Goal: Task Accomplishment & Management: Use online tool/utility

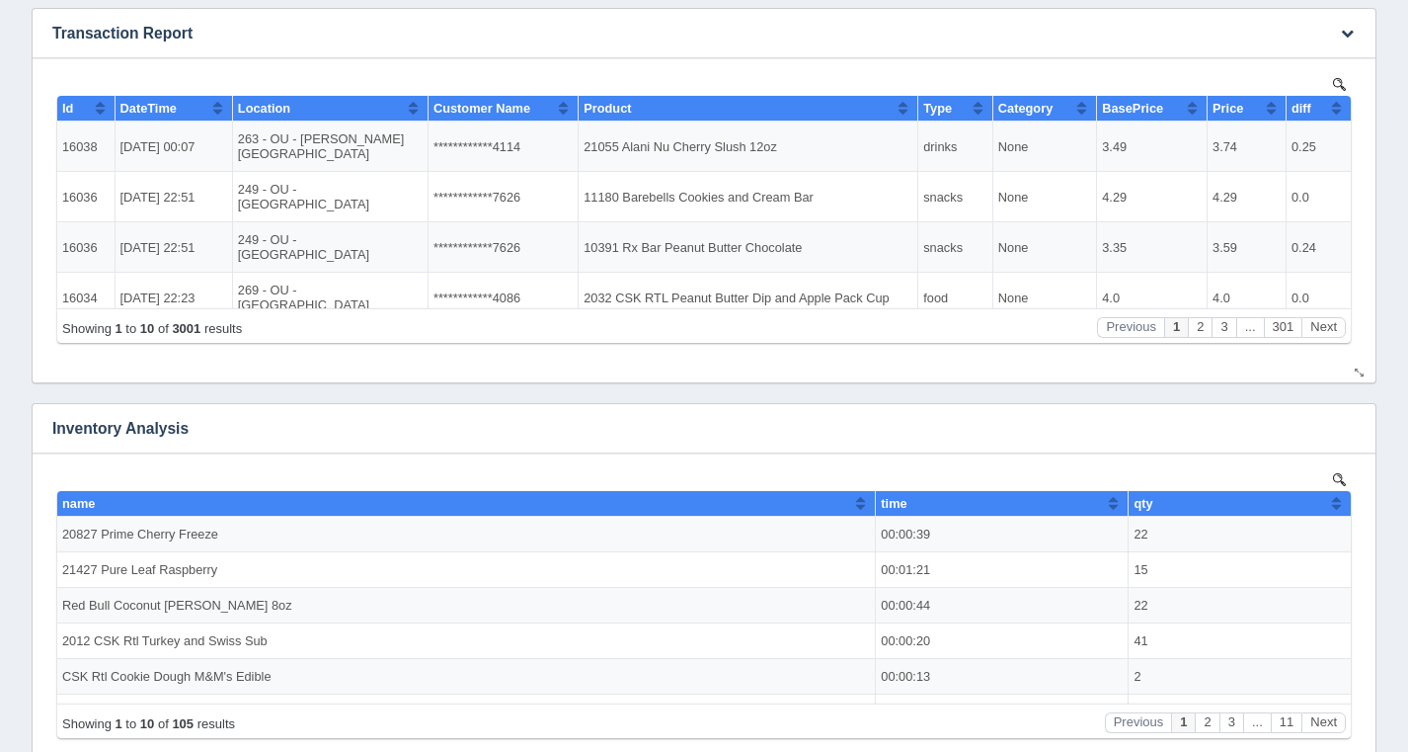
scroll to position [1346, 0]
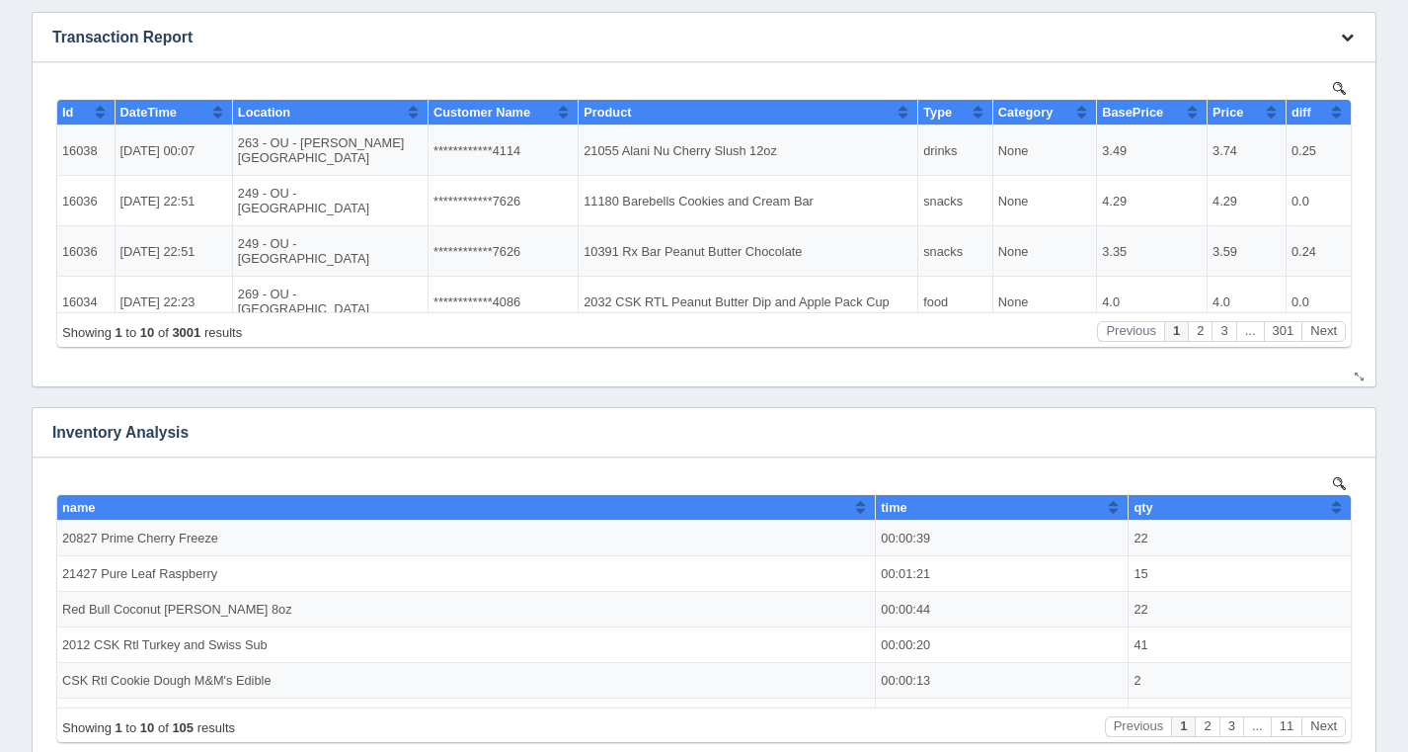
click at [1352, 31] on icon "button" at bounding box center [1347, 37] width 13 height 13
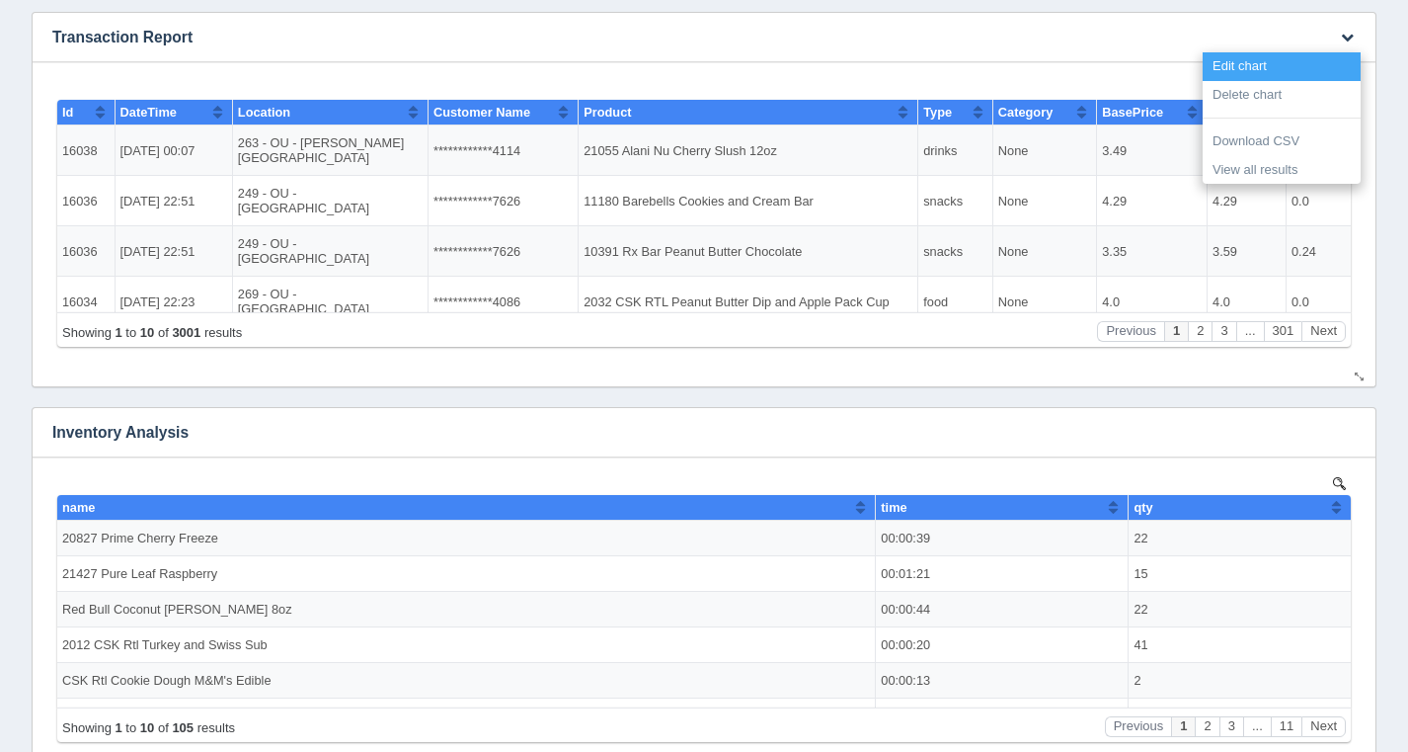
click at [1337, 55] on link "Edit chart" at bounding box center [1282, 66] width 158 height 29
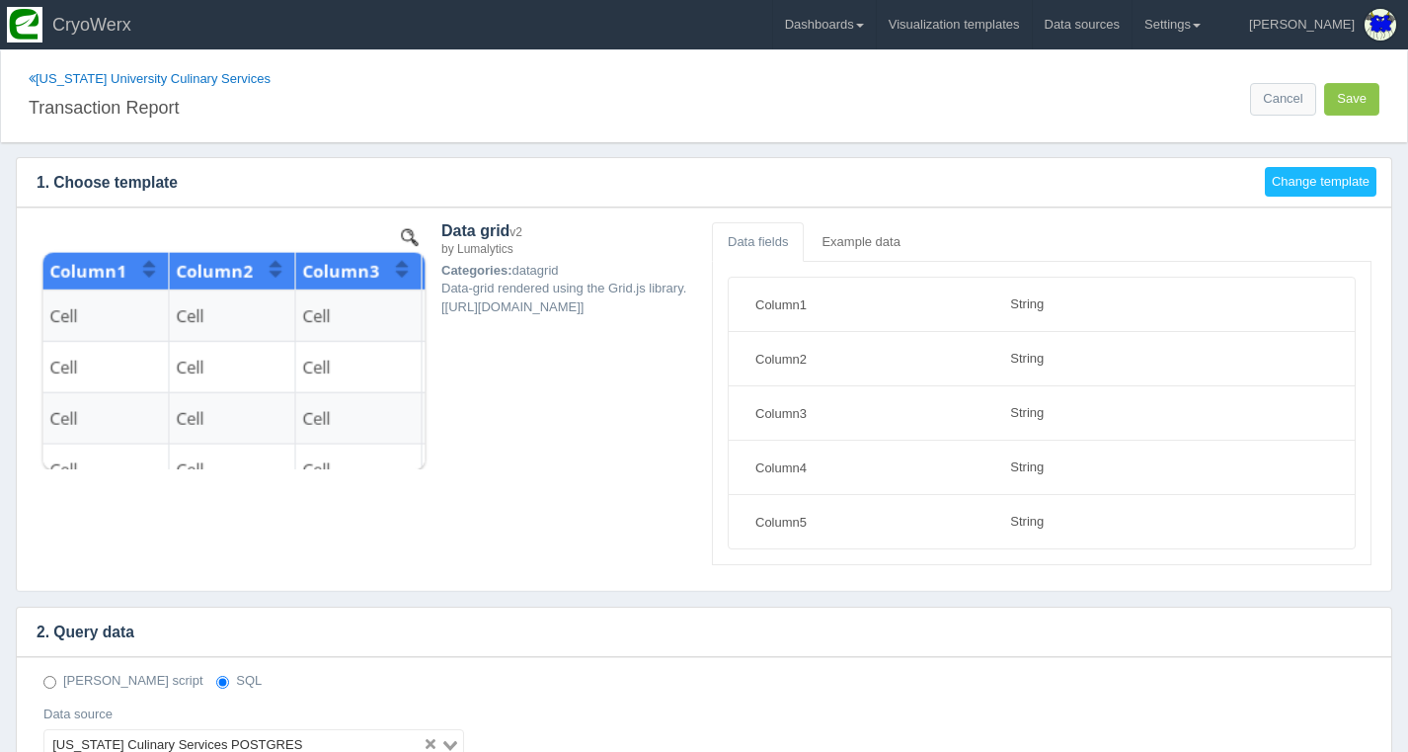
select select "string"
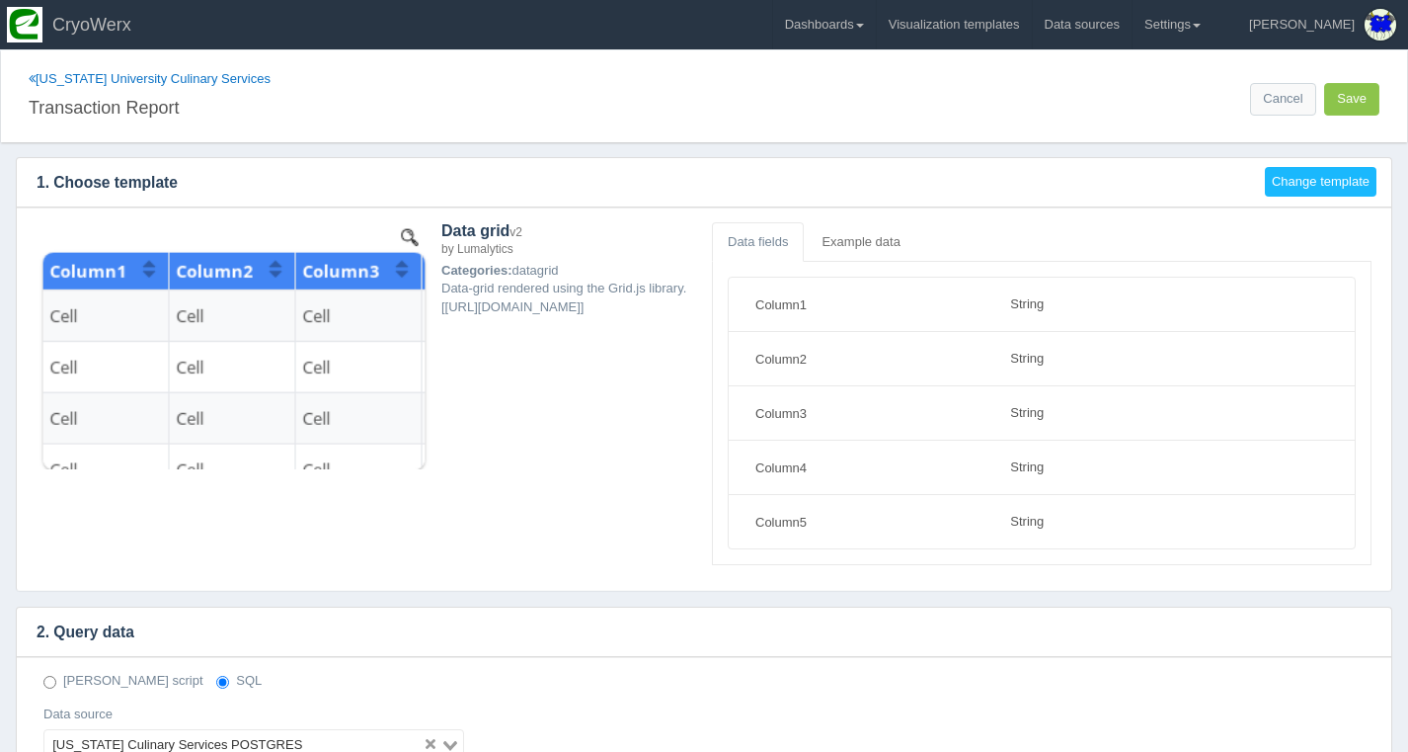
scroll to position [571, 0]
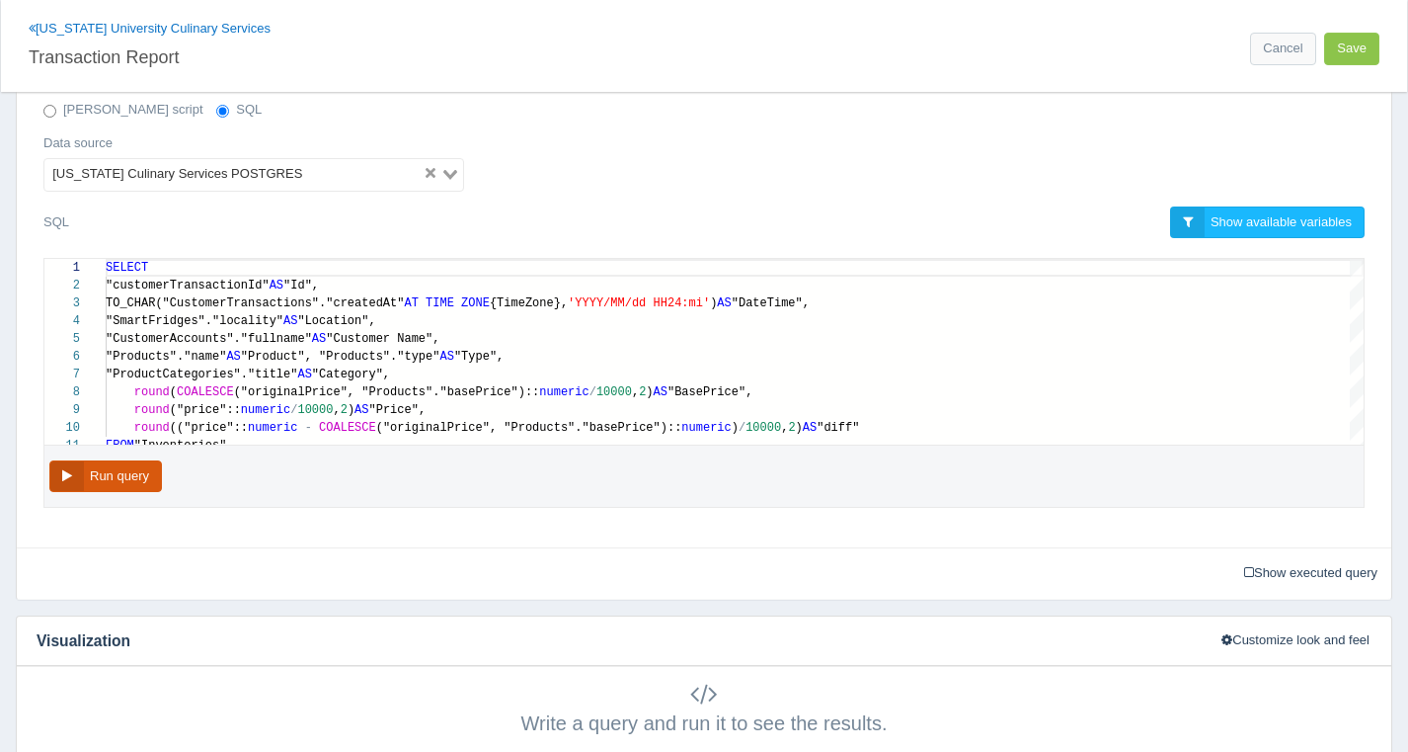
click at [155, 474] on button "Run query" at bounding box center [105, 476] width 113 height 33
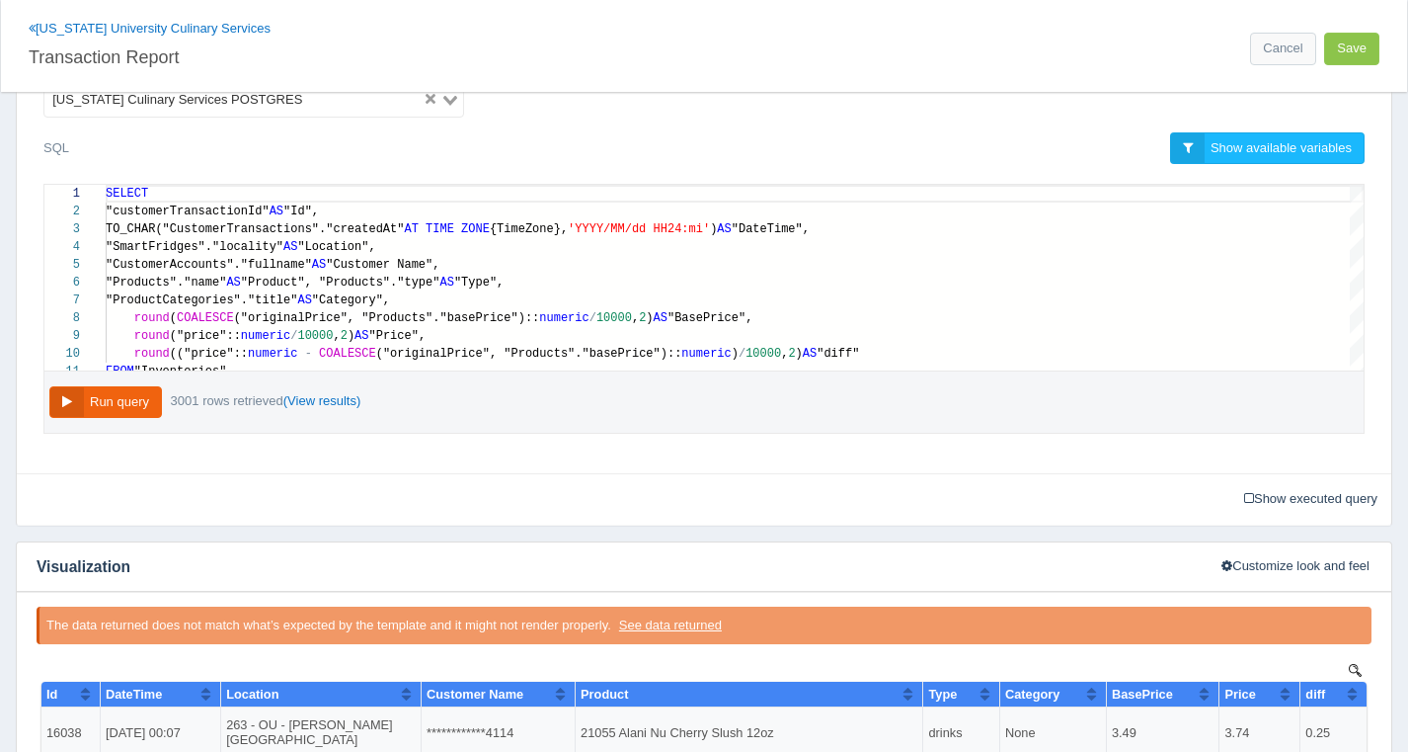
scroll to position [0, 0]
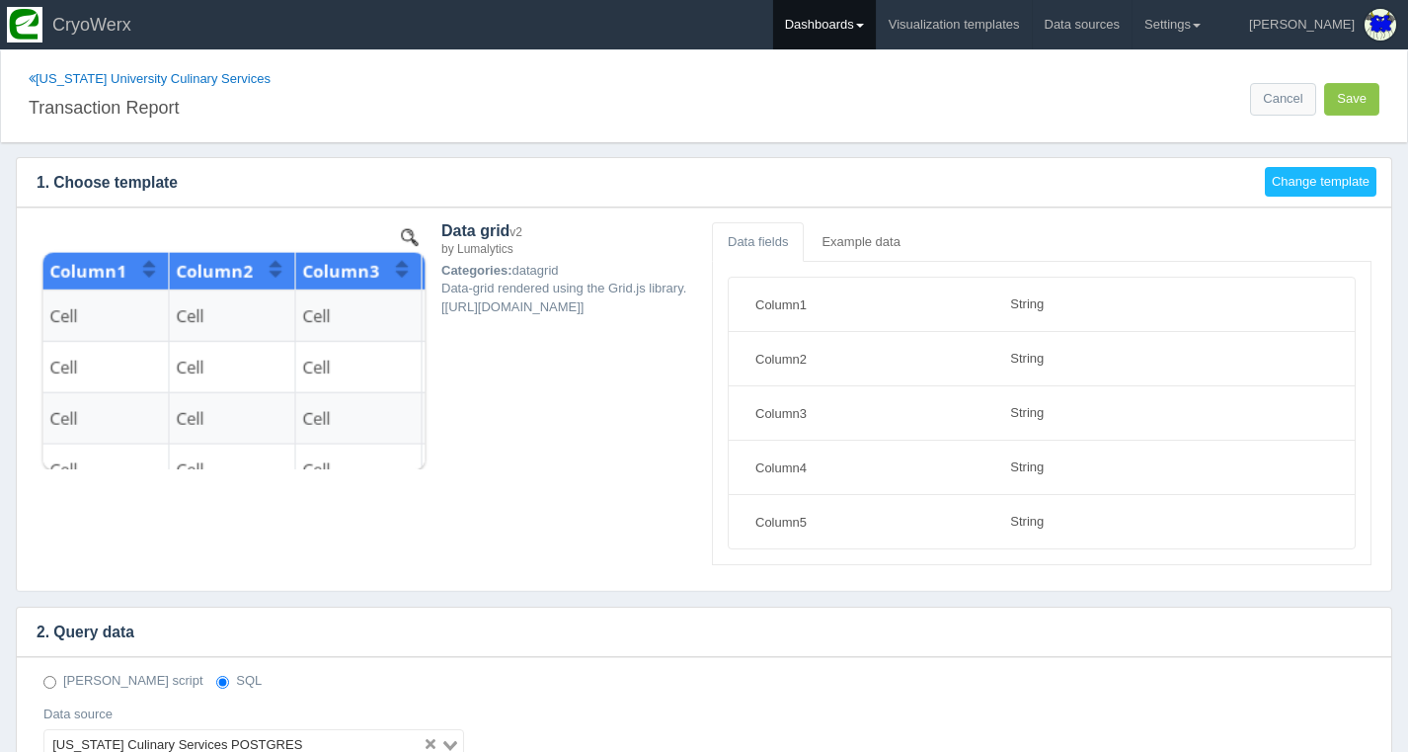
click at [864, 24] on span at bounding box center [860, 26] width 8 height 4
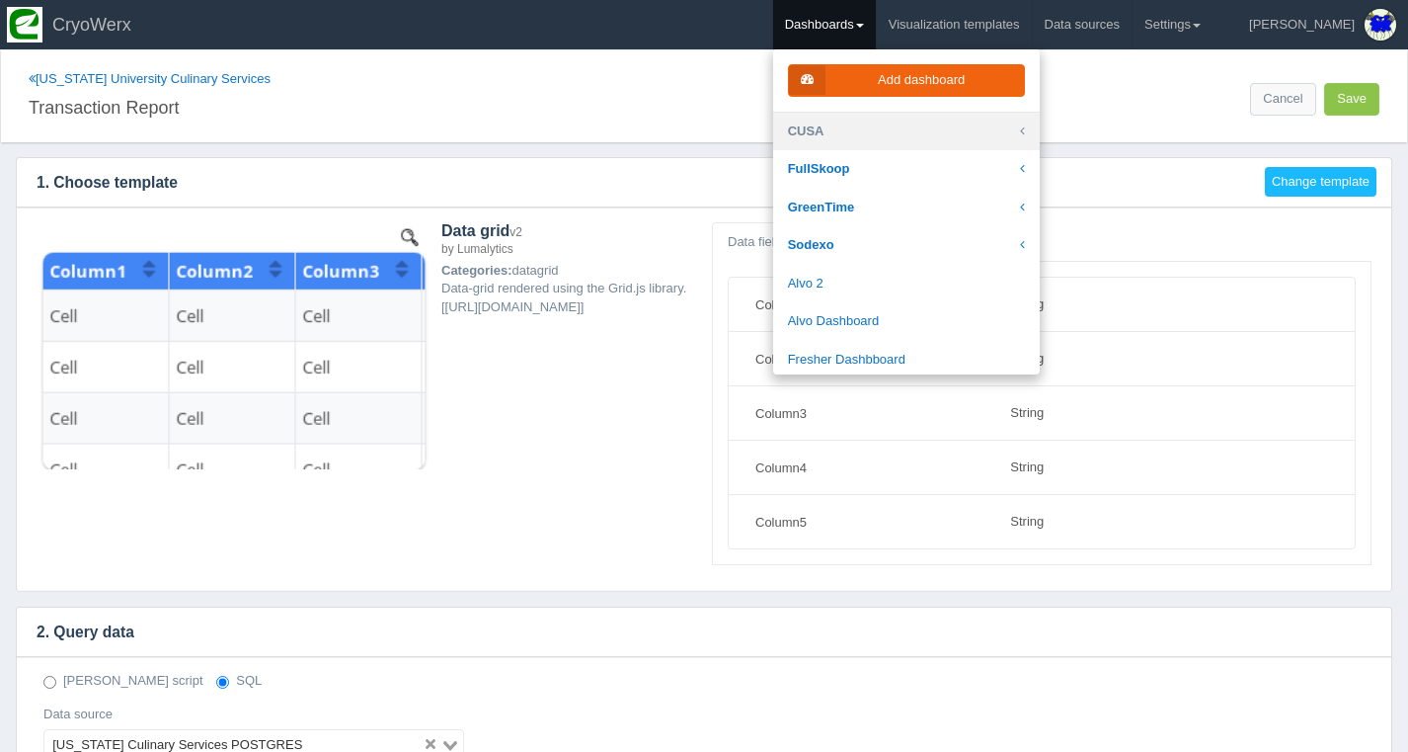
click at [904, 134] on link "CUSA" at bounding box center [906, 132] width 267 height 39
click at [905, 137] on link "CUSA" at bounding box center [906, 132] width 267 height 39
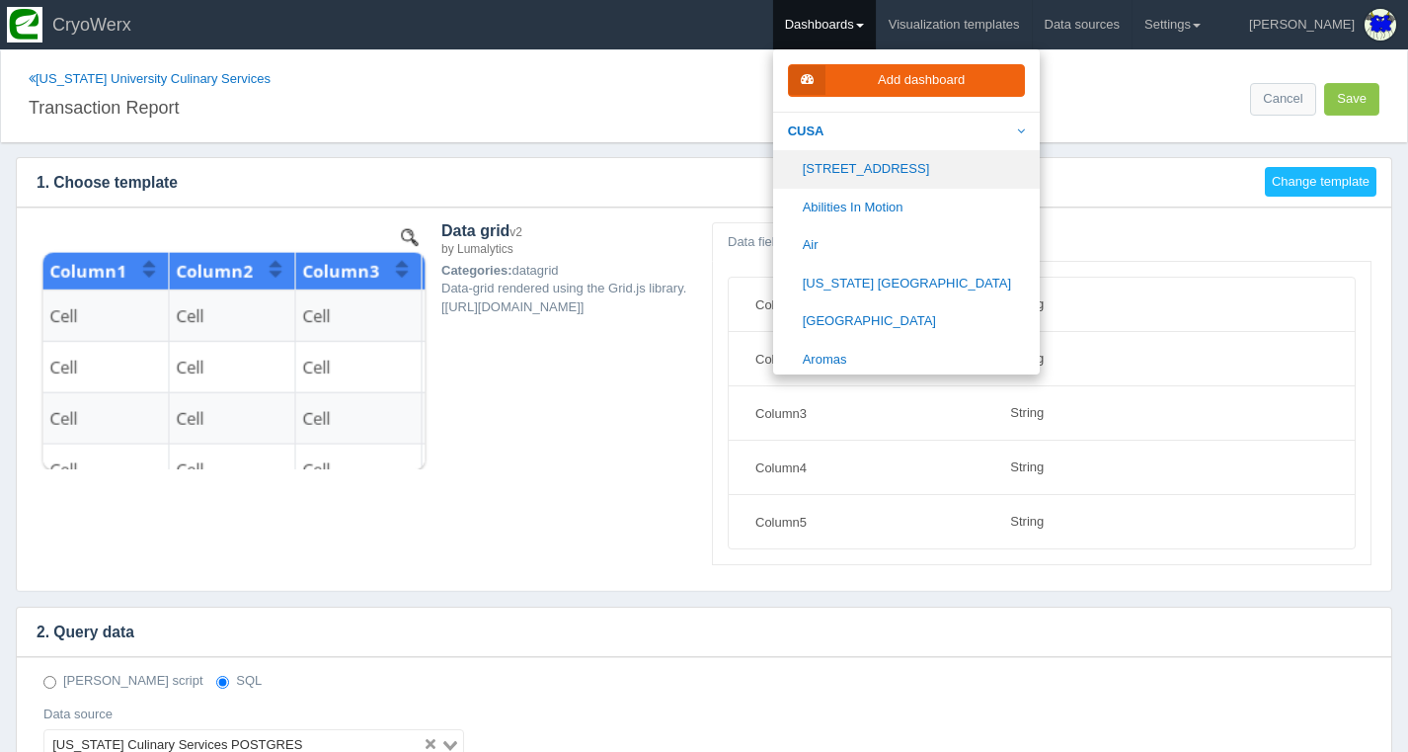
click at [892, 177] on link "[STREET_ADDRESS]" at bounding box center [906, 169] width 267 height 39
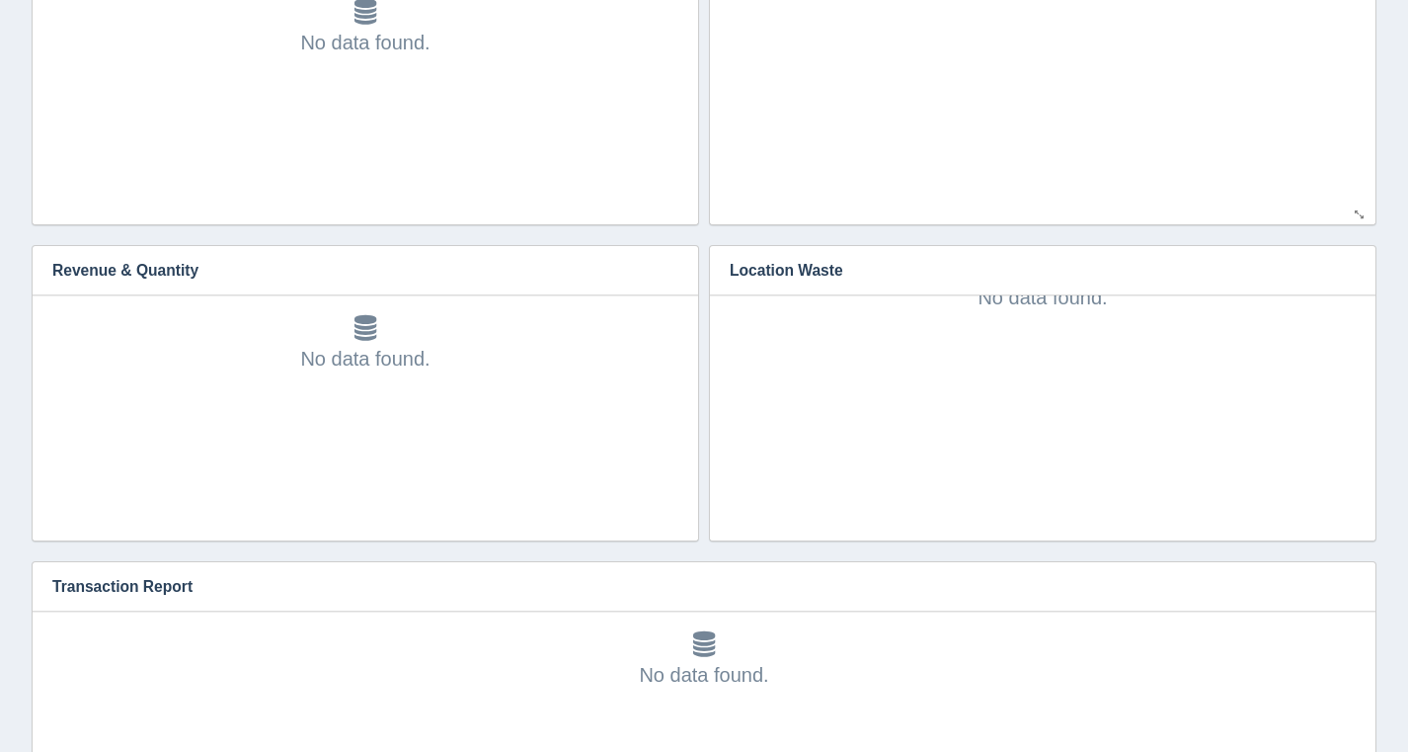
scroll to position [1127, 0]
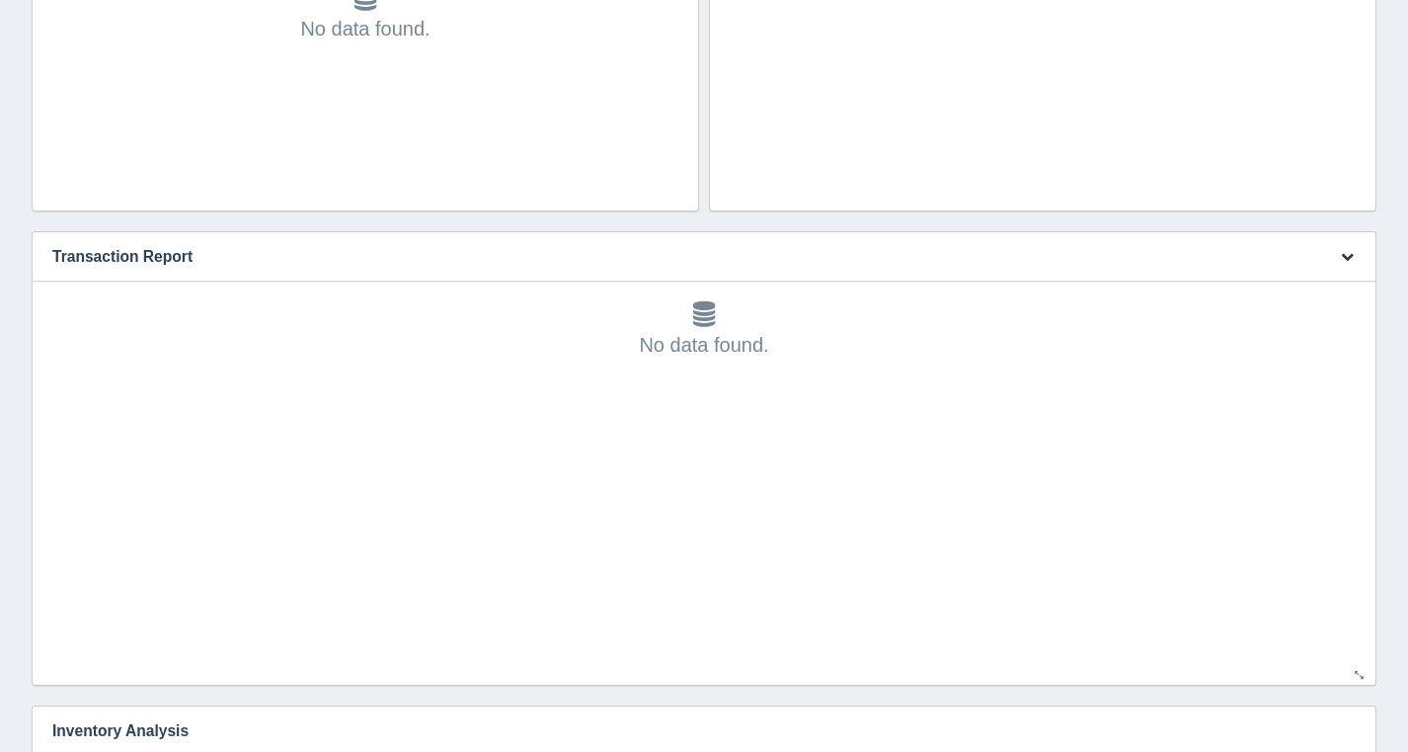
click at [1352, 262] on button "button" at bounding box center [1347, 257] width 27 height 31
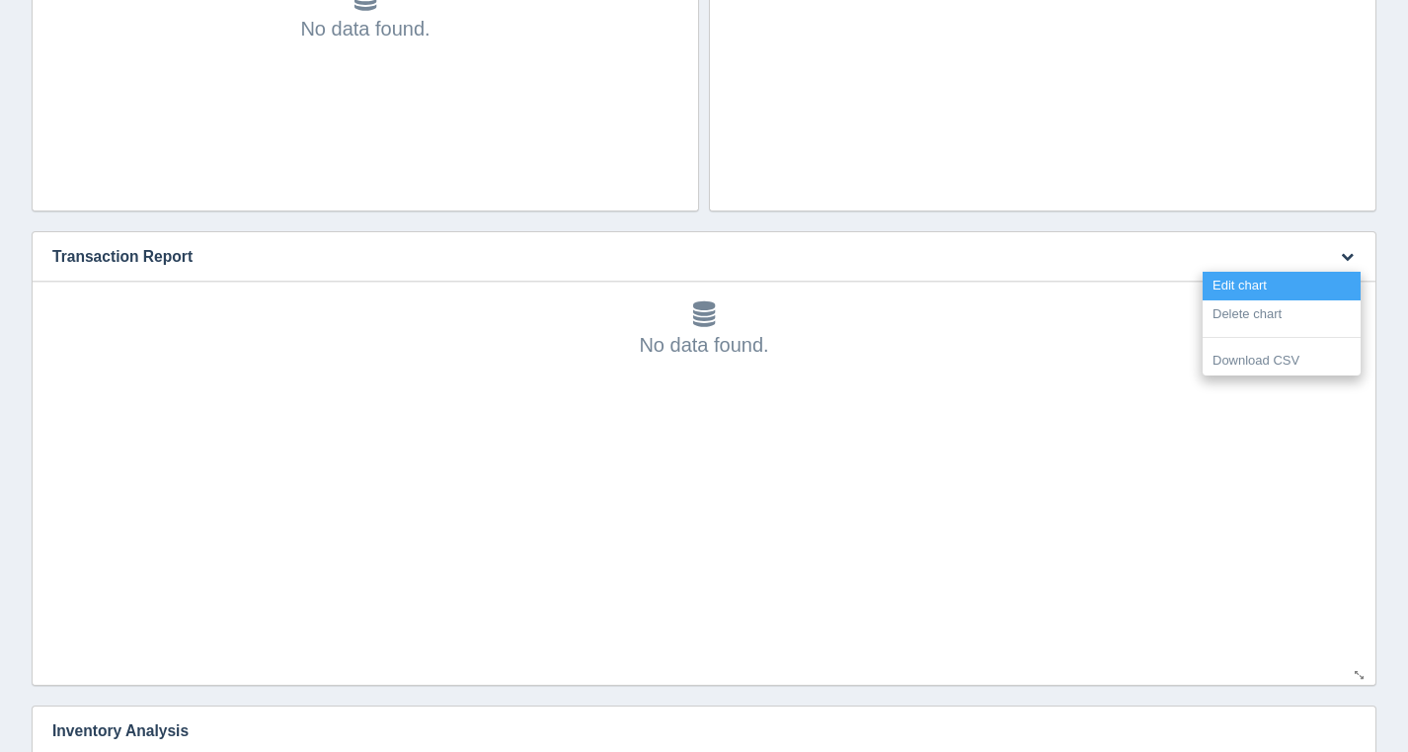
click at [1327, 282] on link "Edit chart" at bounding box center [1282, 286] width 158 height 29
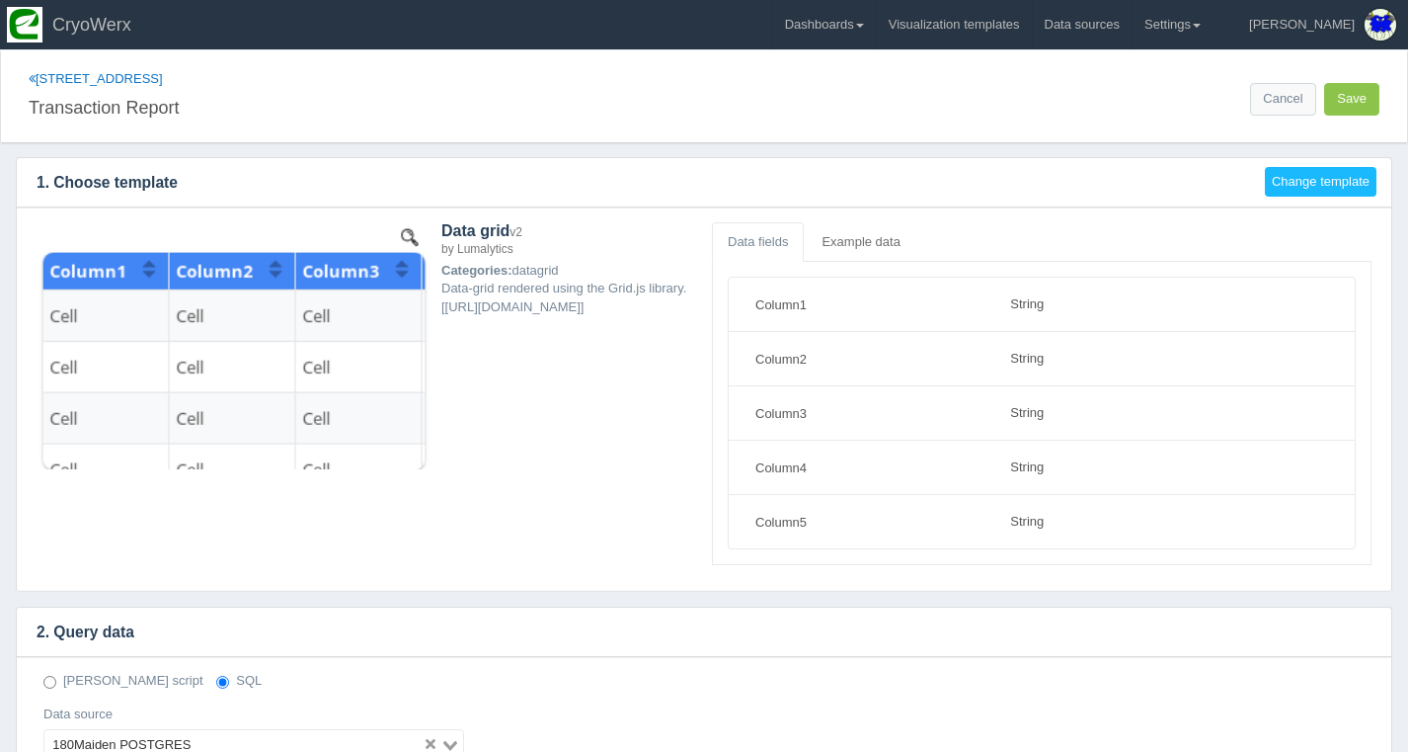
select select "string"
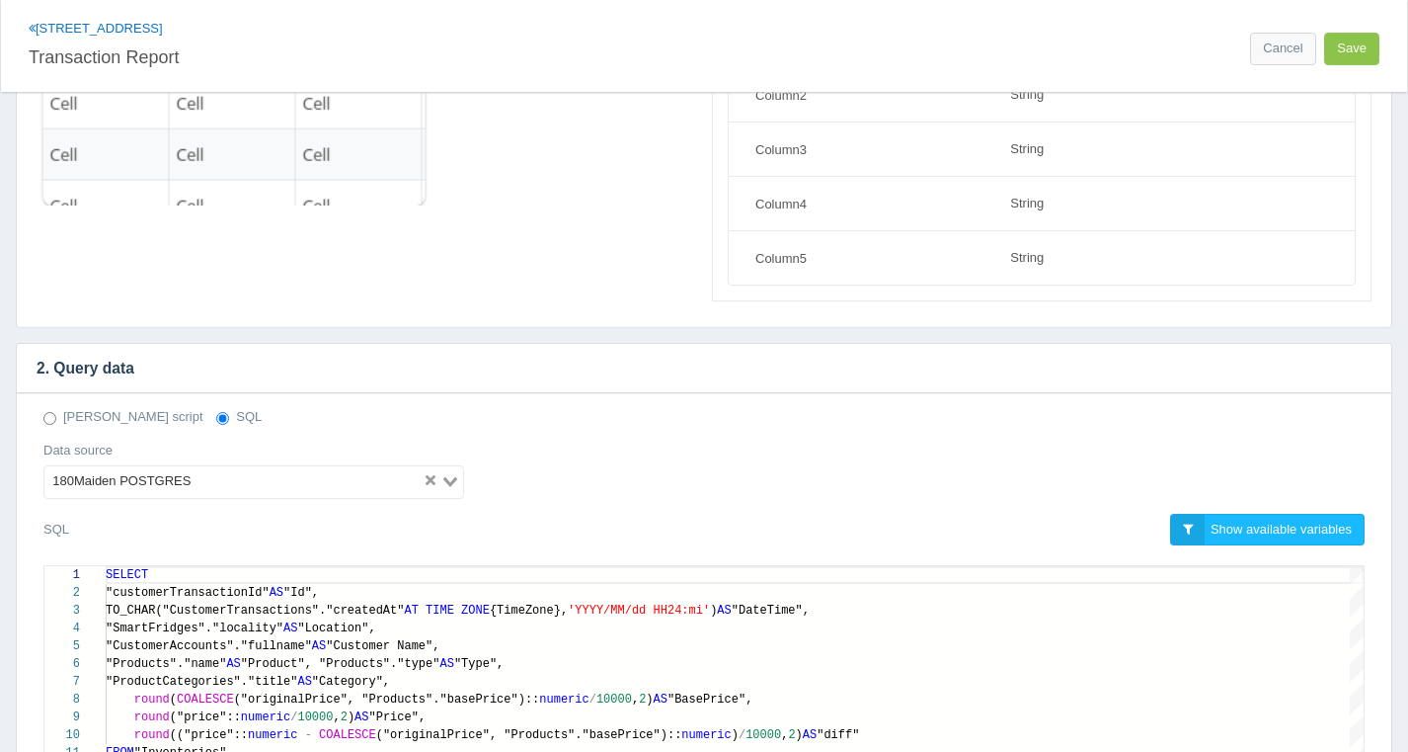
scroll to position [319, 0]
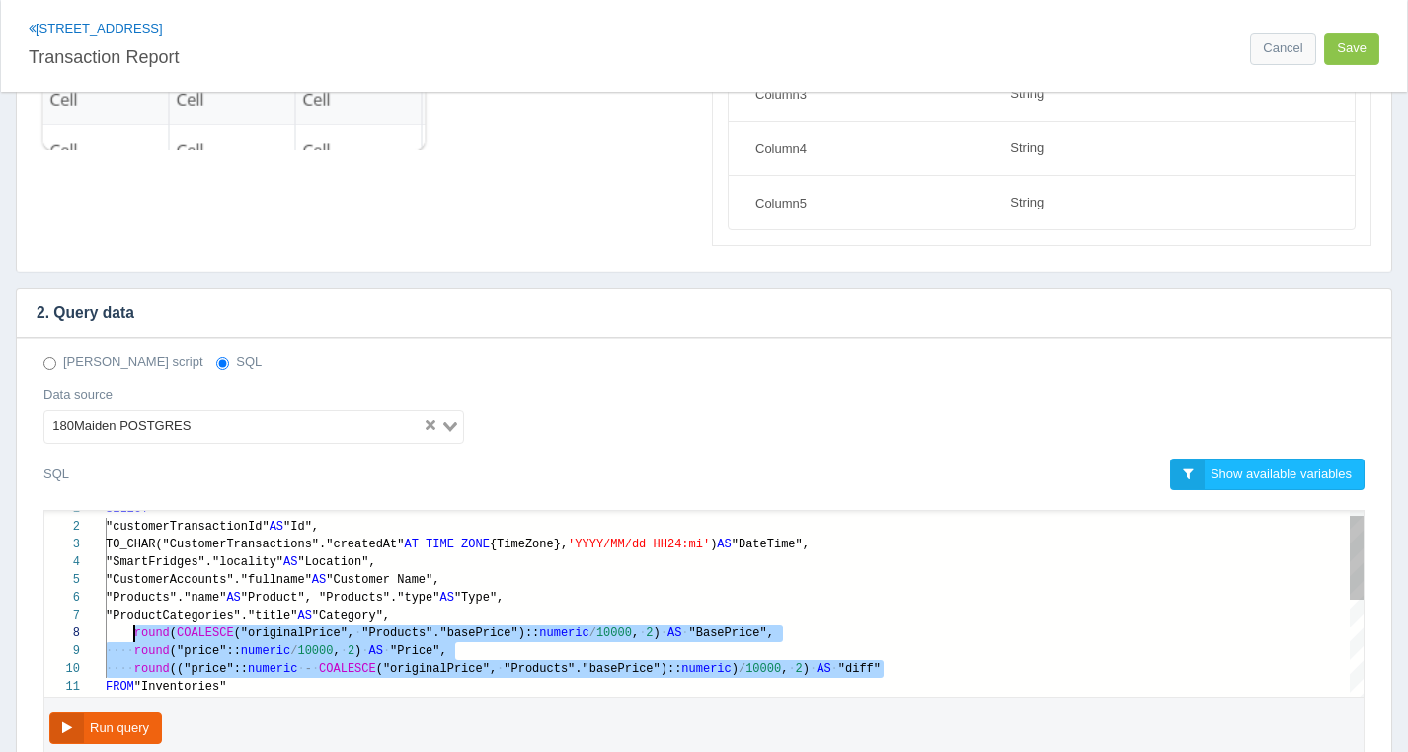
drag, startPoint x: 881, startPoint y: 663, endPoint x: 136, endPoint y: 625, distance: 745.7
paste textarea "Editor content;Press Alt+F1 for Accessibility Options."
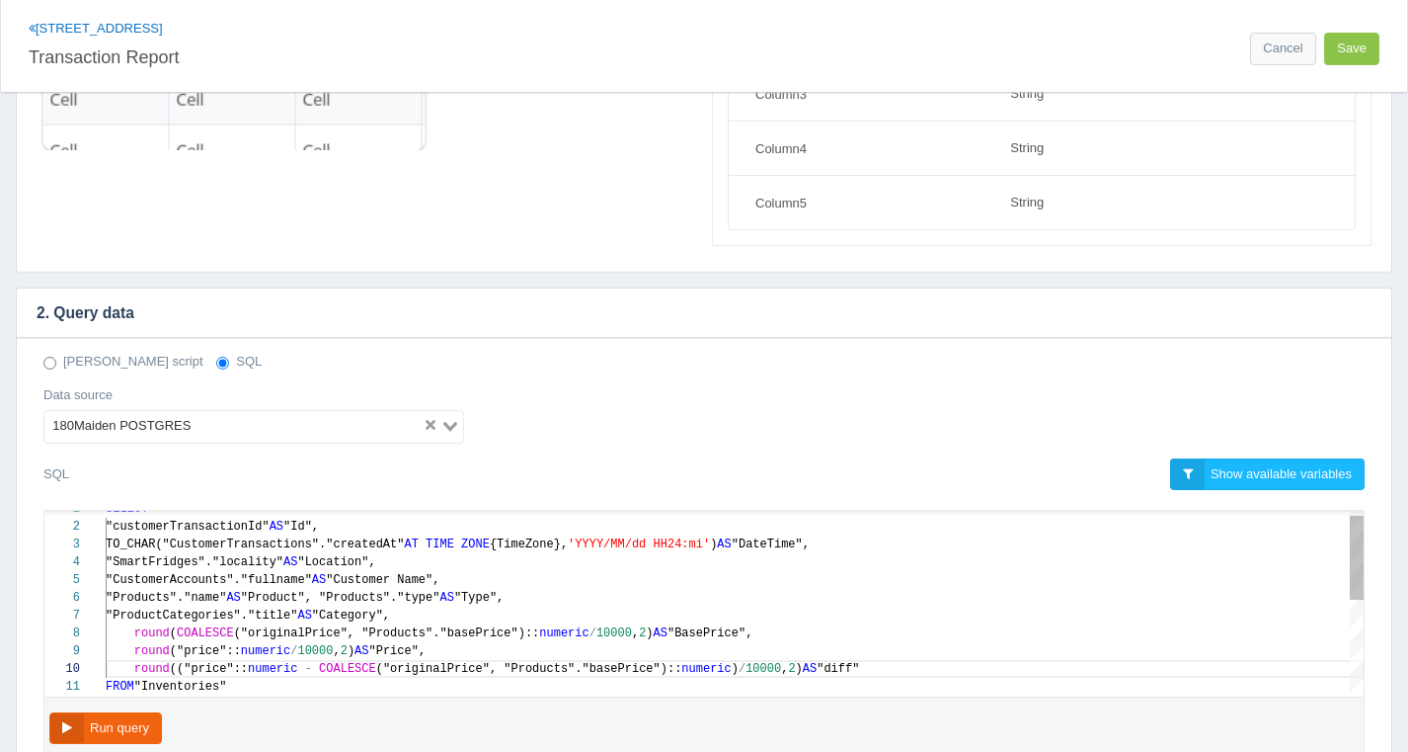
type textarea "SELECT "customerTransactionId" AS "Id", TO_CHAR("CustomerTransactions"."created…"
click at [742, 614] on div ""ProductCategories"."title" AS "Category"," at bounding box center [735, 615] width 1258 height 18
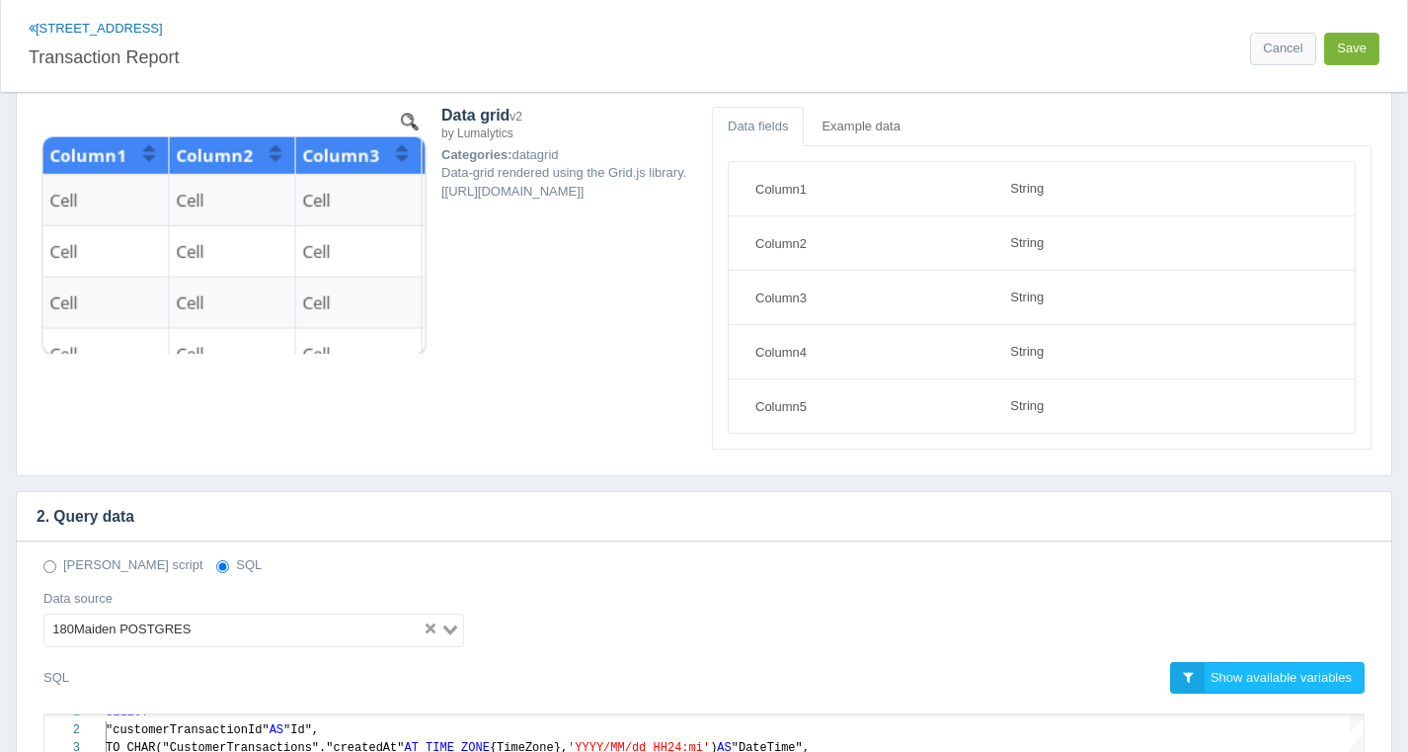
click at [1338, 45] on button "Save" at bounding box center [1351, 49] width 55 height 33
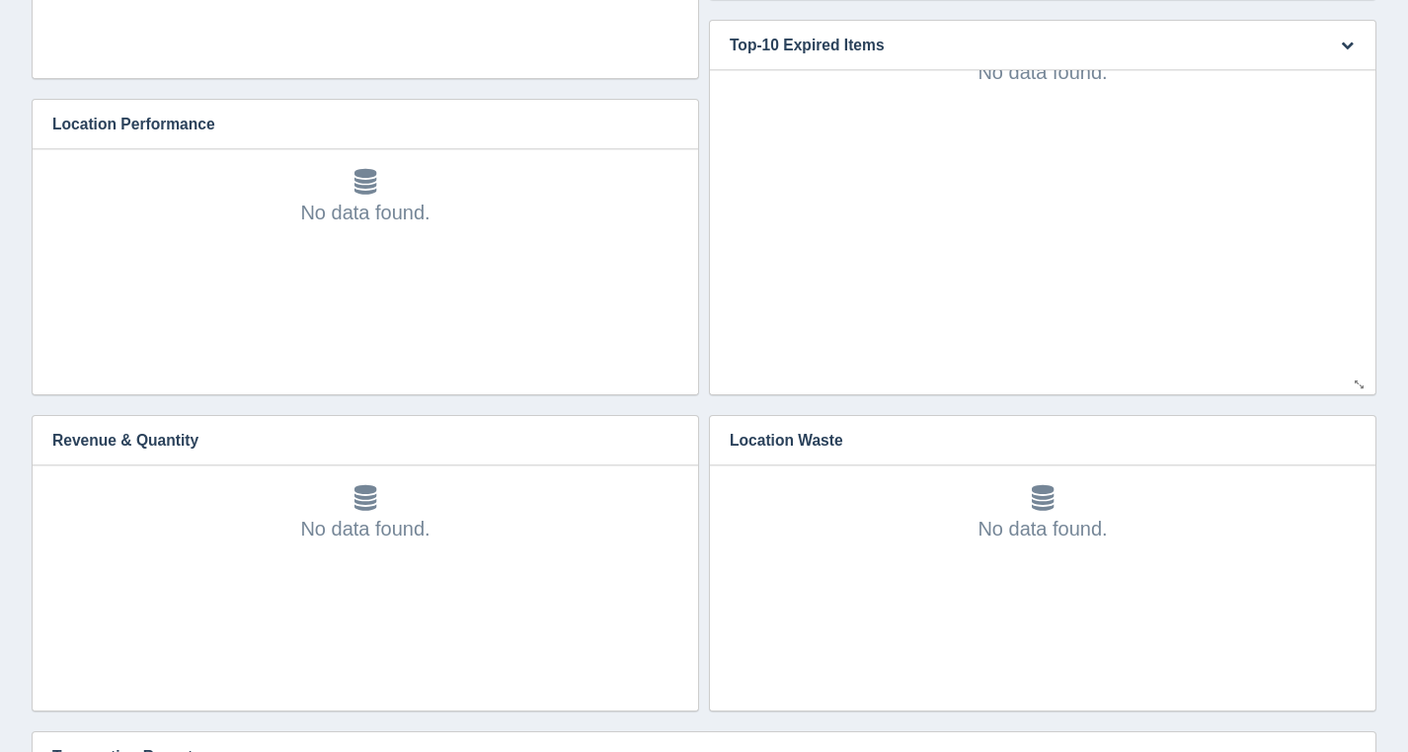
scroll to position [884, 0]
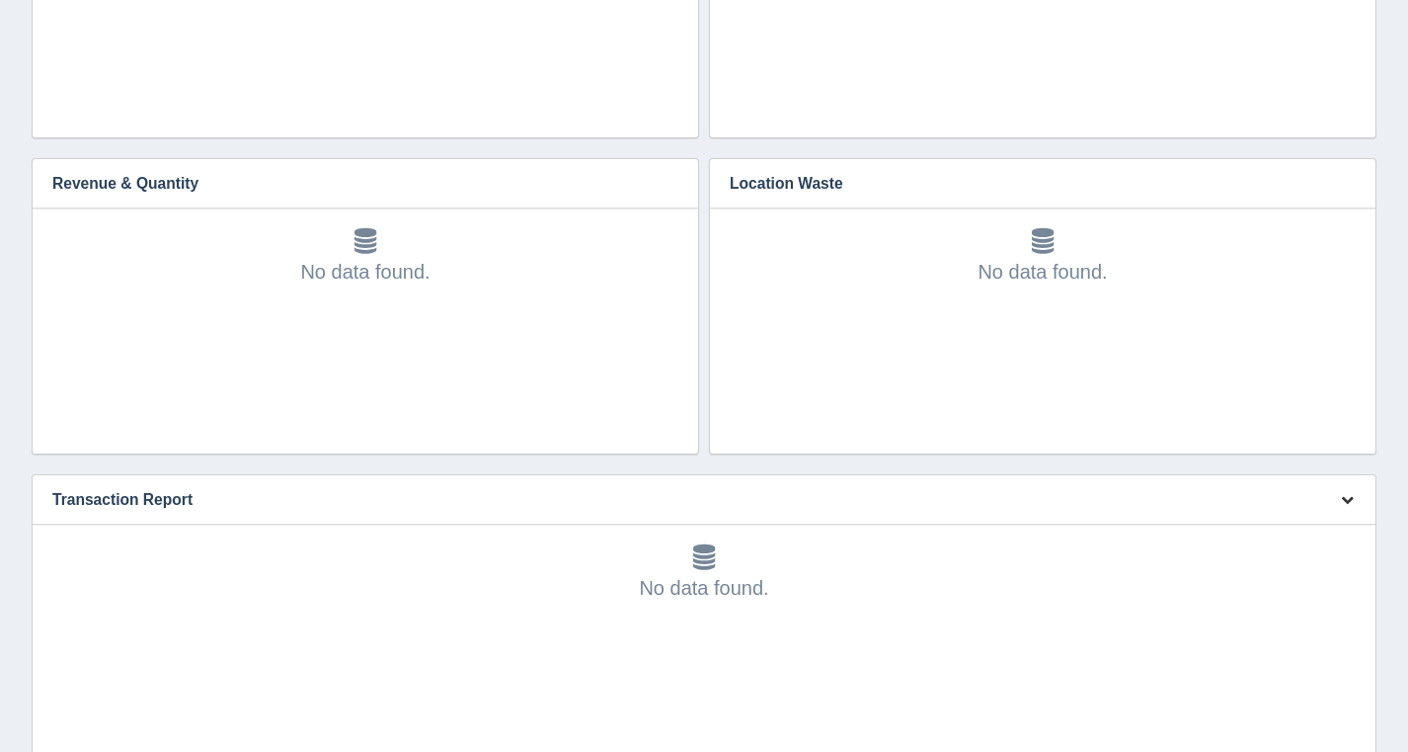
click at [1339, 499] on button "button" at bounding box center [1347, 500] width 27 height 31
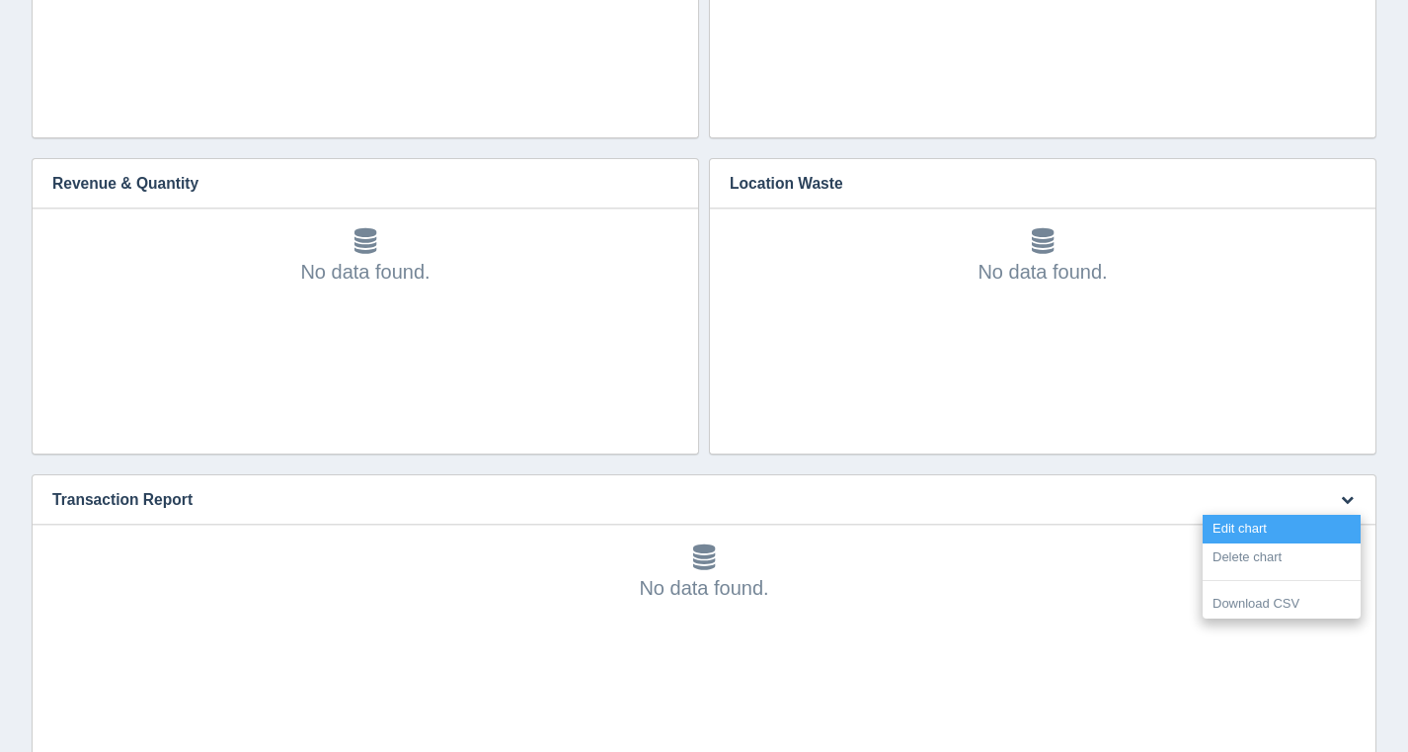
click at [1285, 520] on link "Edit chart" at bounding box center [1282, 529] width 158 height 29
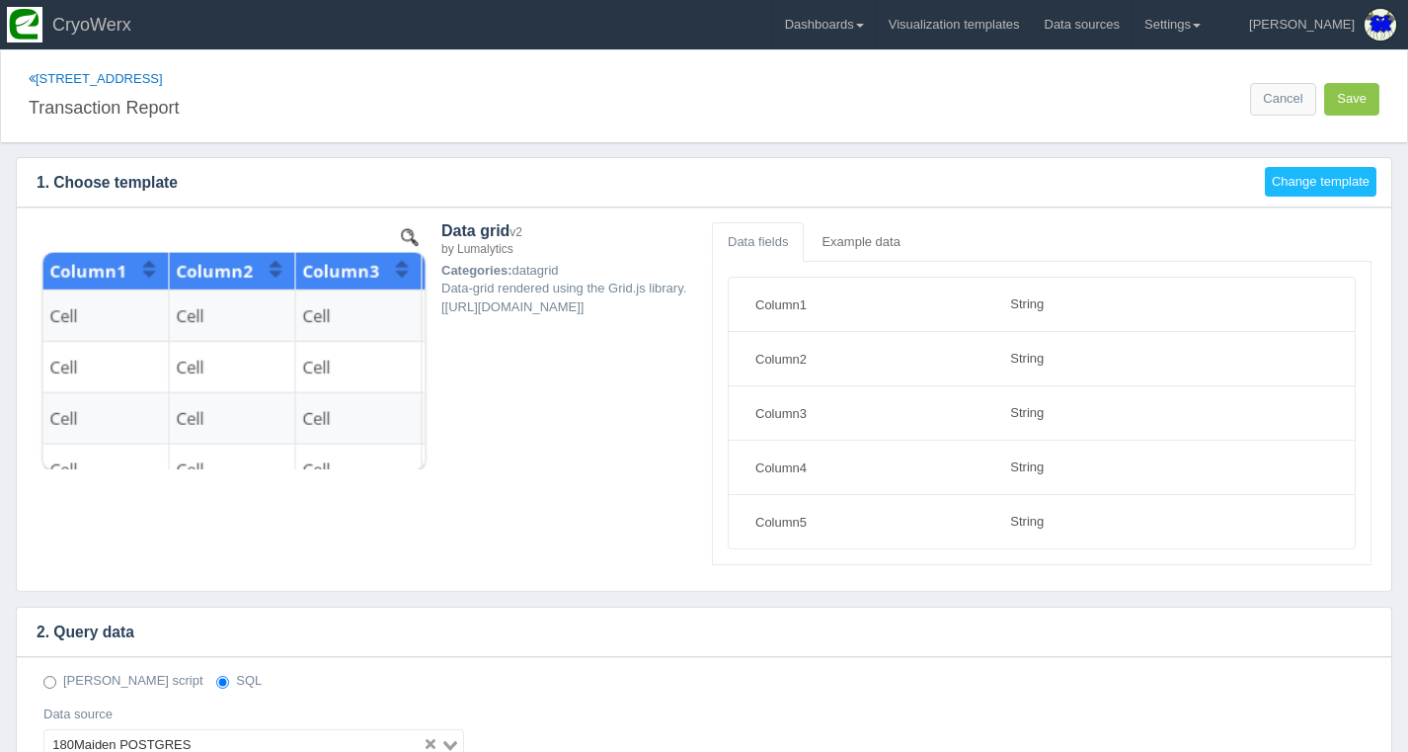
select select "string"
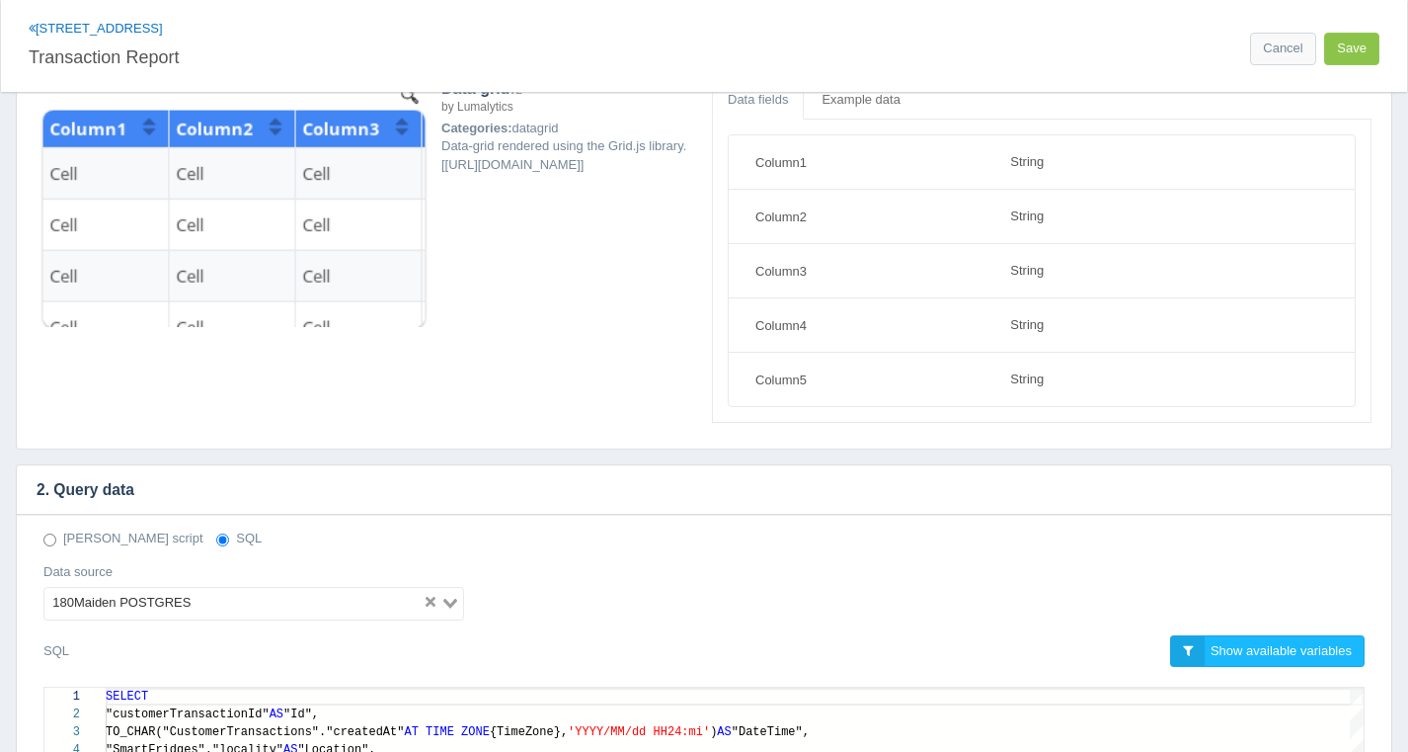
scroll to position [384, 0]
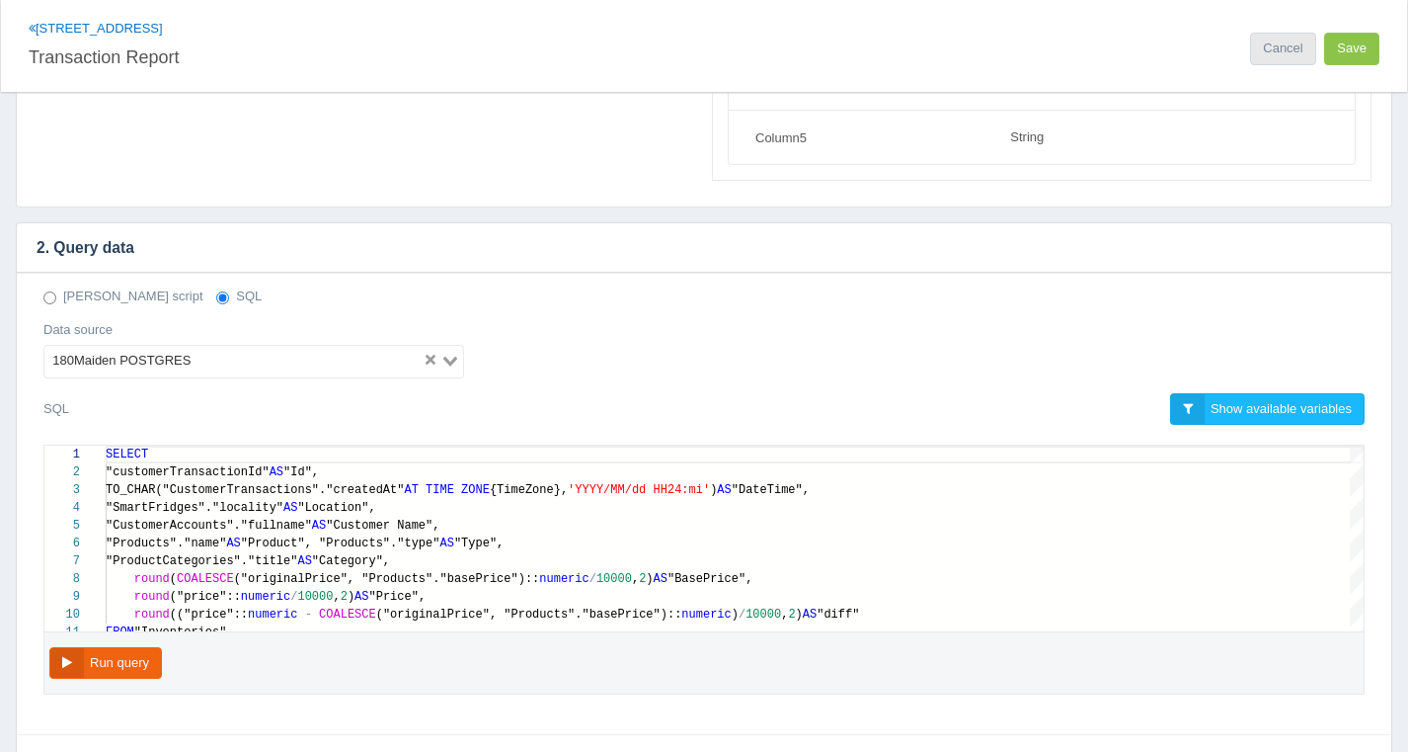
click at [1292, 50] on link "Cancel" at bounding box center [1282, 49] width 65 height 33
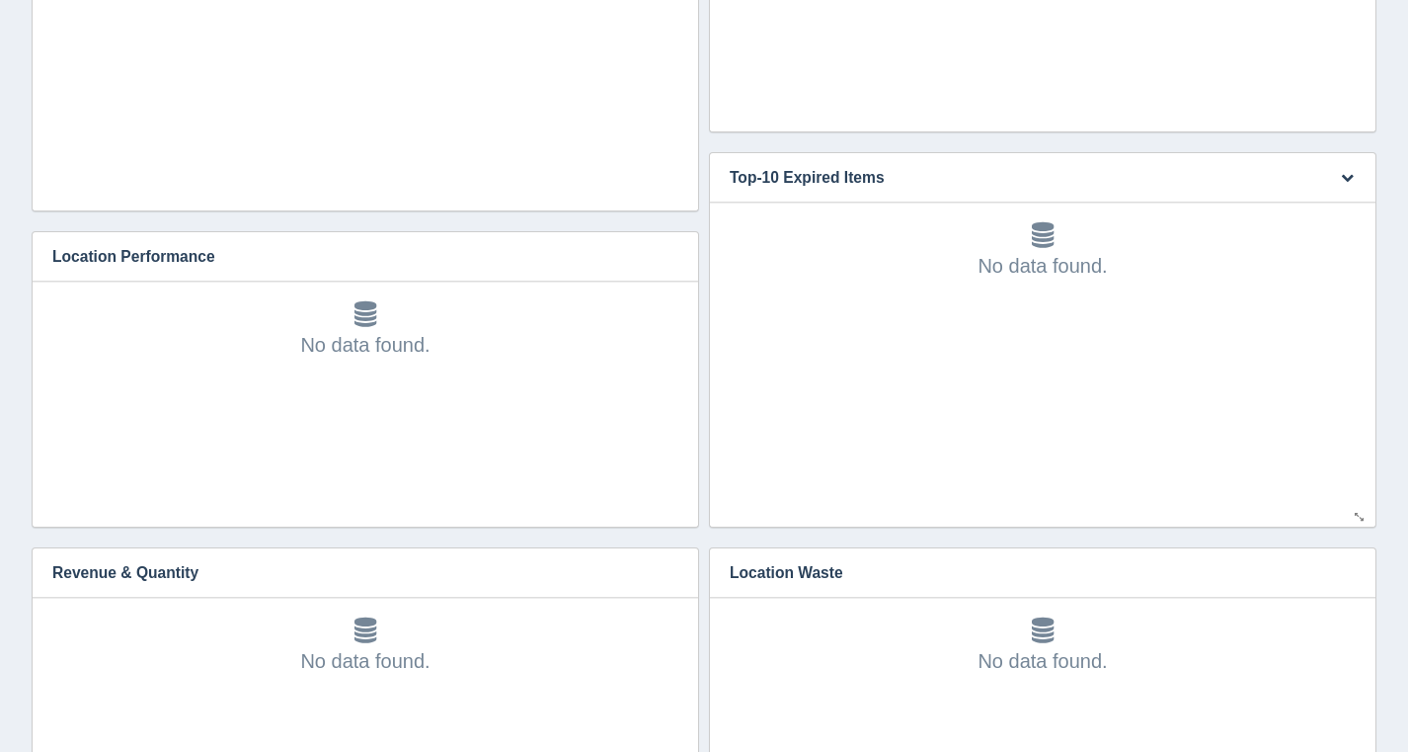
scroll to position [868, 0]
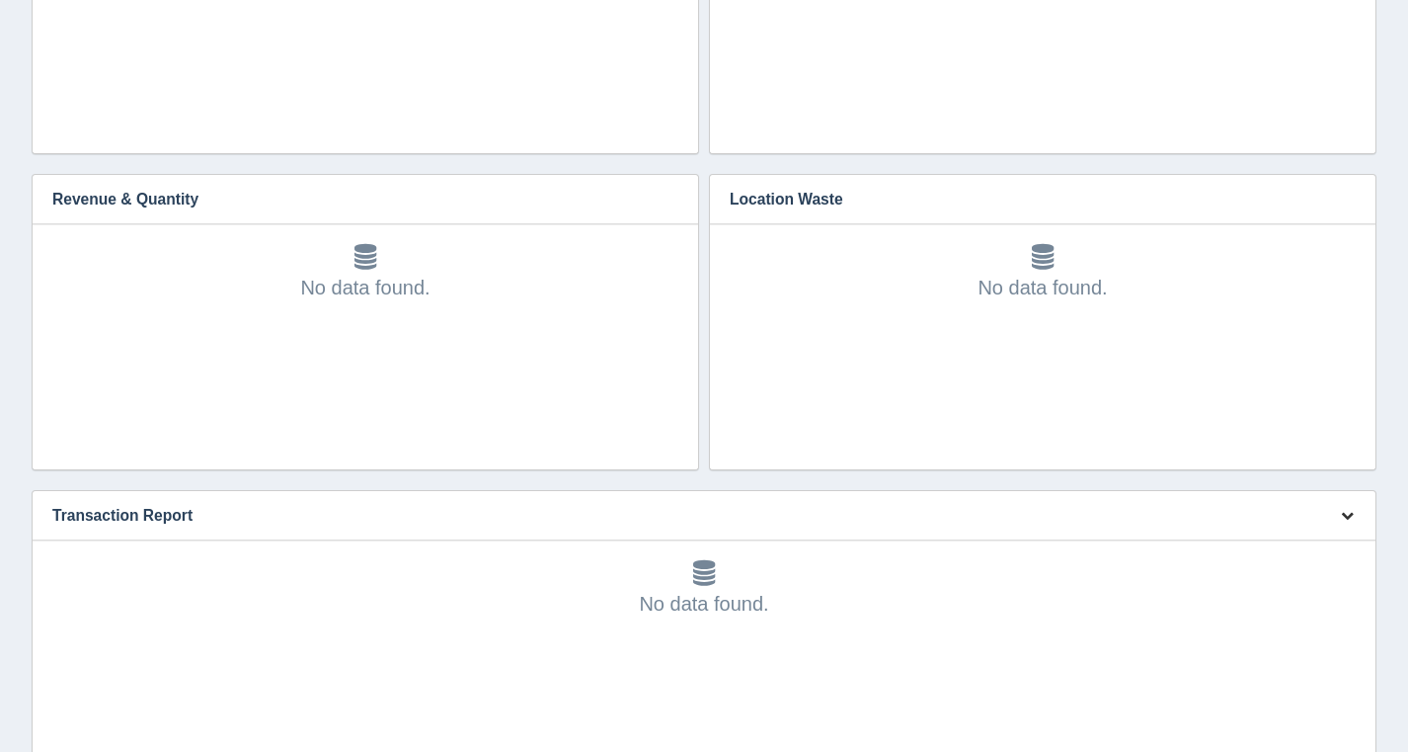
click at [1348, 510] on icon "button" at bounding box center [1347, 515] width 13 height 13
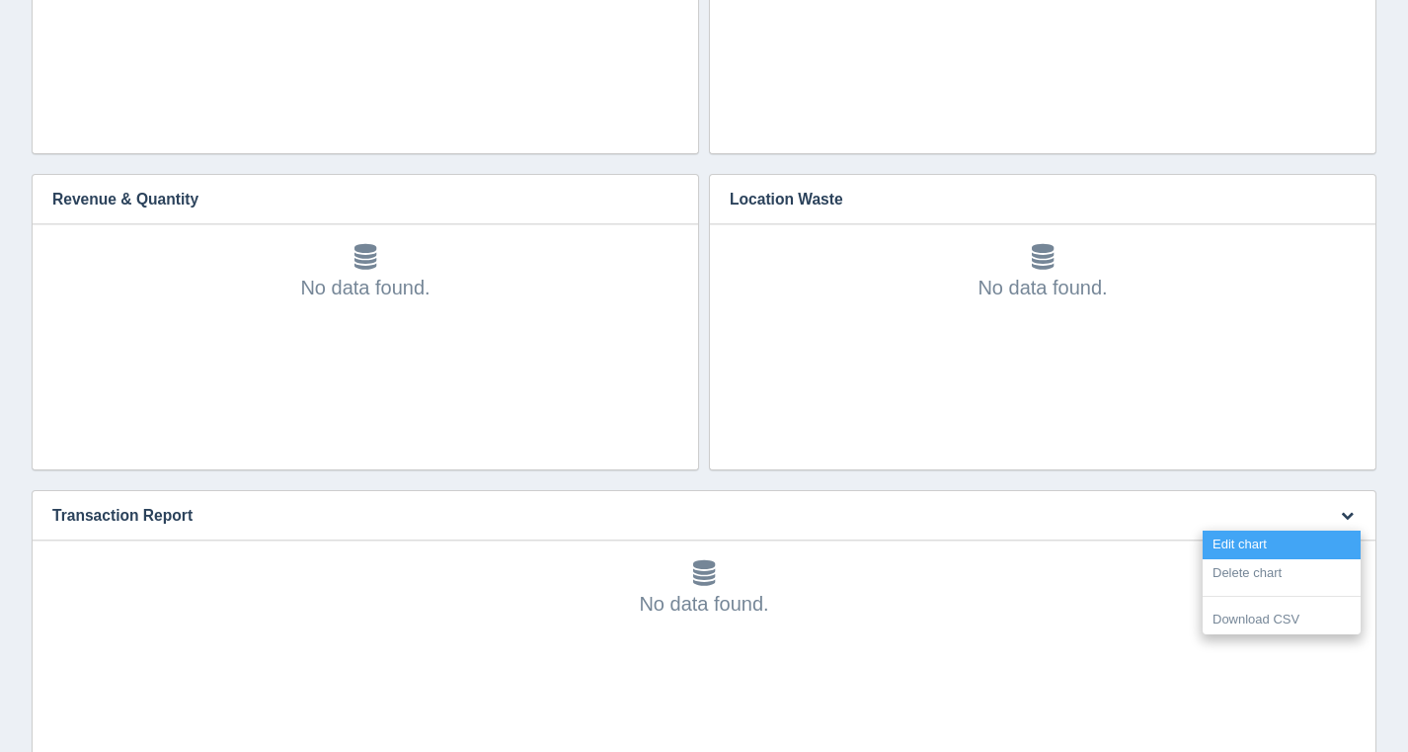
click at [1339, 536] on link "Edit chart" at bounding box center [1282, 544] width 158 height 29
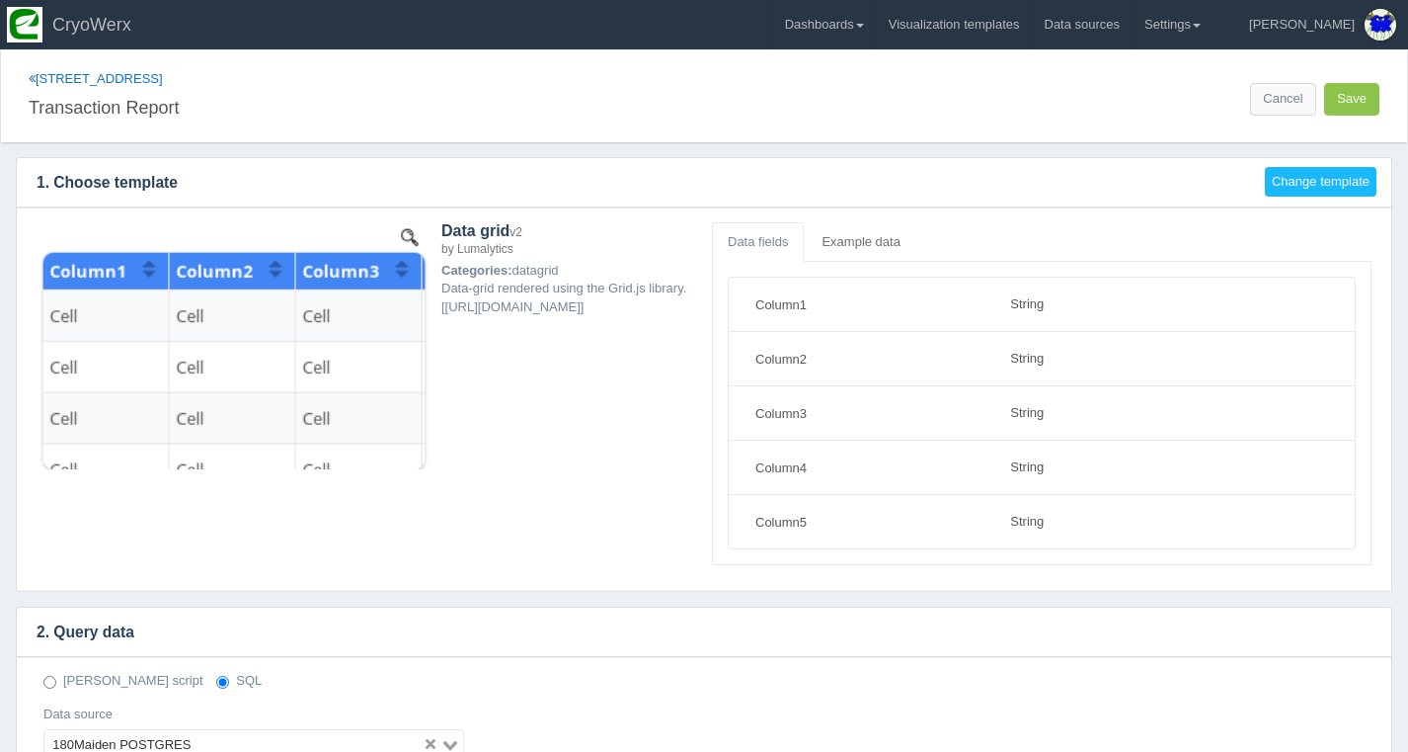
select select "string"
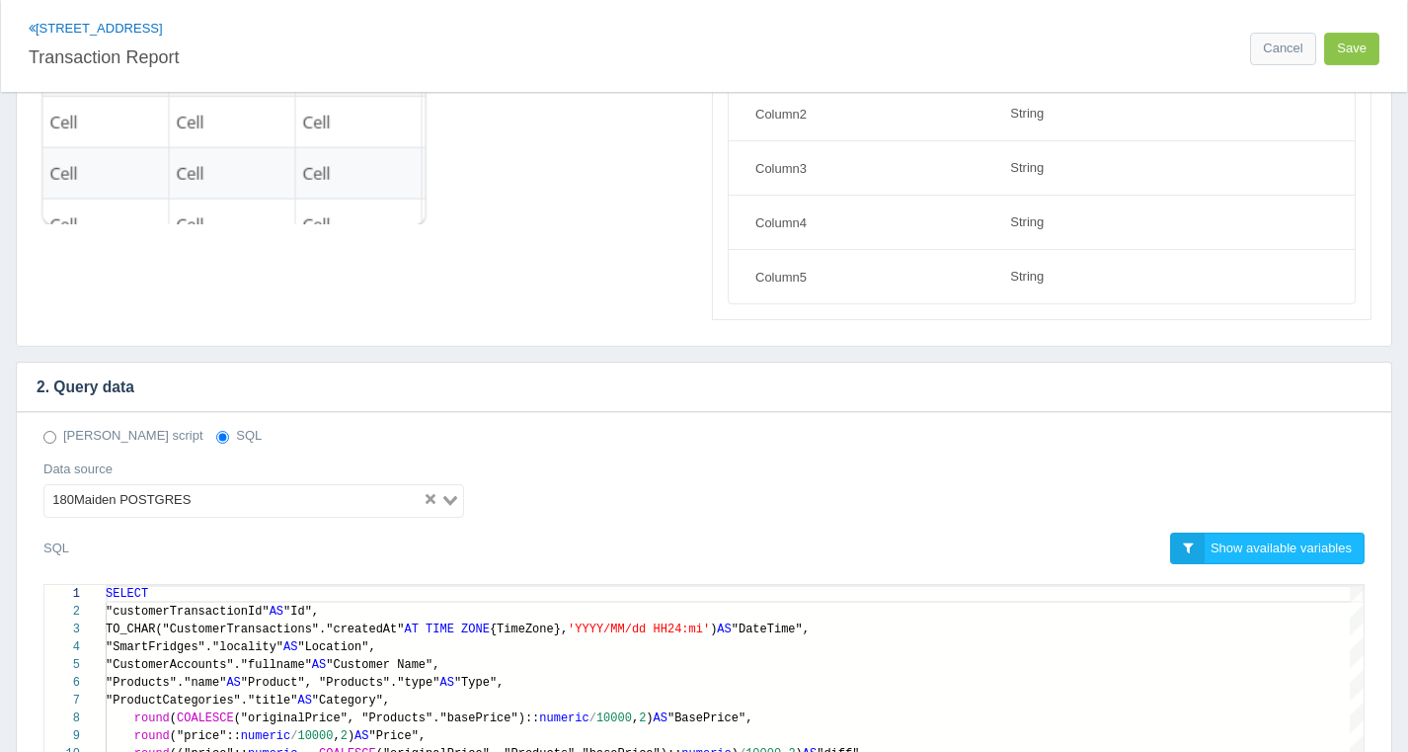
scroll to position [20, 0]
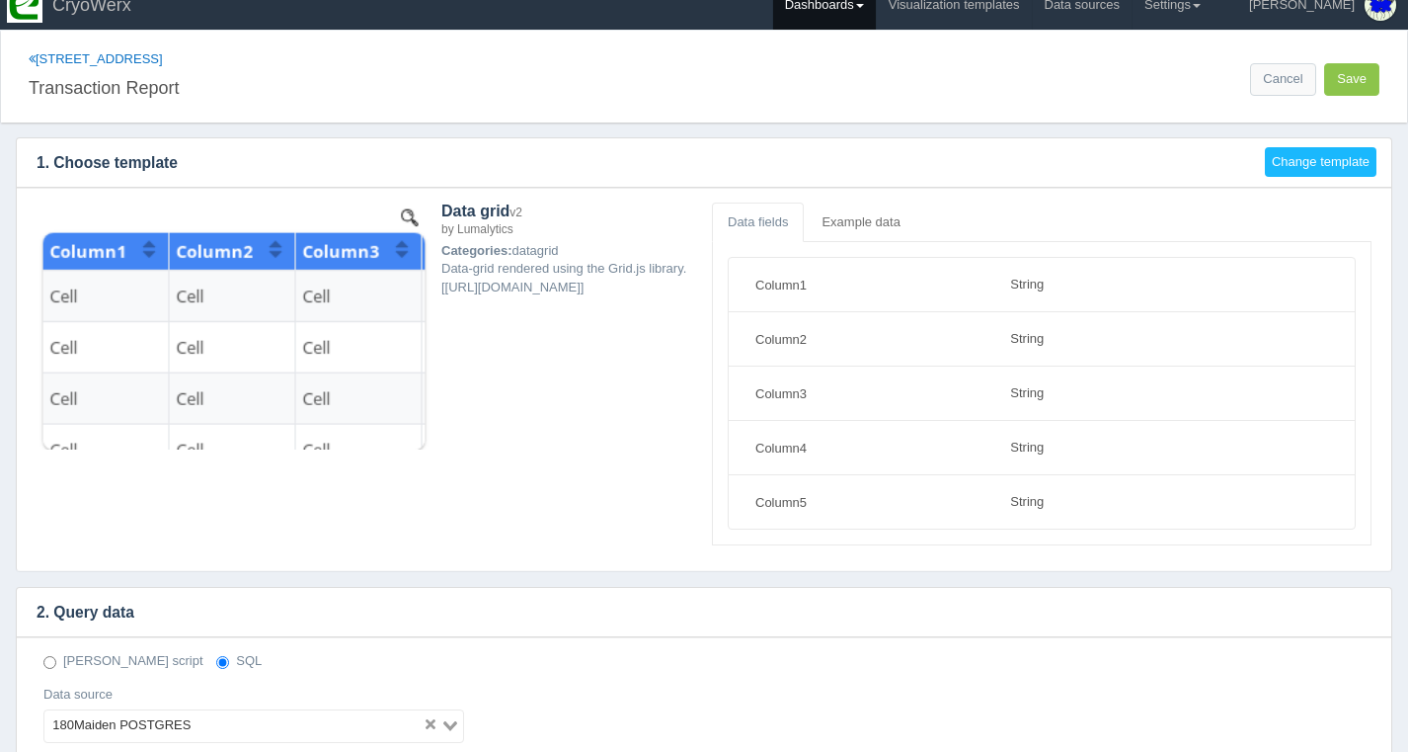
click at [876, 18] on link "Dashboards" at bounding box center [824, 4] width 103 height 49
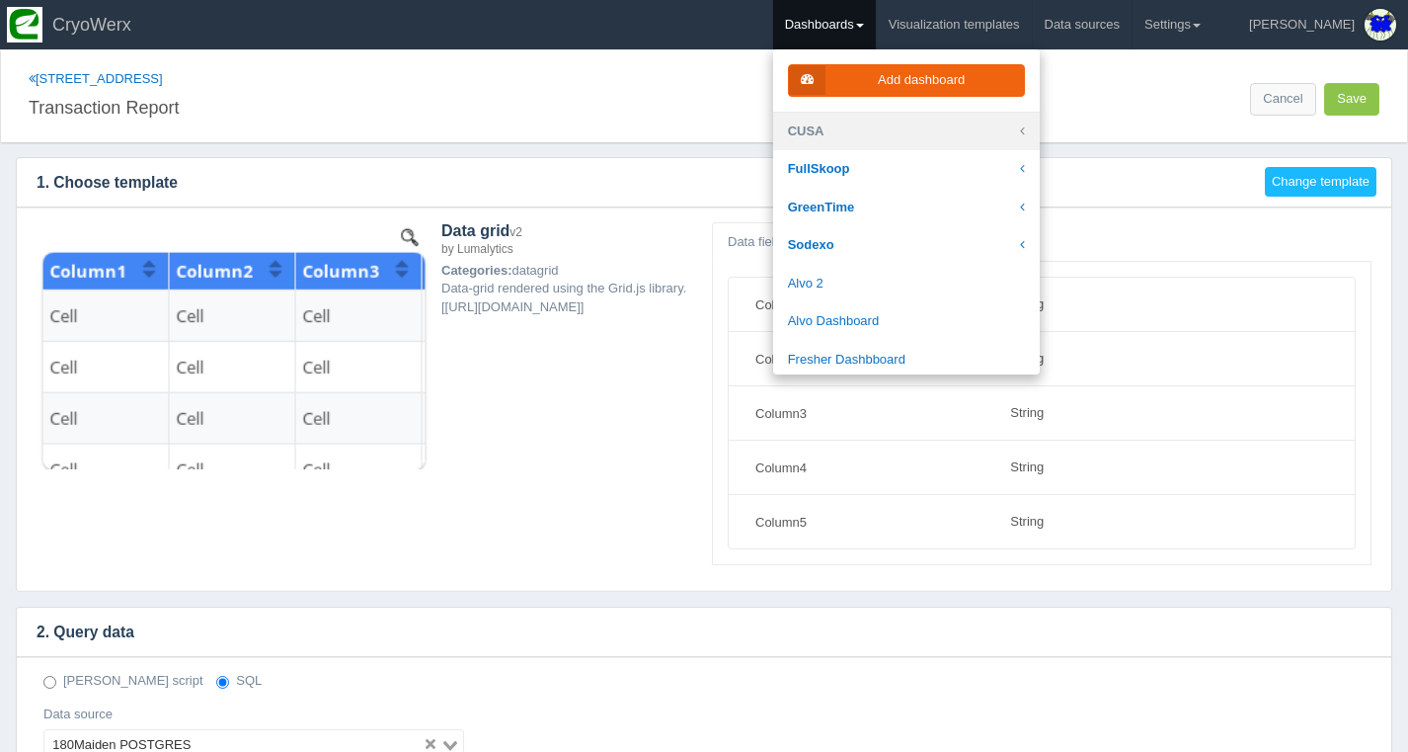
click at [922, 134] on link "CUSA" at bounding box center [906, 132] width 267 height 39
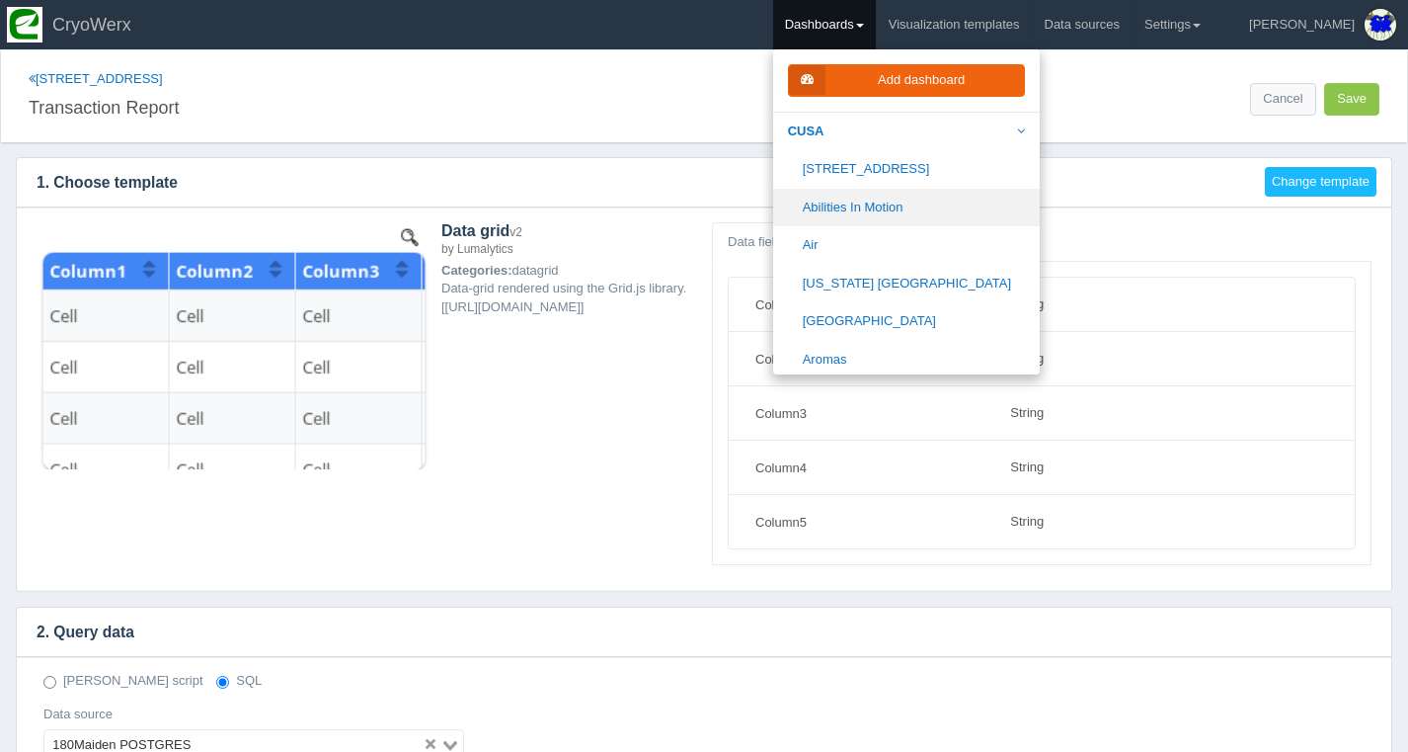
click at [922, 206] on link "Abilities In Motion" at bounding box center [906, 208] width 267 height 39
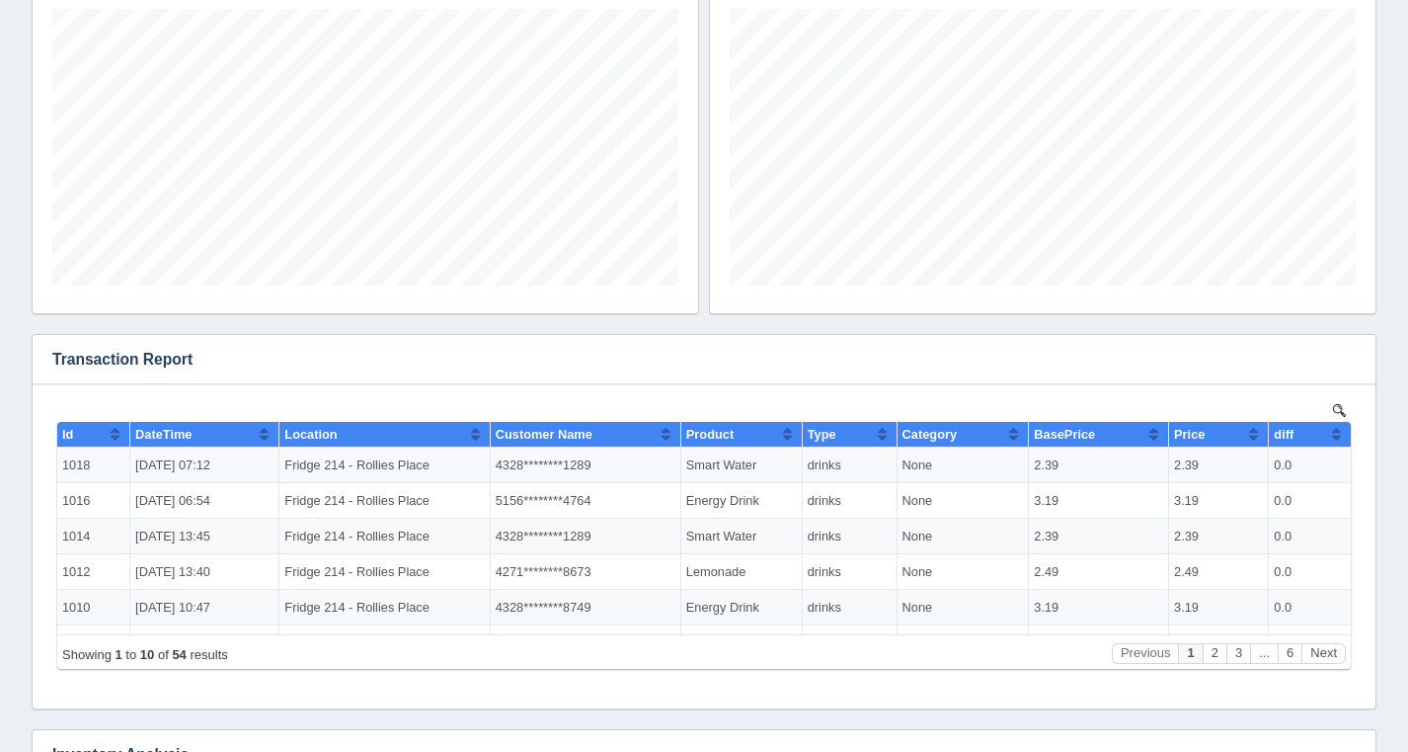
scroll to position [987407, 987057]
click at [1349, 353] on icon "button" at bounding box center [1347, 359] width 13 height 13
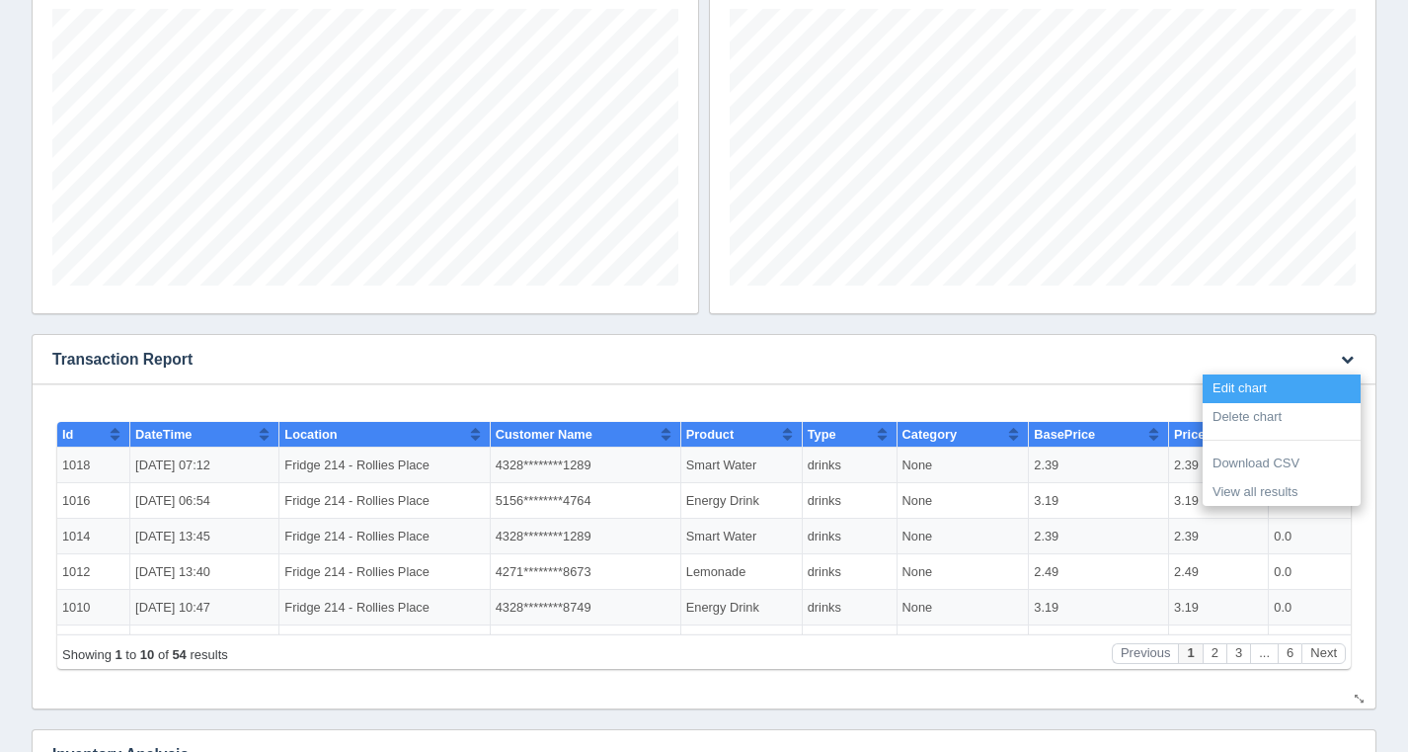
click at [1304, 385] on link "Edit chart" at bounding box center [1282, 388] width 158 height 29
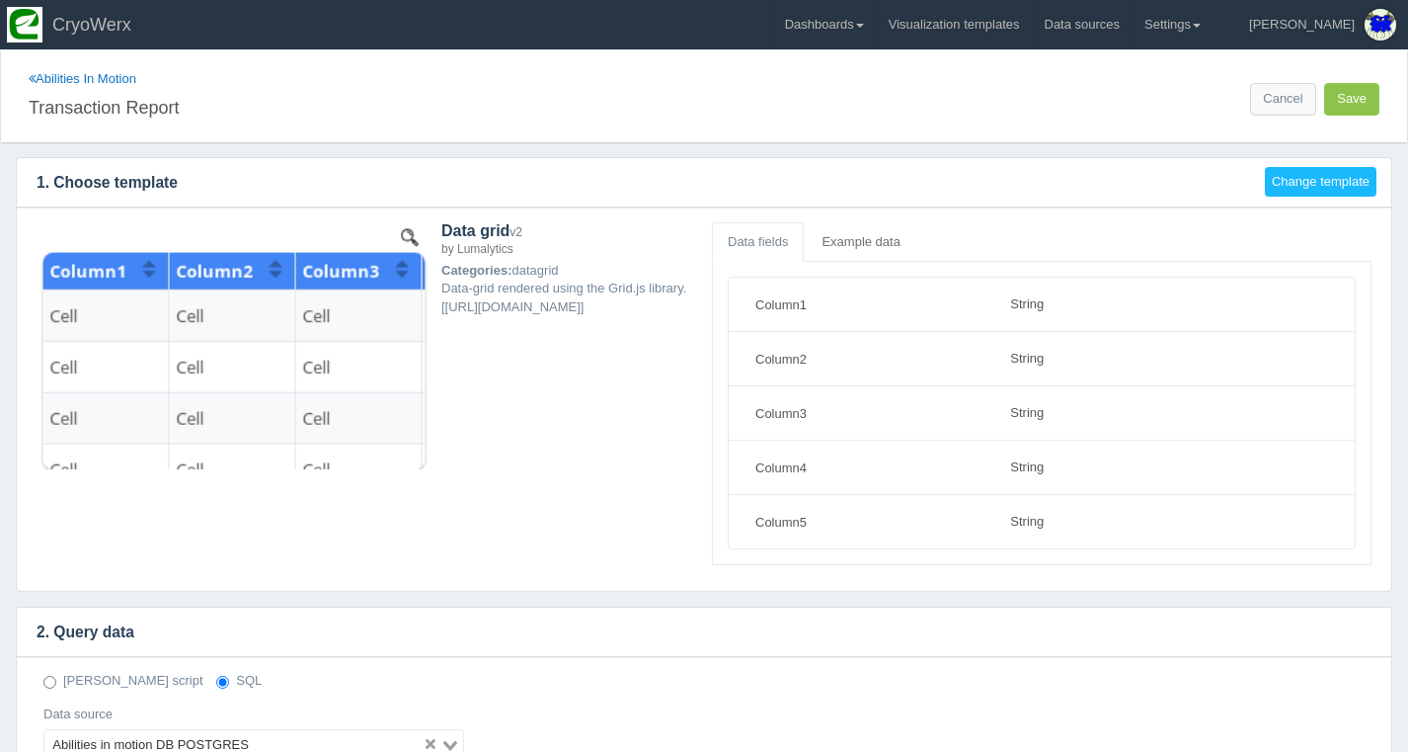
select select "string"
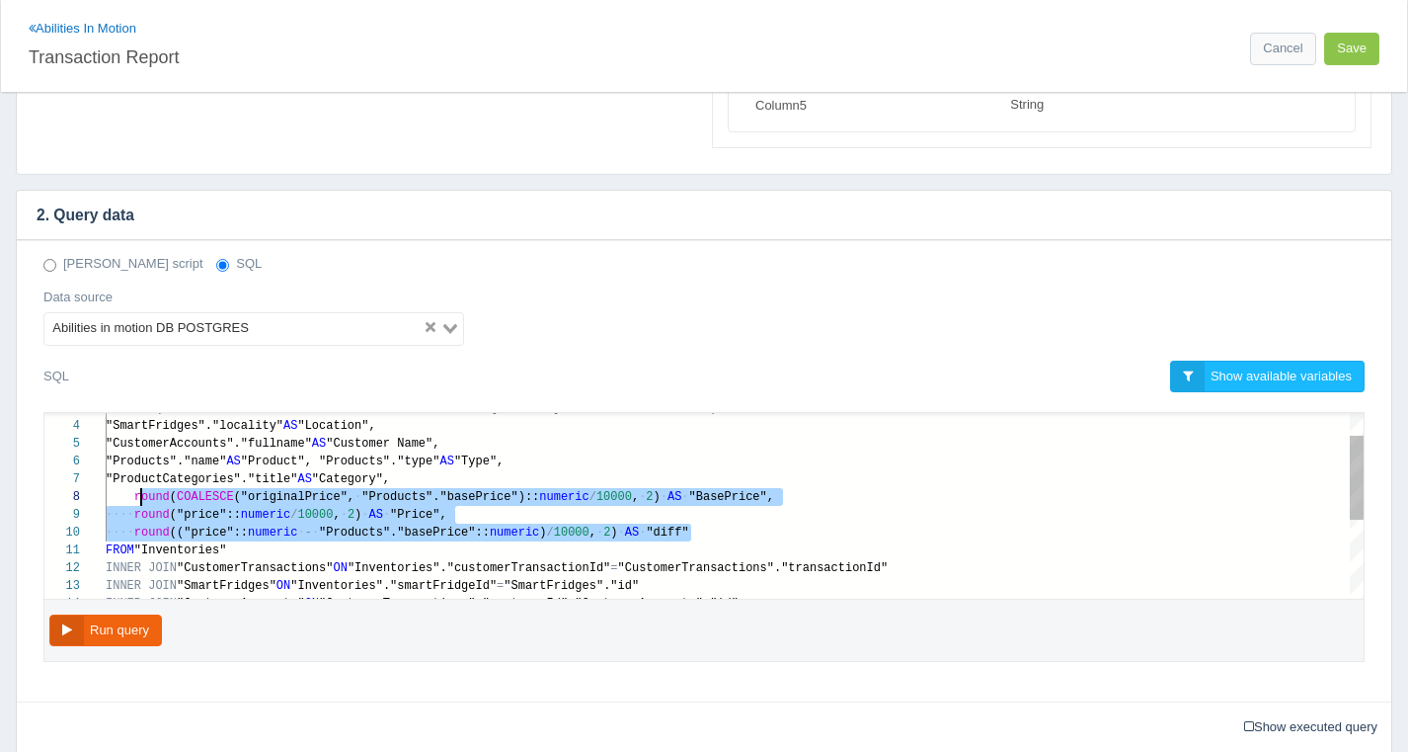
scroll to position [124, 29]
paste textarea "MM/dd HH24:mi') AS "DateTime", "SmartFridges"."locality" AS "Location", "Custom…"
type textarea "MM/dd HH24:mi') AS "DateTime", "SmartFridges"."locality" AS "Location", "Custom…"
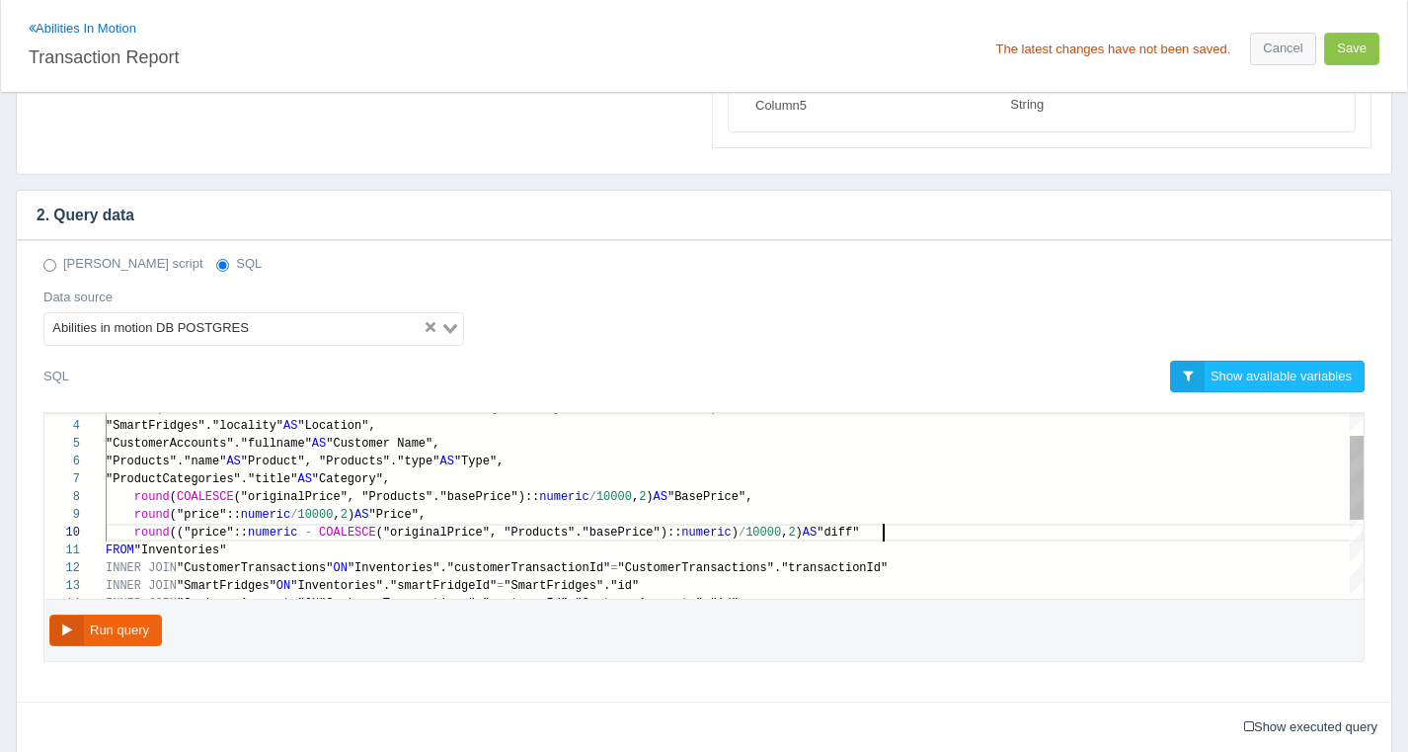
scroll to position [124, 776]
click at [109, 631] on button "Run query" at bounding box center [105, 630] width 113 height 33
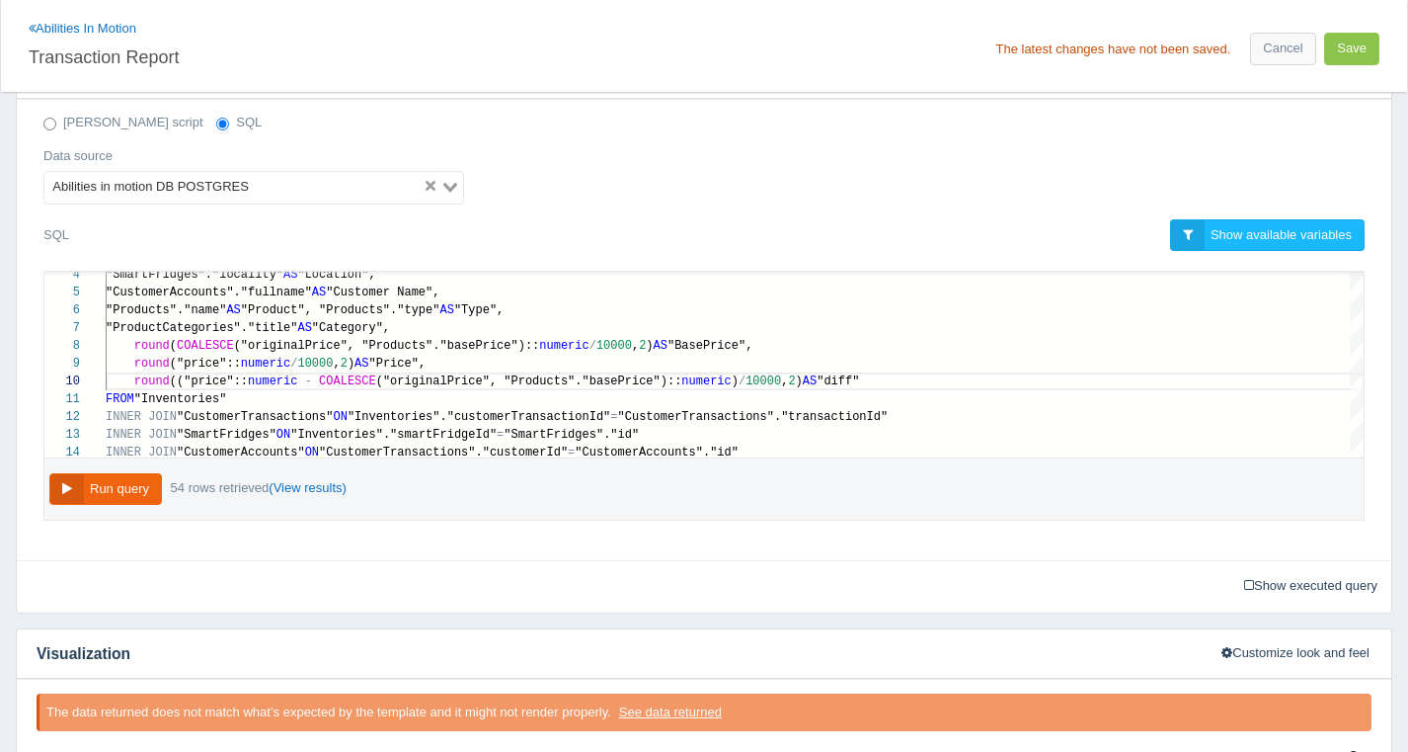
scroll to position [0, 0]
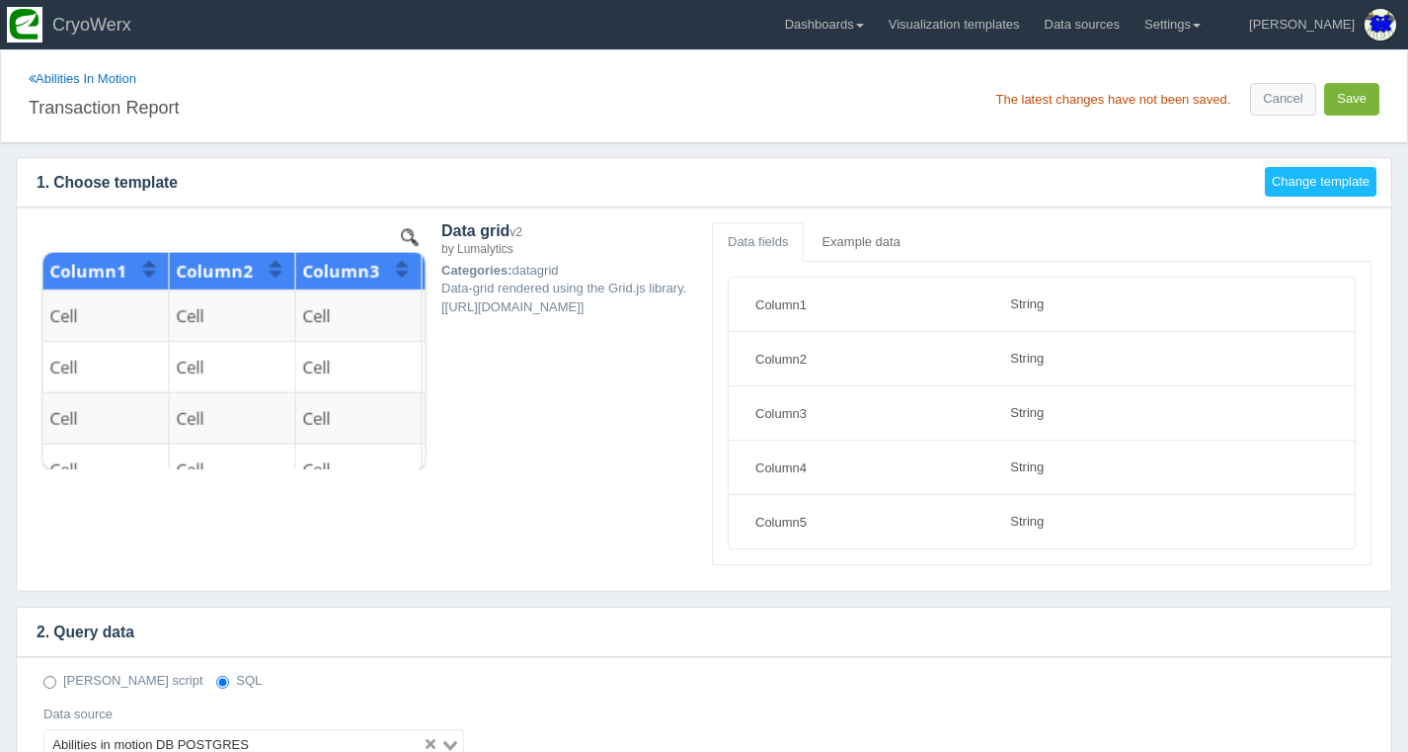
click at [1355, 88] on button "Save" at bounding box center [1351, 99] width 55 height 33
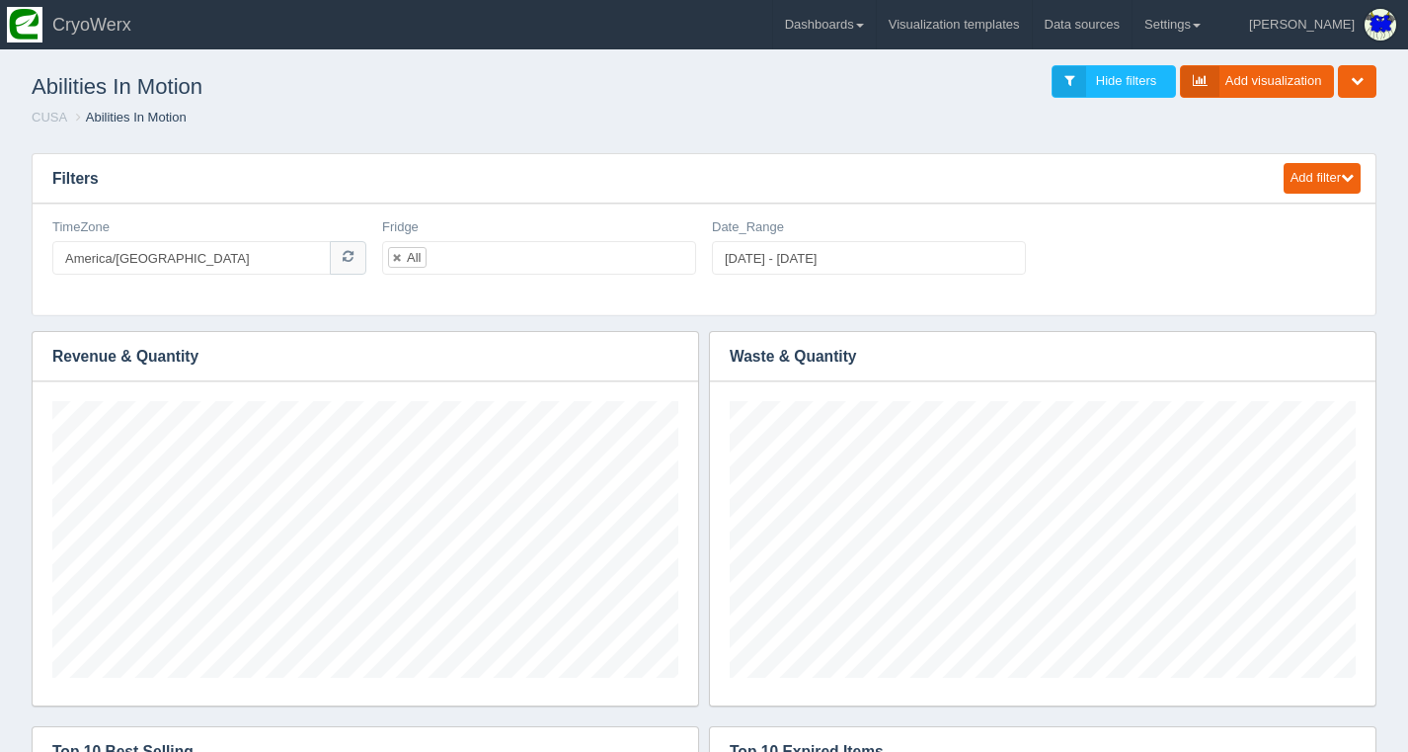
scroll to position [277, 626]
click at [876, 30] on link "Dashboards" at bounding box center [824, 24] width 103 height 49
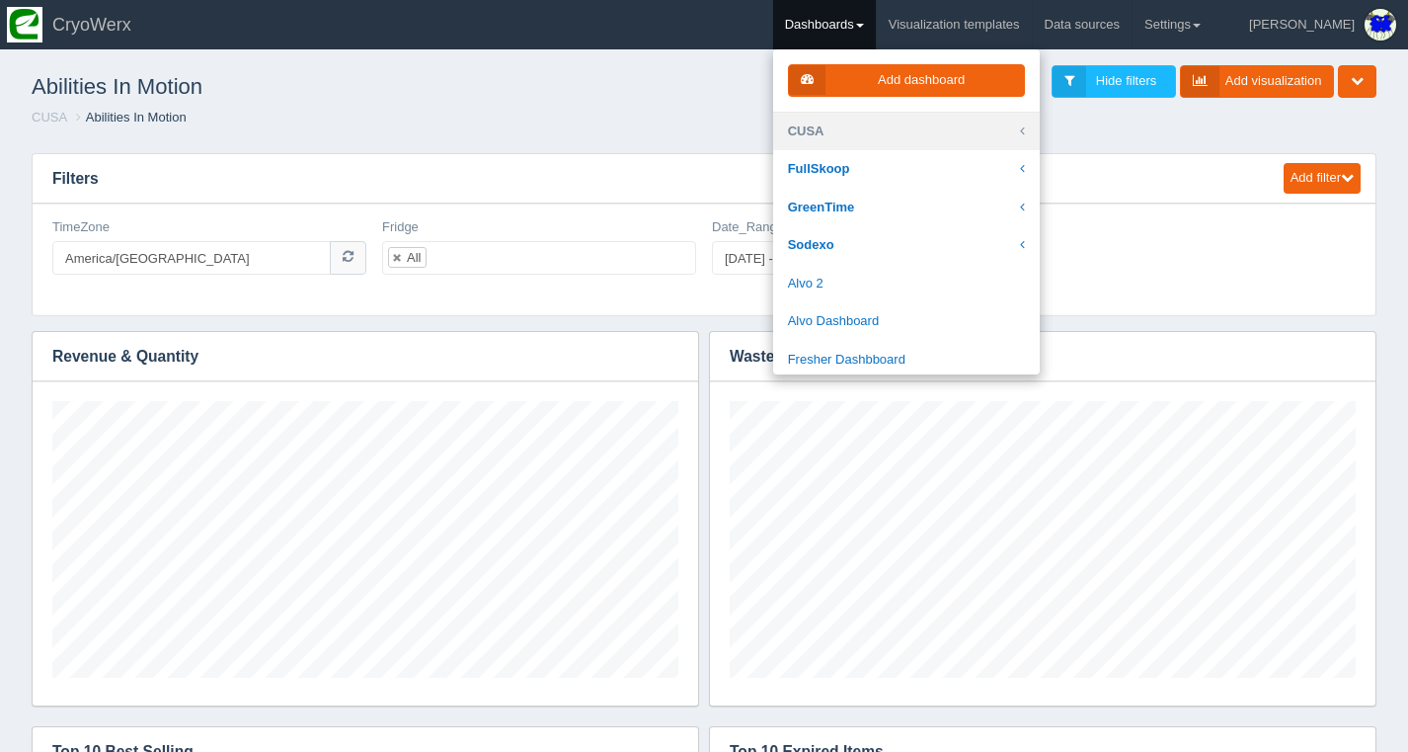
click at [916, 124] on link "CUSA" at bounding box center [906, 132] width 267 height 39
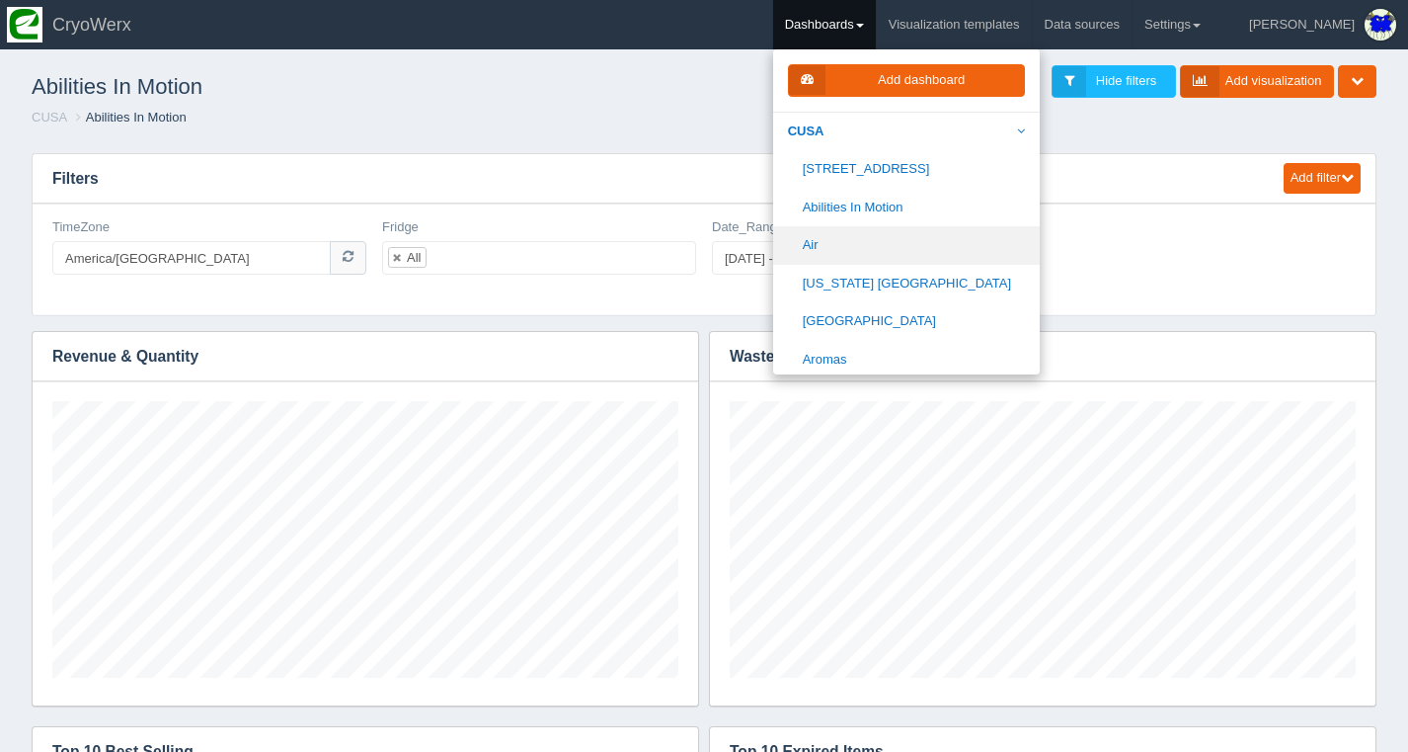
click at [954, 236] on link "Air" at bounding box center [906, 245] width 267 height 39
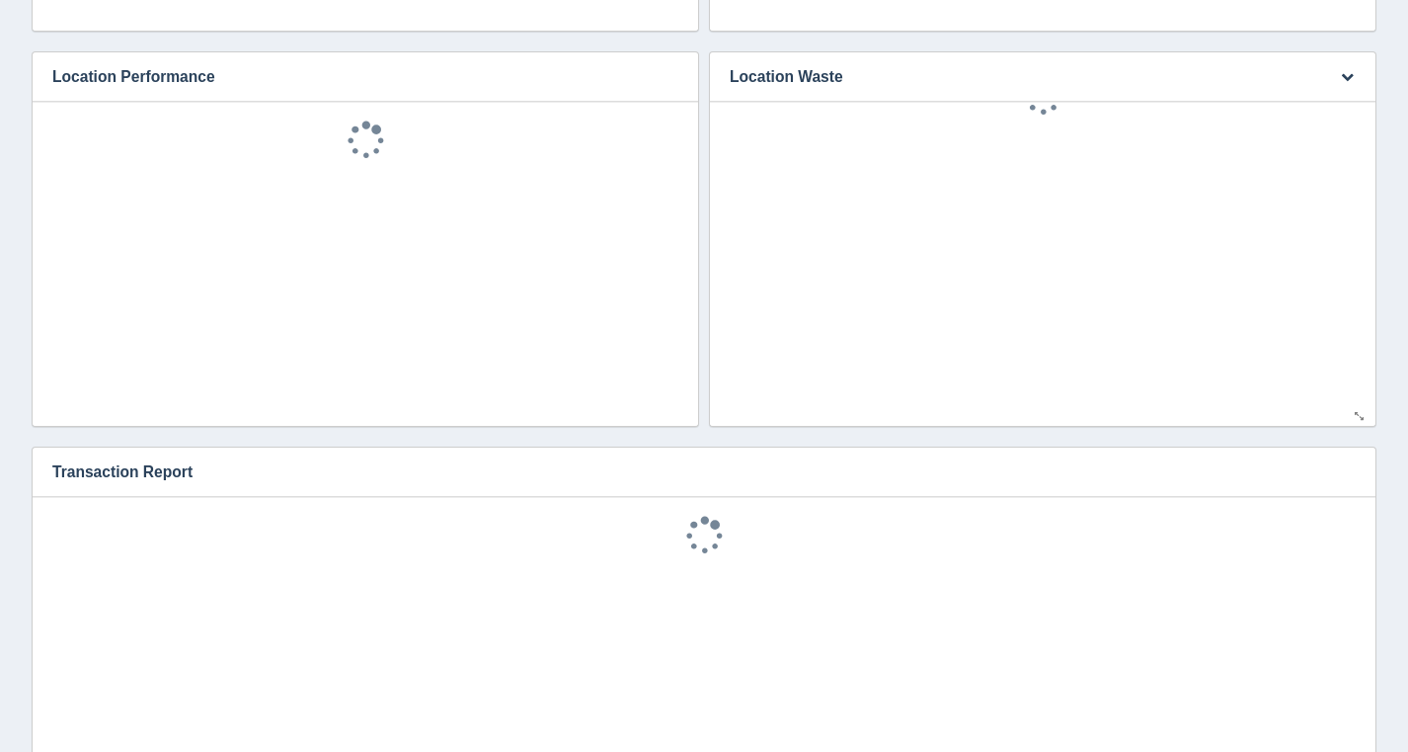
scroll to position [1119, 0]
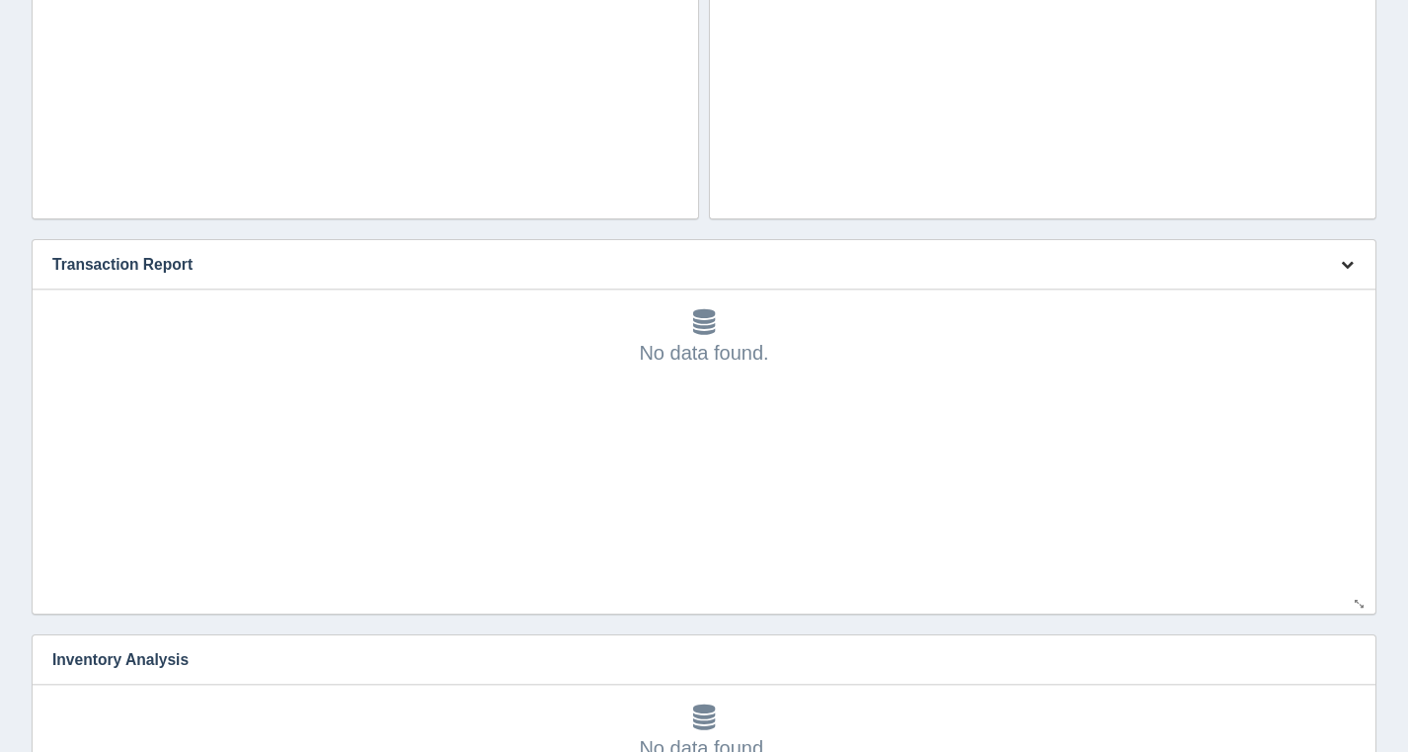
click at [1349, 275] on button "button" at bounding box center [1347, 265] width 27 height 31
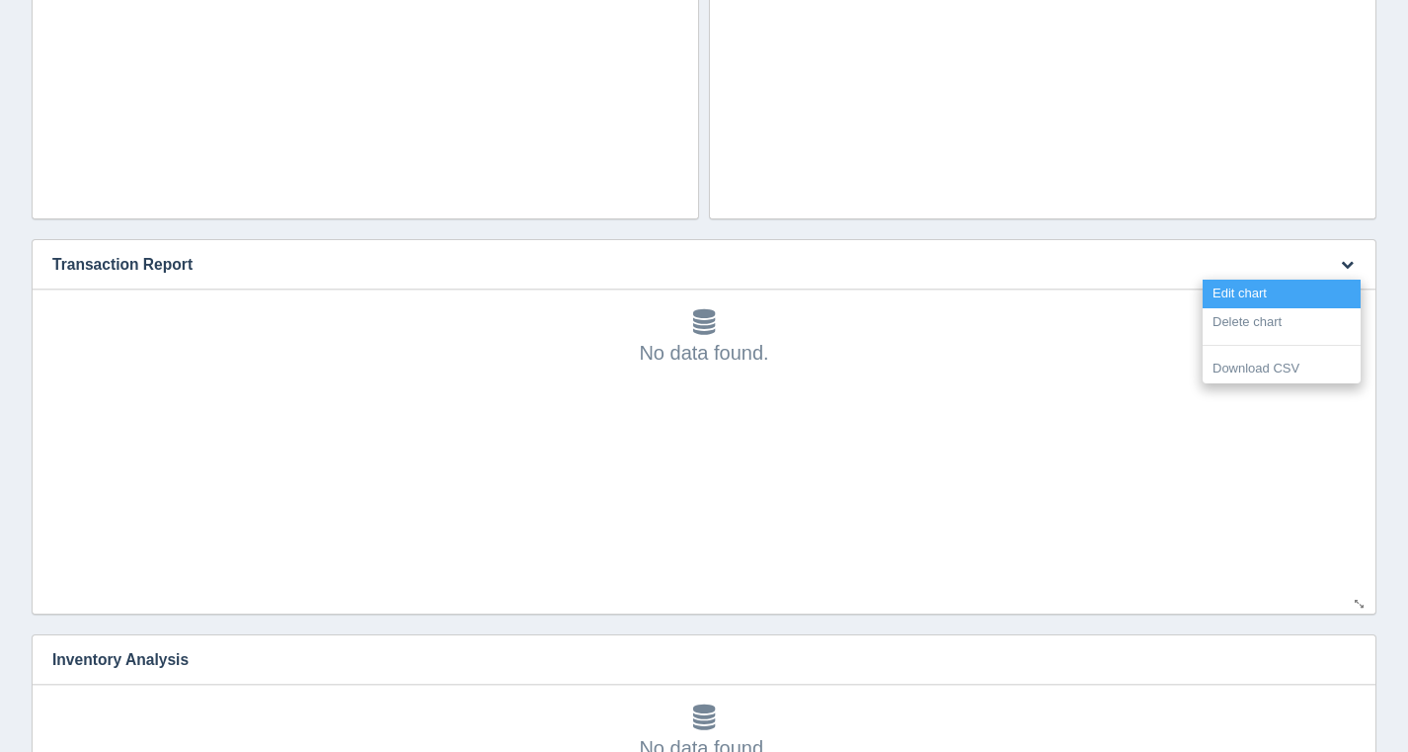
click at [1313, 296] on link "Edit chart" at bounding box center [1282, 294] width 158 height 29
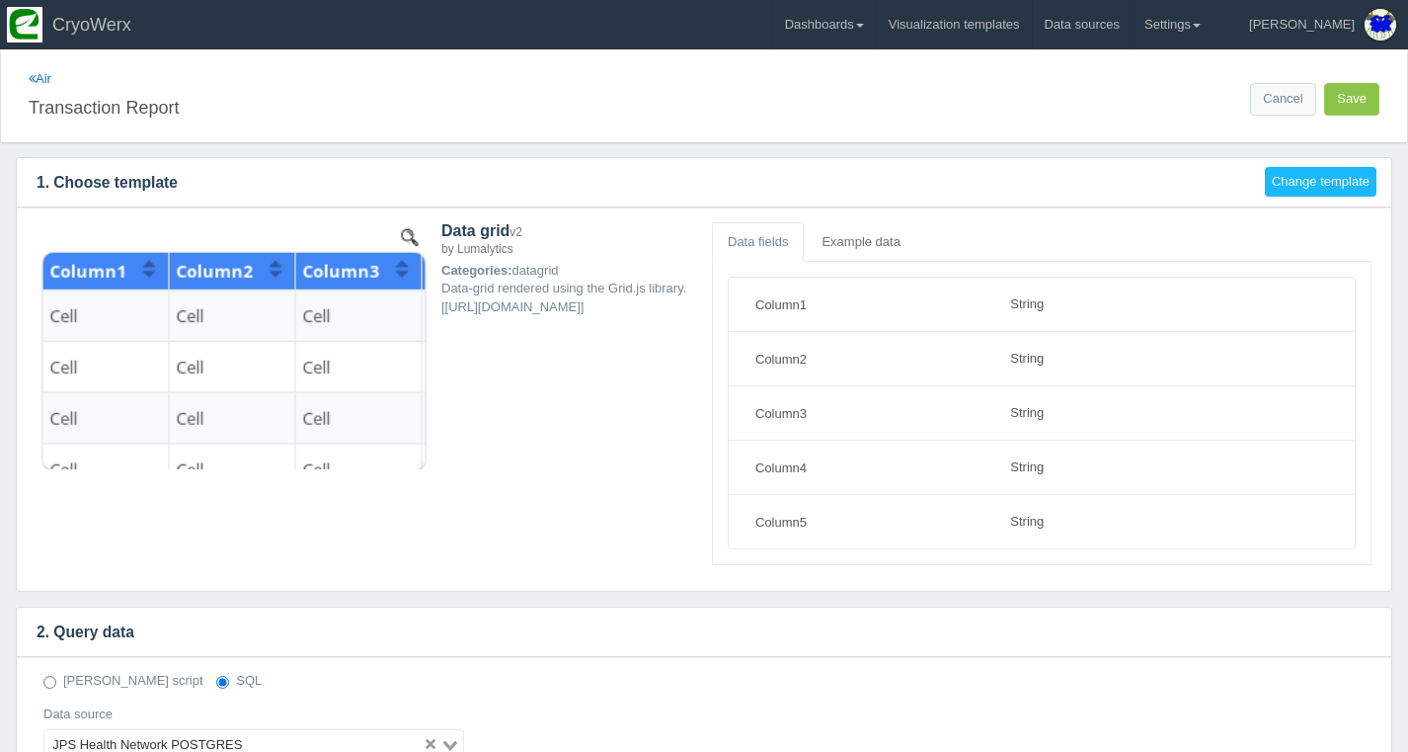
select select "string"
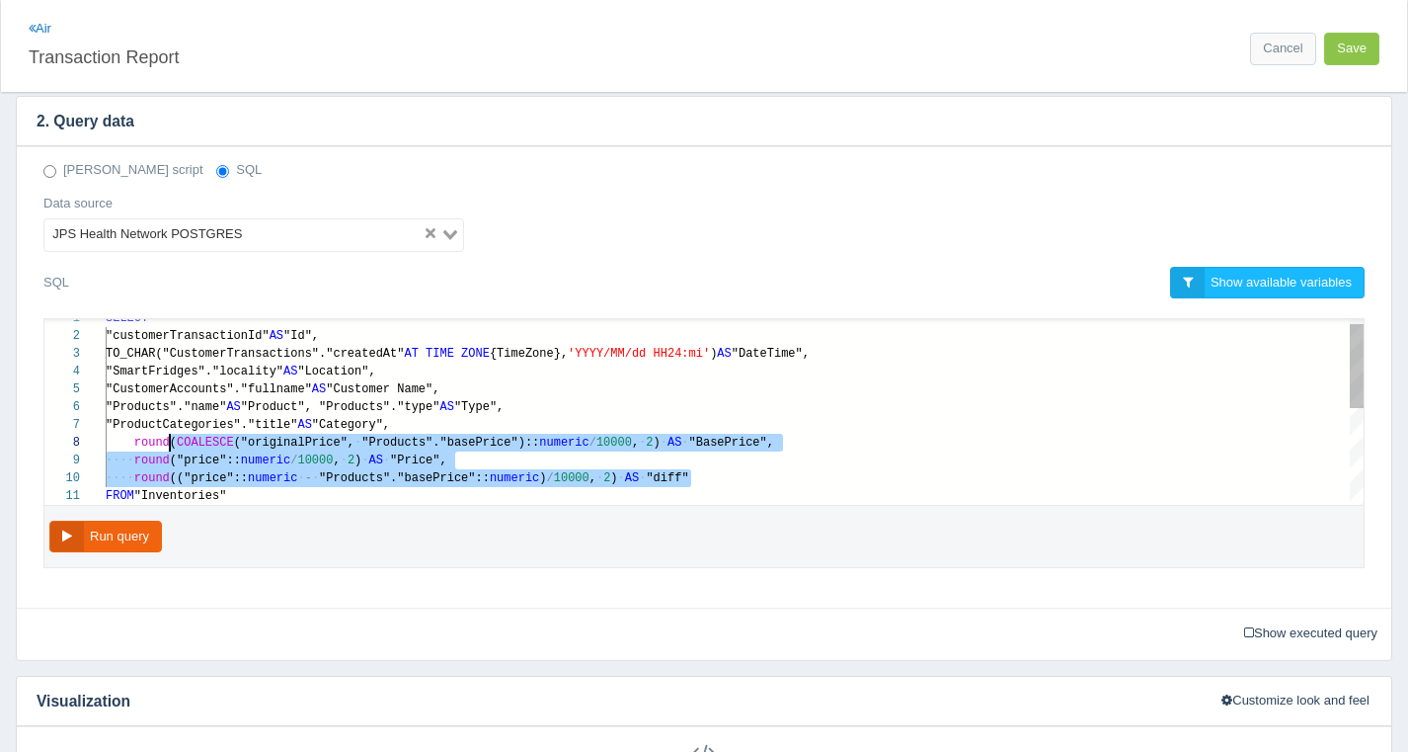
scroll to position [124, 29]
drag, startPoint x: 676, startPoint y: 479, endPoint x: 195, endPoint y: 443, distance: 482.3
paste textarea "MM/dd HH24:mi') AS "DateTime", "SmartFridges"."locality" AS "Location", "Custom…"
type textarea "MM/dd HH24:mi') AS "DateTime", "SmartFridges"."locality" AS "Location", "Custom…"
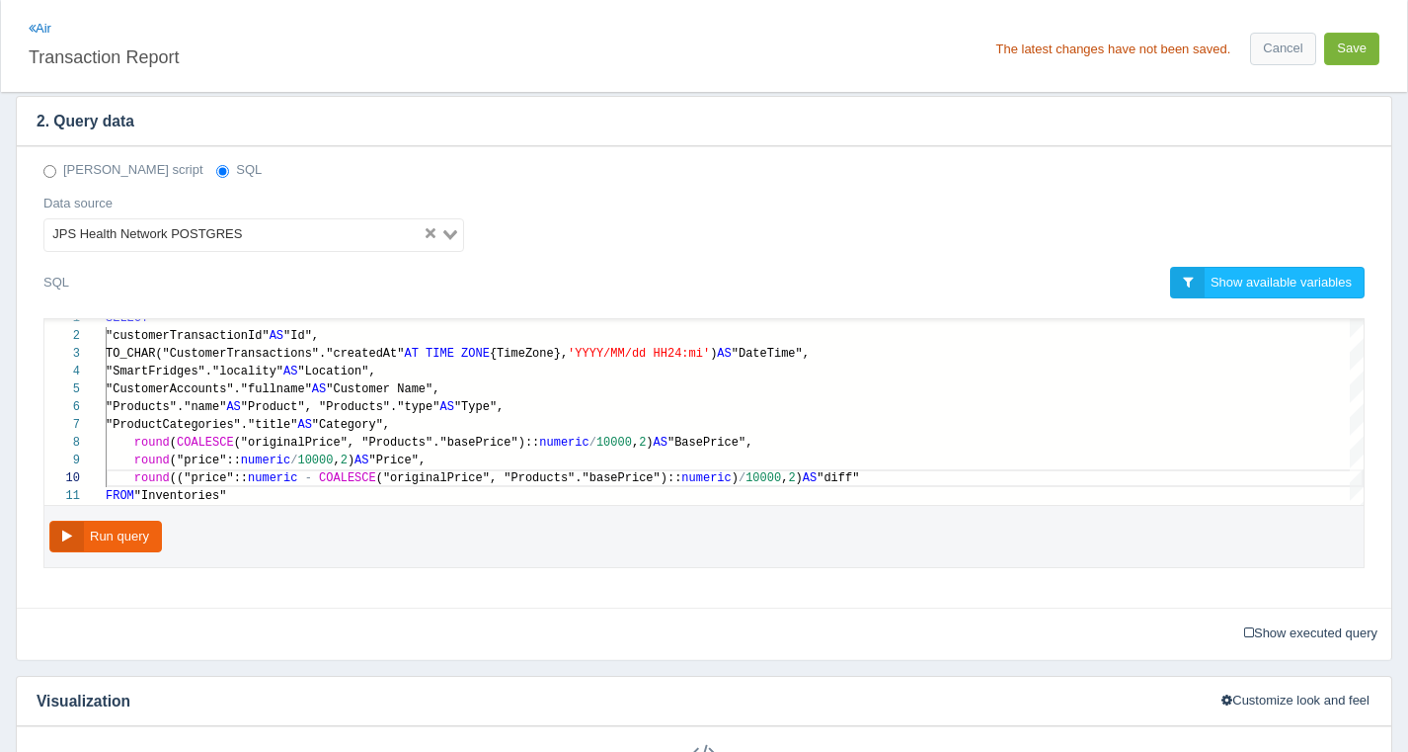
click at [1359, 59] on button "Save" at bounding box center [1351, 49] width 55 height 33
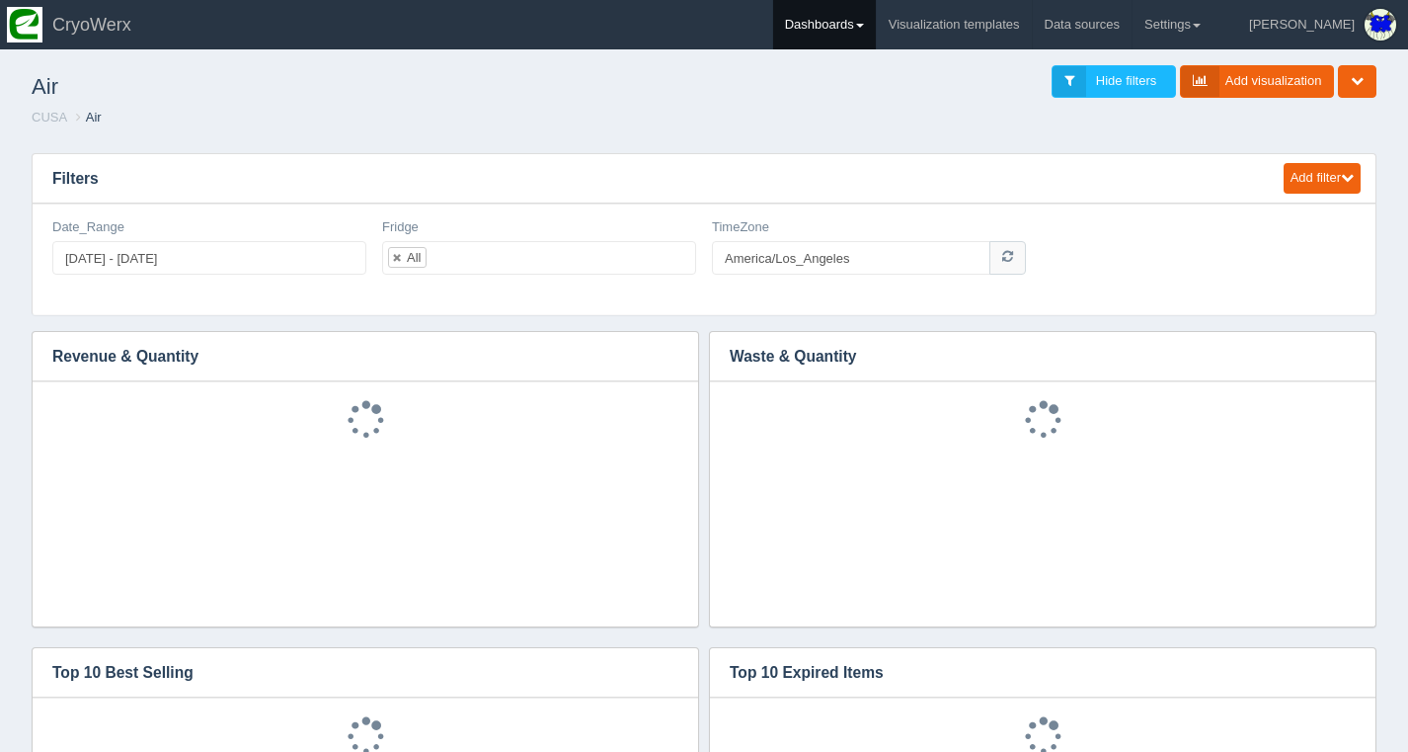
click at [853, 23] on link "Dashboards" at bounding box center [824, 24] width 103 height 49
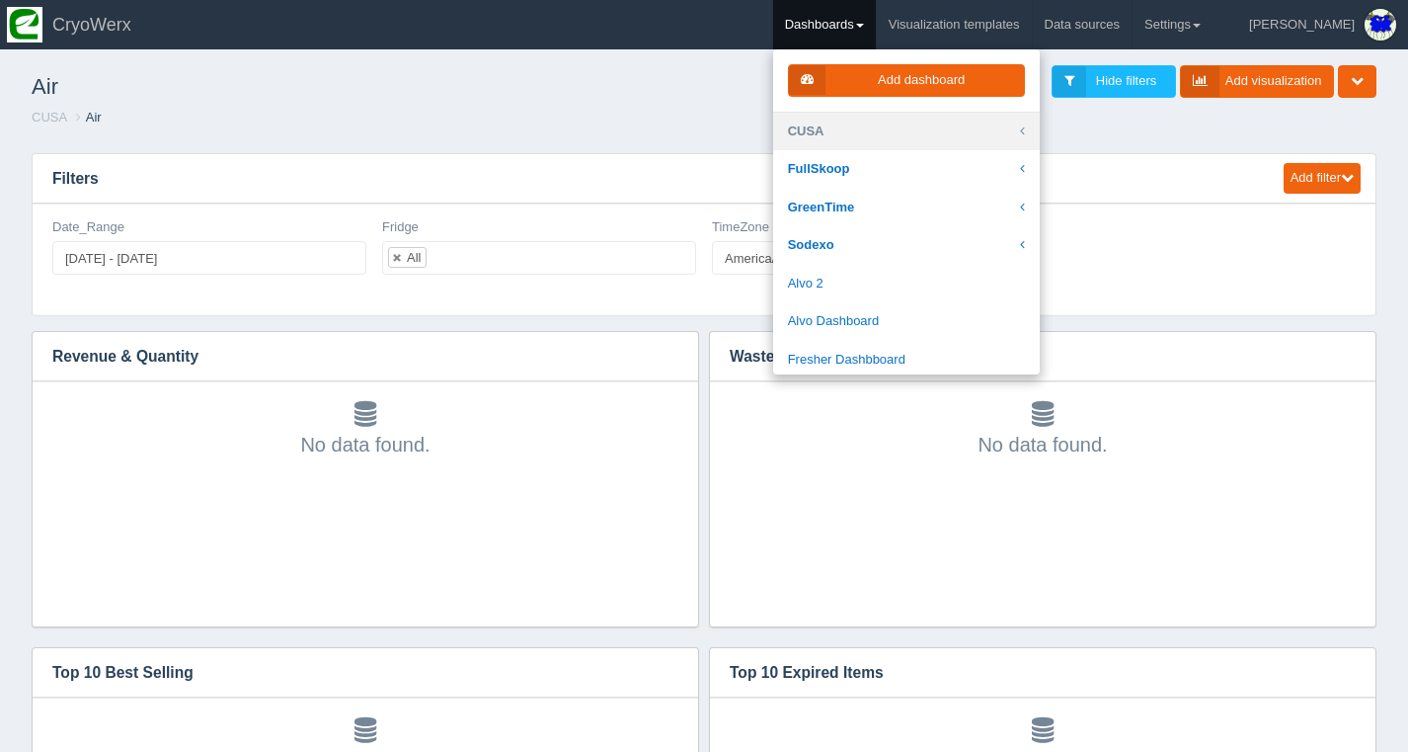
click at [890, 118] on link "CUSA" at bounding box center [906, 132] width 267 height 39
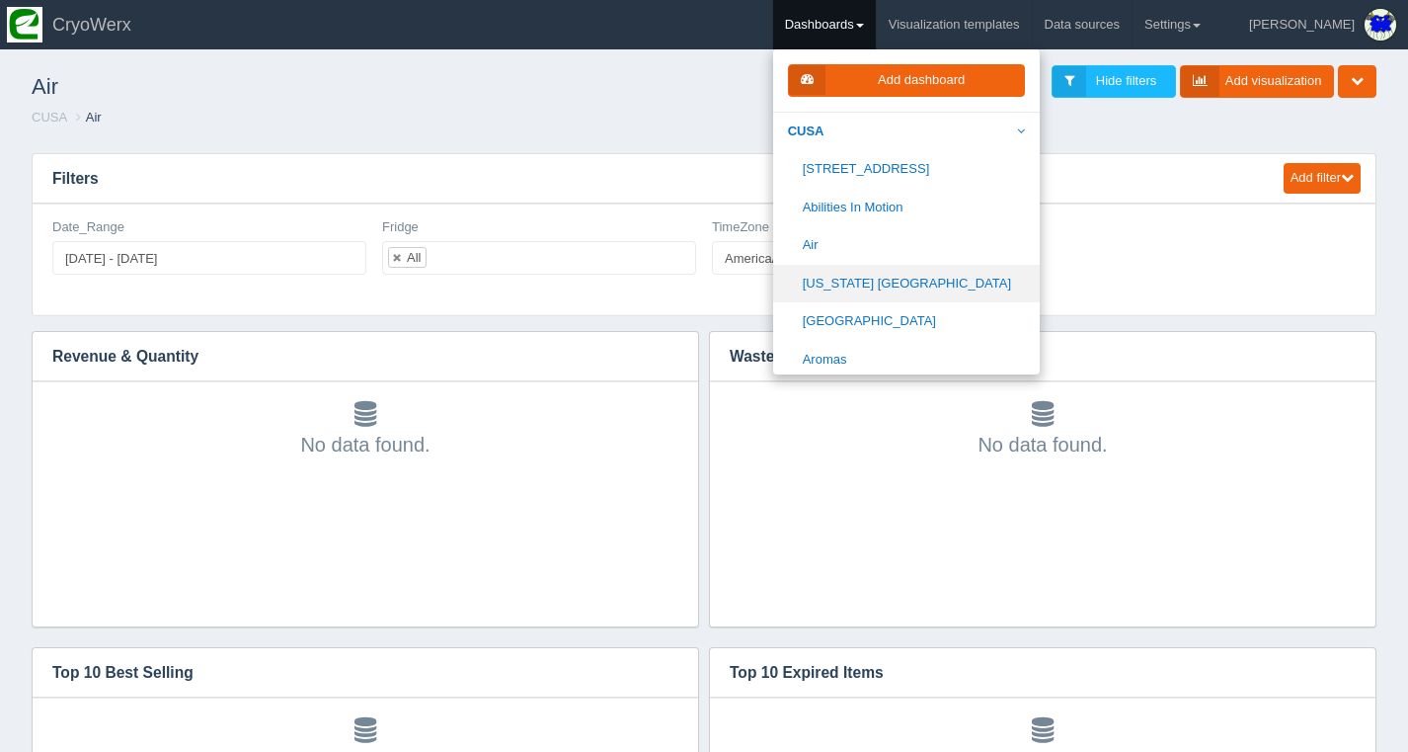
click at [897, 277] on link "[US_STATE] [GEOGRAPHIC_DATA]" at bounding box center [906, 284] width 267 height 39
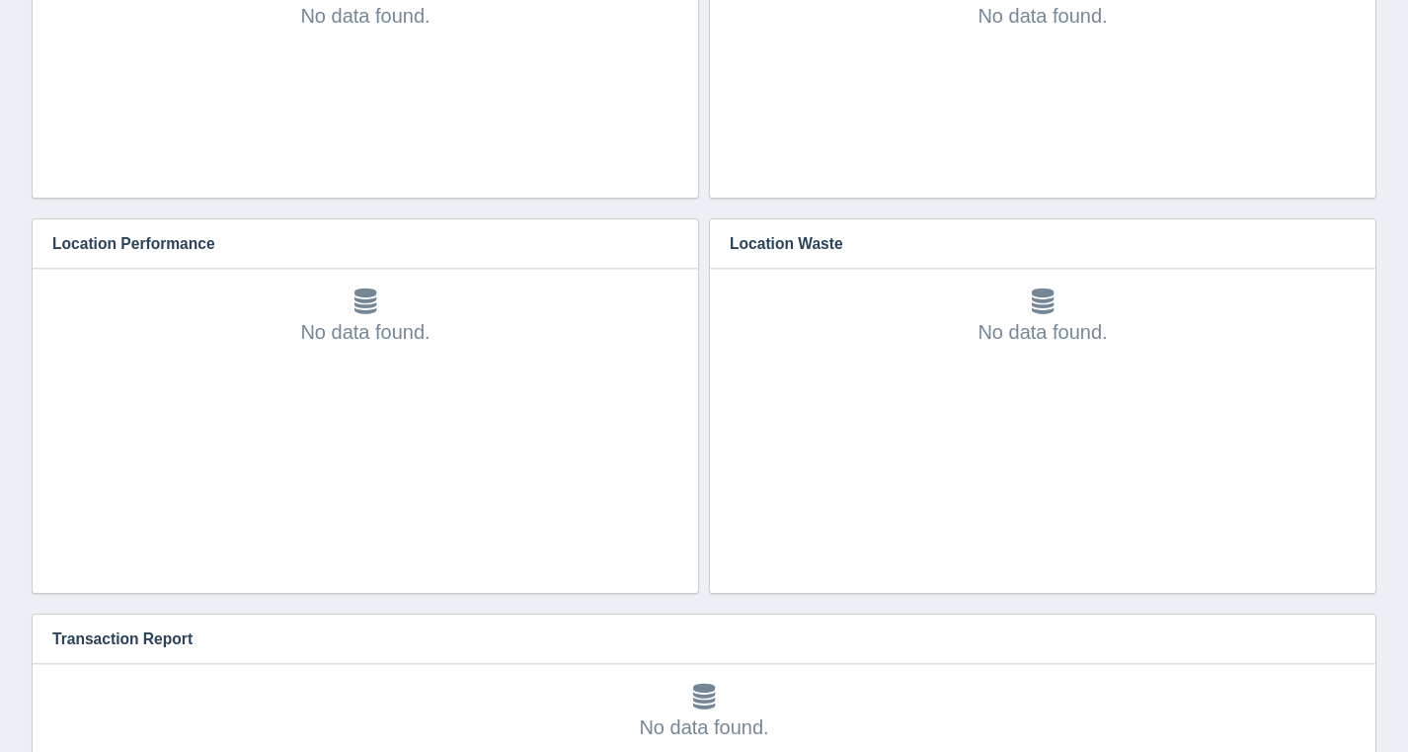
scroll to position [983, 0]
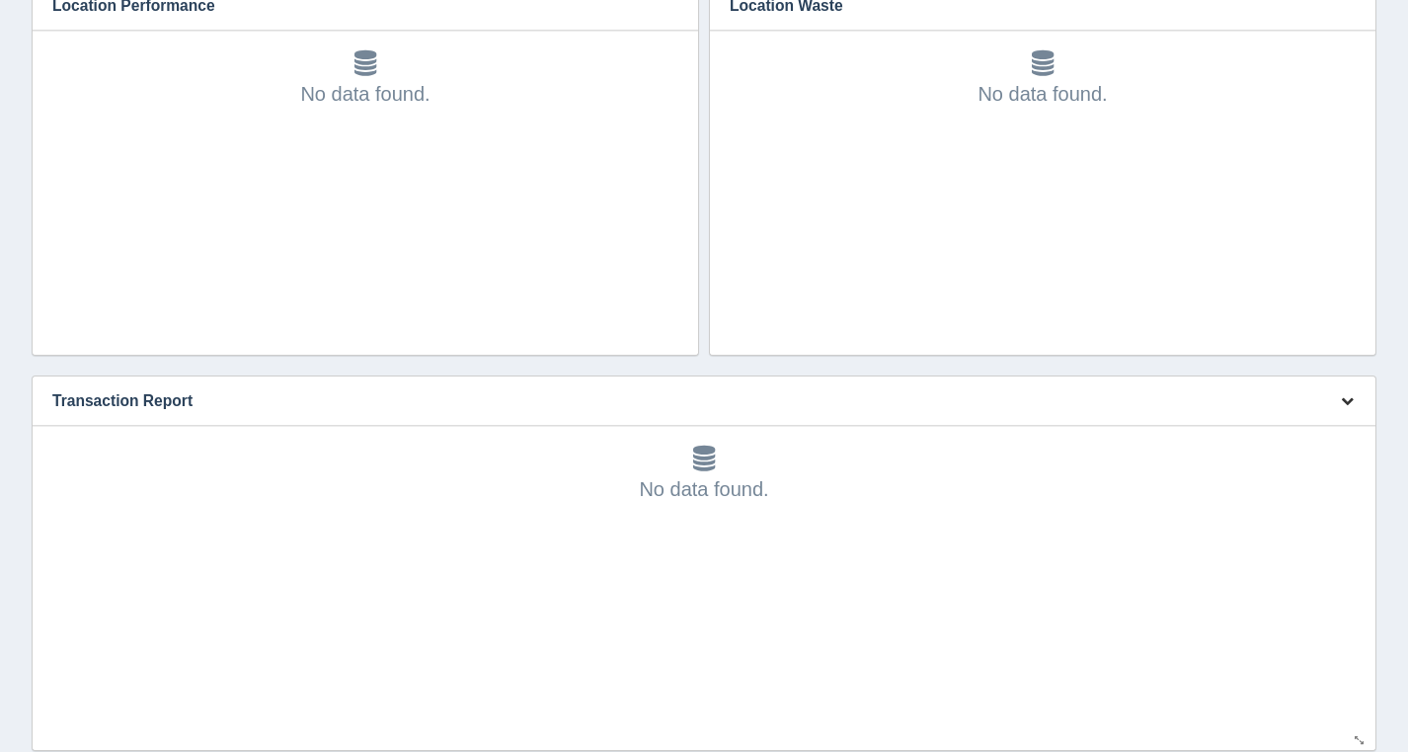
drag, startPoint x: 1331, startPoint y: 391, endPoint x: 1341, endPoint y: 398, distance: 12.1
click at [1331, 391] on div "Edit chart Delete chart Download CSV" at bounding box center [1346, 400] width 60 height 48
click at [1341, 398] on icon "button" at bounding box center [1347, 400] width 13 height 13
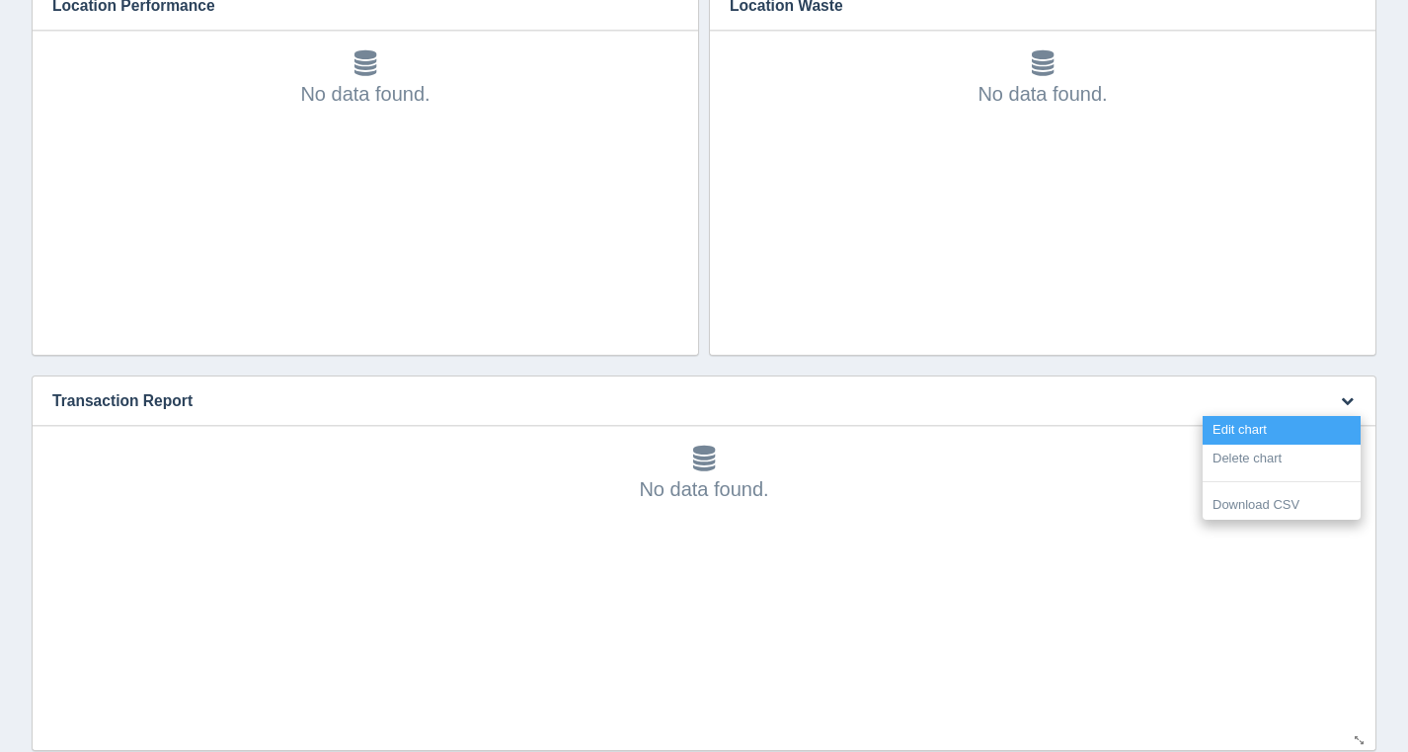
click at [1322, 419] on link "Edit chart" at bounding box center [1282, 430] width 158 height 29
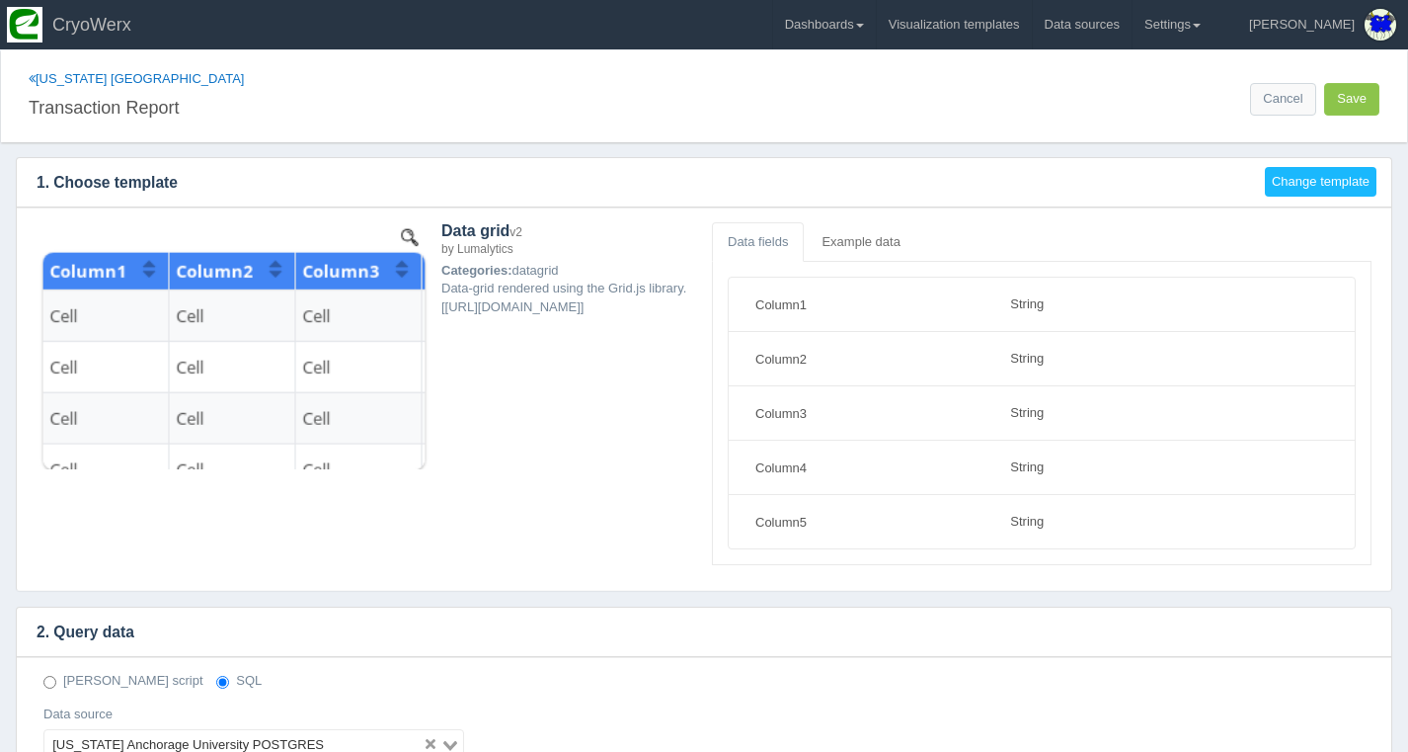
select select "string"
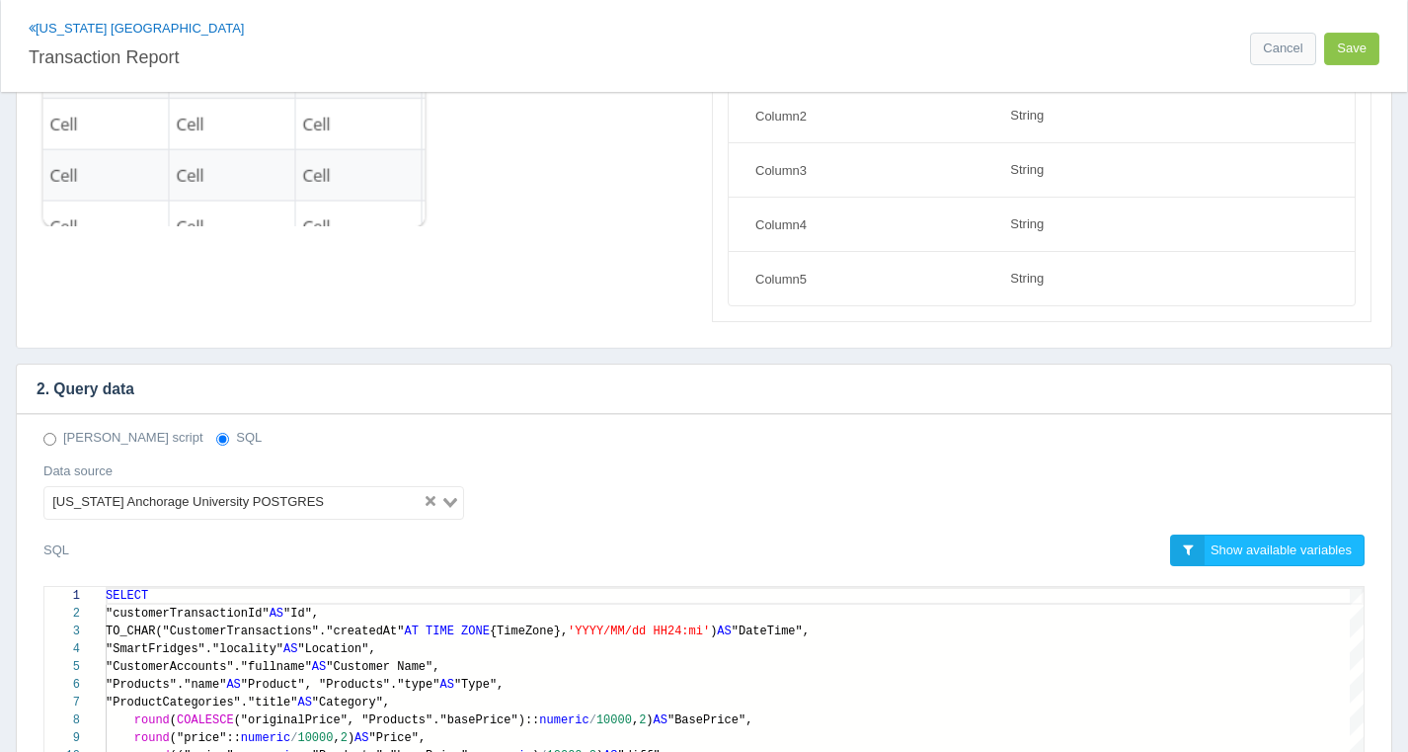
scroll to position [403, 0]
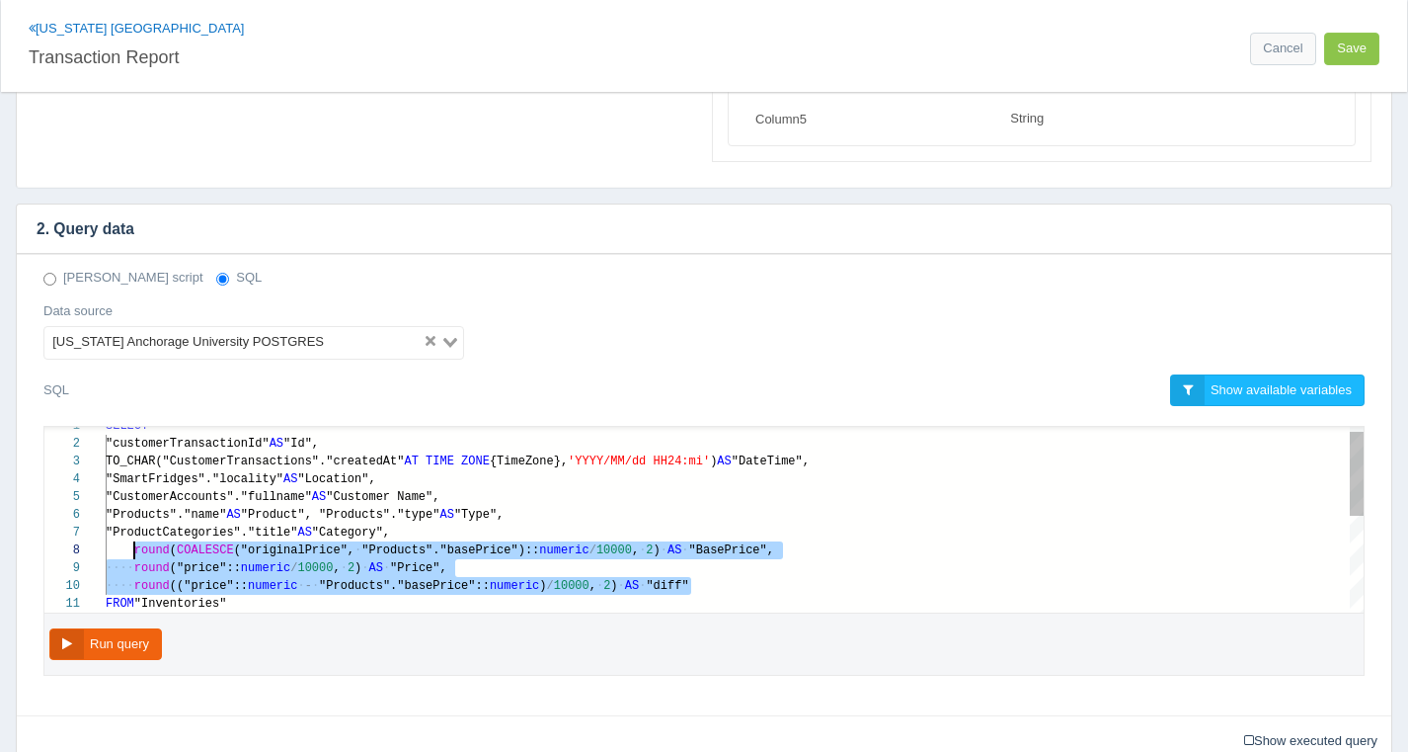
drag, startPoint x: 732, startPoint y: 592, endPoint x: 133, endPoint y: 549, distance: 600.0
paste textarea "MM/dd HH24:mi') AS "DateTime", "SmartFridges"."locality" AS "Location", "Custom…"
type textarea "MM/dd HH24:mi') AS "DateTime", "SmartFridges"."locality" AS "Location", "Custom…"
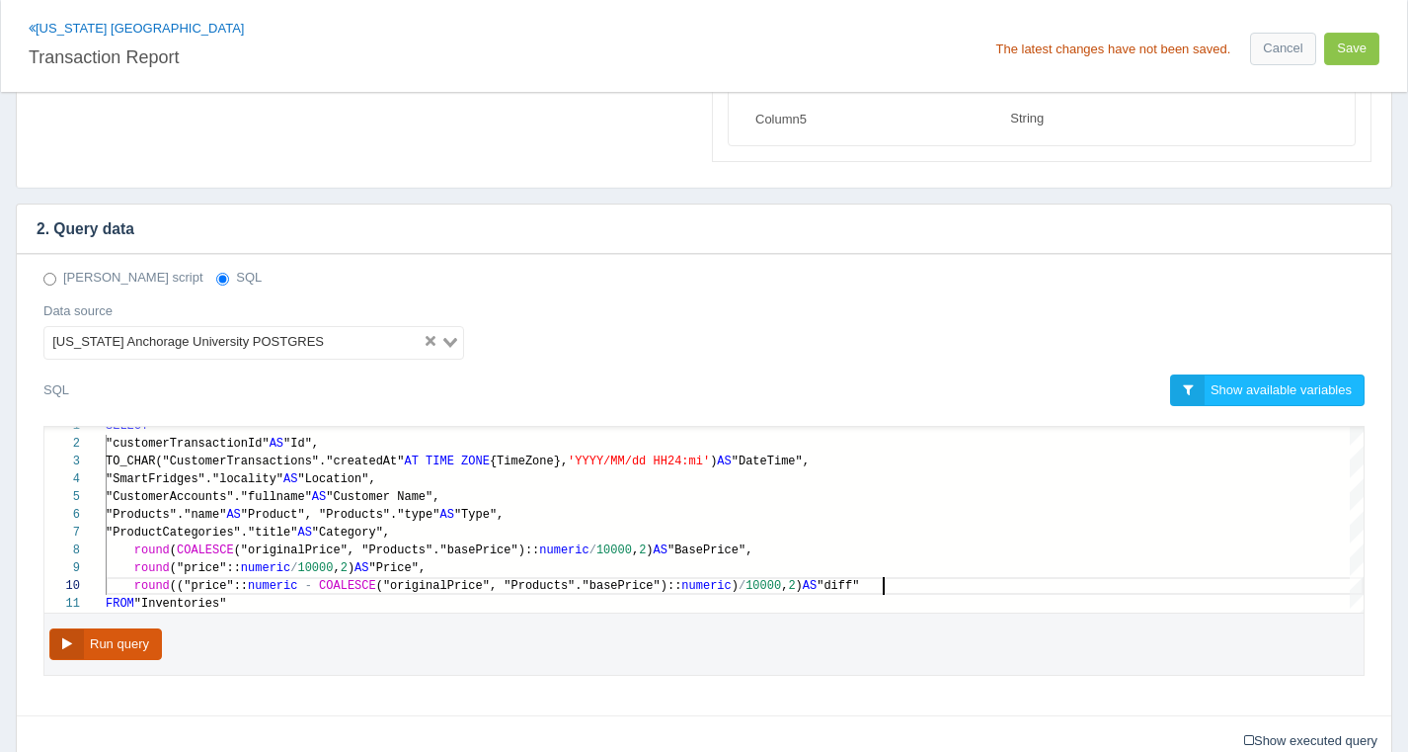
click at [131, 634] on button "Run query" at bounding box center [105, 644] width 113 height 33
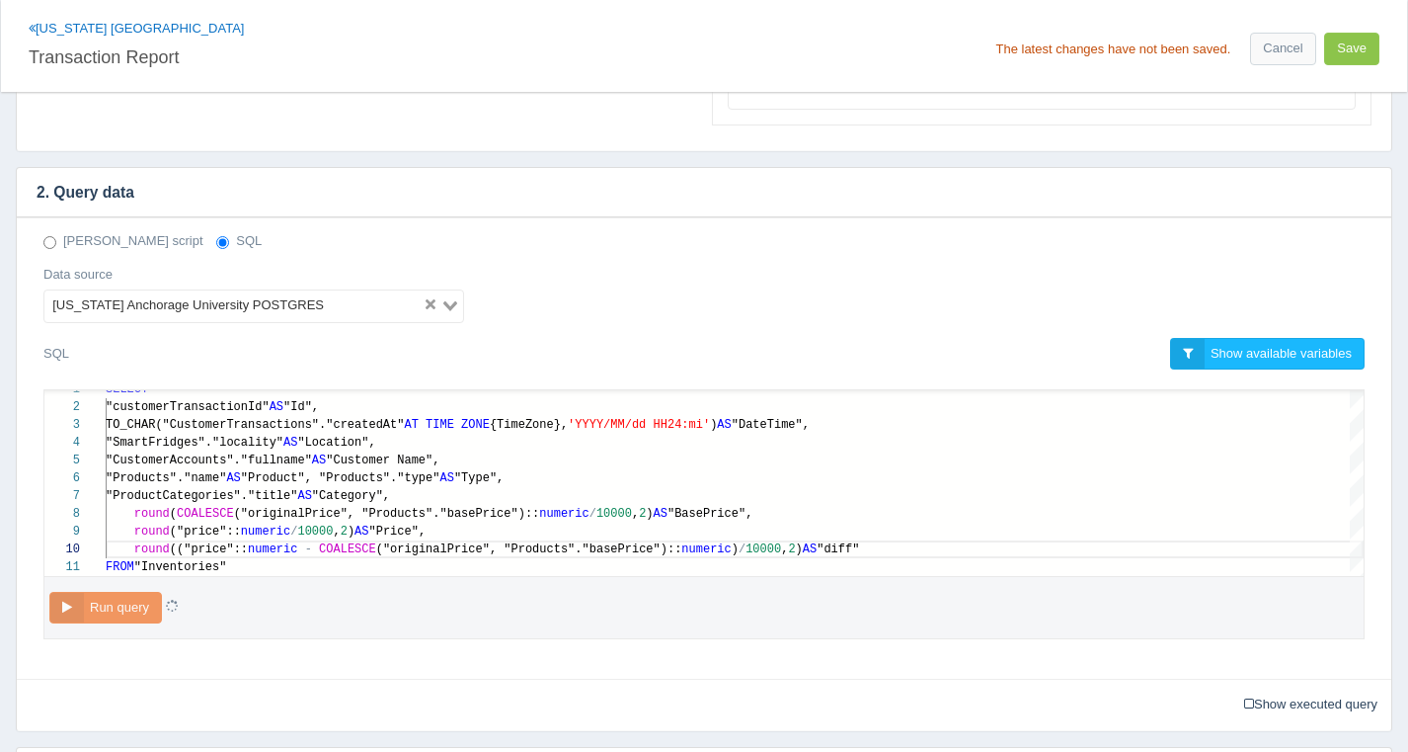
scroll to position [474, 0]
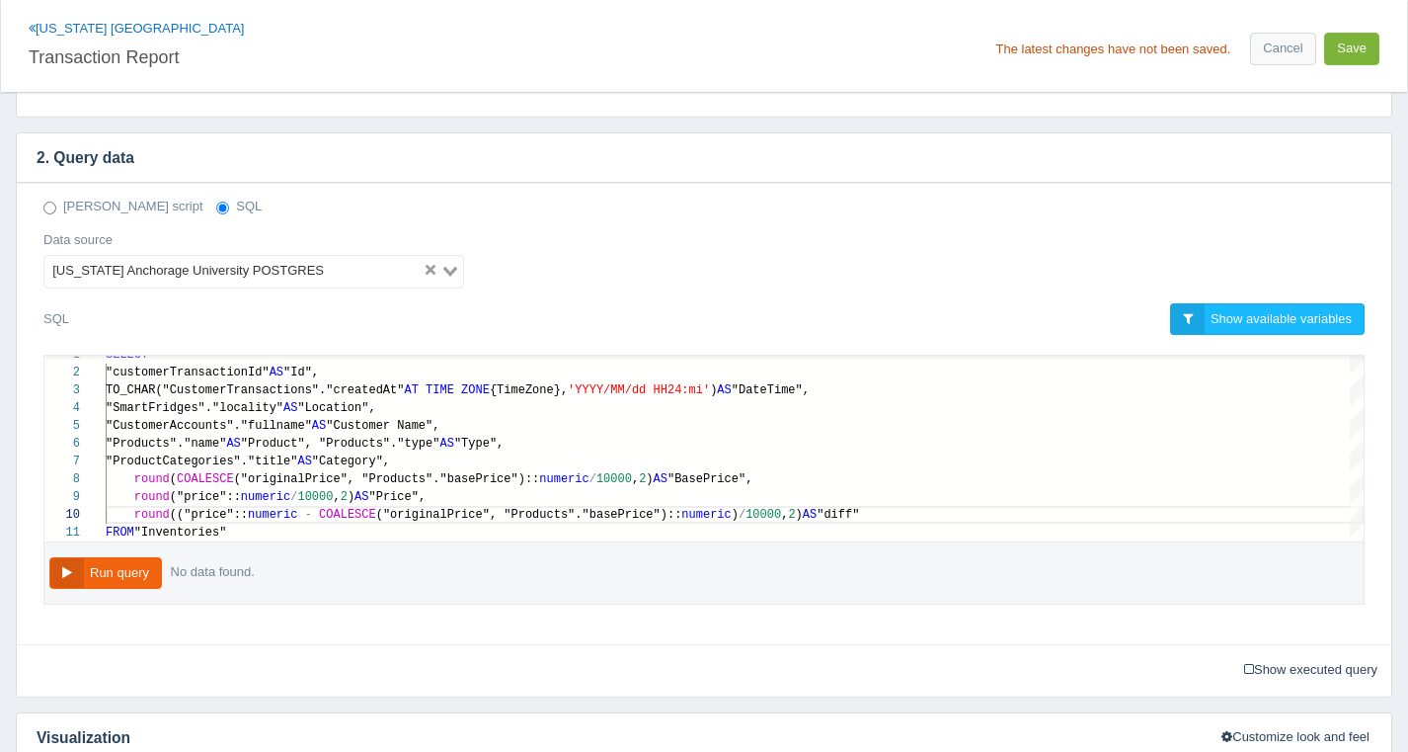
click at [1357, 55] on button "Save" at bounding box center [1351, 49] width 55 height 33
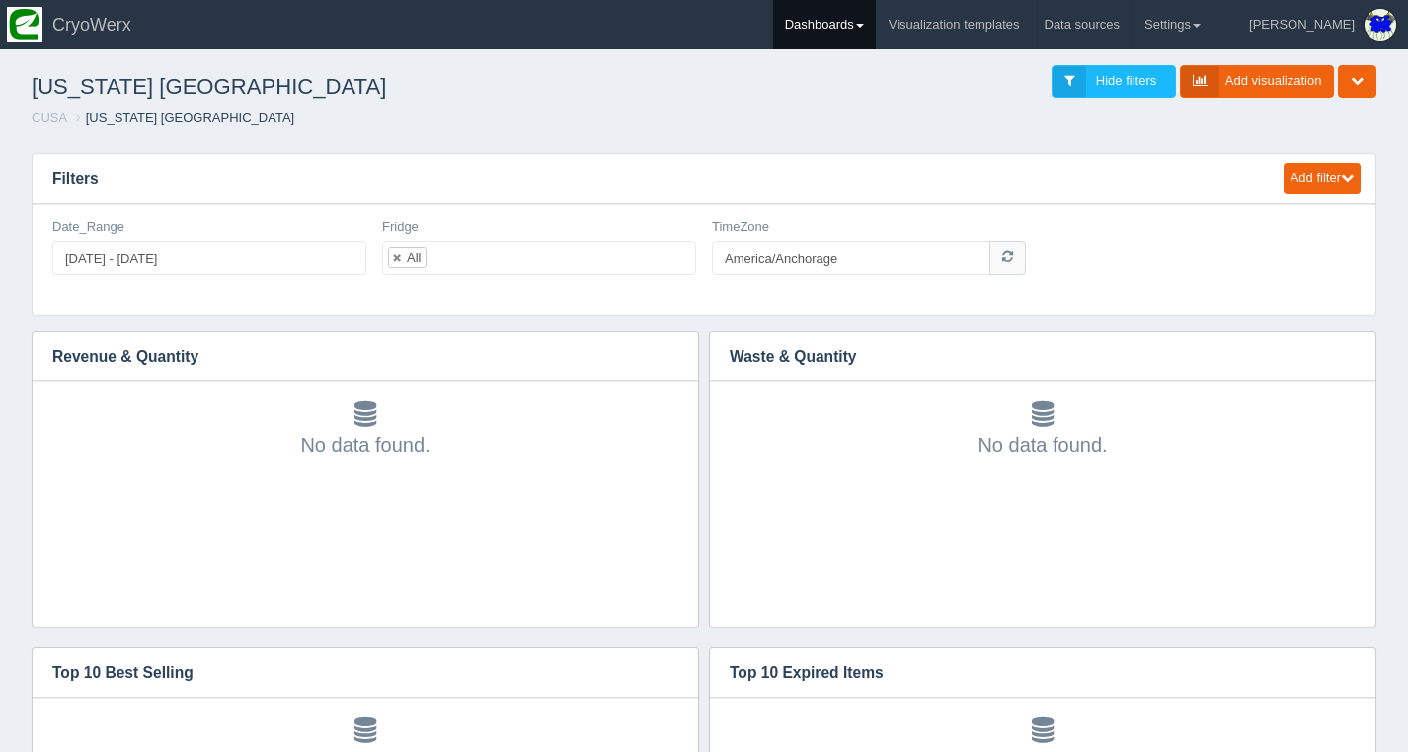
click at [876, 28] on link "Dashboards" at bounding box center [824, 24] width 103 height 49
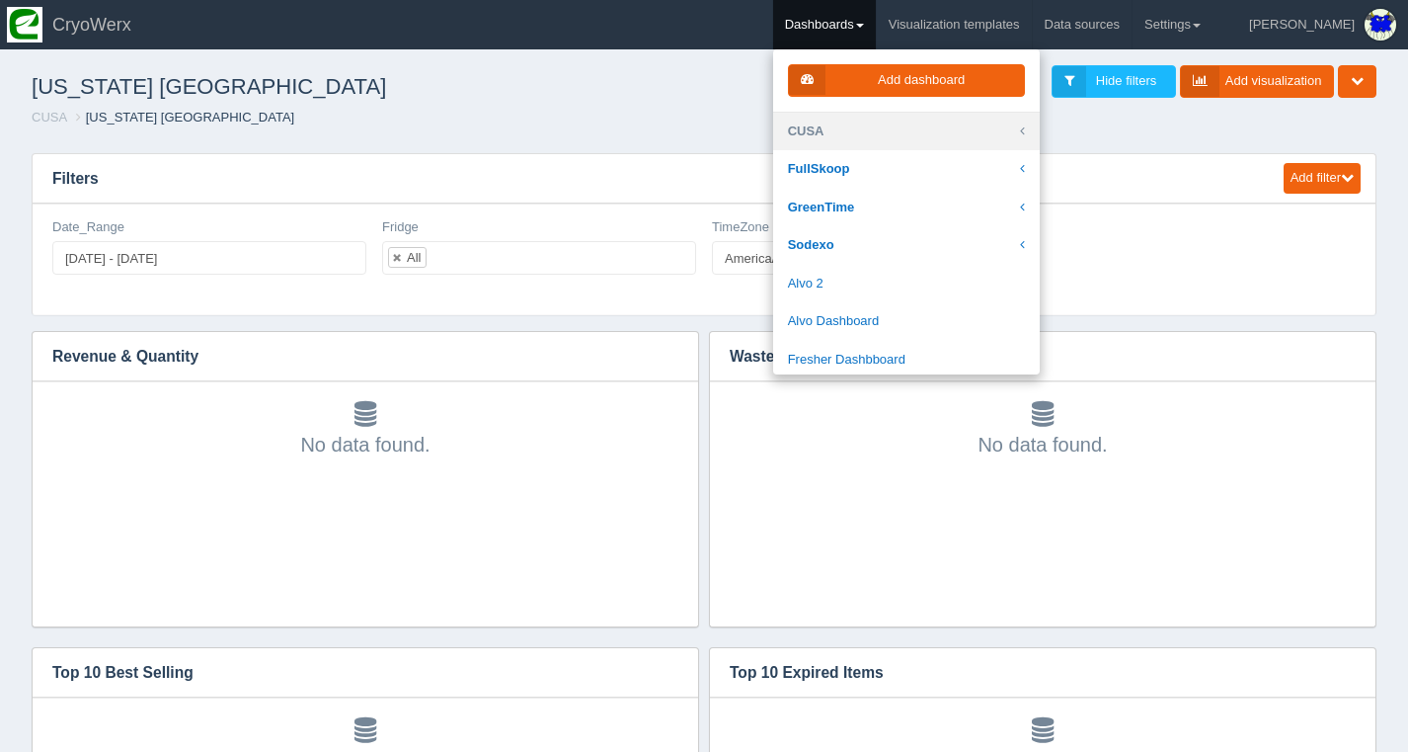
click at [918, 130] on link "CUSA" at bounding box center [906, 132] width 267 height 39
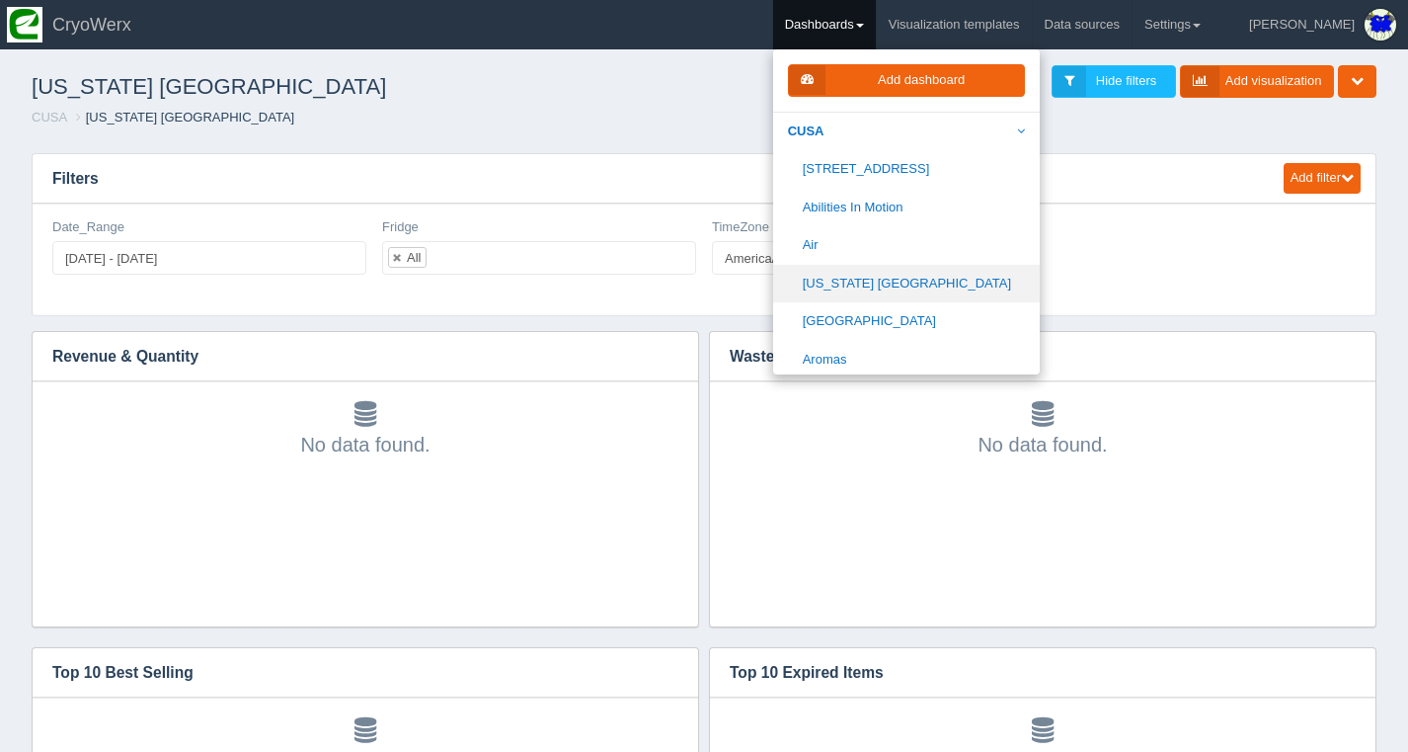
scroll to position [4, 0]
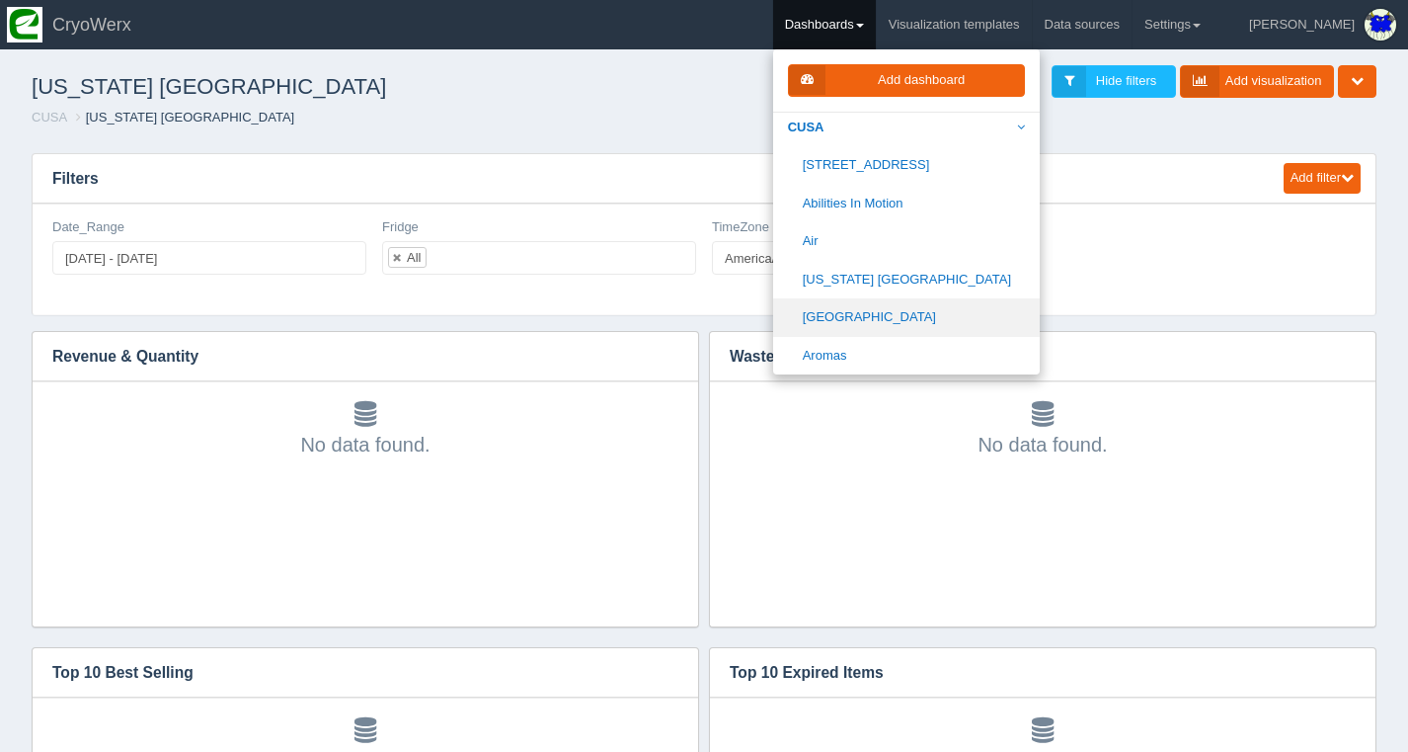
click at [920, 322] on link "[GEOGRAPHIC_DATA]" at bounding box center [906, 317] width 267 height 39
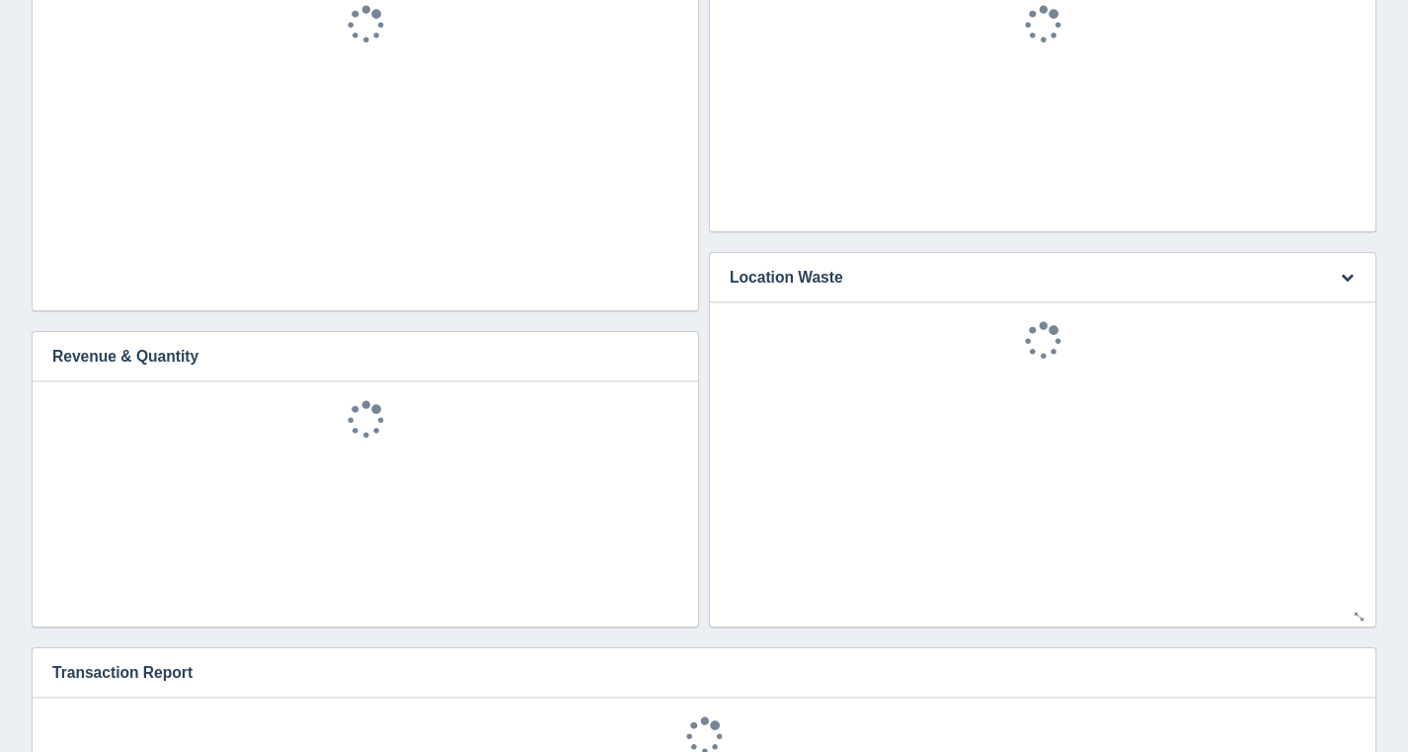
scroll to position [948, 0]
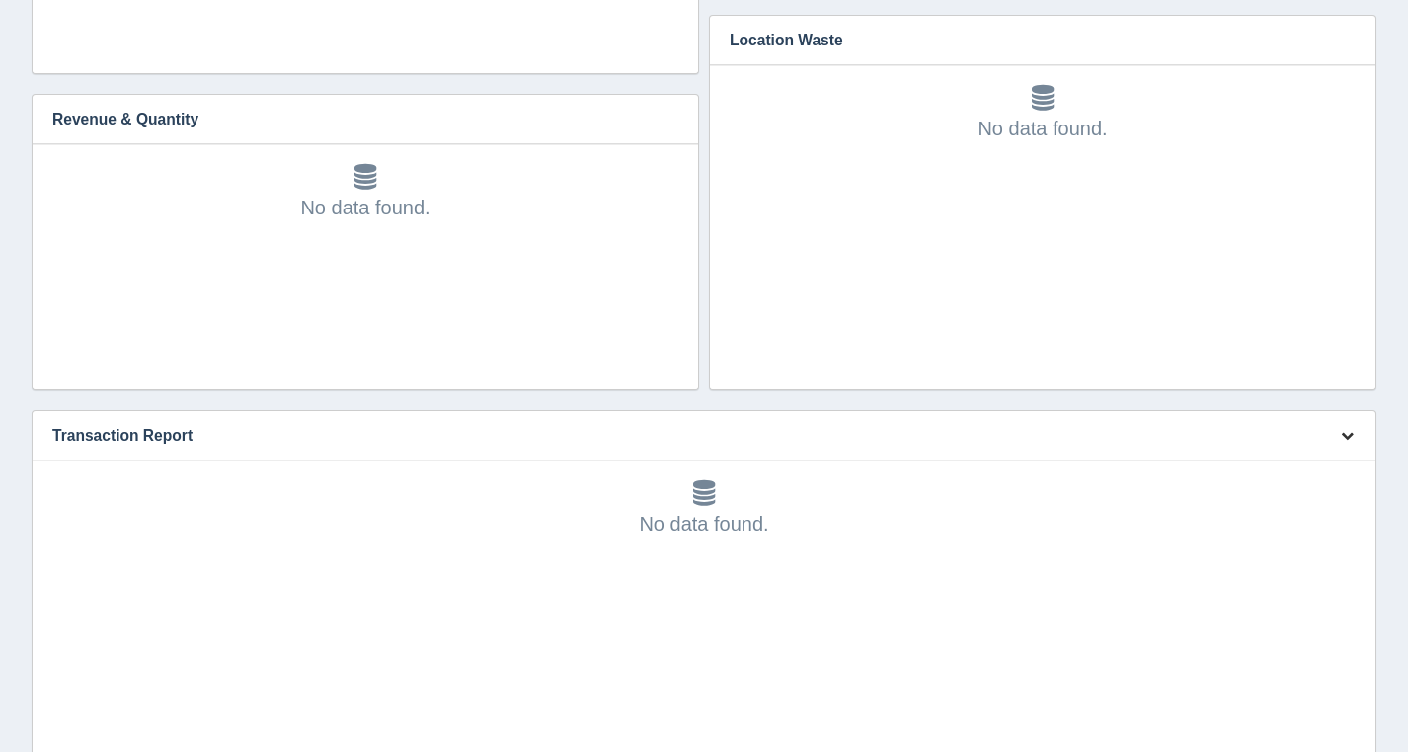
click at [1338, 441] on button "button" at bounding box center [1347, 436] width 27 height 31
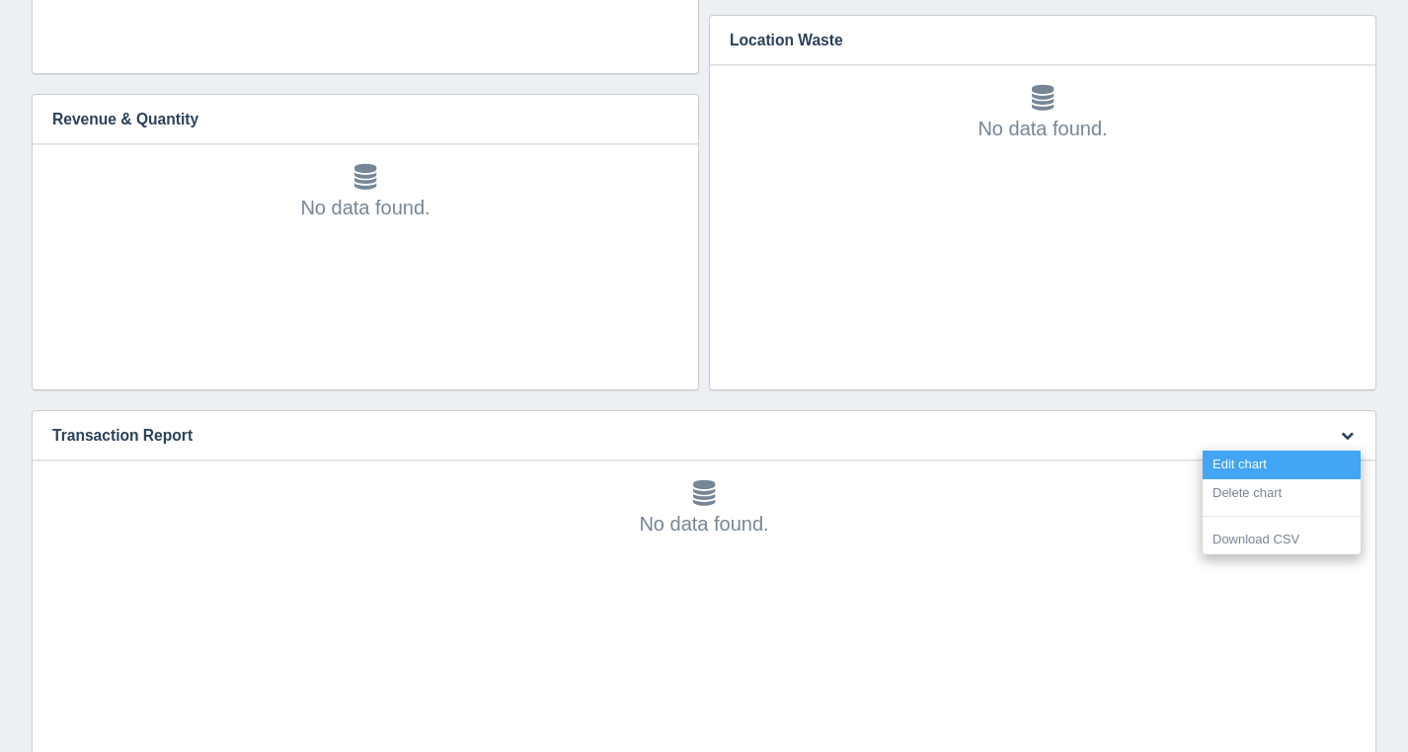
click at [1317, 469] on link "Edit chart" at bounding box center [1282, 464] width 158 height 29
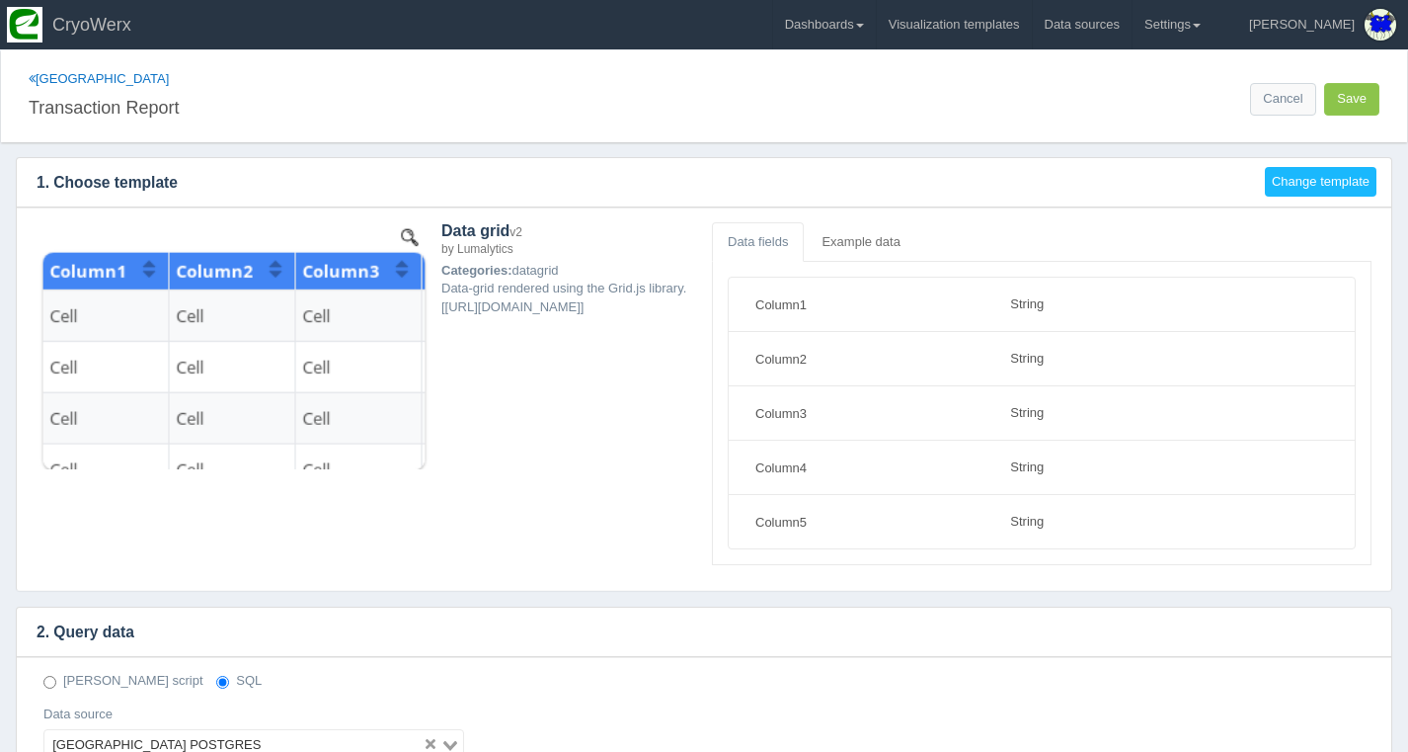
select select "string"
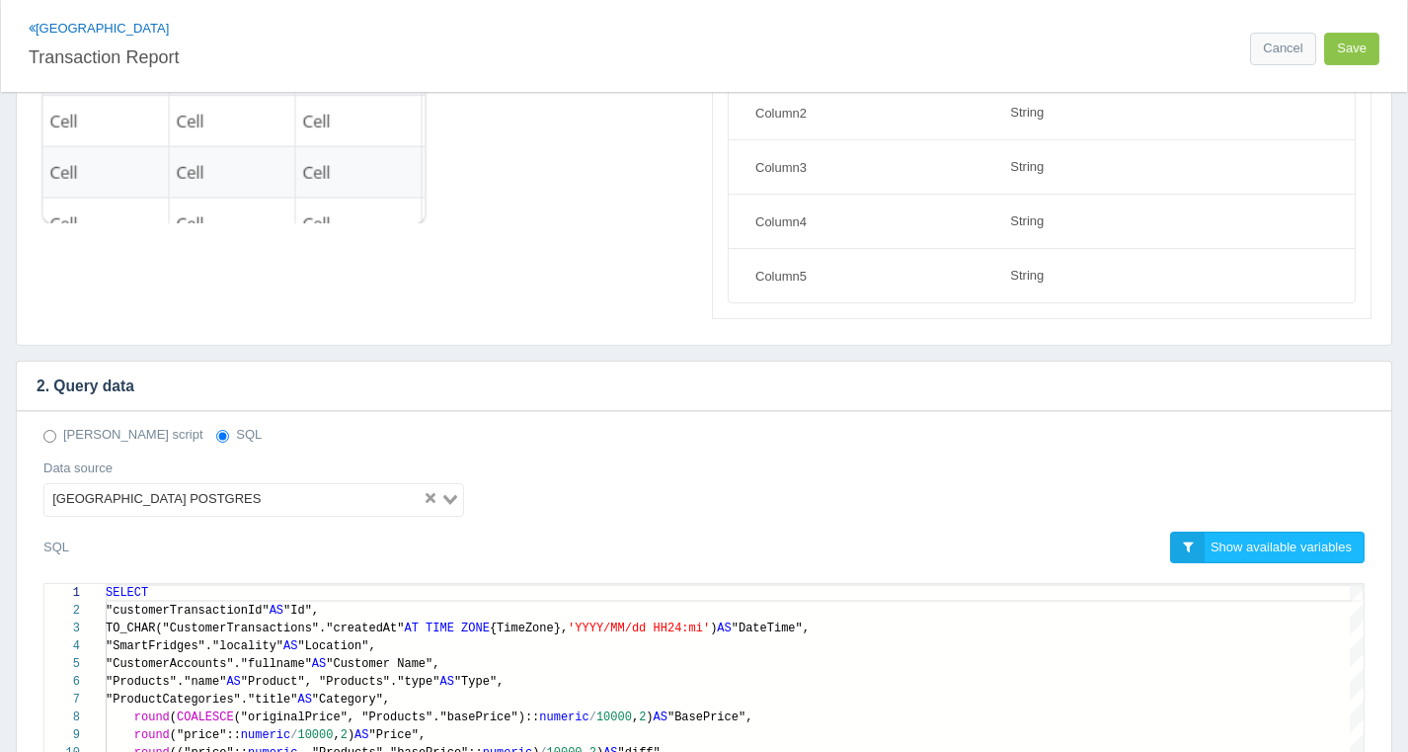
scroll to position [491, 0]
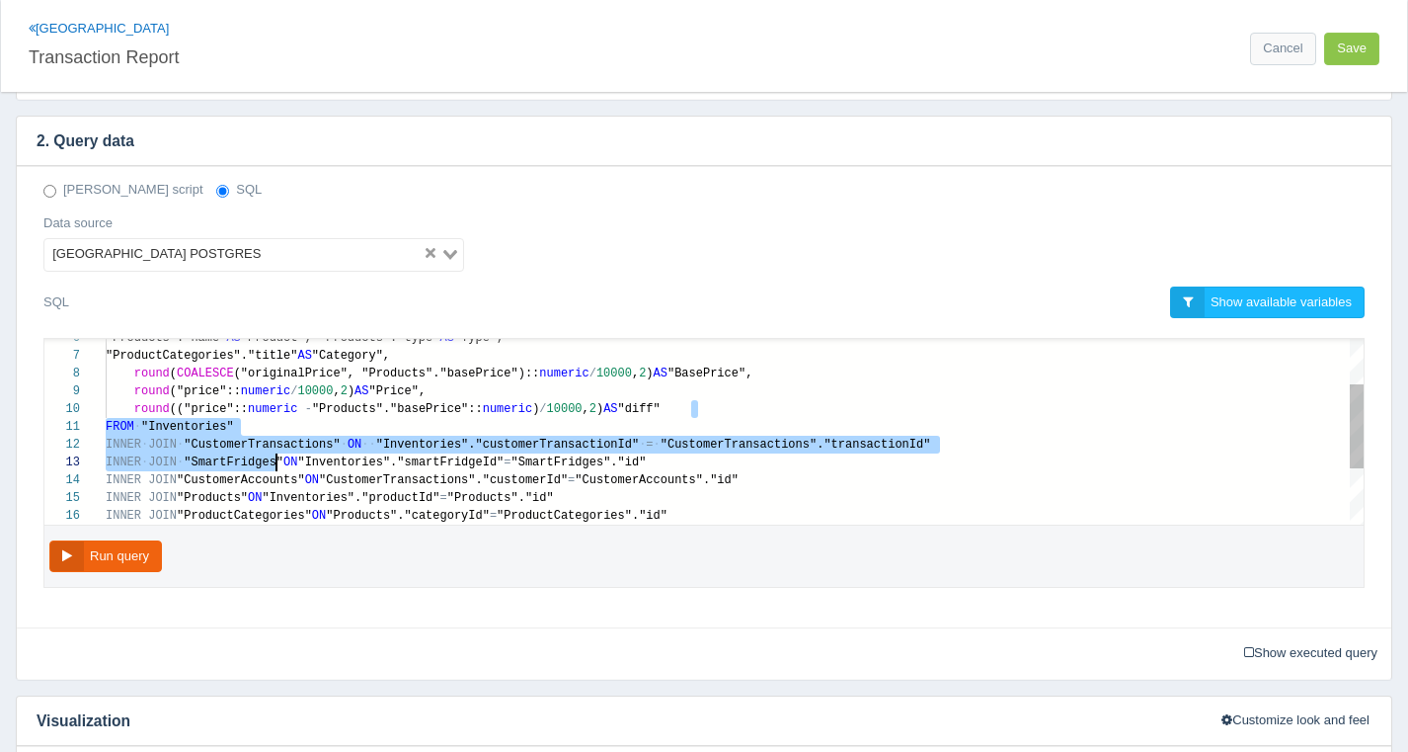
click at [617, 388] on div "round ("price":: numeric / 10000 , 2 ) AS "Price"," at bounding box center [735, 391] width 1258 height 18
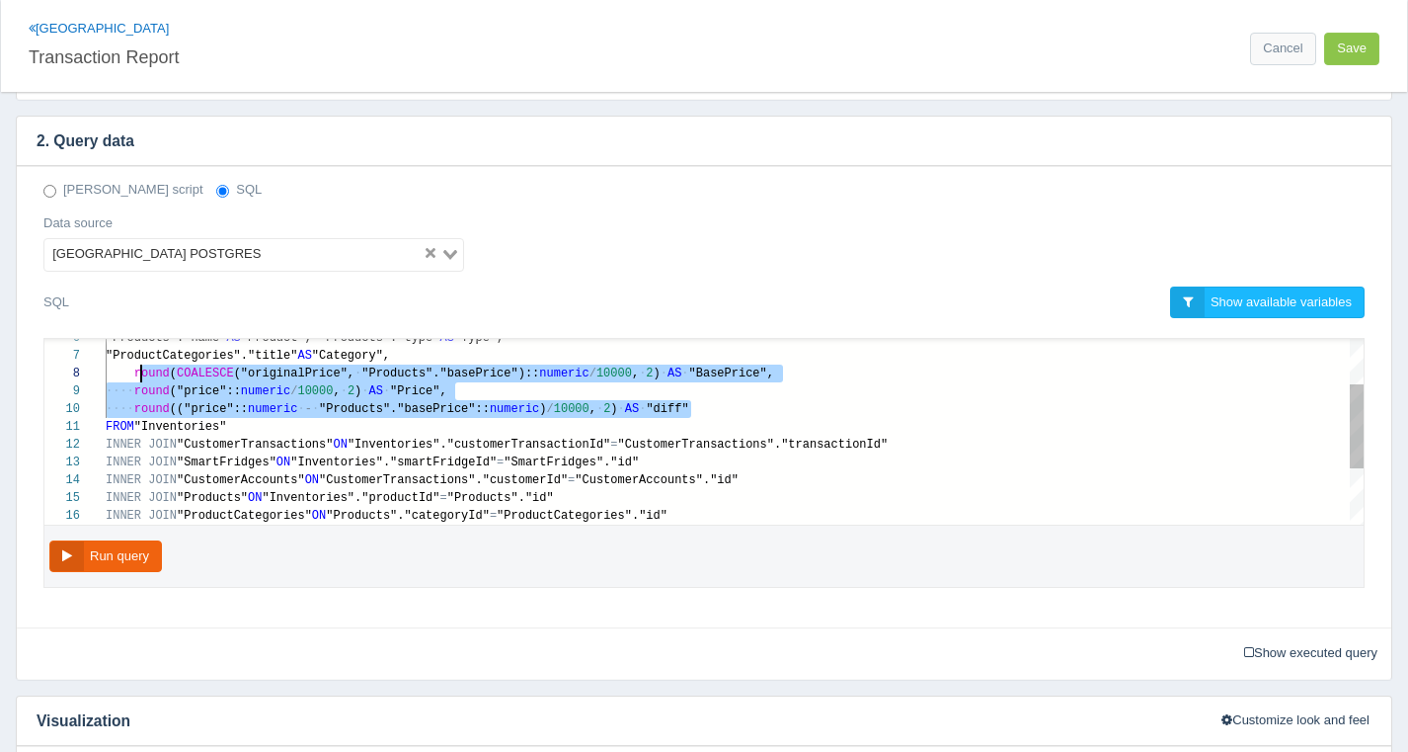
scroll to position [124, 29]
drag, startPoint x: 698, startPoint y: 407, endPoint x: 137, endPoint y: 373, distance: 562.0
paste textarea "MM/dd HH24:mi') AS "DateTime", "SmartFridges"."locality" AS "Location", "Custom…"
type textarea "MM/dd HH24:mi') AS "DateTime", "SmartFridges"."locality" AS "Location", "Custom…"
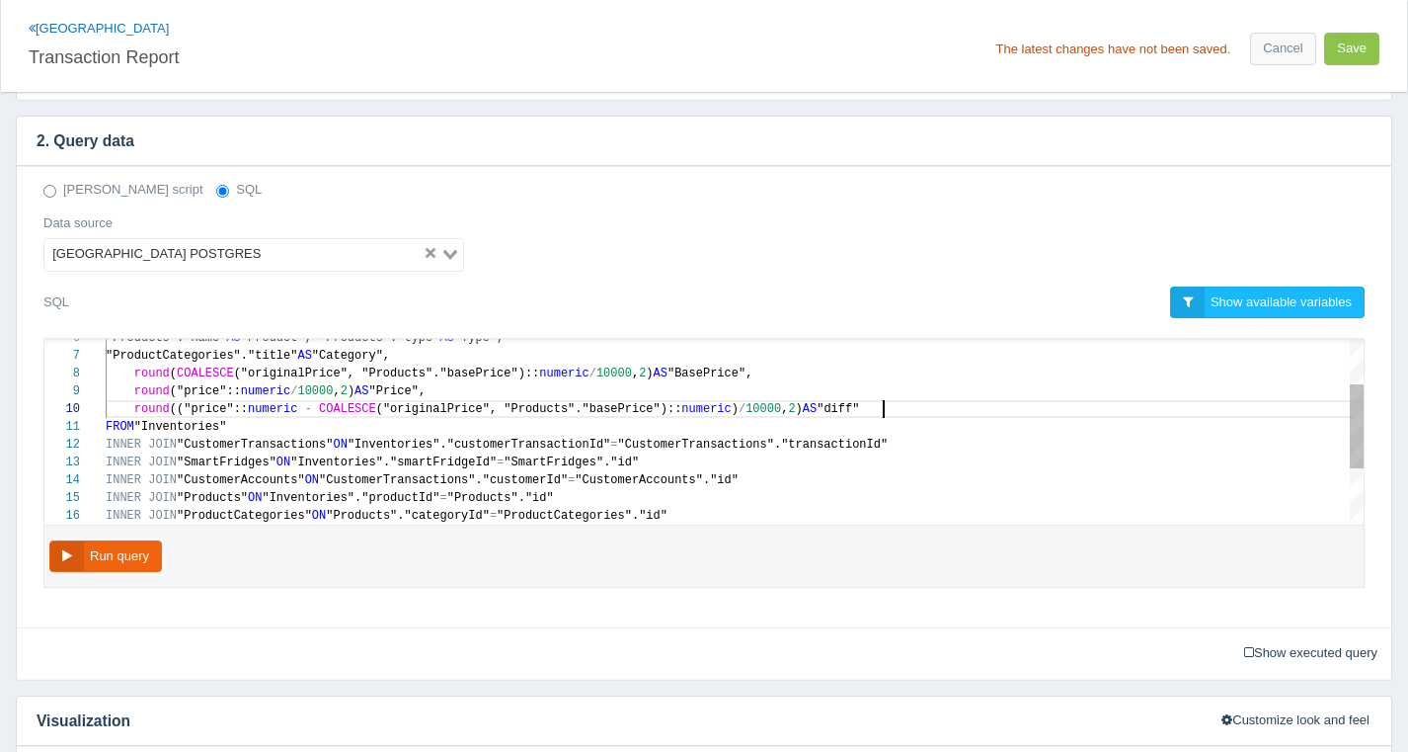
scroll to position [124, 776]
click at [116, 546] on button "Run query" at bounding box center [105, 556] width 113 height 33
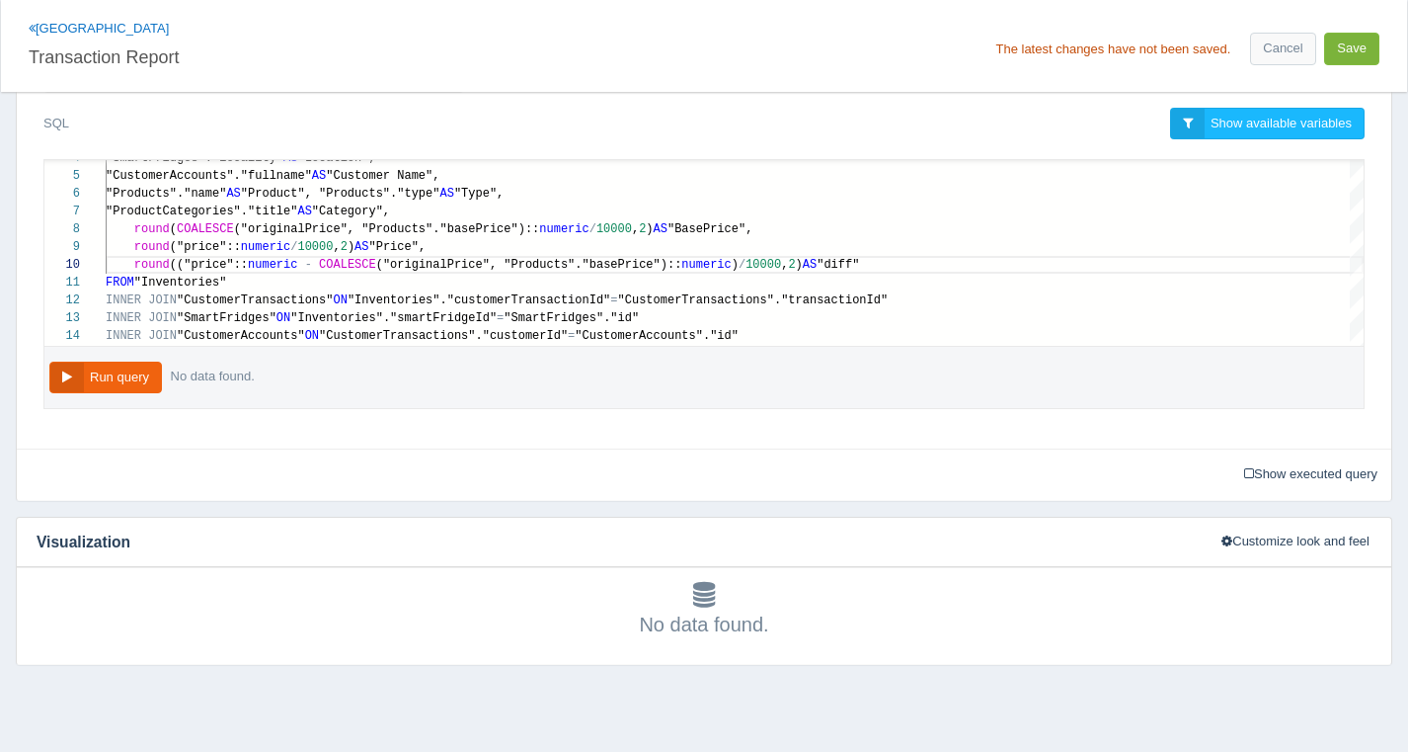
click at [1369, 43] on button "Save" at bounding box center [1351, 49] width 55 height 33
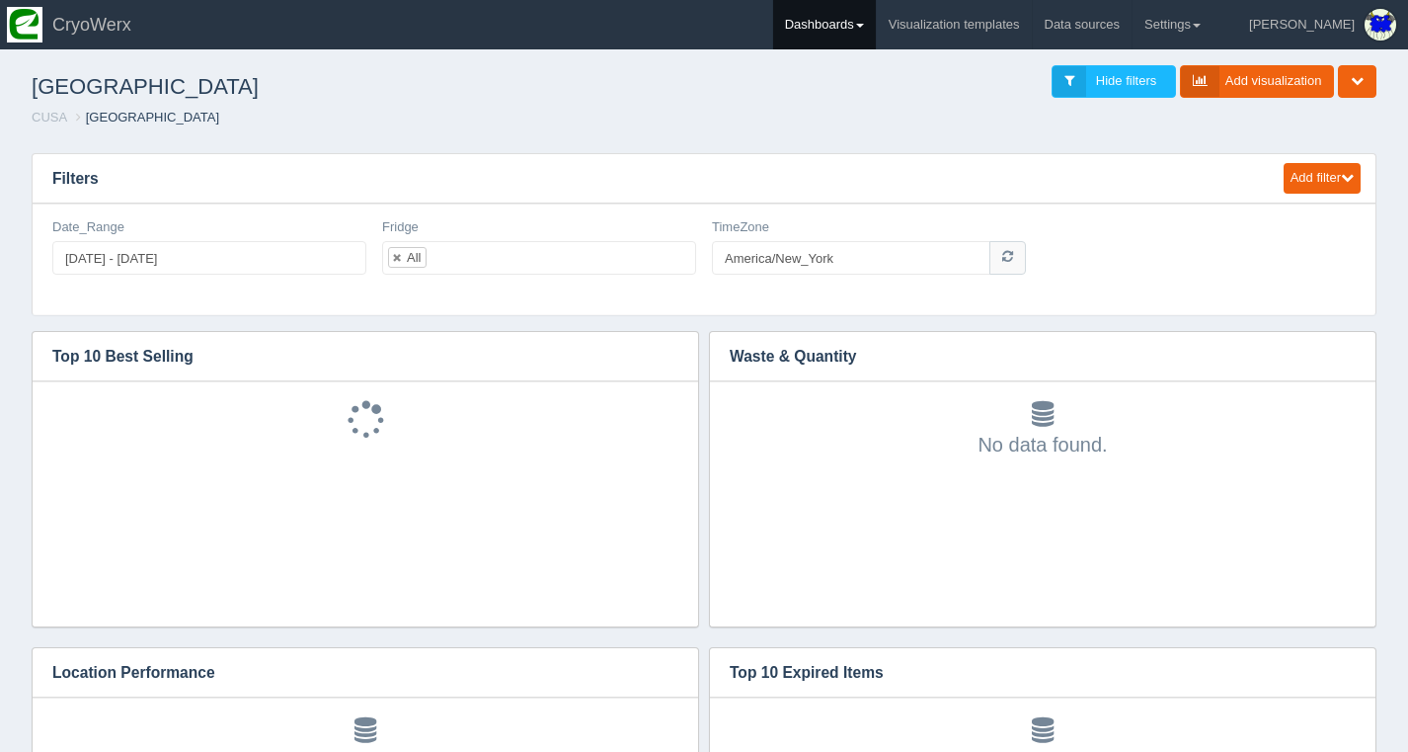
click at [876, 39] on link "Dashboards" at bounding box center [824, 24] width 103 height 49
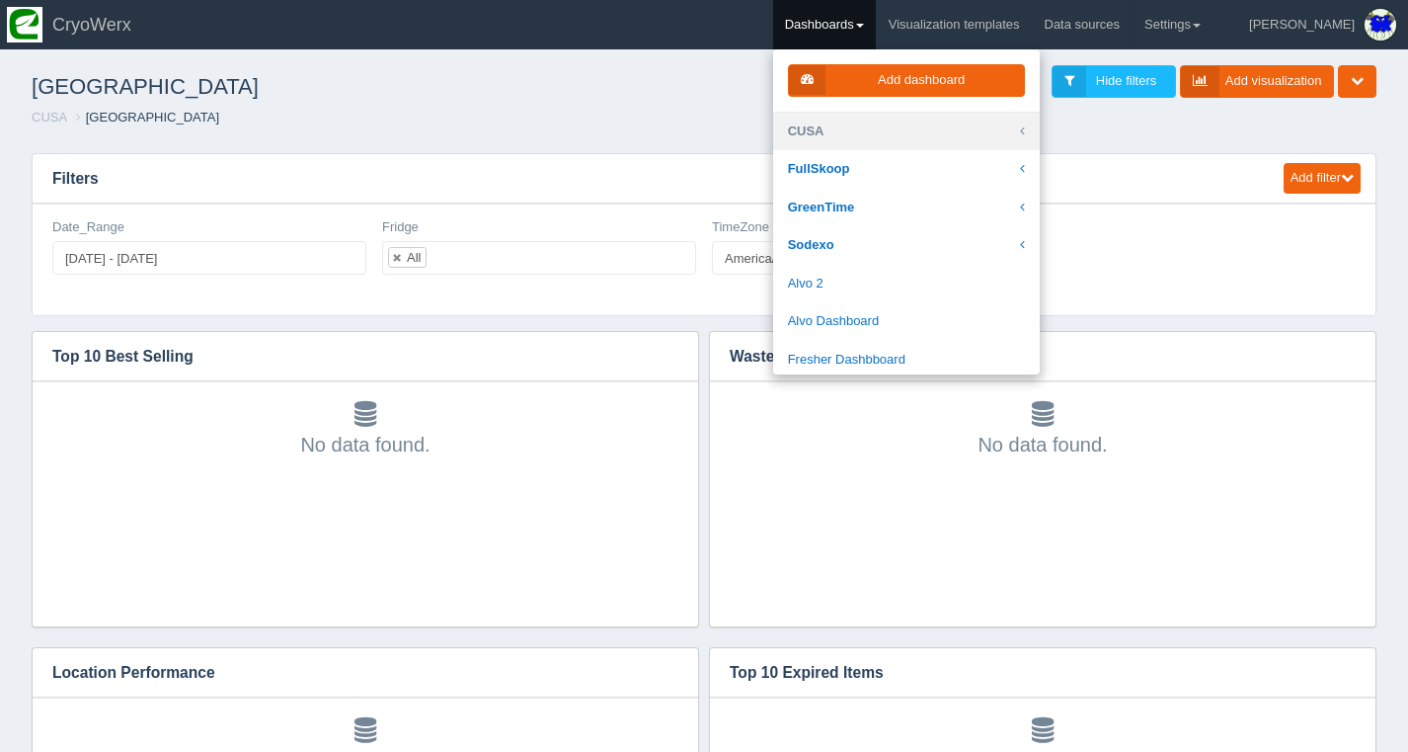
click at [920, 147] on link "CUSA" at bounding box center [906, 132] width 267 height 39
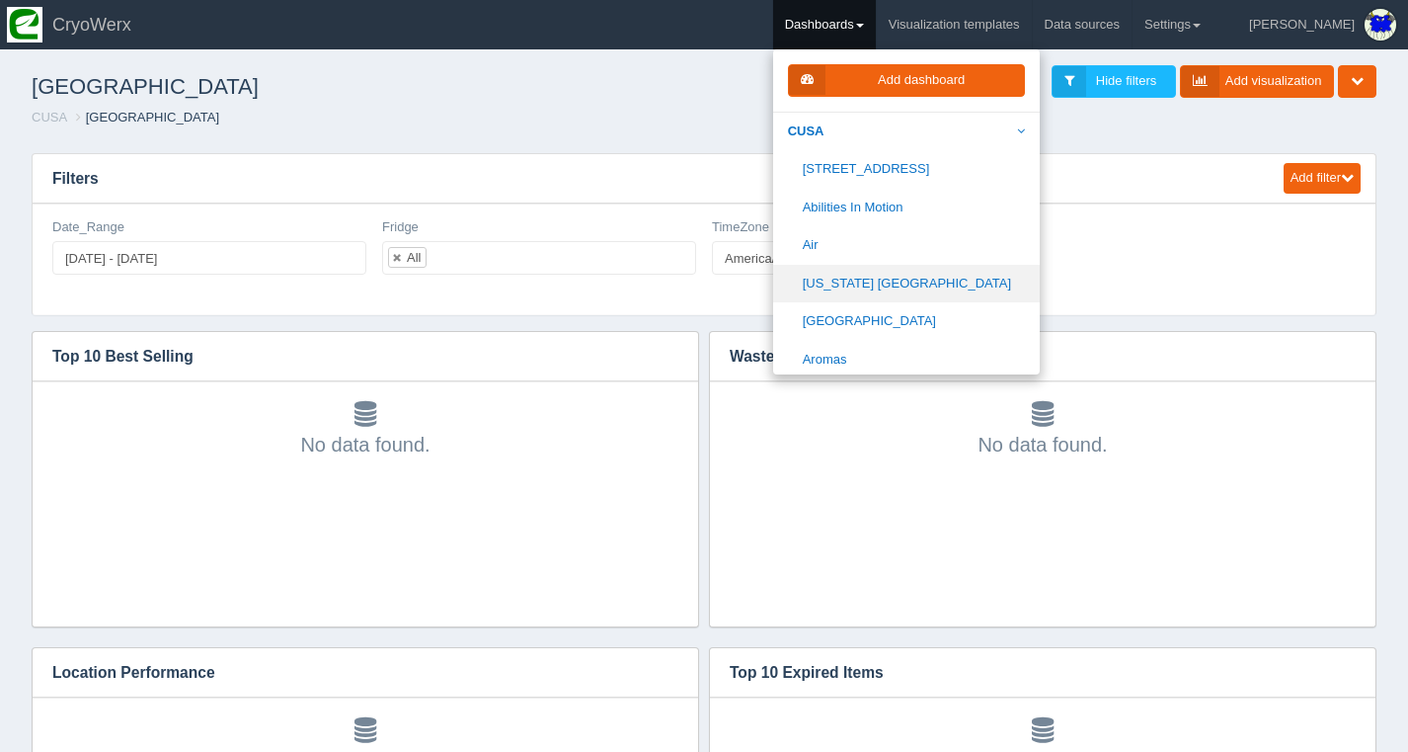
click at [949, 279] on link "[US_STATE] [GEOGRAPHIC_DATA]" at bounding box center [906, 284] width 267 height 39
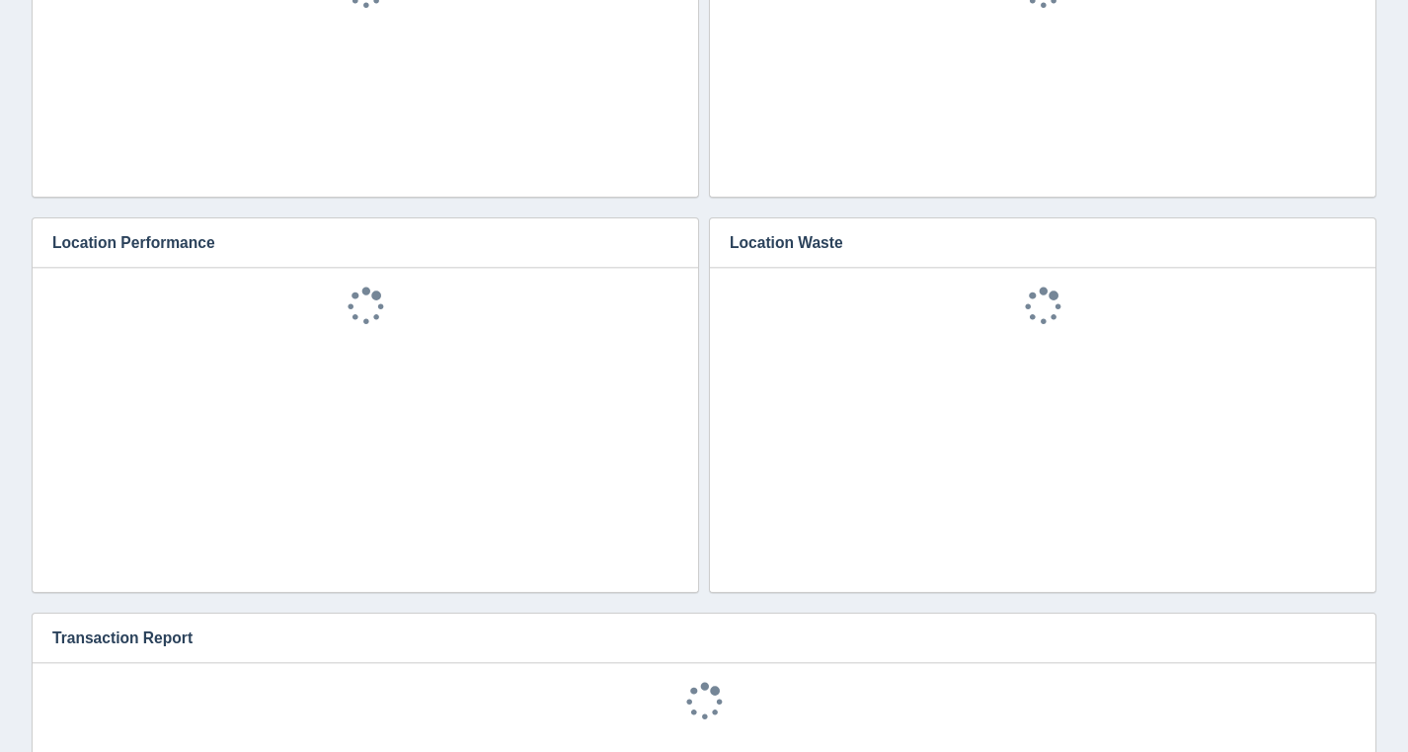
scroll to position [1278, 0]
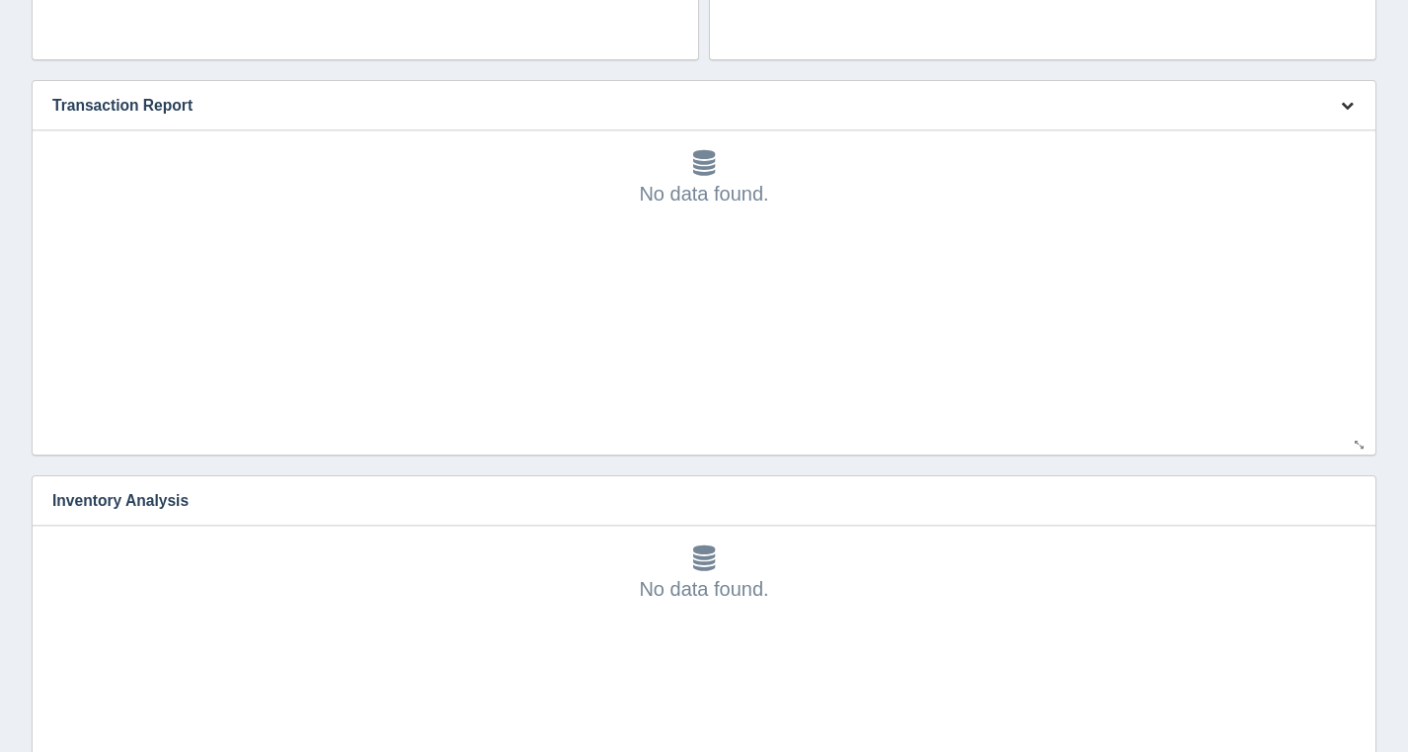
click at [1338, 99] on button "button" at bounding box center [1347, 106] width 27 height 31
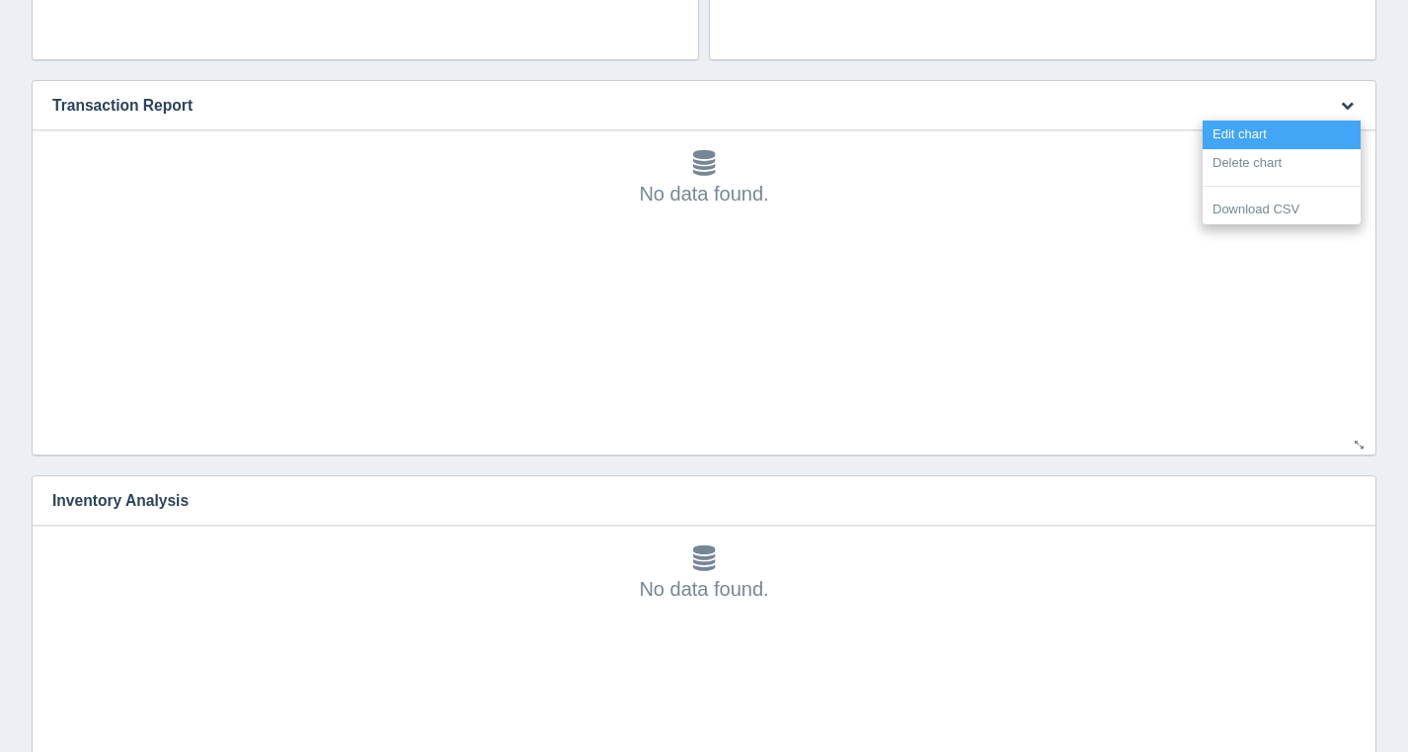
click at [1318, 134] on link "Edit chart" at bounding box center [1282, 134] width 158 height 29
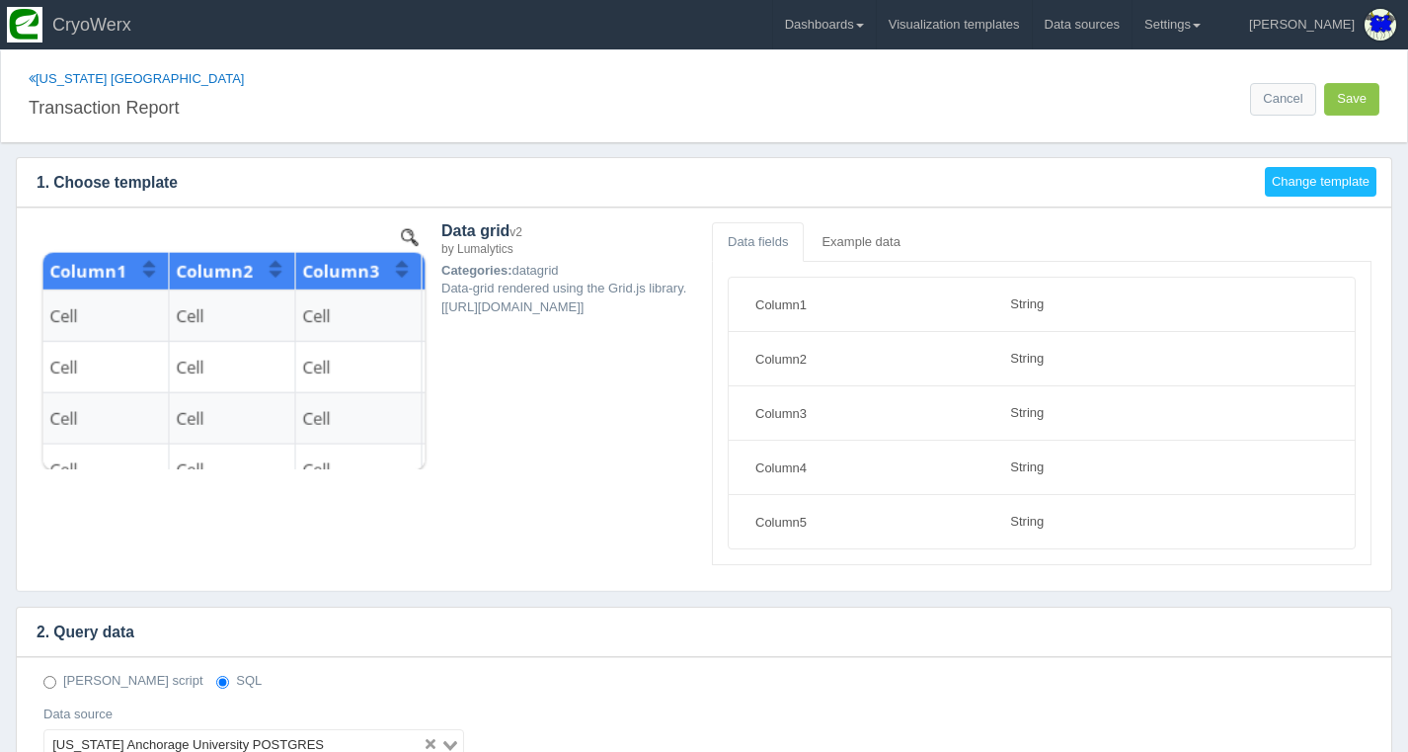
select select "string"
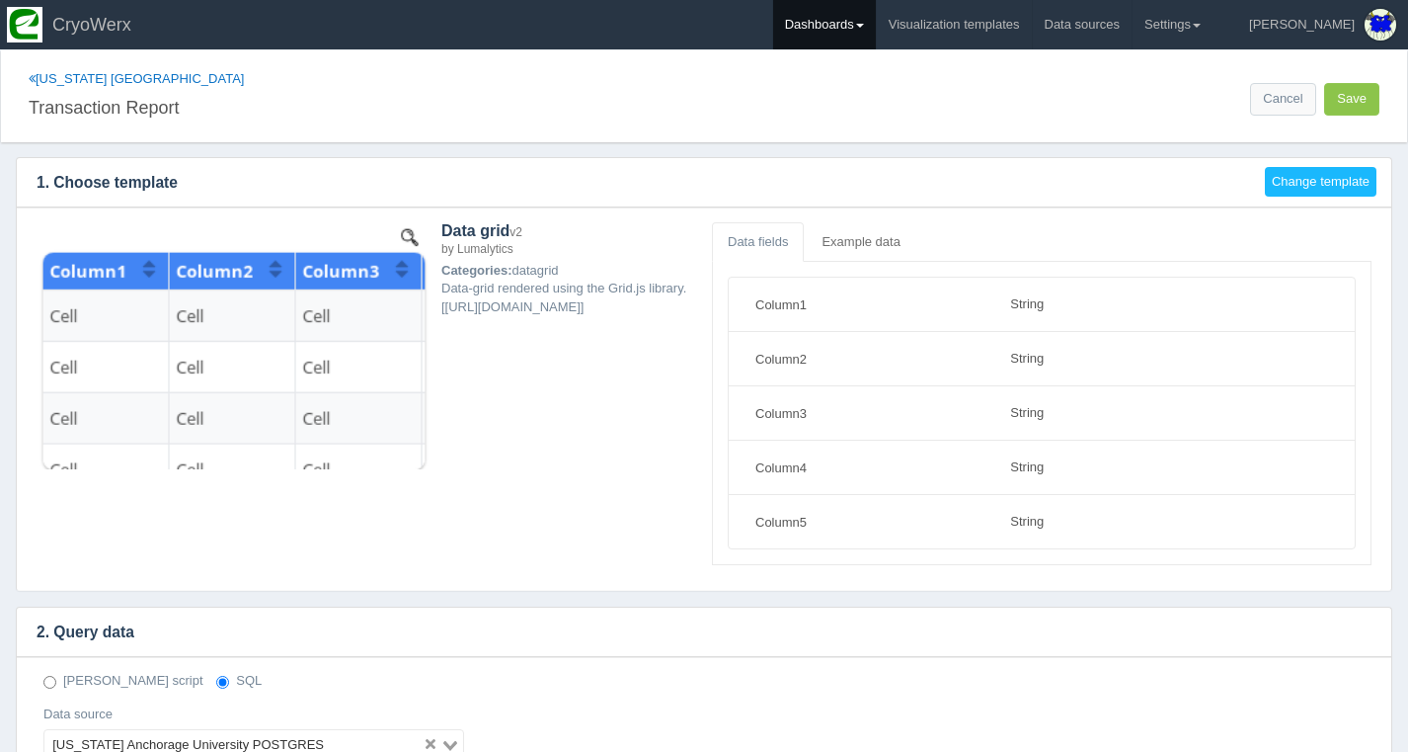
click at [876, 35] on link "Dashboards" at bounding box center [824, 24] width 103 height 49
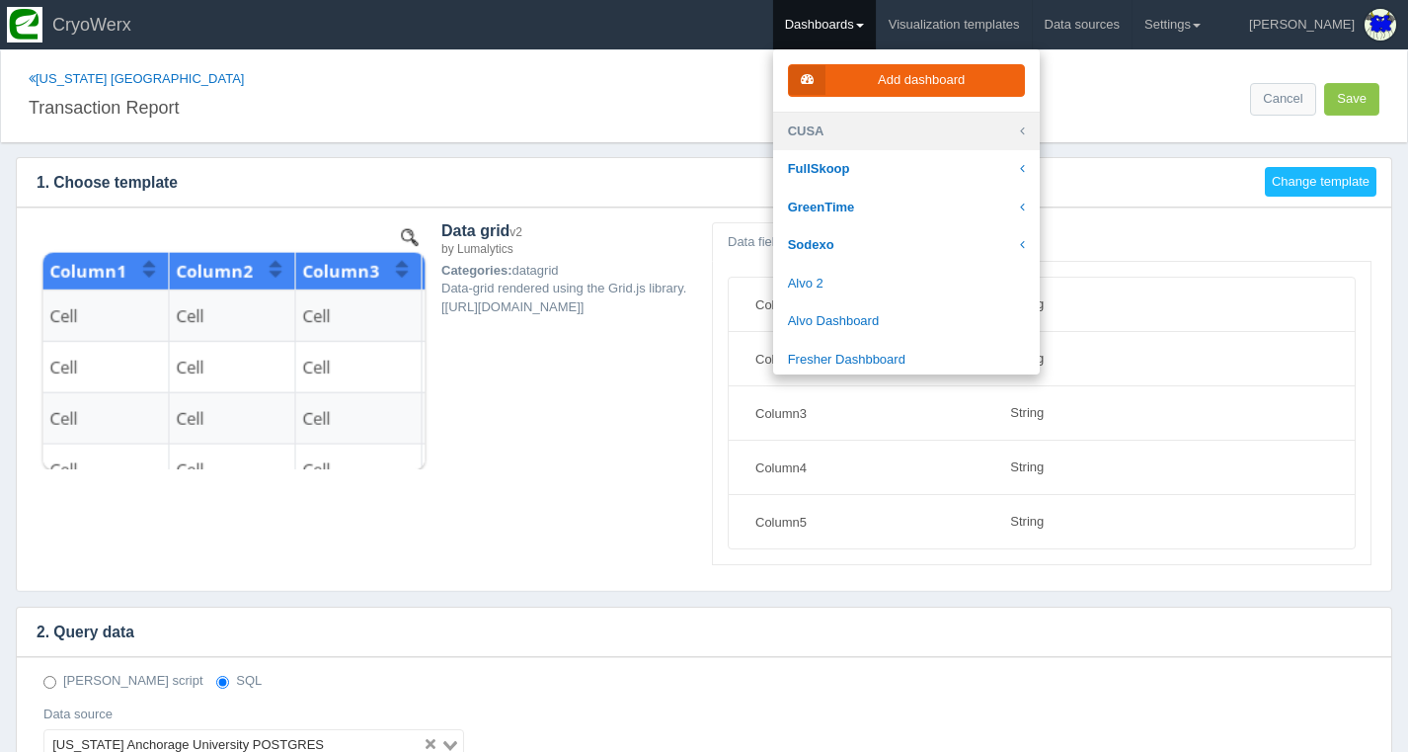
click at [912, 131] on link "CUSA" at bounding box center [906, 132] width 267 height 39
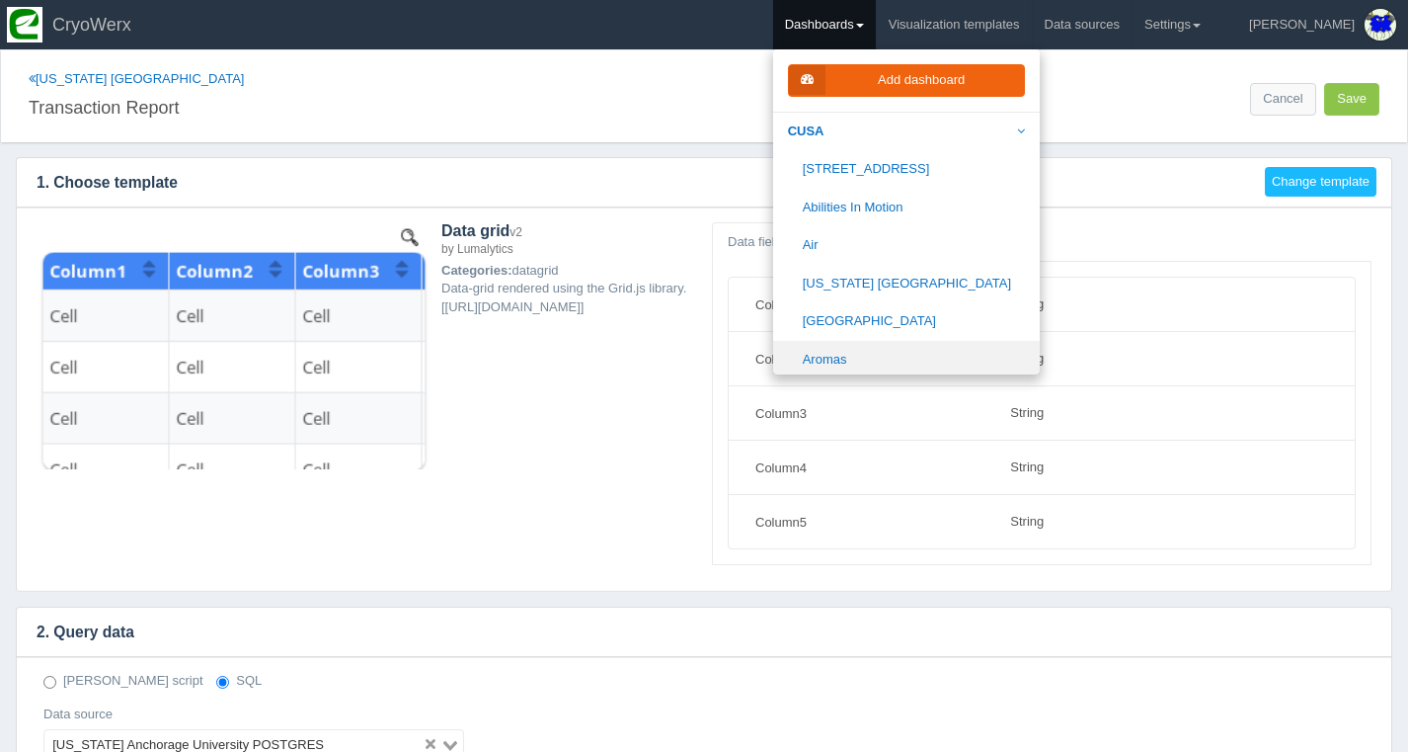
click at [941, 346] on link "Aromas" at bounding box center [906, 360] width 267 height 39
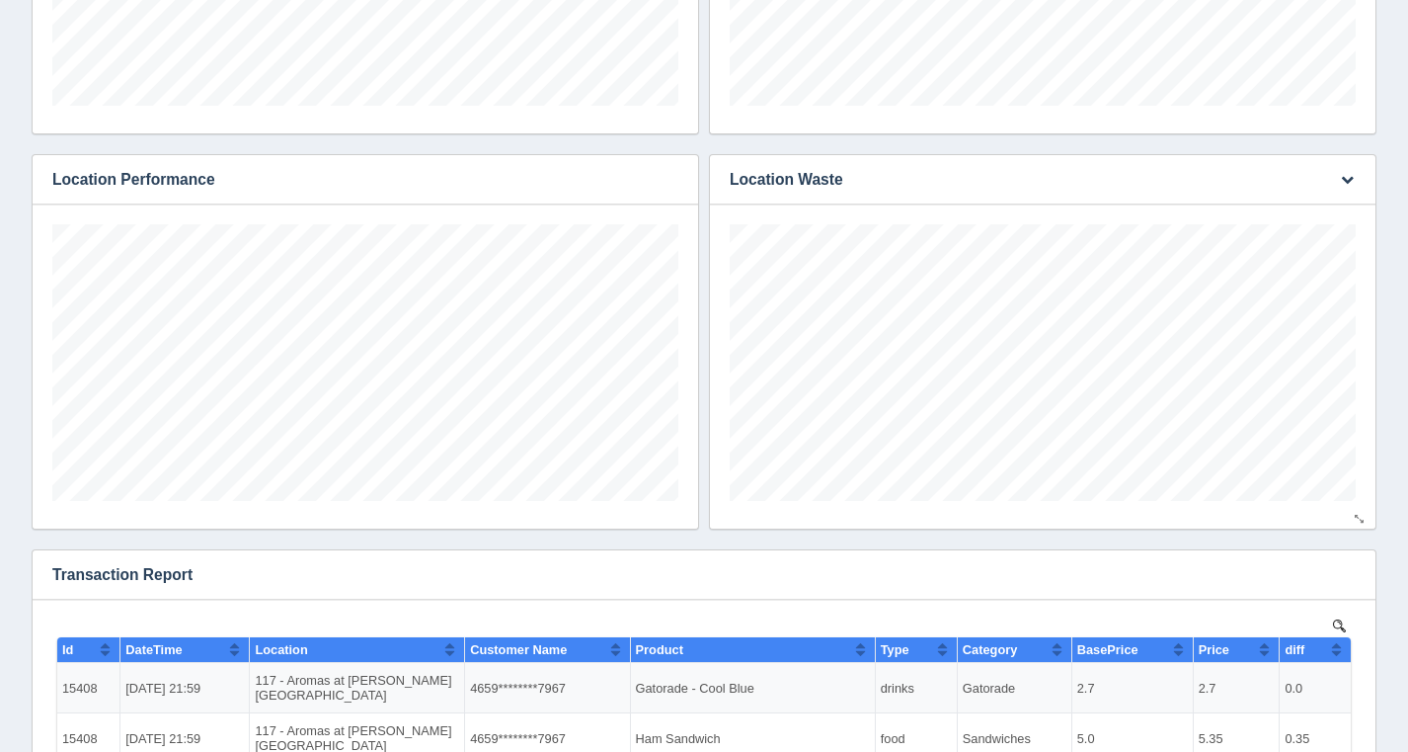
scroll to position [1018, 0]
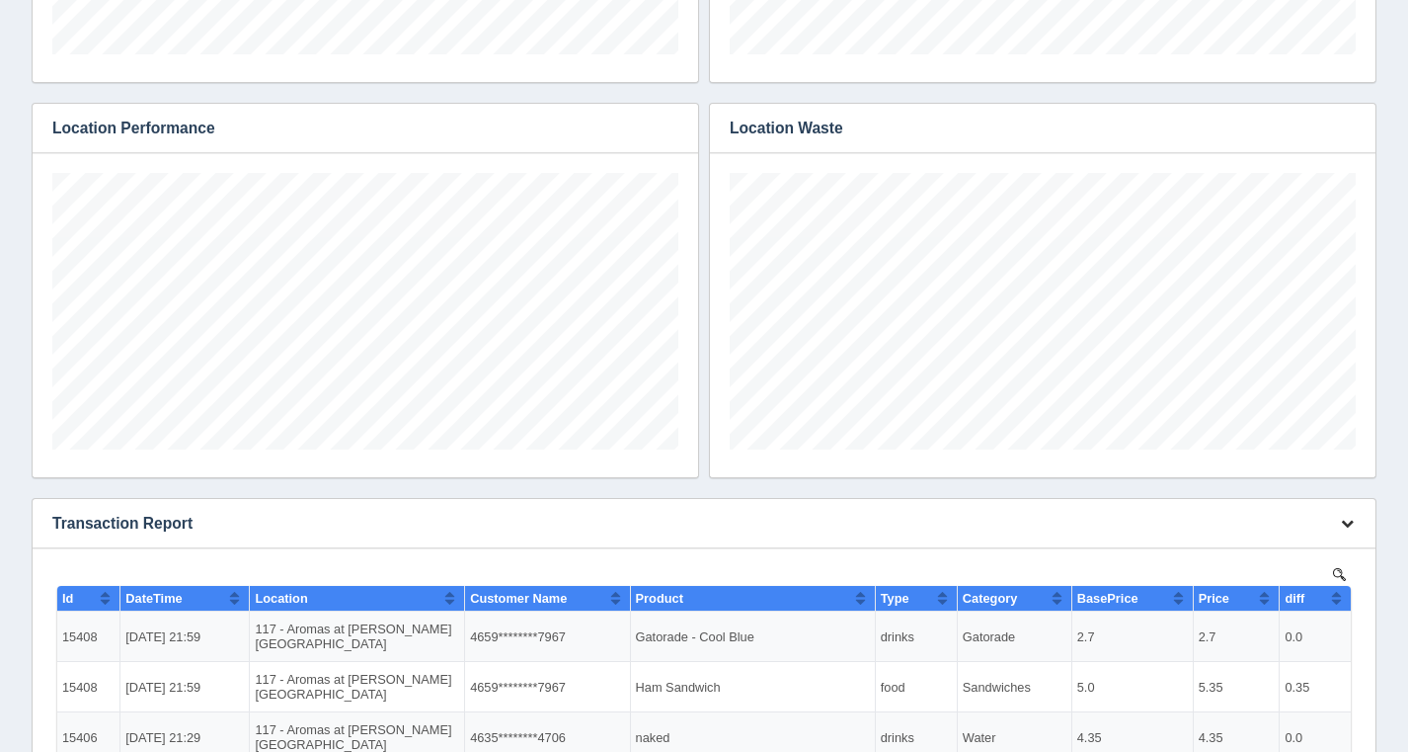
click at [1352, 527] on icon "button" at bounding box center [1347, 523] width 13 height 13
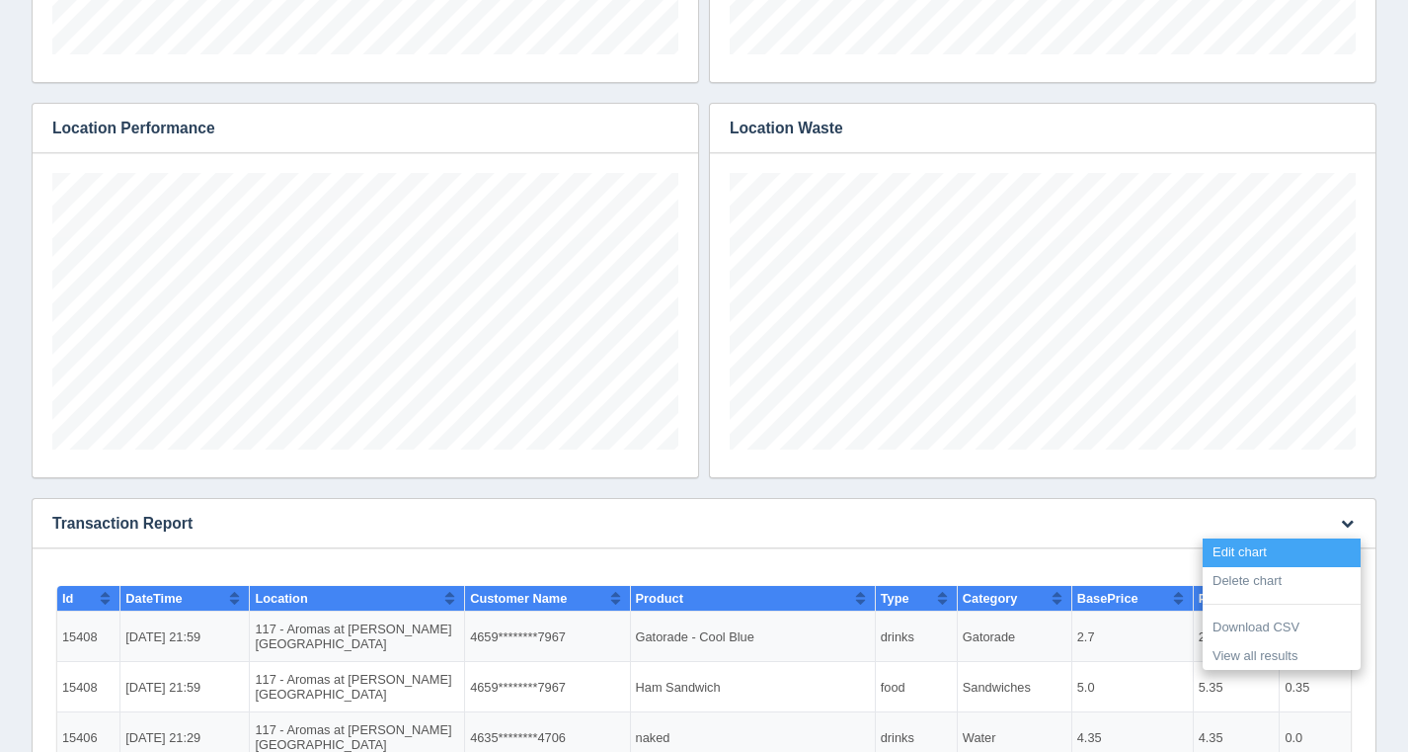
click at [1331, 549] on link "Edit chart" at bounding box center [1282, 552] width 158 height 29
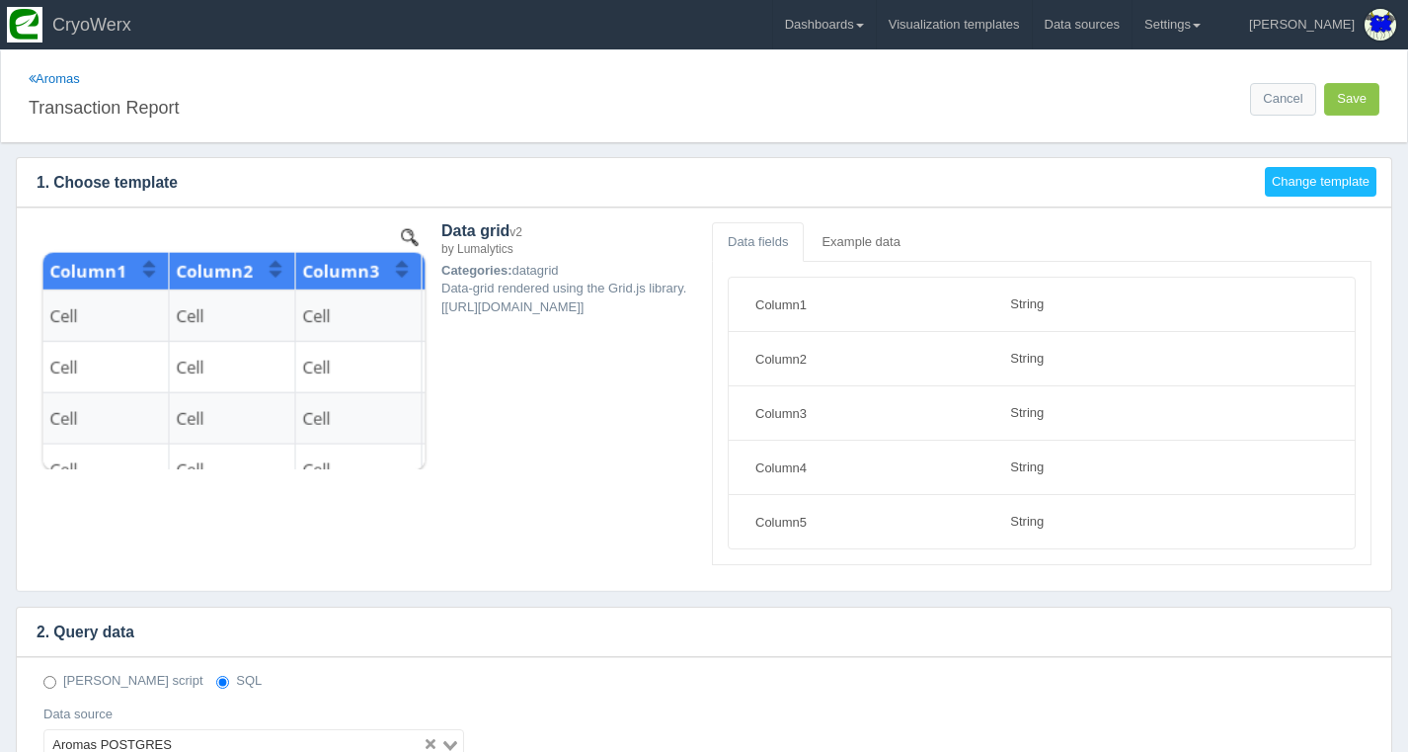
select select "string"
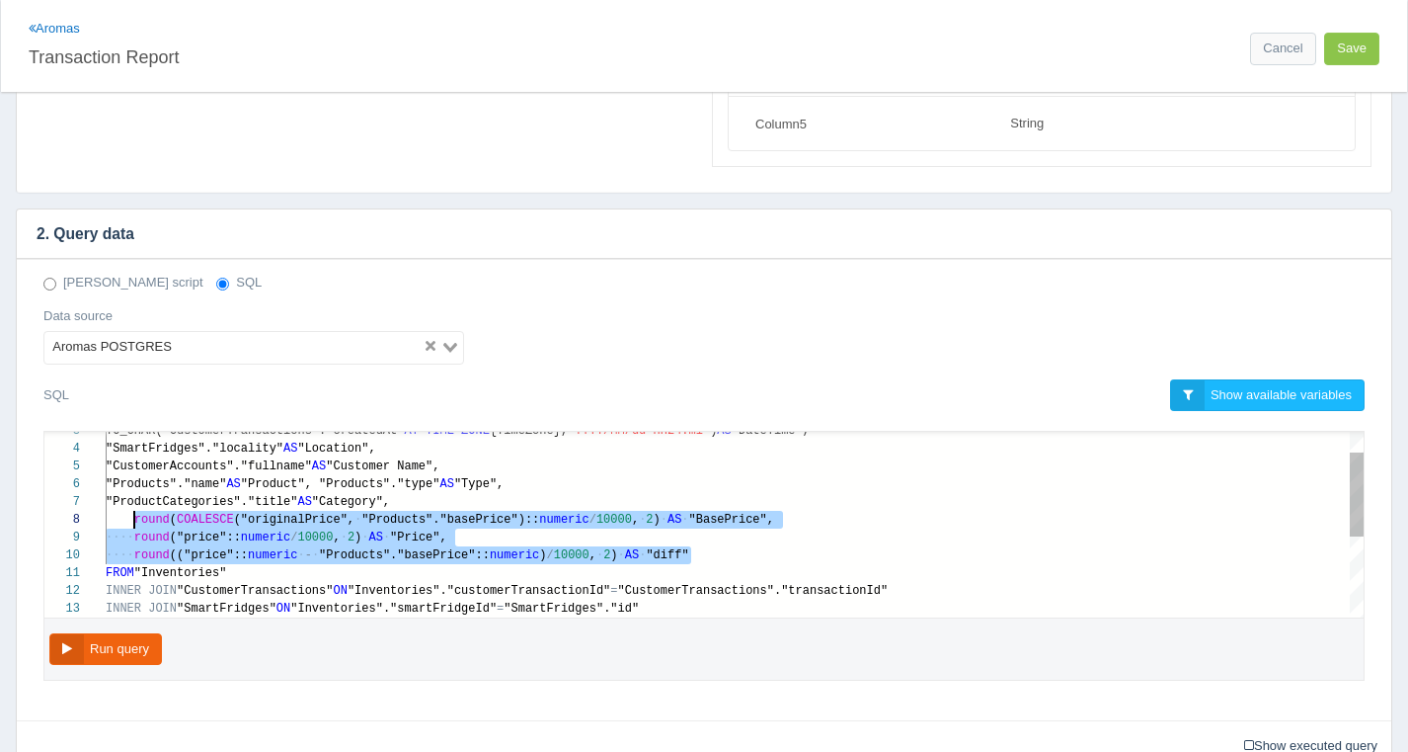
scroll to position [124, 29]
drag, startPoint x: 705, startPoint y: 597, endPoint x: 133, endPoint y: 521, distance: 576.9
paste textarea "MM/dd HH24:mi') AS "DateTime", "SmartFridges"."locality" AS "Location", "Custom…"
type textarea "MM/dd HH24:mi') AS "DateTime", "SmartFridges"."locality" AS "Location", "Custom…"
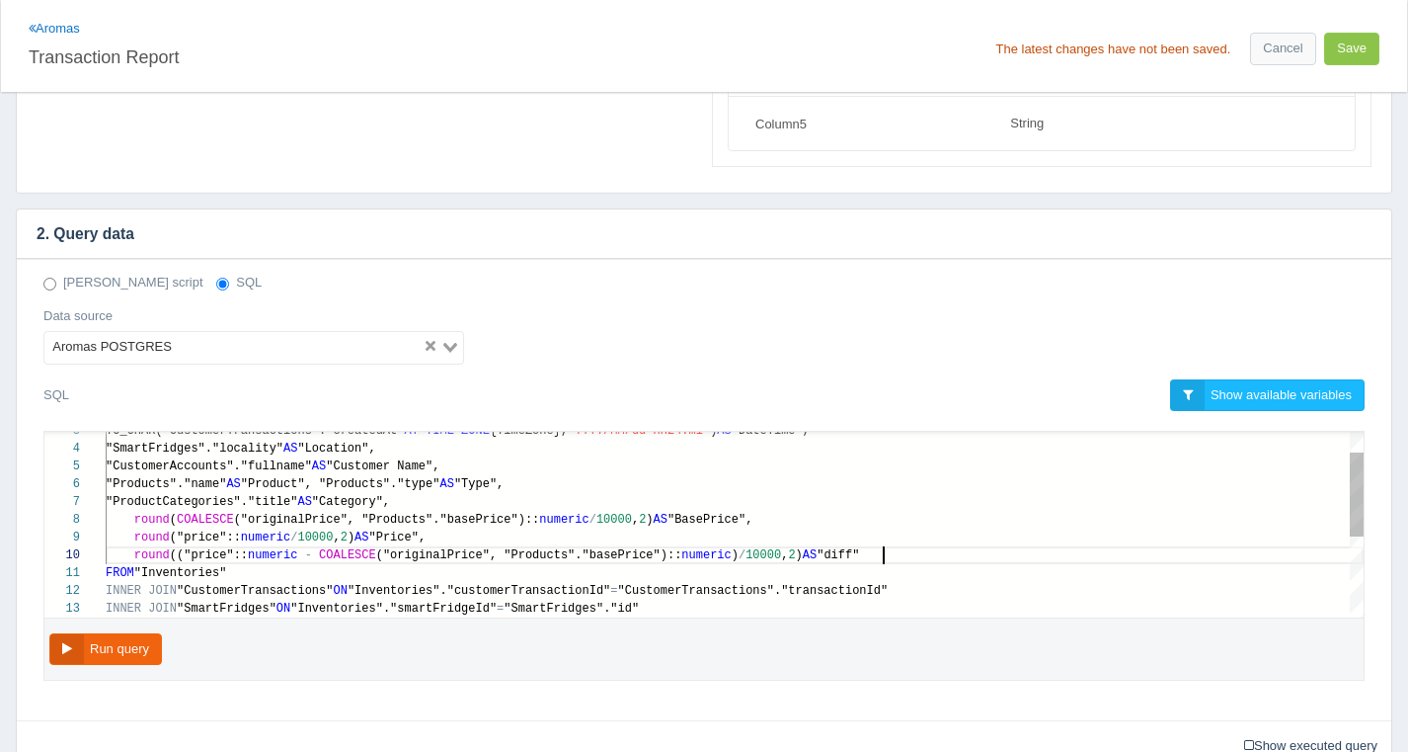
scroll to position [124, 776]
click at [81, 649] on button "Run query" at bounding box center [105, 649] width 113 height 33
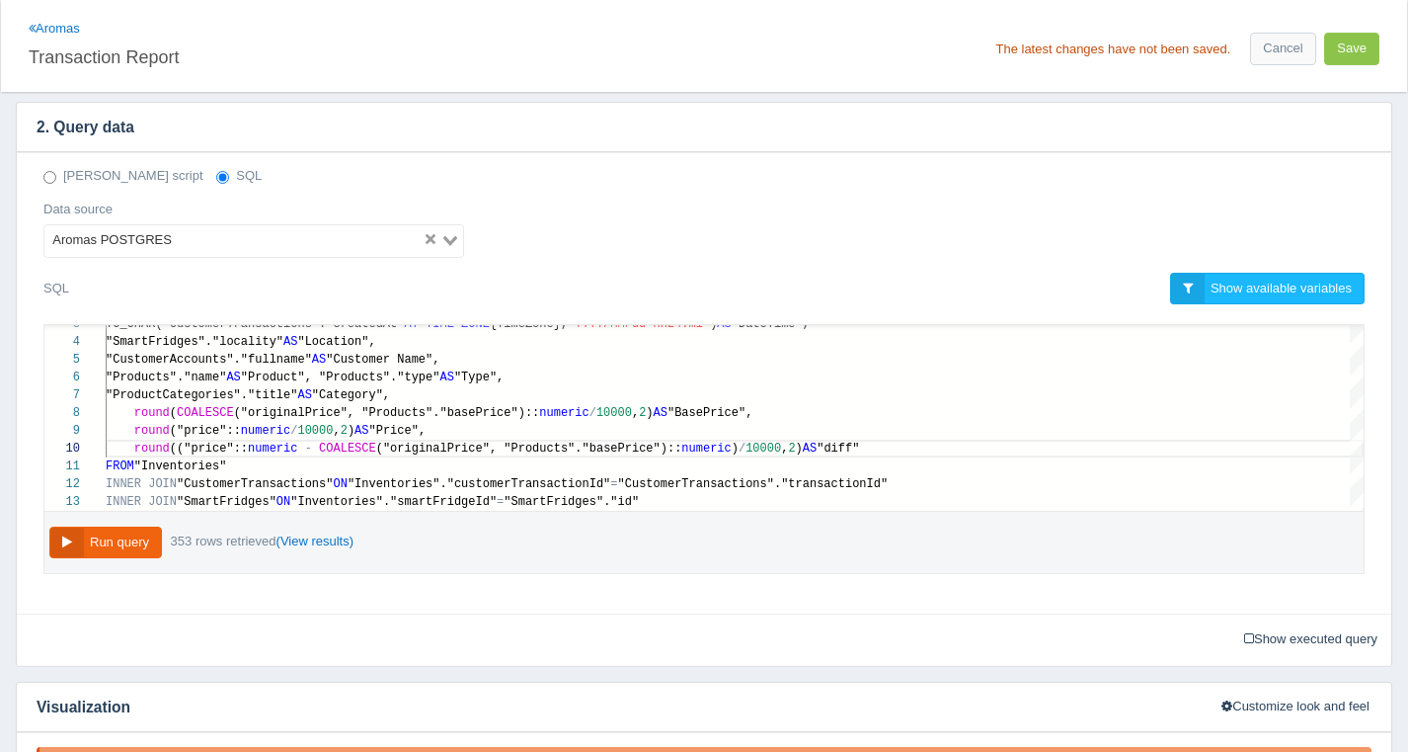
scroll to position [448, 0]
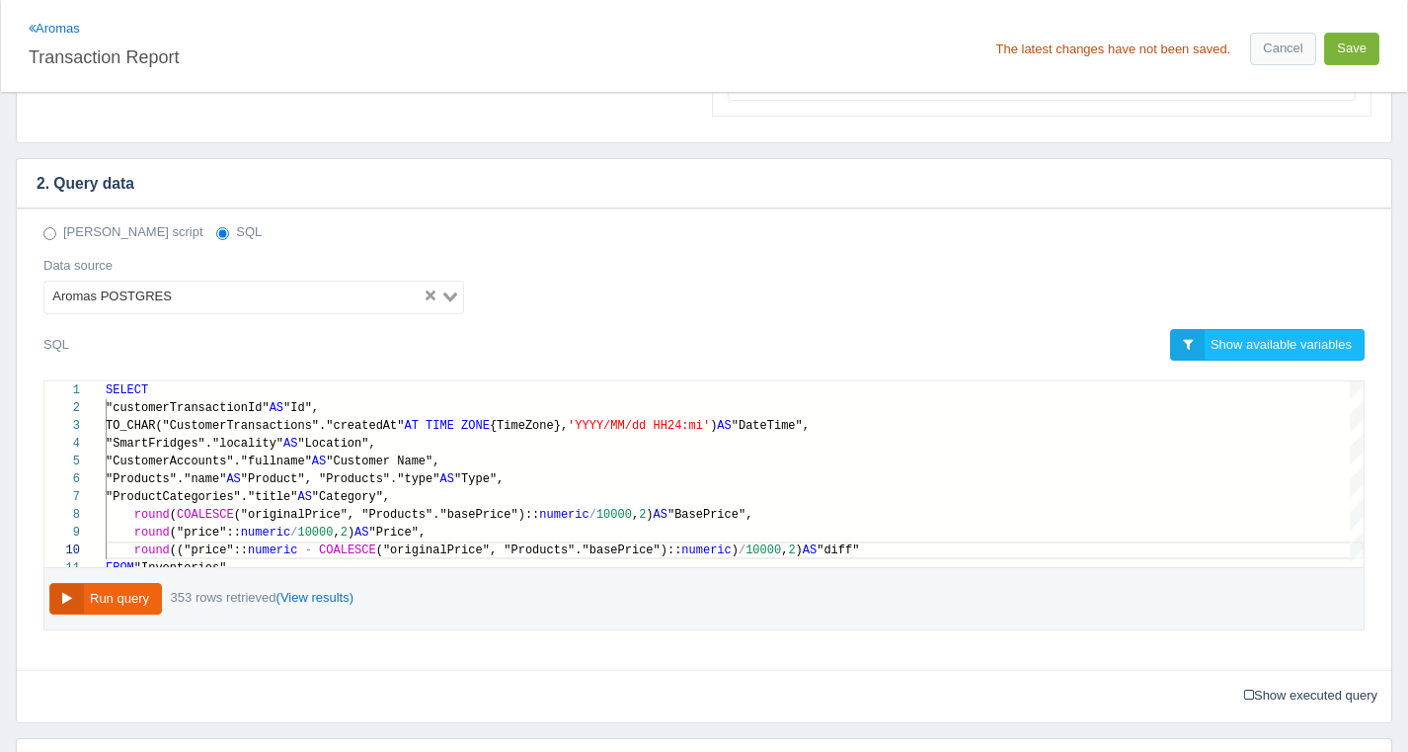
click at [1338, 47] on button "Save" at bounding box center [1351, 49] width 55 height 33
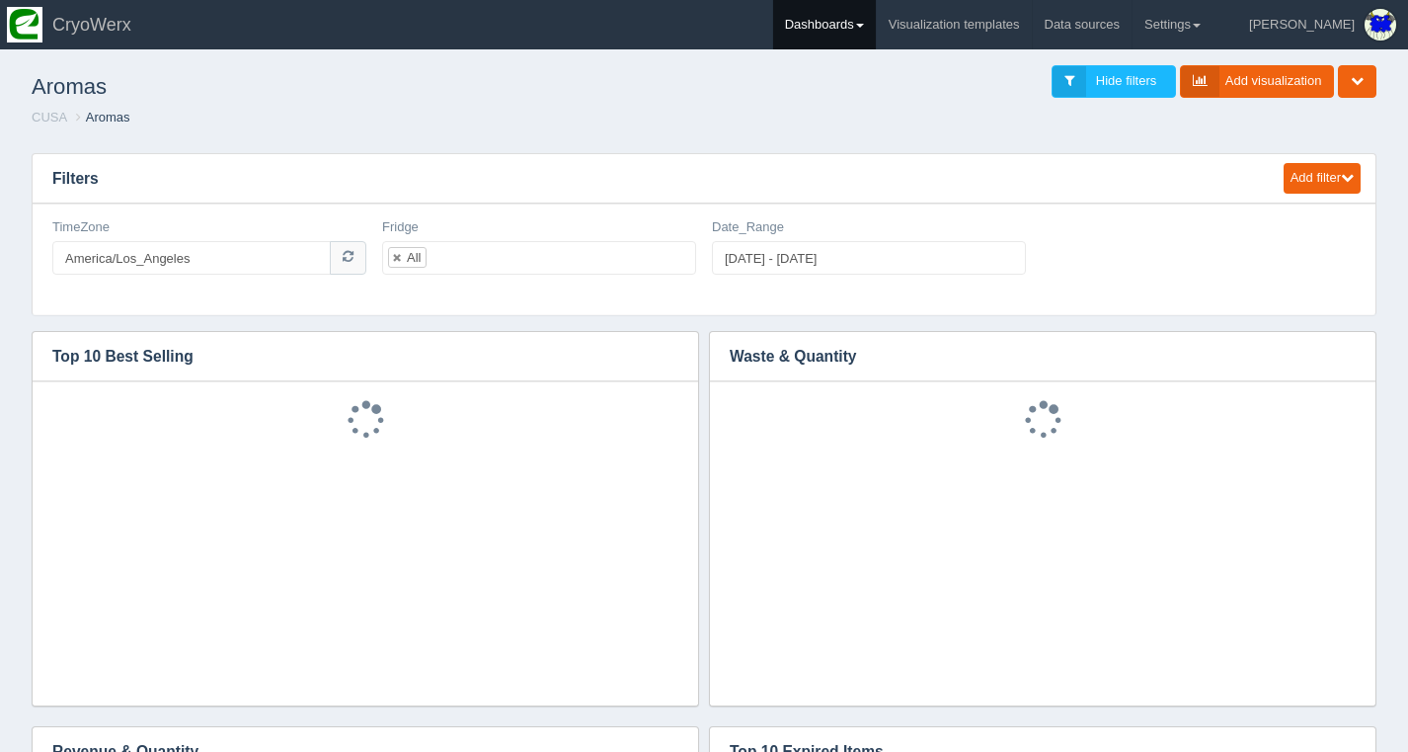
click at [876, 36] on link "Dashboards" at bounding box center [824, 24] width 103 height 49
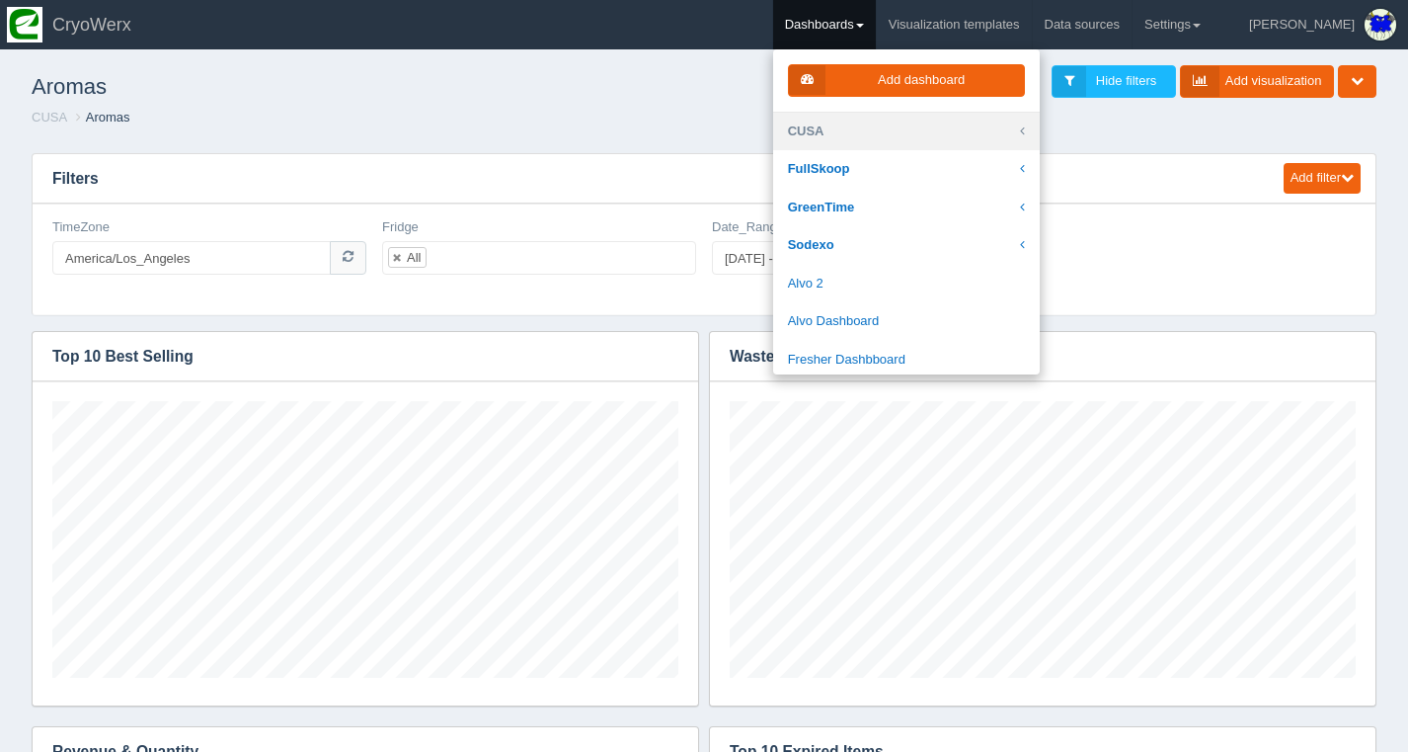
scroll to position [277, 626]
click at [923, 135] on link "CUSA" at bounding box center [906, 132] width 267 height 39
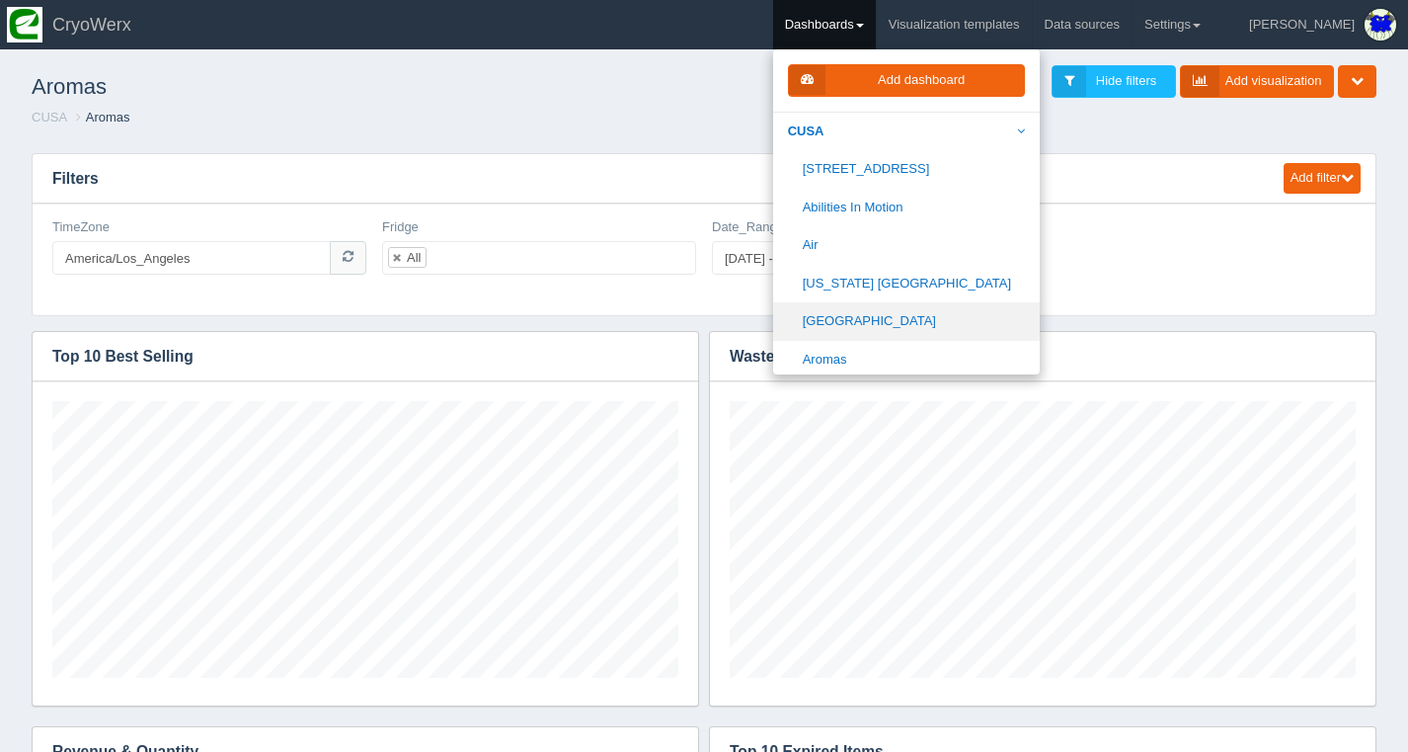
scroll to position [231, 0]
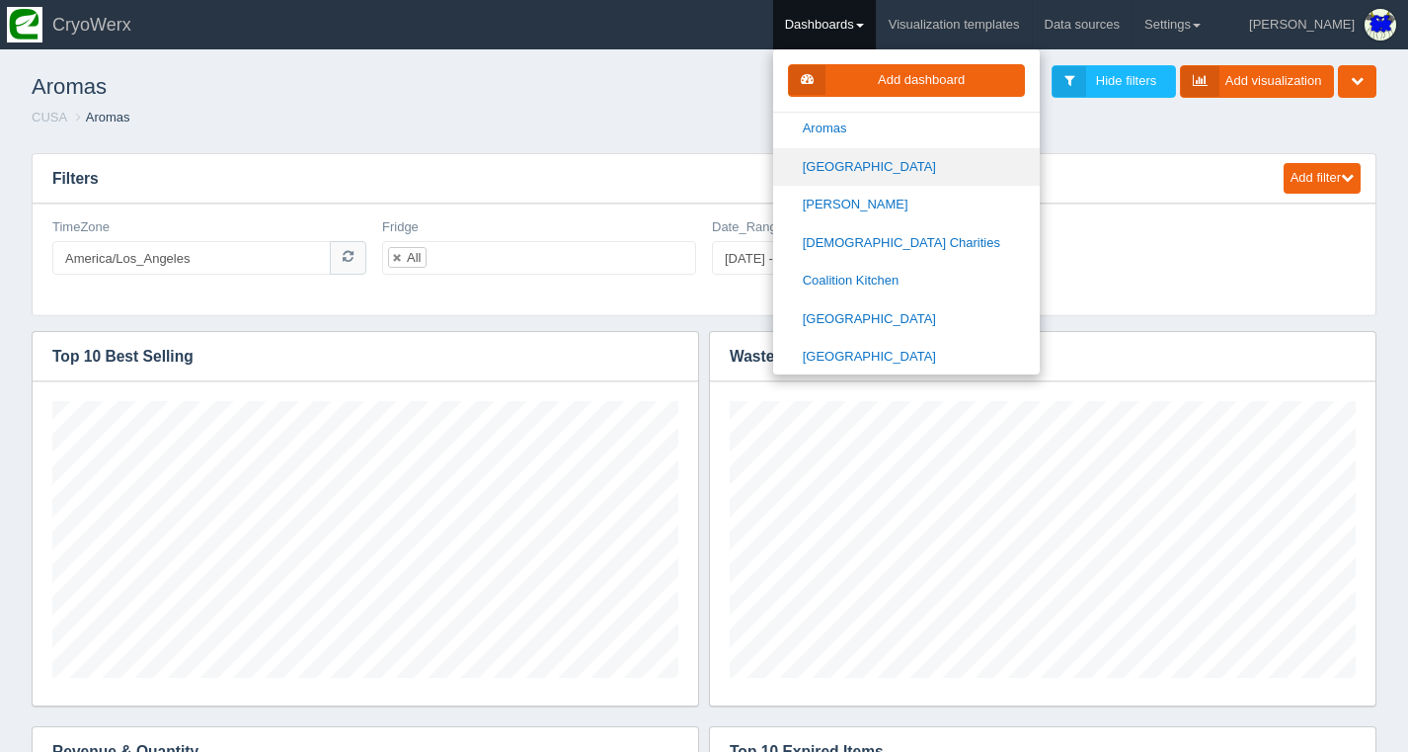
click at [904, 168] on link "[GEOGRAPHIC_DATA]" at bounding box center [906, 167] width 267 height 39
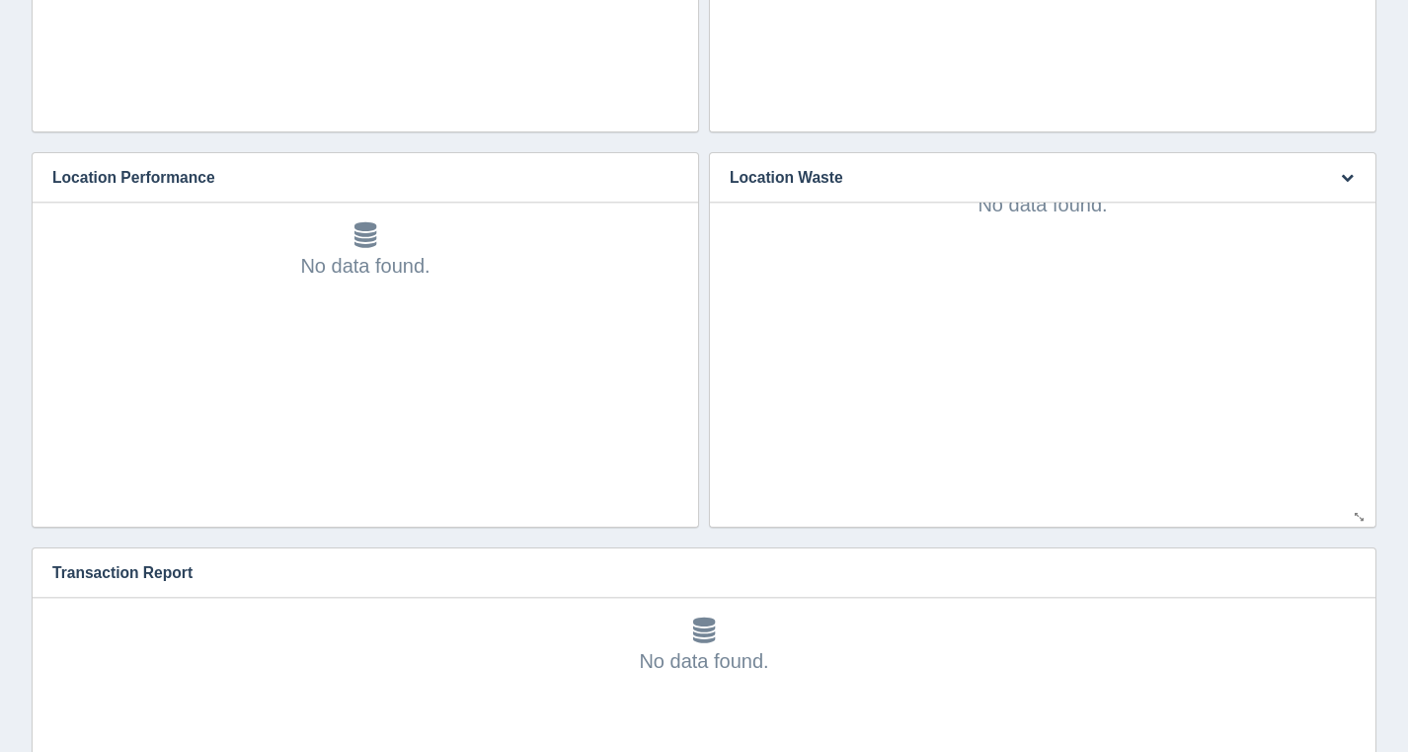
scroll to position [1054, 0]
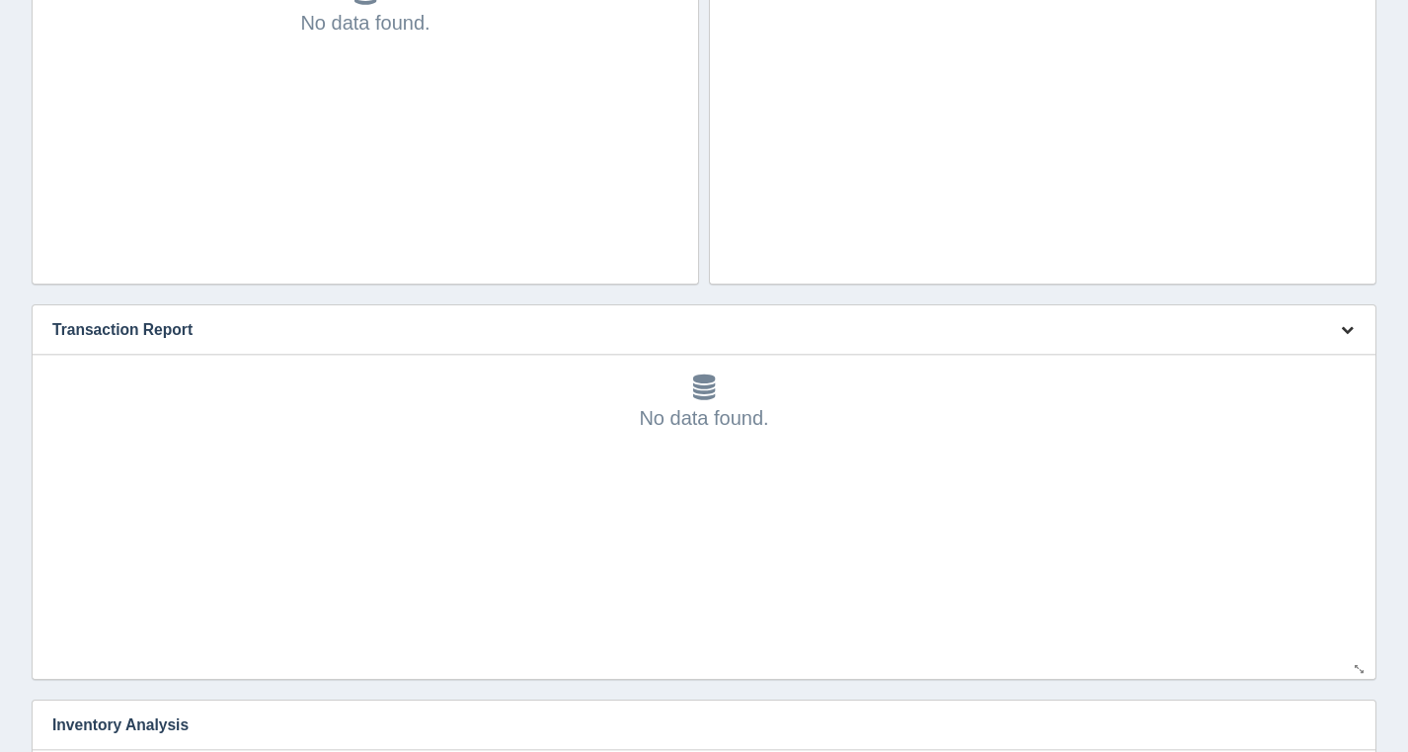
click at [1352, 325] on icon "button" at bounding box center [1347, 329] width 13 height 13
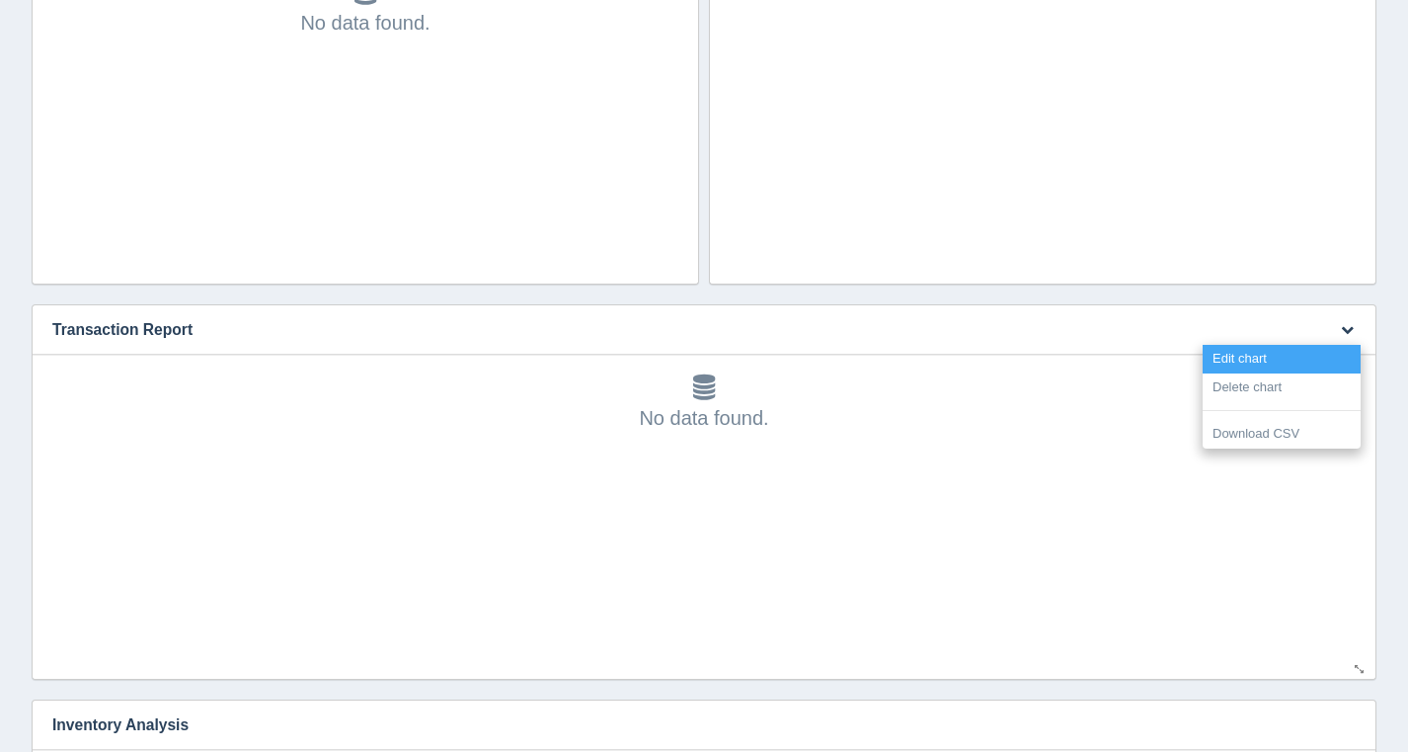
click at [1322, 355] on link "Edit chart" at bounding box center [1282, 359] width 158 height 29
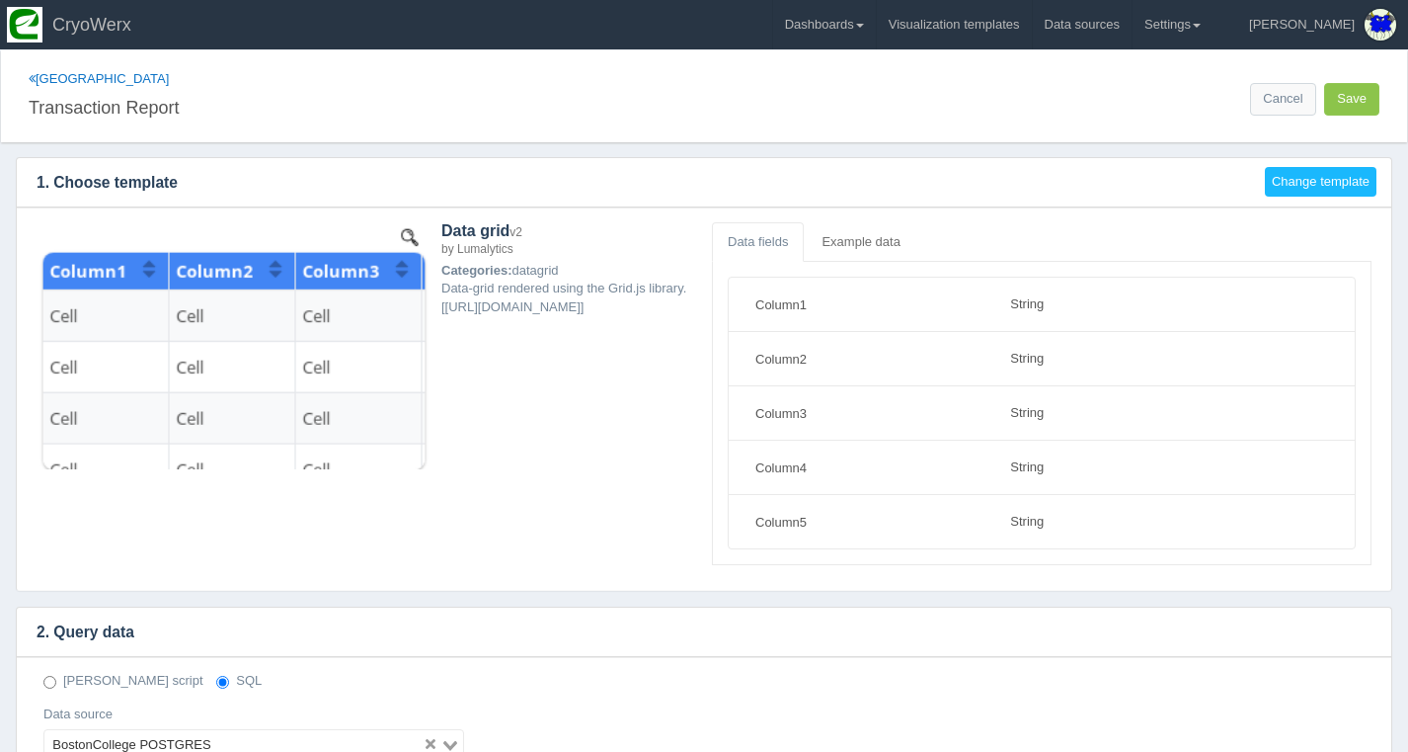
select select "string"
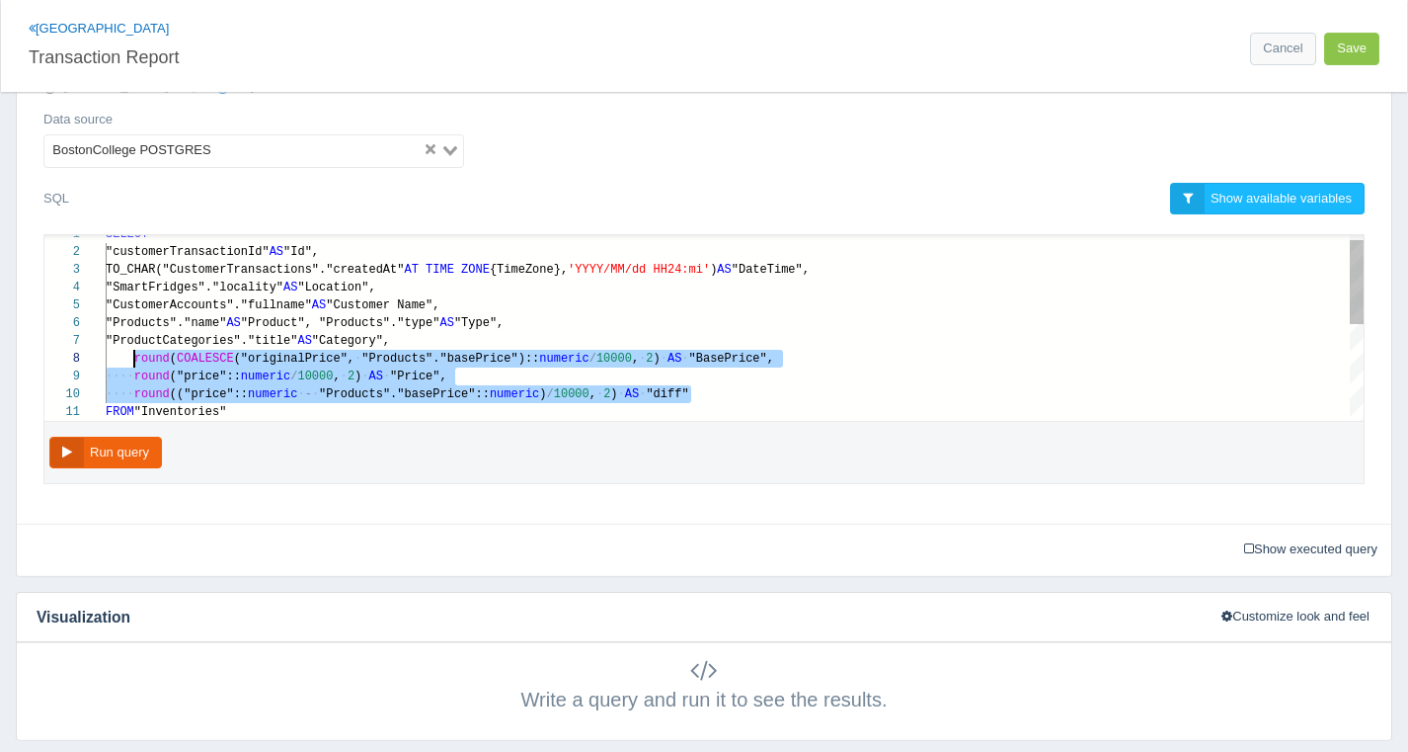
scroll to position [124, 29]
drag, startPoint x: 733, startPoint y: 395, endPoint x: 215, endPoint y: 356, distance: 519.1
paste textarea "MM/dd HH24:mi') AS "DateTime", "SmartFridges"."locality" AS "Location", "Custom…"
type textarea "MM/dd HH24:mi') AS "DateTime", "SmartFridges"."locality" AS "Location", "Custom…"
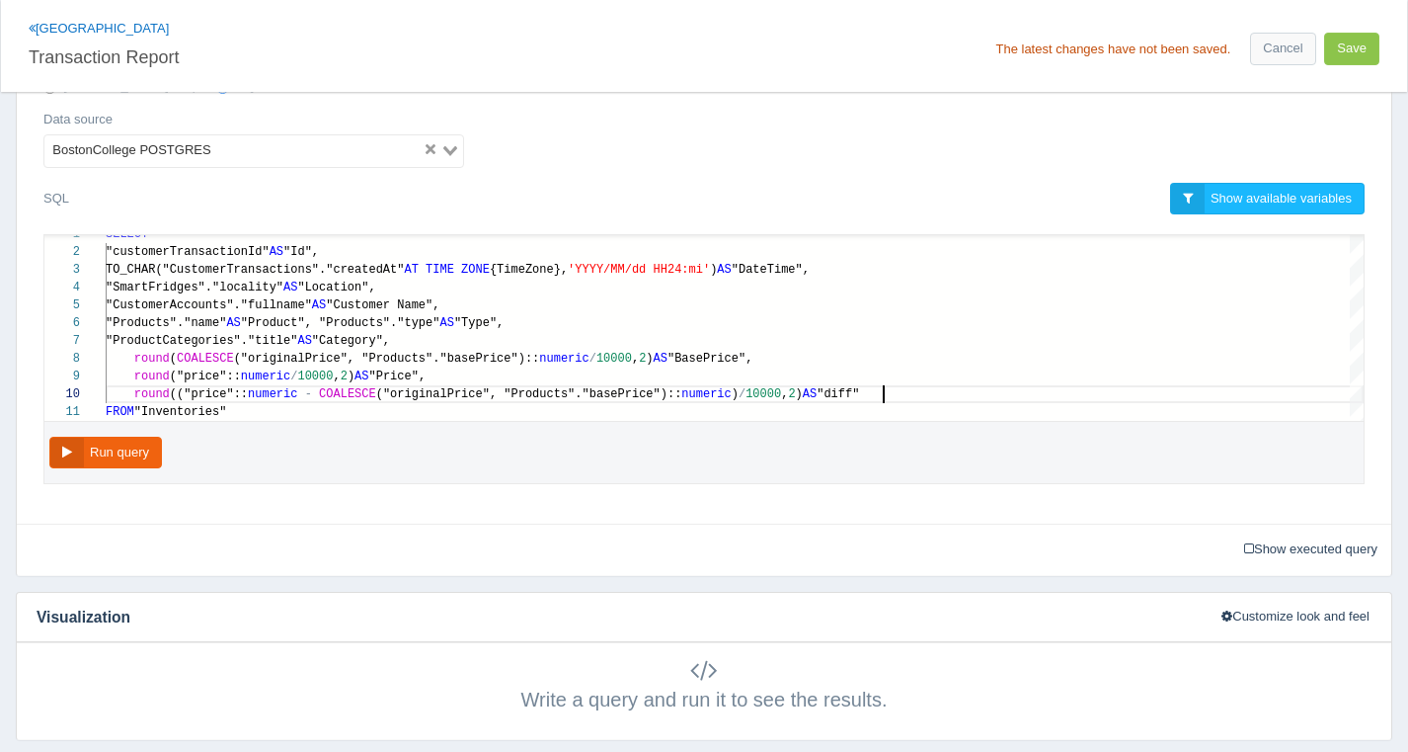
click at [947, 191] on div "SQL Show available variables Dashboard filters You can use the following dashbo…" at bounding box center [704, 201] width 1351 height 37
click at [79, 455] on button "Run query" at bounding box center [105, 453] width 113 height 33
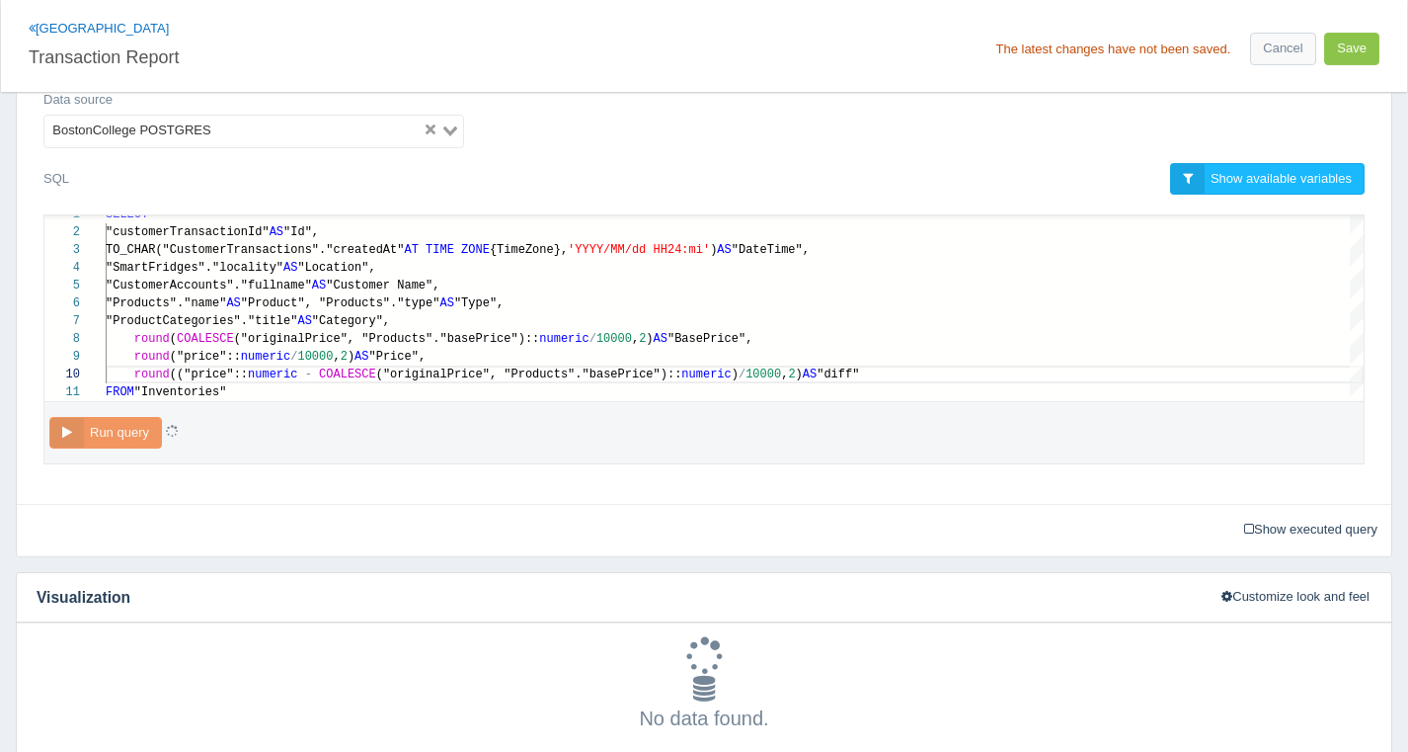
scroll to position [618, 0]
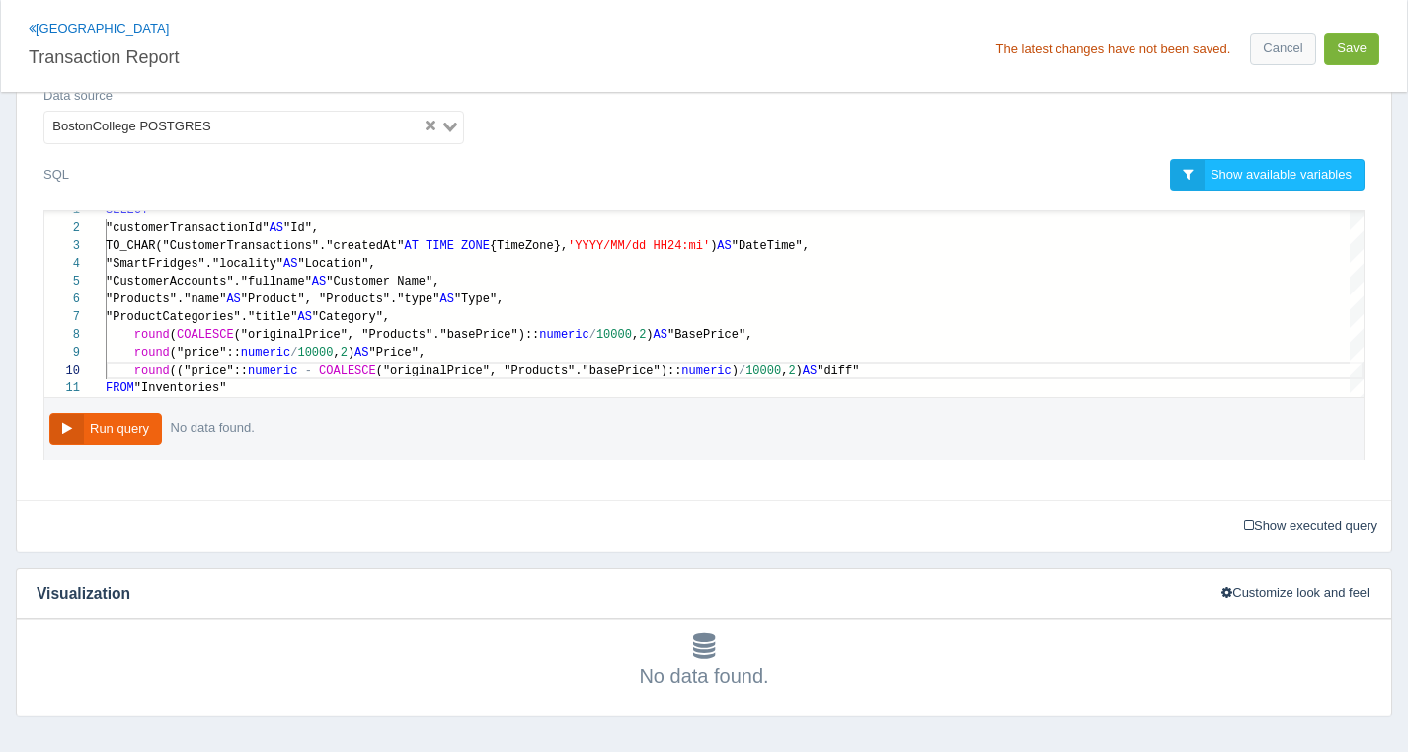
click at [1368, 56] on button "Save" at bounding box center [1351, 49] width 55 height 33
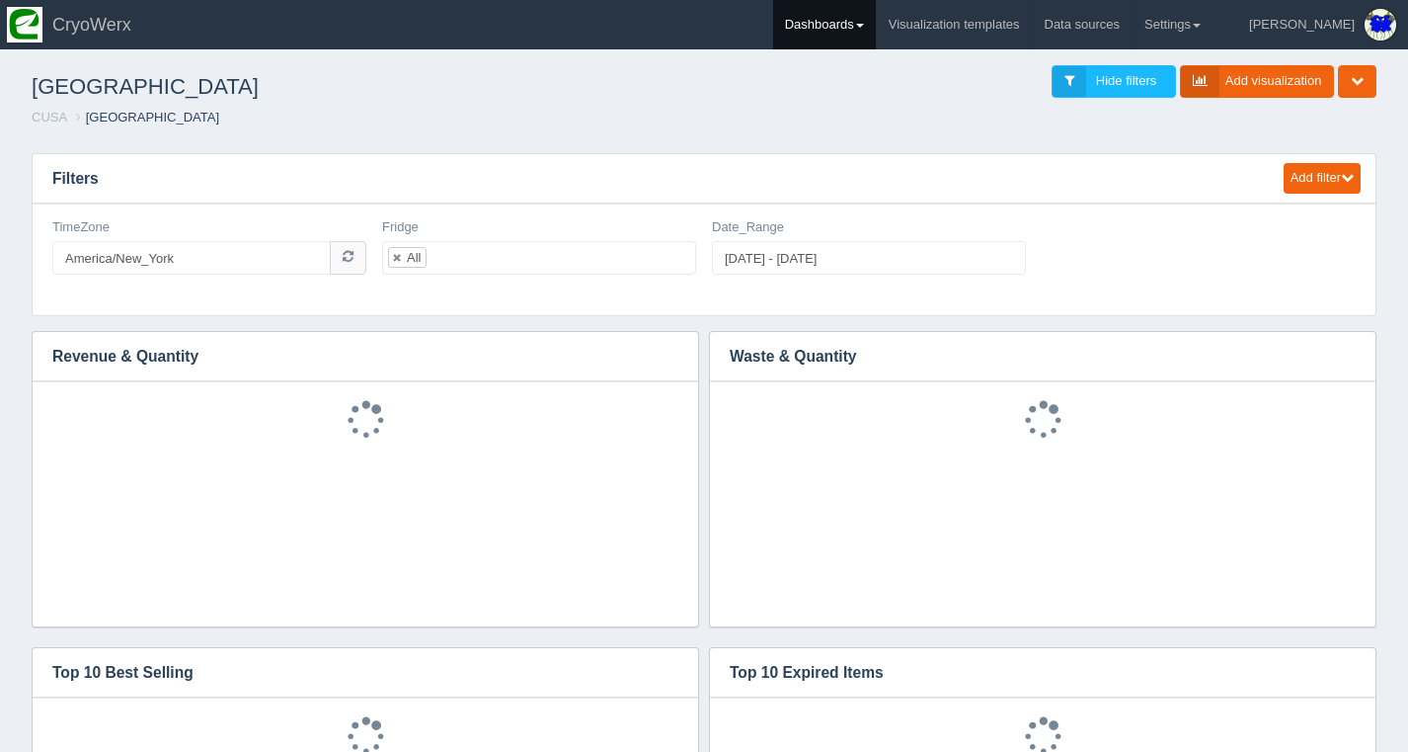
click at [876, 43] on link "Dashboards" at bounding box center [824, 24] width 103 height 49
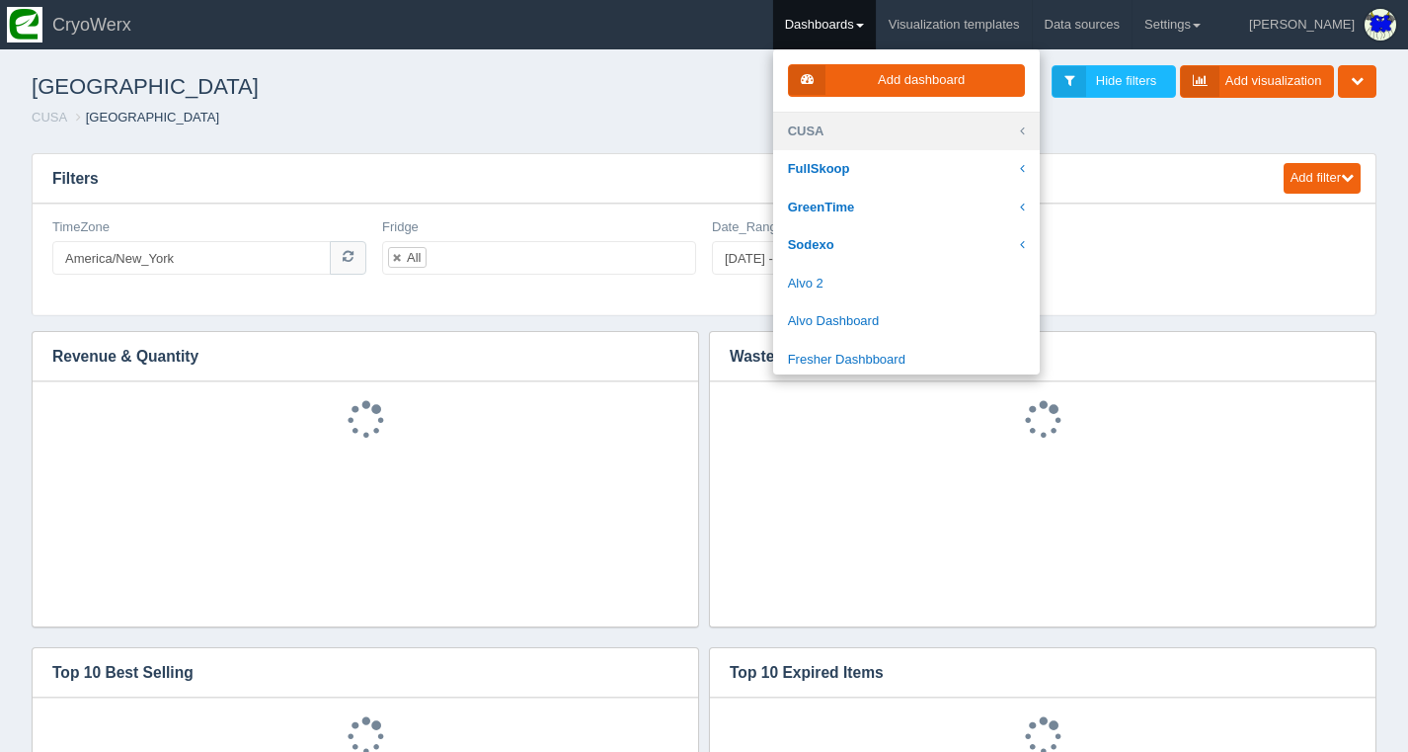
click at [920, 137] on link "CUSA" at bounding box center [906, 132] width 267 height 39
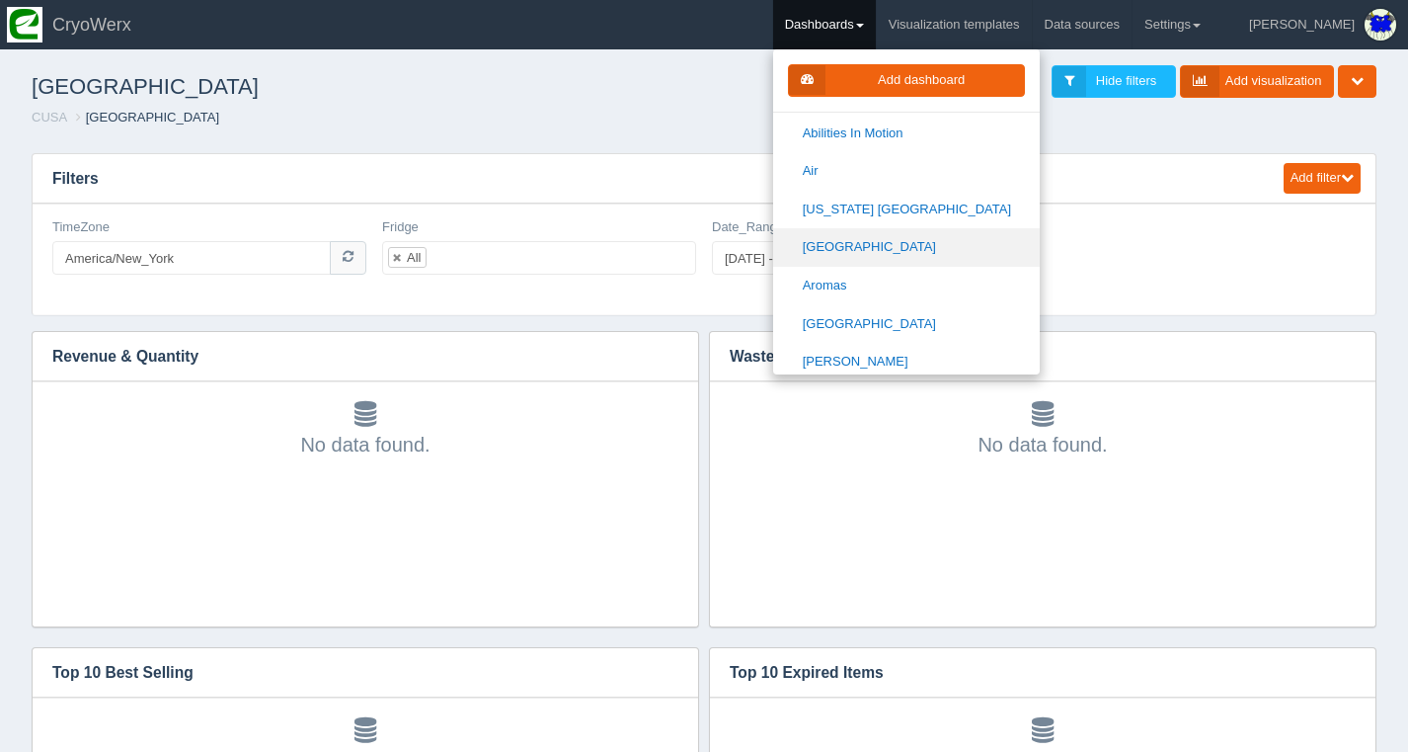
scroll to position [143, 0]
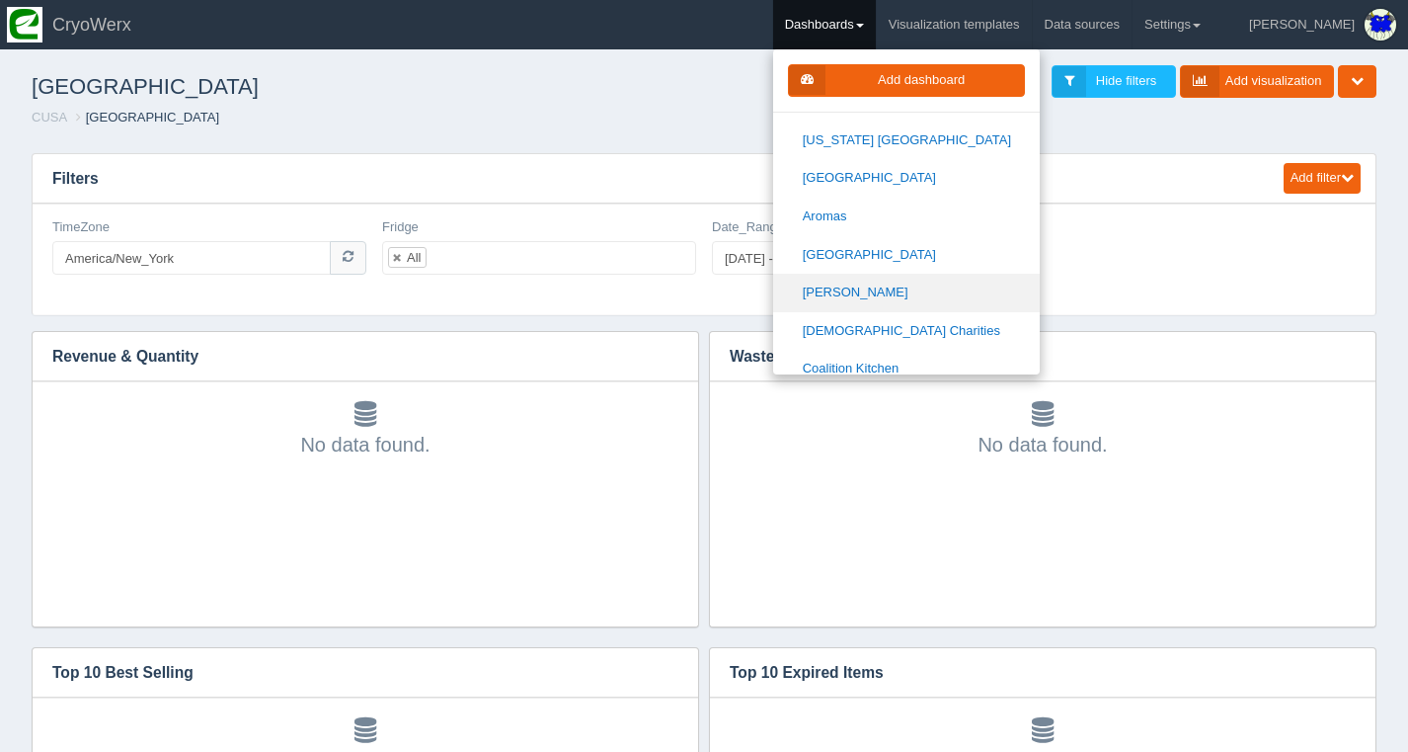
click at [922, 283] on link "[PERSON_NAME]" at bounding box center [906, 293] width 267 height 39
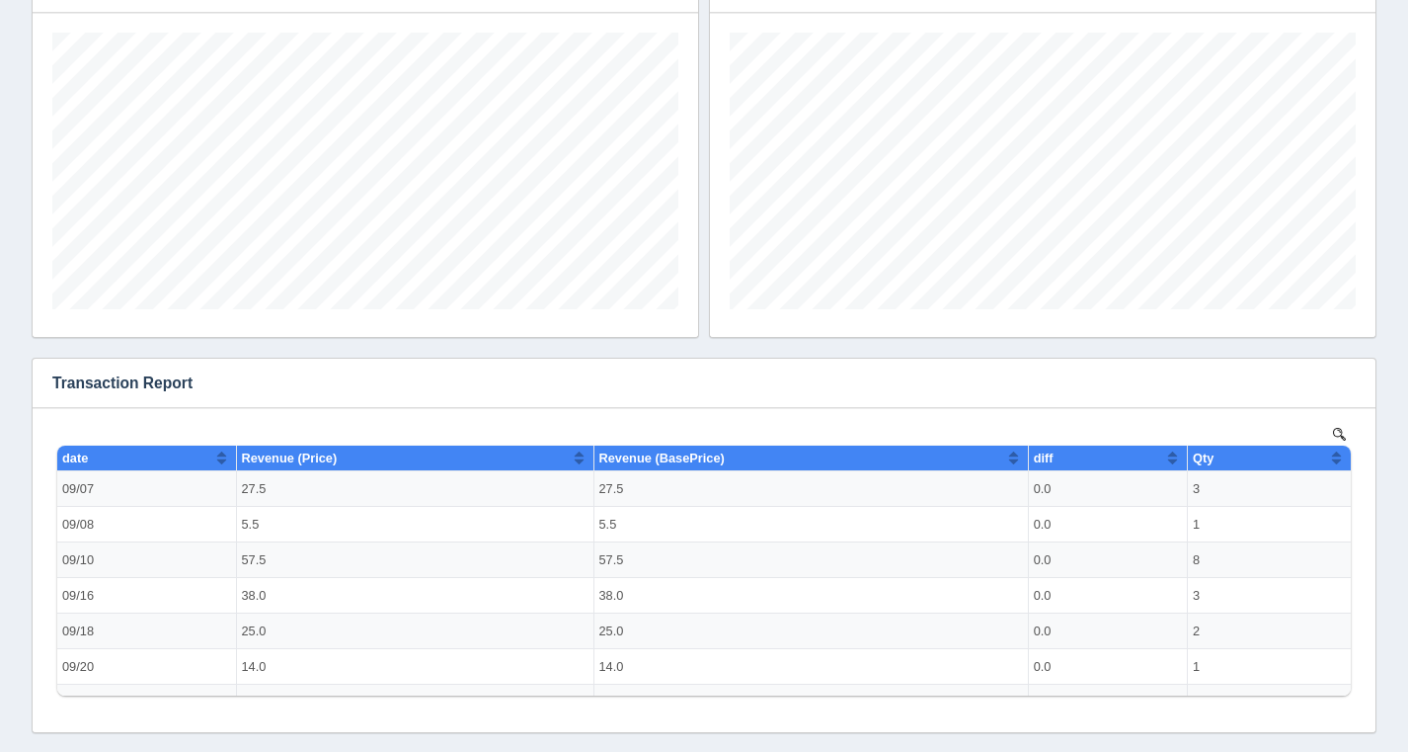
scroll to position [277, 626]
click at [1347, 384] on icon "button" at bounding box center [1347, 382] width 13 height 13
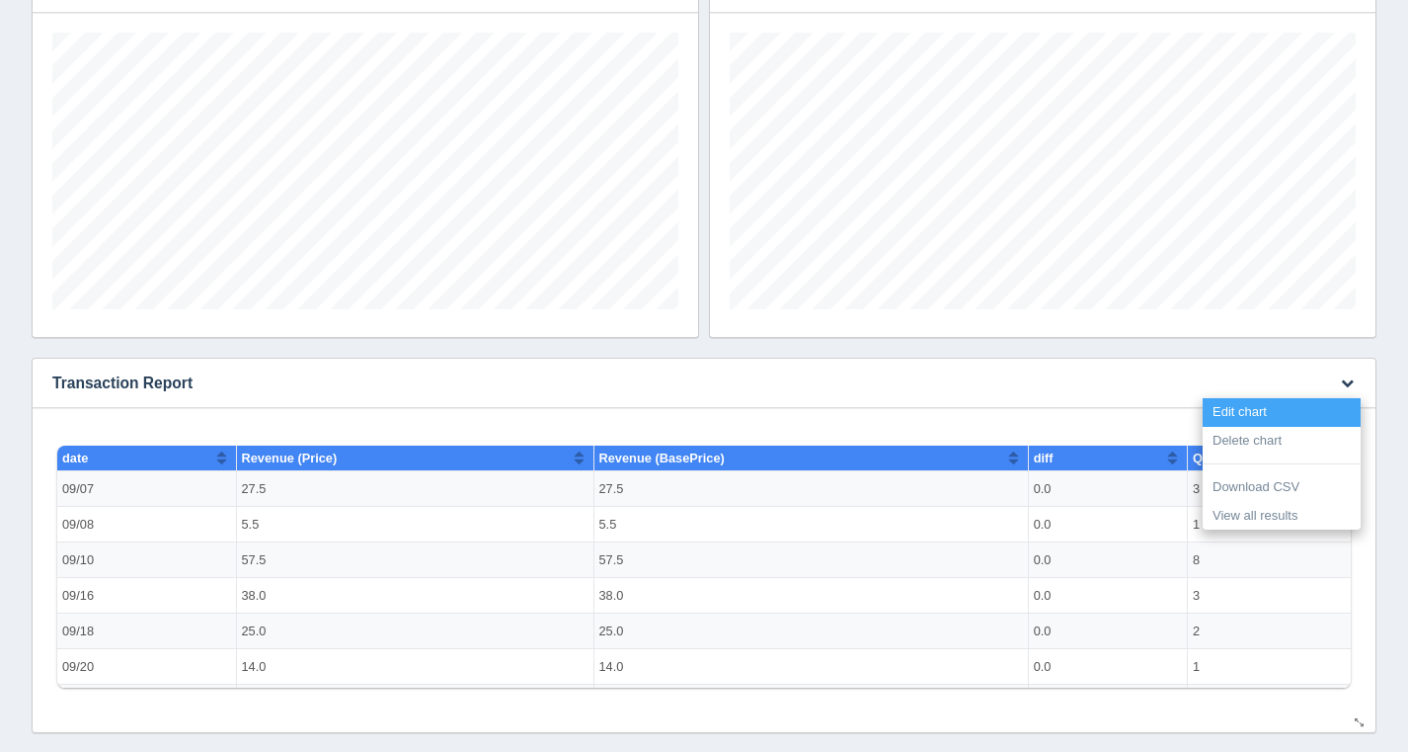
click at [1290, 406] on link "Edit chart" at bounding box center [1282, 412] width 158 height 29
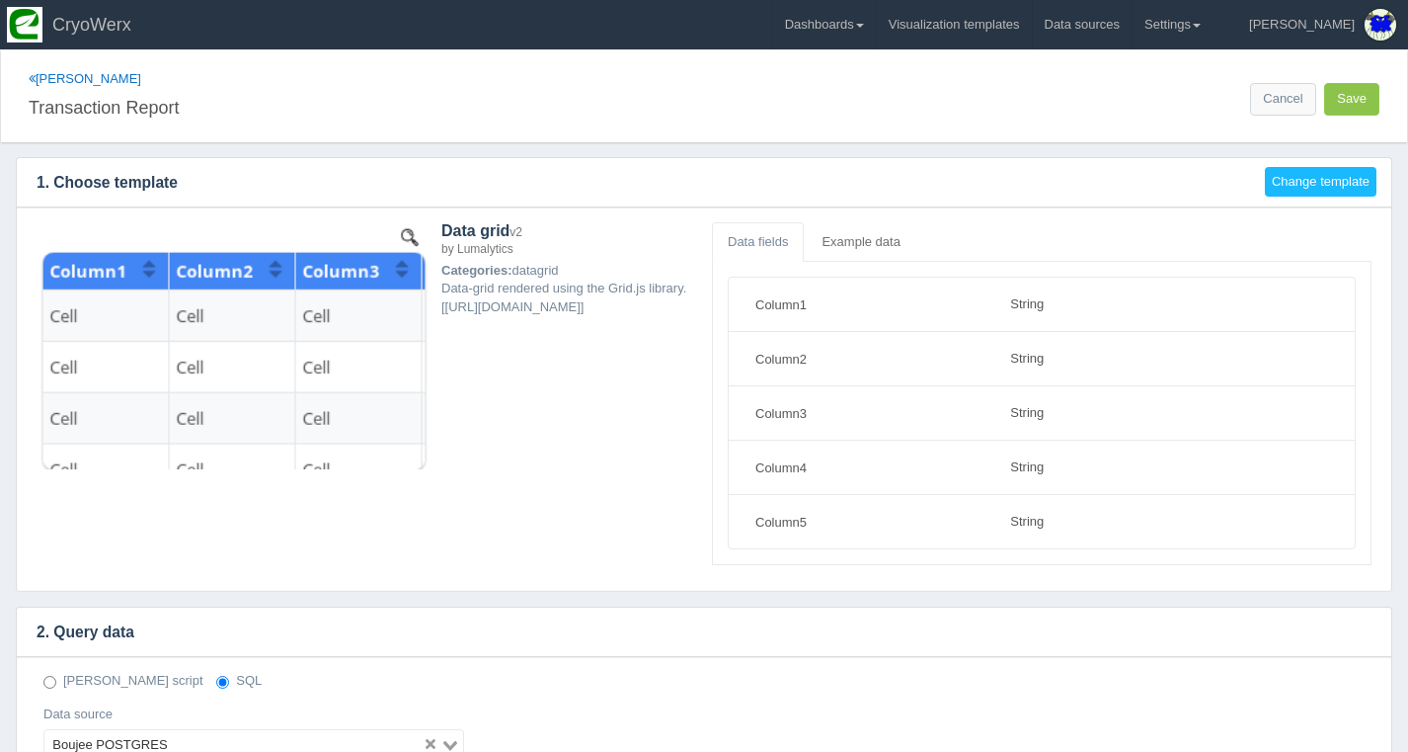
select select "string"
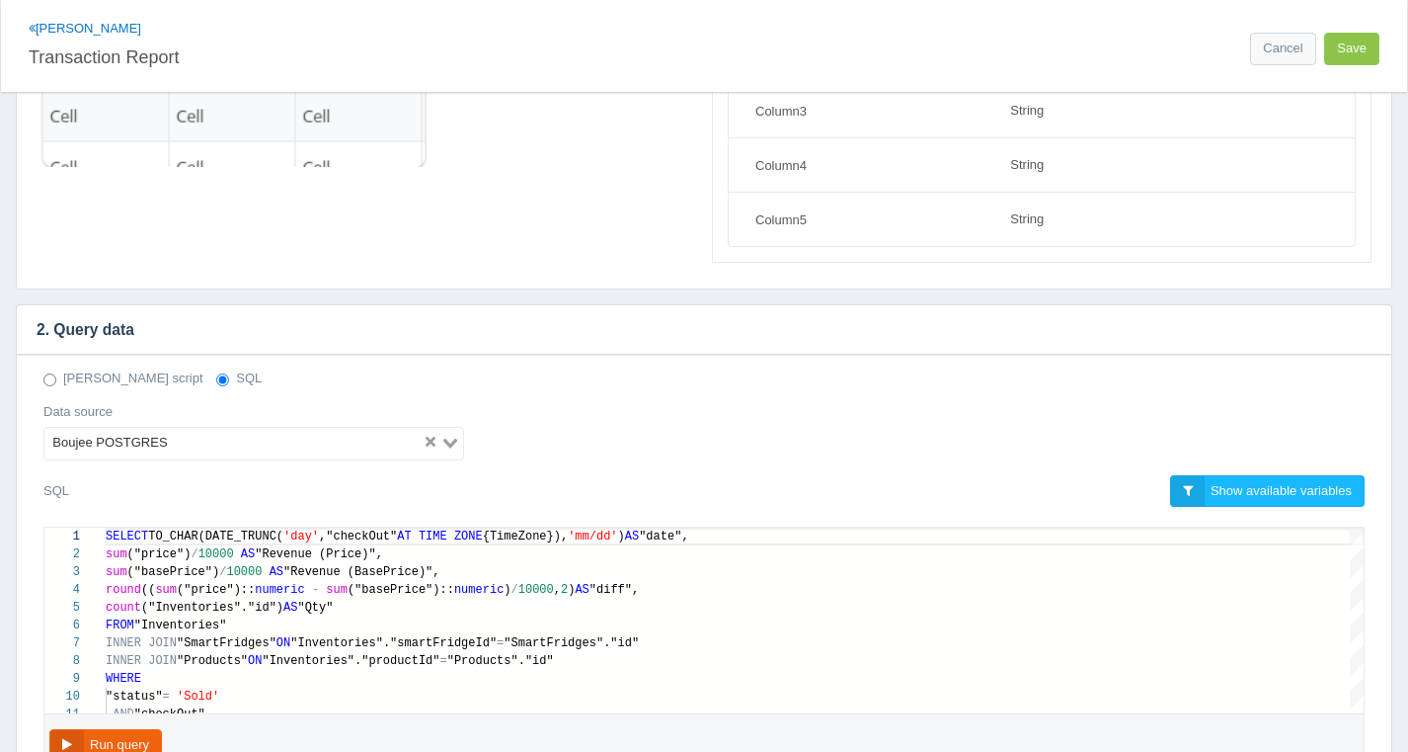
scroll to position [446, 0]
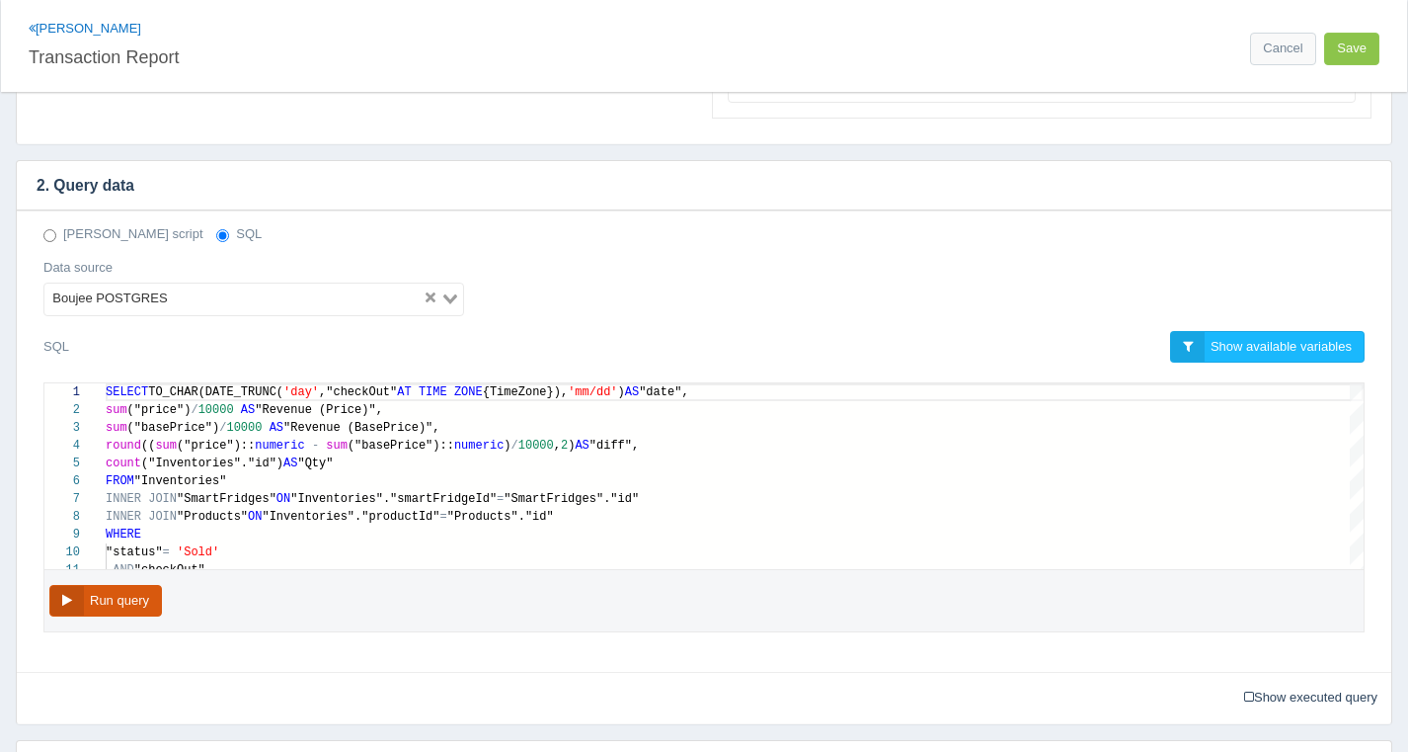
click at [123, 585] on button "Run query" at bounding box center [105, 601] width 113 height 33
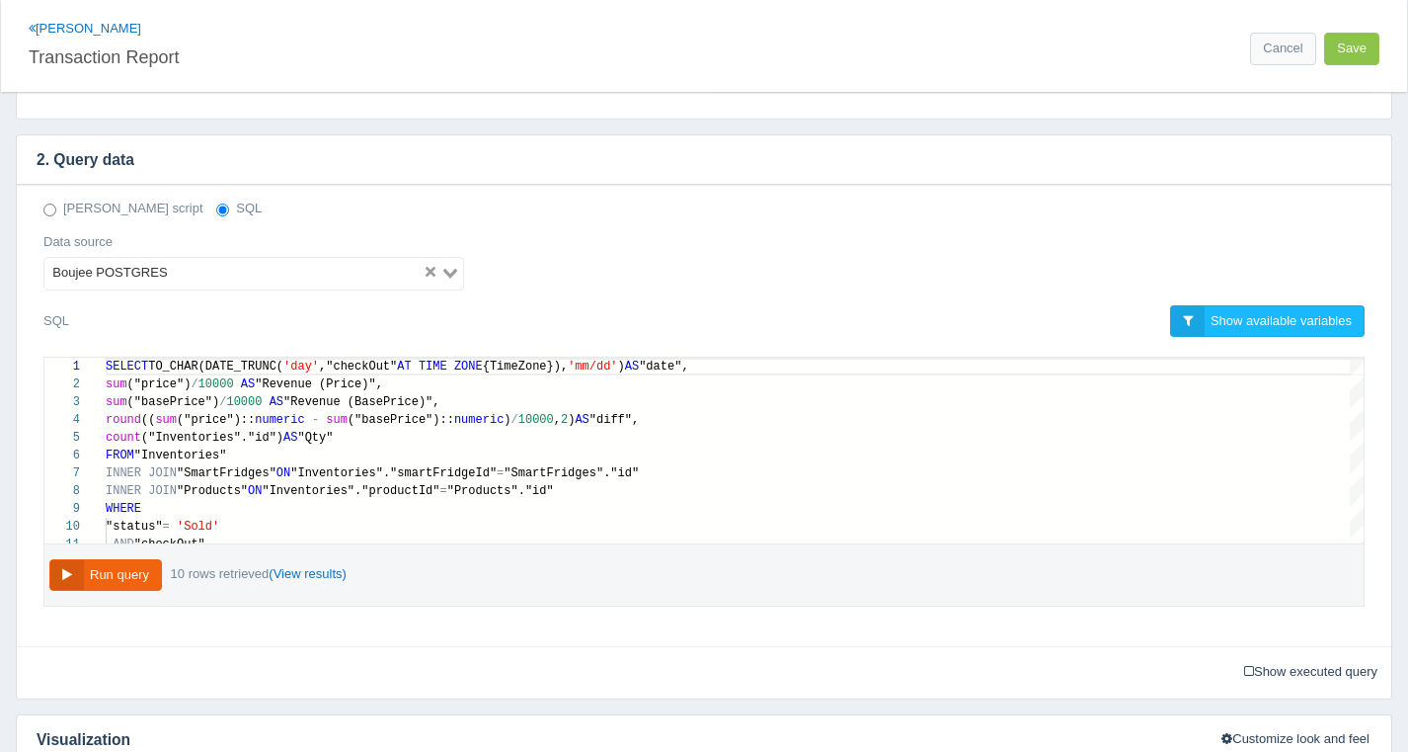
scroll to position [0, 0]
click at [167, 398] on span "("basePrice")" at bounding box center [173, 402] width 93 height 14
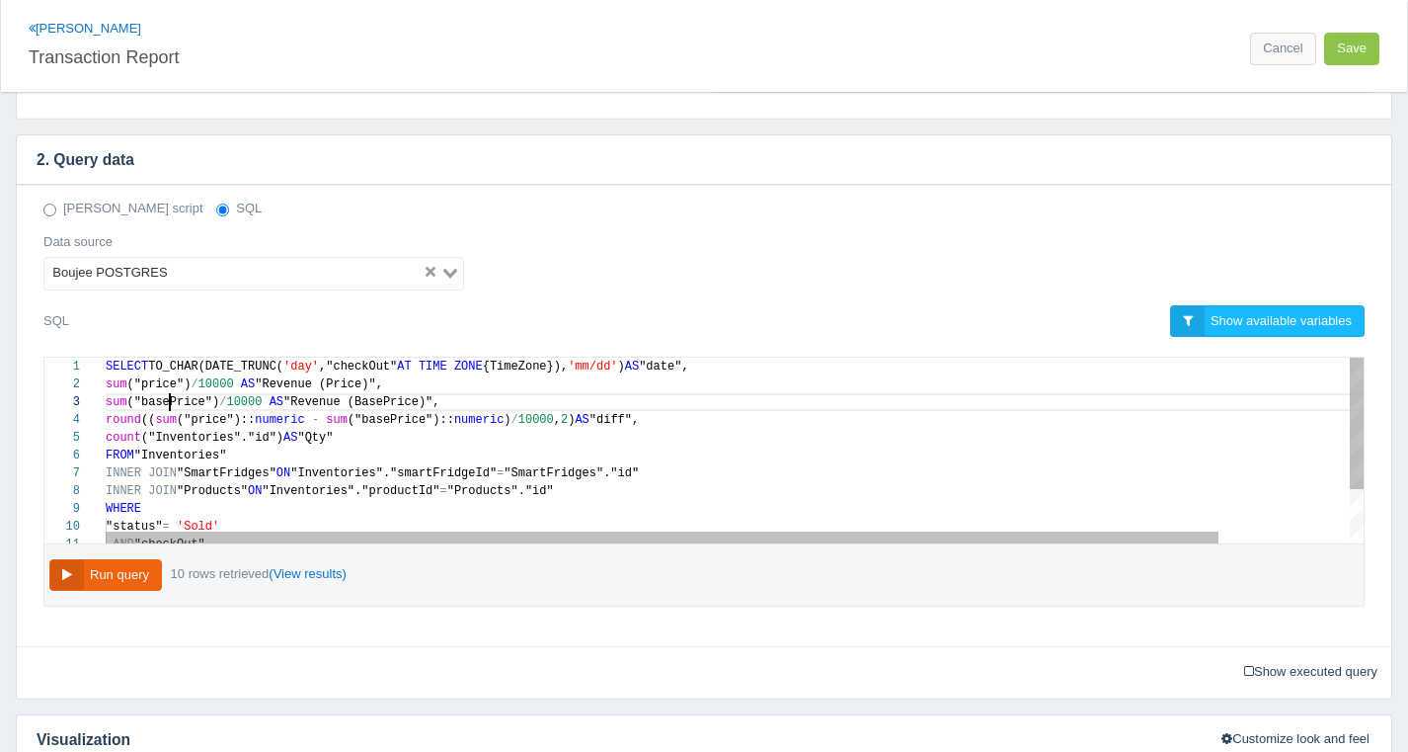
scroll to position [36, 100]
paste textarea "COALESCE("originalPrice", "Products"."basePrice""
click at [394, 417] on span "("basePrice")::" at bounding box center [401, 420] width 107 height 14
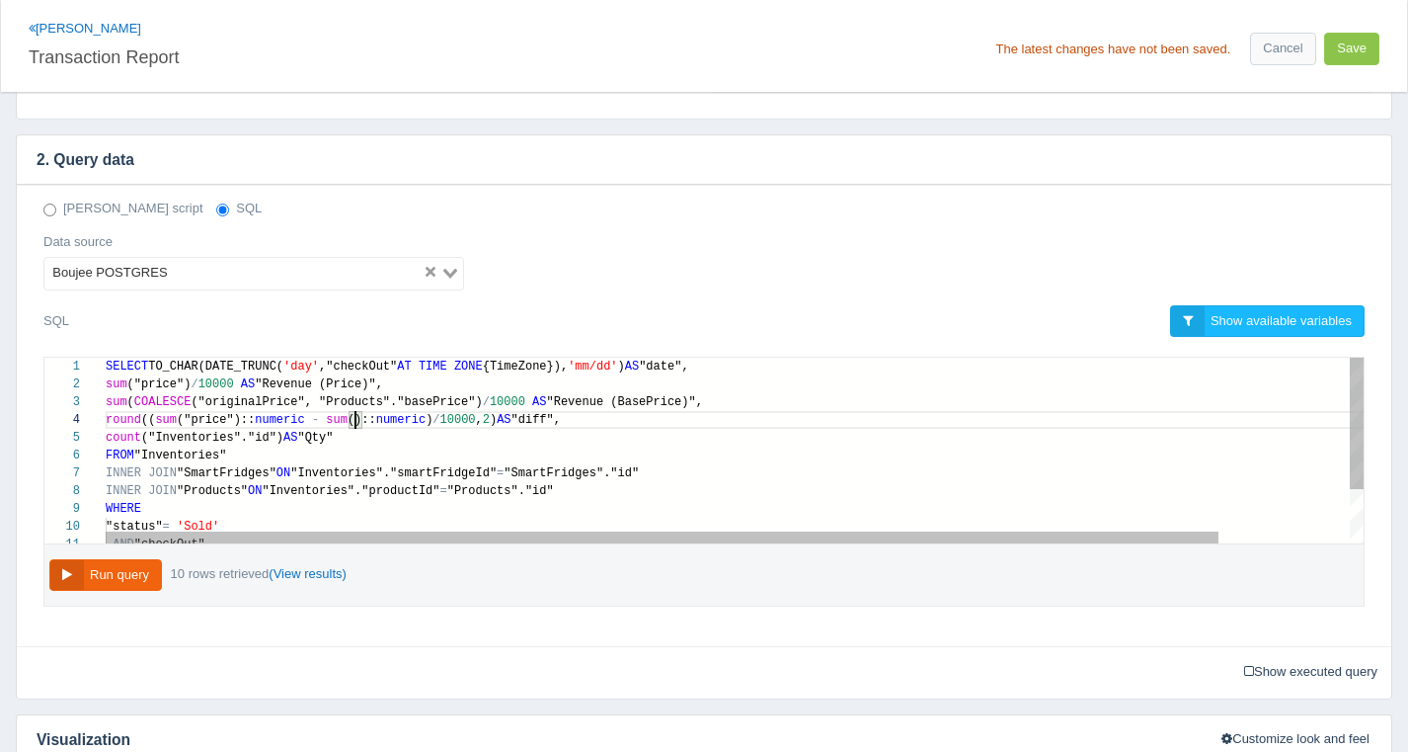
paste textarea "COALESCE("originalPrice", "Products"."basePrice""
click at [506, 471] on div "4 5 6 7 8 9 10 11 3 1 2 round (( sum ("price"):: numeric - sum ( COALESCE ("ori…" at bounding box center [704, 451] width 1320 height 186
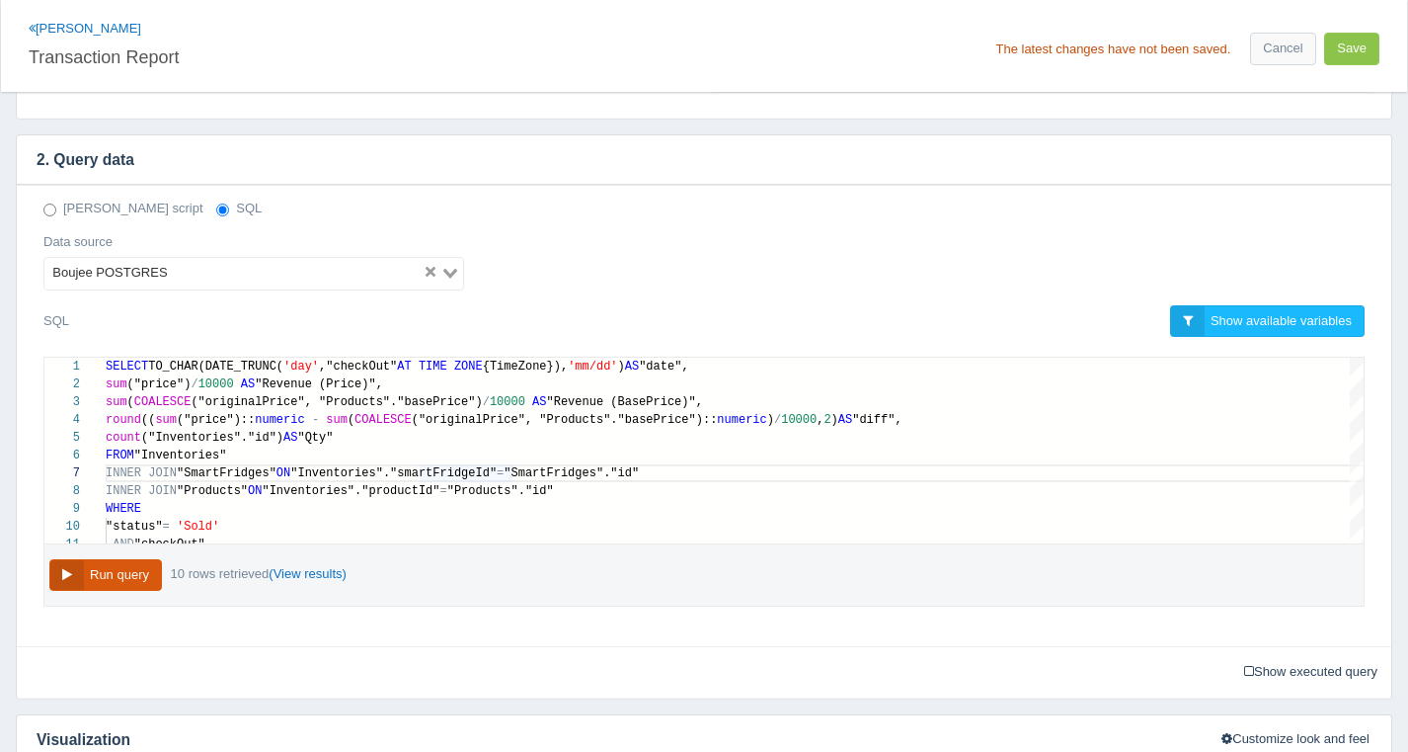
click at [112, 561] on button "Run query" at bounding box center [105, 575] width 113 height 33
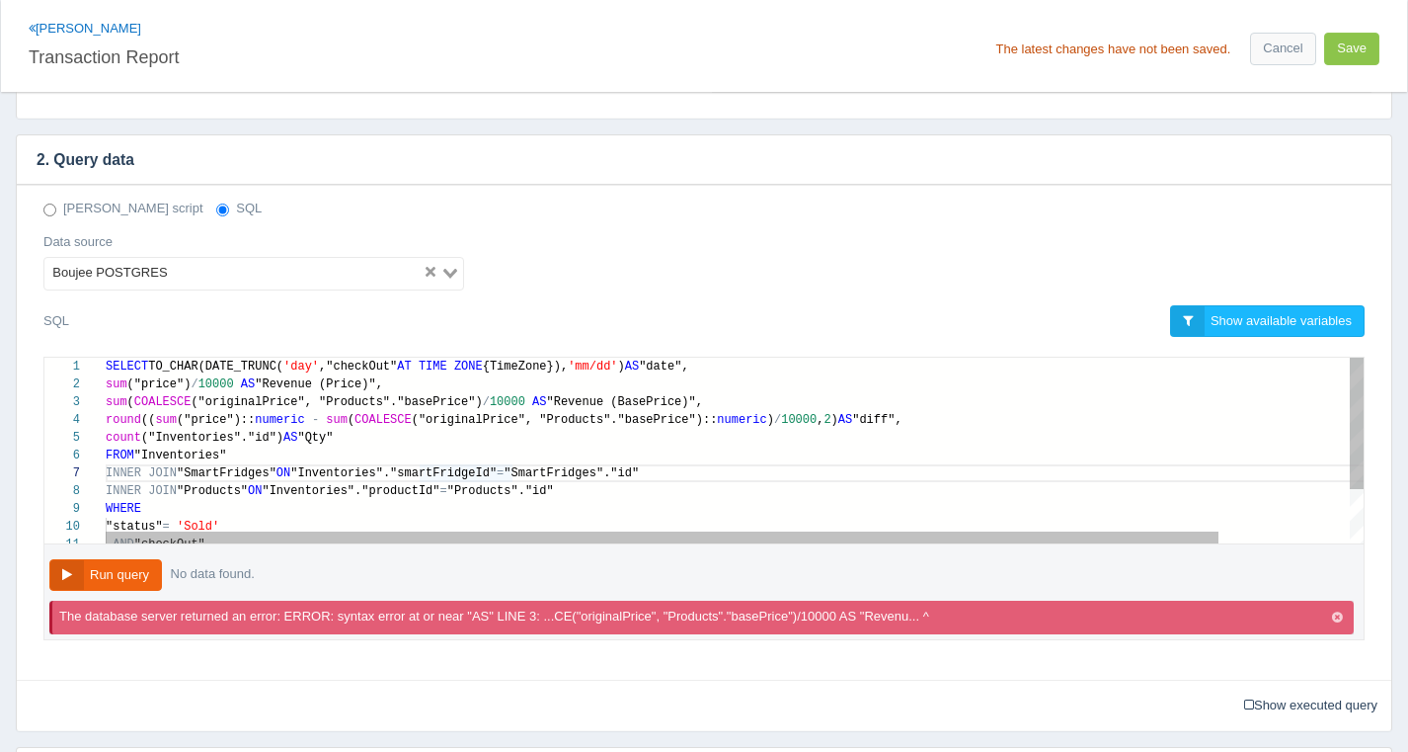
click at [795, 413] on span "10000" at bounding box center [799, 420] width 36 height 14
click at [365, 395] on span "("originalPrice", "Products"."basePrice")" at bounding box center [336, 402] width 291 height 14
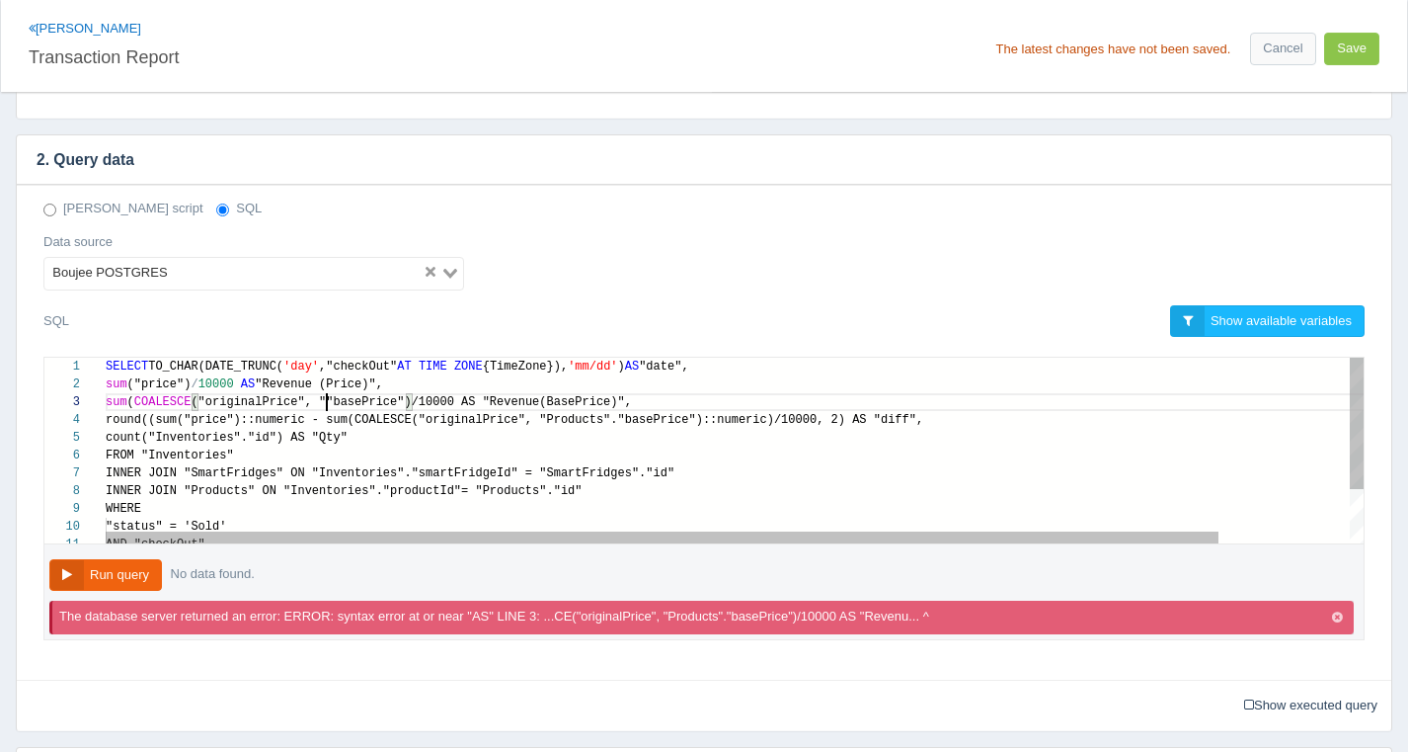
scroll to position [36, 214]
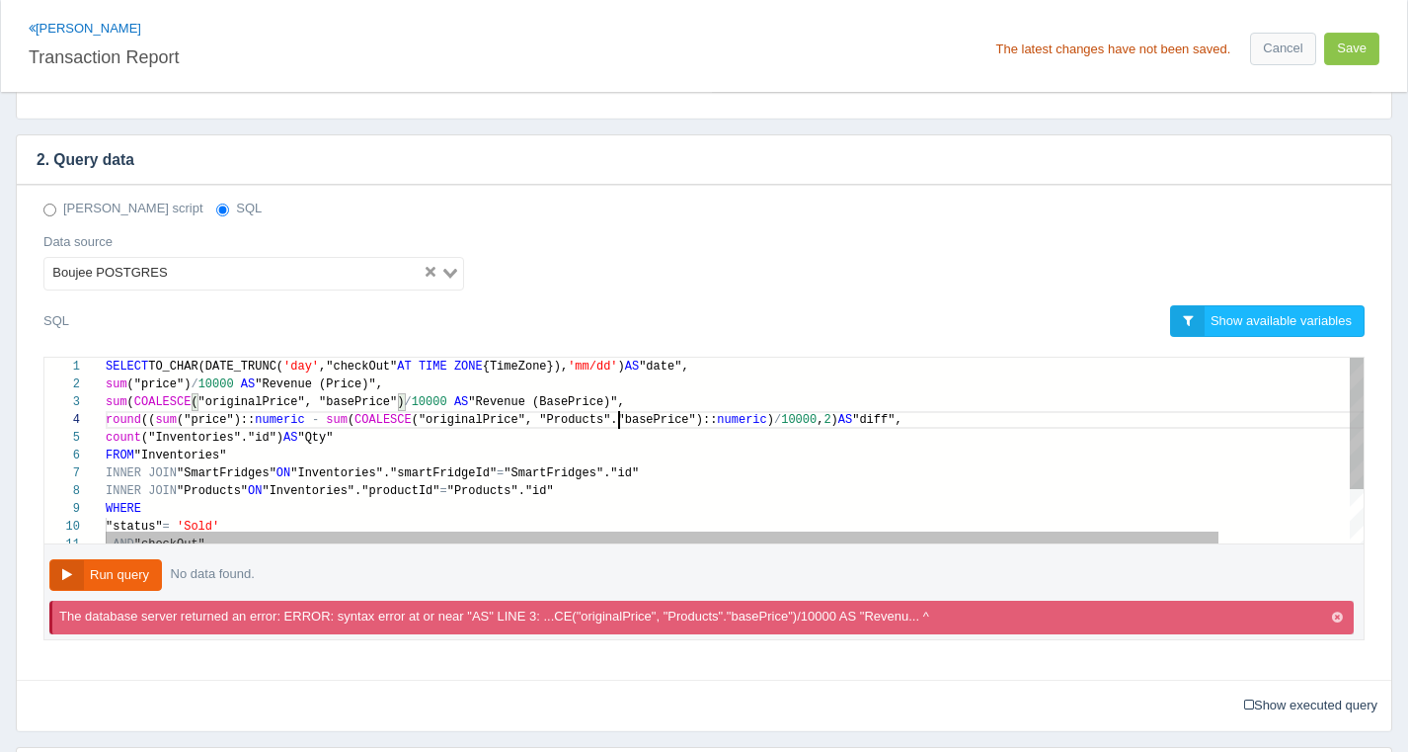
click at [617, 419] on span "("originalPrice", "Products"."basePrice")::" at bounding box center [565, 420] width 306 height 14
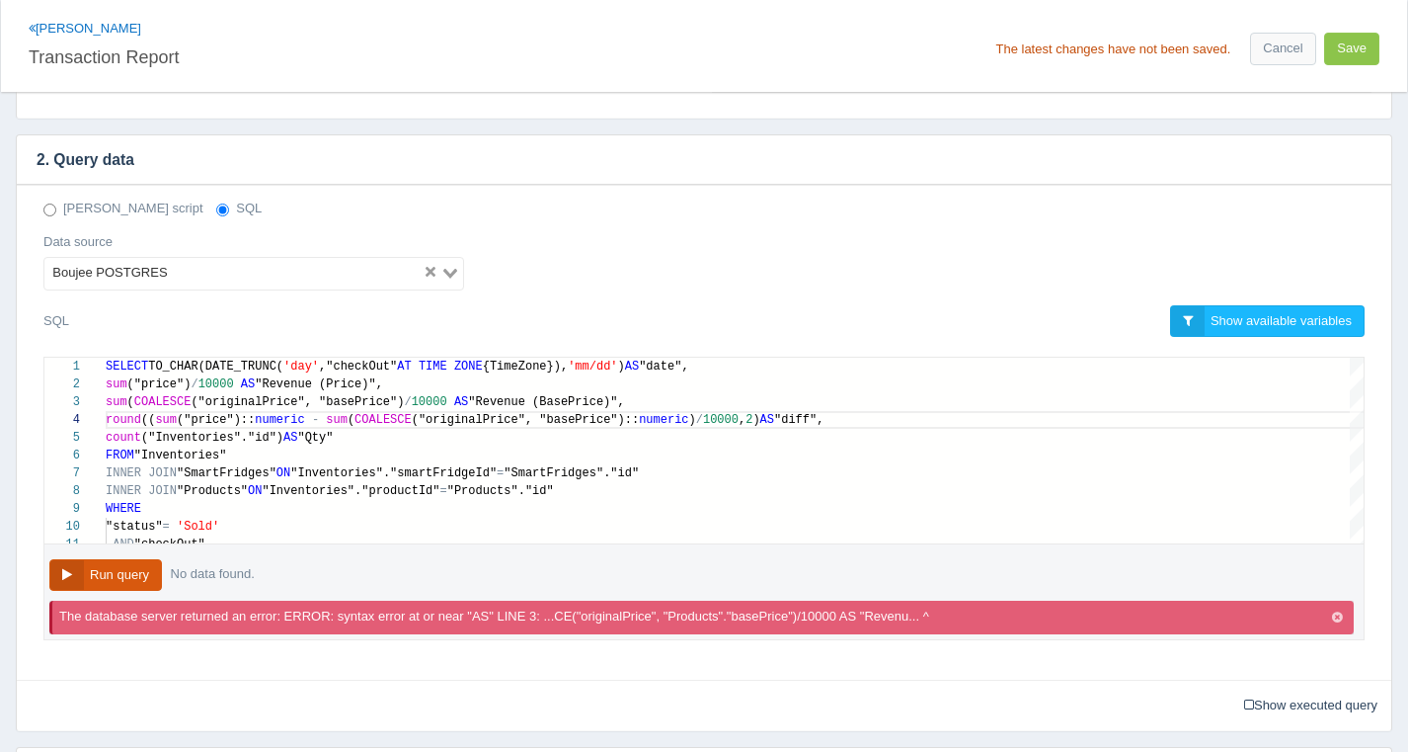
click at [76, 579] on button "Run query" at bounding box center [105, 575] width 113 height 33
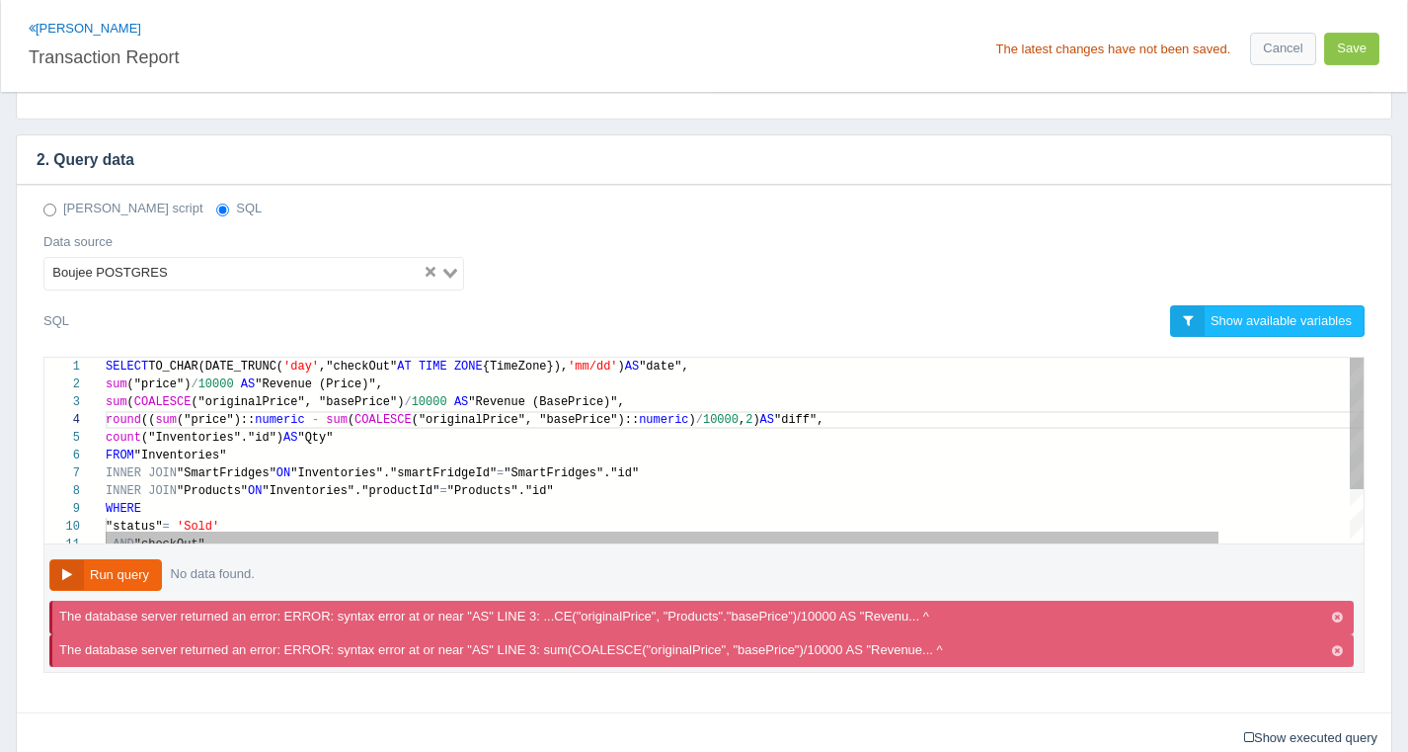
click at [323, 486] on span ""Inventories"."productId"" at bounding box center [351, 491] width 178 height 14
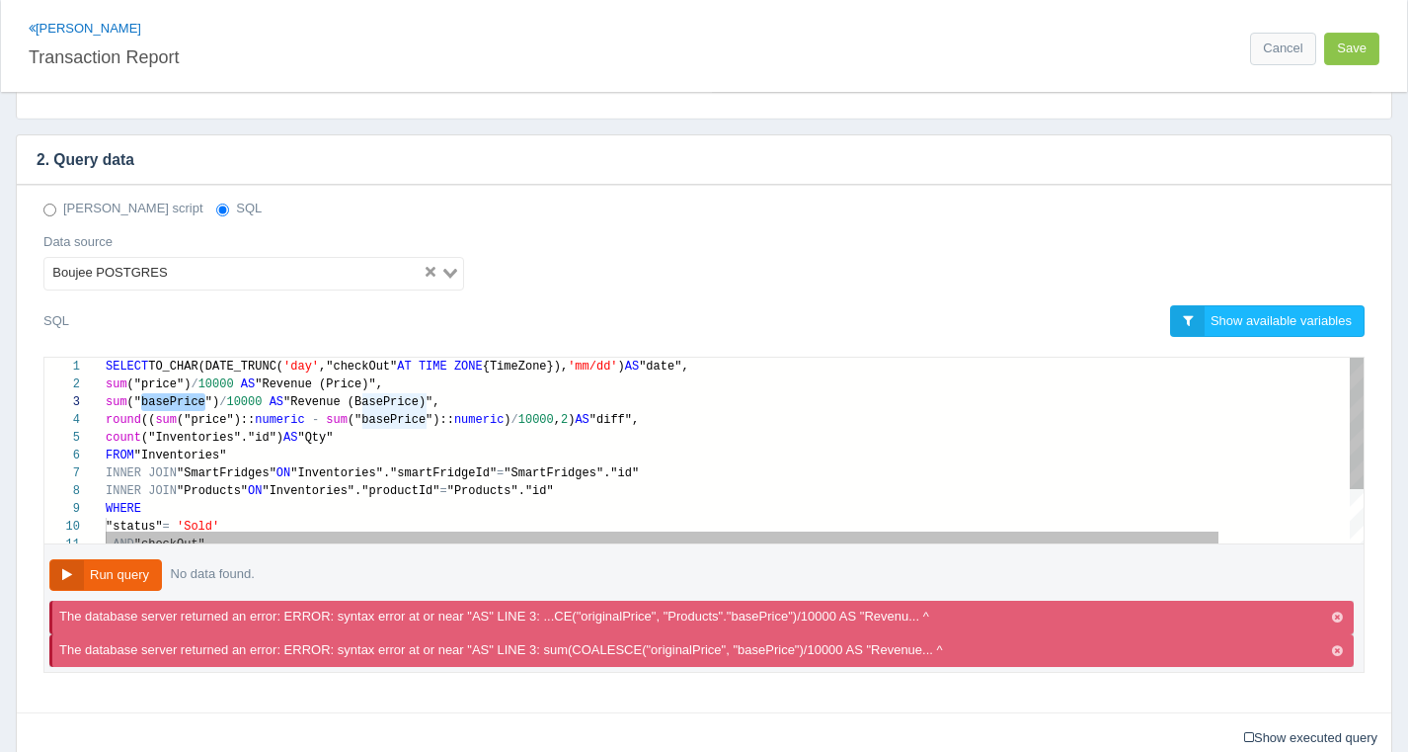
click at [385, 471] on span ""Inventories"."smartFridgeId"" at bounding box center [393, 473] width 206 height 14
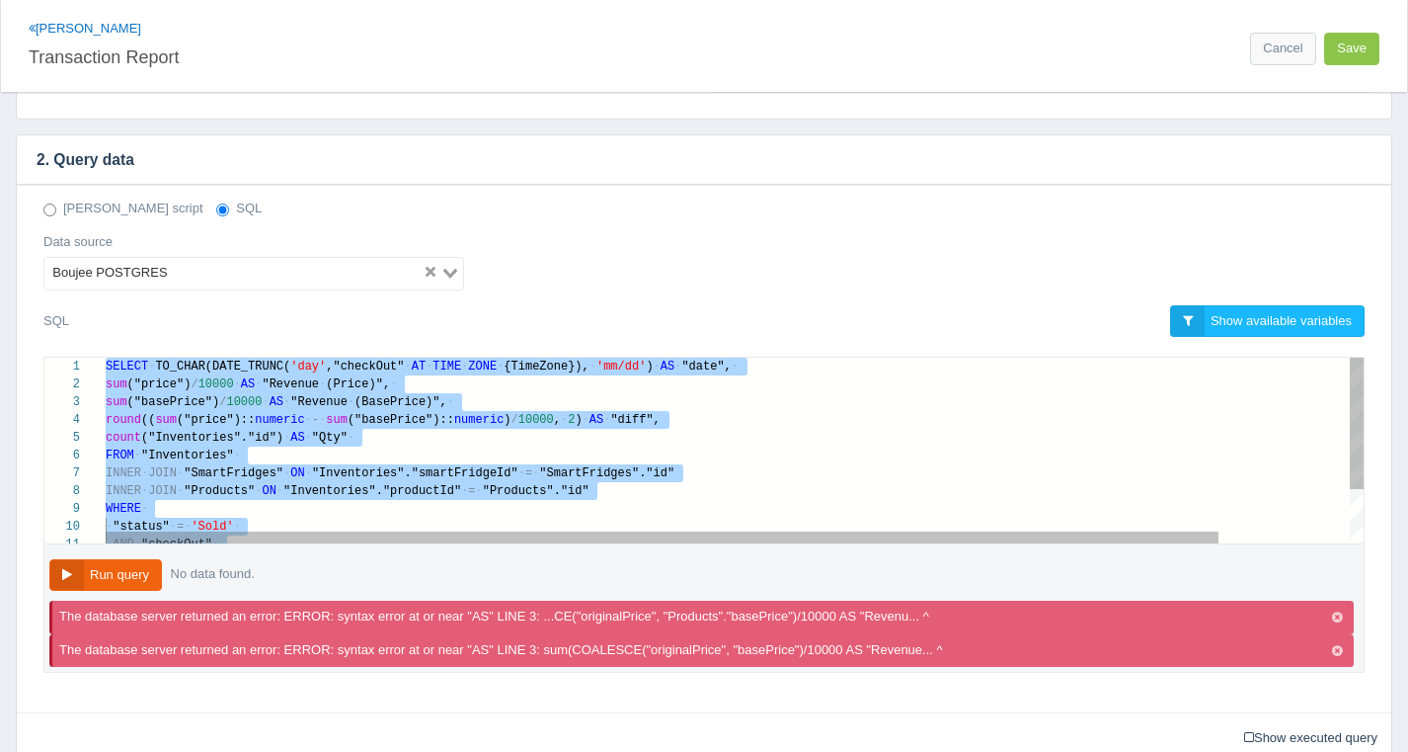
click at [167, 397] on span "("basePrice")" at bounding box center [173, 402] width 93 height 14
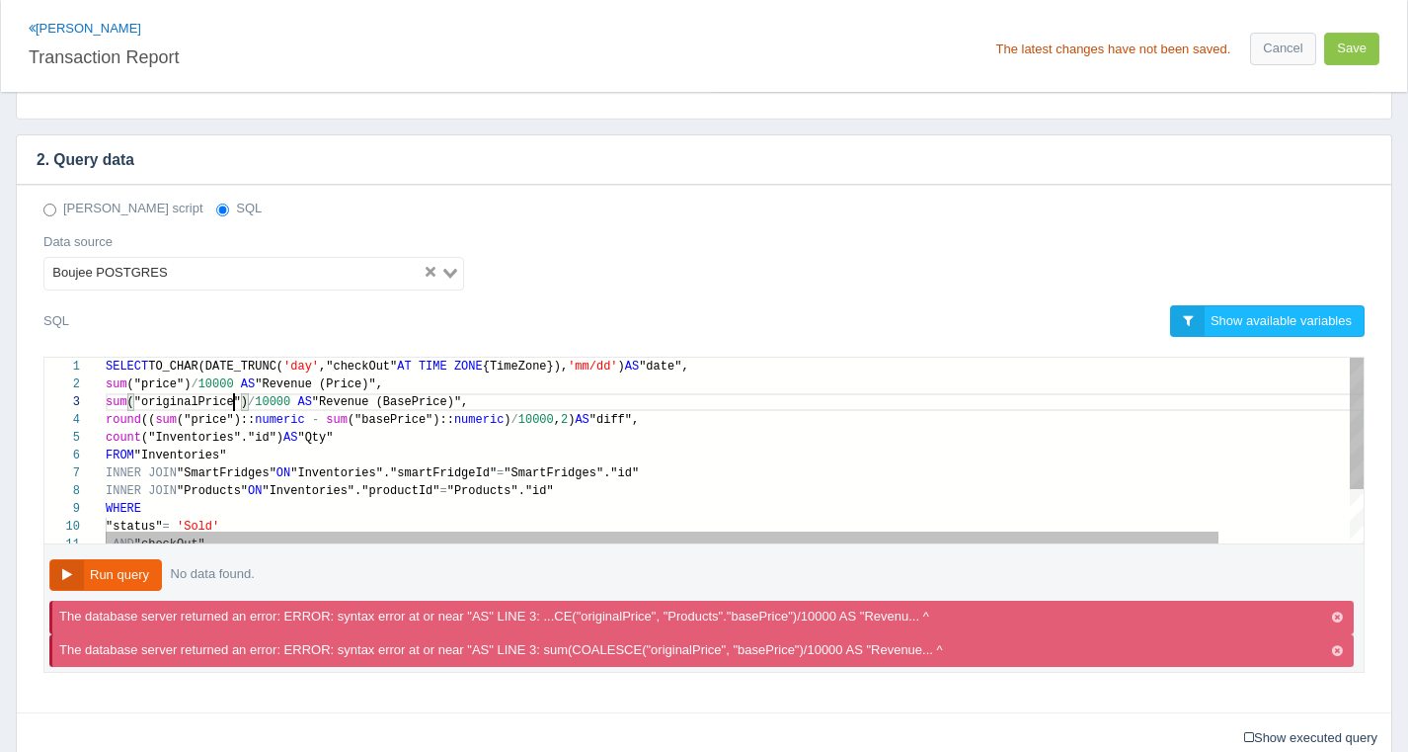
scroll to position [36, 128]
click at [401, 416] on span "("basePrice")::" at bounding box center [401, 420] width 107 height 14
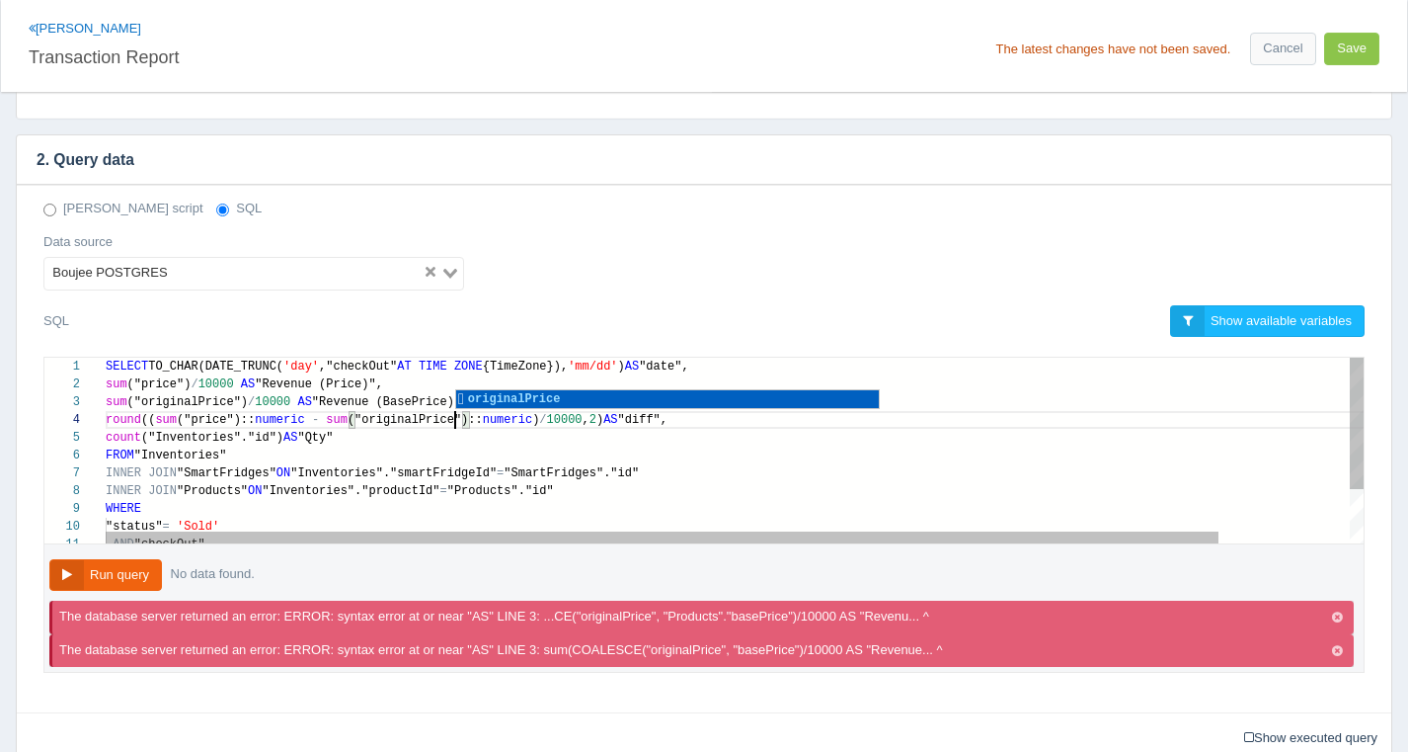
click at [548, 461] on div "4 5 6 7 8 9 10 11 3 1 2 round (( sum ("price"):: numeric - sum ("originalPrice"…" at bounding box center [704, 451] width 1320 height 186
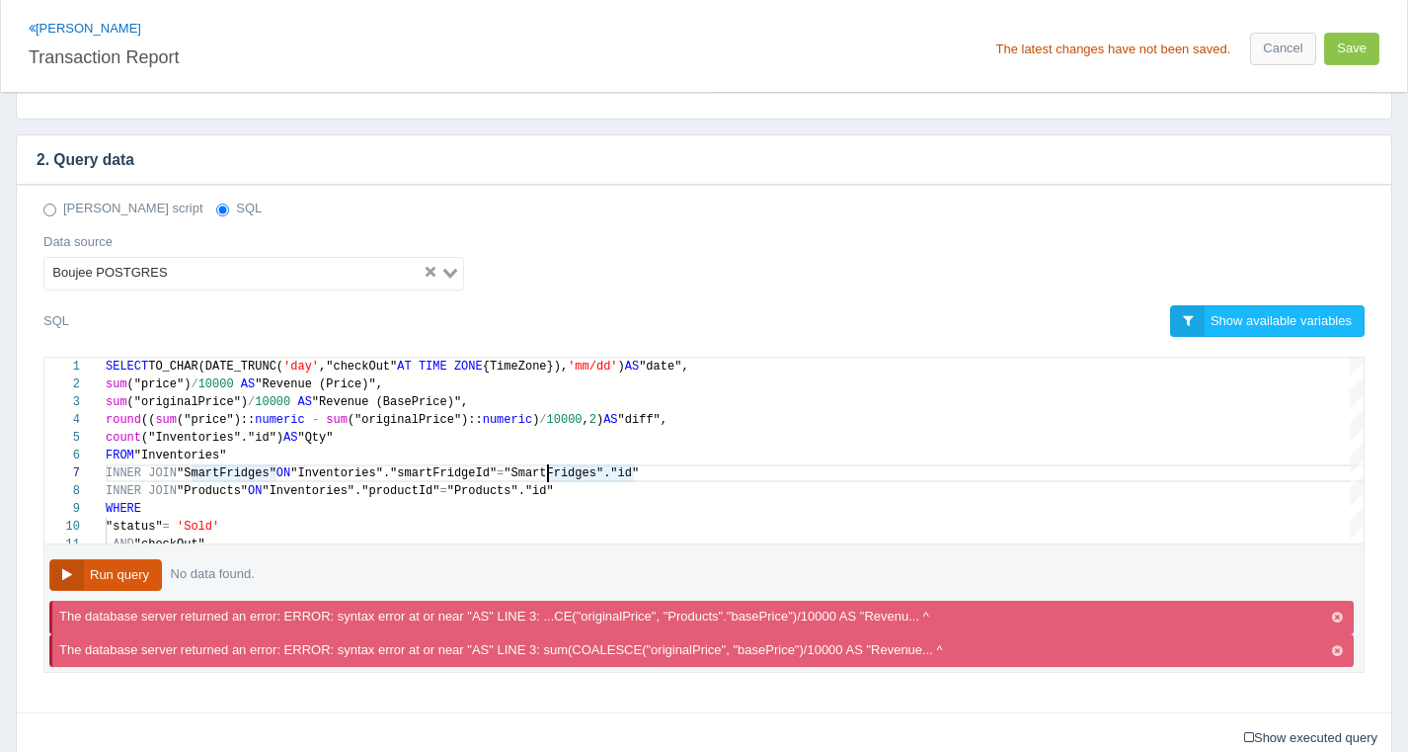
click at [134, 568] on button "Run query" at bounding box center [105, 575] width 113 height 33
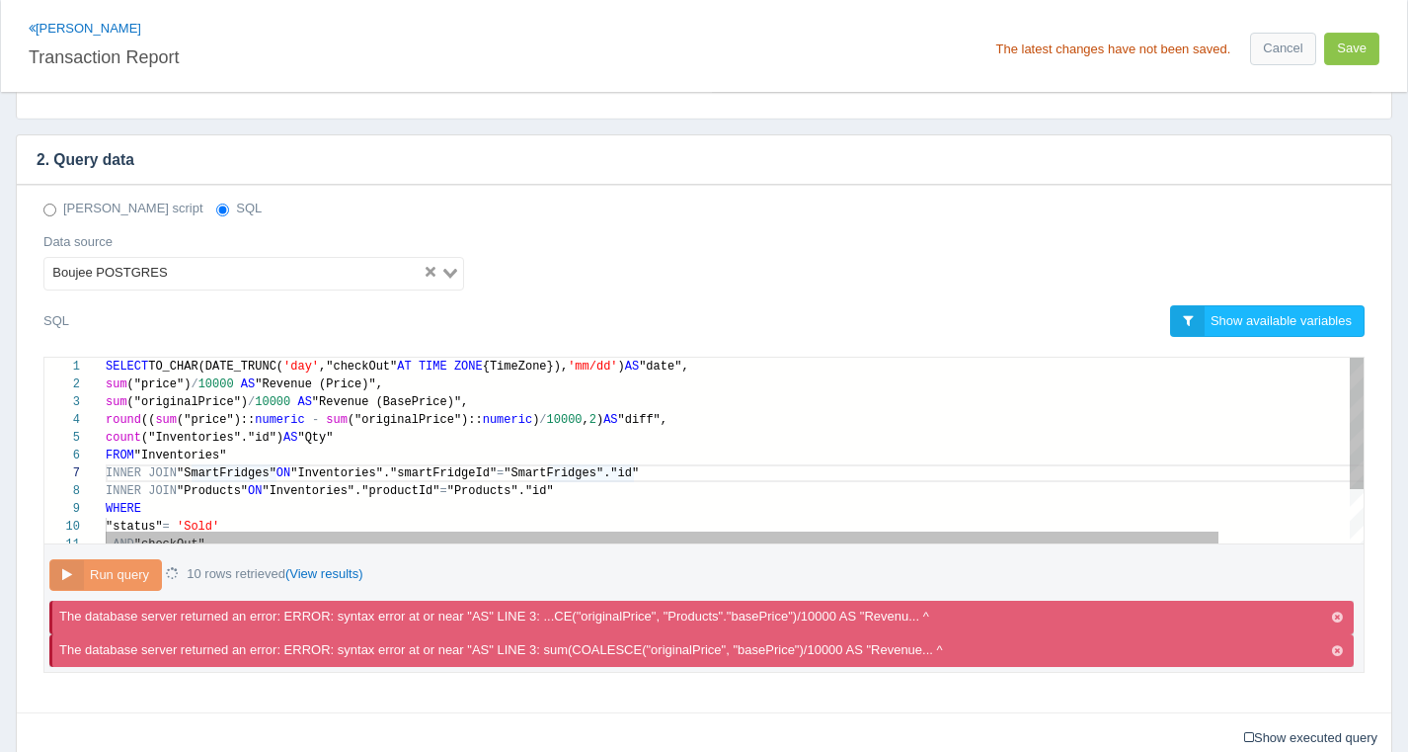
click at [319, 459] on div "FROM "Inventories"" at bounding box center [809, 455] width 1406 height 18
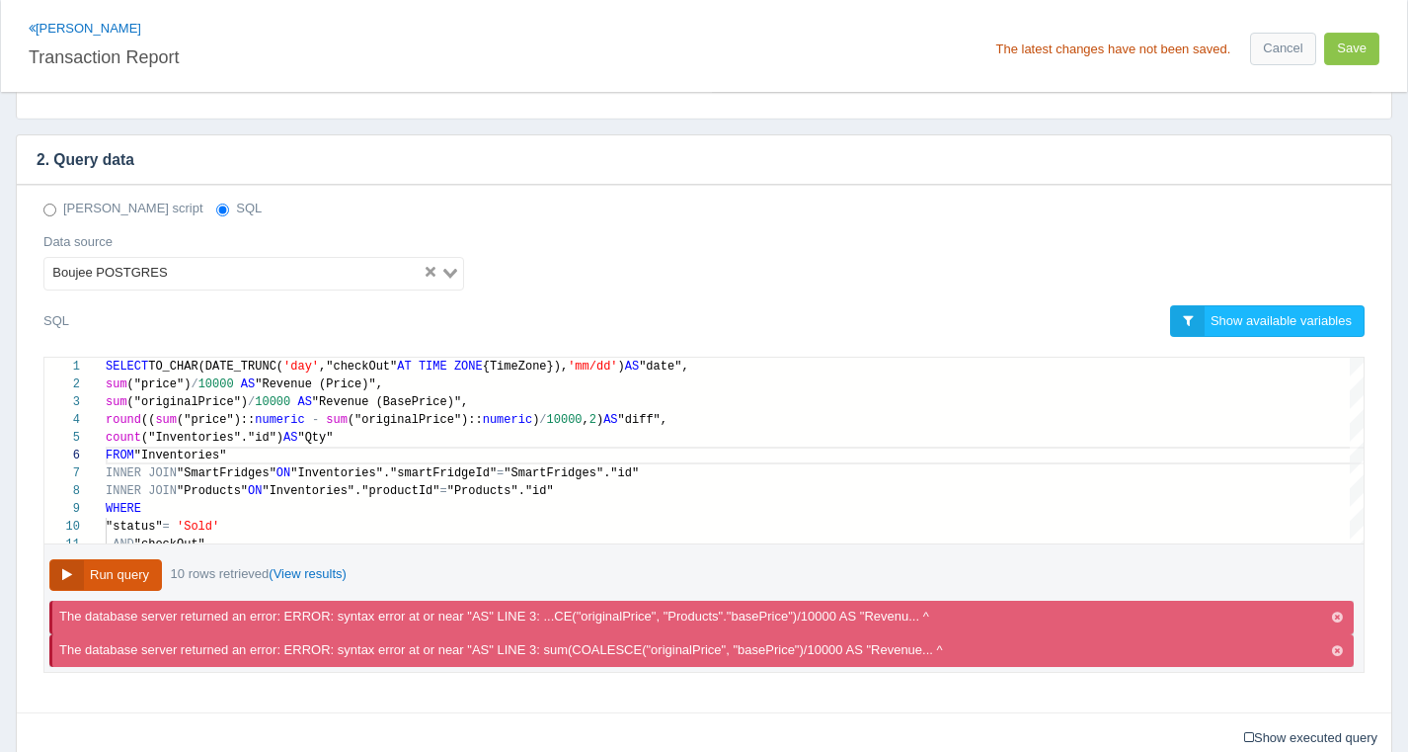
click at [133, 573] on button "Run query" at bounding box center [105, 575] width 113 height 33
click at [326, 573] on link "(View results)" at bounding box center [308, 573] width 78 height 15
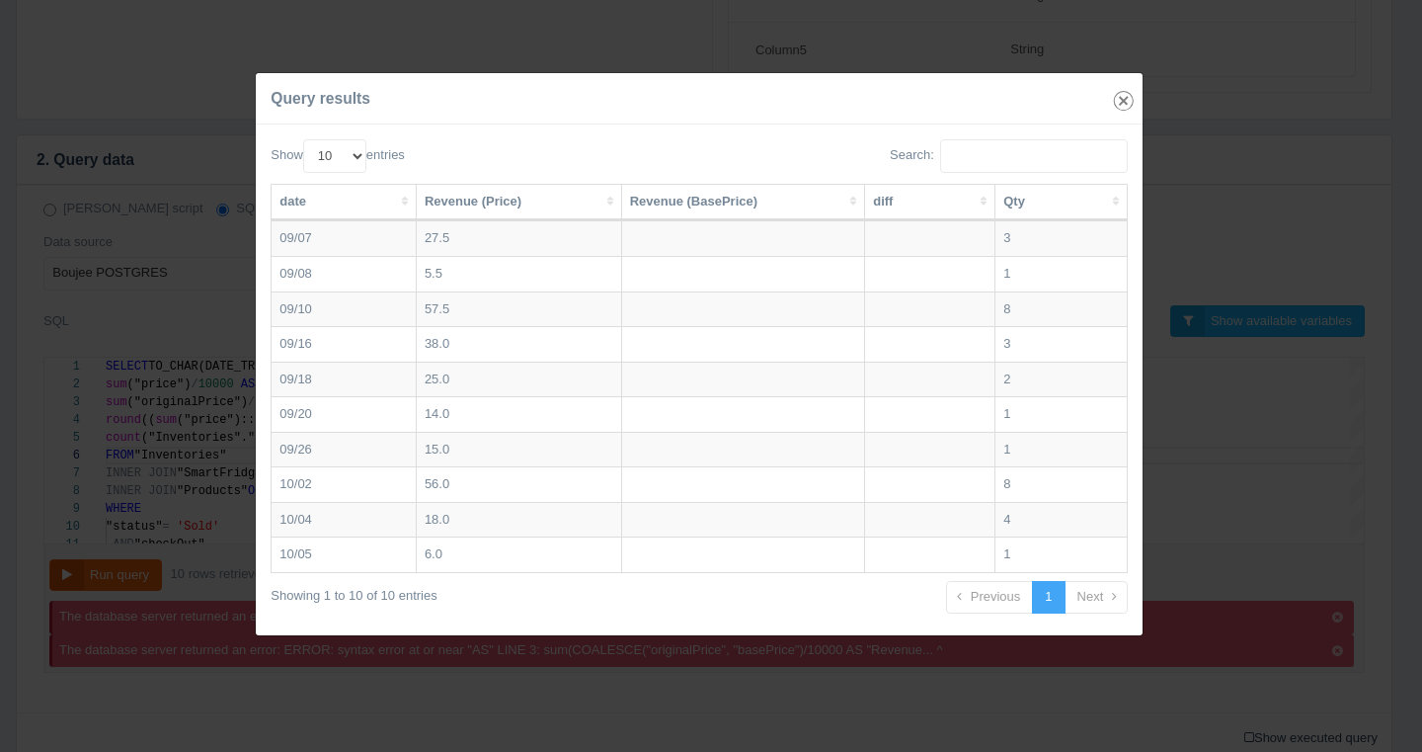
click at [1115, 105] on icon "button" at bounding box center [1124, 101] width 28 height 28
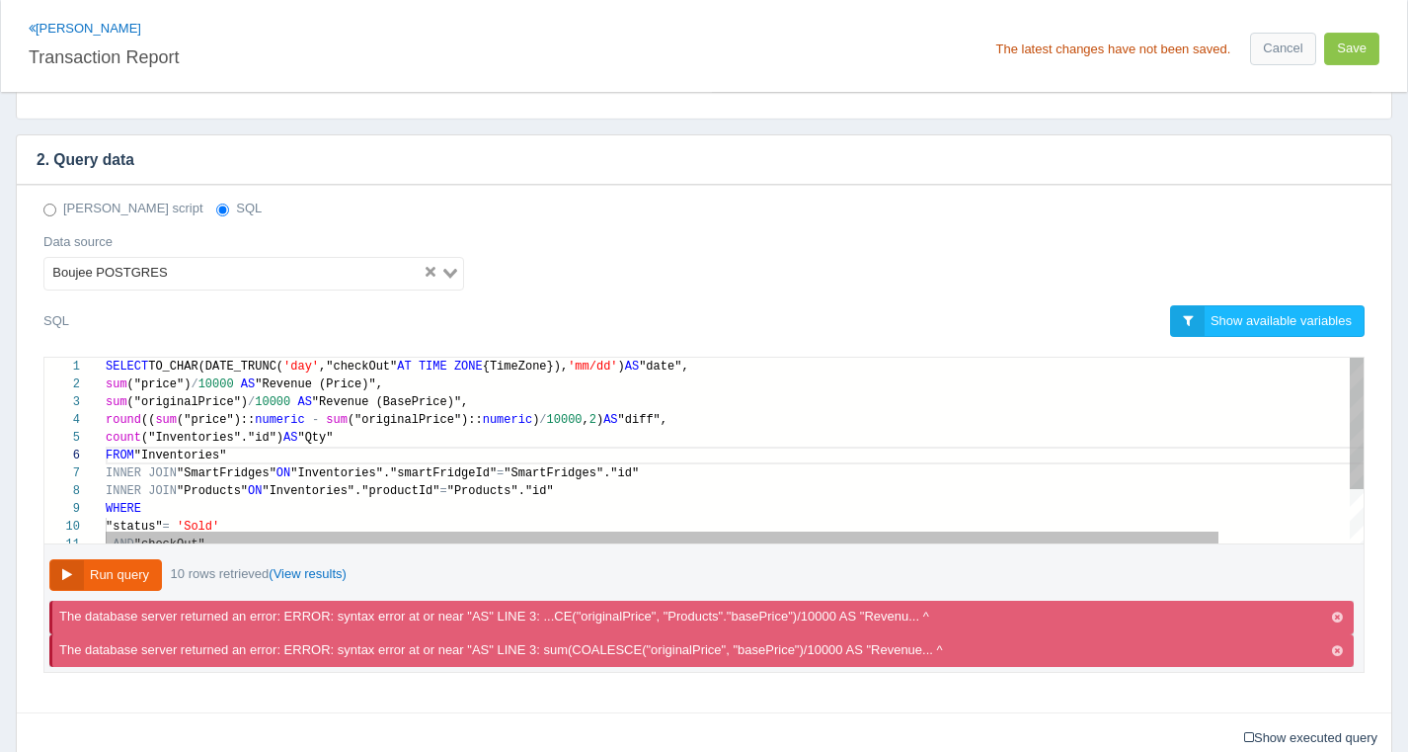
click at [672, 464] on div "INNER JOIN "SmartFridges" ON "Inventories"."smartFridgeId" = "SmartFridges"."id"" at bounding box center [809, 473] width 1406 height 18
click at [459, 431] on div "count ("Inventories"."id") AS "Qty"" at bounding box center [809, 438] width 1406 height 18
drag, startPoint x: 134, startPoint y: 398, endPoint x: 241, endPoint y: 404, distance: 106.8
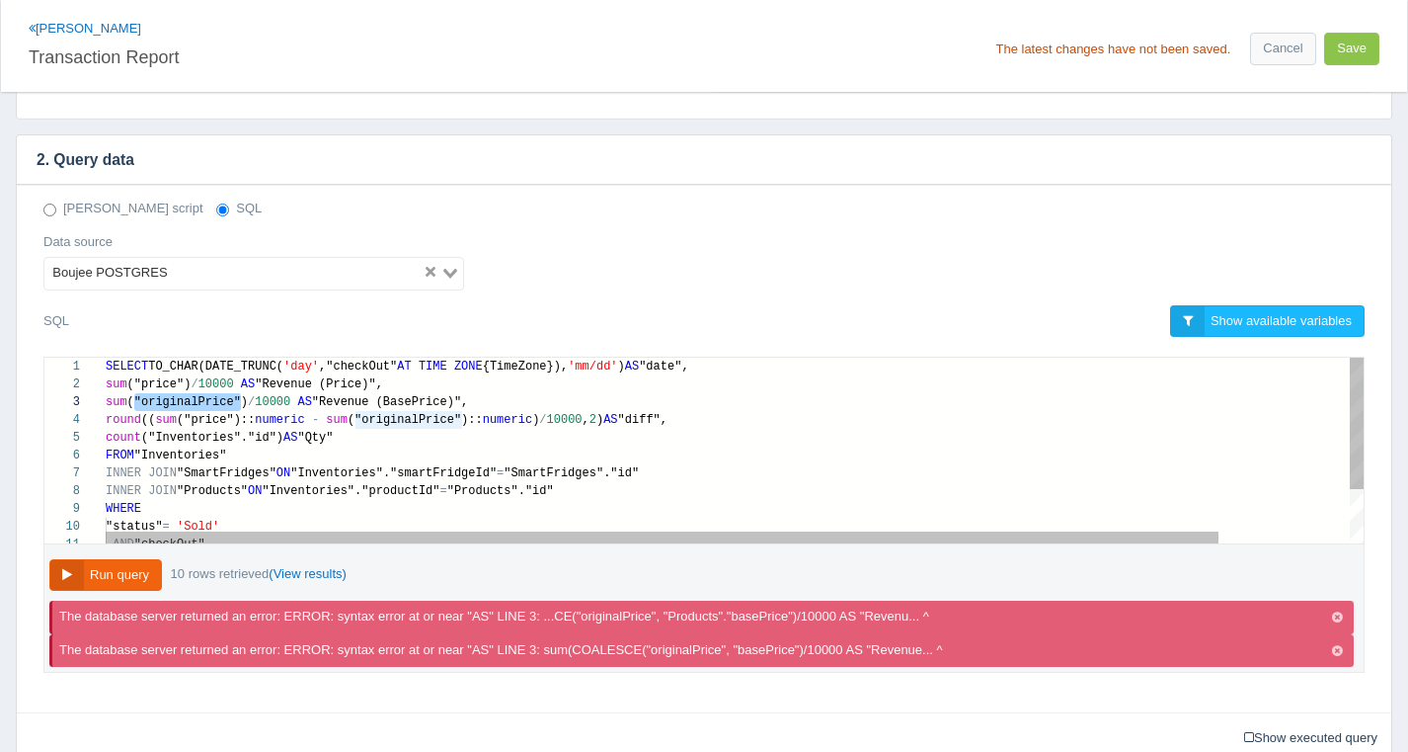
paste textarea "COALESCE("originalPrice", "Products"."base"
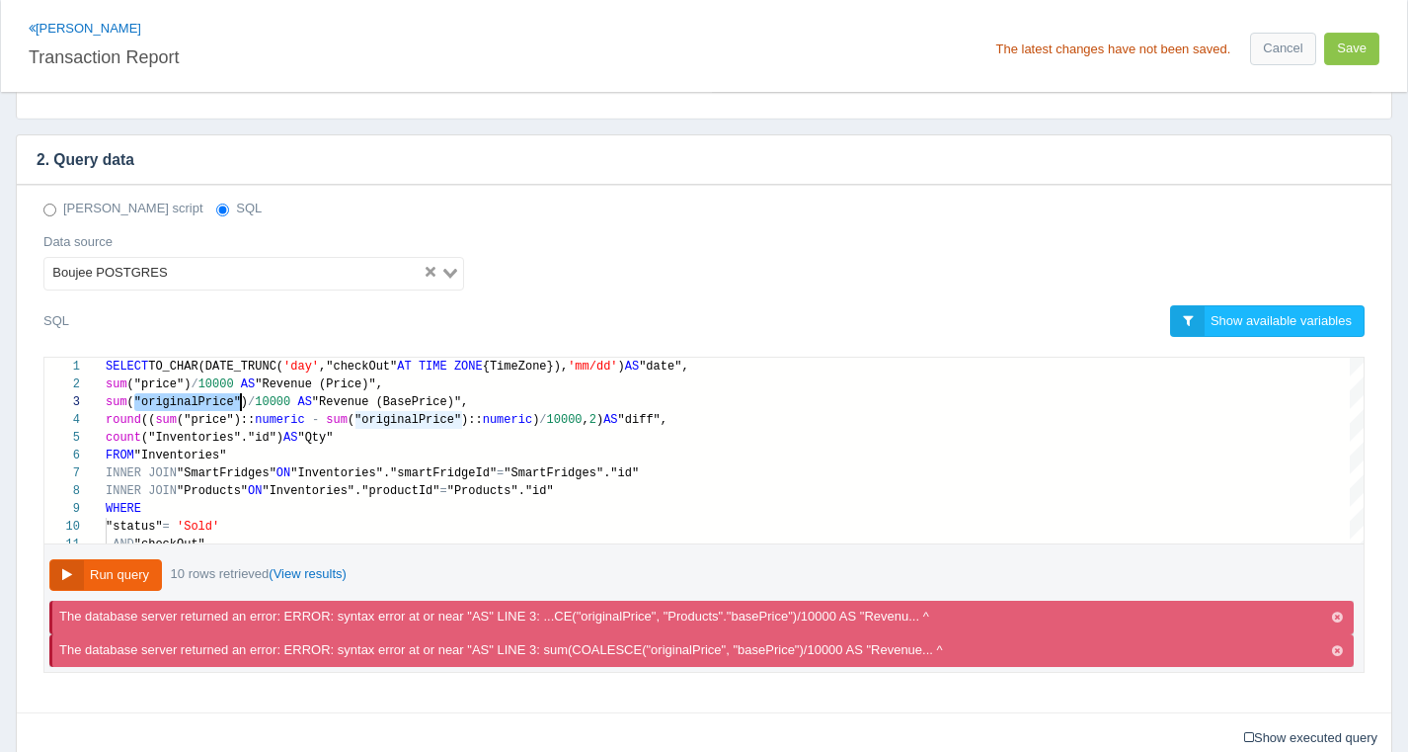
scroll to position [36, 29]
click at [146, 565] on button "Run query" at bounding box center [105, 575] width 113 height 33
click at [1333, 645] on icon "button" at bounding box center [1337, 651] width 11 height 13
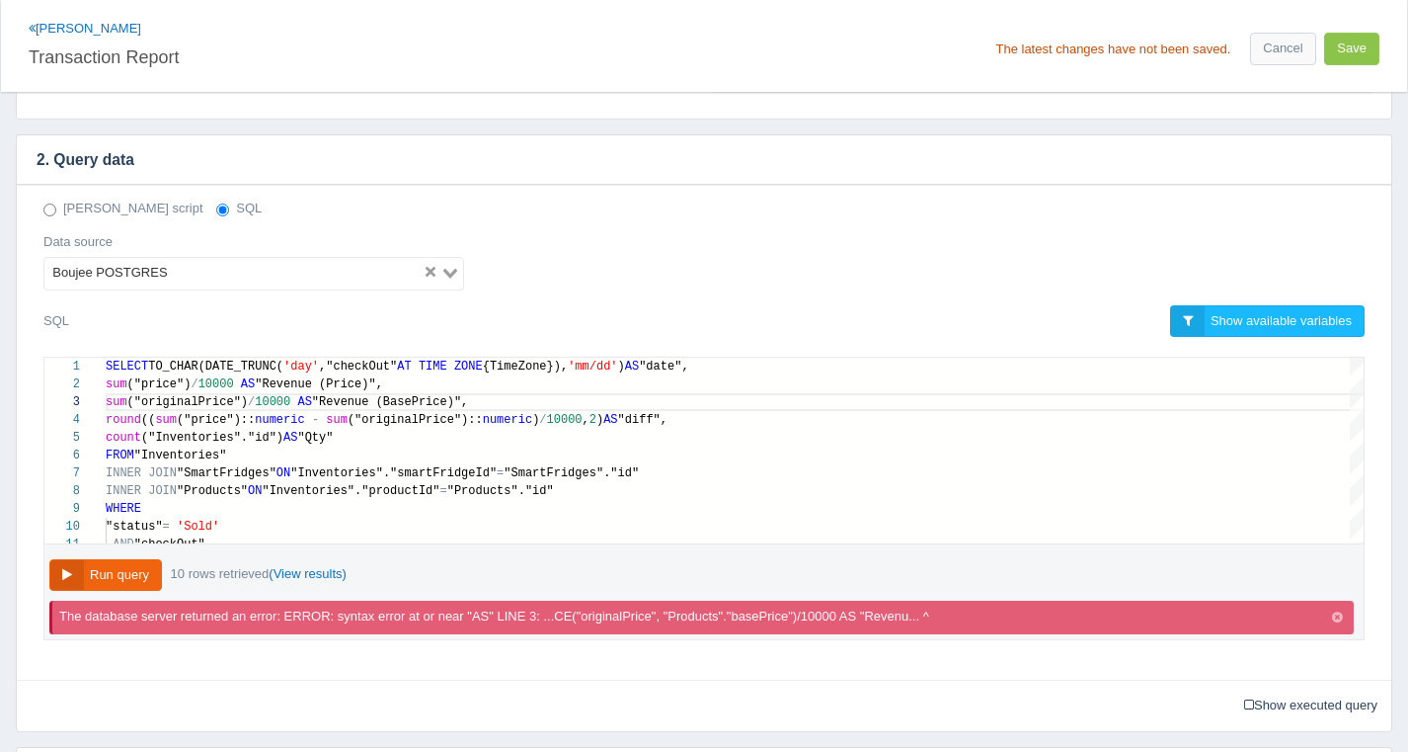
click at [1339, 615] on icon "button" at bounding box center [1337, 617] width 11 height 13
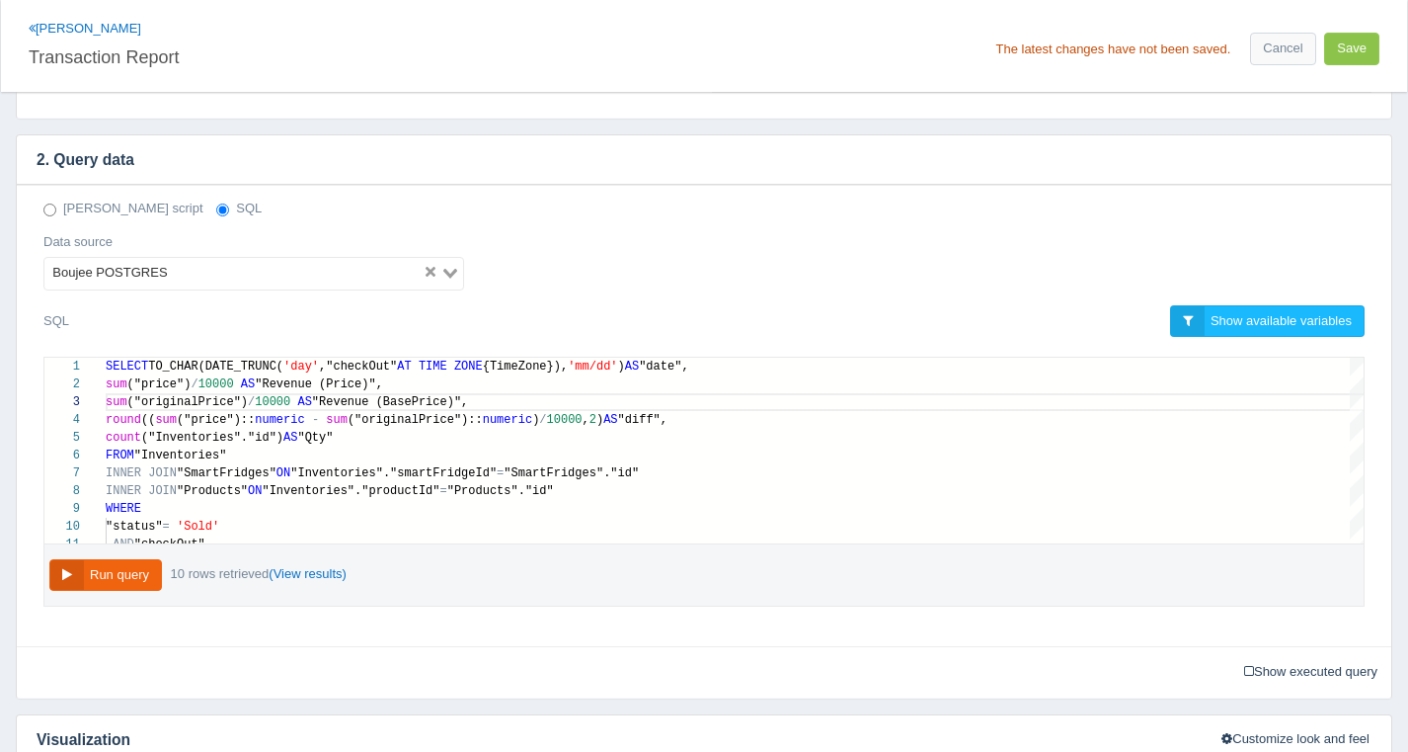
click at [1339, 615] on icon "button" at bounding box center [1337, 617] width 11 height 13
click at [1339, 615] on div "5 6 7 8 9 10 11 3 4 2 1 count ("Inventories"."id") AS "Qty" FROM "Inventories" …" at bounding box center [704, 490] width 1351 height 266
click at [438, 580] on div "Run query 10 rows retrieved (View results)" at bounding box center [704, 575] width 1322 height 63
click at [111, 560] on button "Run query" at bounding box center [105, 575] width 113 height 33
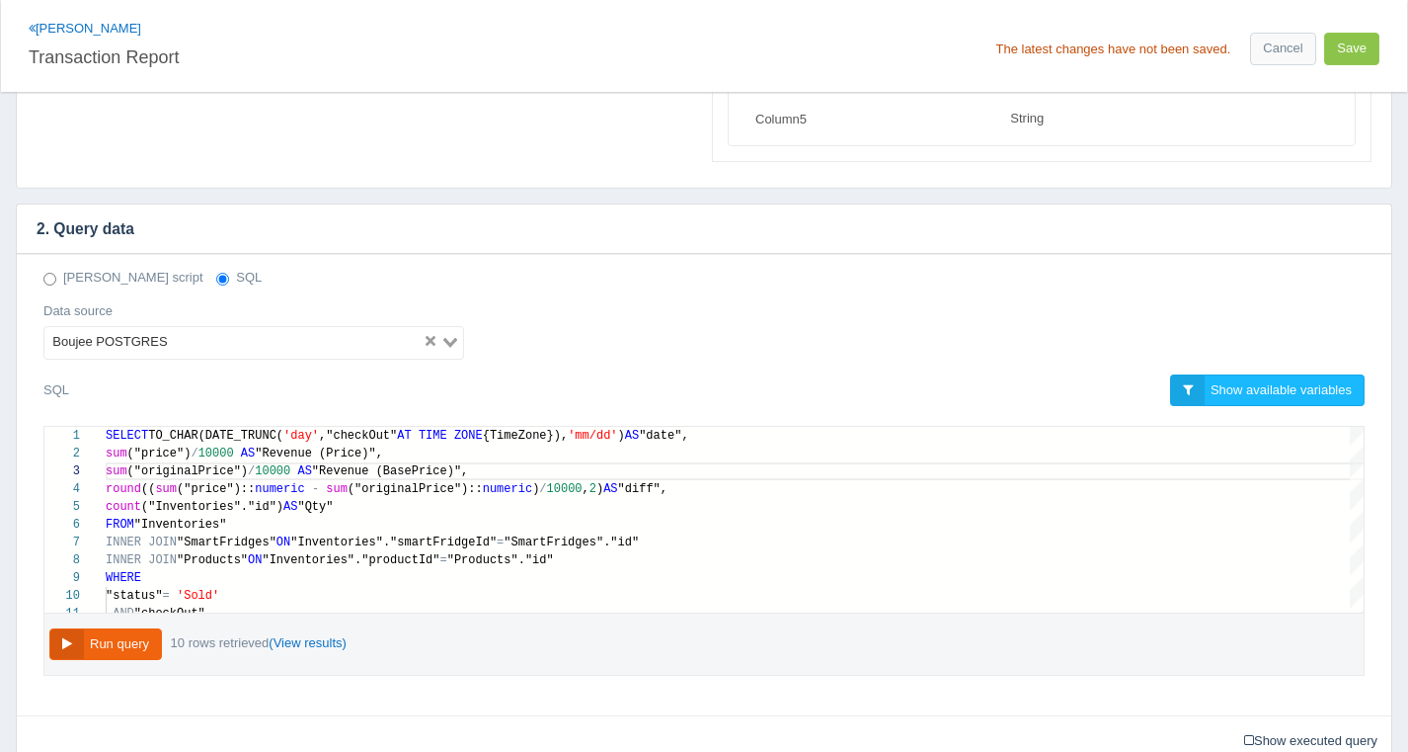
scroll to position [403, 0]
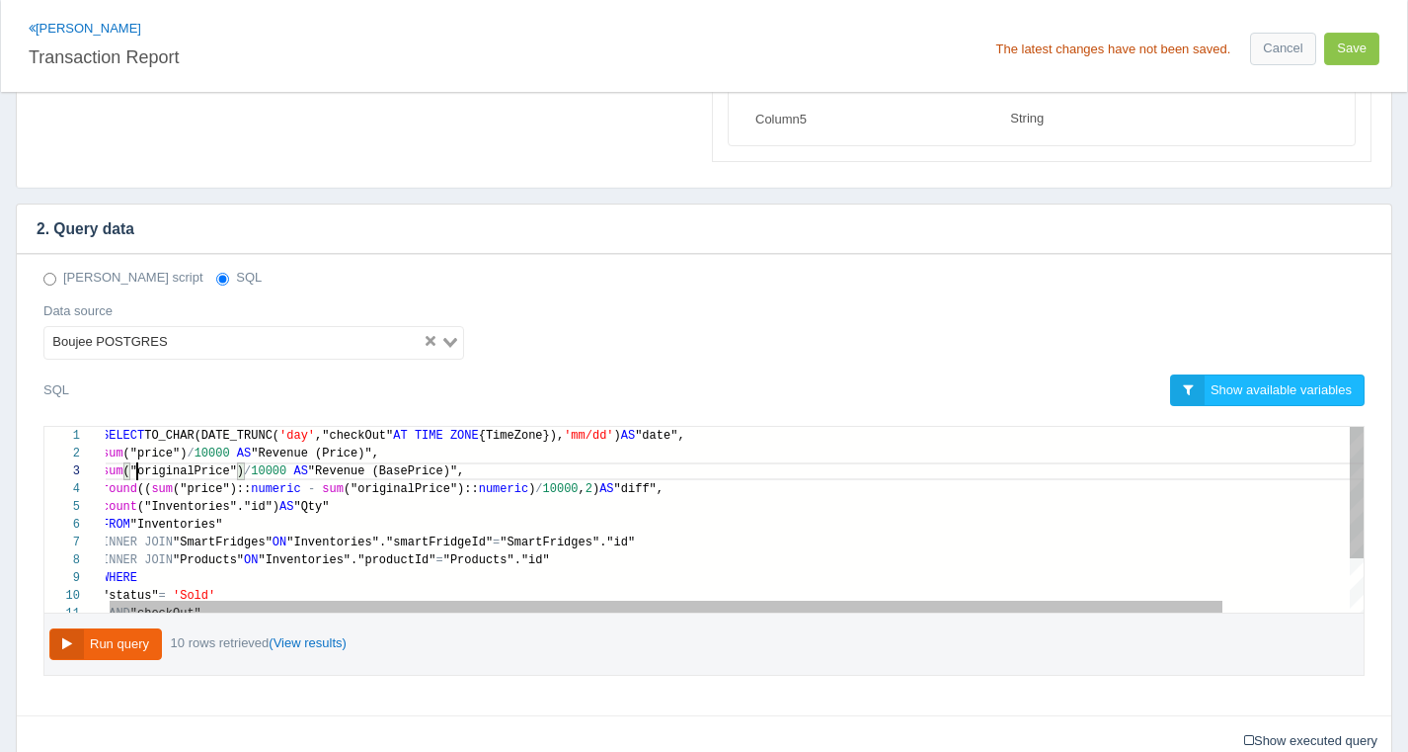
click at [135, 471] on span "("originalPrice")" at bounding box center [183, 471] width 120 height 14
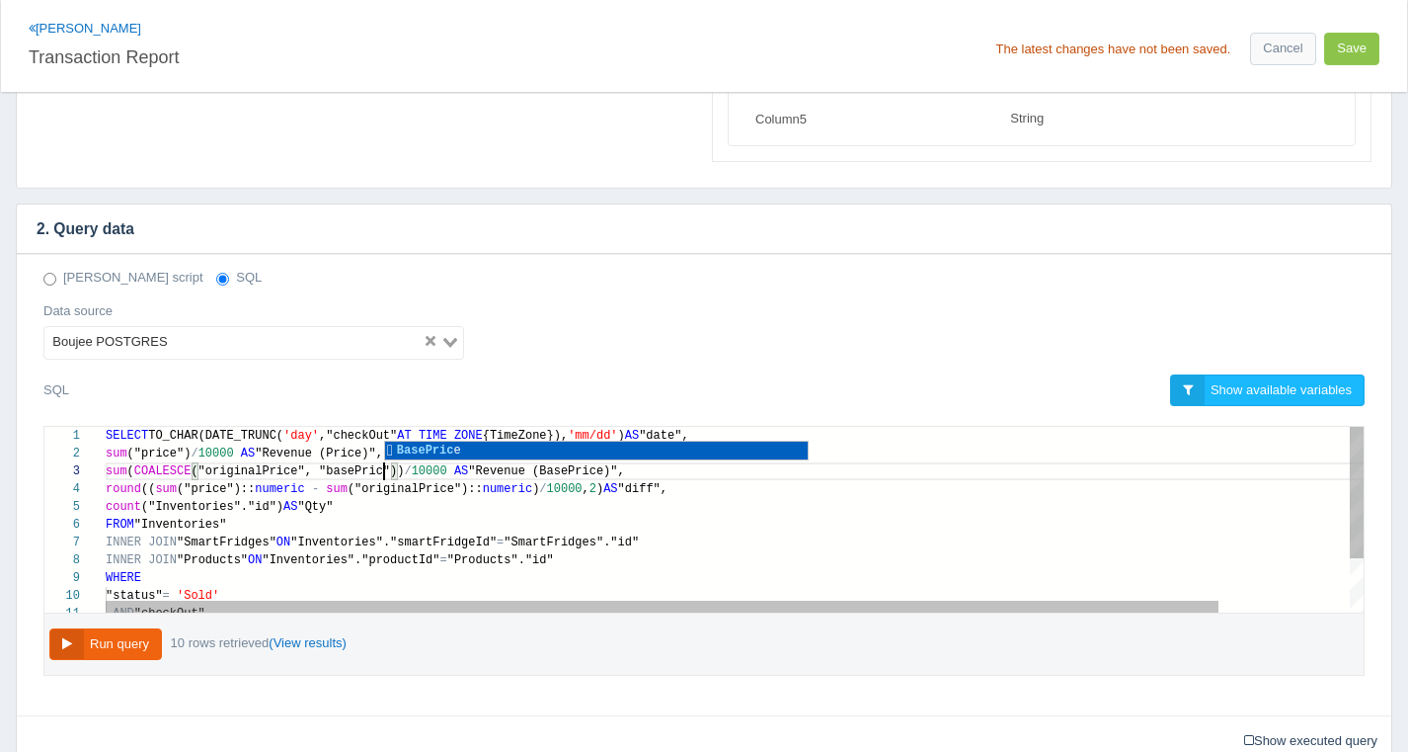
scroll to position [36, 285]
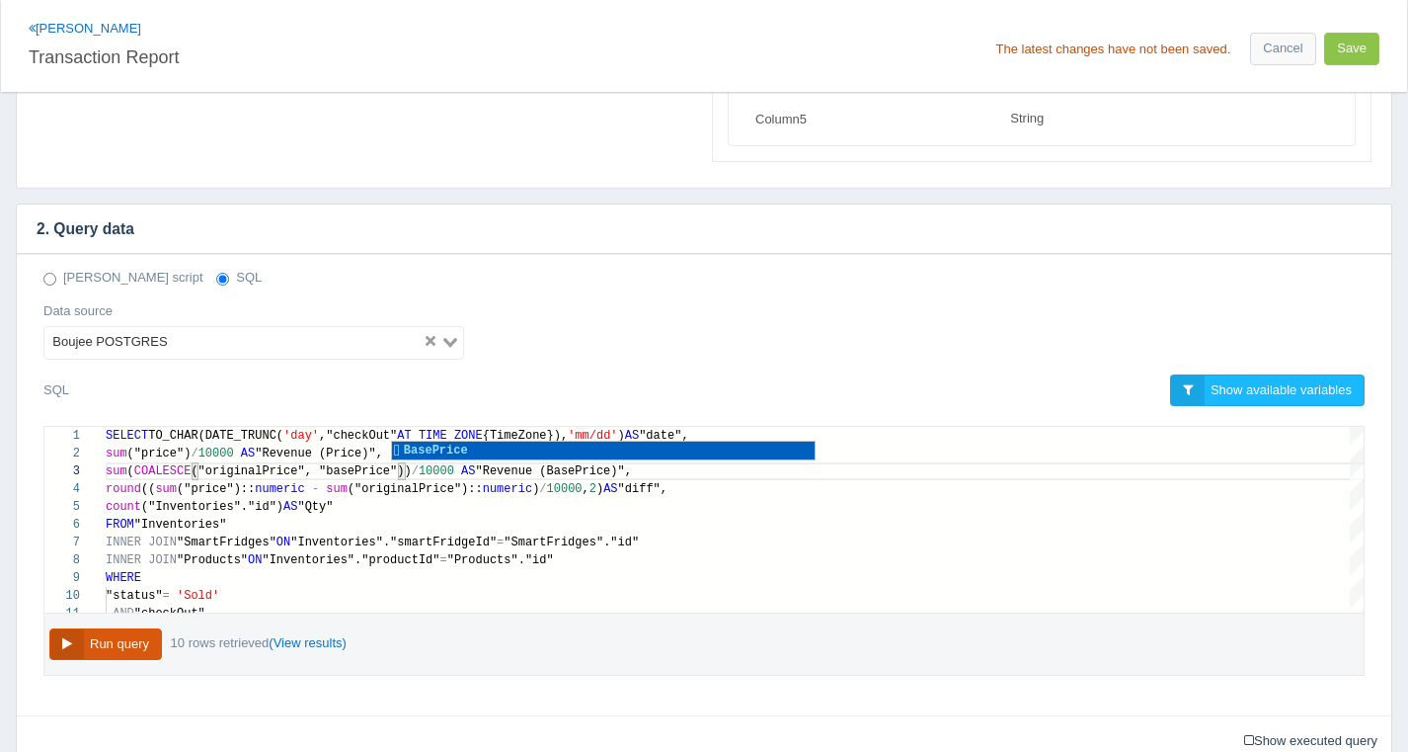
click at [116, 632] on button "Run query" at bounding box center [105, 644] width 113 height 33
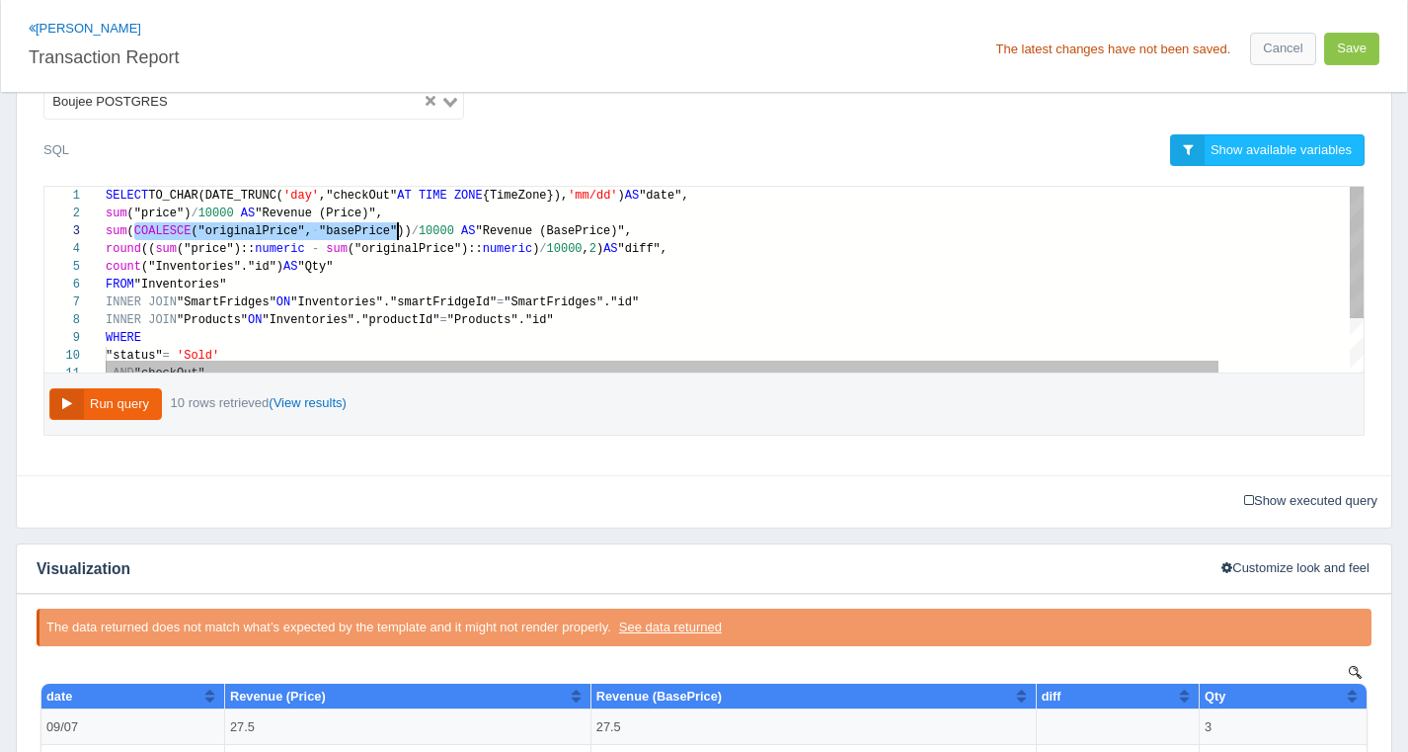
scroll to position [36, 300]
drag, startPoint x: 135, startPoint y: 228, endPoint x: 405, endPoint y: 232, distance: 269.7
click at [375, 249] on span "("originalPrice")::" at bounding box center [415, 249] width 135 height 14
paste textarea "COALESCE("originalPrice", "basePrice")"
type textarea "SELECT TO_CHAR(DATE_TRUNC('day',"checkOut" AT TIME ZONE {TimeZone}), 'mm/dd') A…"
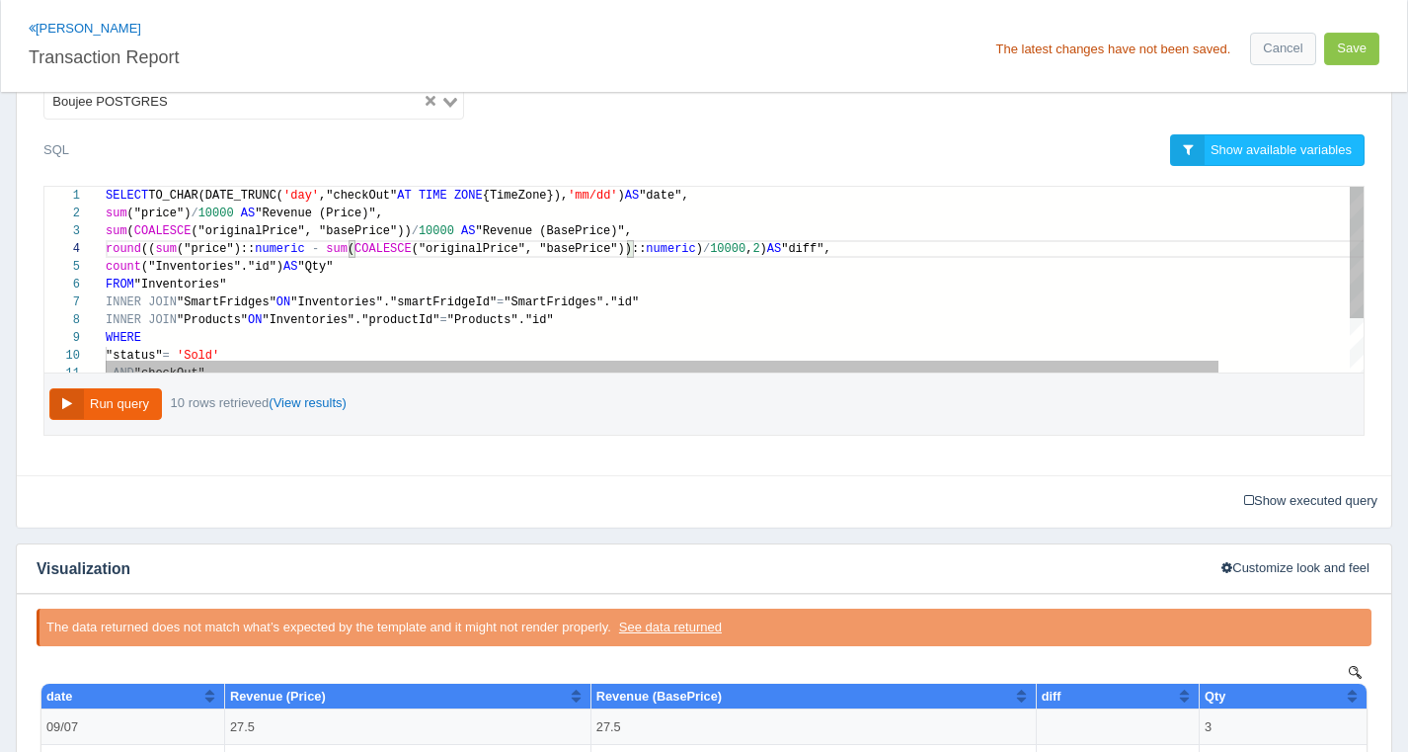
click at [470, 305] on div "5 6 7 8 9 10 11 4 1 2 3 count ("Inventories"."id") AS "Qty" FROM "Inventories" …" at bounding box center [704, 280] width 1320 height 186
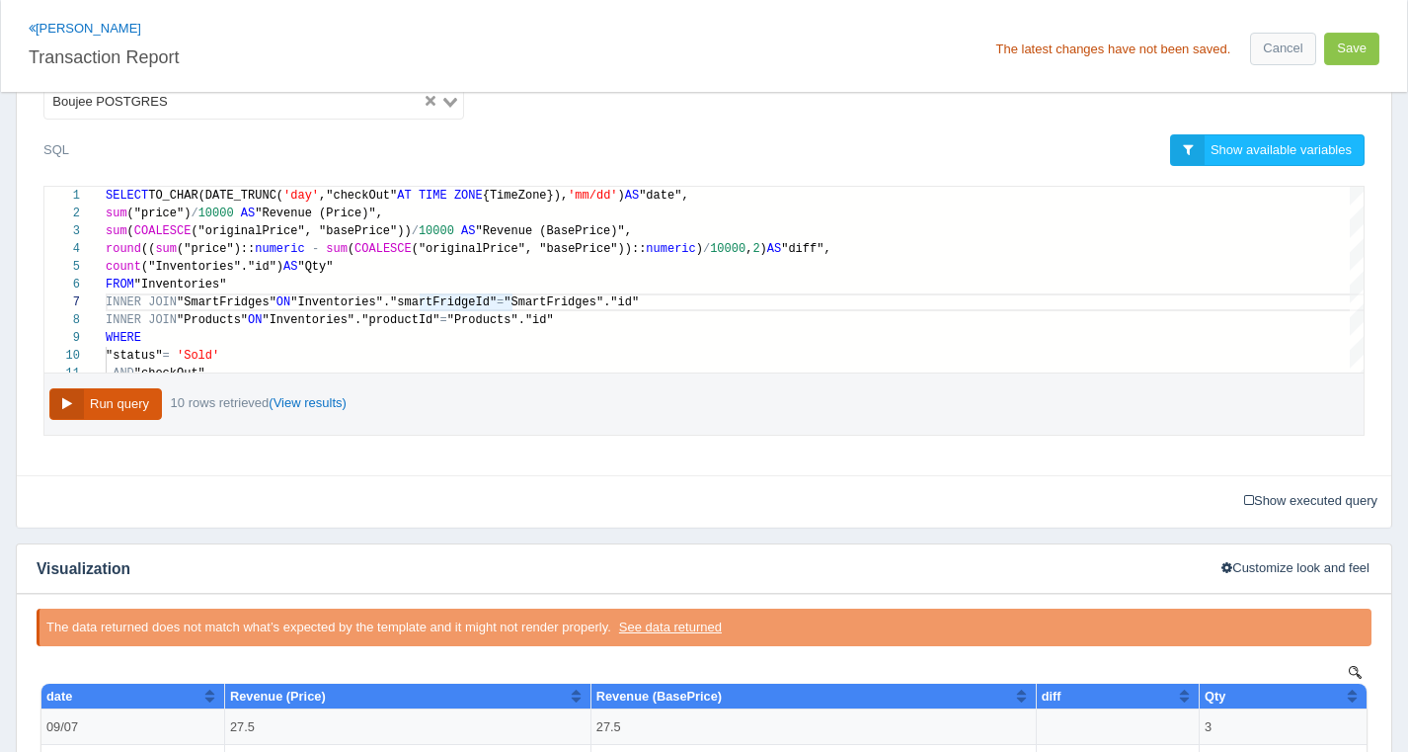
click at [119, 407] on button "Run query" at bounding box center [105, 404] width 113 height 33
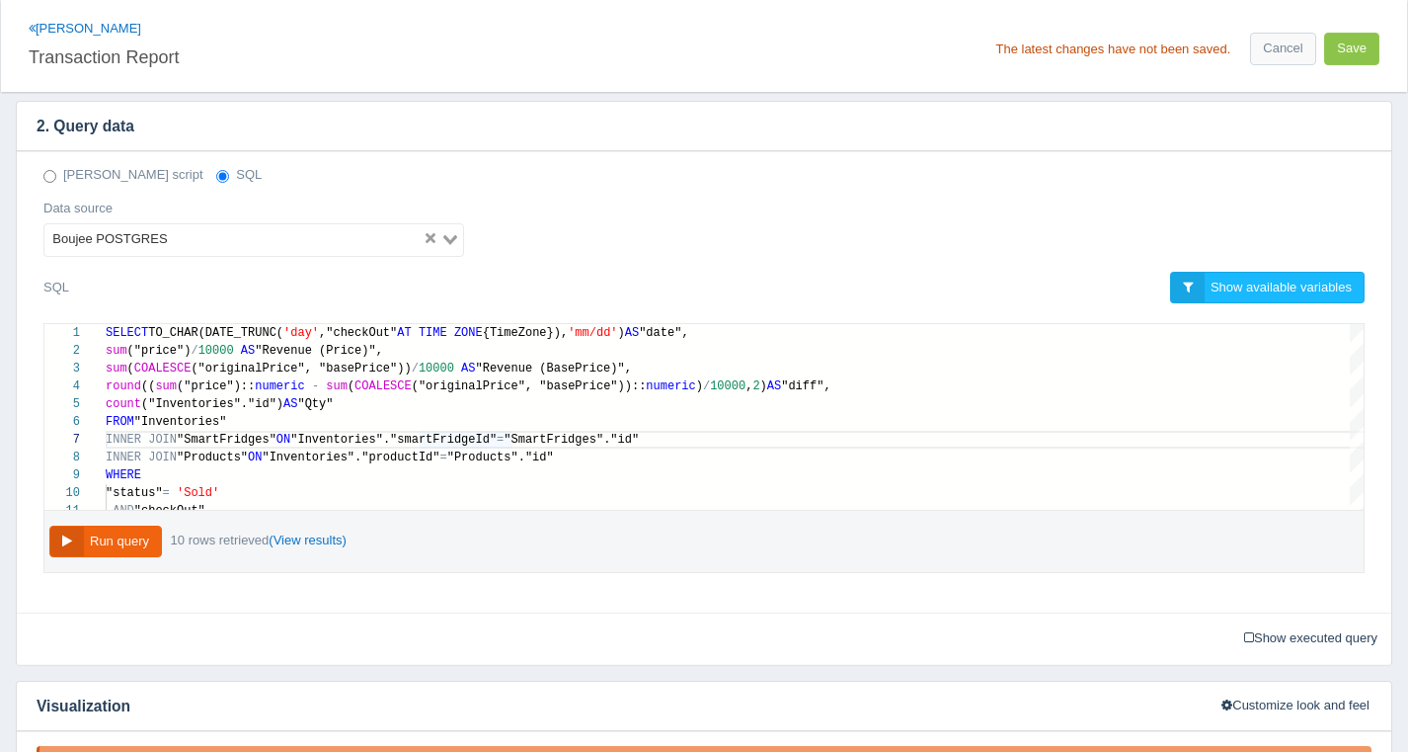
scroll to position [504, 0]
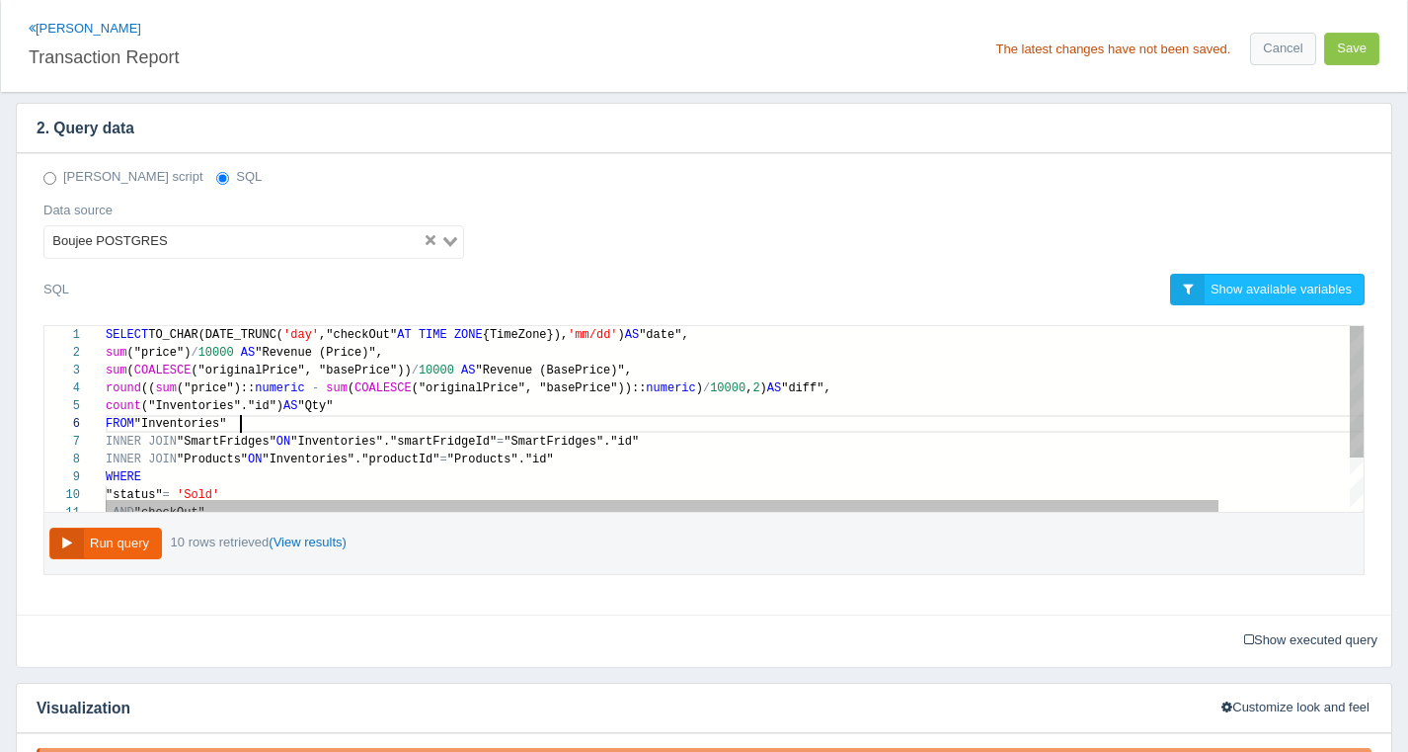
click at [440, 415] on div "FROM "Inventories"" at bounding box center [809, 424] width 1406 height 18
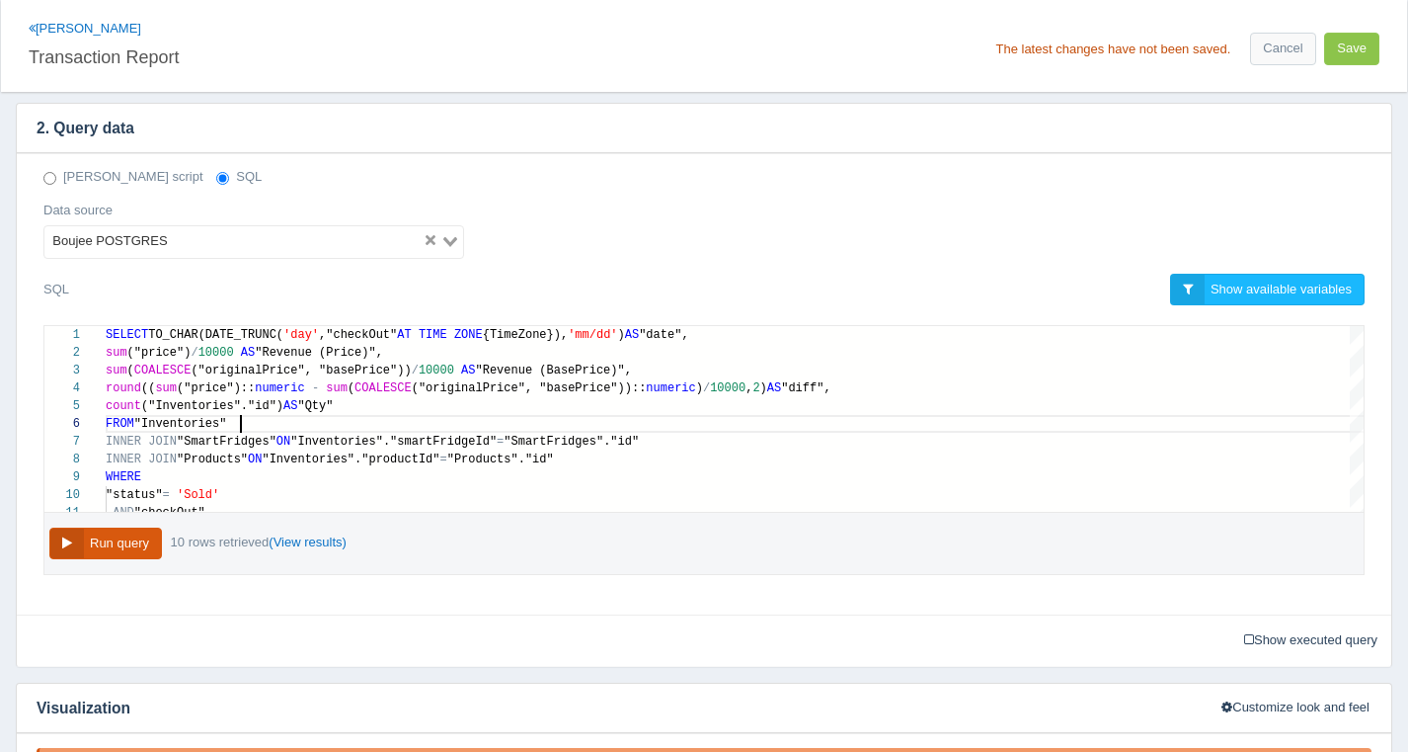
click at [86, 548] on button "Run query" at bounding box center [105, 543] width 113 height 33
click at [146, 534] on button "Run query" at bounding box center [105, 543] width 113 height 33
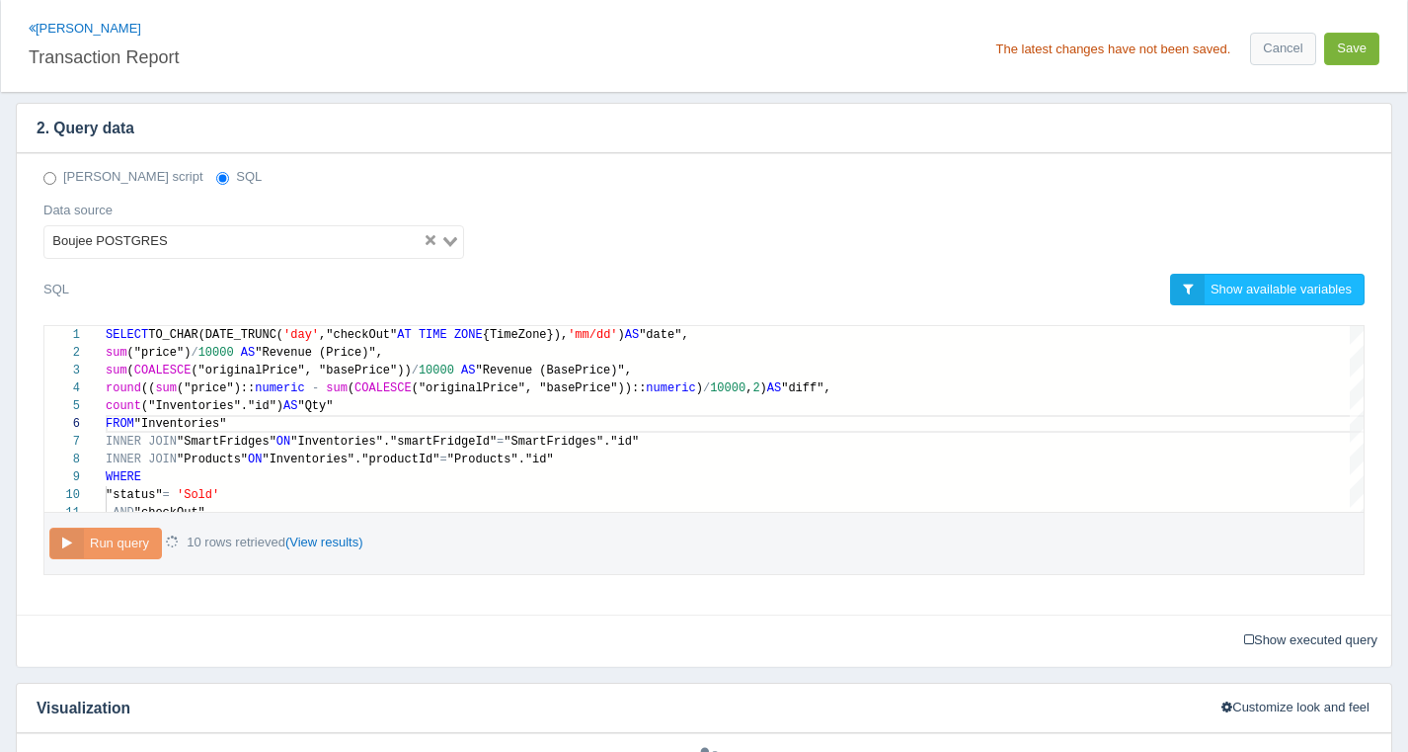
click at [1347, 54] on button "Save" at bounding box center [1351, 49] width 55 height 33
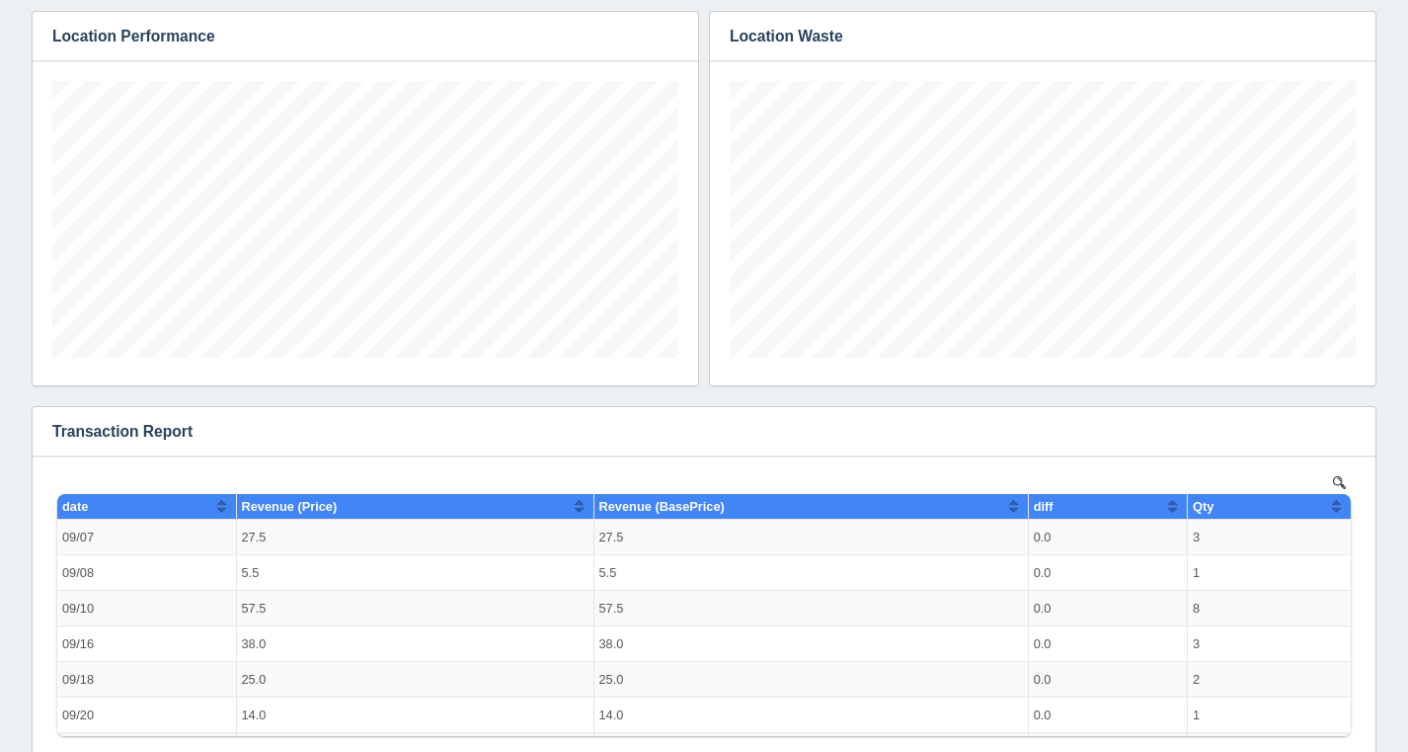
scroll to position [138, 0]
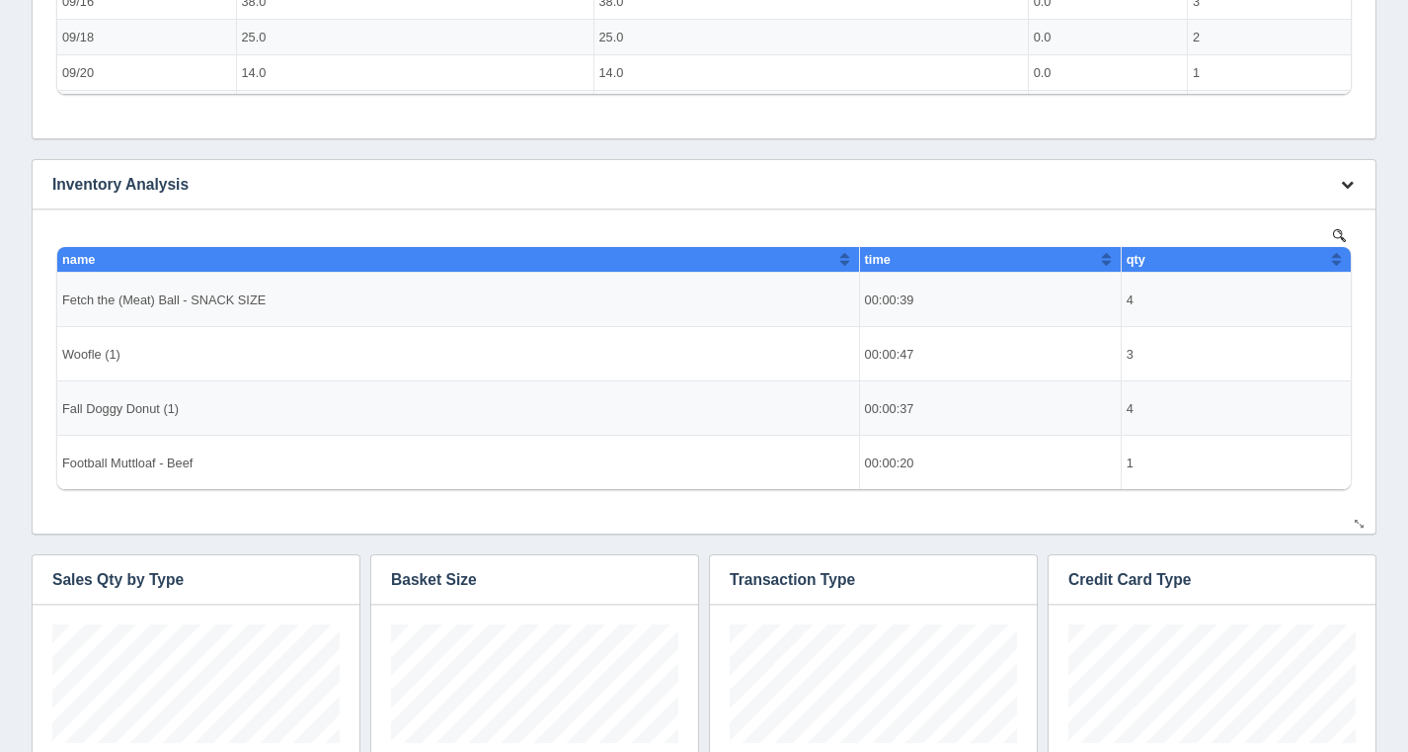
click at [1343, 181] on icon "button" at bounding box center [1347, 184] width 13 height 13
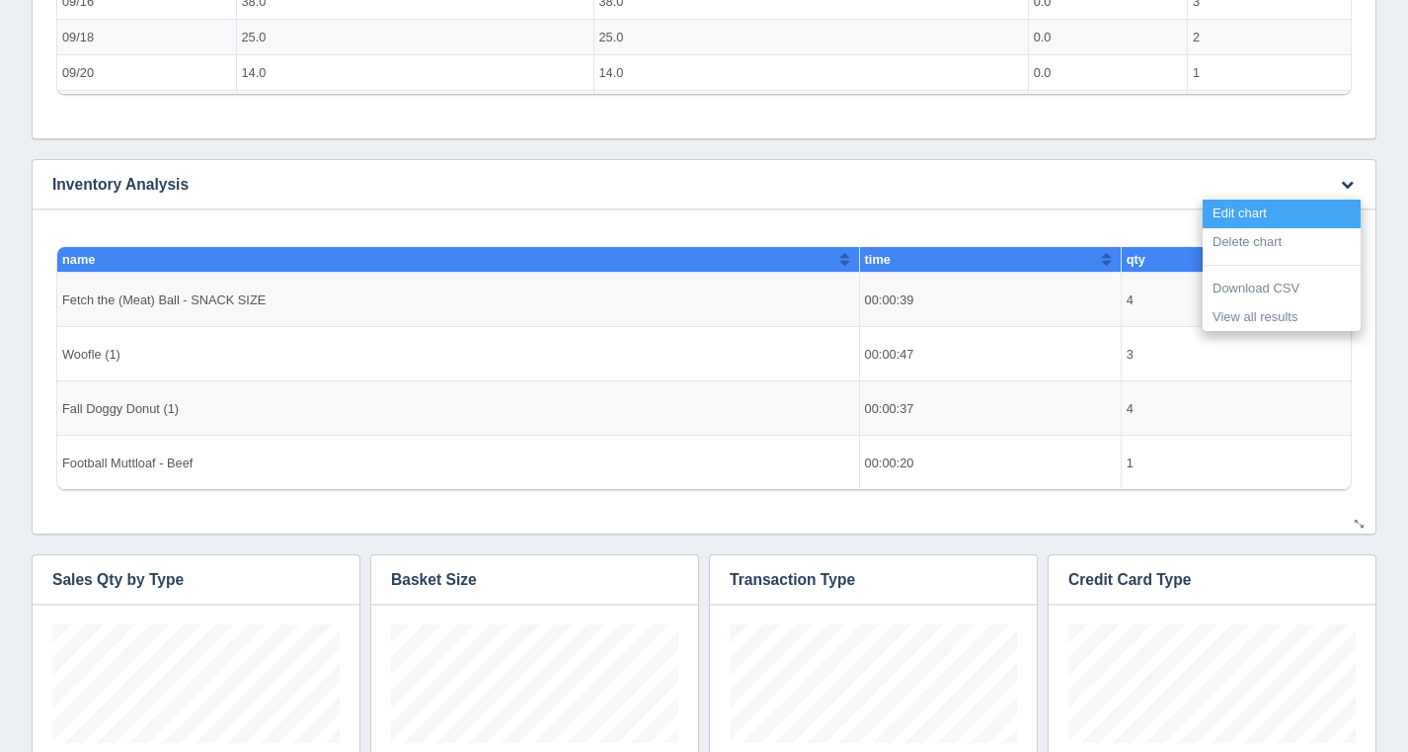
click at [1320, 208] on link "Edit chart" at bounding box center [1282, 214] width 158 height 29
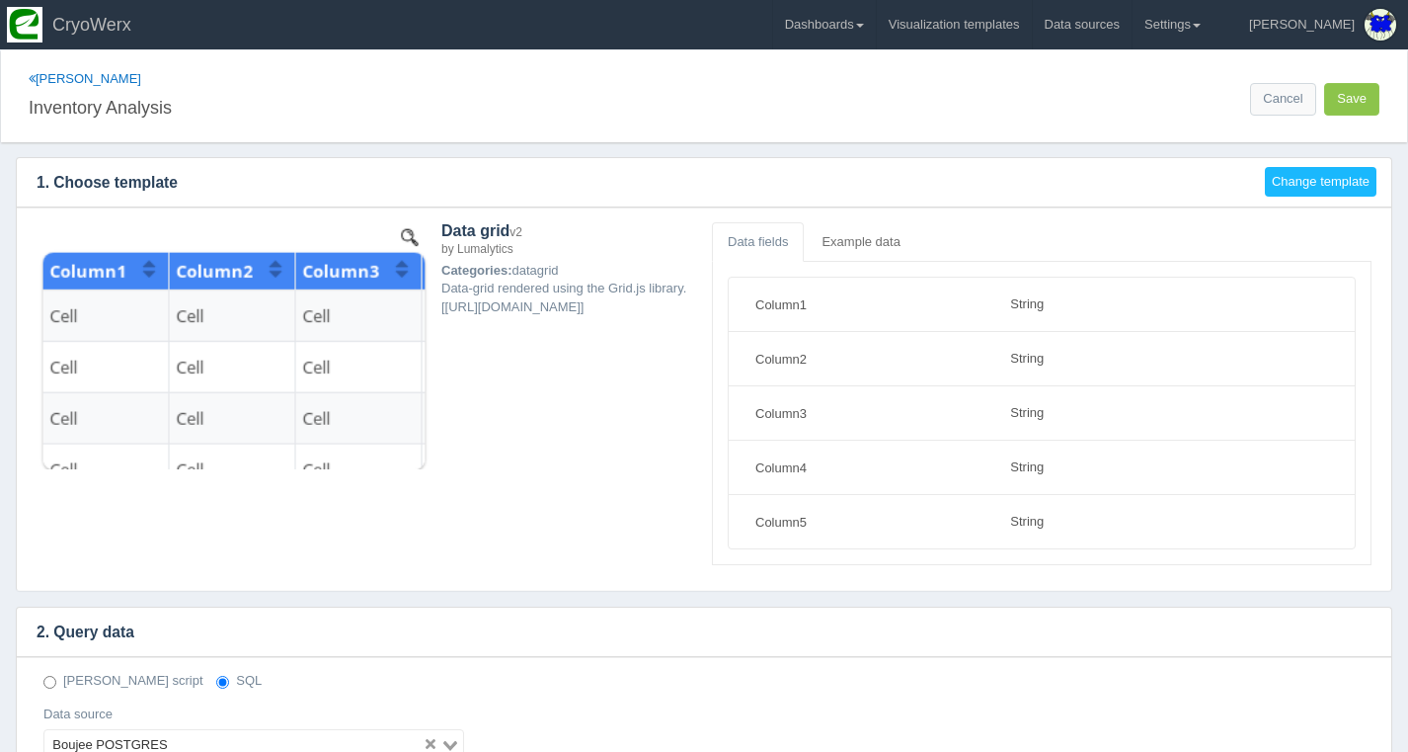
select select "string"
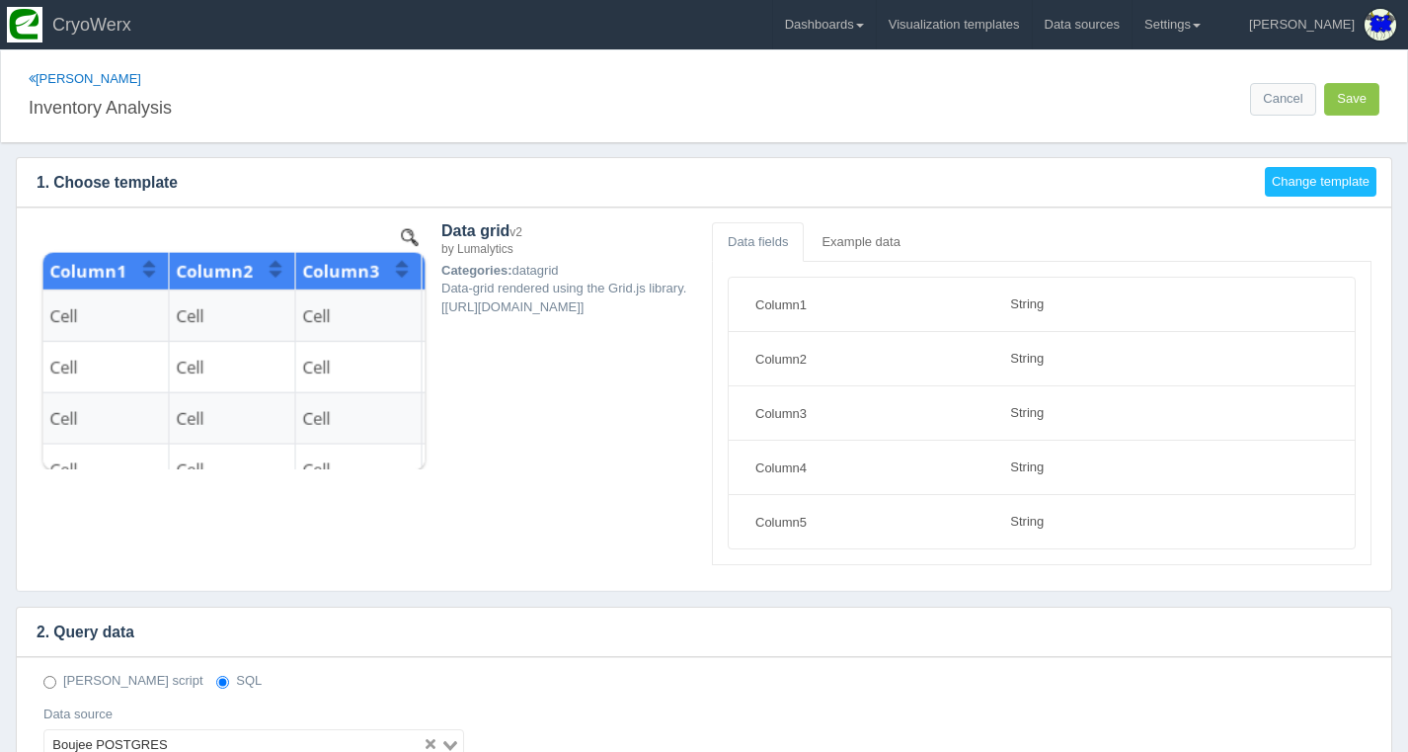
scroll to position [178, 0]
click at [876, 31] on link "Dashboards" at bounding box center [824, 24] width 103 height 49
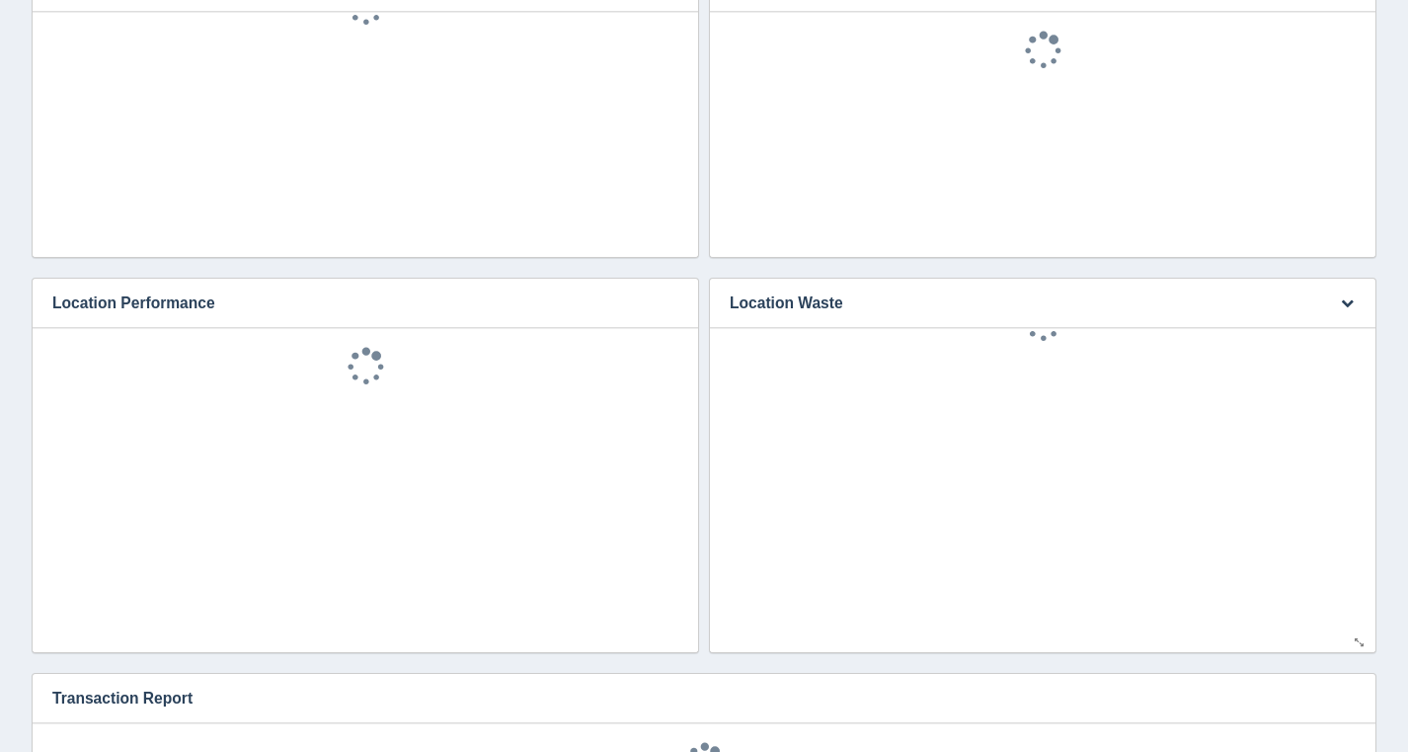
scroll to position [939, 0]
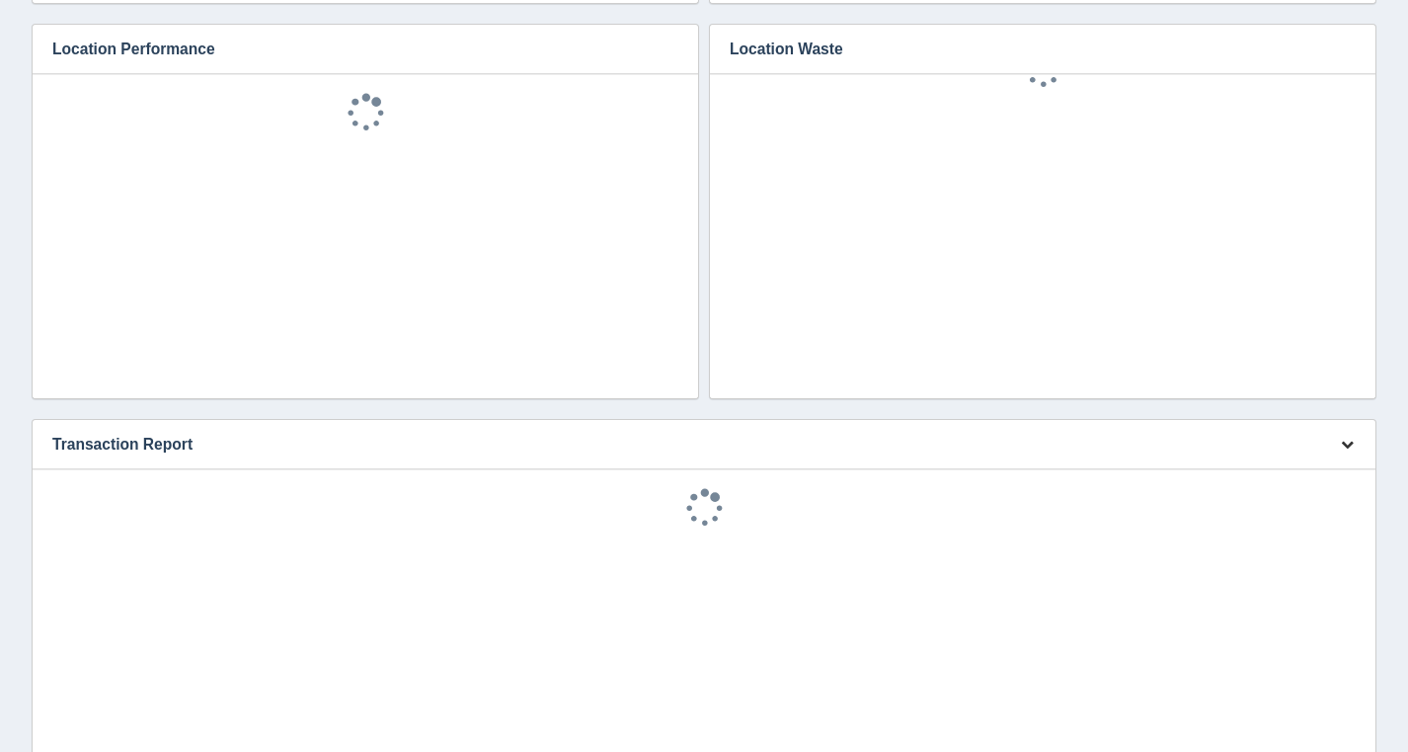
click at [1336, 445] on button "button" at bounding box center [1347, 445] width 27 height 31
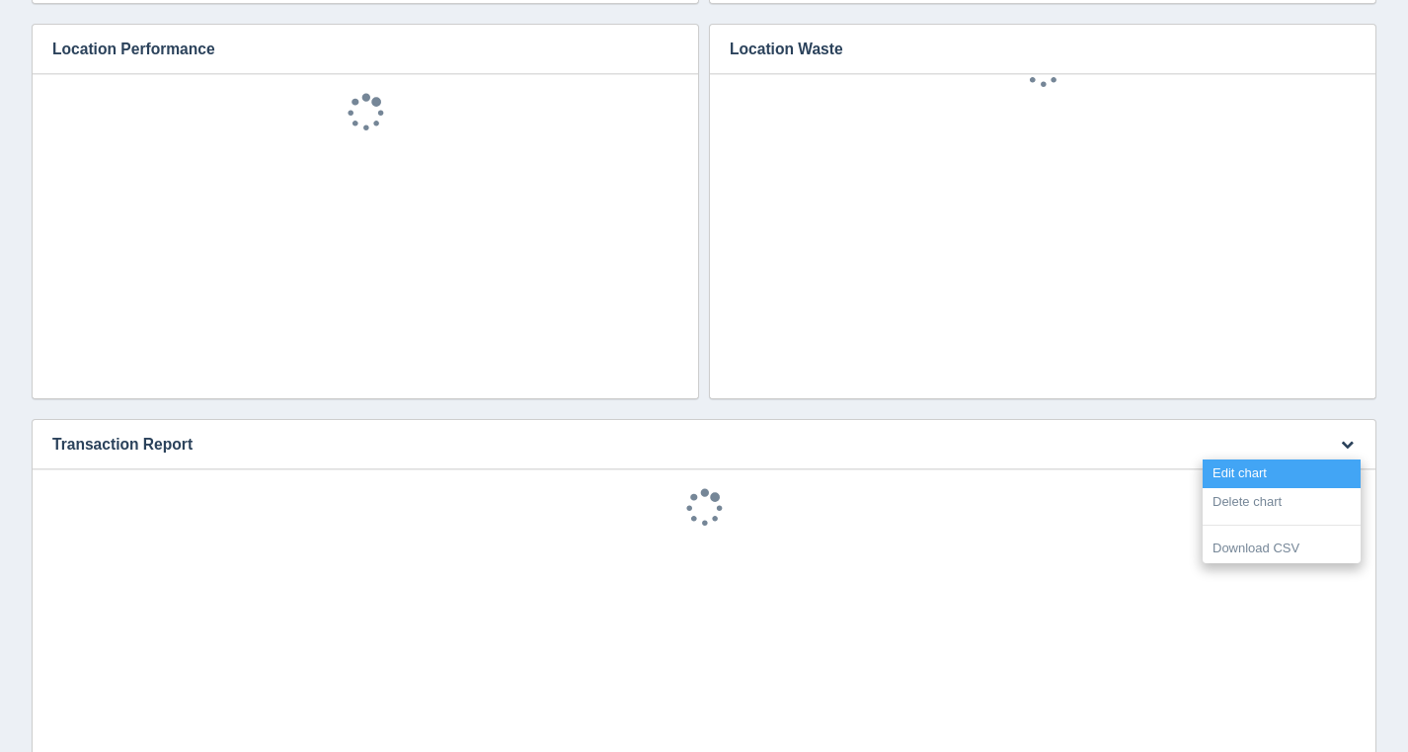
click at [1279, 465] on link "Edit chart" at bounding box center [1282, 473] width 158 height 29
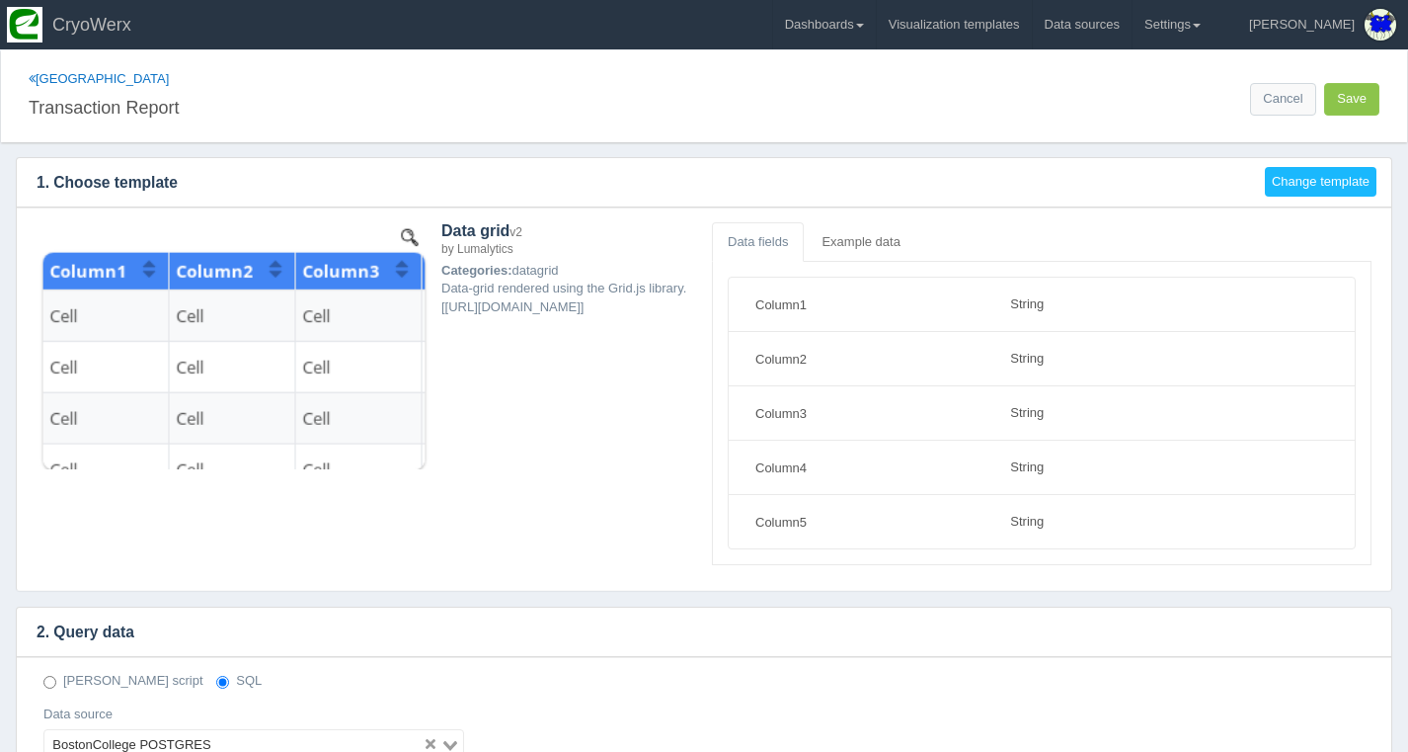
select select "string"
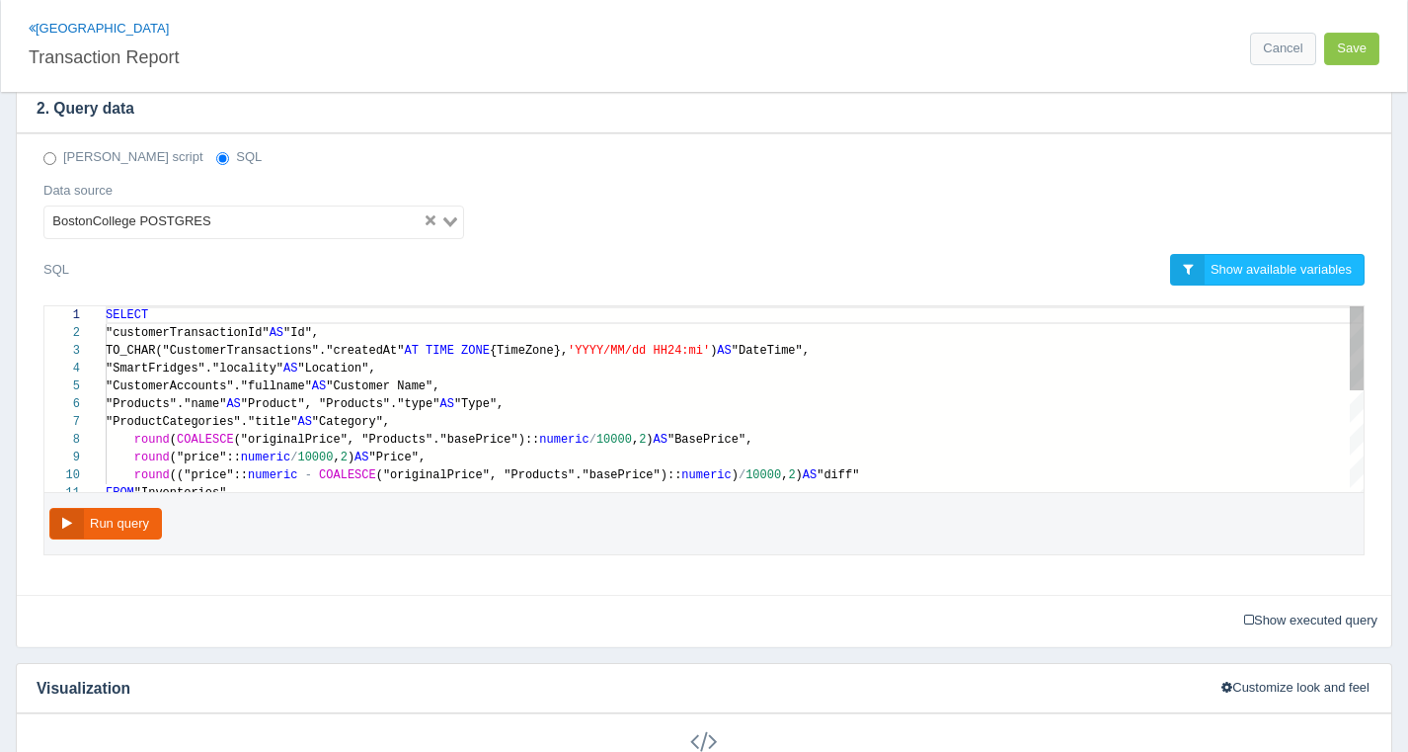
scroll to position [142, 0]
click at [508, 413] on div ""ProductCategories"."title" AS "Category"," at bounding box center [735, 422] width 1258 height 18
type textarea "SELECT "customerTransactionId" AS "Id", TO_CHAR("CustomerTransactions"."created…"
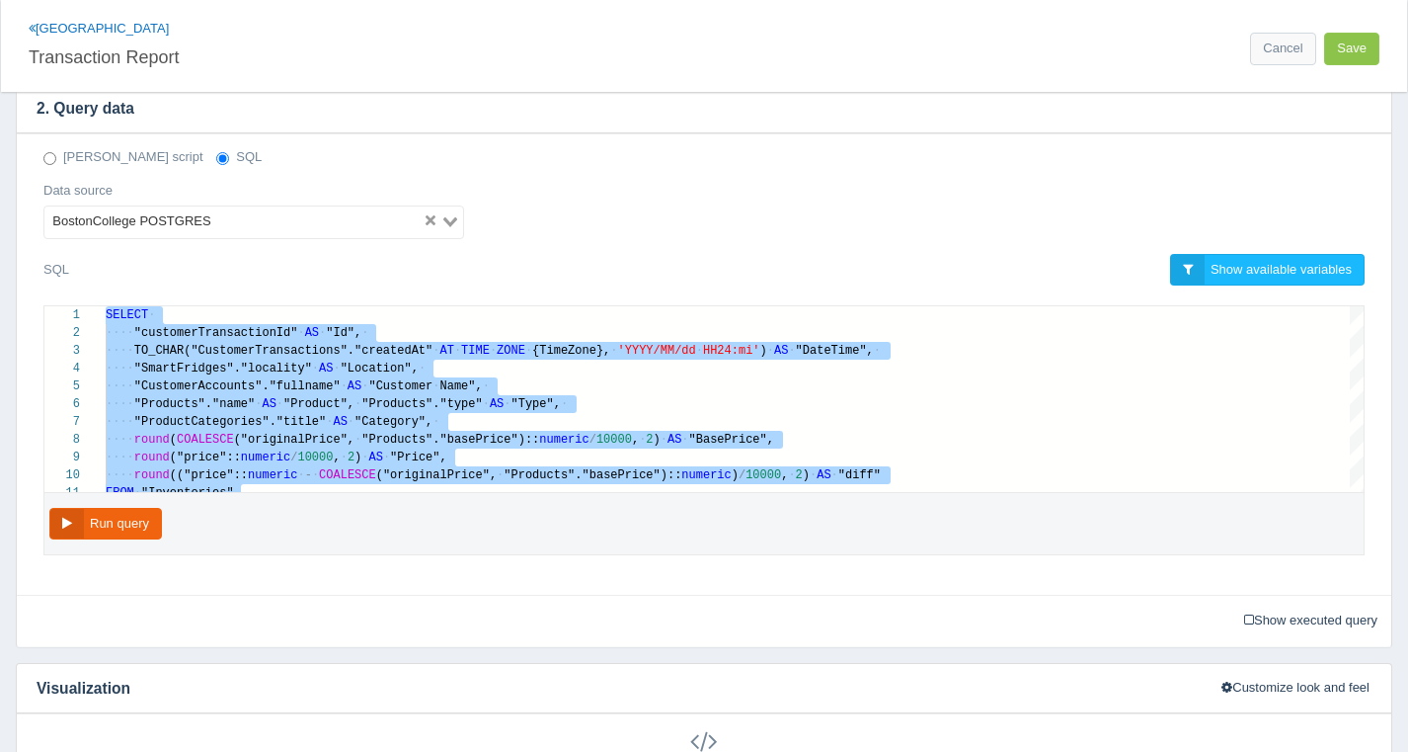
scroll to position [0, 0]
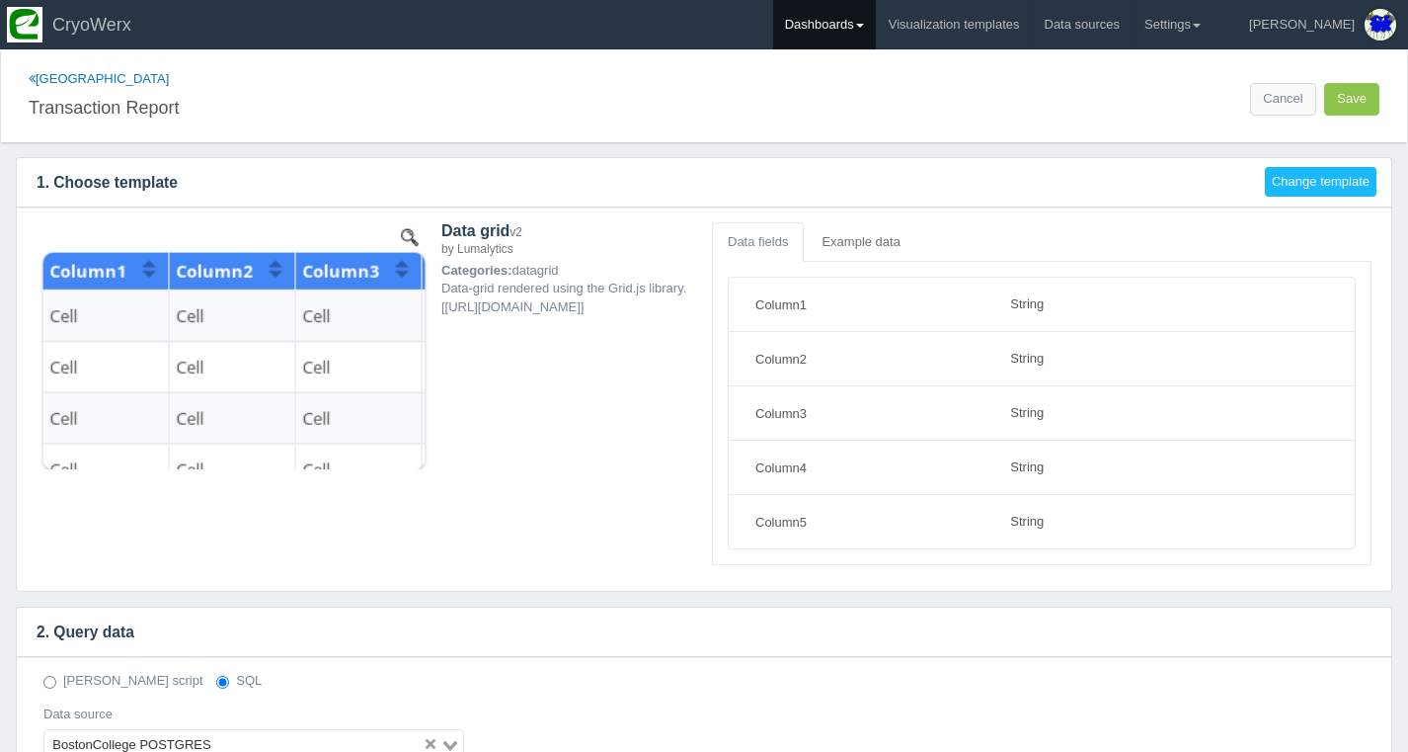
click at [876, 18] on link "Dashboards" at bounding box center [824, 24] width 103 height 49
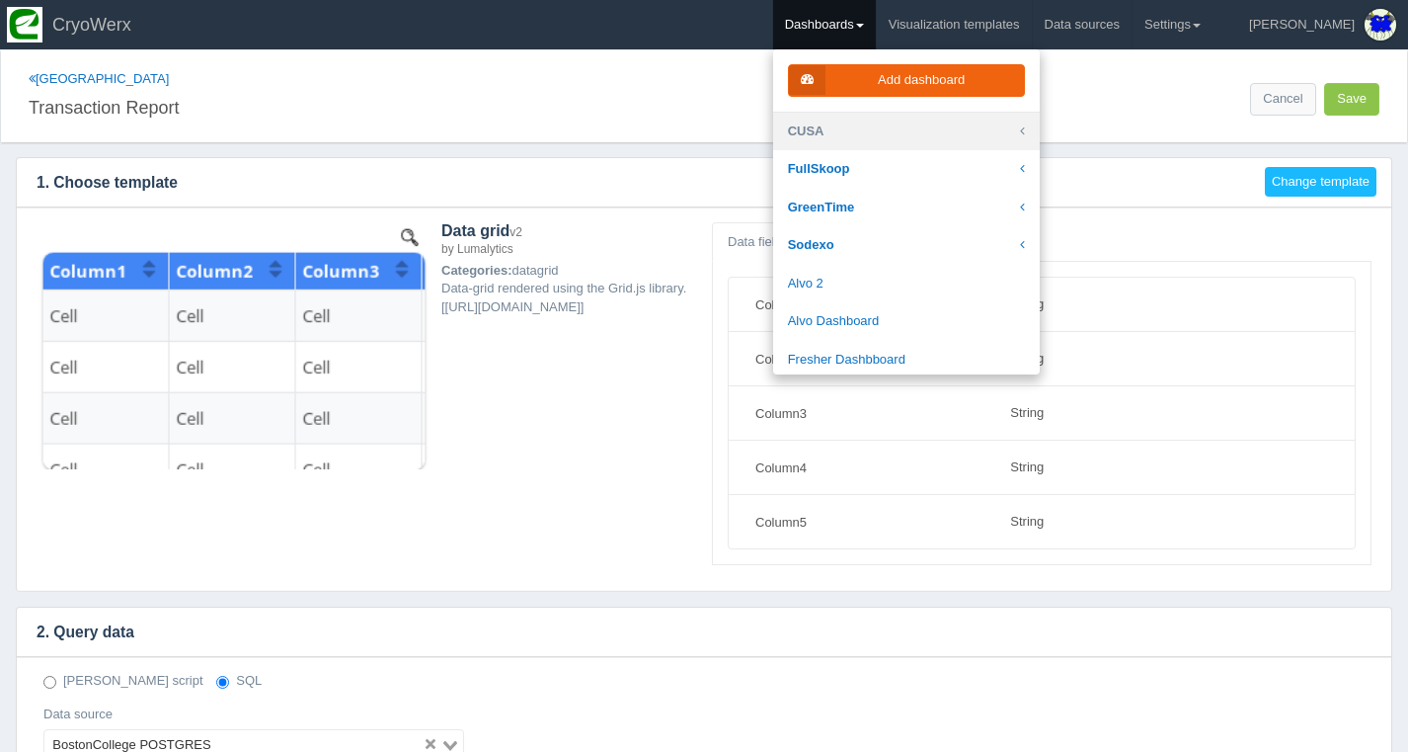
click at [881, 129] on link "CUSA" at bounding box center [906, 132] width 267 height 39
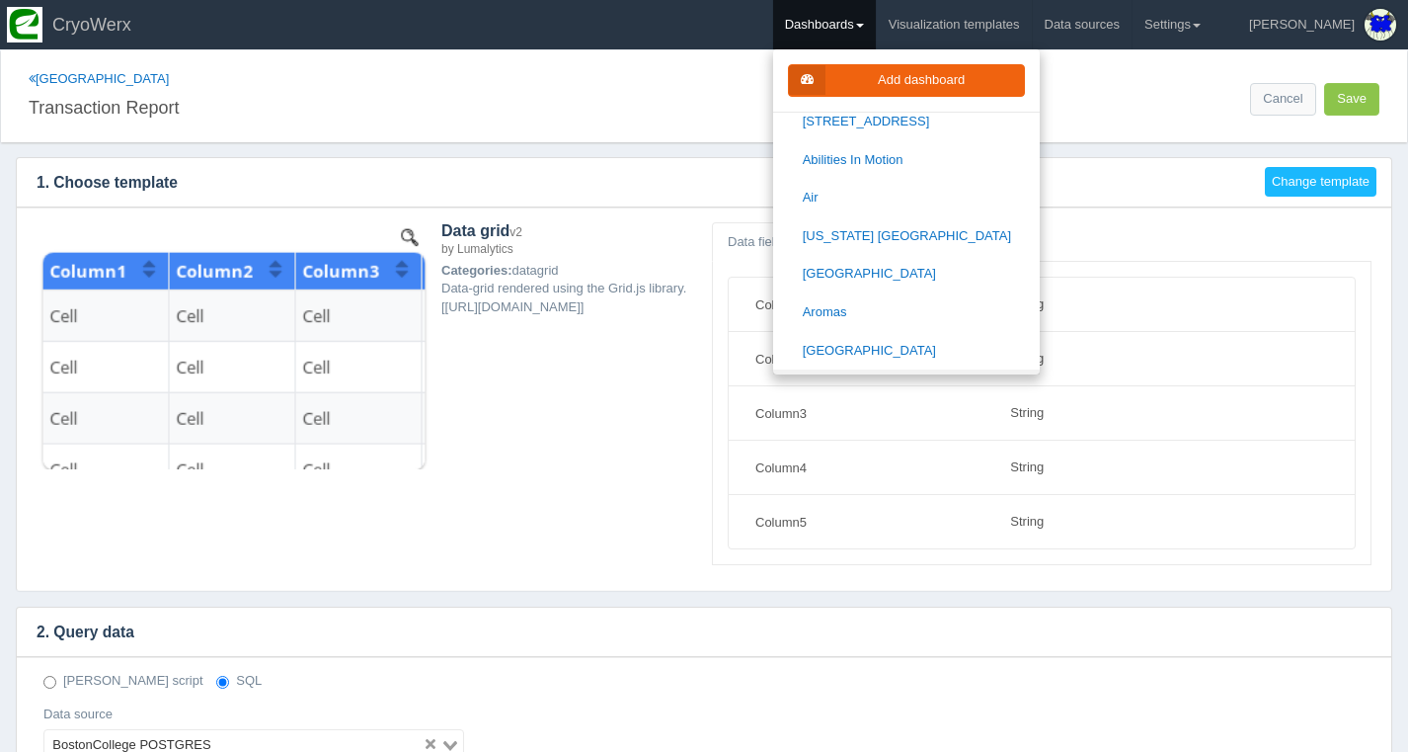
scroll to position [133, 0]
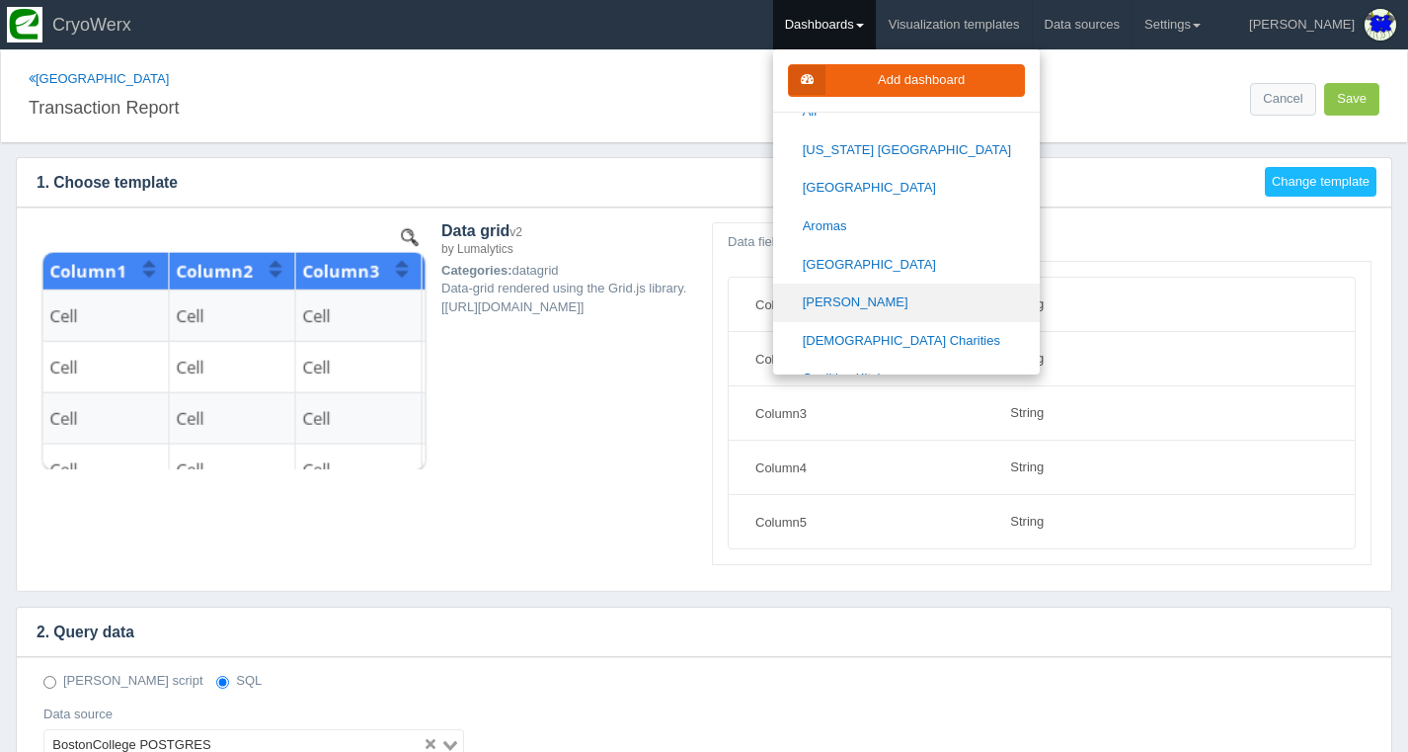
click at [899, 288] on link "[PERSON_NAME]" at bounding box center [906, 302] width 267 height 39
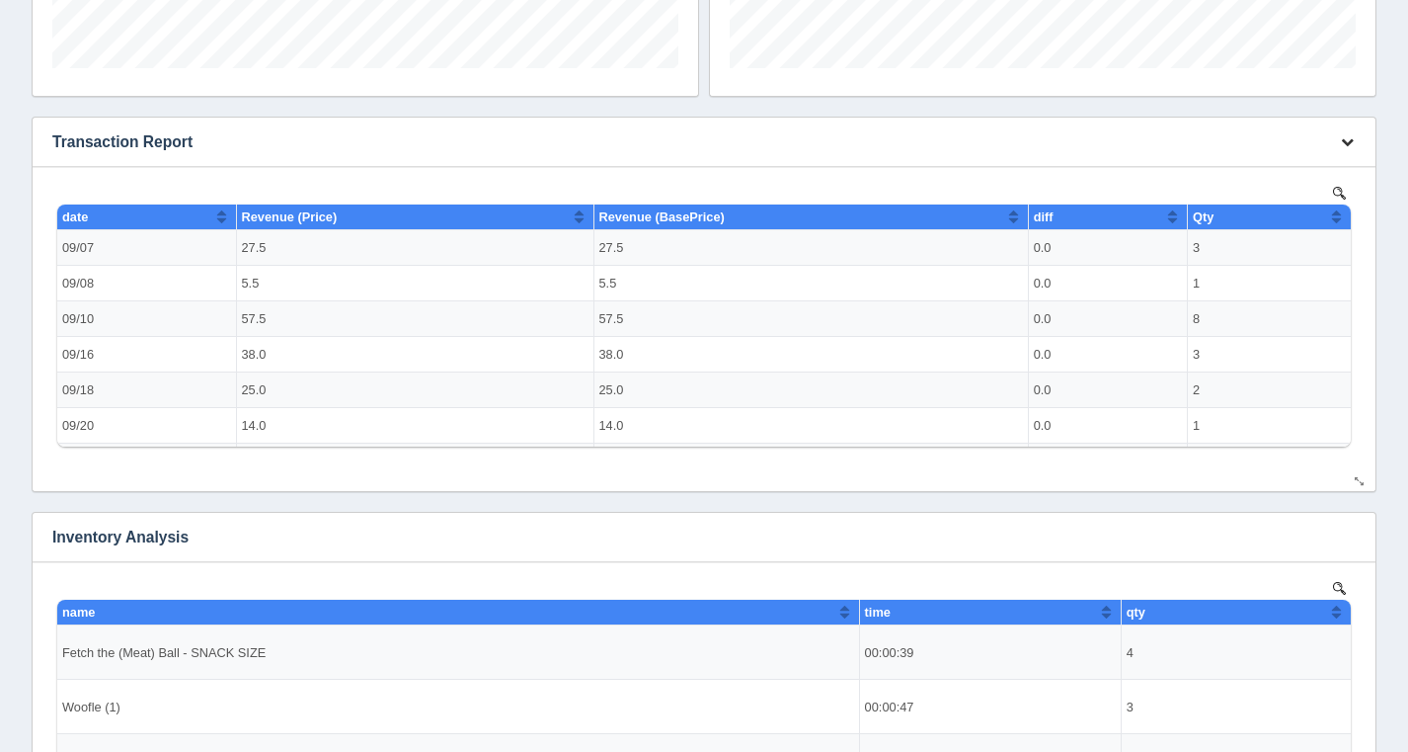
click at [1347, 146] on icon "button" at bounding box center [1347, 141] width 13 height 13
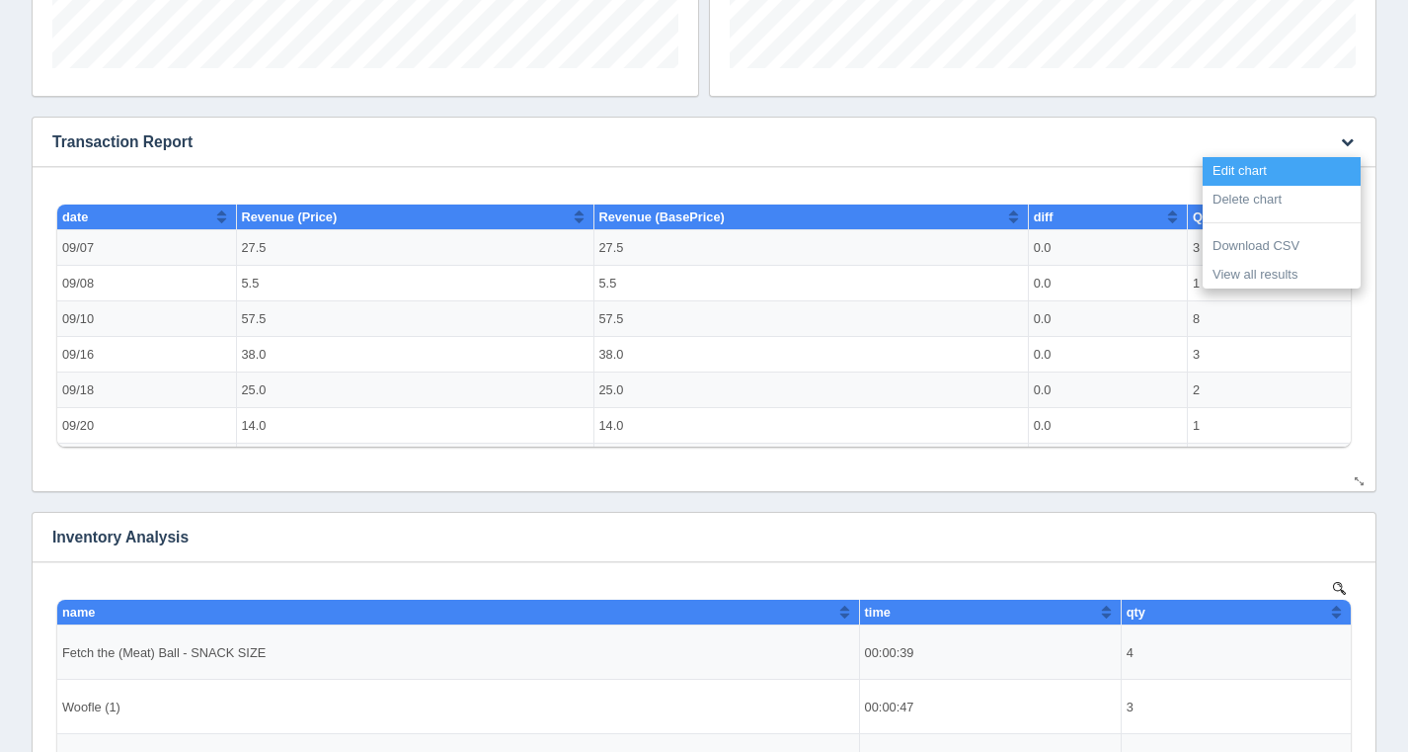
click at [1346, 161] on link "Edit chart" at bounding box center [1282, 171] width 158 height 29
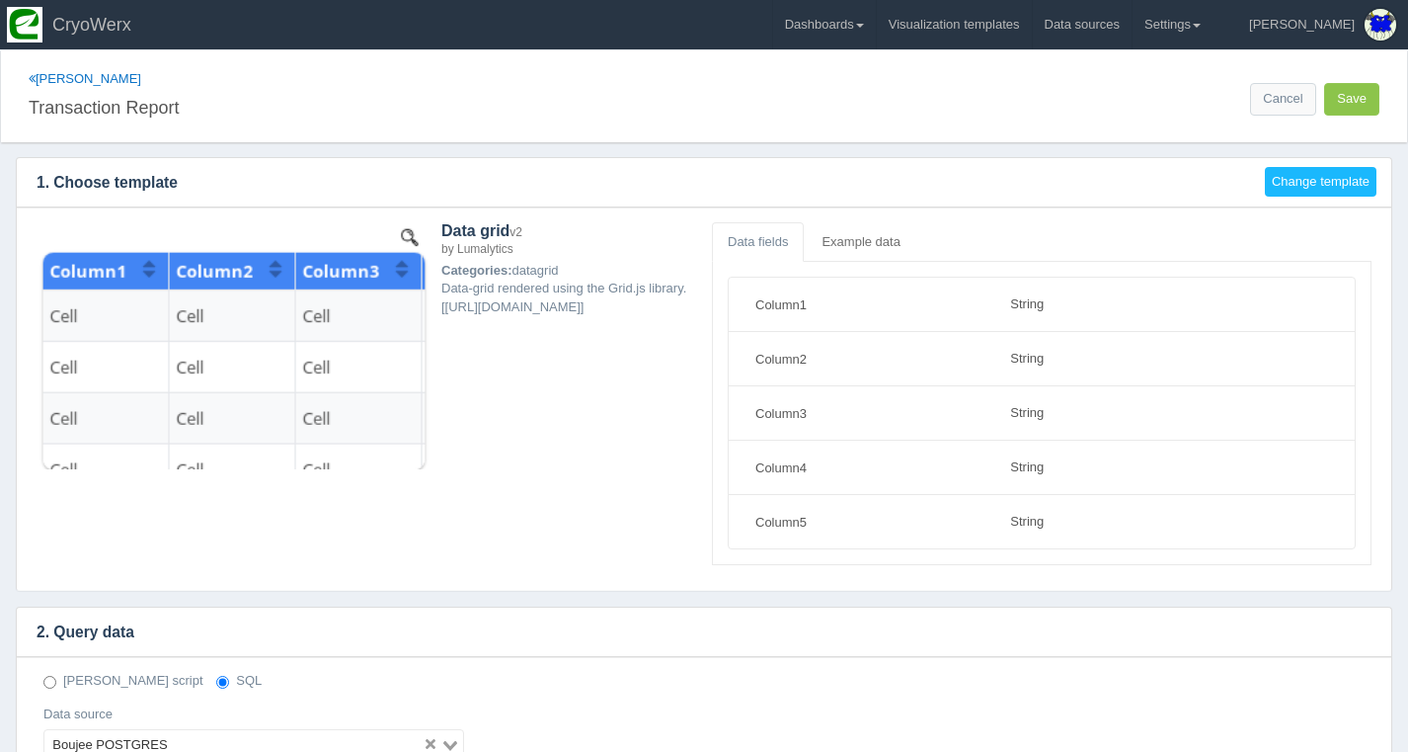
select select "string"
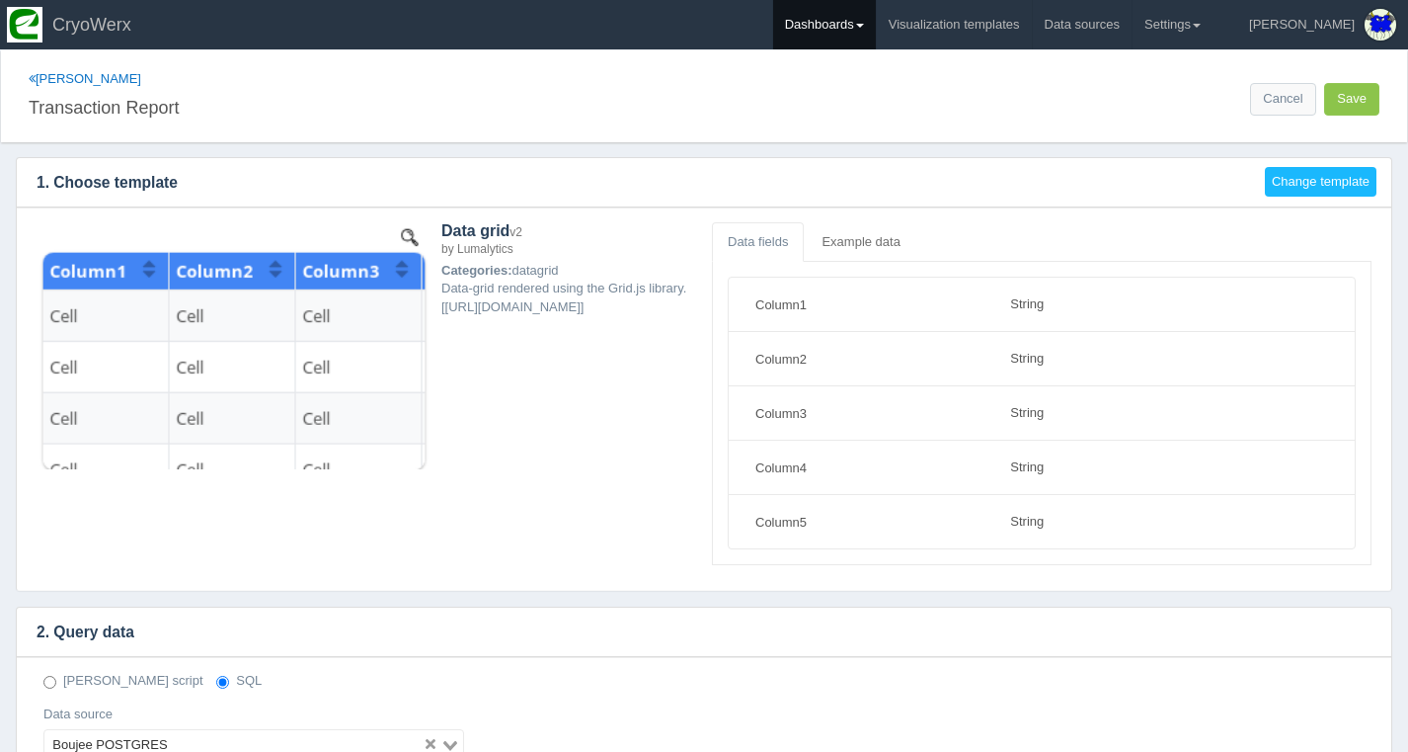
click at [876, 35] on link "Dashboards" at bounding box center [824, 24] width 103 height 49
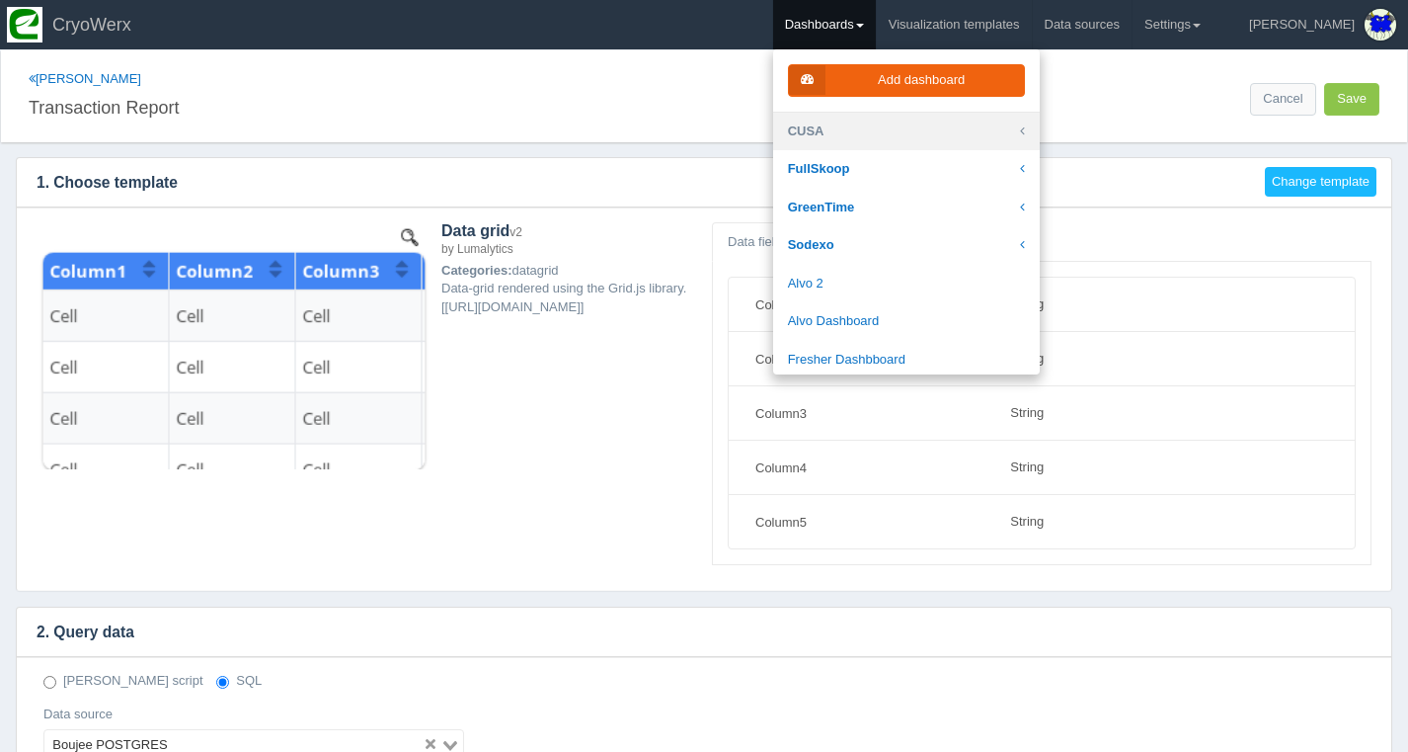
click at [921, 135] on link "CUSA" at bounding box center [906, 132] width 267 height 39
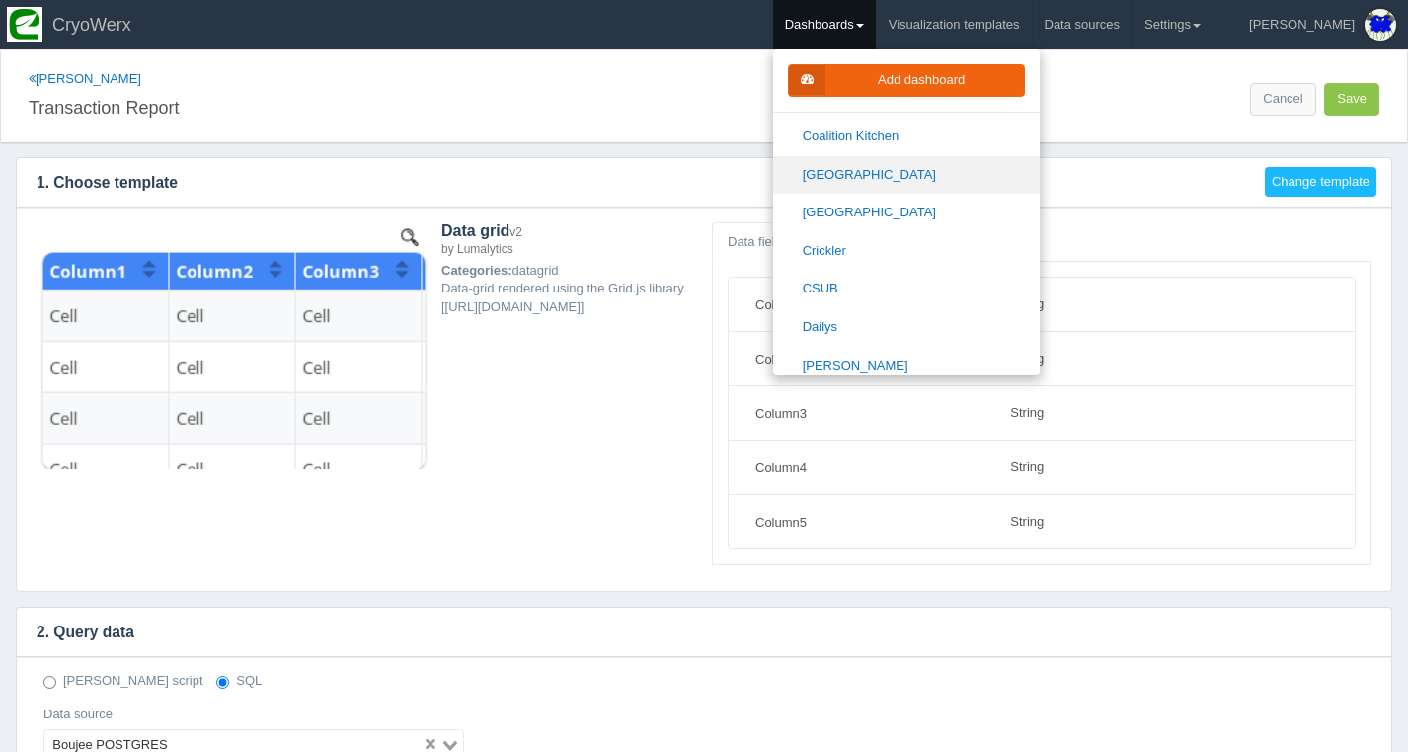
scroll to position [288, 0]
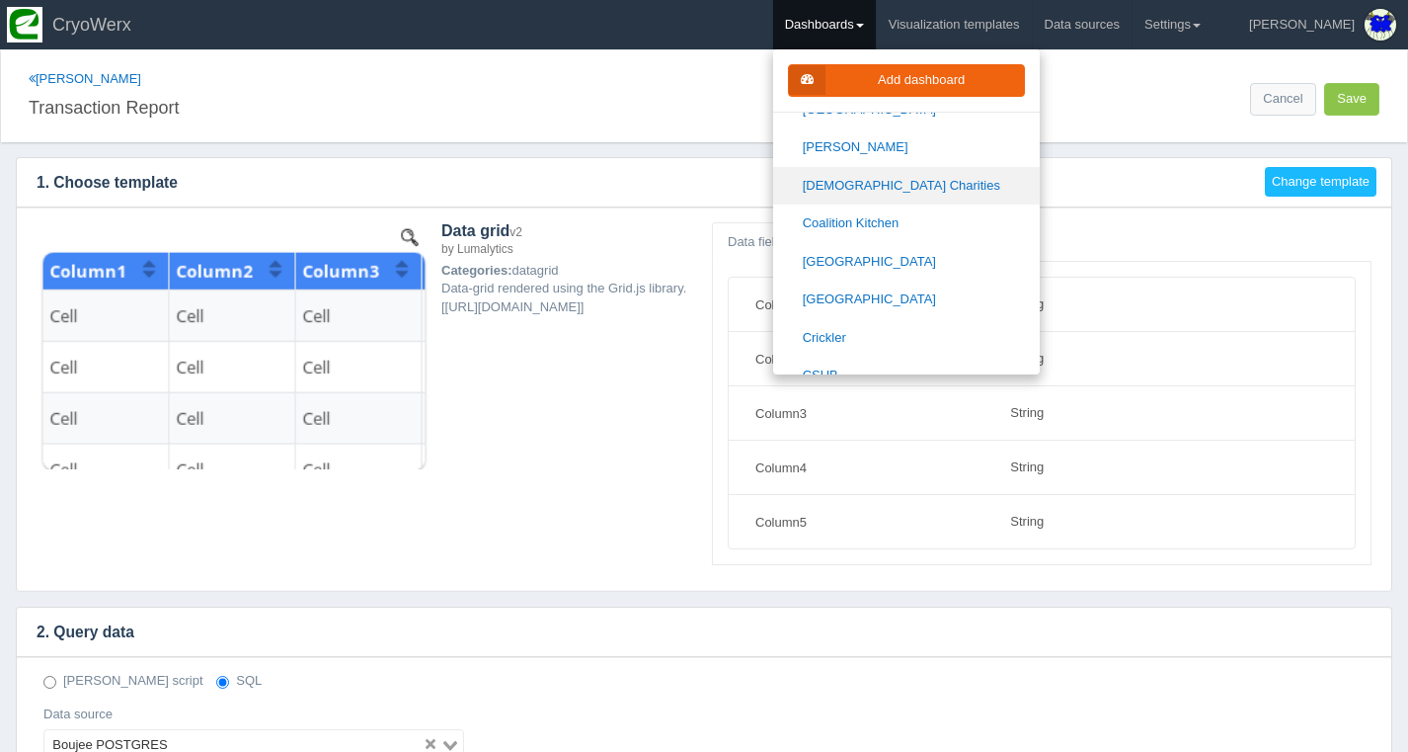
click at [919, 183] on link "[DEMOGRAPHIC_DATA] Charities" at bounding box center [906, 186] width 267 height 39
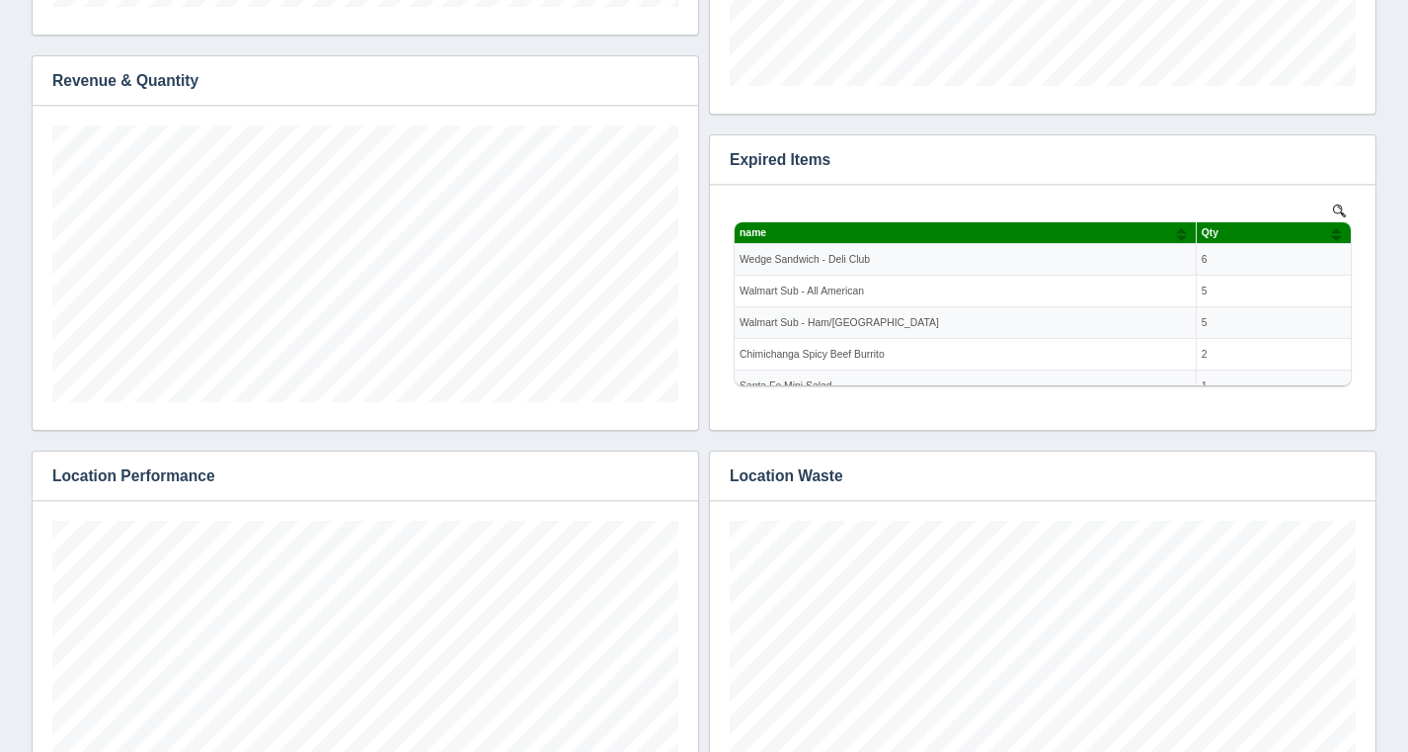
scroll to position [1117, 0]
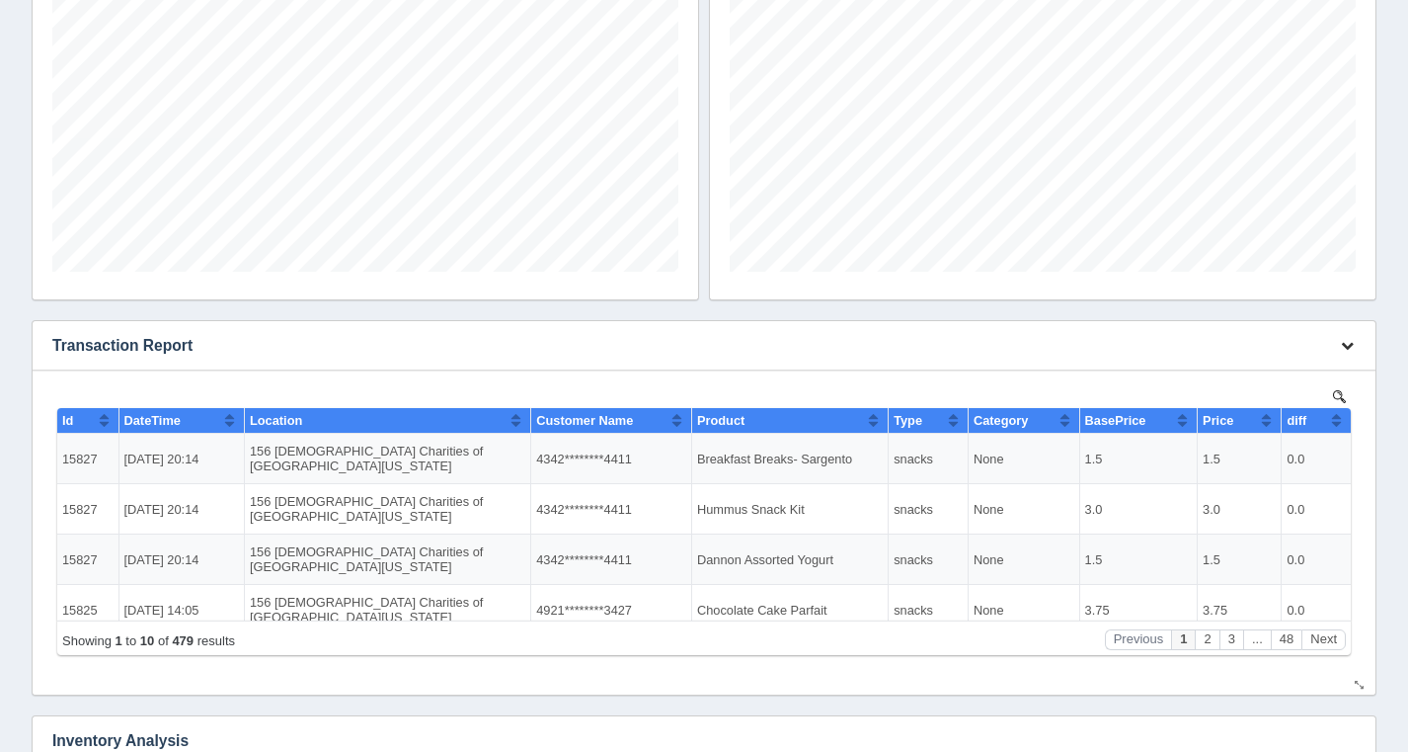
click at [1341, 349] on icon "button" at bounding box center [1347, 345] width 13 height 13
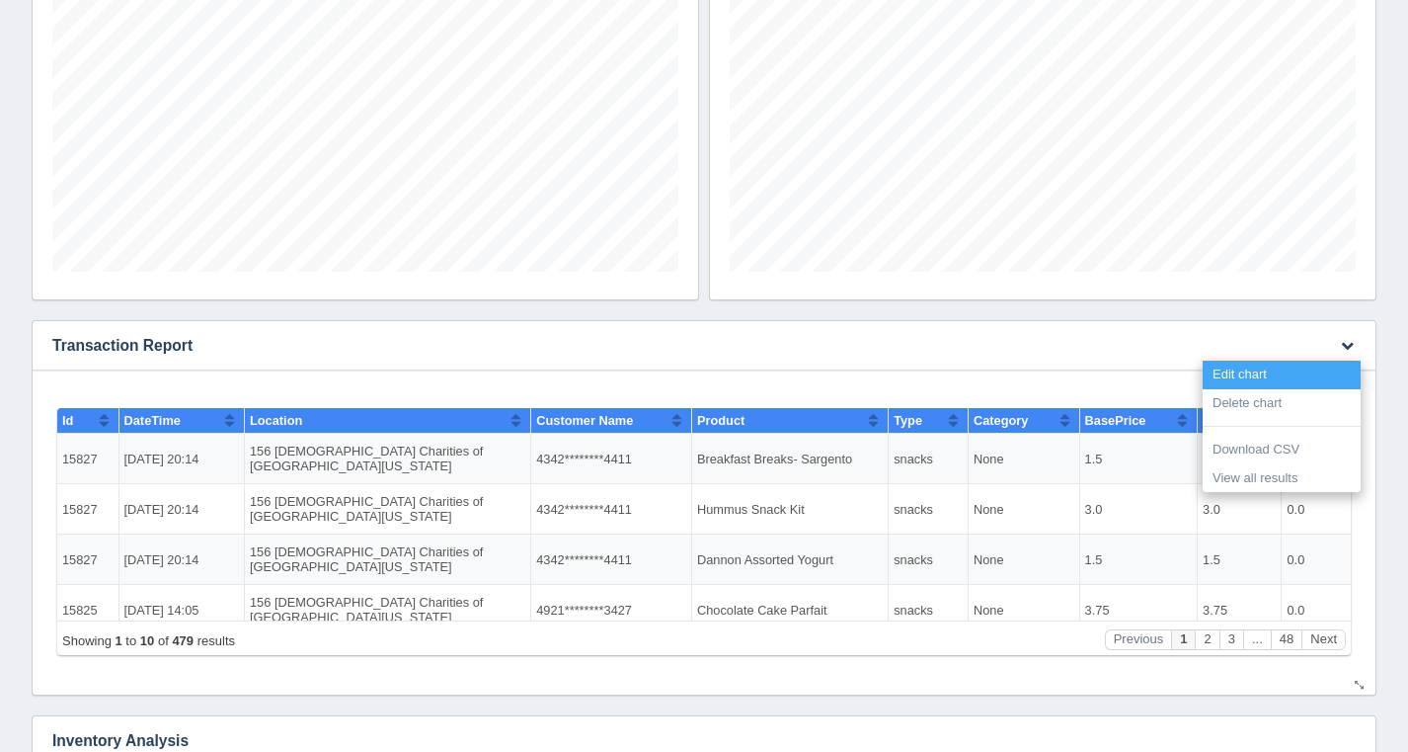
click at [1330, 366] on link "Edit chart" at bounding box center [1282, 375] width 158 height 29
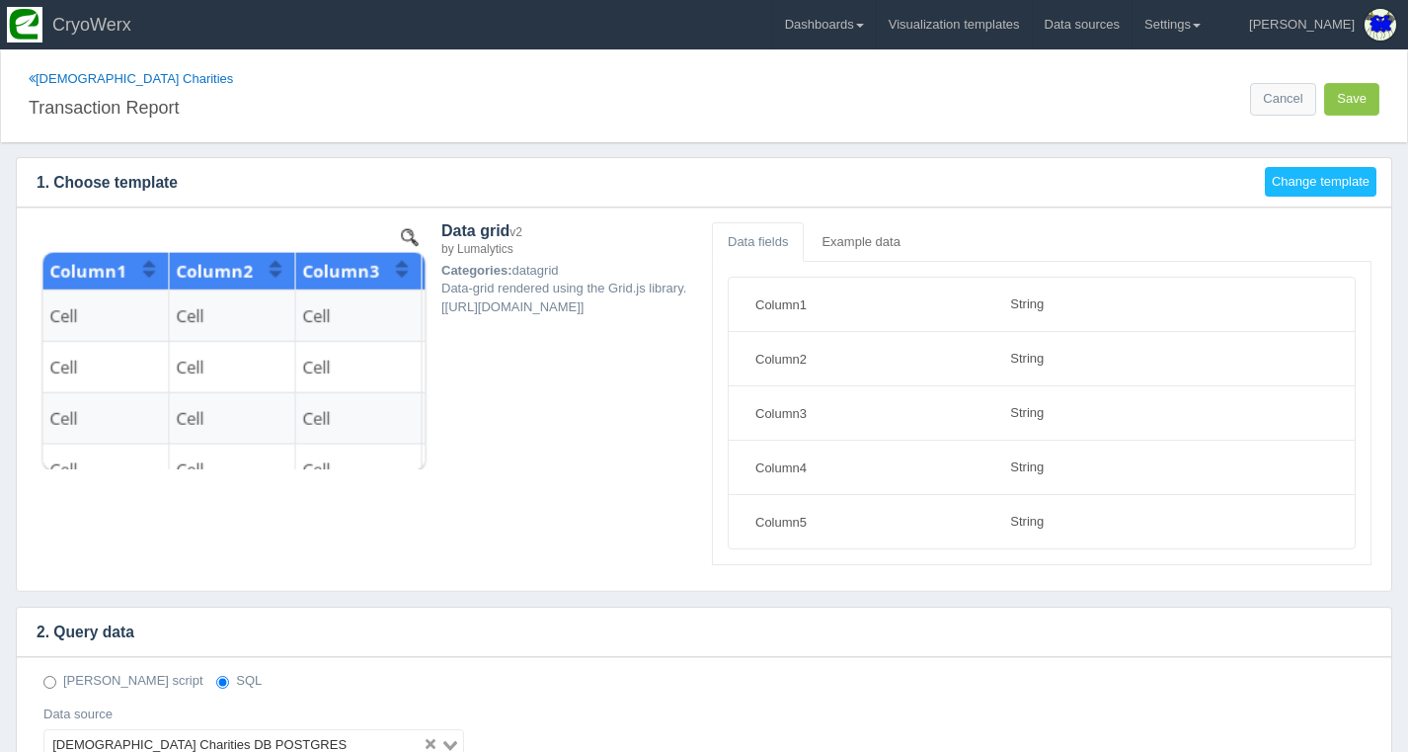
select select "string"
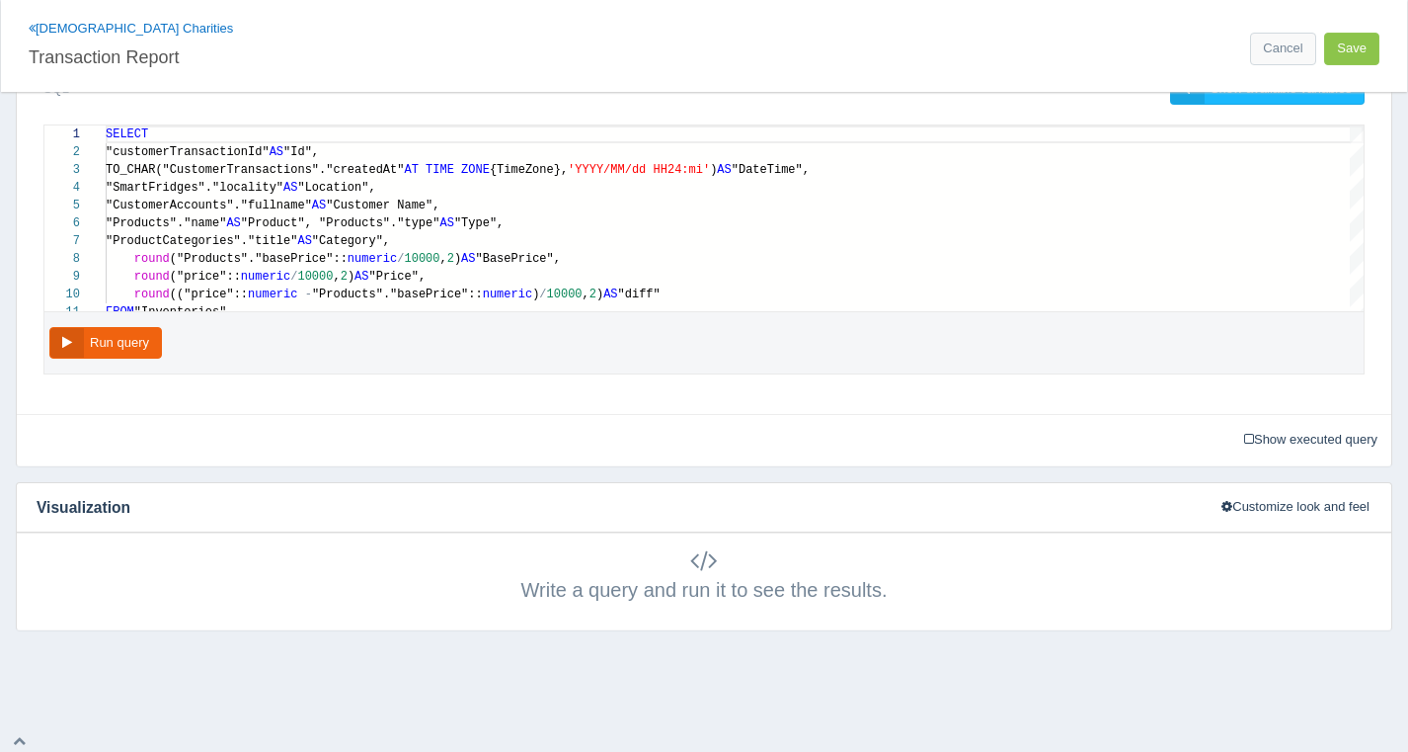
scroll to position [660, 0]
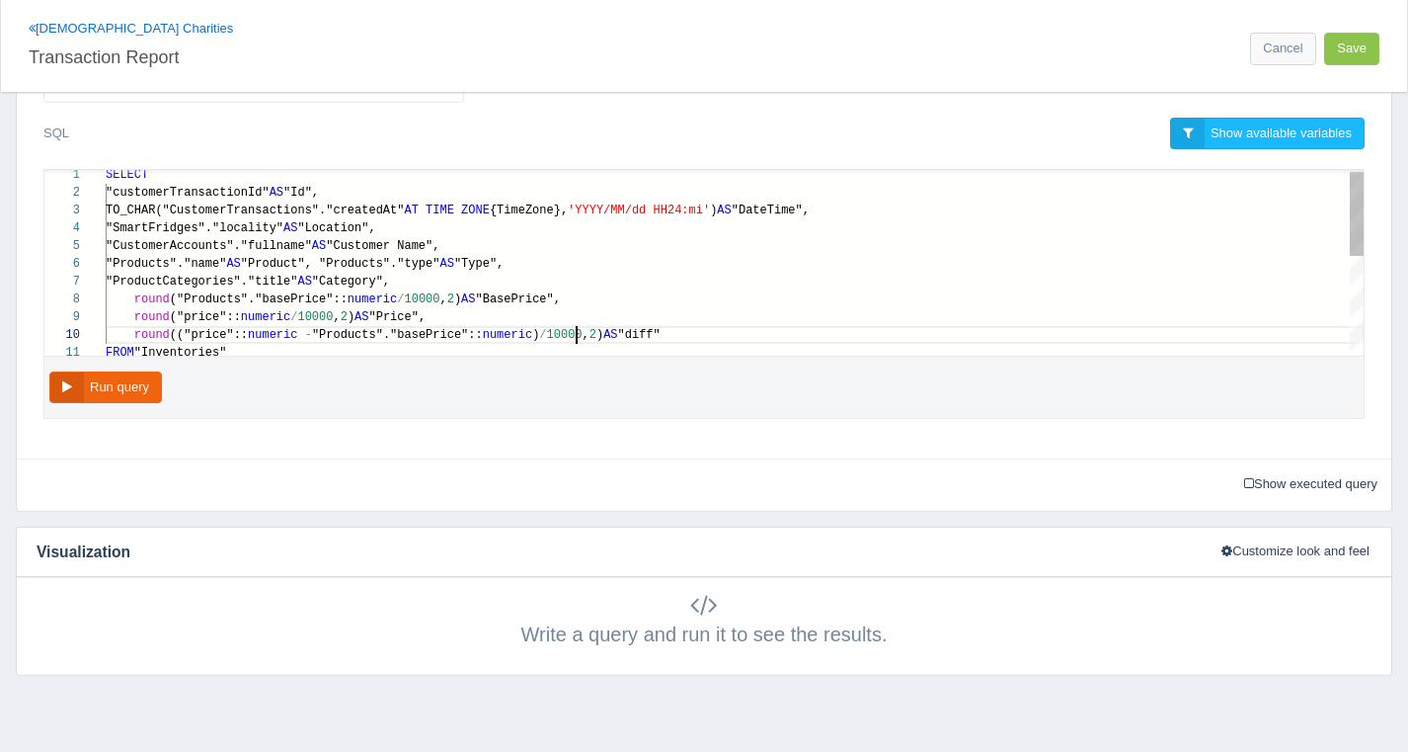
click at [574, 332] on span "10000" at bounding box center [565, 335] width 36 height 14
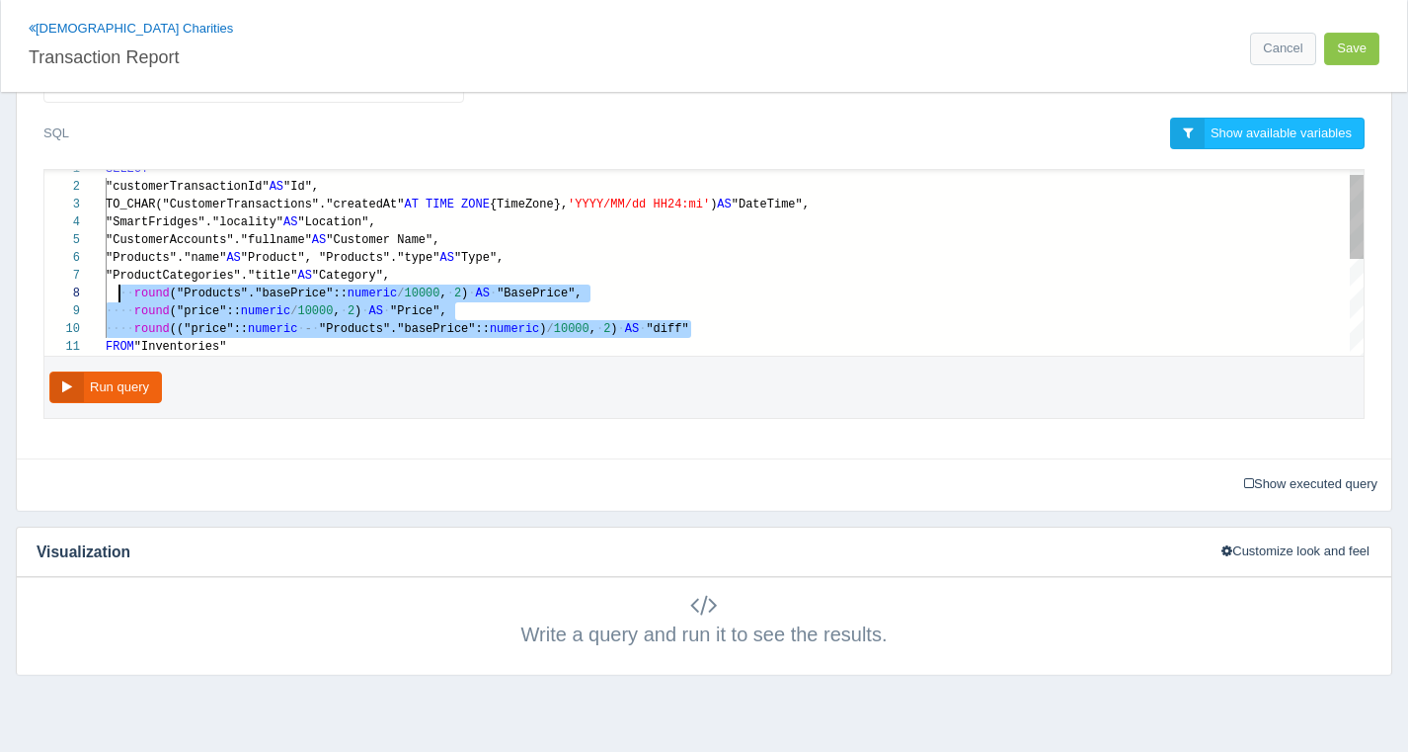
scroll to position [124, 29]
drag, startPoint x: 710, startPoint y: 330, endPoint x: 134, endPoint y: 286, distance: 577.5
paste textarea "MM/dd HH24:mi') AS "DateTime", "SmartFridges"."locality" AS "Location", "Custom…"
type textarea "MM/dd HH24:mi') AS "DateTime", "SmartFridges"."locality" AS "Location", "Custom…"
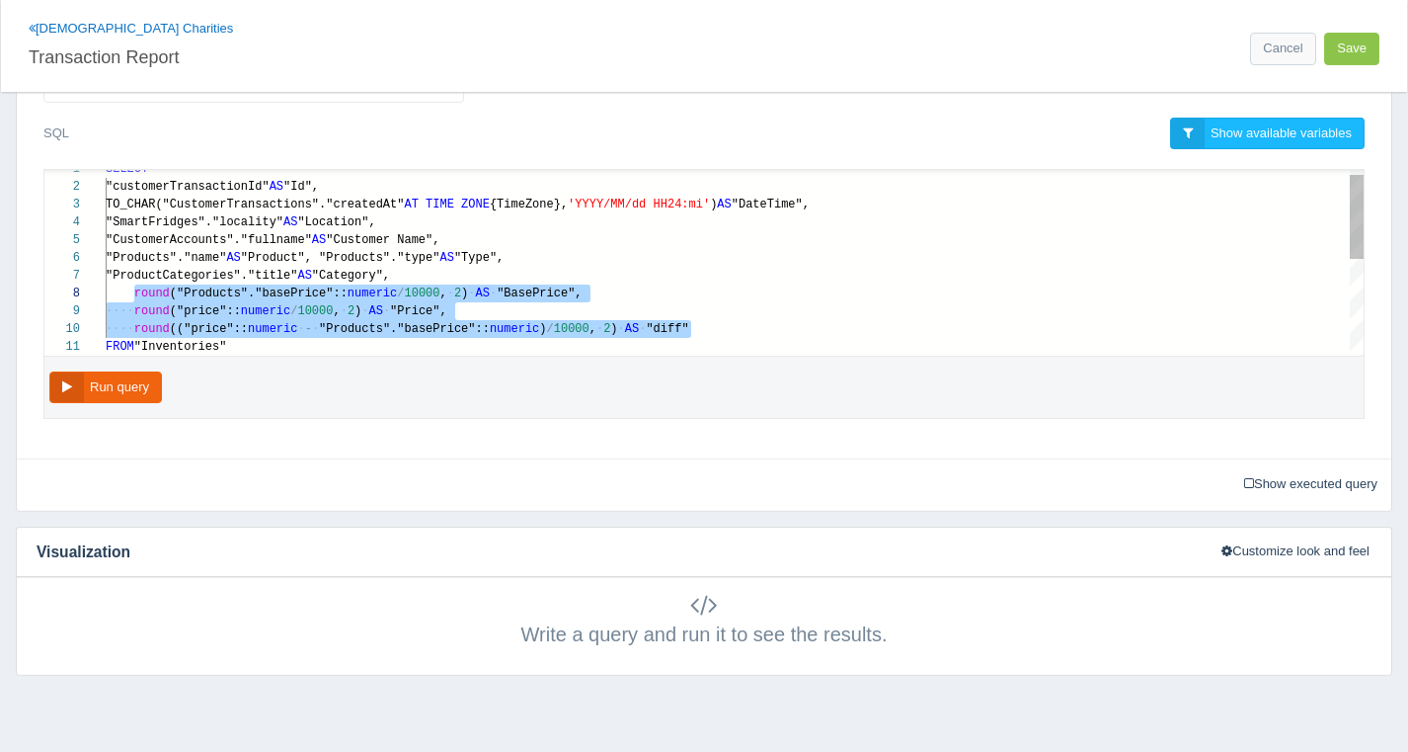
scroll to position [124, 776]
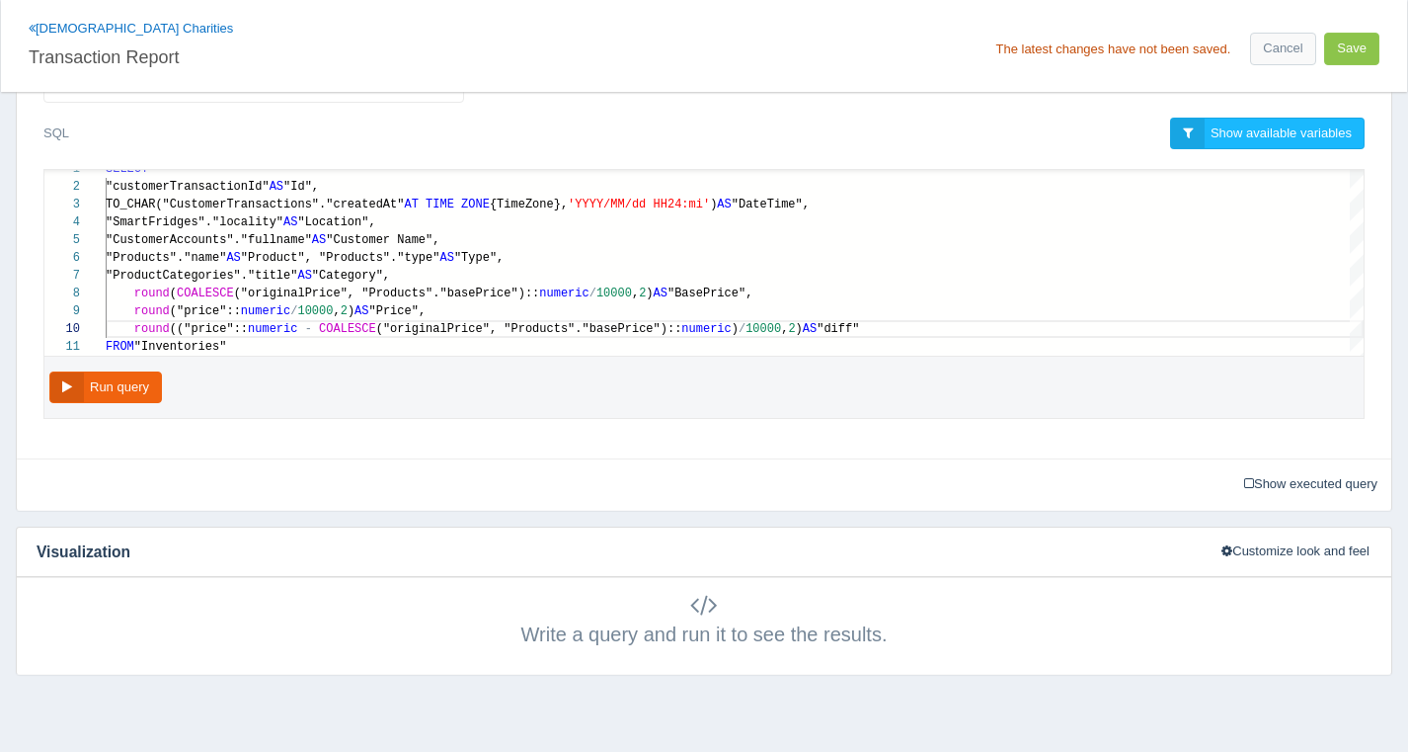
click at [712, 403] on div "Run query" at bounding box center [704, 388] width 1322 height 63
click at [152, 372] on button "Run query" at bounding box center [105, 387] width 113 height 33
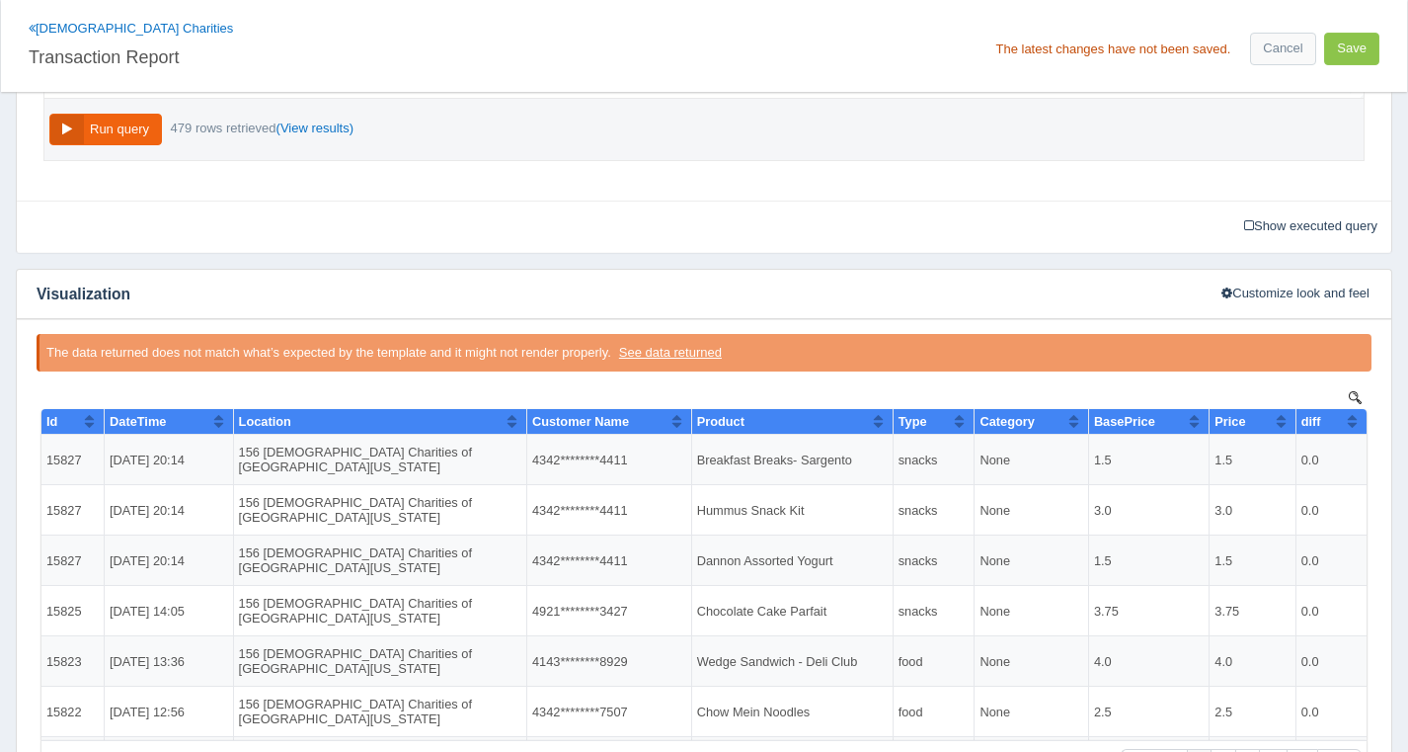
scroll to position [864, 0]
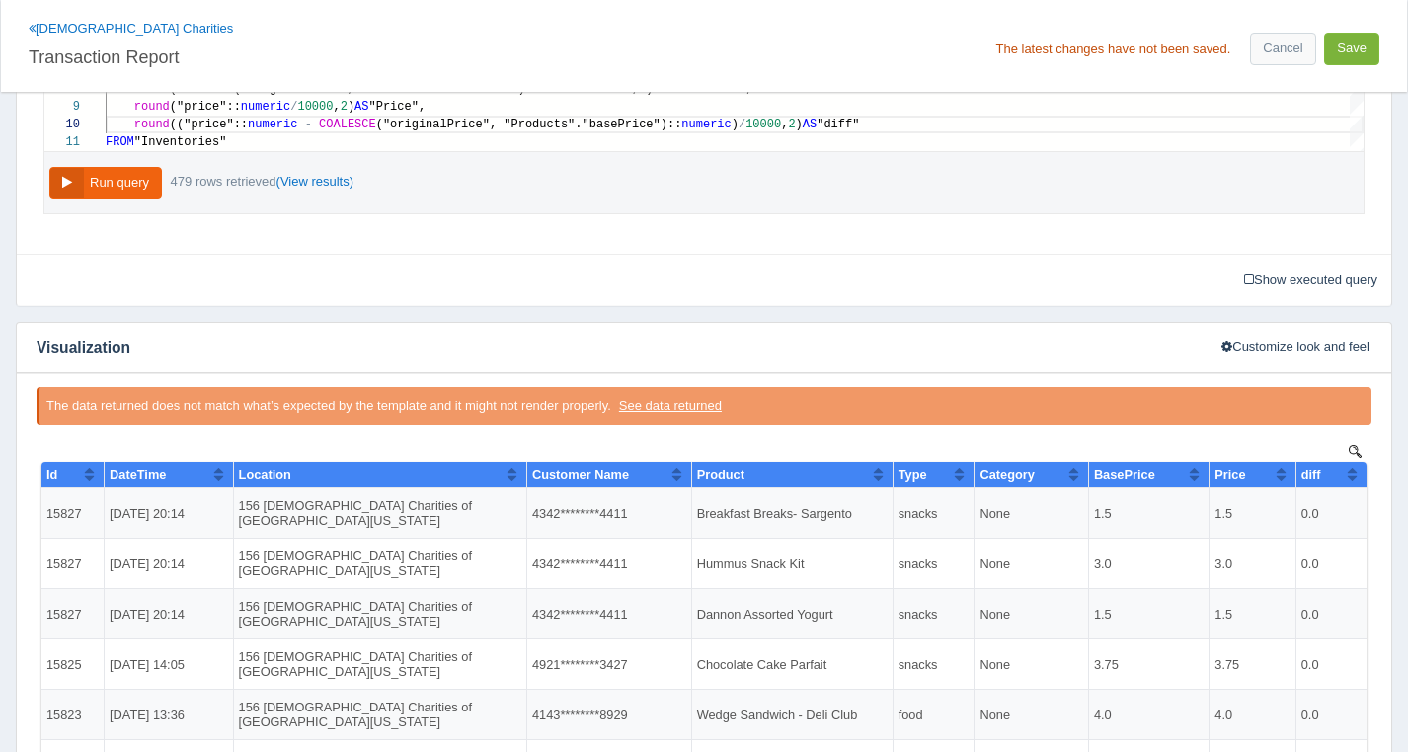
click at [1353, 55] on button "Save" at bounding box center [1351, 49] width 55 height 33
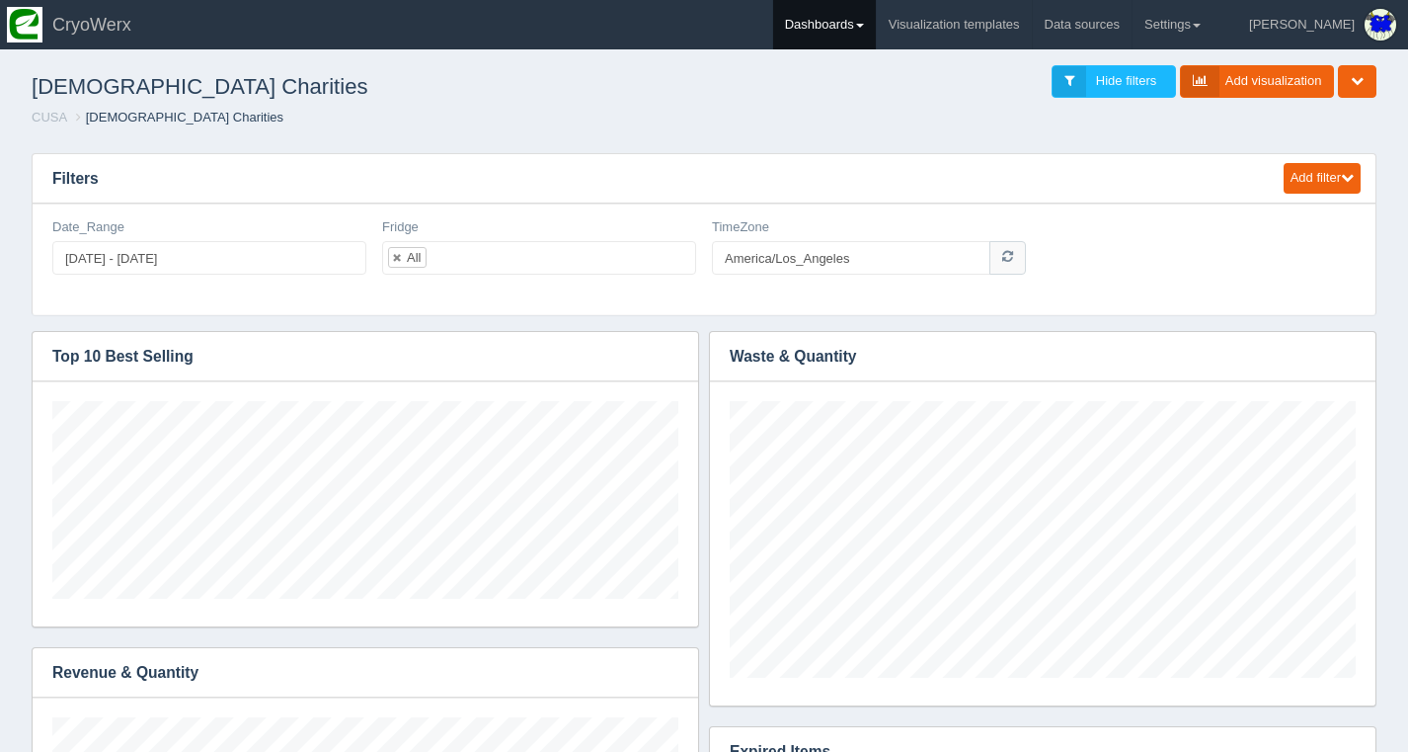
click at [876, 39] on link "Dashboards" at bounding box center [824, 24] width 103 height 49
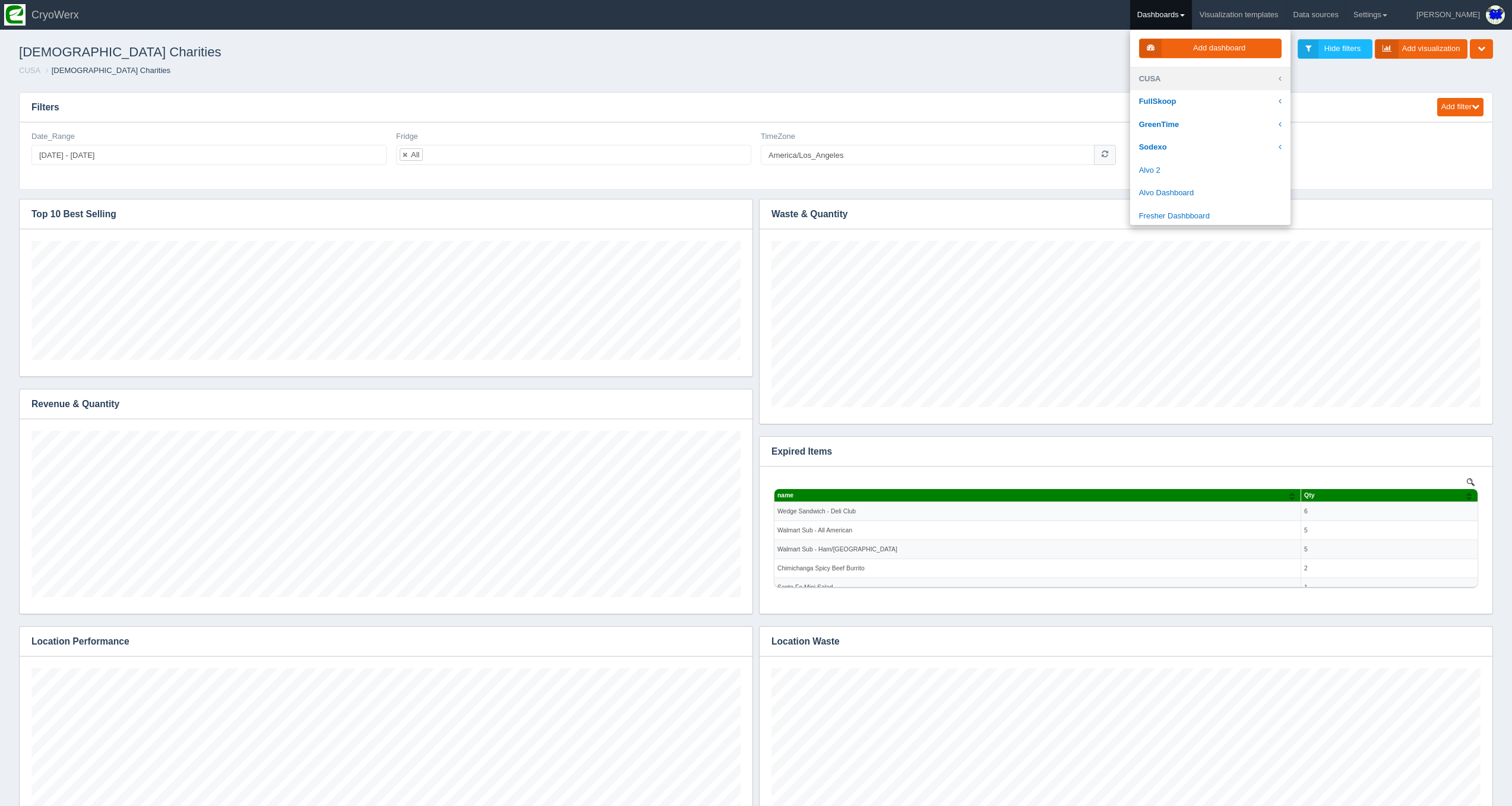
click at [846, 75] on link "CUSA" at bounding box center [1210, 79] width 161 height 23
click at [846, 190] on link "Coalition Kitchen" at bounding box center [1210, 192] width 161 height 23
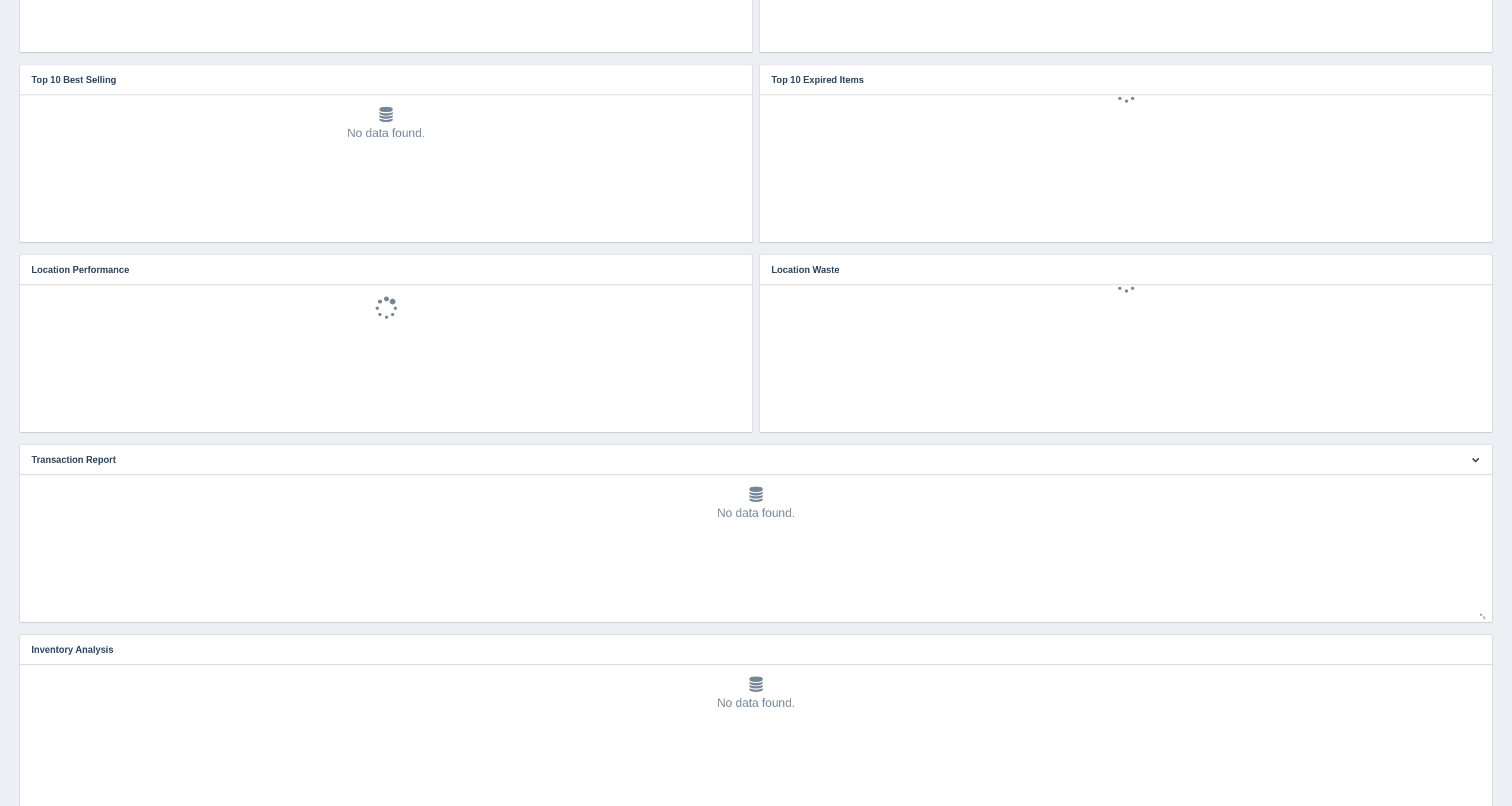
scroll to position [478, 0]
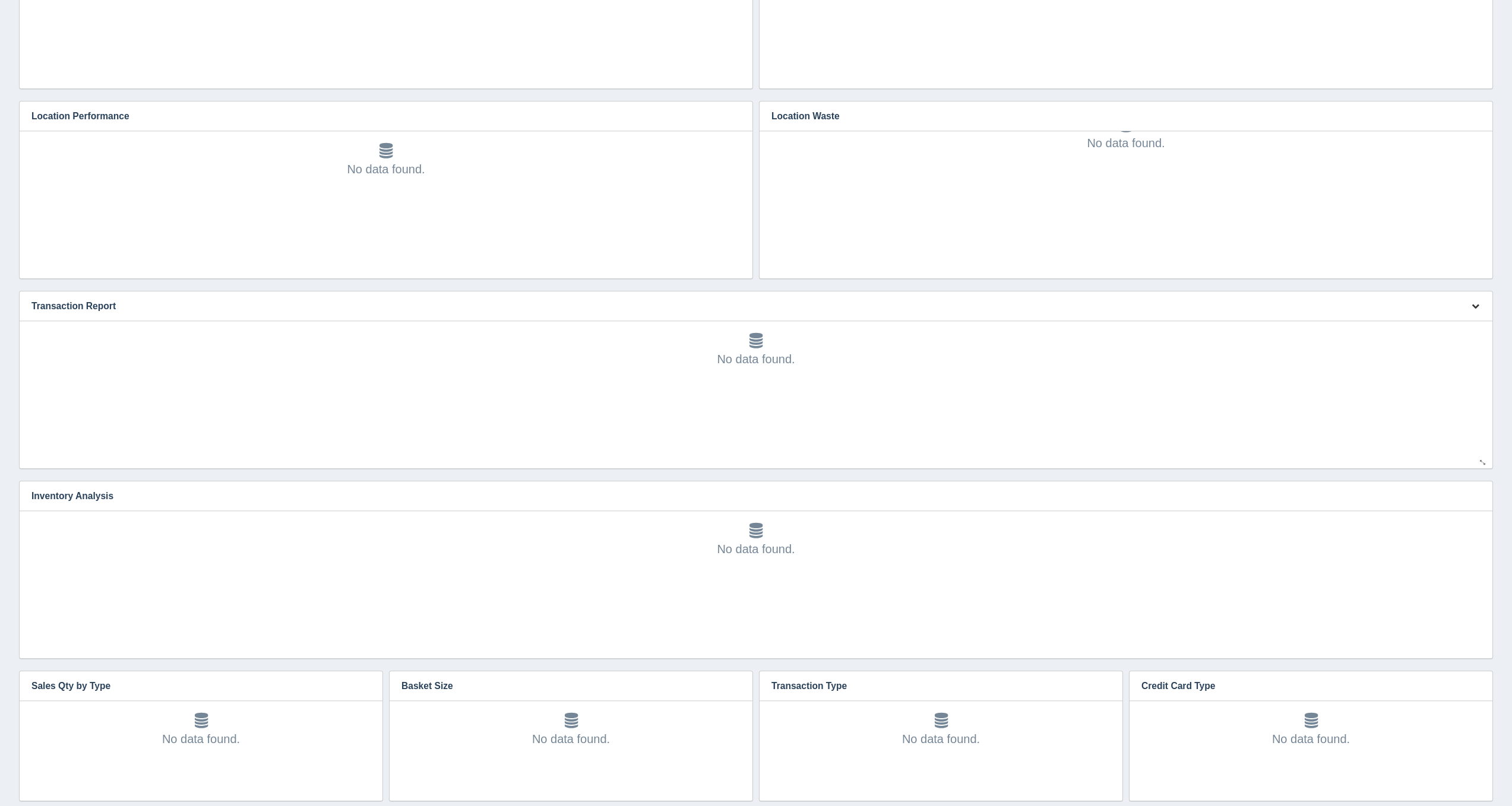
click at [1475, 306] on icon "button" at bounding box center [1475, 306] width 8 height 8
click at [1468, 321] on link "Edit chart" at bounding box center [1436, 323] width 95 height 17
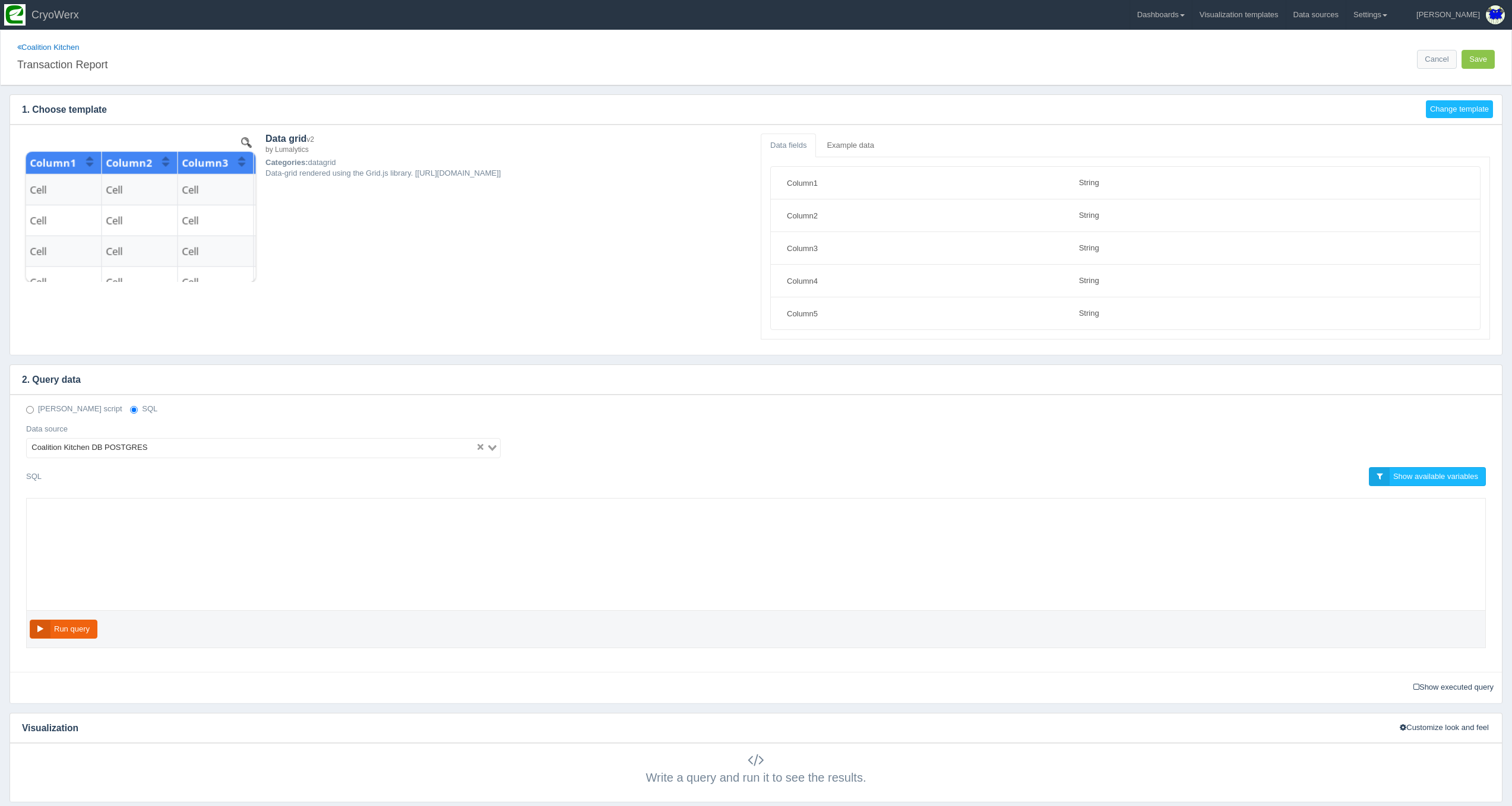
select select "string"
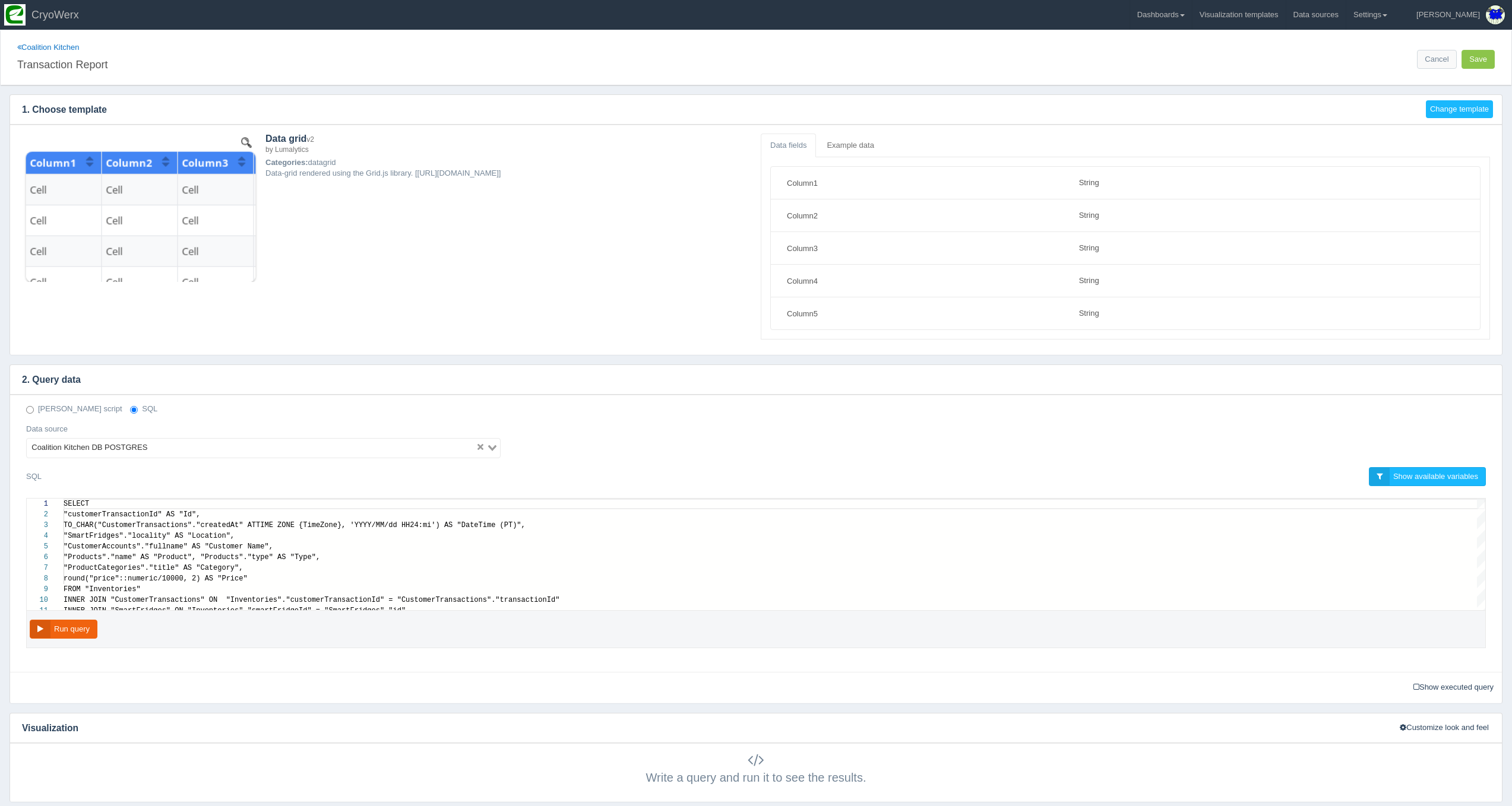
scroll to position [96, 0]
click at [83, 632] on button "Run query" at bounding box center [63, 629] width 68 height 20
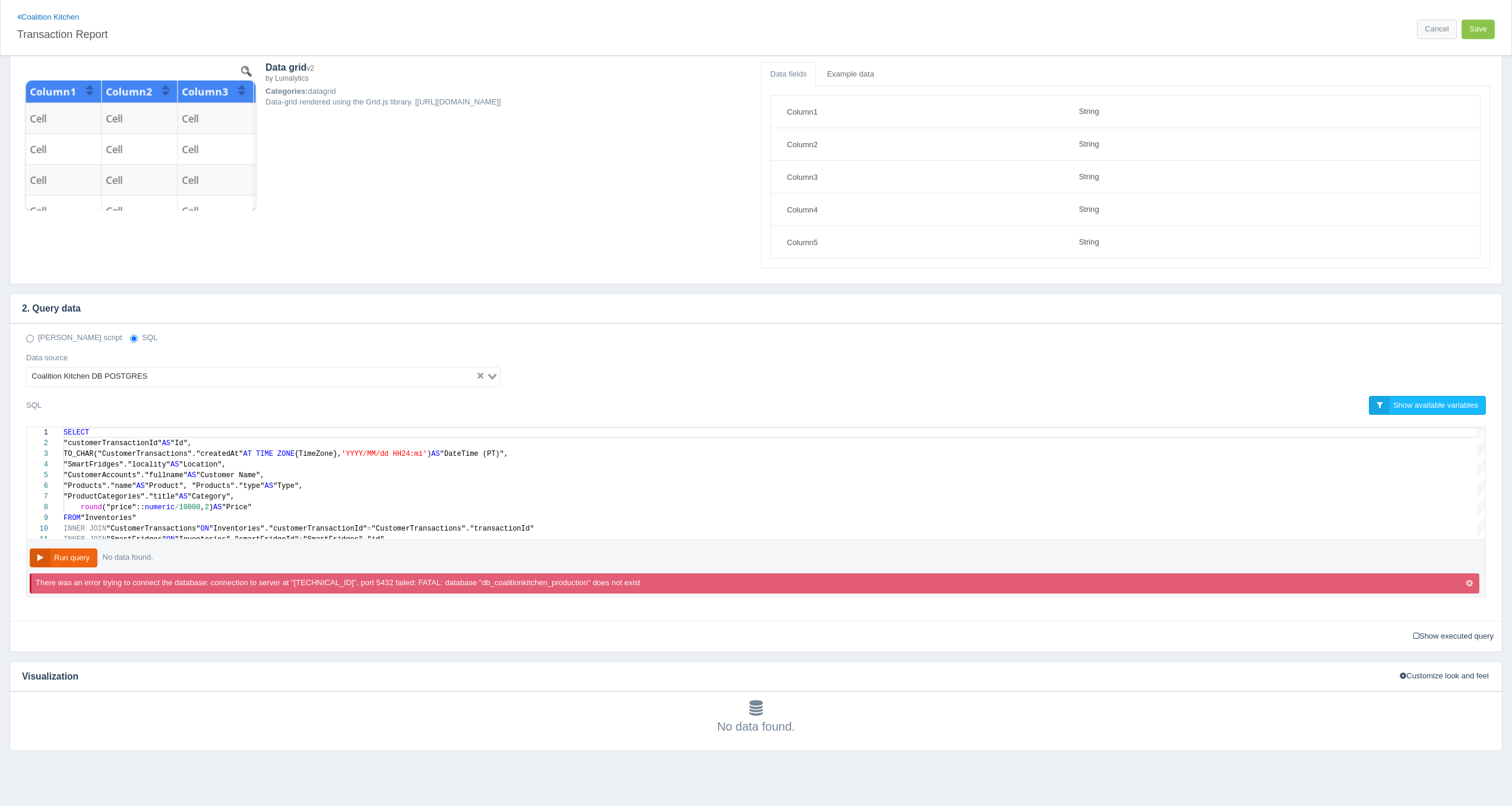
scroll to position [73, 0]
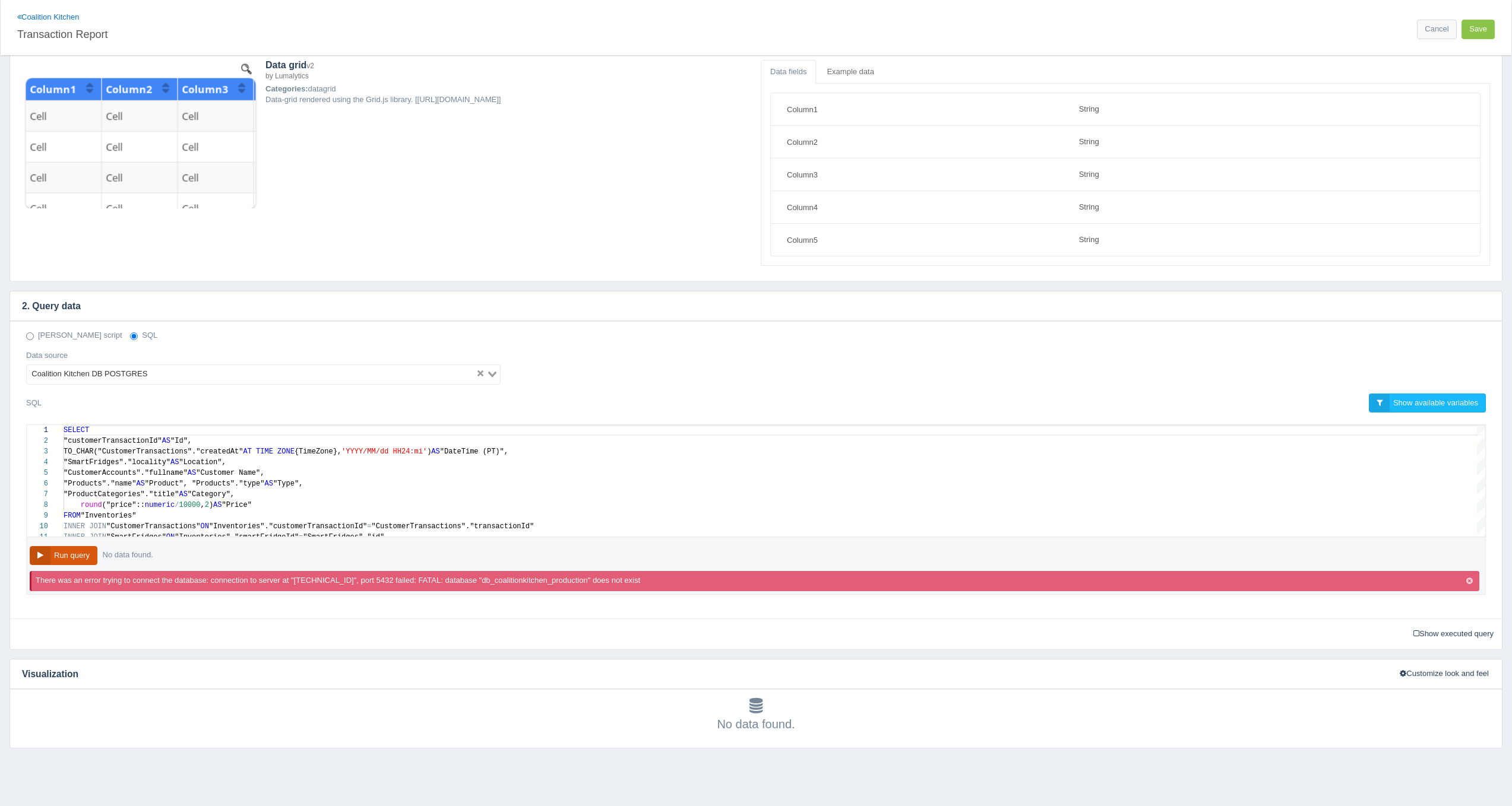
click at [87, 556] on button "Run query" at bounding box center [63, 556] width 68 height 20
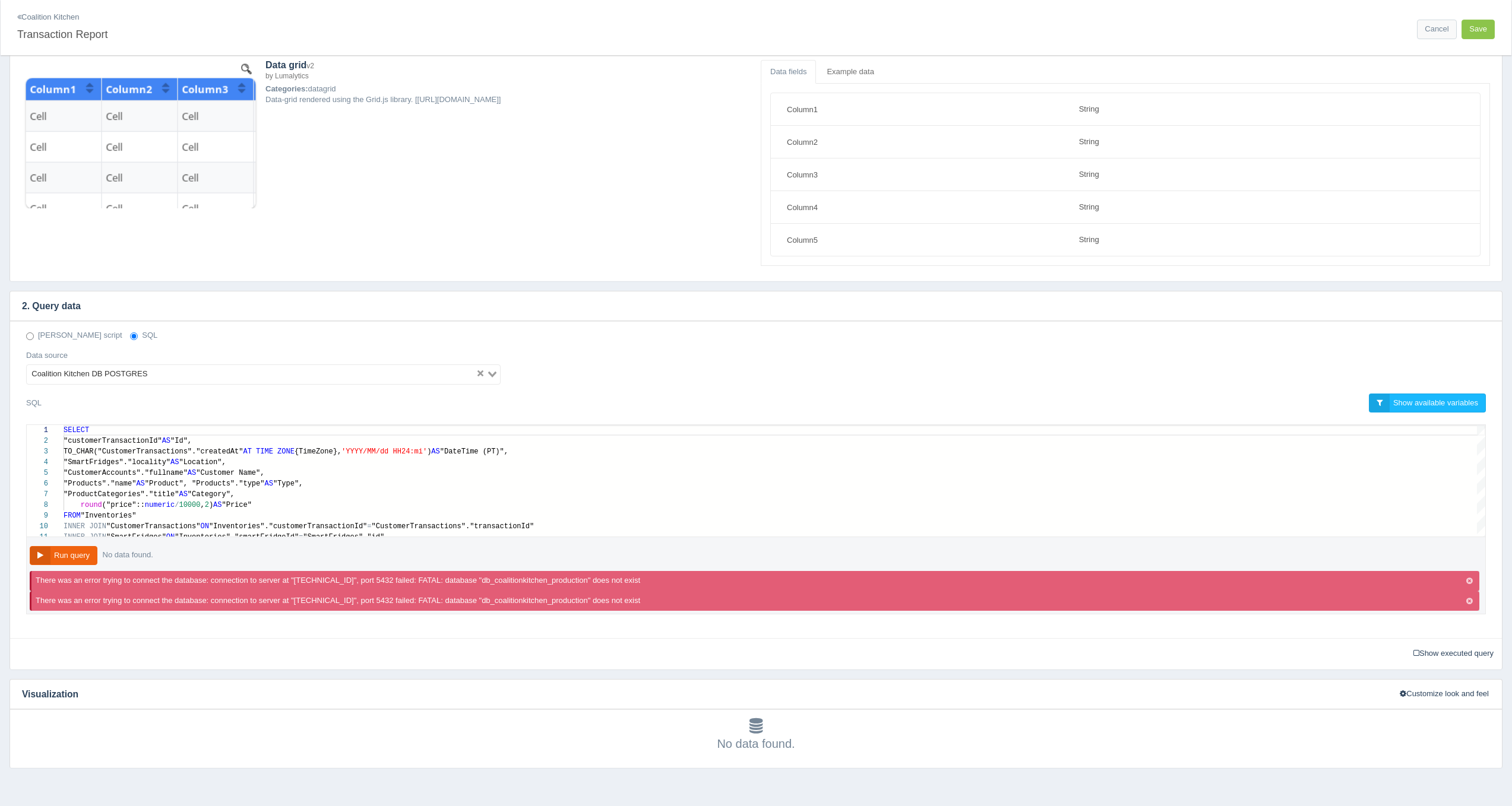
click at [70, 16] on link "Coalition Kitchen" at bounding box center [49, 17] width 63 height 9
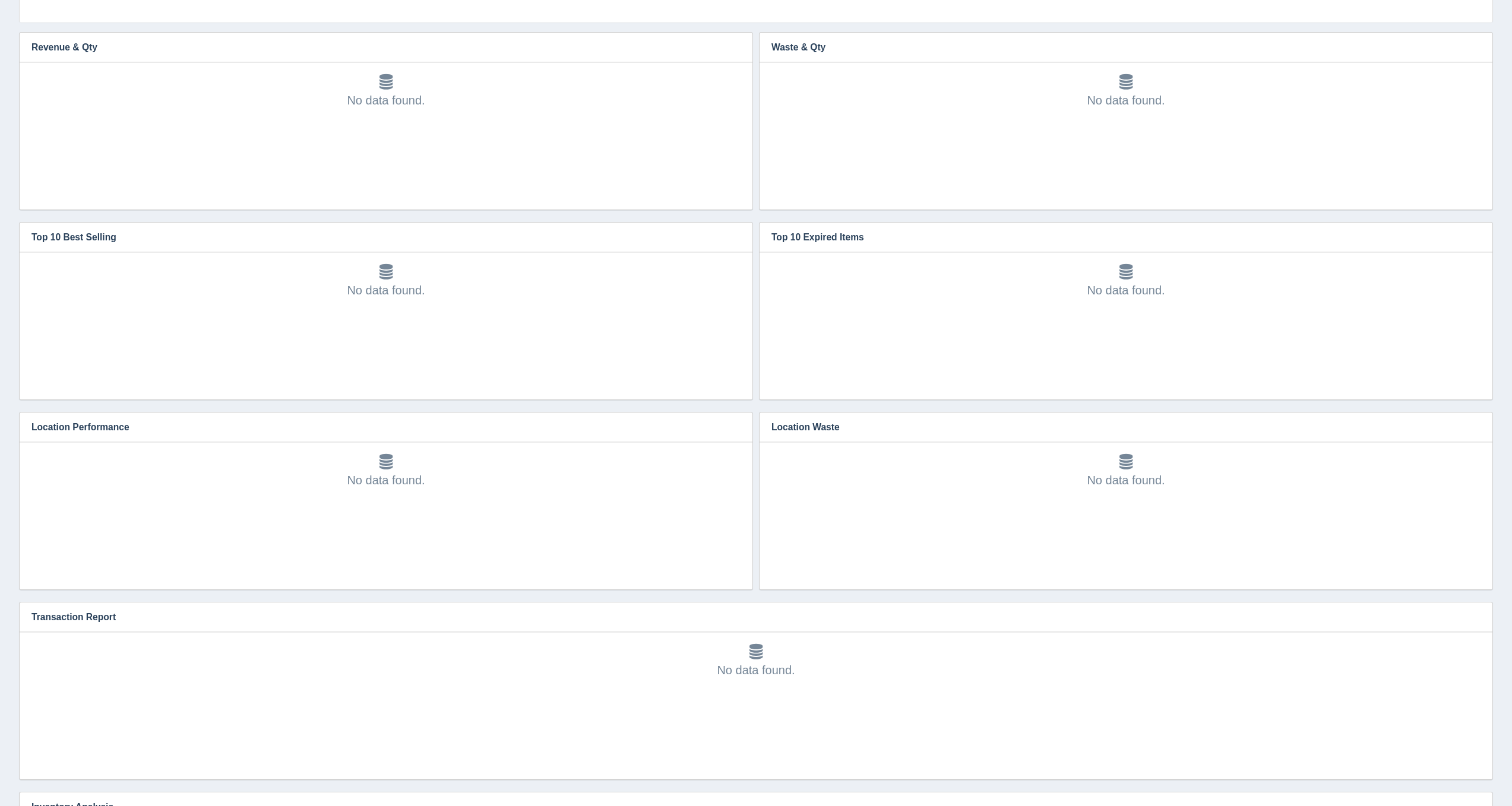
scroll to position [301, 0]
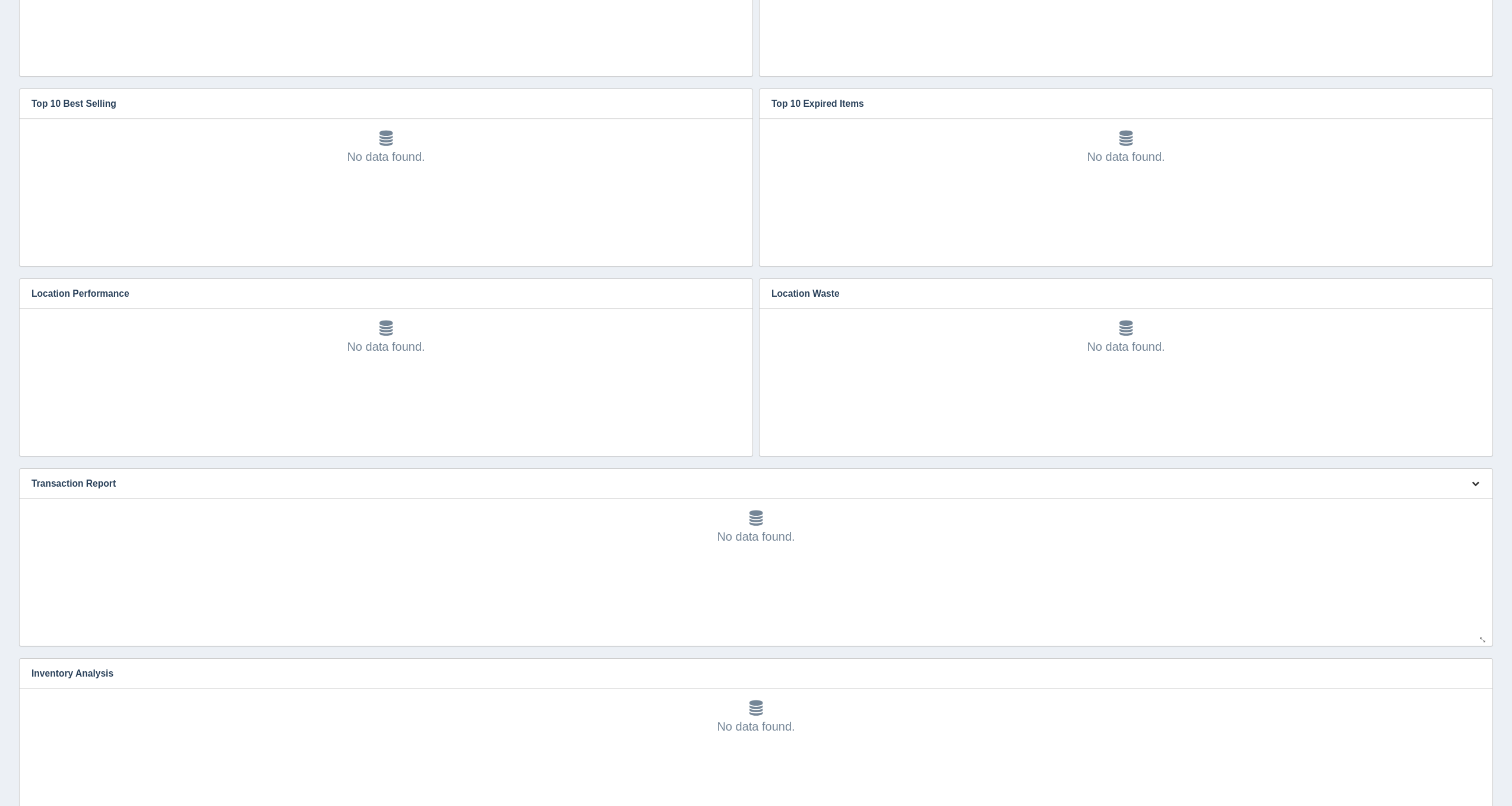
click at [1471, 485] on icon "button" at bounding box center [1475, 483] width 8 height 8
click at [1466, 497] on link "Edit chart" at bounding box center [1436, 501] width 95 height 17
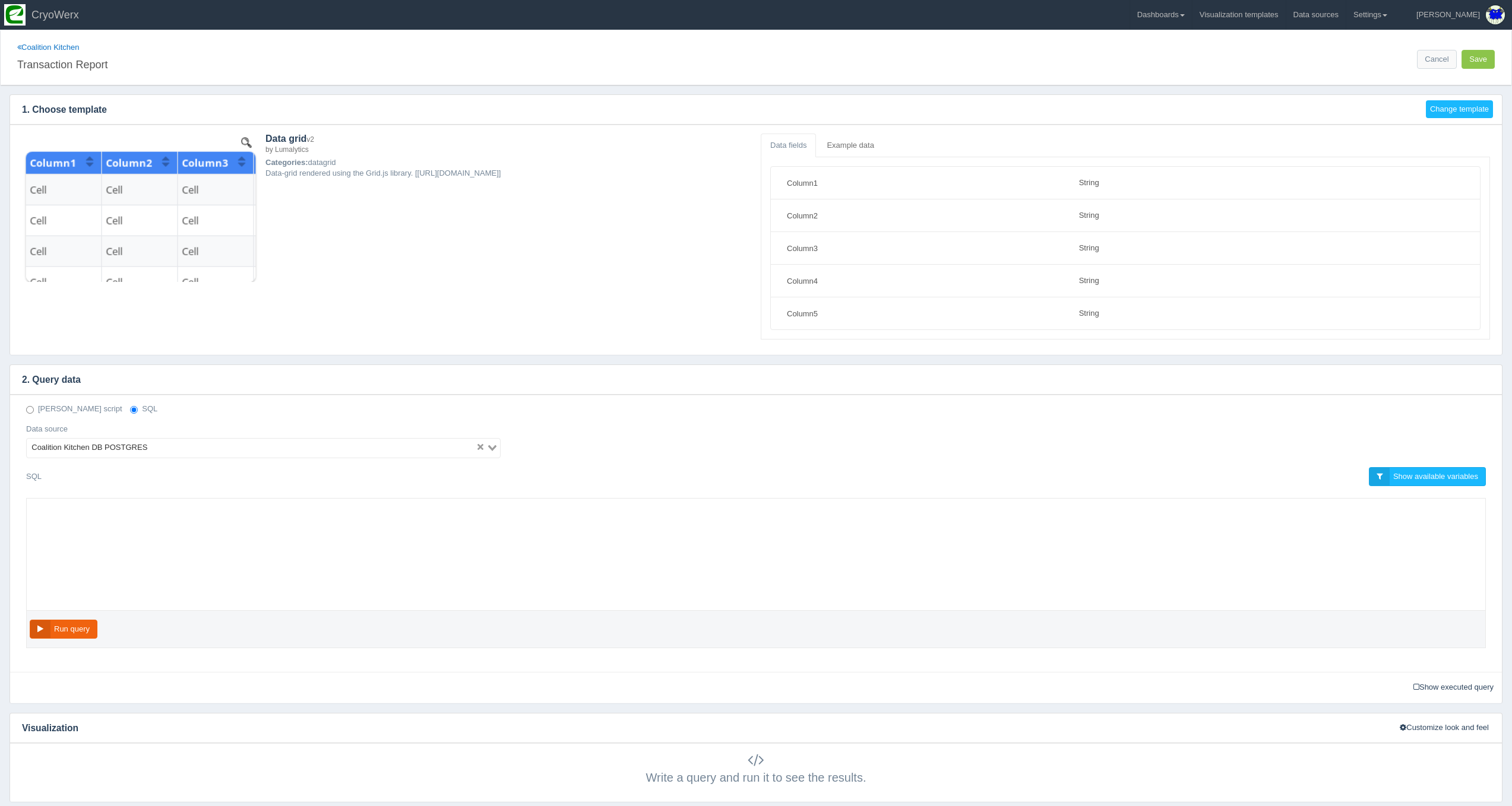
select select "string"
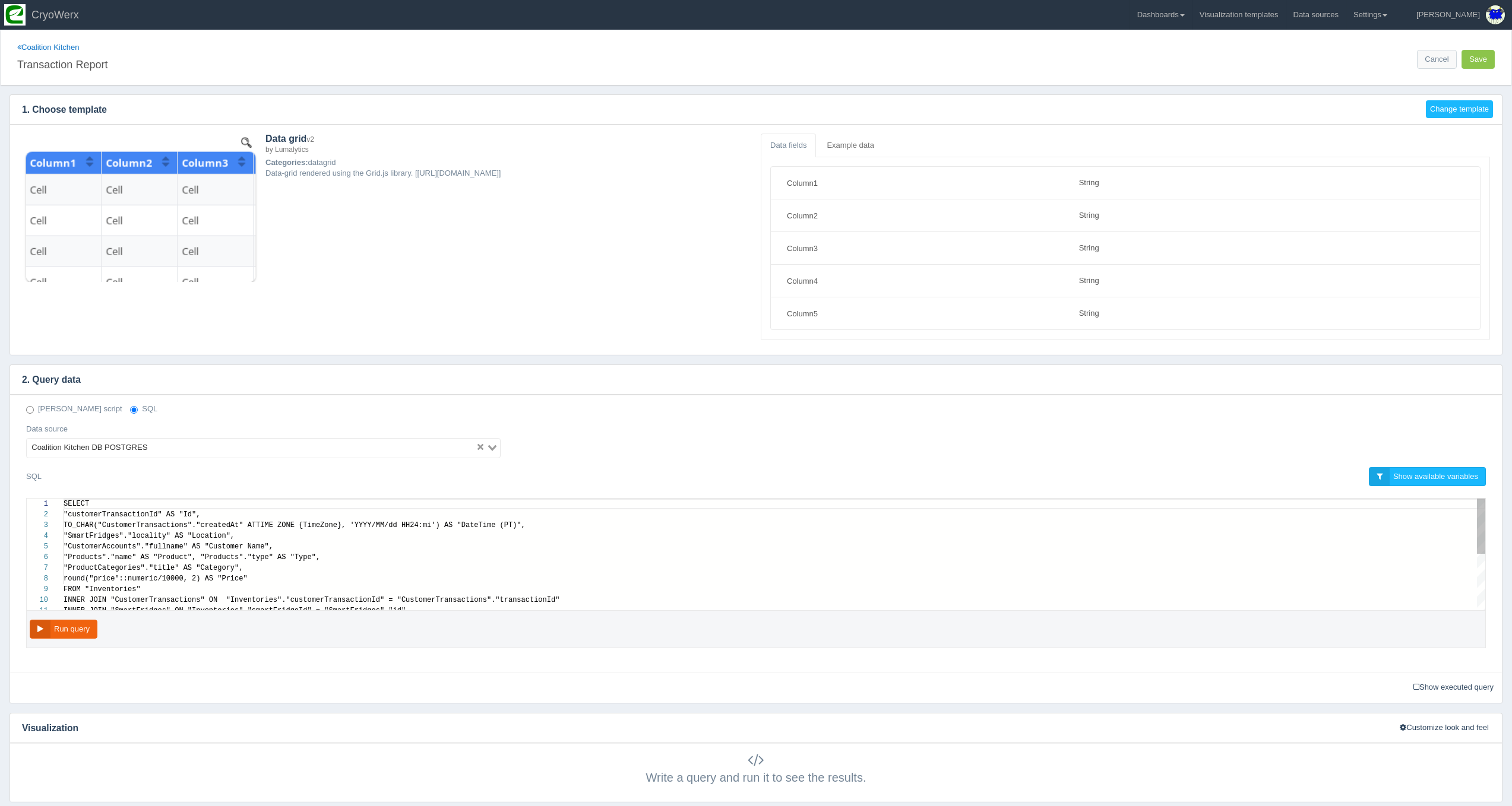
scroll to position [96, 0]
click at [25, 46] on link "Coalition Kitchen" at bounding box center [49, 47] width 63 height 9
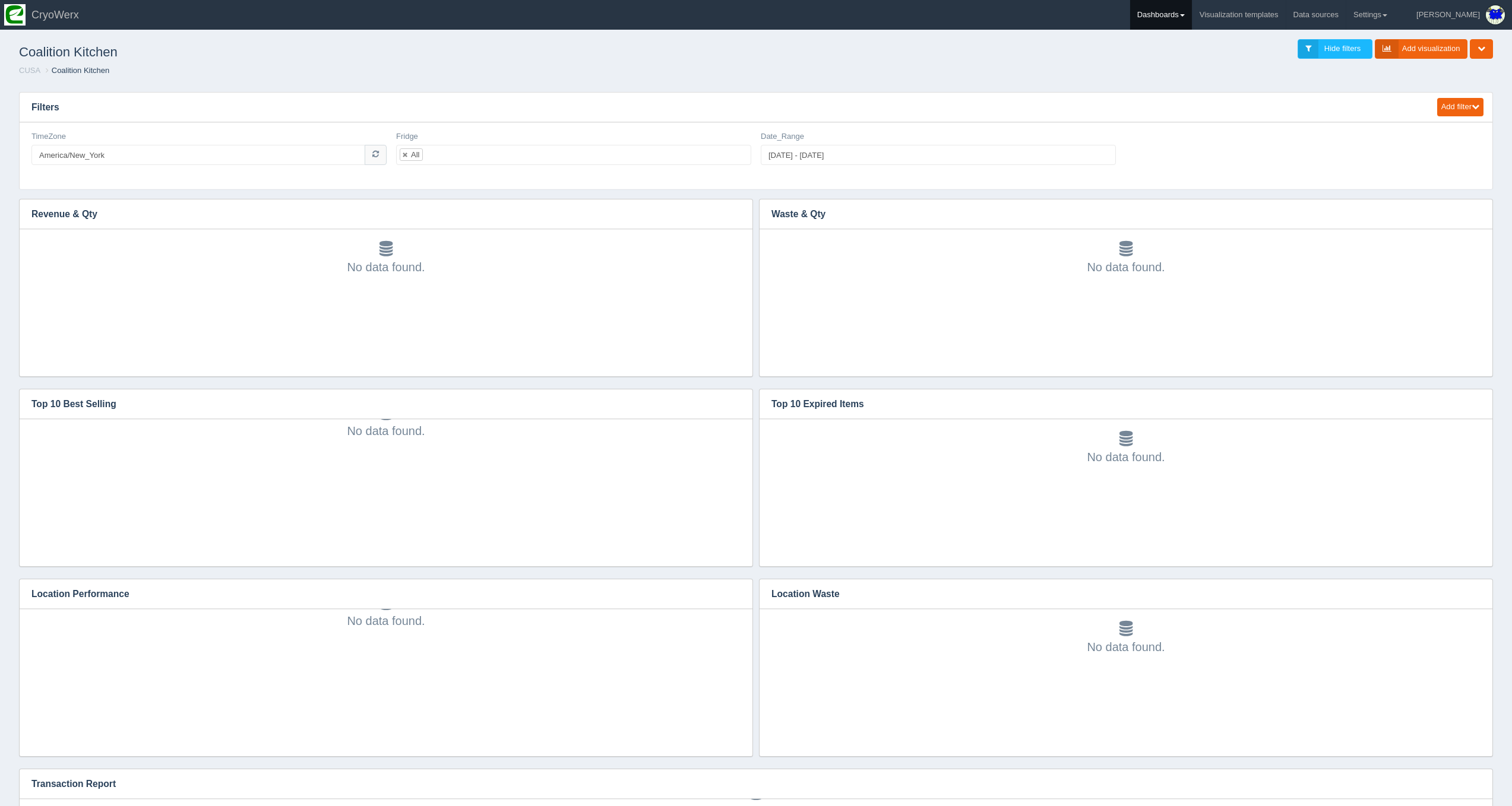
click at [1190, 9] on link "Dashboards" at bounding box center [1161, 14] width 62 height 29
click at [1234, 79] on link "CUSA" at bounding box center [1210, 79] width 161 height 23
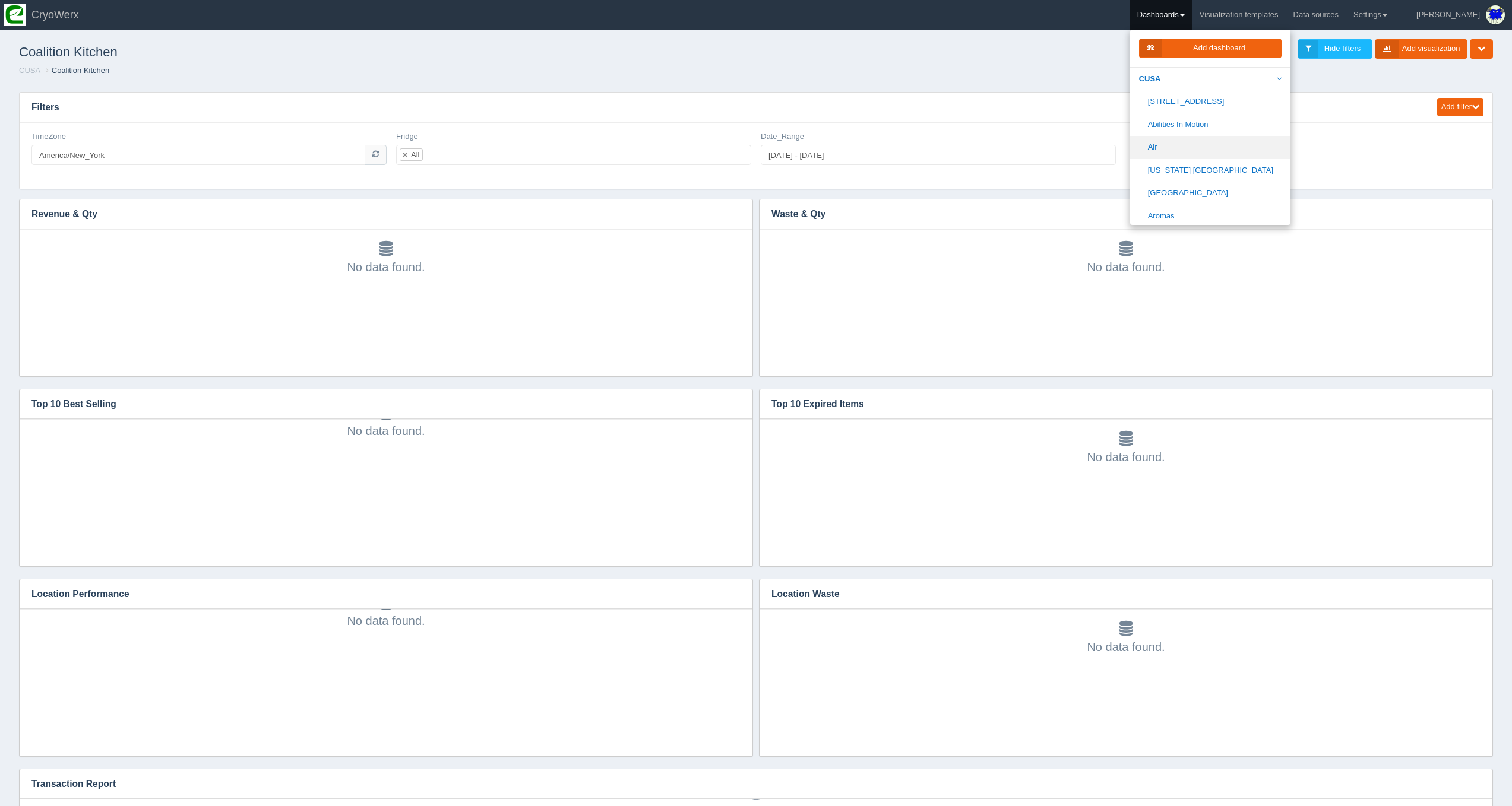
scroll to position [127, 0]
click at [1217, 196] on link "[GEOGRAPHIC_DATA]" at bounding box center [1210, 203] width 161 height 23
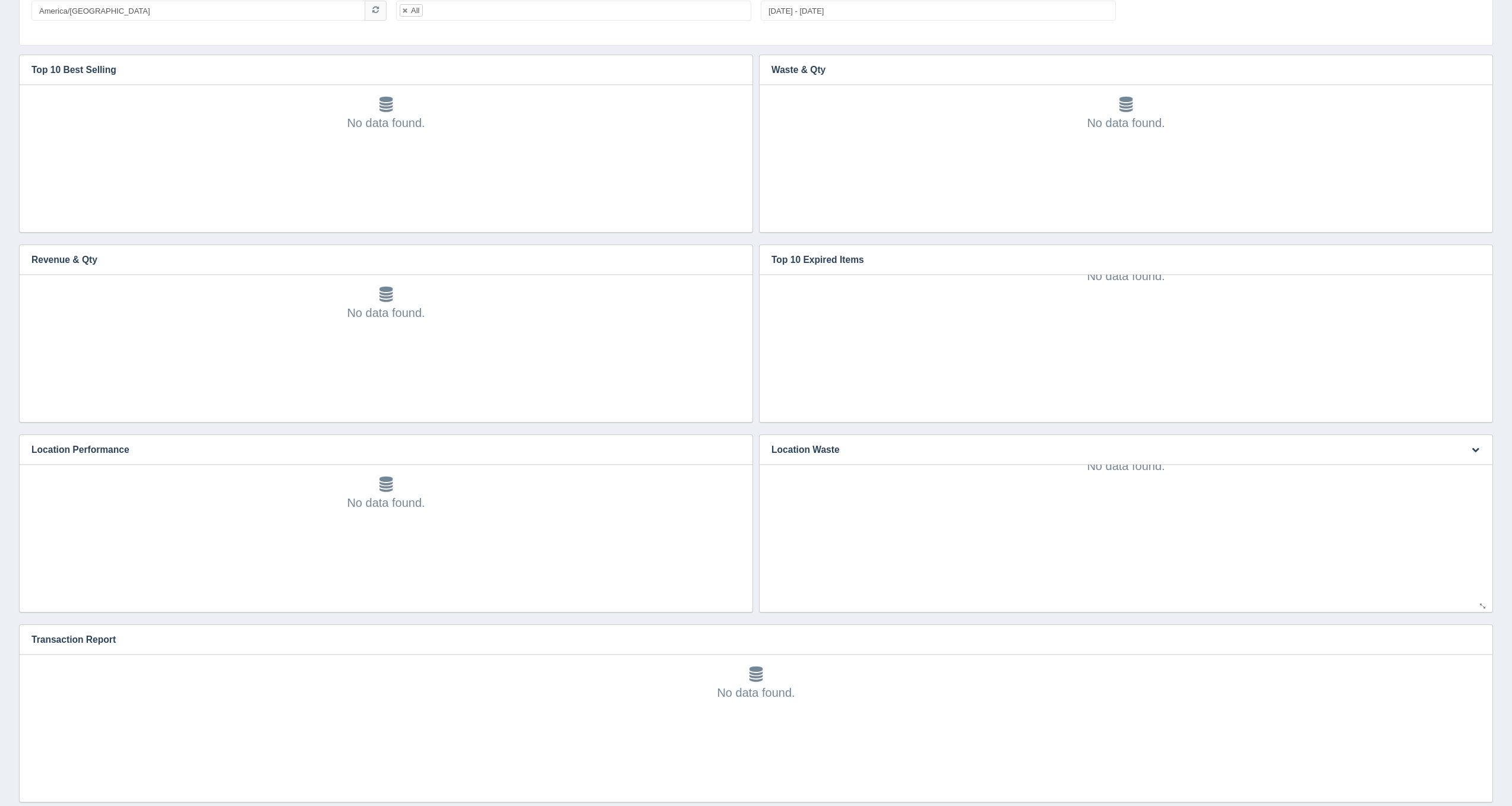
scroll to position [292, 0]
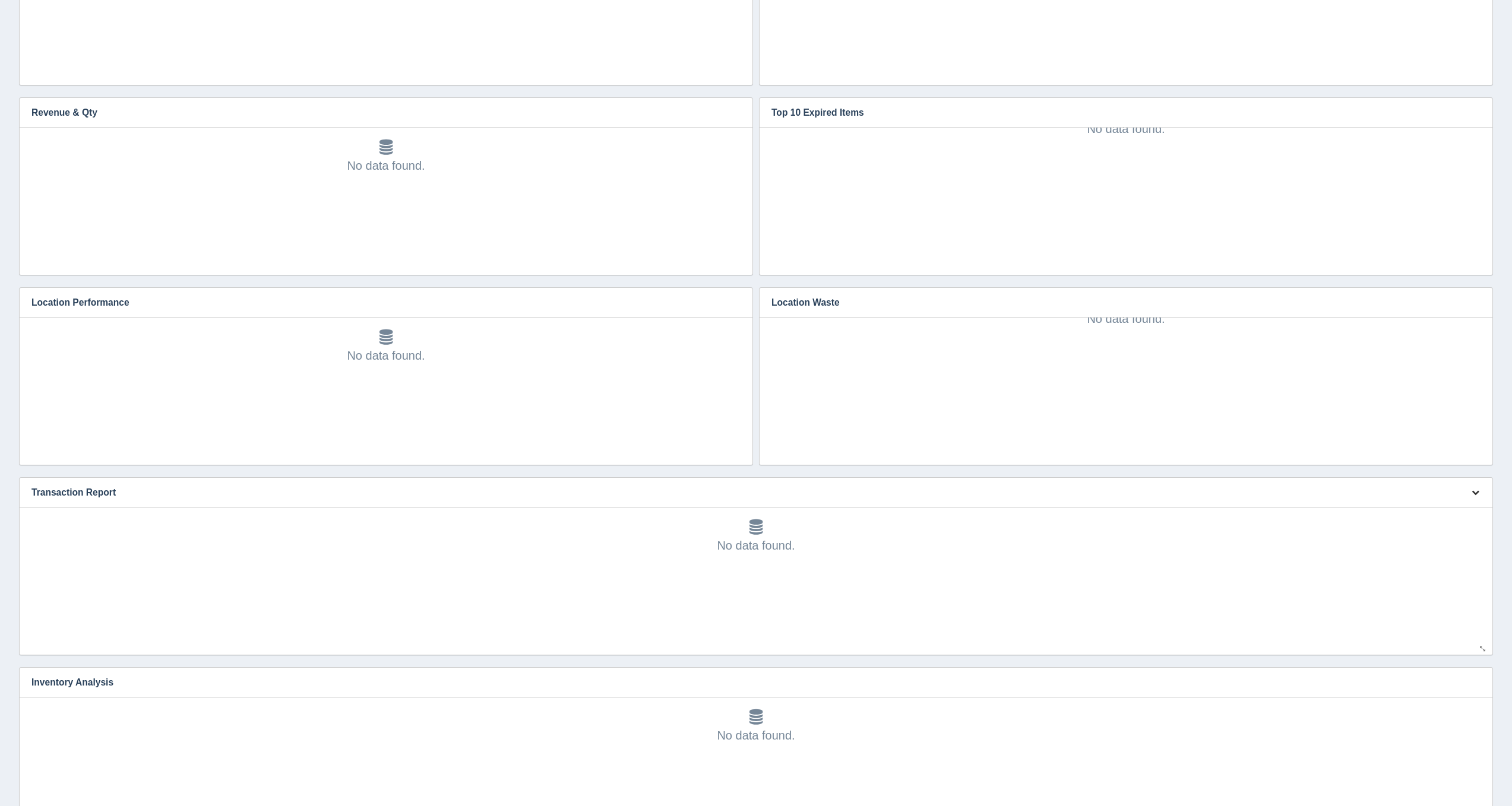
click at [1475, 493] on icon "button" at bounding box center [1475, 492] width 8 height 8
click at [1462, 502] on link "Edit chart" at bounding box center [1436, 510] width 95 height 17
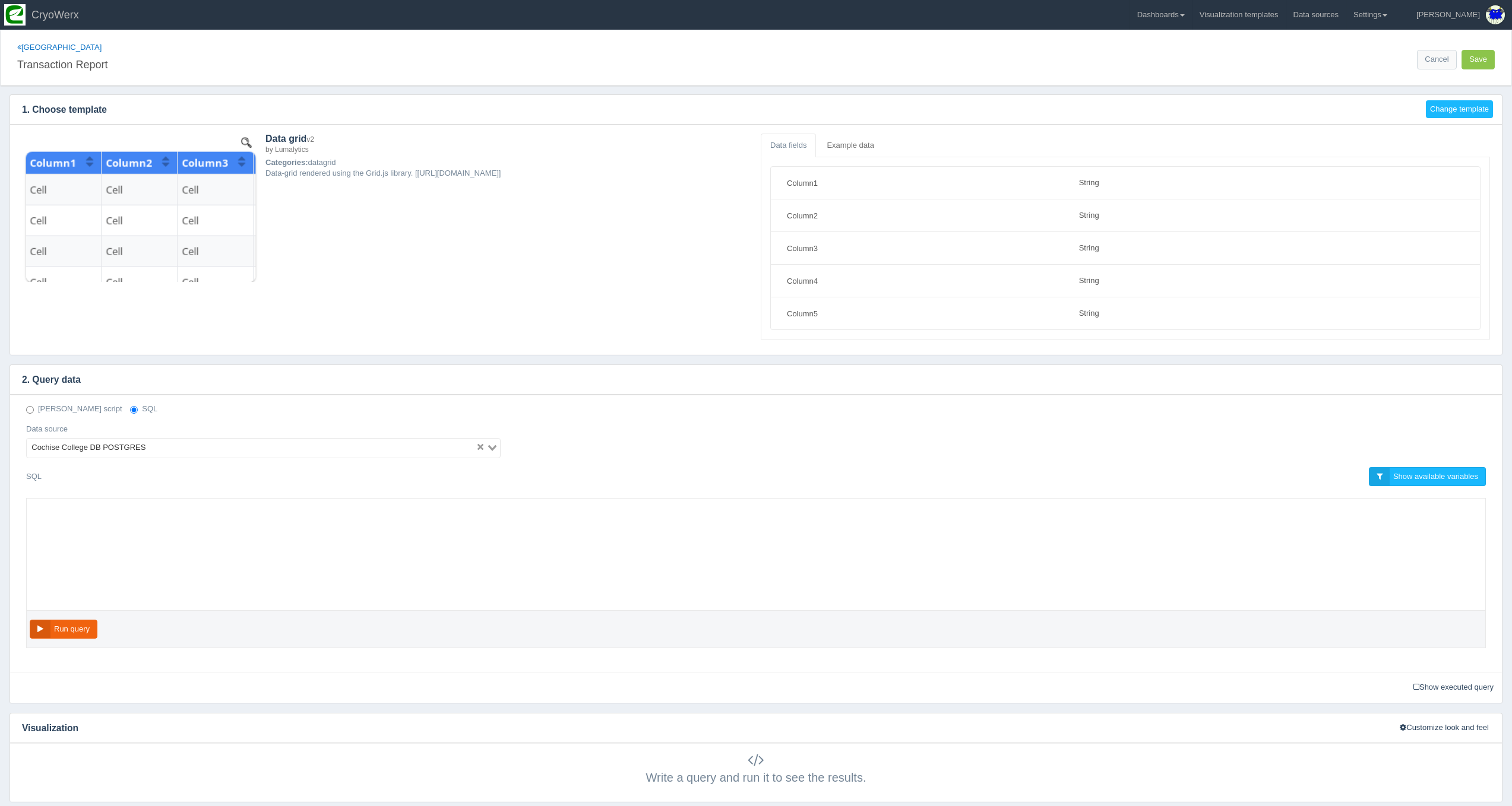
select select "string"
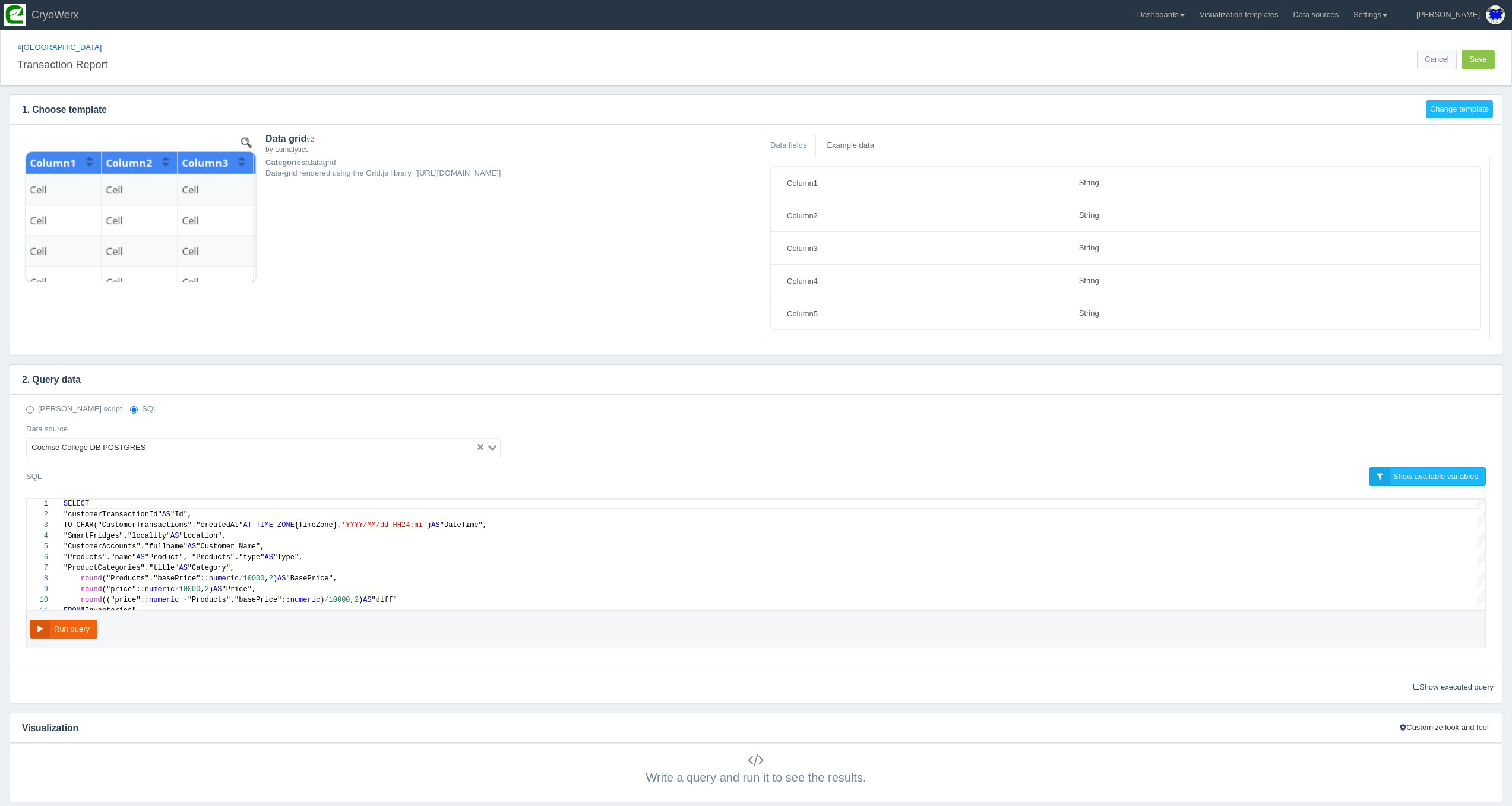
scroll to position [96, 0]
click at [1192, 19] on link "Dashboards" at bounding box center [1161, 14] width 62 height 29
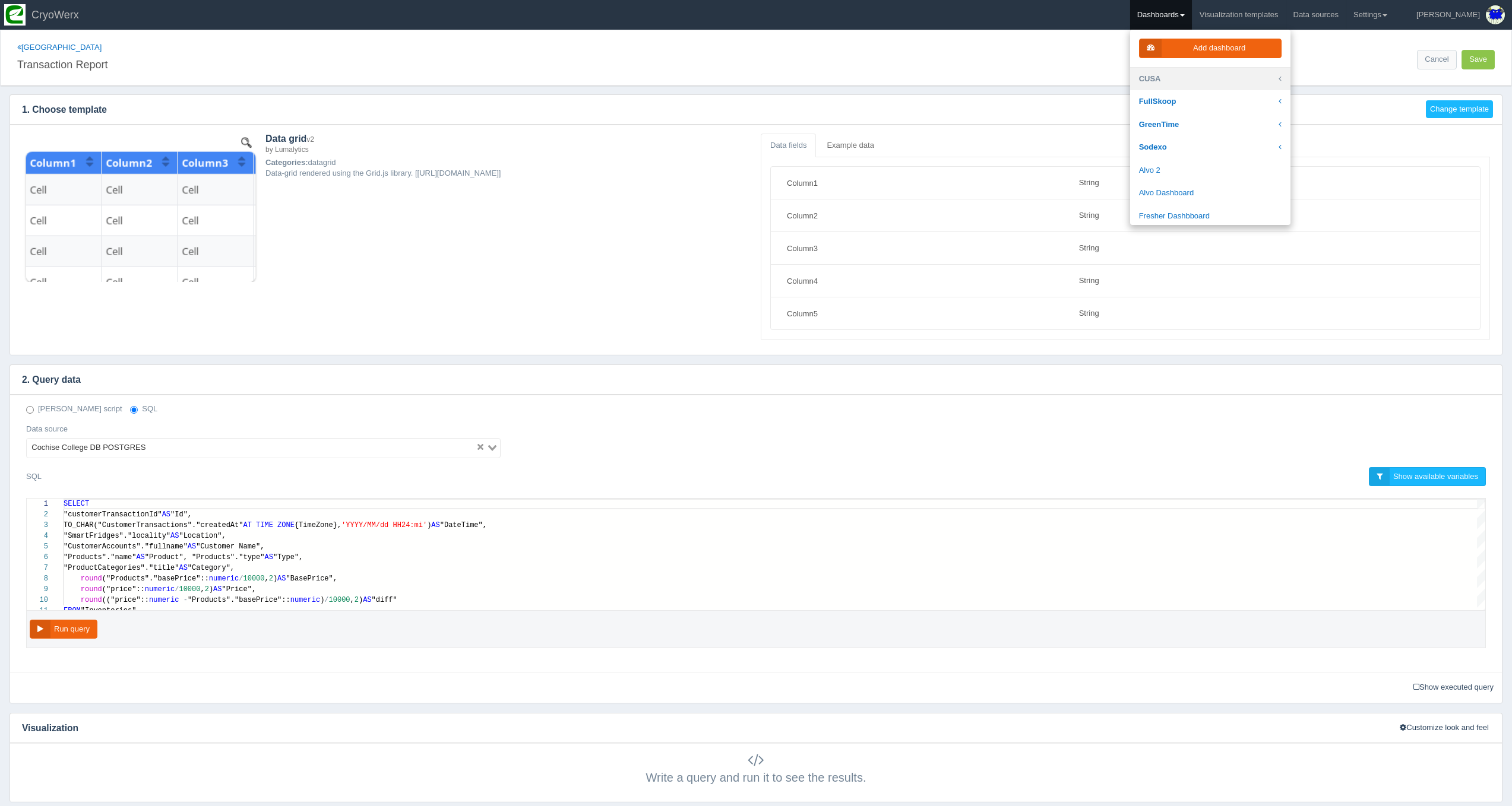
click at [1203, 76] on link "CUSA" at bounding box center [1210, 79] width 161 height 23
click at [1217, 190] on link "Coalition Kitchen" at bounding box center [1210, 191] width 161 height 23
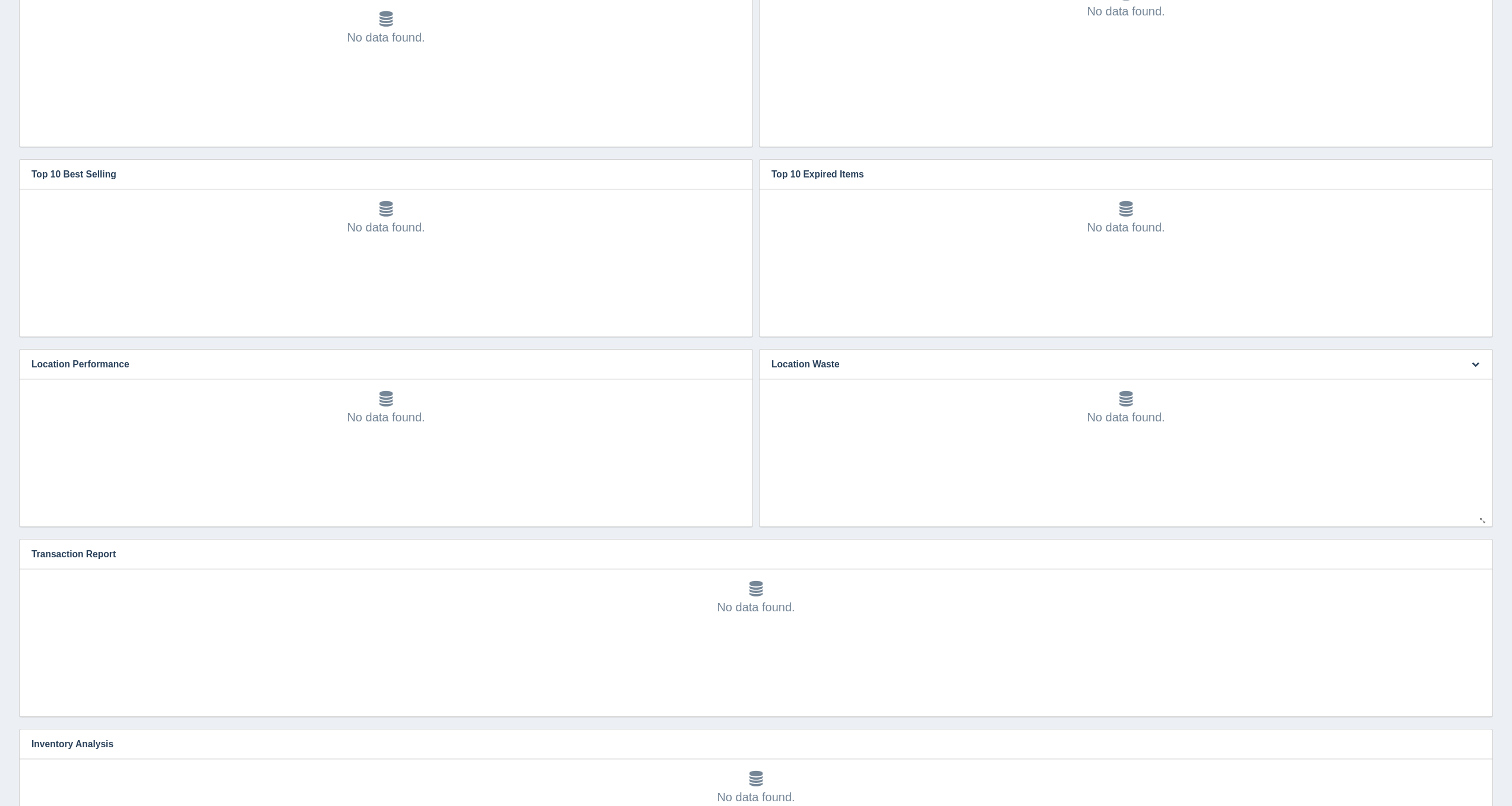
scroll to position [2, 0]
click at [1468, 548] on button "button" at bounding box center [1475, 555] width 16 height 19
click at [1460, 564] on link "Edit chart" at bounding box center [1436, 572] width 95 height 17
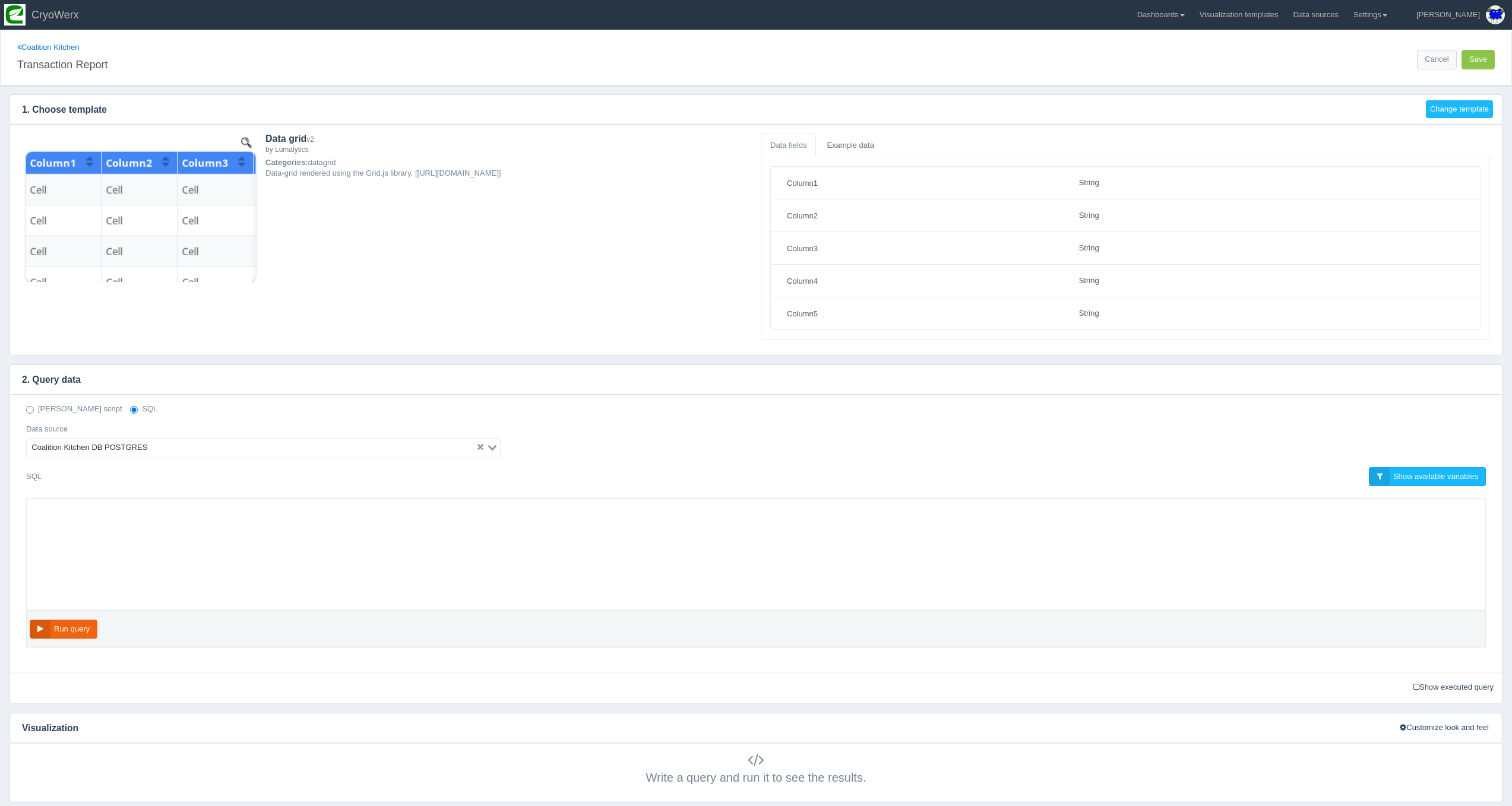
select select "string"
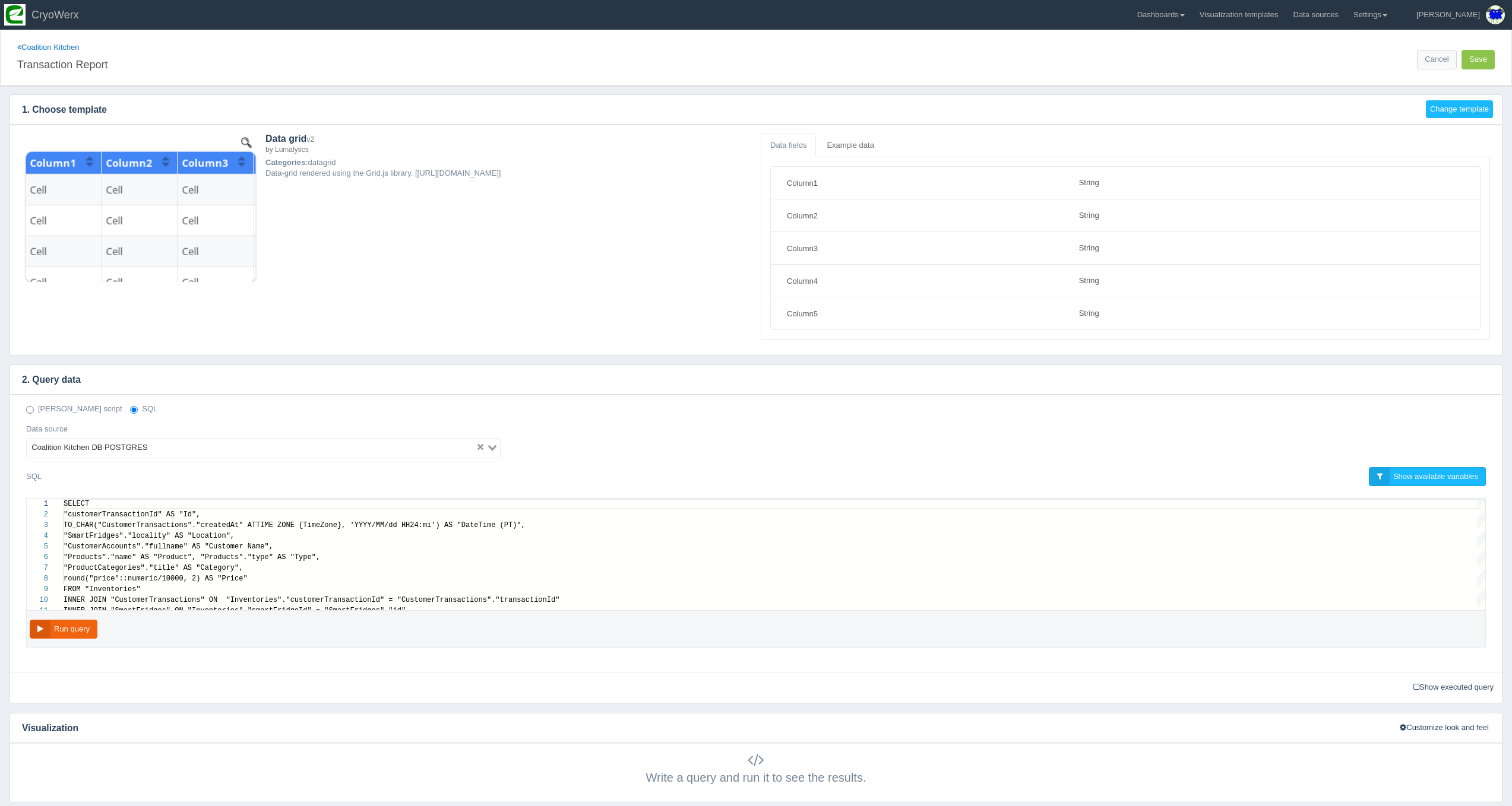
scroll to position [96, 0]
click at [1187, 21] on link "Dashboards" at bounding box center [1161, 14] width 62 height 29
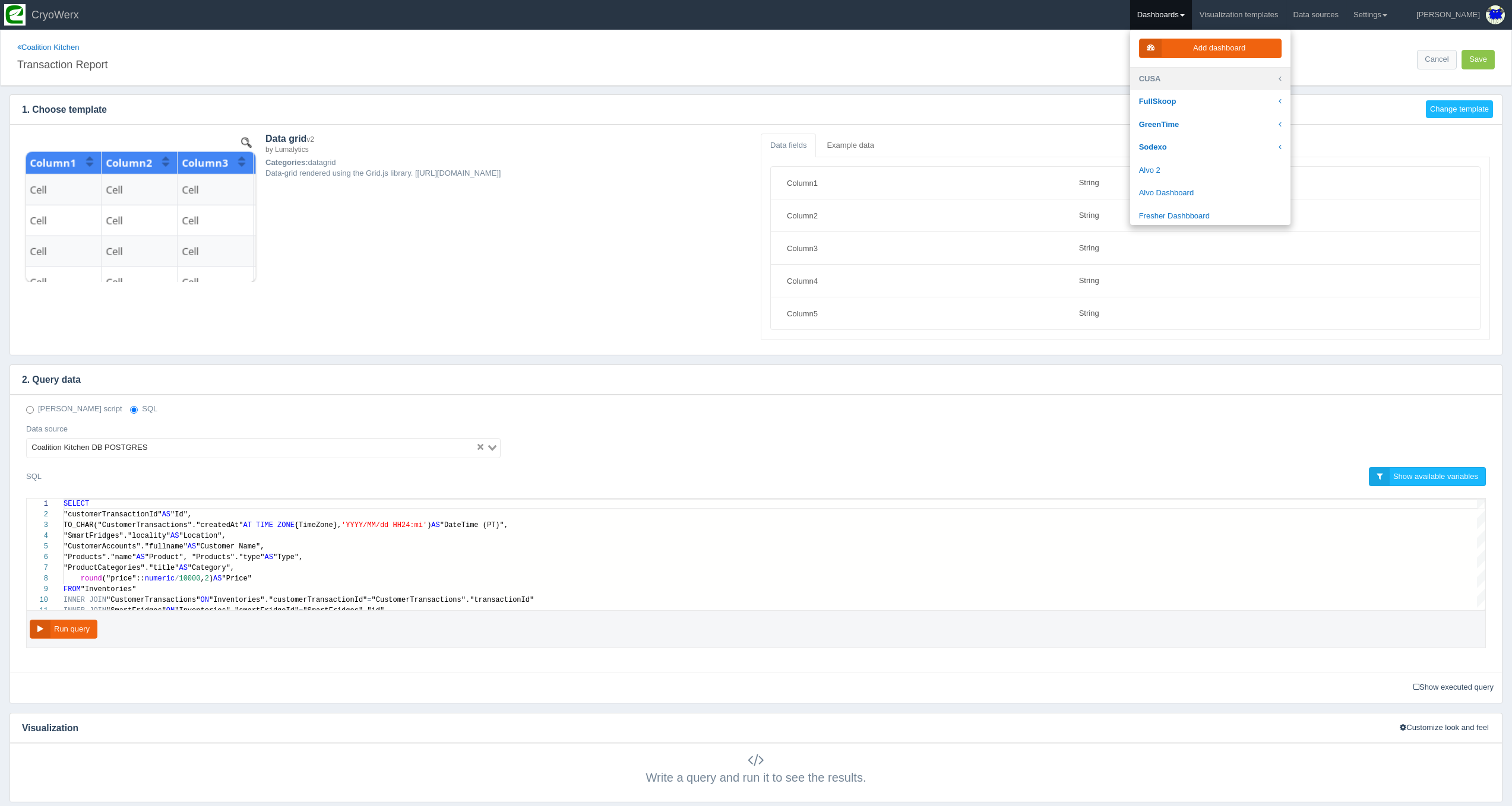
click at [1191, 72] on link "CUSA" at bounding box center [1210, 79] width 161 height 23
click at [1221, 165] on link "[GEOGRAPHIC_DATA]" at bounding box center [1210, 173] width 161 height 23
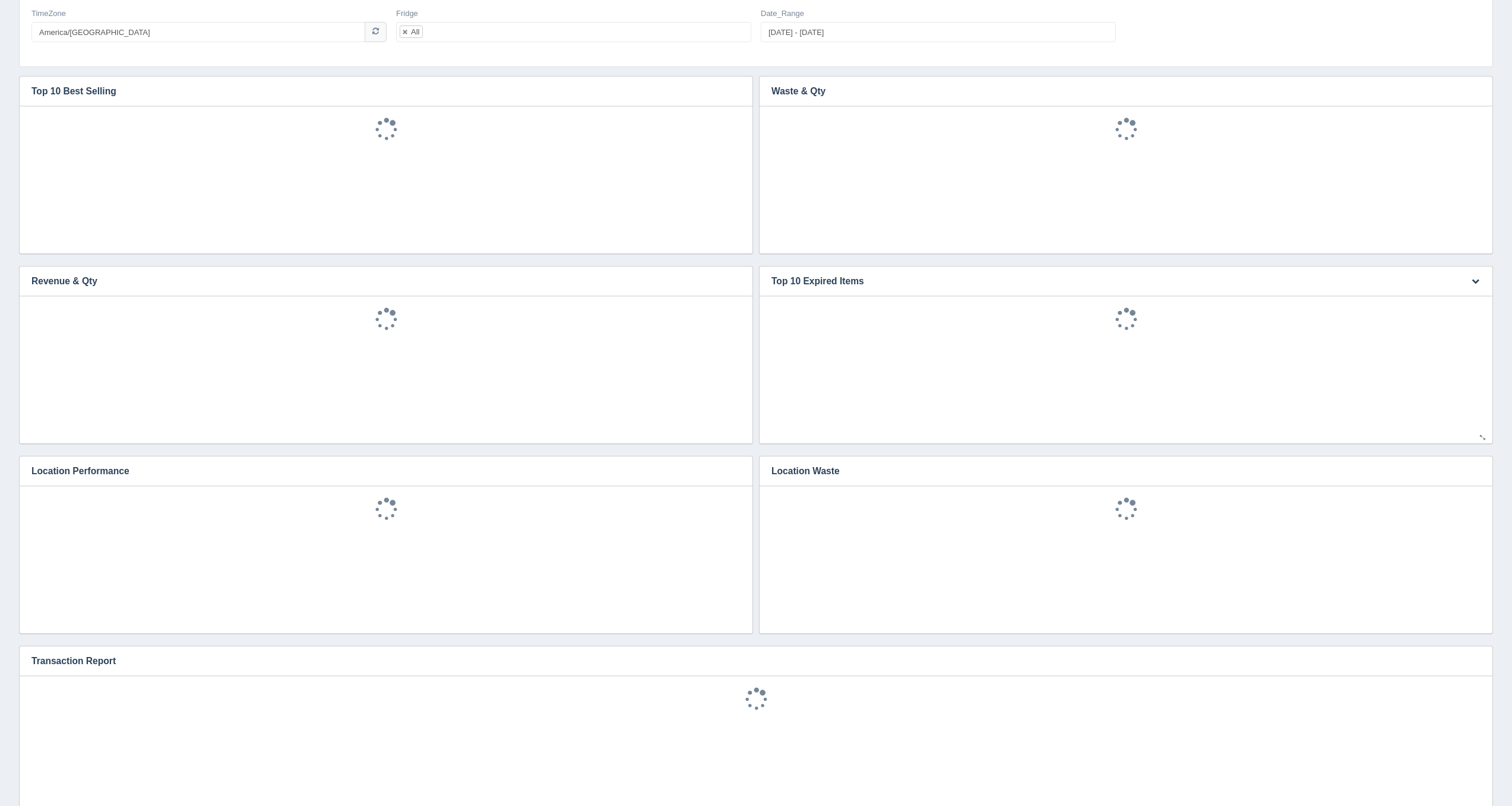
scroll to position [26, 0]
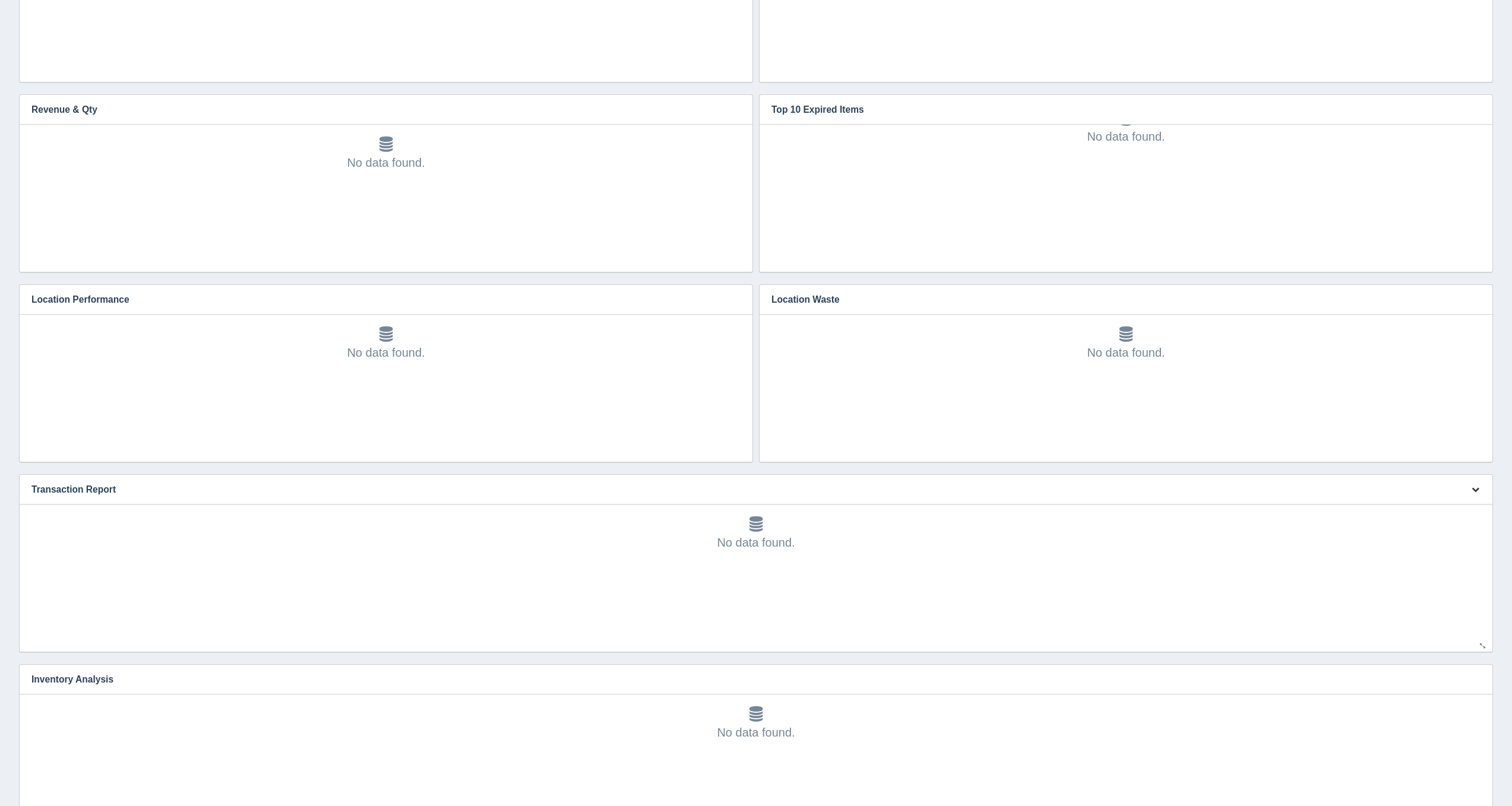
click at [1475, 496] on button "button" at bounding box center [1475, 490] width 16 height 19
click at [1475, 505] on link "Edit chart" at bounding box center [1436, 507] width 95 height 17
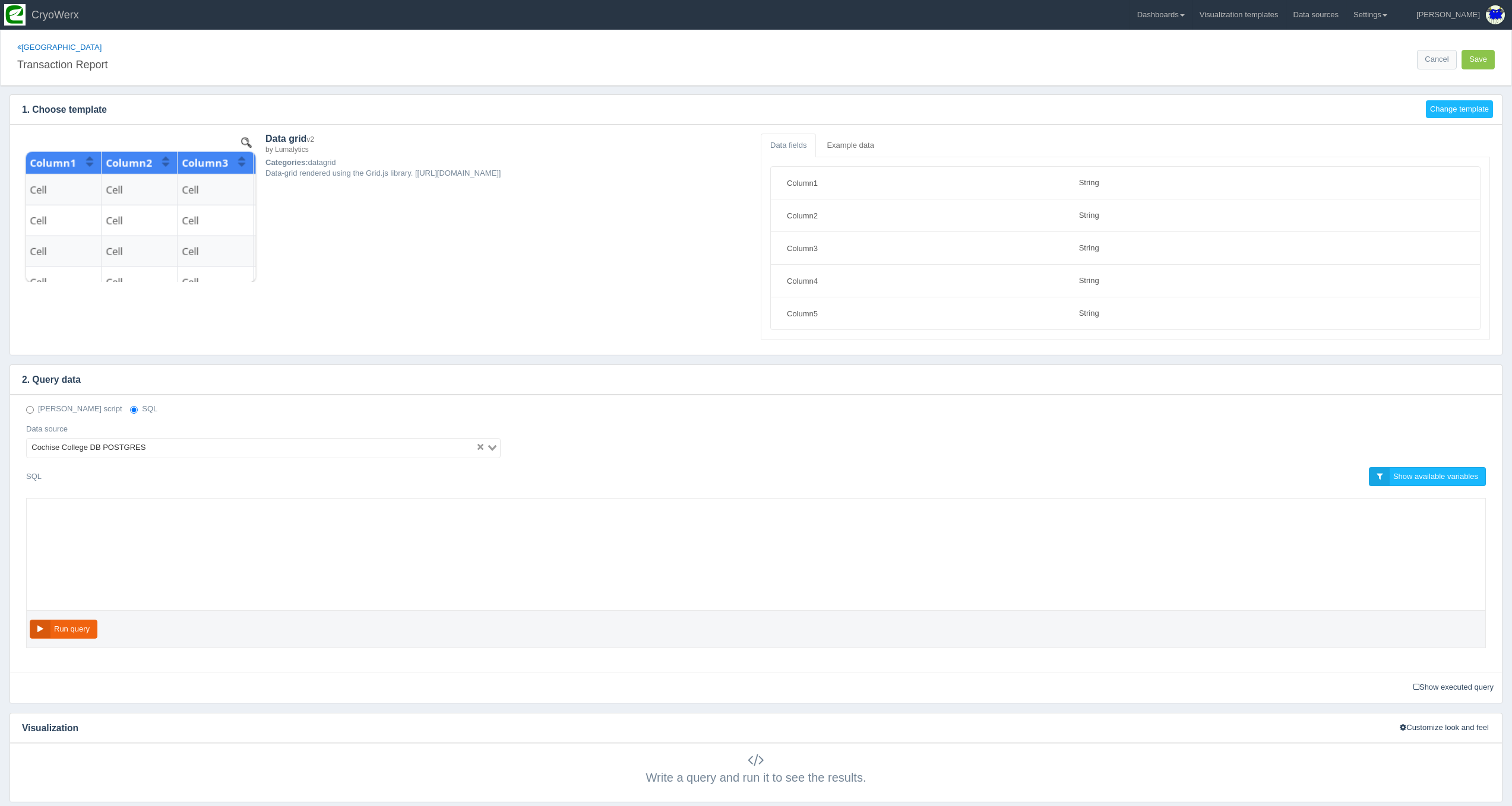
select select "string"
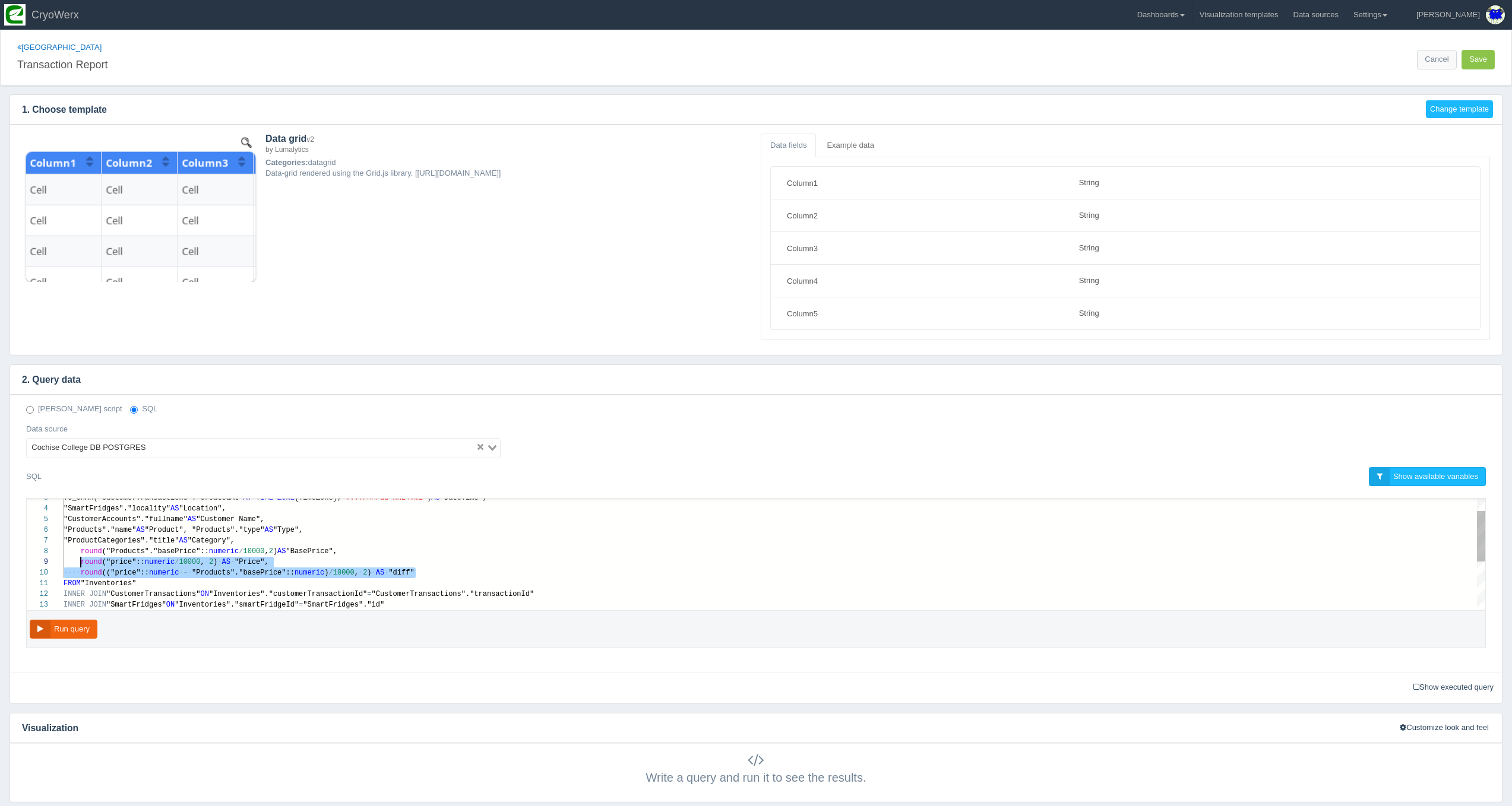
scroll to position [75, 17]
drag, startPoint x: 421, startPoint y: 598, endPoint x: 79, endPoint y: 554, distance: 344.8
paste textarea "MM/dd HH24:mi') AS "DateTime", "SmartFridges"."locality" AS "Location", "Custom…"
type textarea "ustomerTransactionId" AS "Id", TO_CHAR("CustomerTransactions"."createdAt" AT TI…"
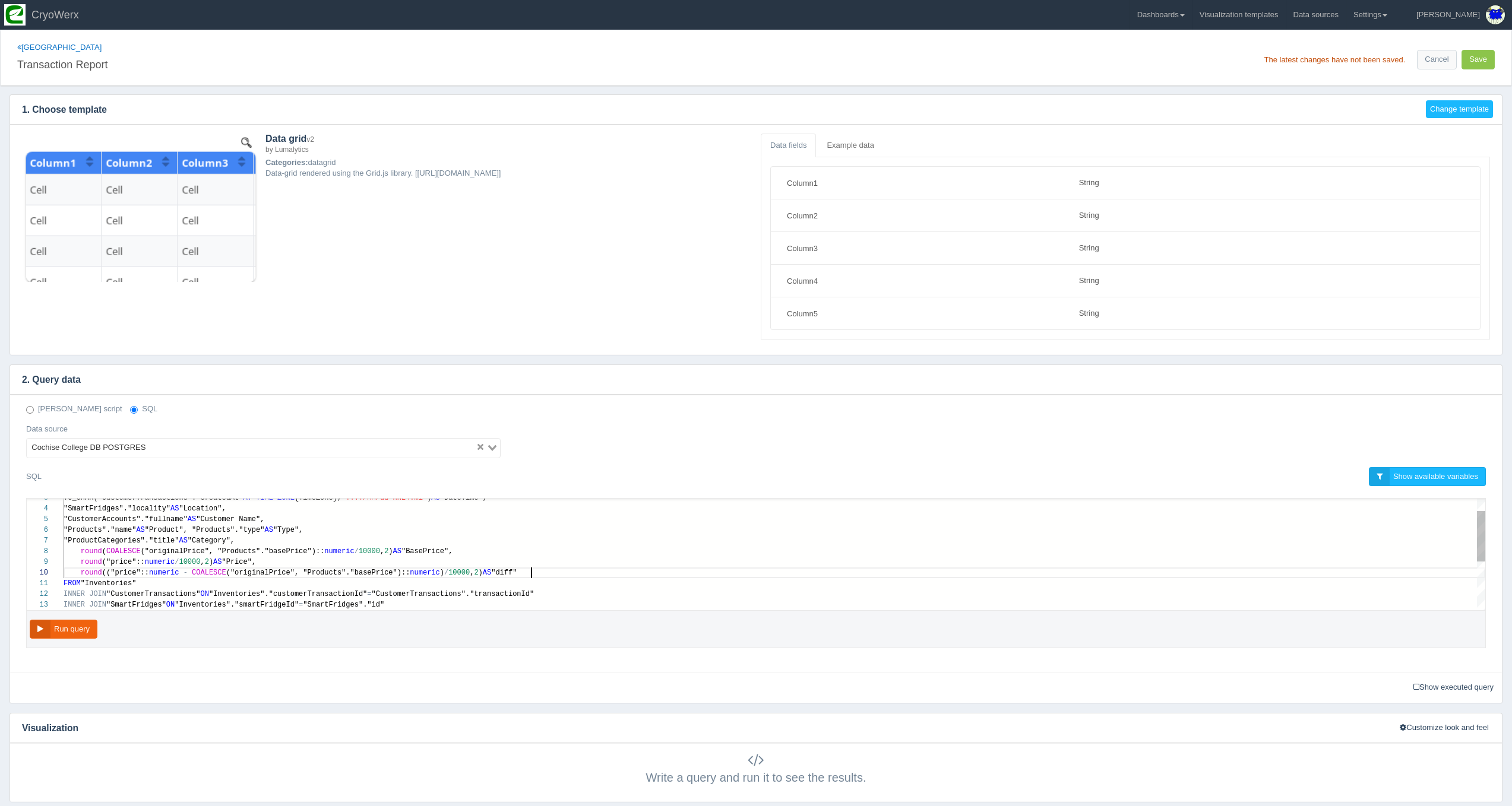
scroll to position [75, 206]
click at [551, 563] on div "round ("price":: numeric / 10000 , 2 ) AS "Price"," at bounding box center [774, 562] width 1422 height 11
click at [37, 624] on button "Run query" at bounding box center [63, 629] width 68 height 20
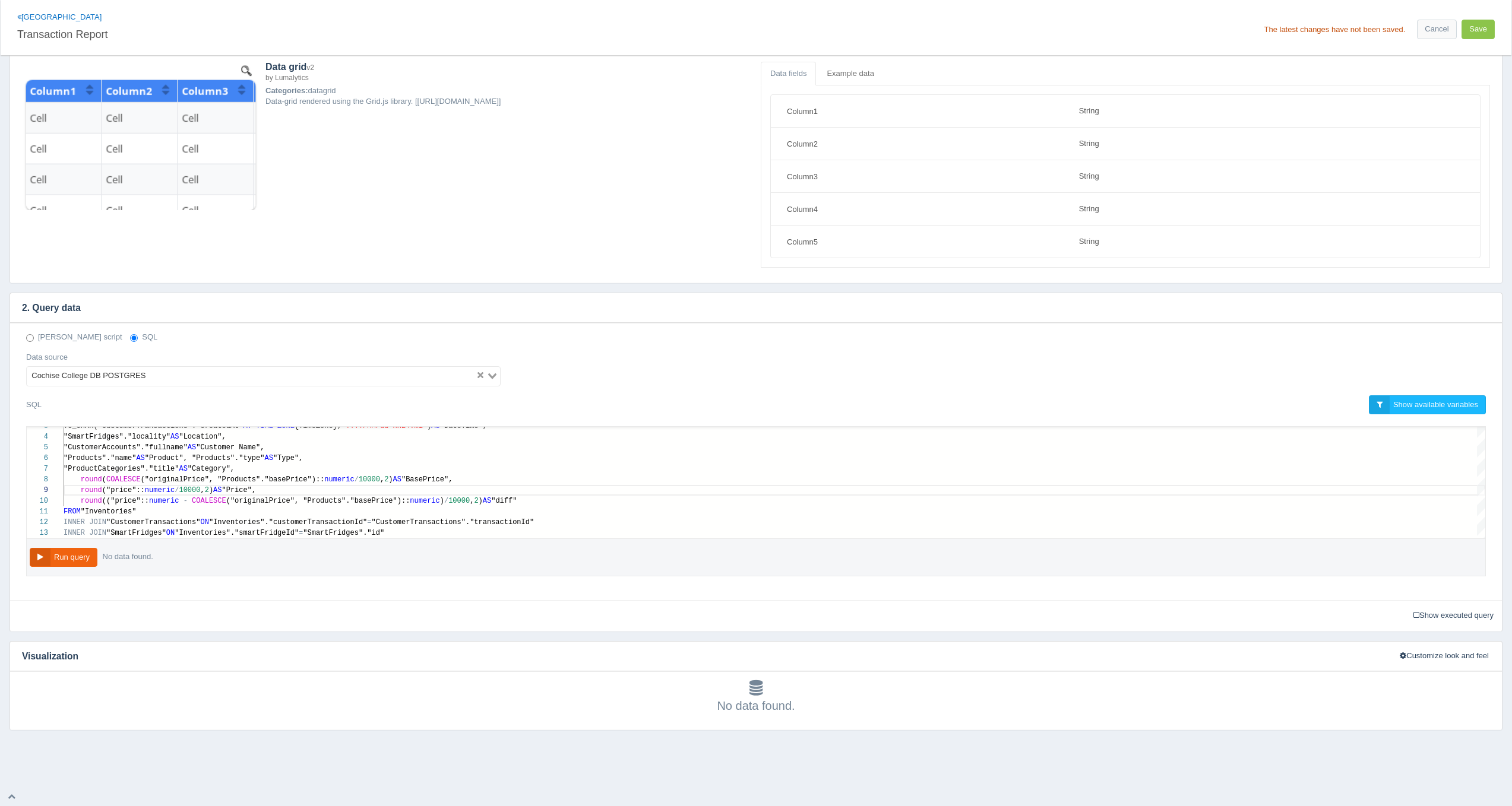
scroll to position [69, 0]
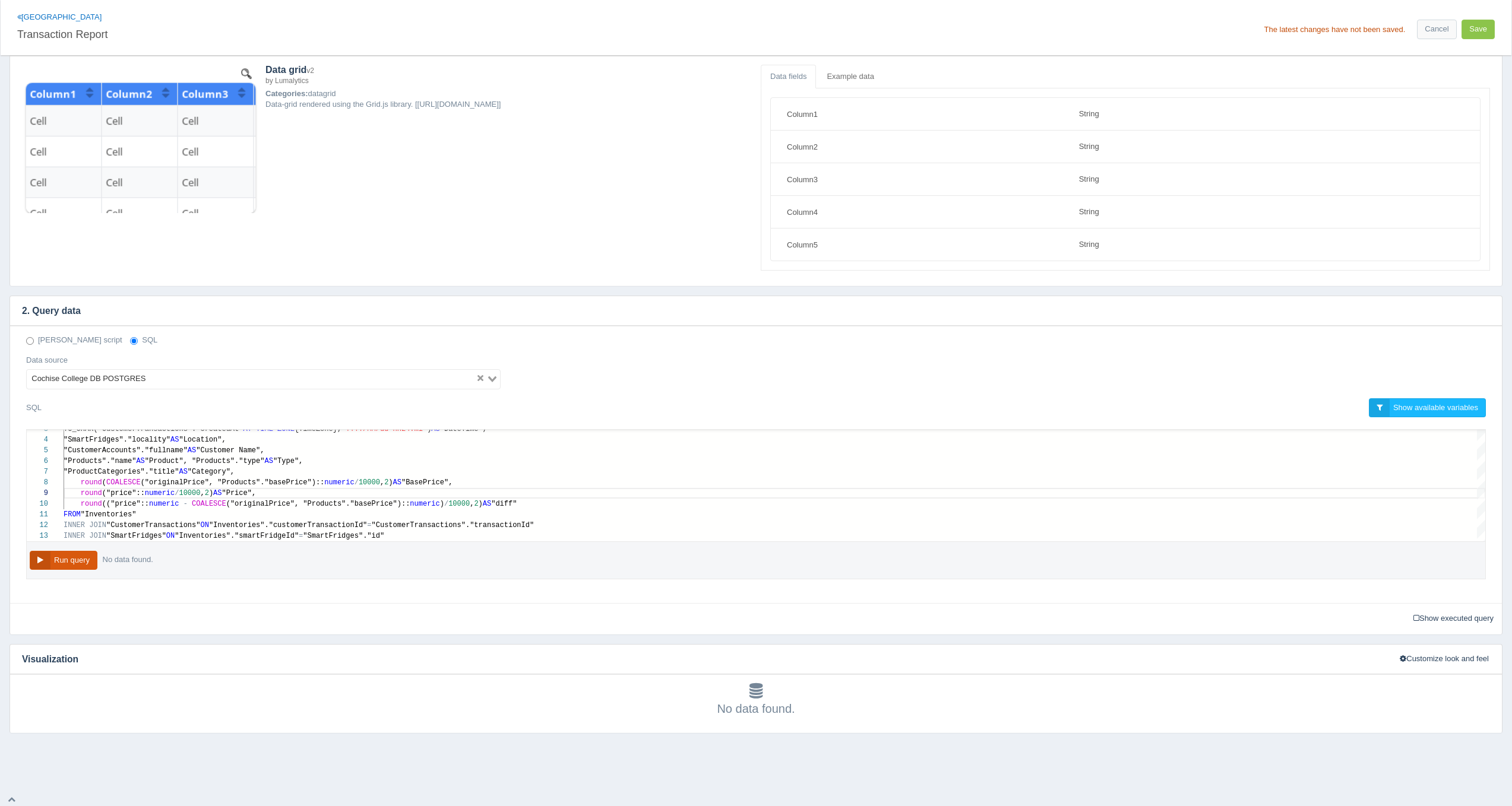
click at [90, 561] on button "Run query" at bounding box center [63, 561] width 68 height 20
click at [1471, 32] on button "Save" at bounding box center [1478, 29] width 33 height 20
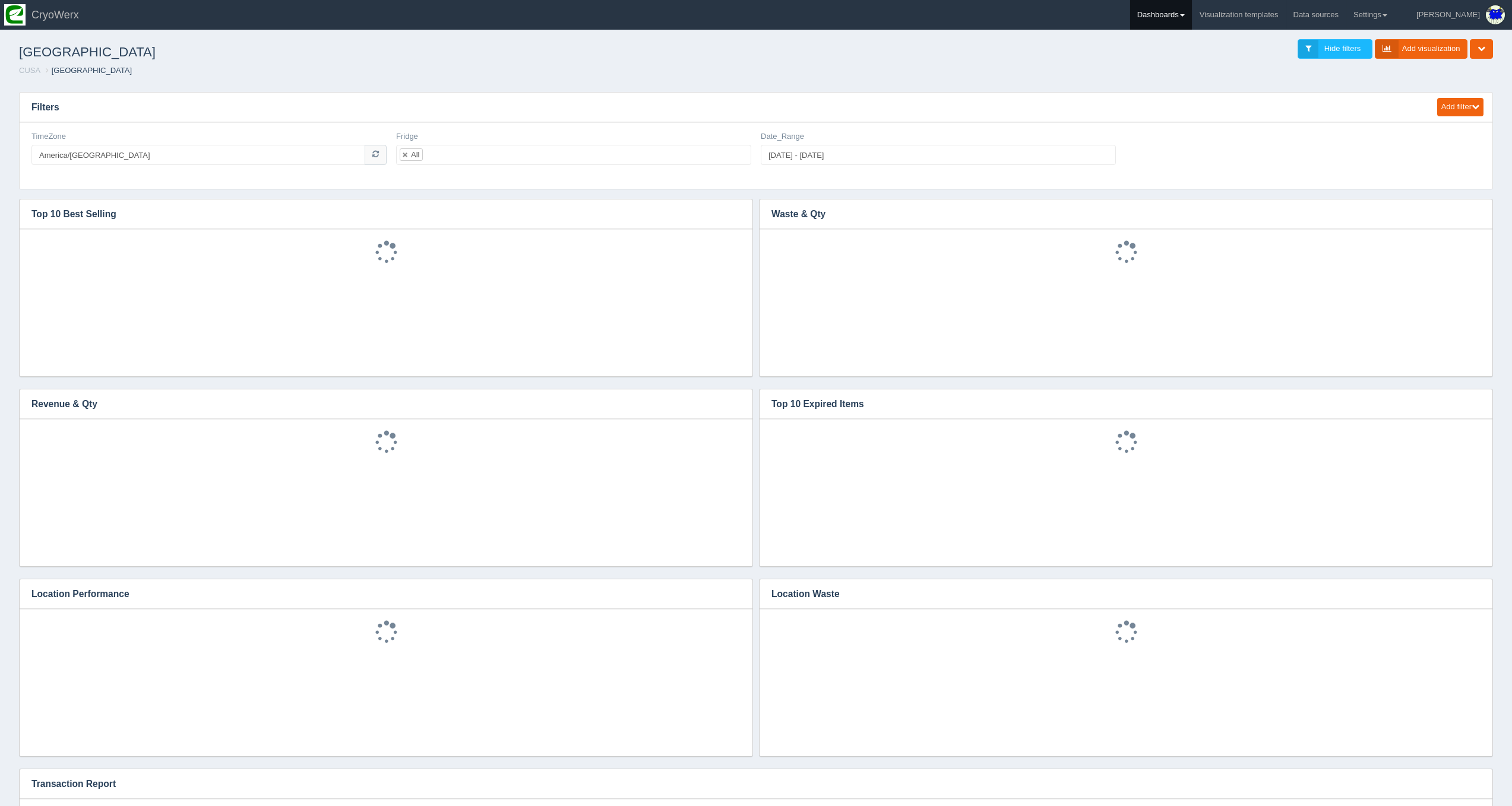
click at [1192, 10] on link "Dashboards" at bounding box center [1161, 14] width 62 height 29
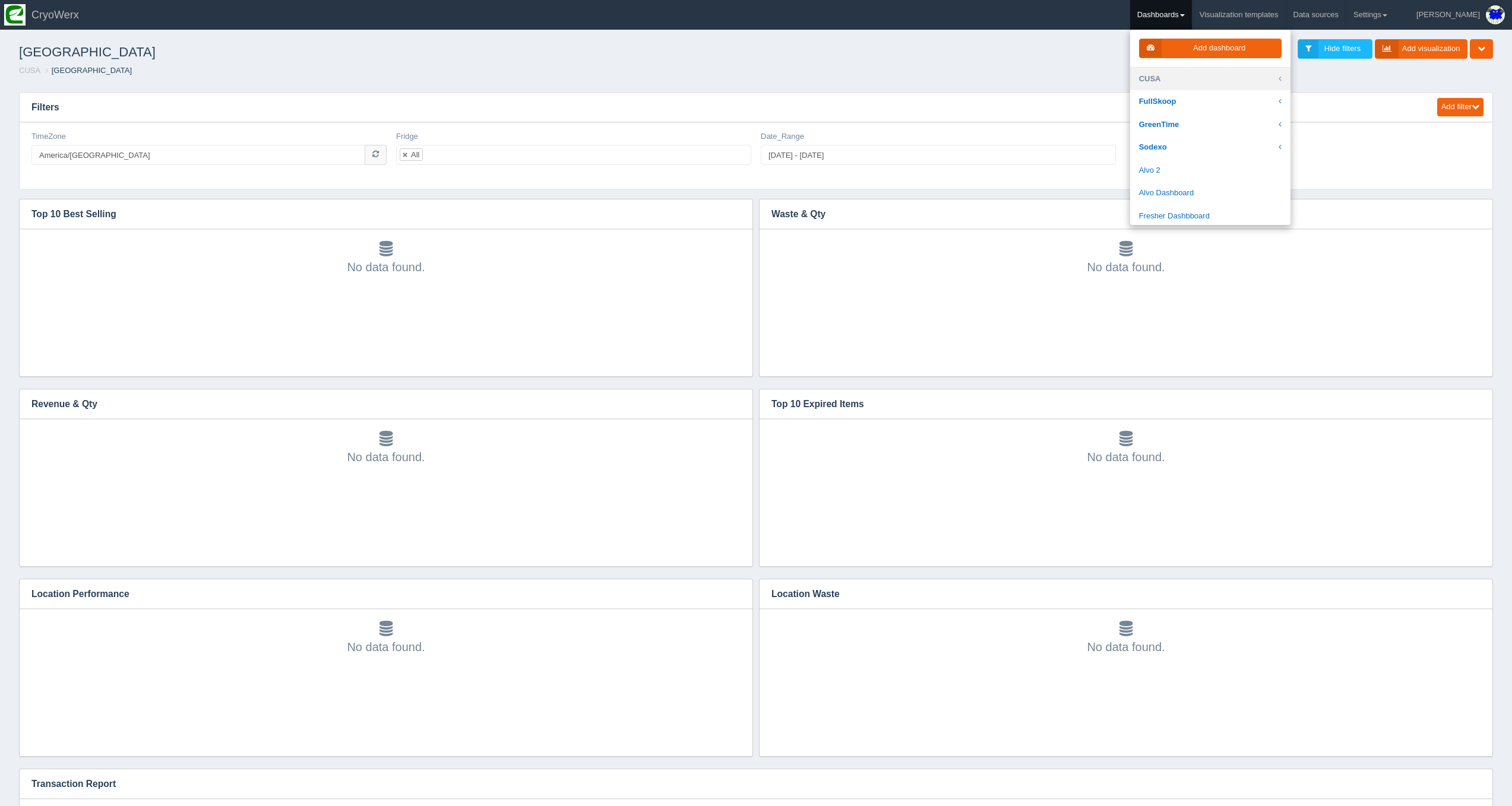
click at [1193, 83] on link "CUSA" at bounding box center [1210, 79] width 161 height 23
click at [1225, 207] on link "[GEOGRAPHIC_DATA]" at bounding box center [1210, 215] width 161 height 23
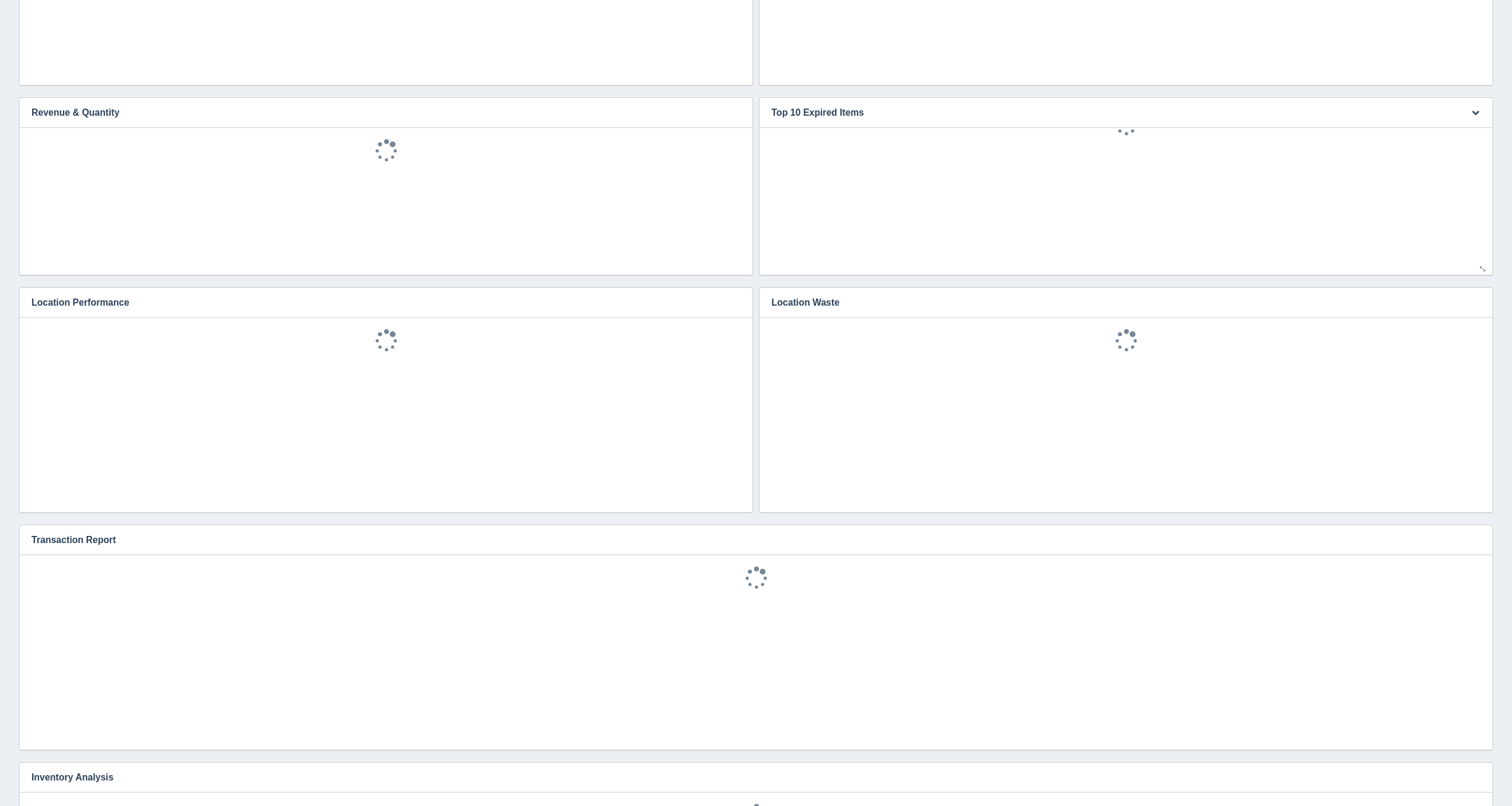
scroll to position [26, 0]
click at [1471, 543] on icon "button" at bounding box center [1475, 540] width 8 height 8
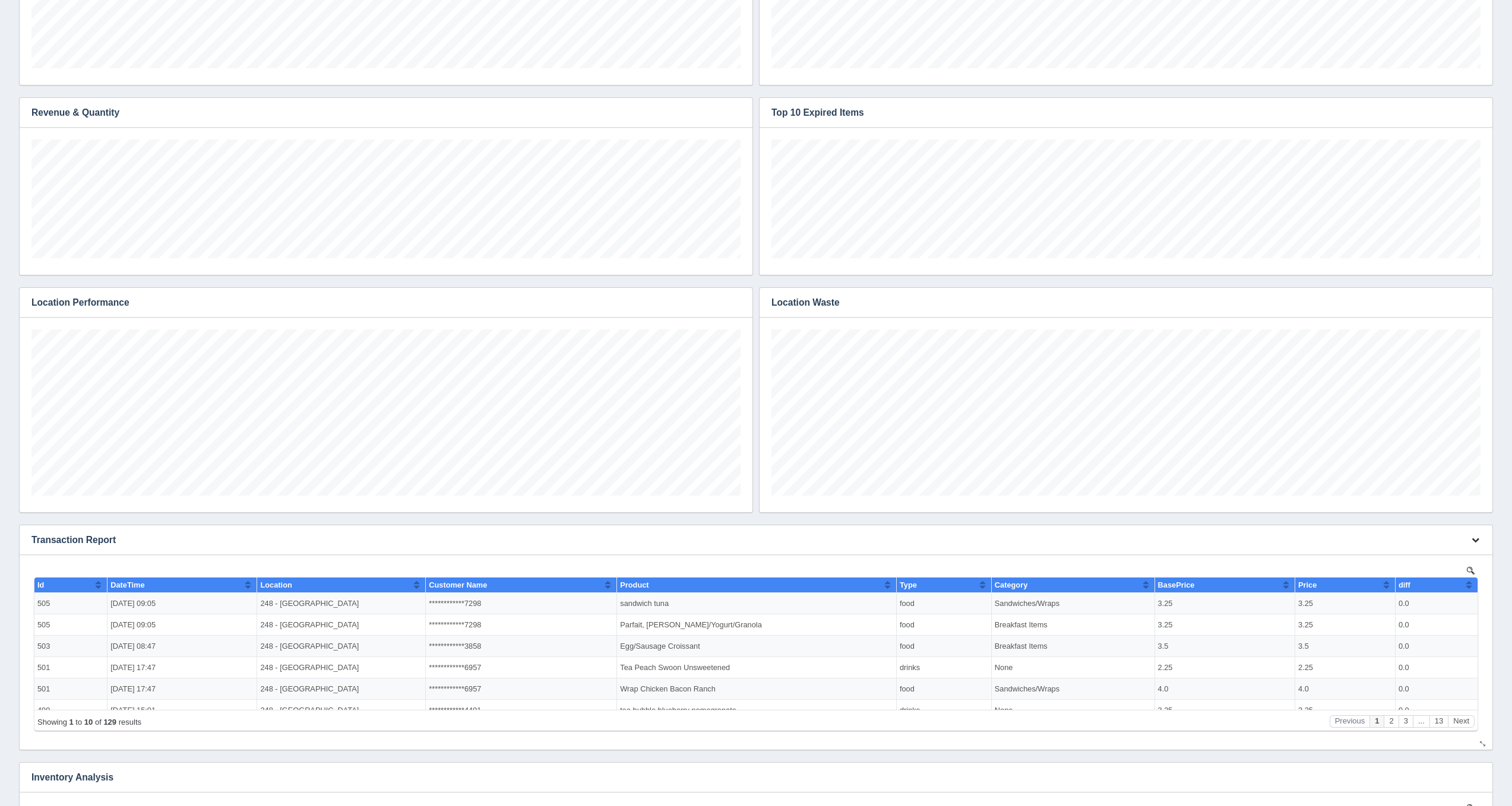
scroll to position [119, 709]
click at [1457, 556] on link "Edit chart" at bounding box center [1436, 558] width 95 height 17
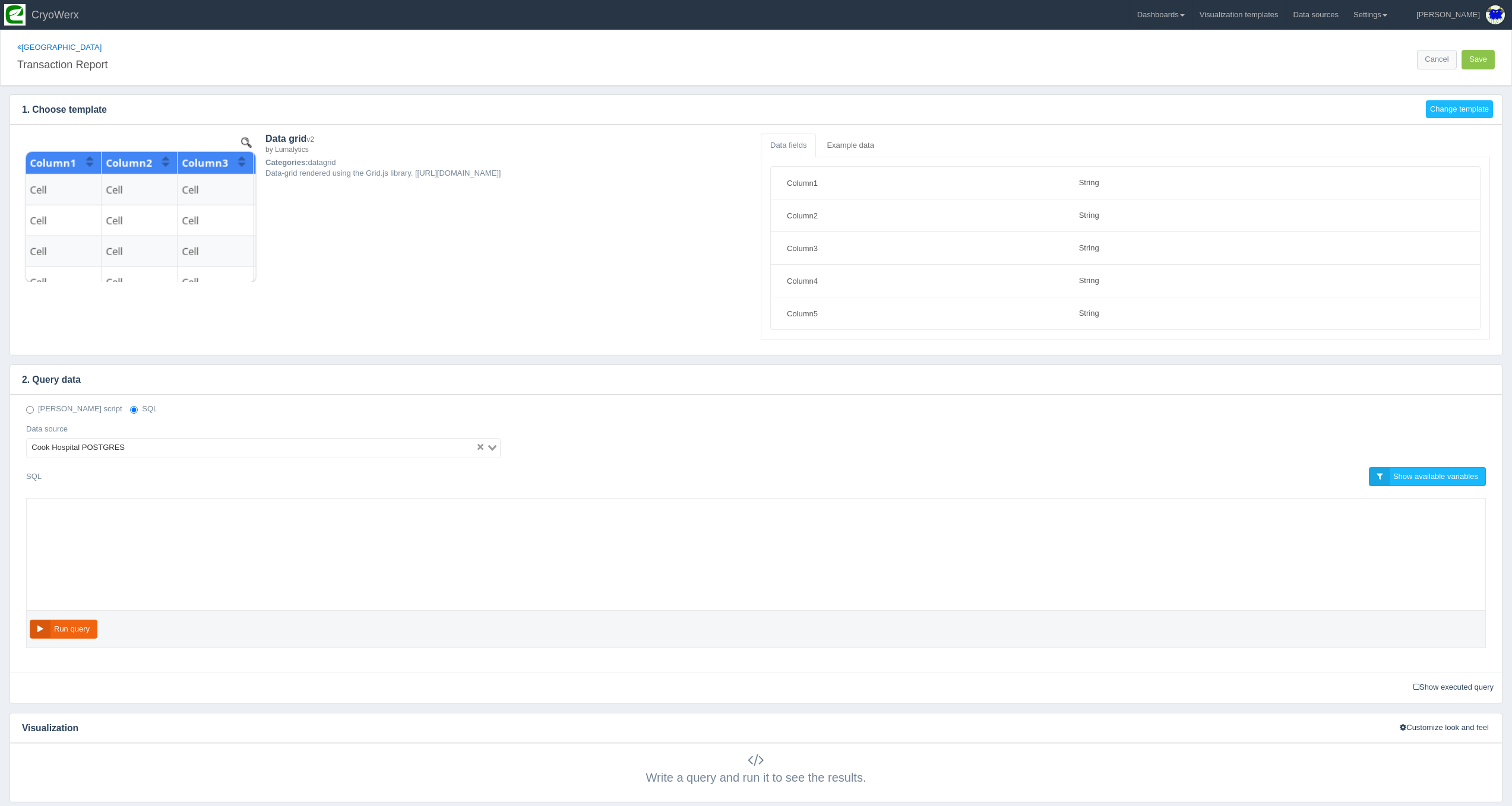
select select "string"
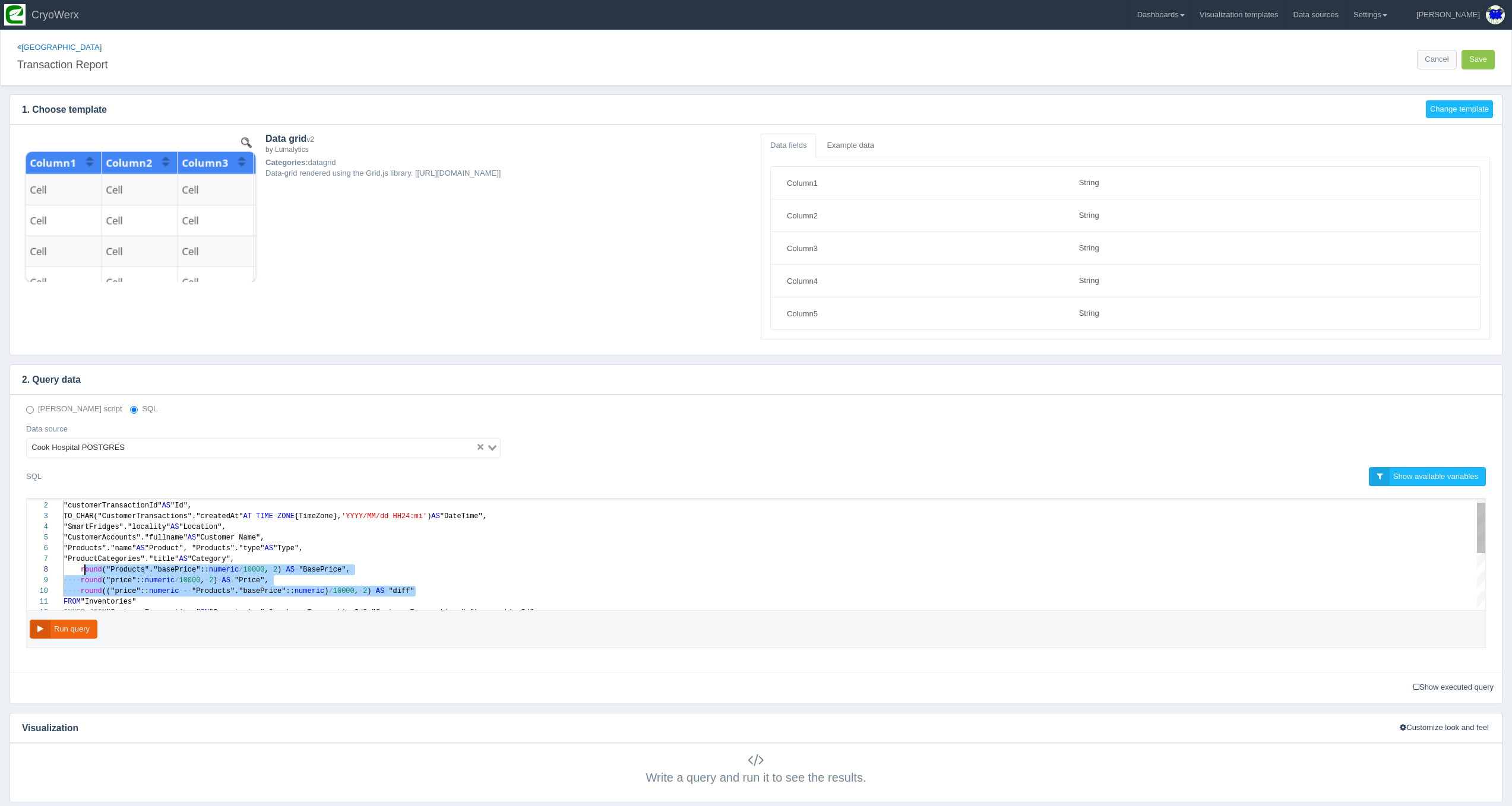
scroll to position [75, 17]
drag, startPoint x: 436, startPoint y: 589, endPoint x: 83, endPoint y: 563, distance: 354.0
paste textarea "MM/dd HH24:mi') AS "DateTime", "SmartFridges"."locality" AS "Location", "Custom…"
type textarea "MM/dd HH24:mi') AS "DateTime", "SmartFridges"."locality" AS "Location", "Custom…"
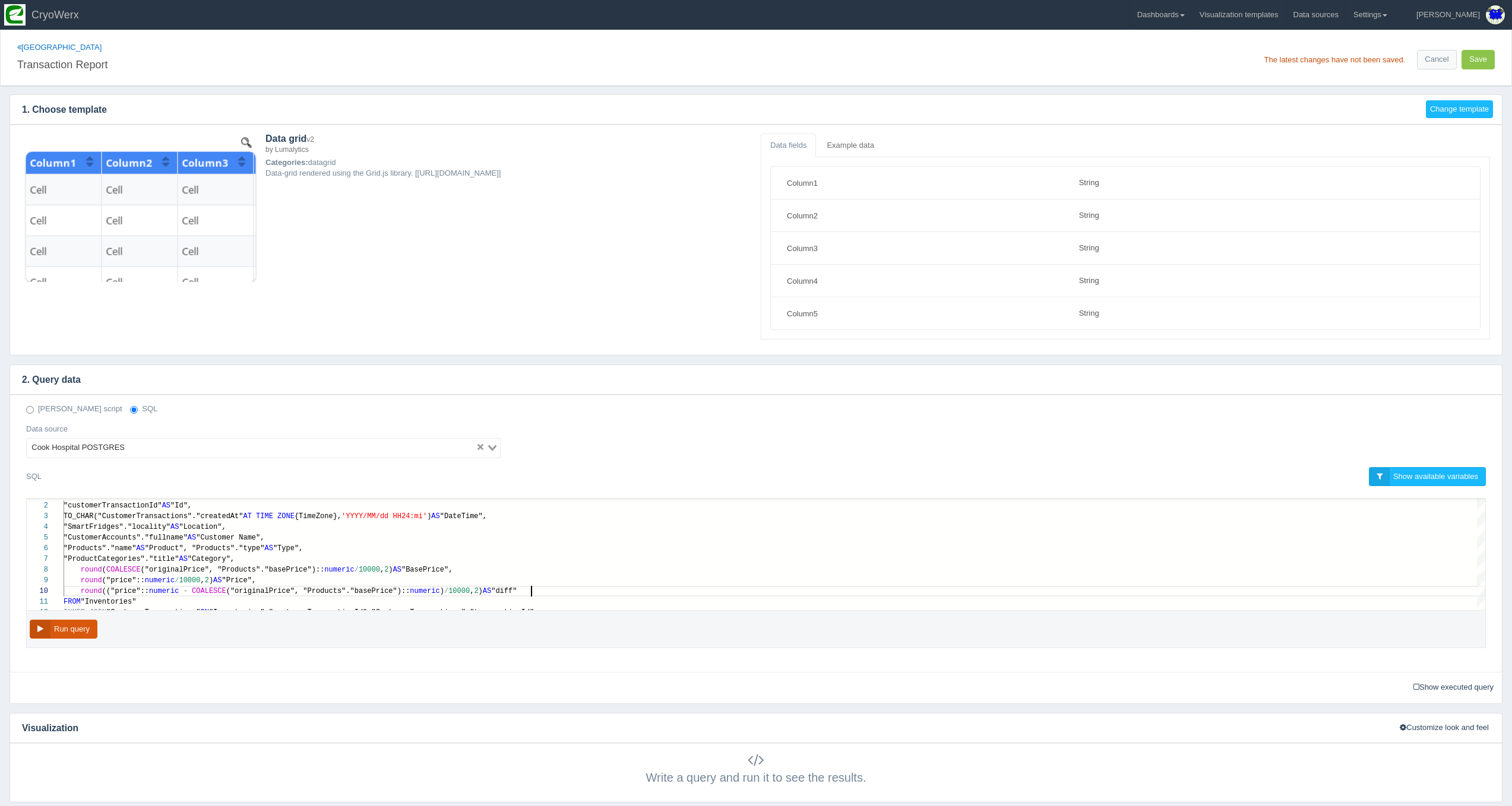
click at [70, 623] on button "Run query" at bounding box center [63, 629] width 68 height 20
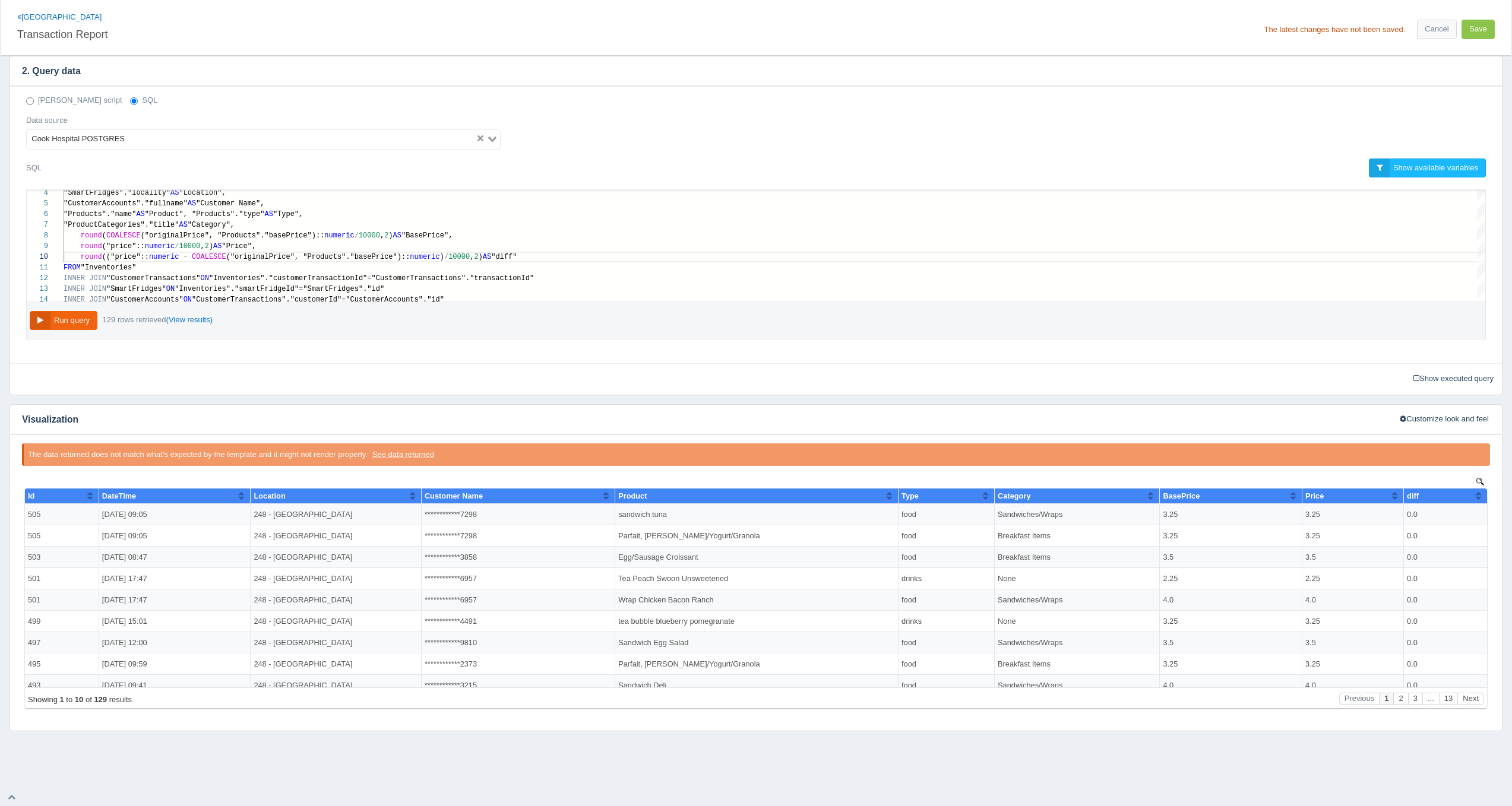
scroll to position [0, 0]
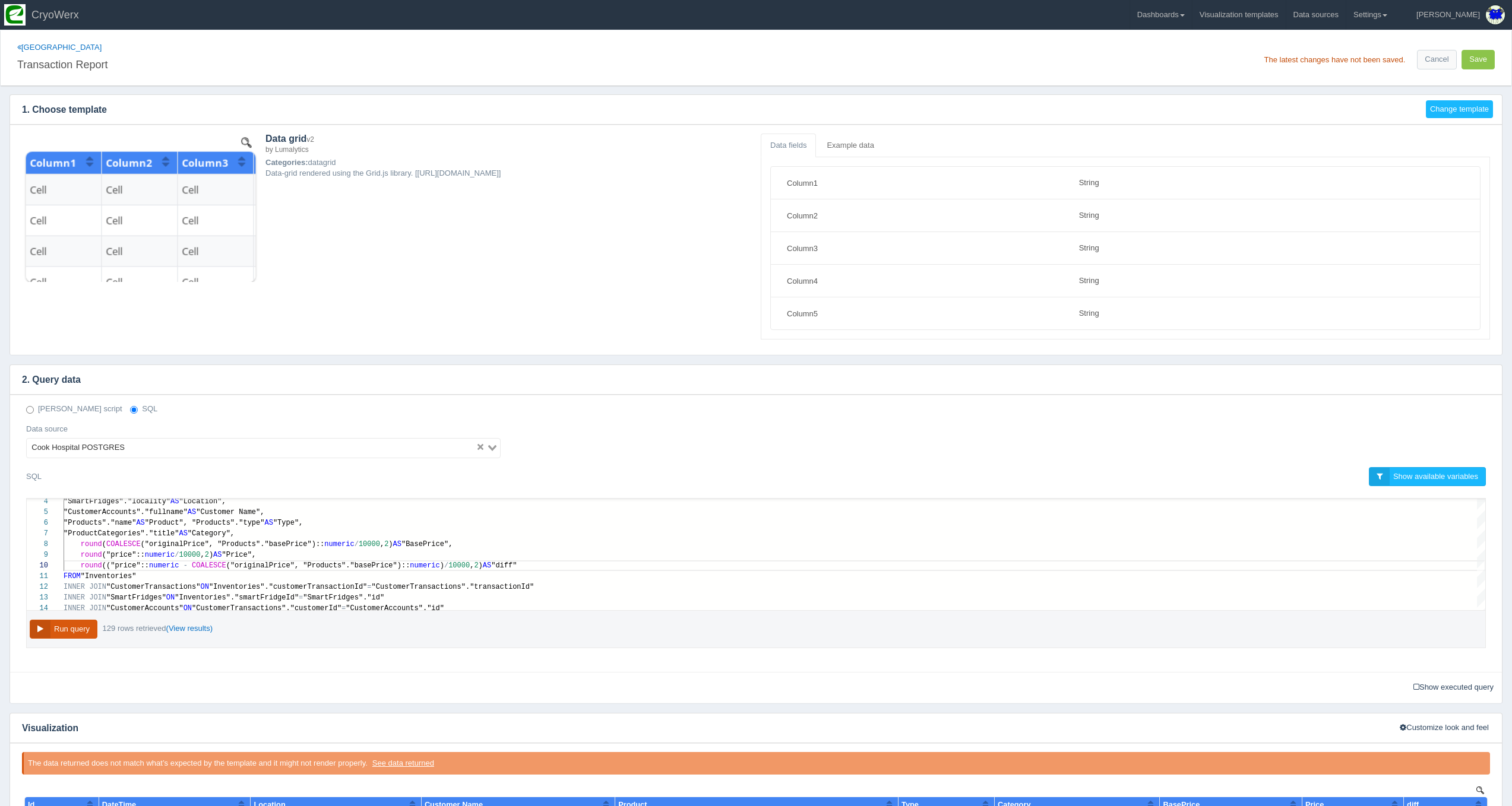
drag, startPoint x: 94, startPoint y: 629, endPoint x: 86, endPoint y: 627, distance: 8.2
click at [93, 629] on button "Run query" at bounding box center [63, 629] width 68 height 20
click at [1485, 60] on button "Save" at bounding box center [1478, 60] width 33 height 20
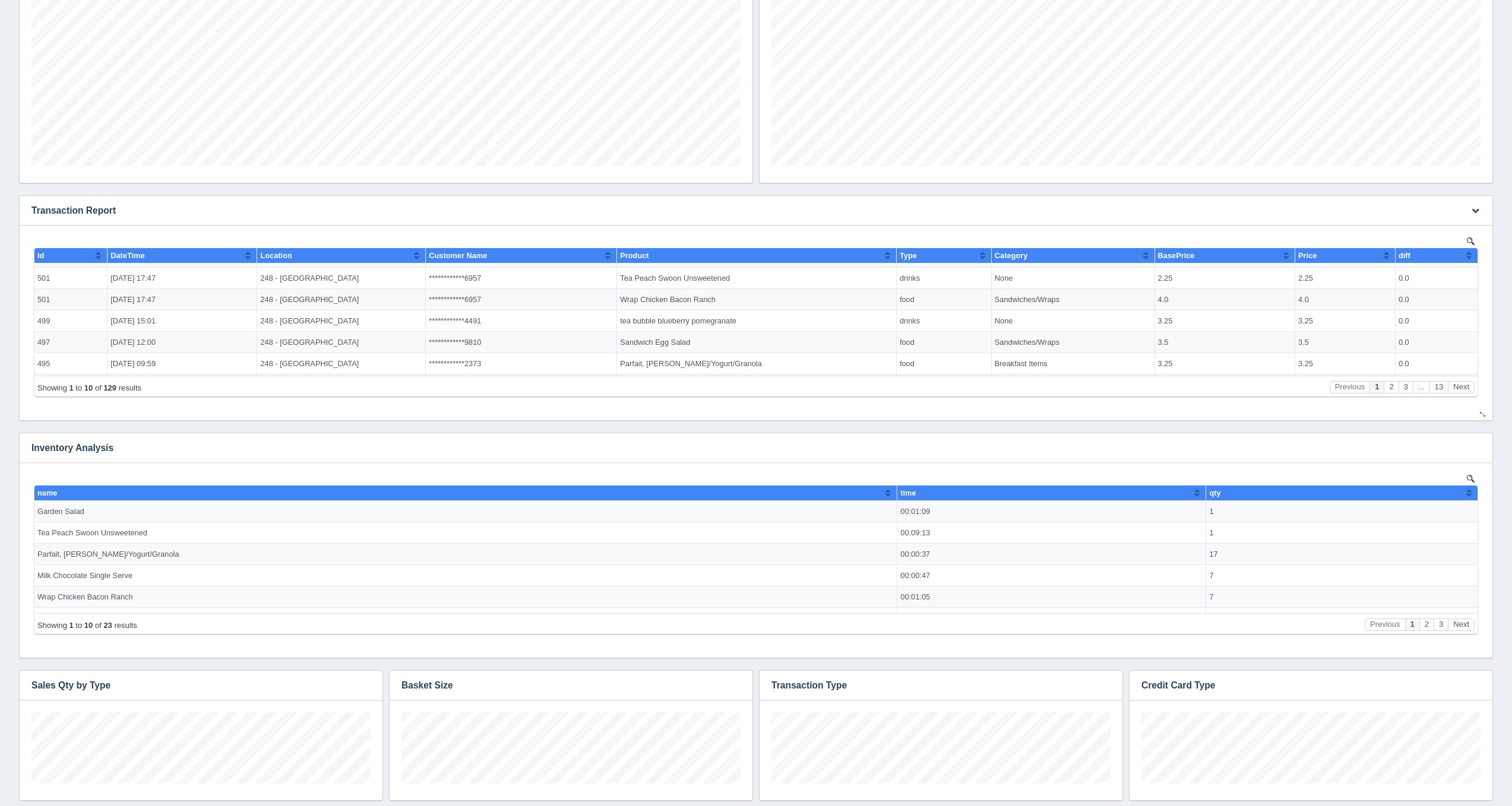
scroll to position [101, 0]
click at [1451, 387] on button "Next" at bounding box center [1461, 387] width 26 height 13
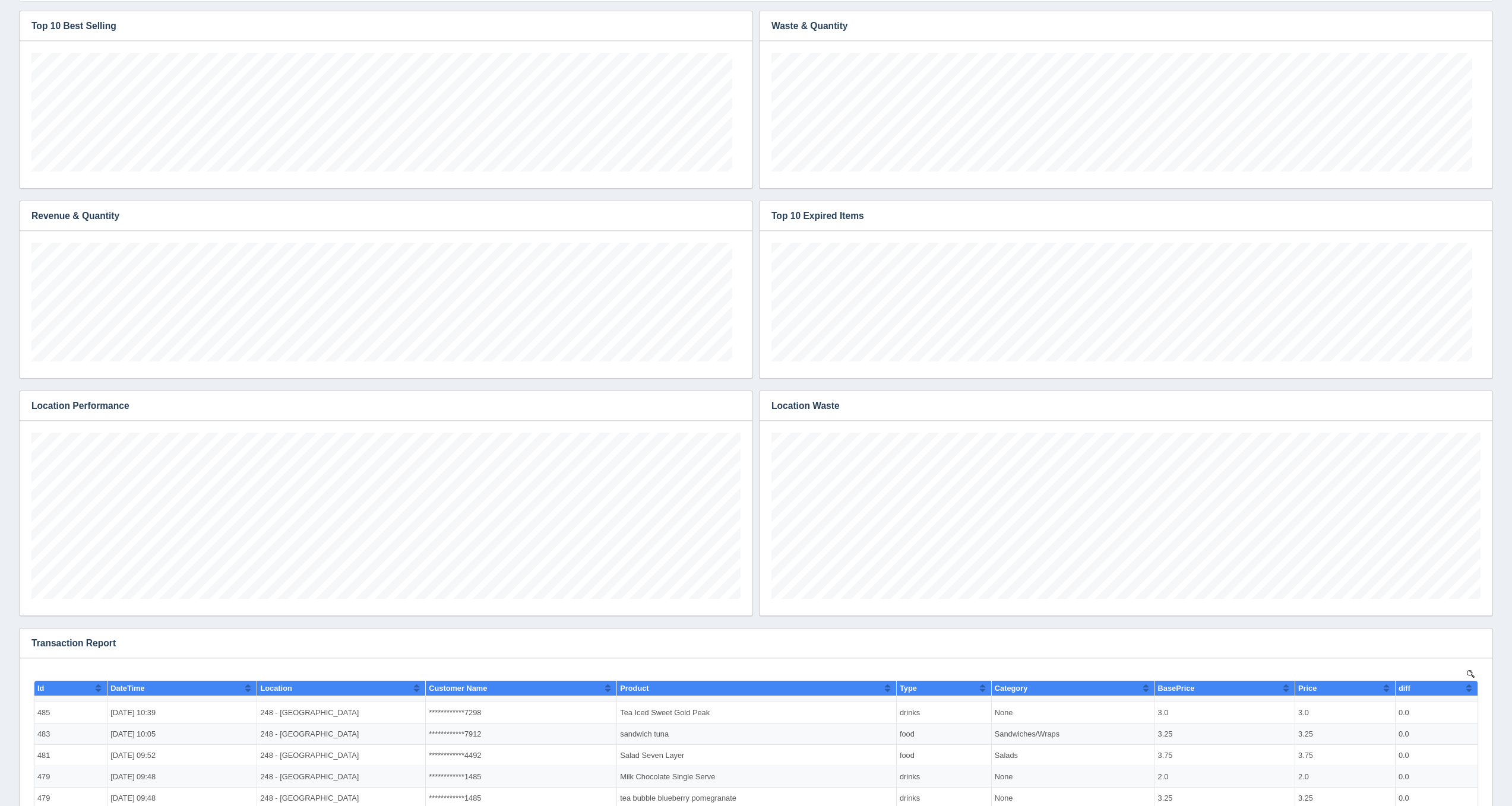
scroll to position [119, 709]
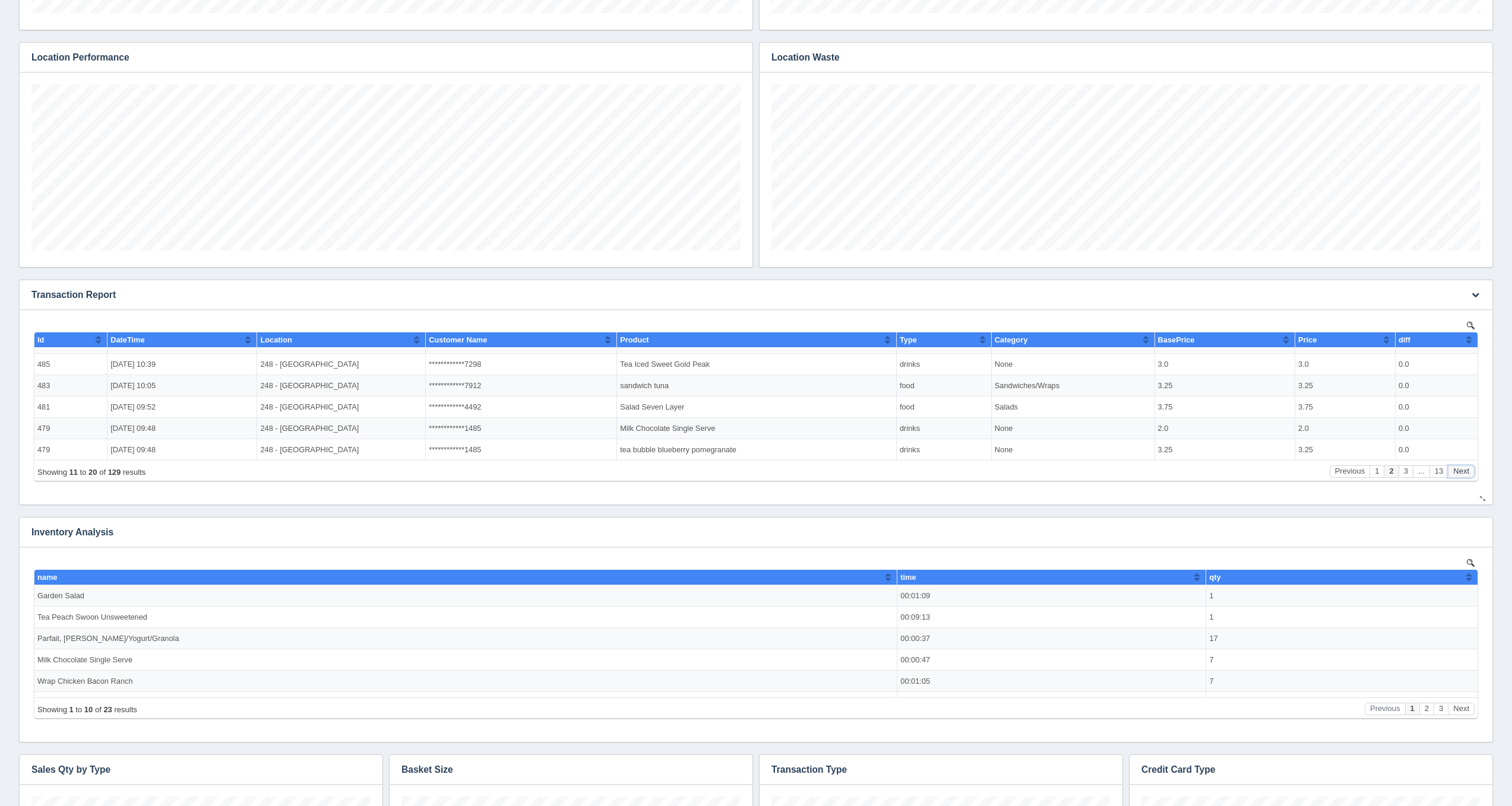
click at [1458, 472] on button "Next" at bounding box center [1461, 471] width 26 height 13
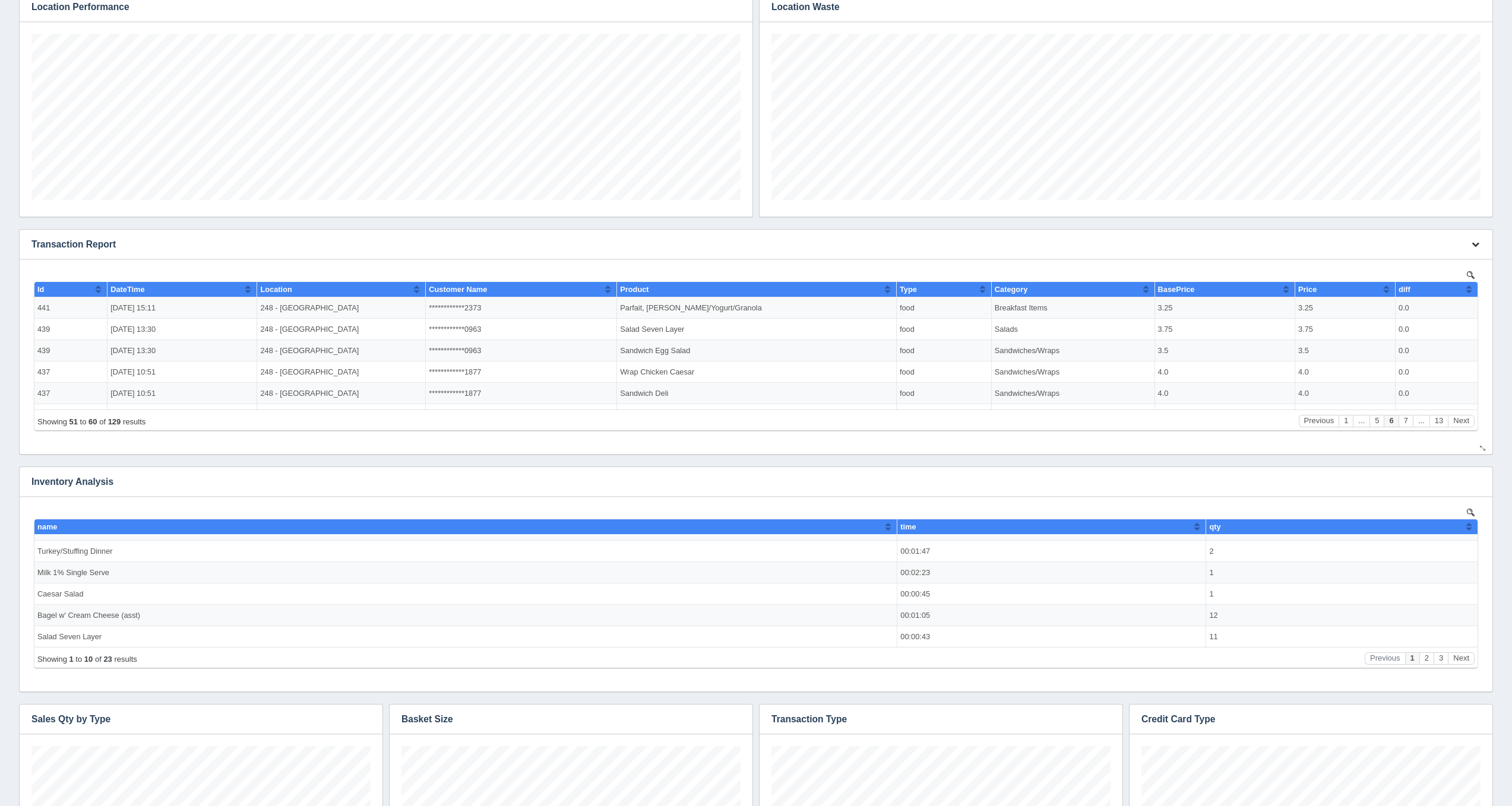
click at [1476, 236] on button "button" at bounding box center [1475, 245] width 16 height 19
click at [1456, 255] on link "Edit chart" at bounding box center [1436, 262] width 95 height 17
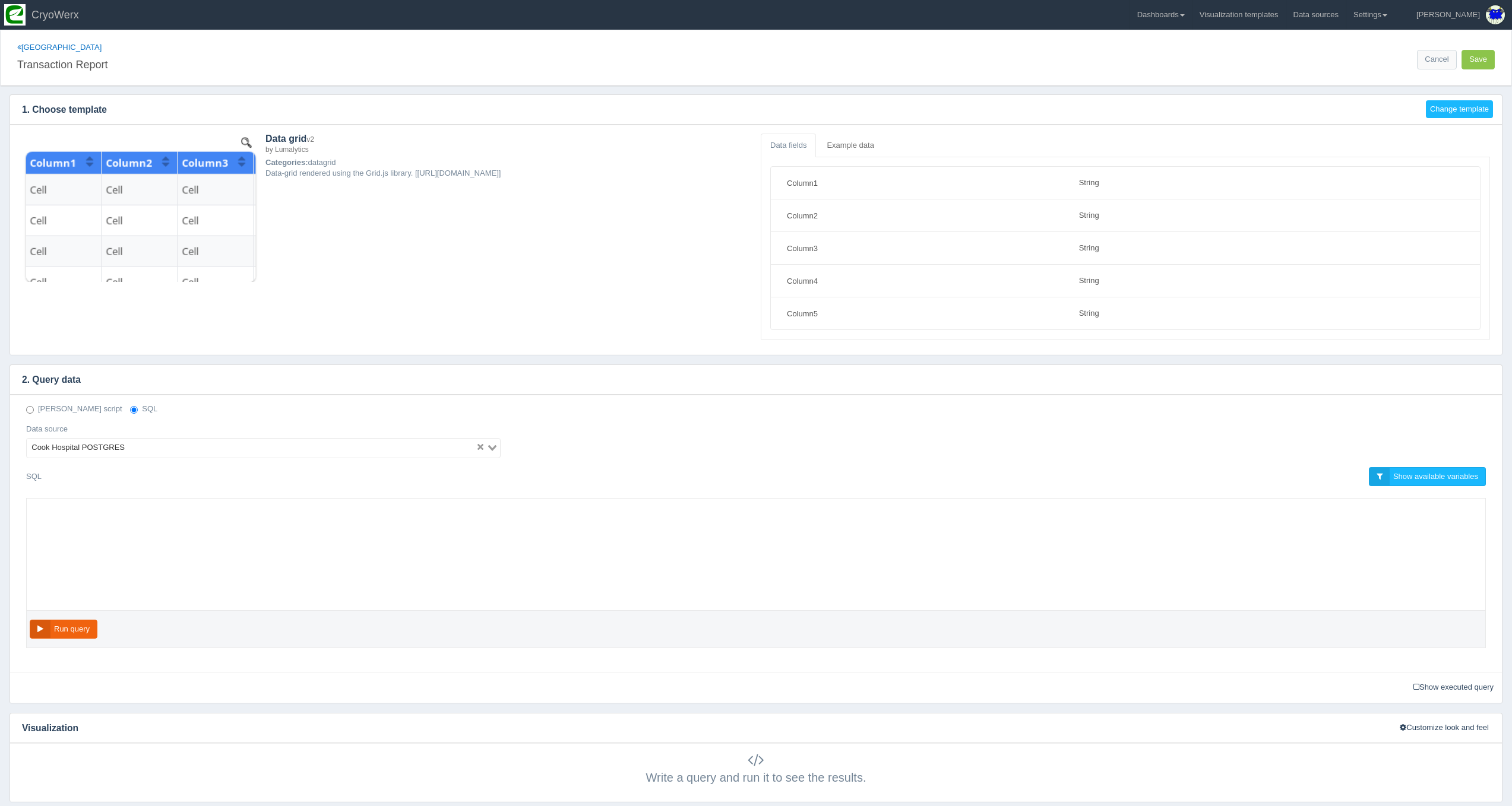
select select "string"
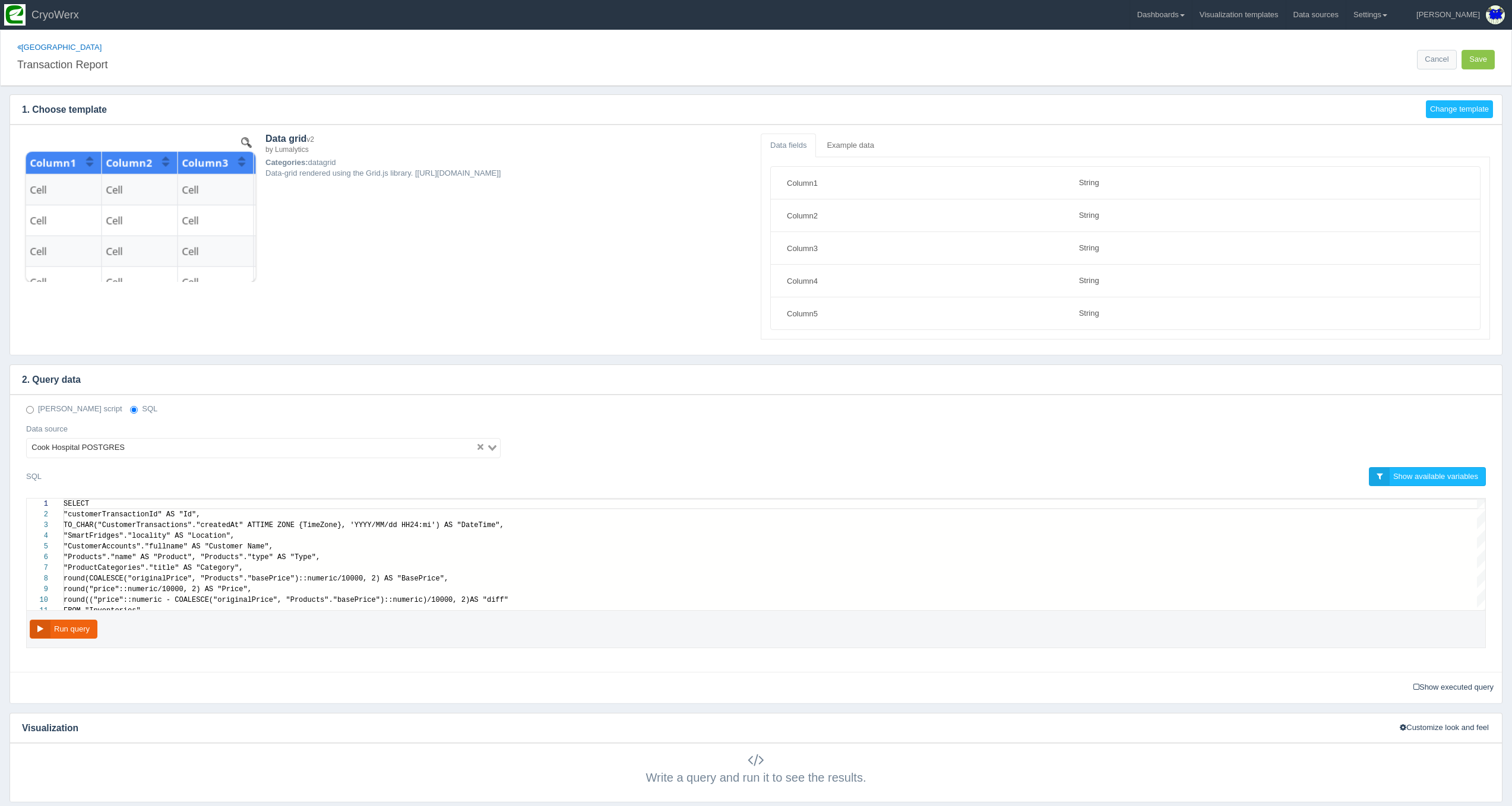
scroll to position [85, 0]
click at [1192, 1] on link "Dashboards" at bounding box center [1161, 14] width 62 height 29
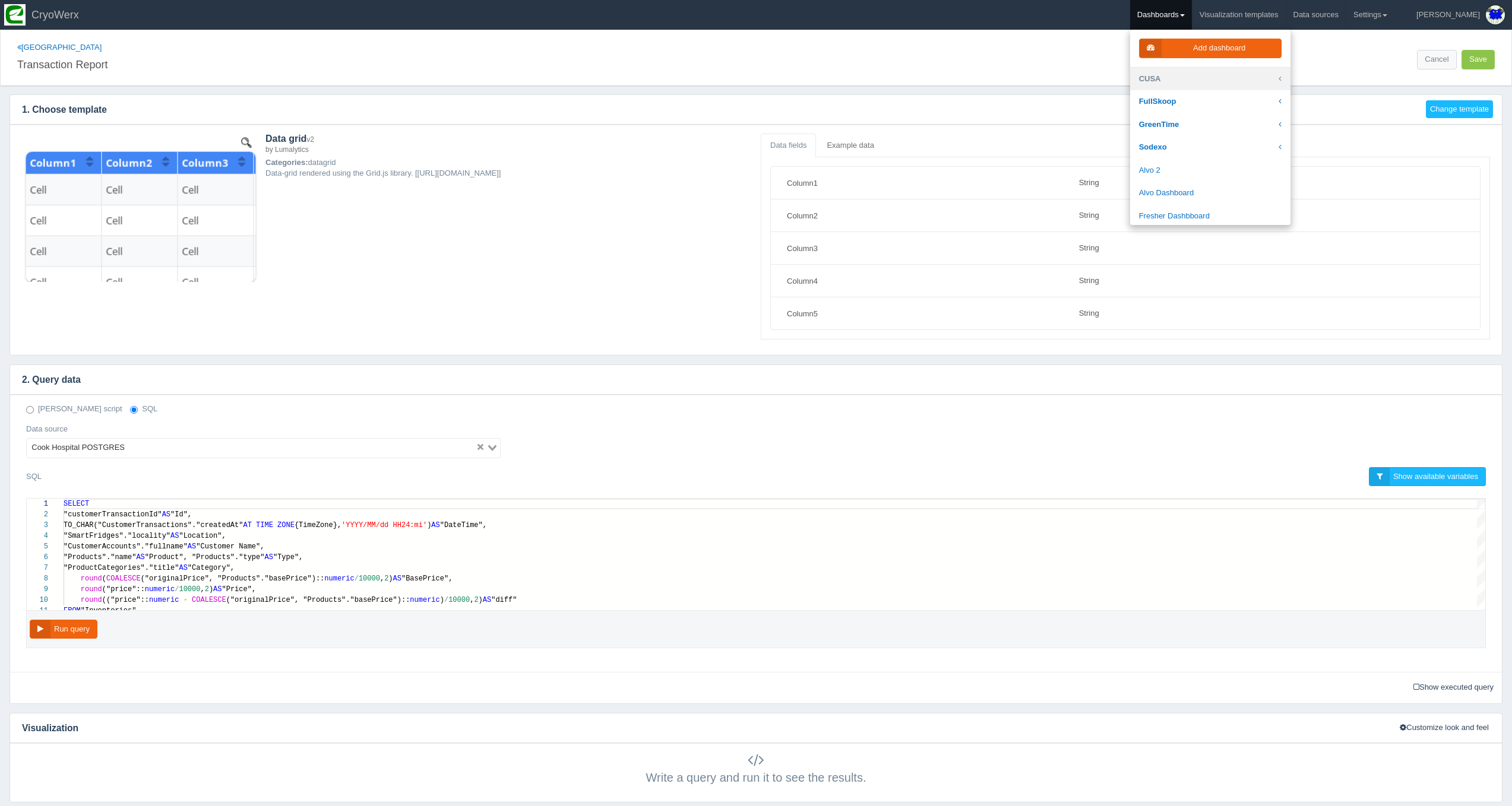
click at [1222, 76] on link "CUSA" at bounding box center [1210, 79] width 161 height 23
click at [1220, 143] on link "Crickler" at bounding box center [1210, 150] width 161 height 23
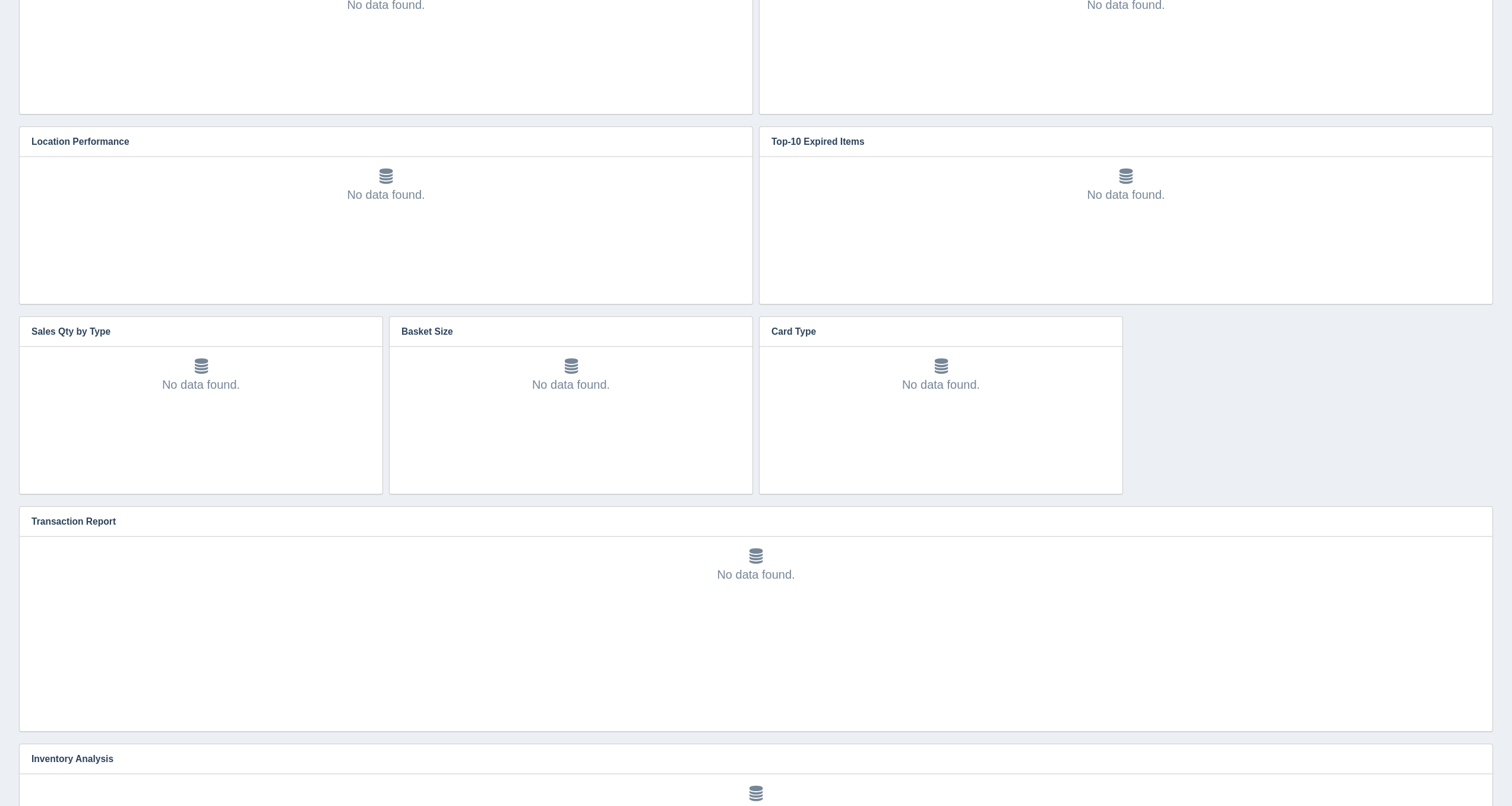
scroll to position [37, 0]
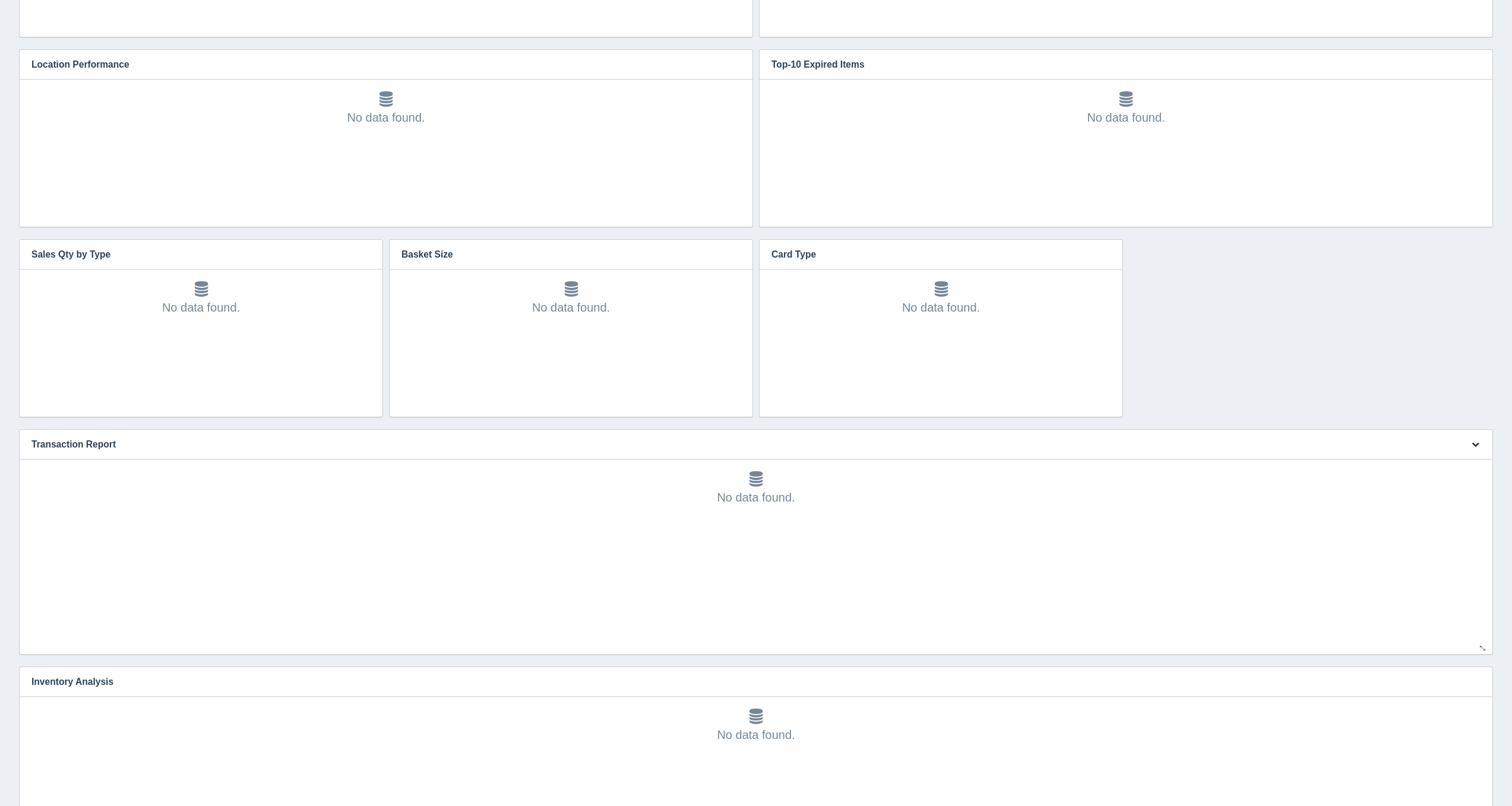
click at [1476, 449] on button "button" at bounding box center [1475, 445] width 16 height 19
click at [1466, 460] on link "Edit chart" at bounding box center [1436, 462] width 95 height 17
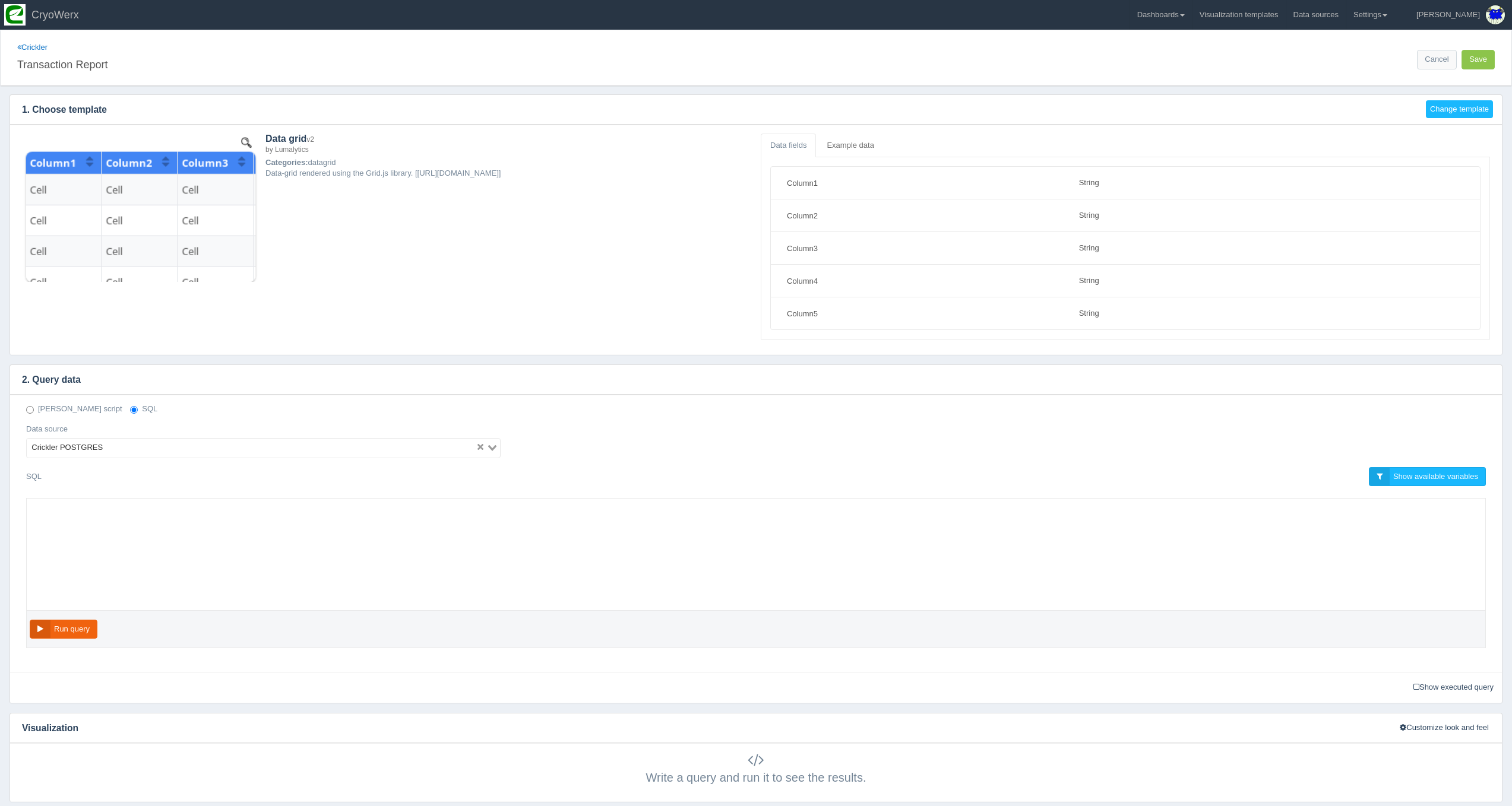
select select "string"
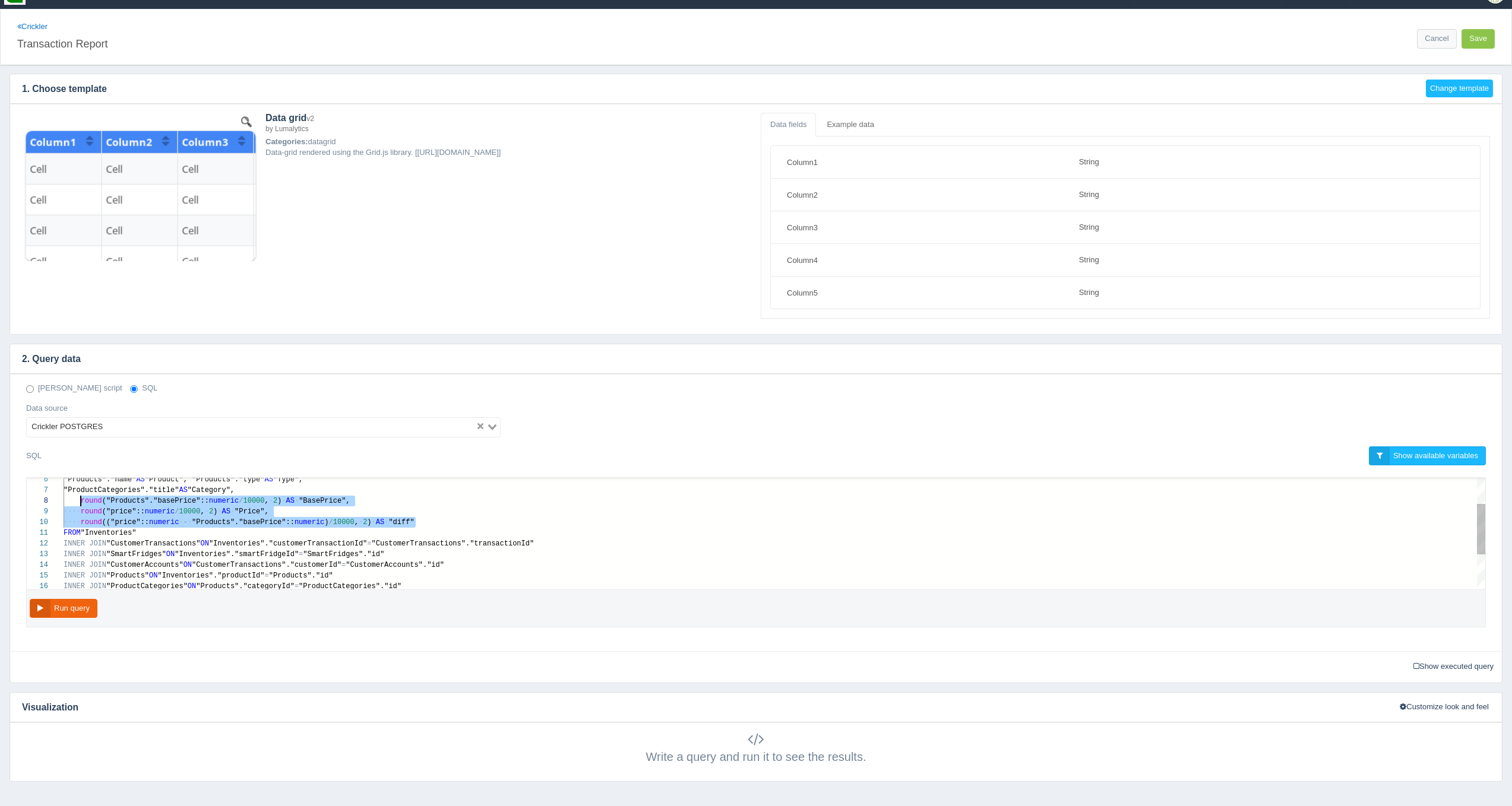
scroll to position [75, 17]
drag, startPoint x: 429, startPoint y: 521, endPoint x: 81, endPoint y: 503, distance: 348.5
paste textarea "MM/dd HH24:mi') AS "DateTime", "SmartFridges"."locality" AS "Location", "Custom…"
type textarea "MM/dd HH24:mi') AS "DateTime", "SmartFridges"."locality" AS "Location", "Custom…"
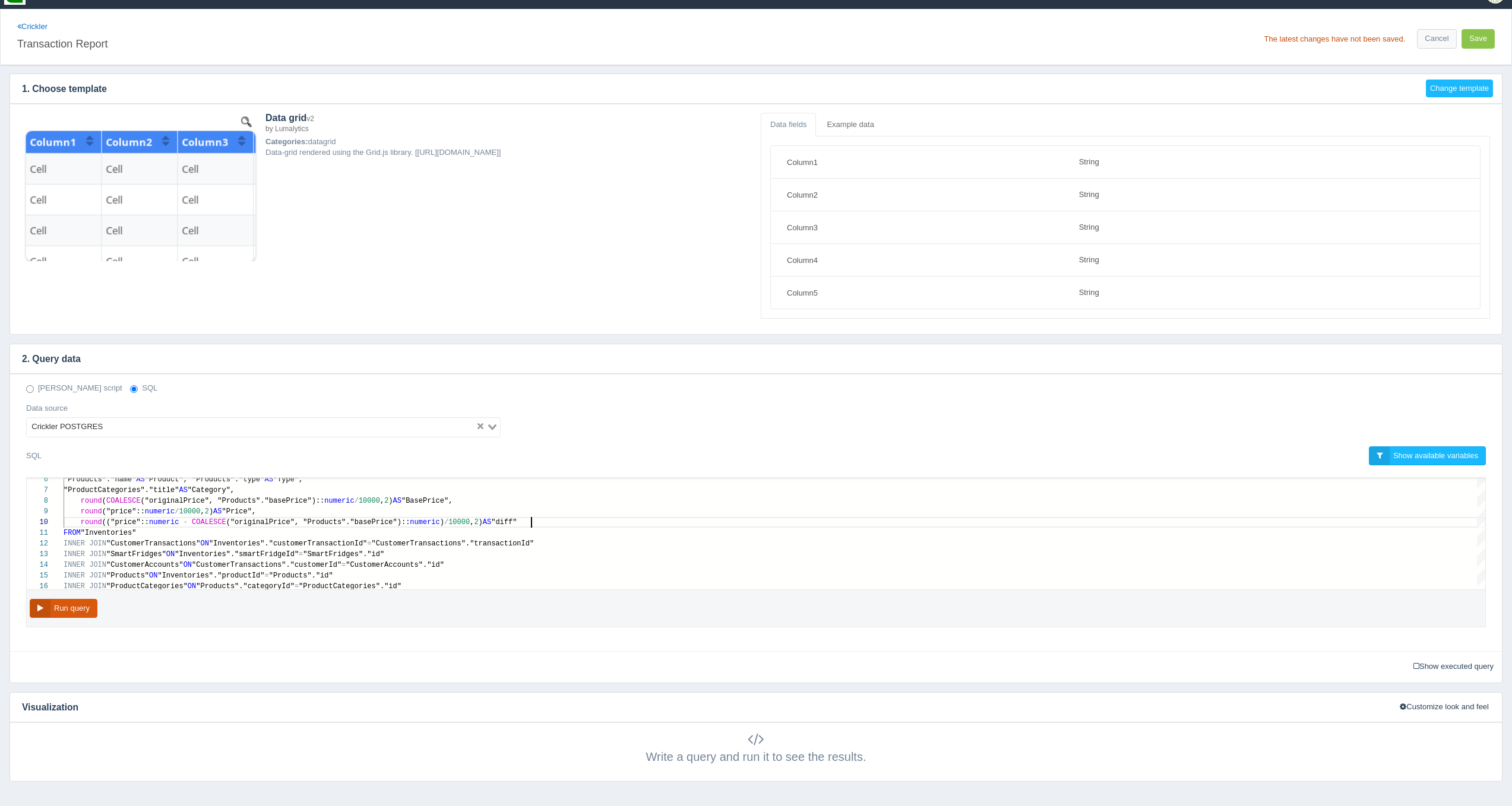
click at [82, 607] on button "Run query" at bounding box center [63, 609] width 68 height 20
click at [1490, 30] on button "Save" at bounding box center [1478, 38] width 33 height 20
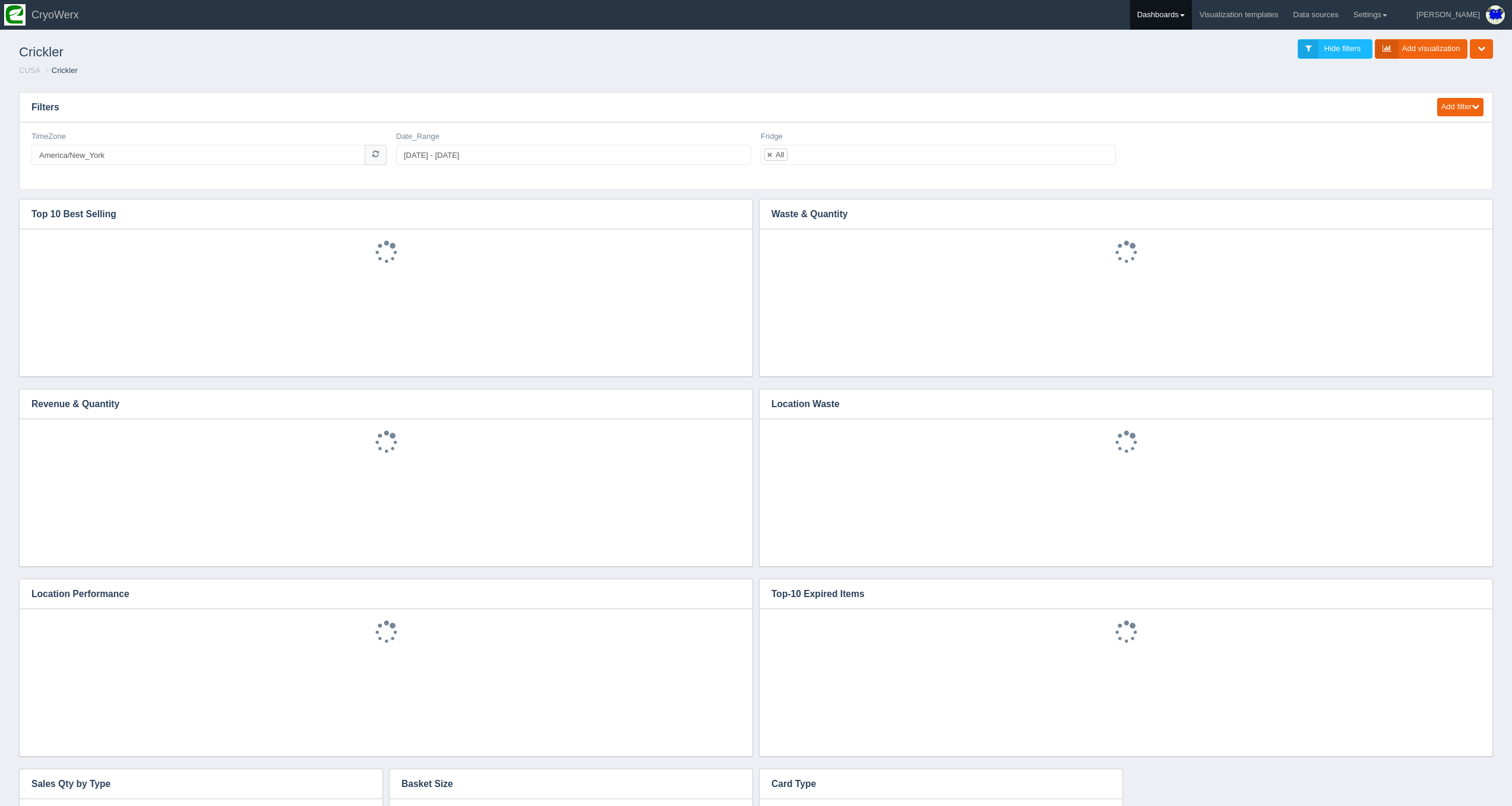
click at [1186, 18] on link "Dashboards" at bounding box center [1161, 14] width 62 height 29
click at [1201, 87] on link "CUSA" at bounding box center [1210, 79] width 161 height 23
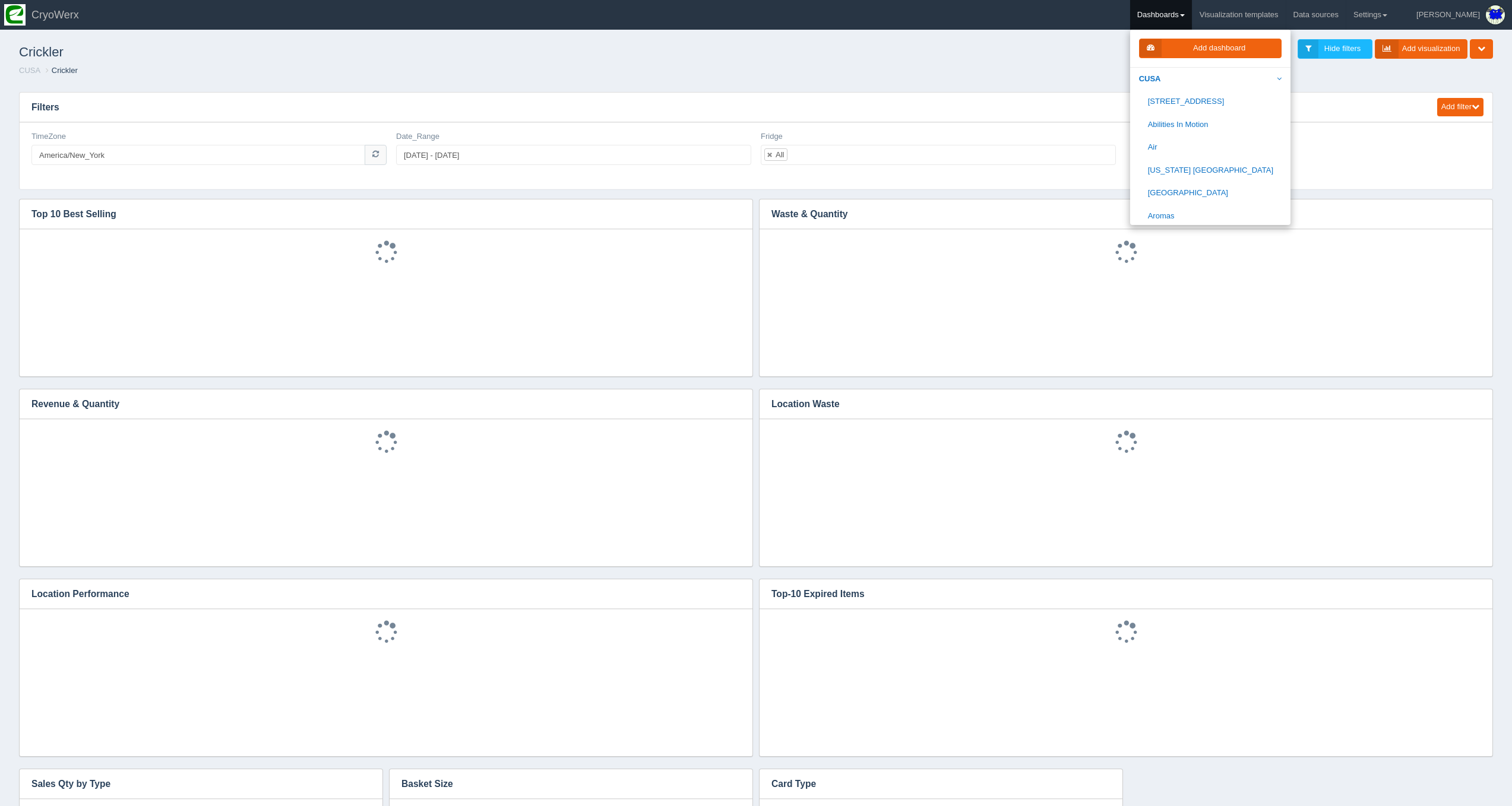
scroll to position [280, 0]
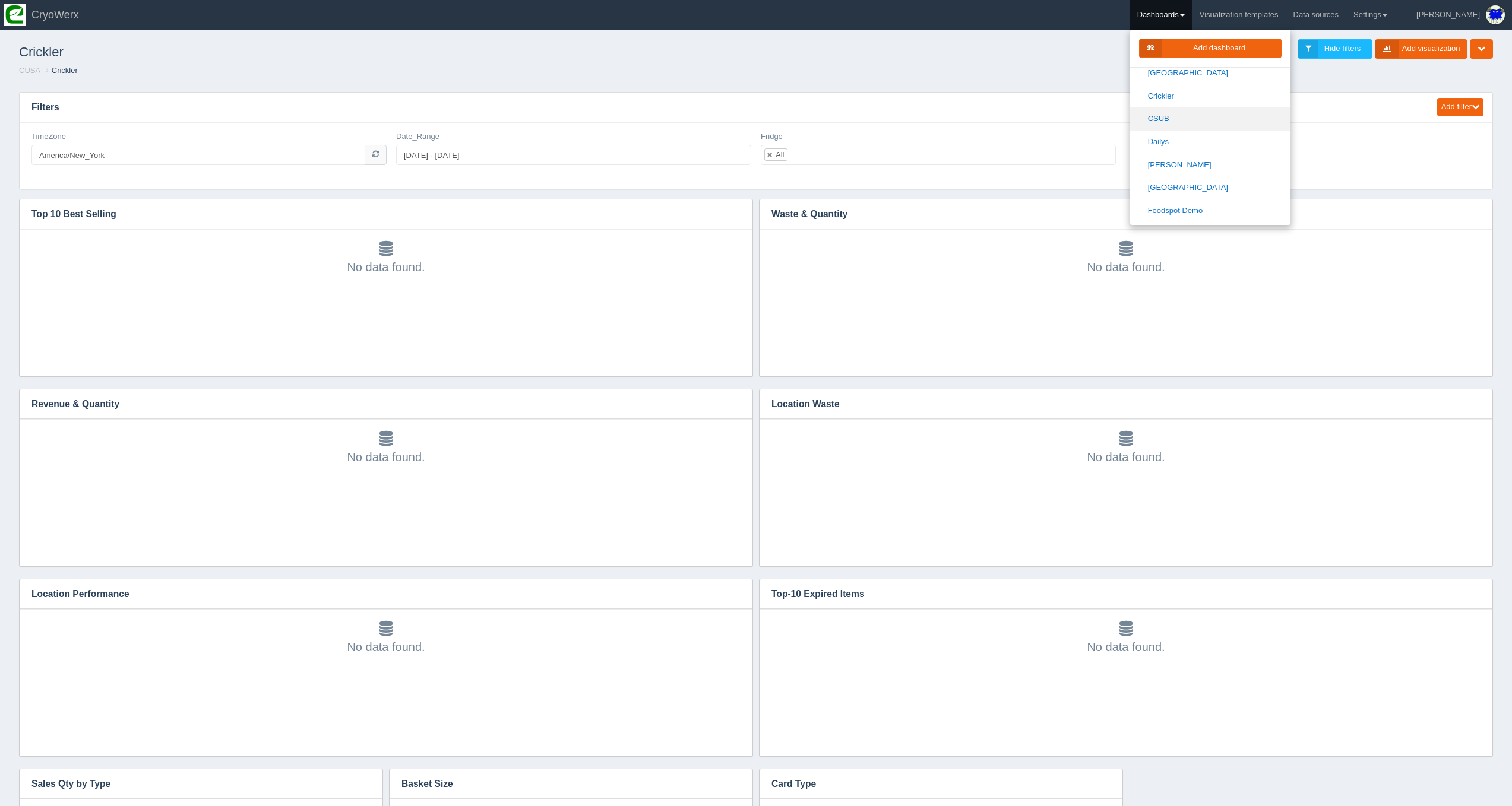
click at [1211, 114] on link "CSUB" at bounding box center [1210, 119] width 161 height 23
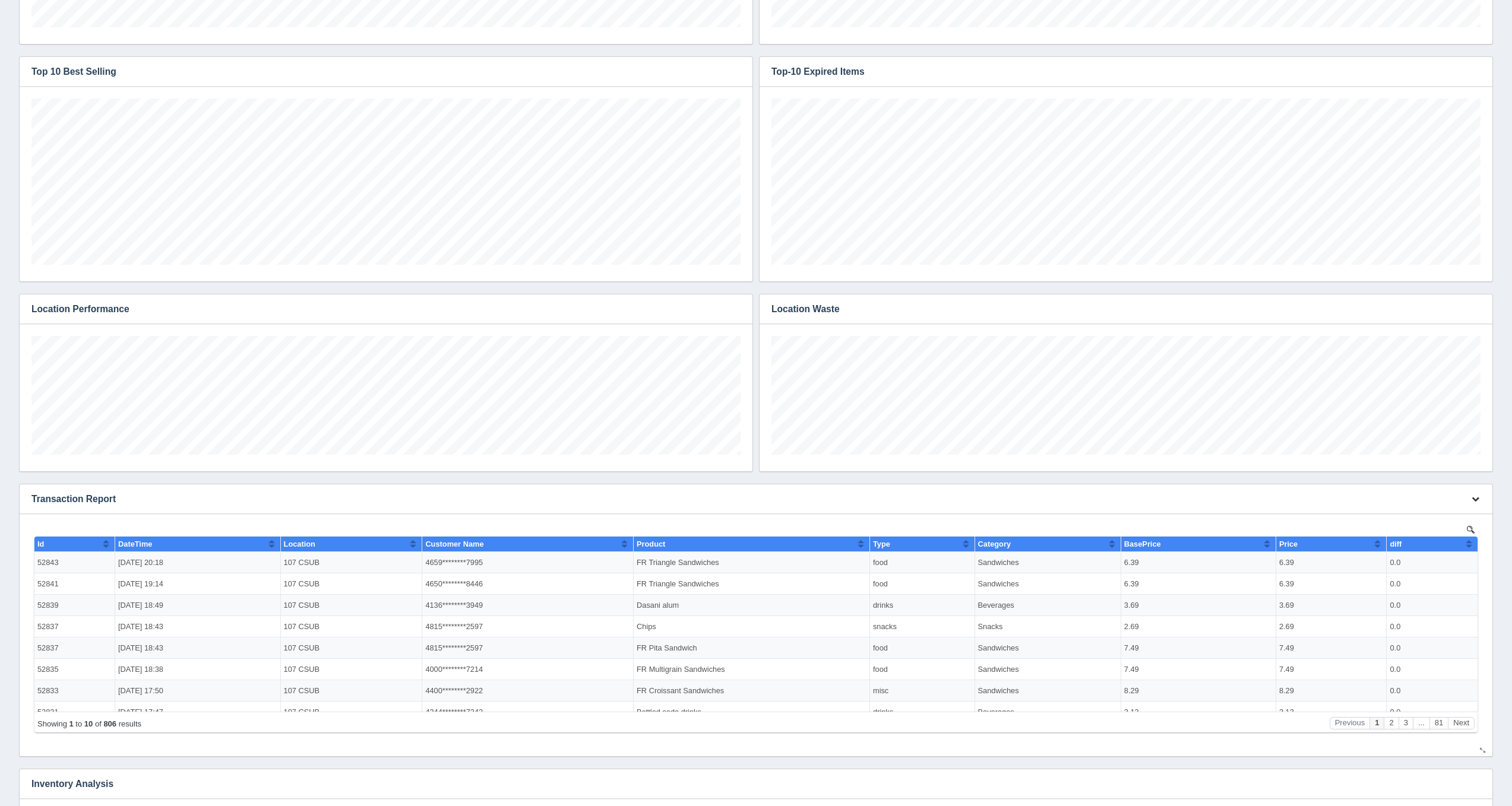
click at [1471, 493] on button "button" at bounding box center [1475, 499] width 16 height 19
click at [1464, 511] on link "Edit chart" at bounding box center [1436, 516] width 95 height 17
click at [1451, 513] on link "Edit chart" at bounding box center [1436, 516] width 95 height 17
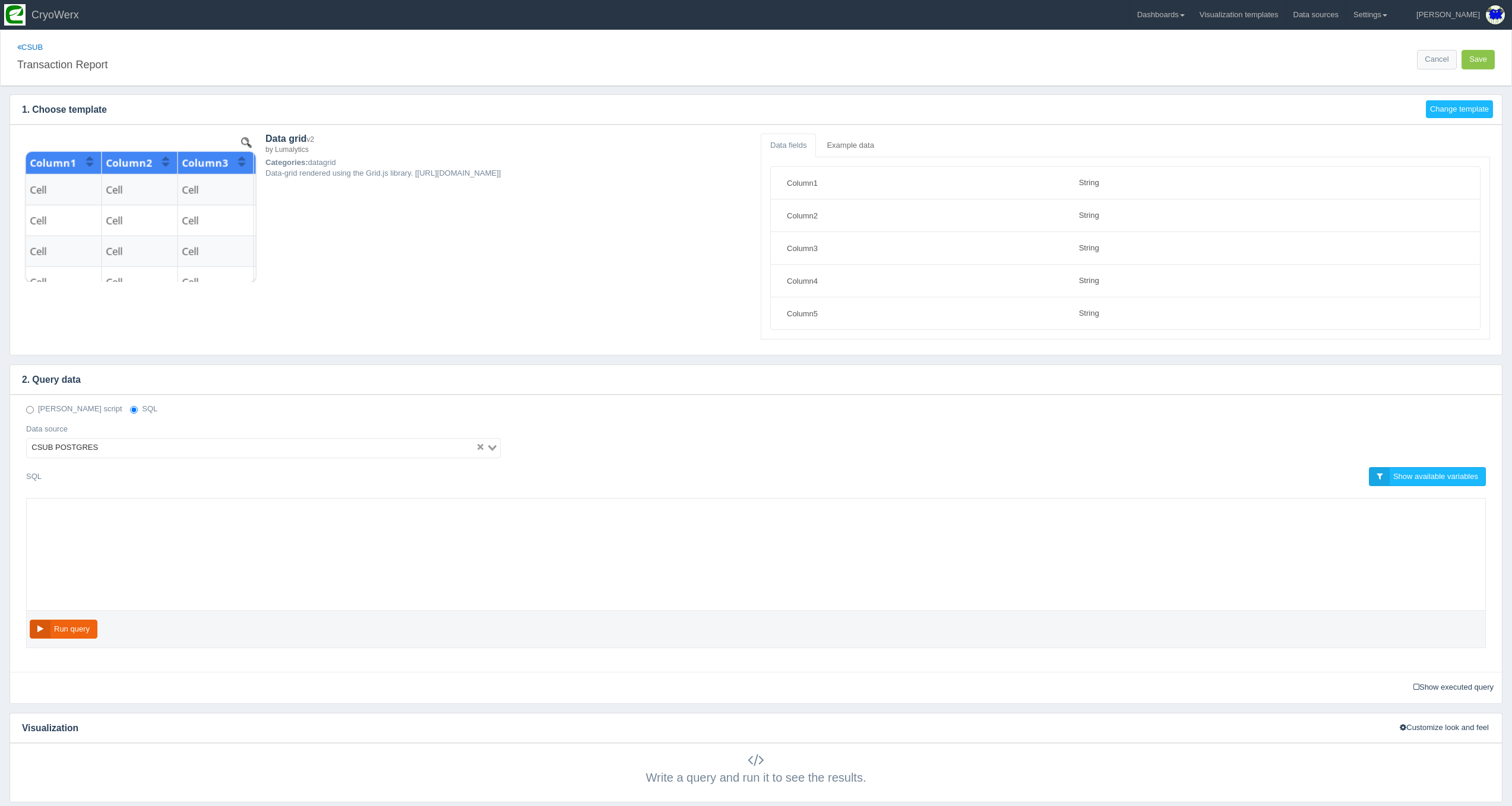
select select "string"
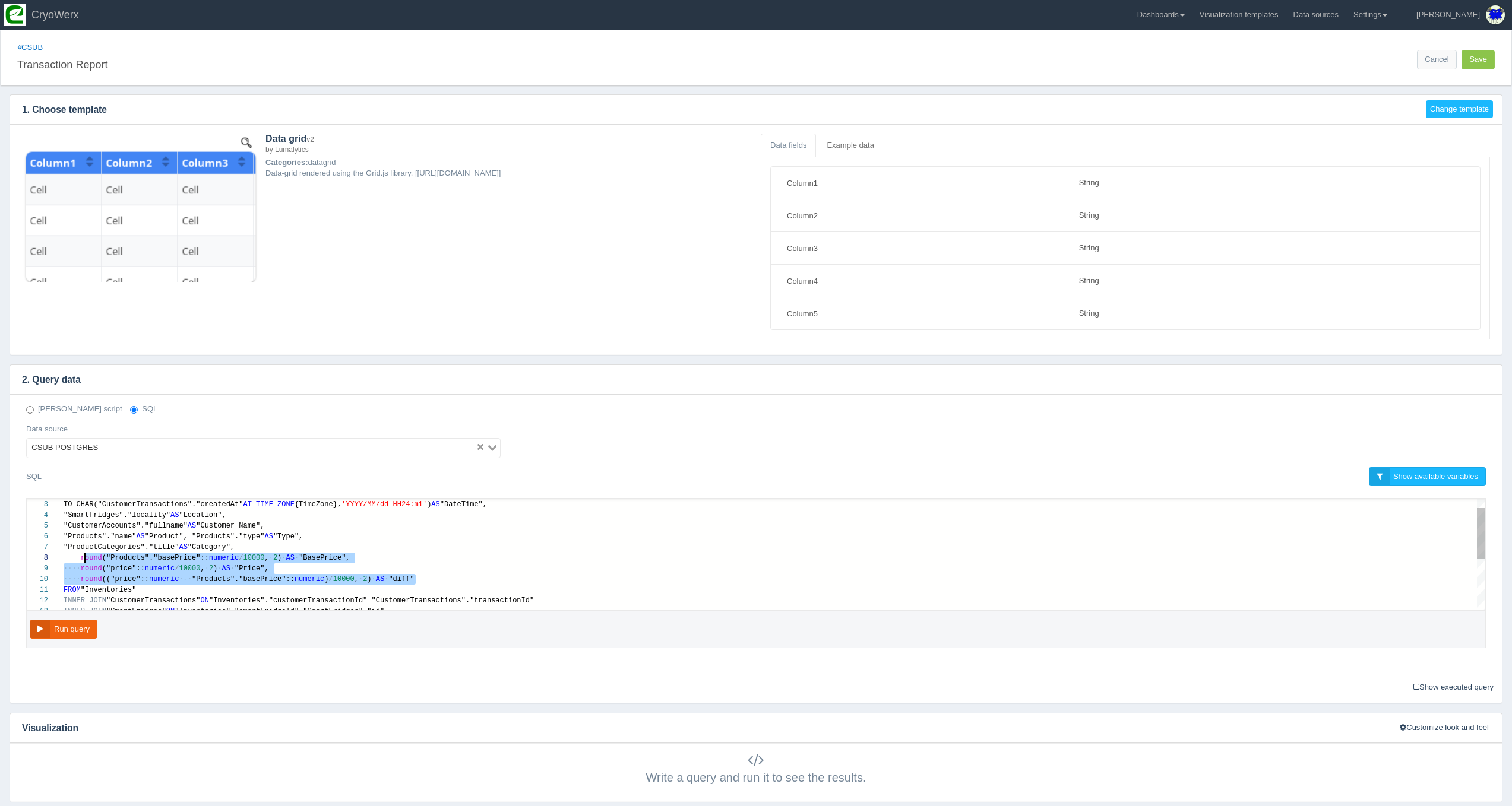
scroll to position [75, 17]
drag, startPoint x: 436, startPoint y: 579, endPoint x: 96, endPoint y: 554, distance: 340.9
paste textarea "MM/dd HH24:mi') AS "DateTime", "SmartFridges"."locality" AS "Location", "Custom…"
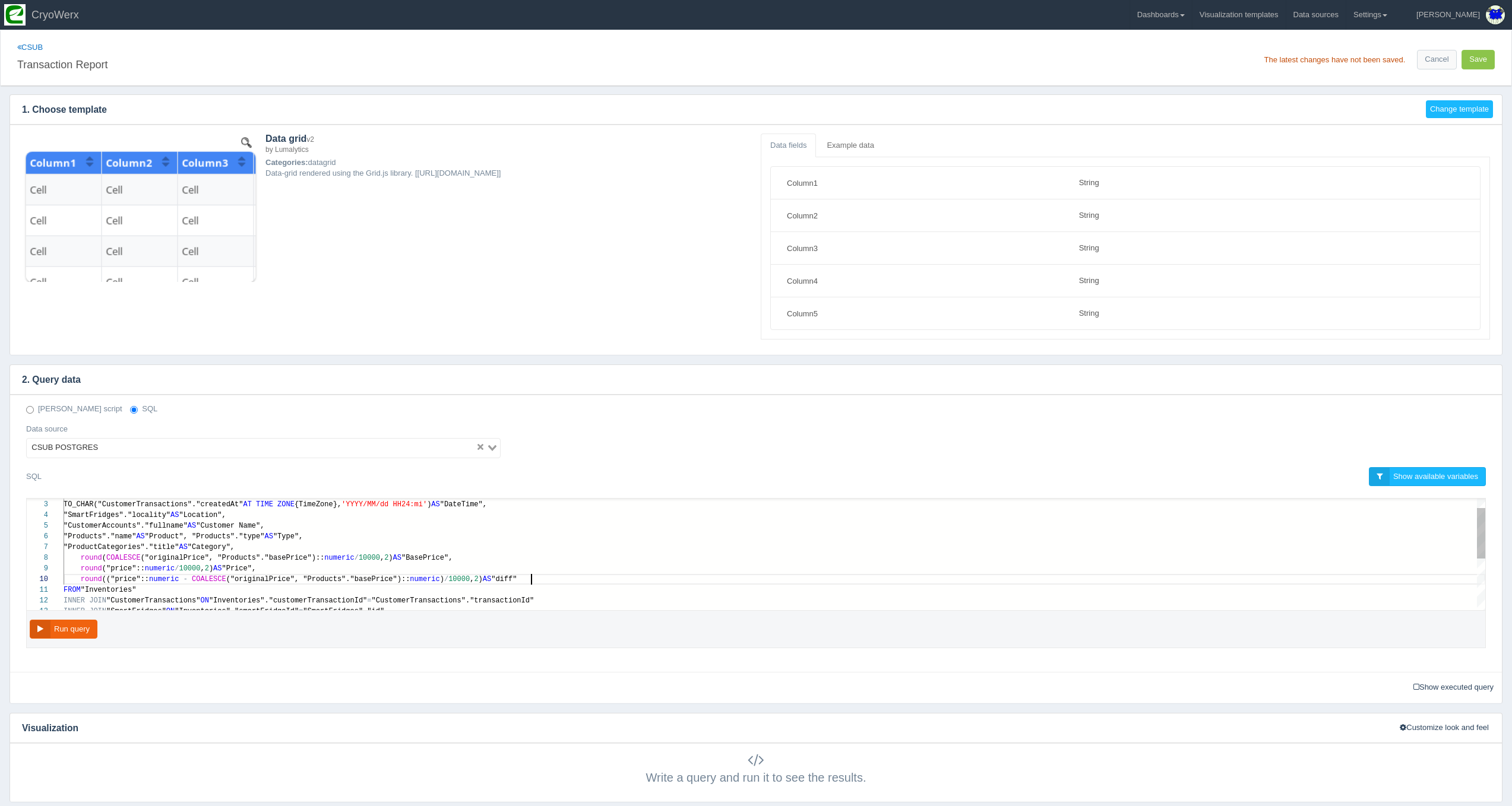
scroll to position [75, 467]
type textarea "SELECT "customerTransactionId" AS "Id", TO_CHAR("CustomerTransactions"."created…"
click at [611, 555] on div "round ( COALESCE ("originalPrice", "Products"."basePrice"):: numeric / 10000 , …" at bounding box center [774, 558] width 1422 height 11
click at [46, 626] on button "Run query" at bounding box center [63, 629] width 68 height 20
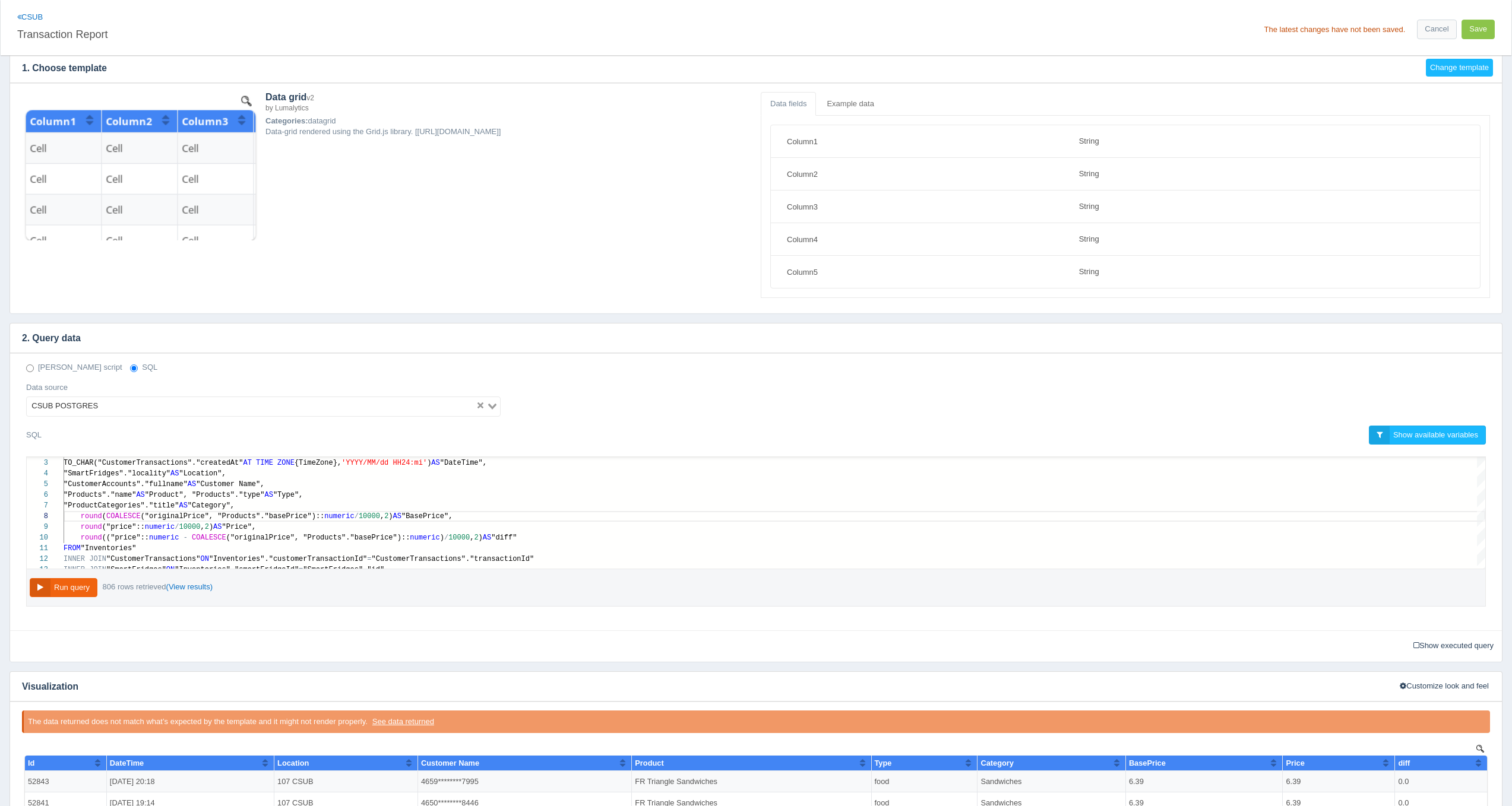
scroll to position [22, 0]
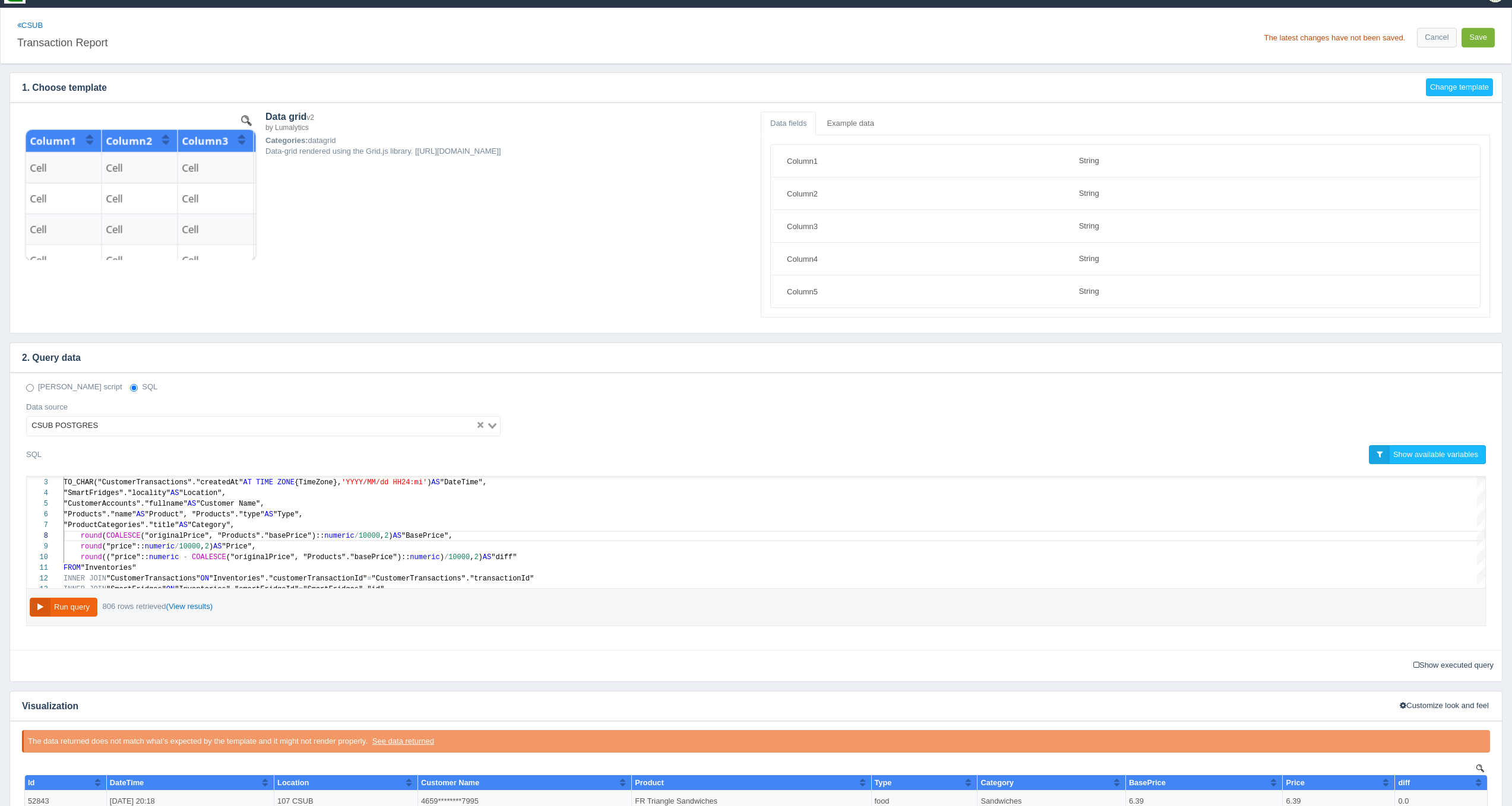
click at [1469, 38] on button "Save" at bounding box center [1478, 37] width 33 height 20
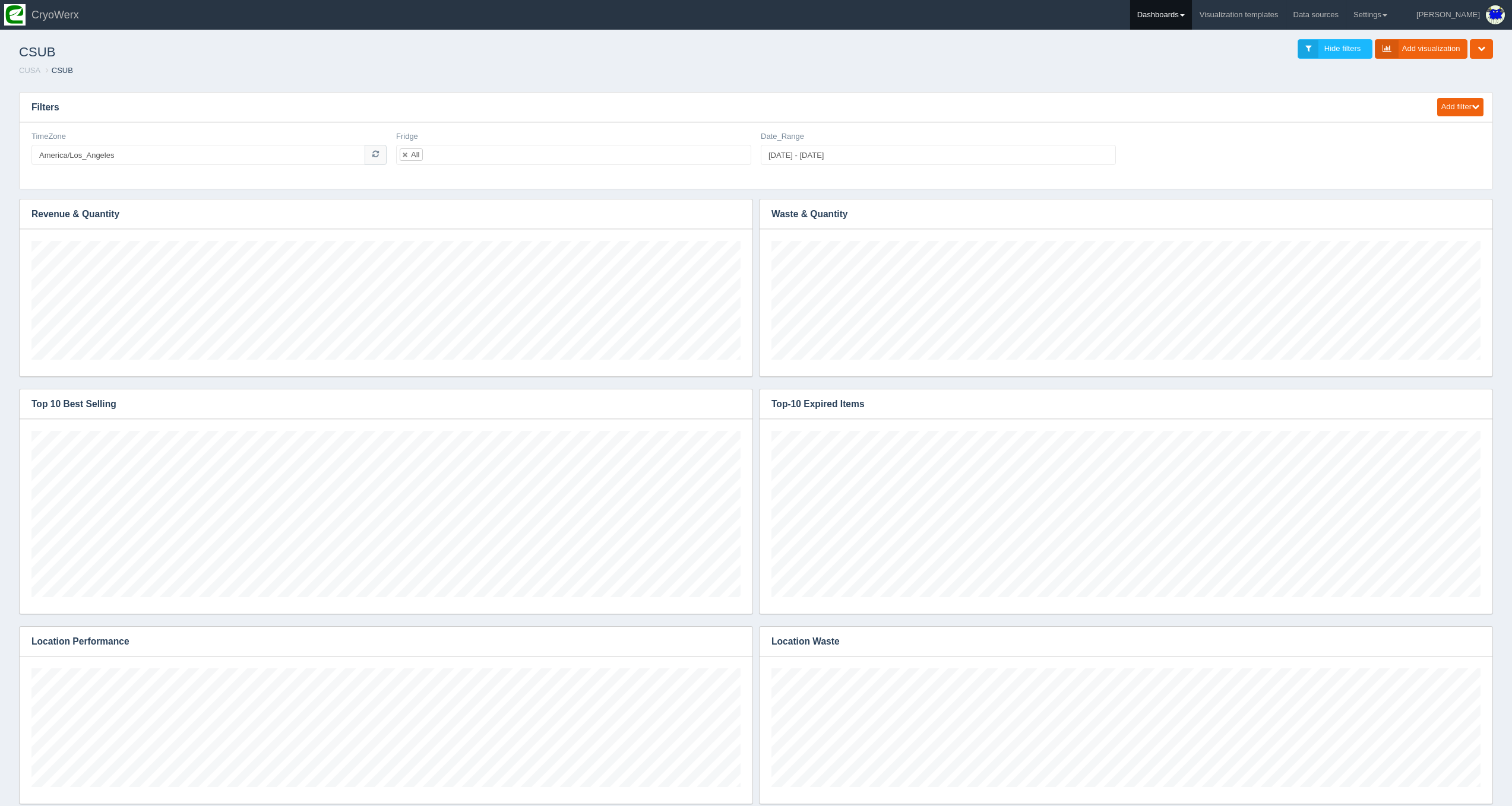
click at [1175, 24] on link "Dashboards" at bounding box center [1161, 14] width 62 height 29
click at [1198, 71] on link "CUSA" at bounding box center [1210, 79] width 161 height 23
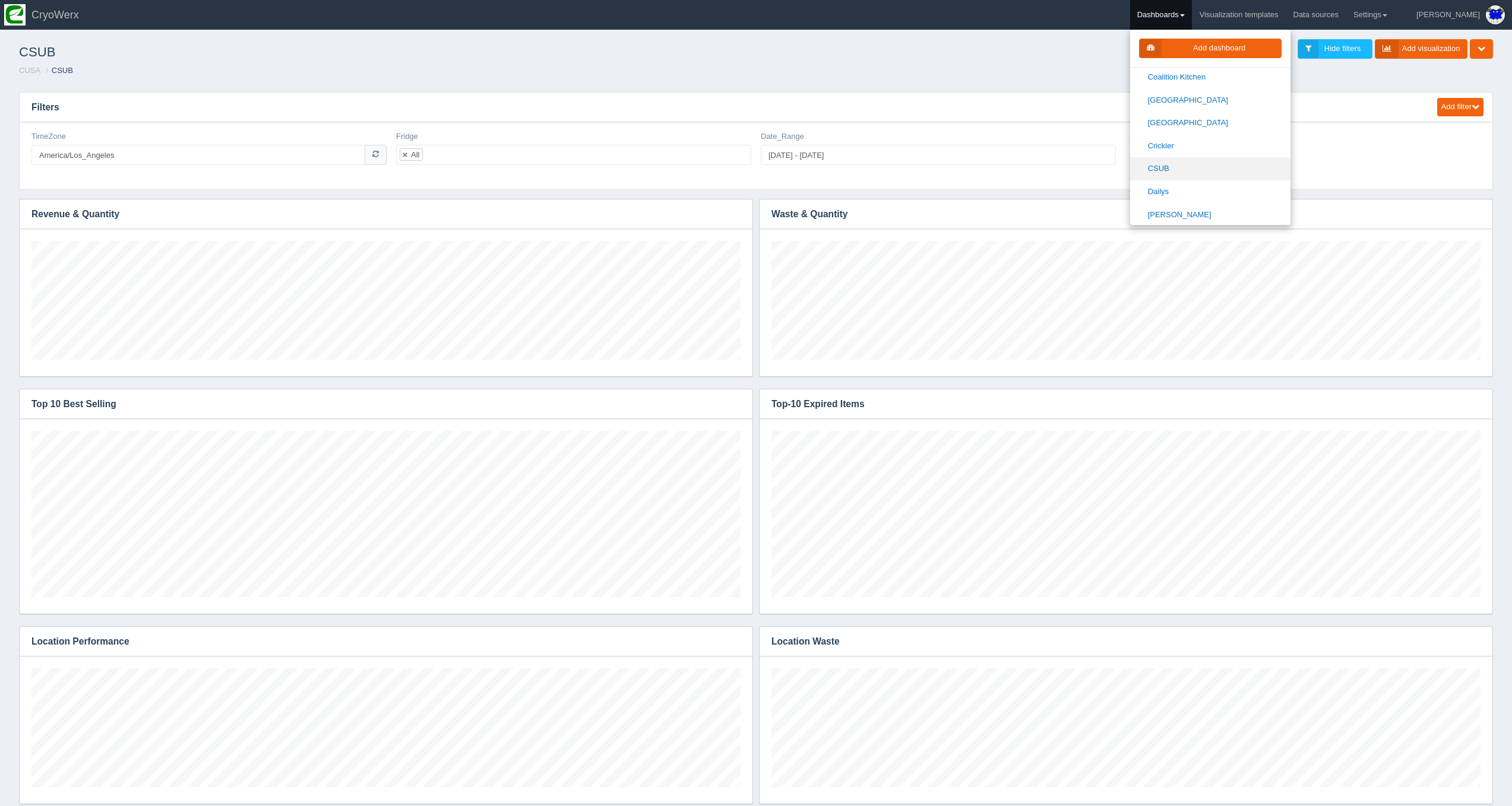
scroll to position [233, 0]
click at [1214, 182] on link "Dailys" at bounding box center [1210, 189] width 161 height 23
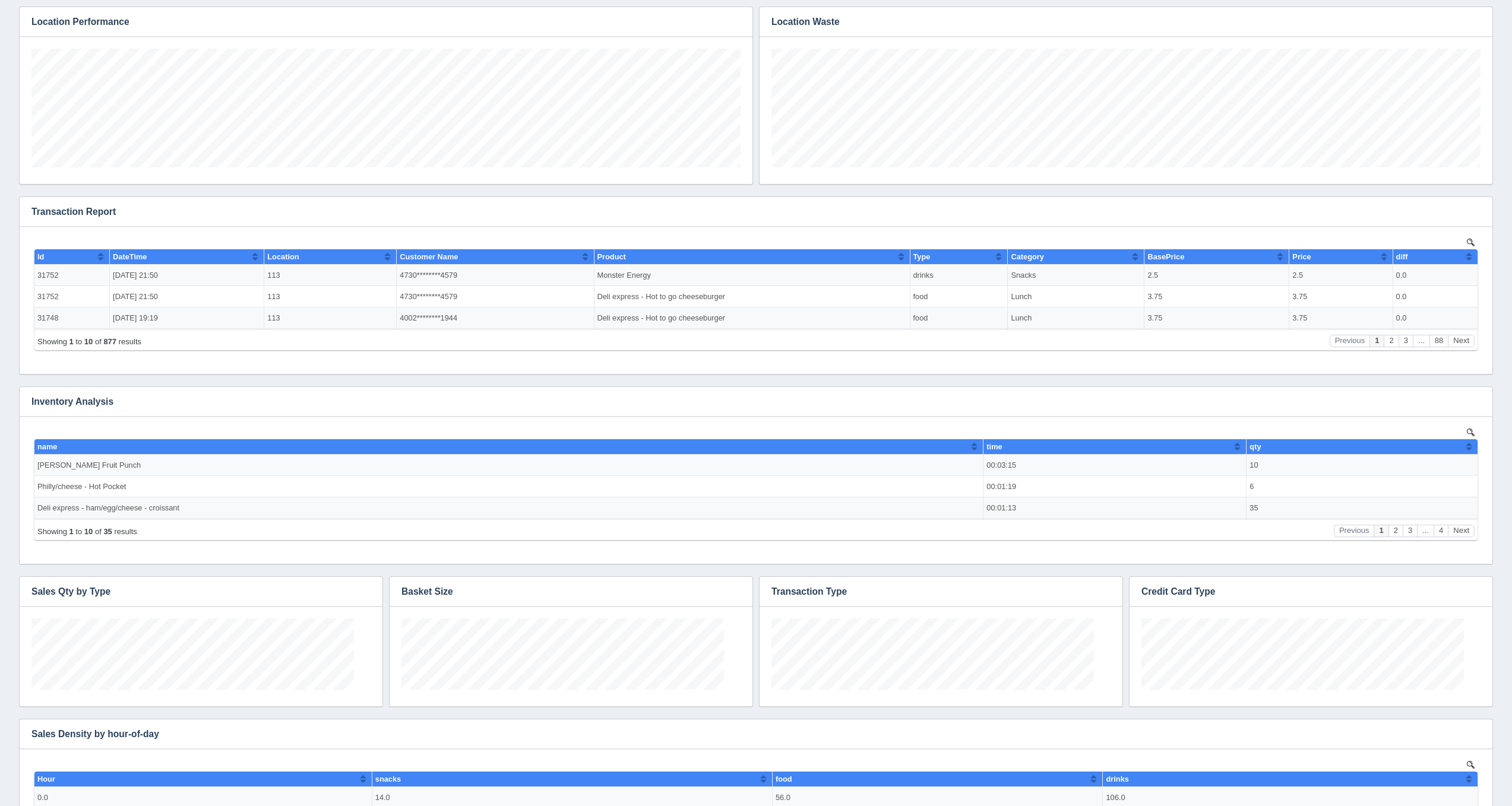
scroll to position [72, 339]
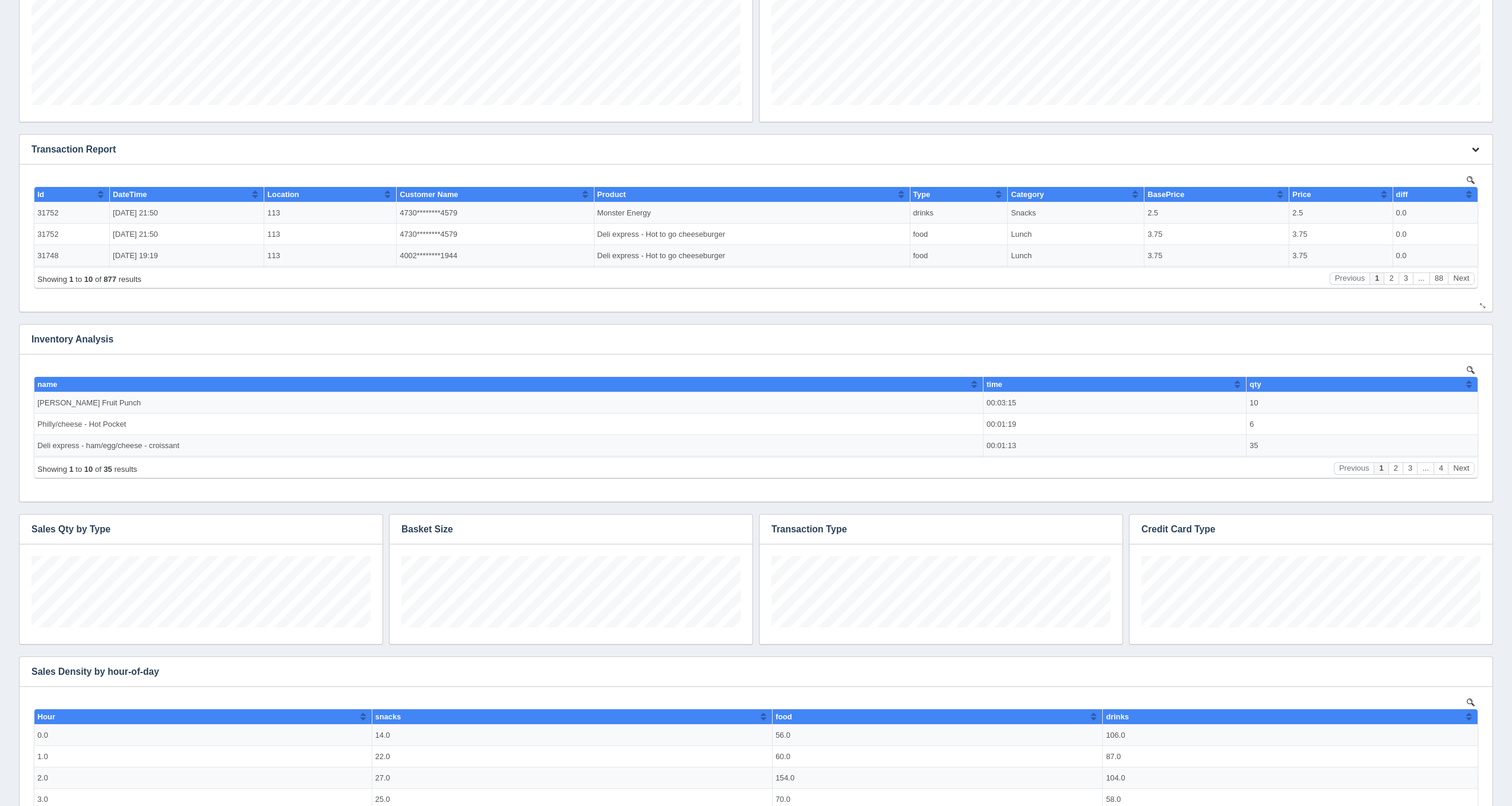
click at [1477, 146] on icon "button" at bounding box center [1475, 149] width 8 height 8
click at [1455, 166] on link "Edit chart" at bounding box center [1436, 167] width 95 height 17
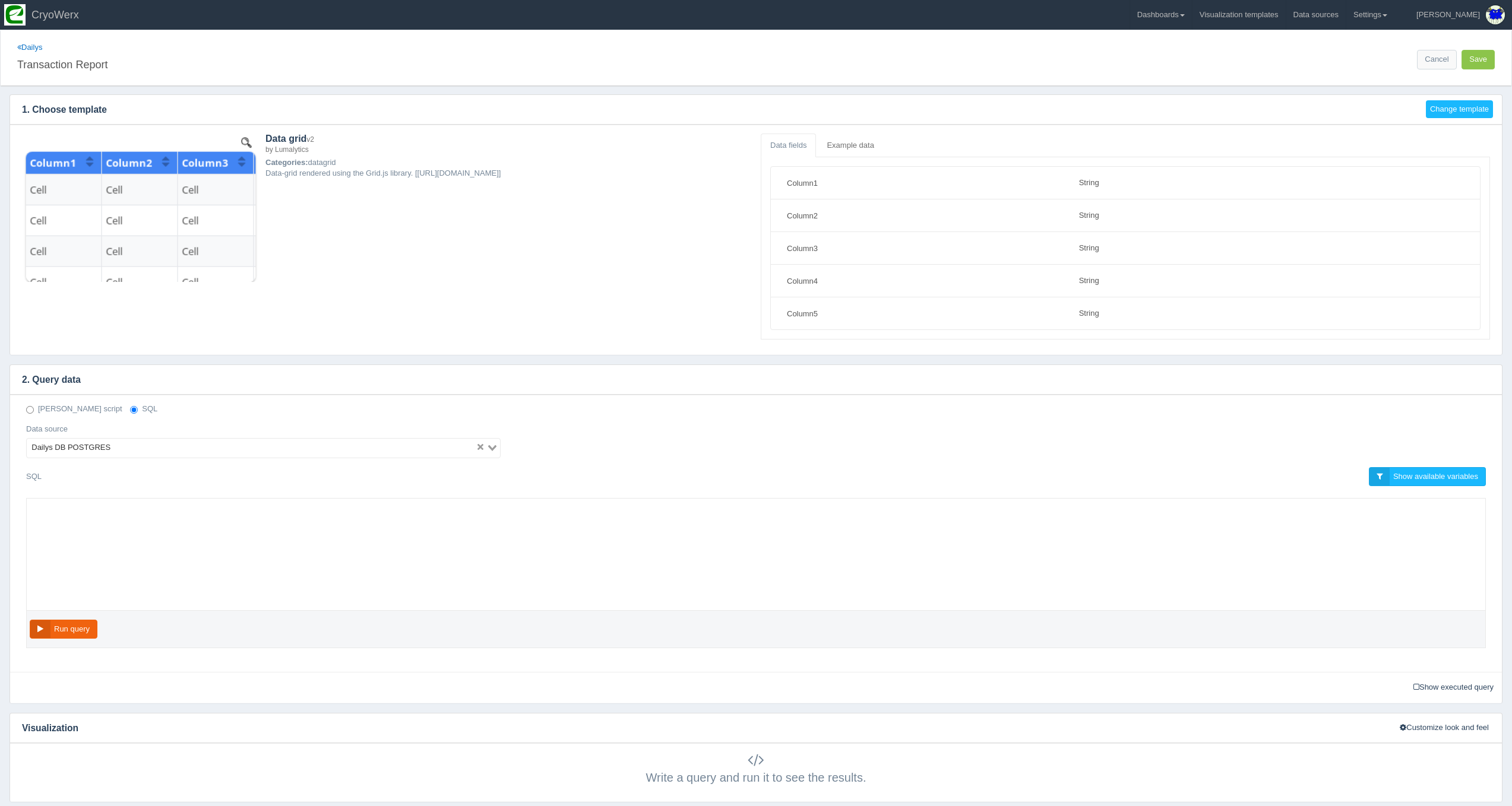
select select "string"
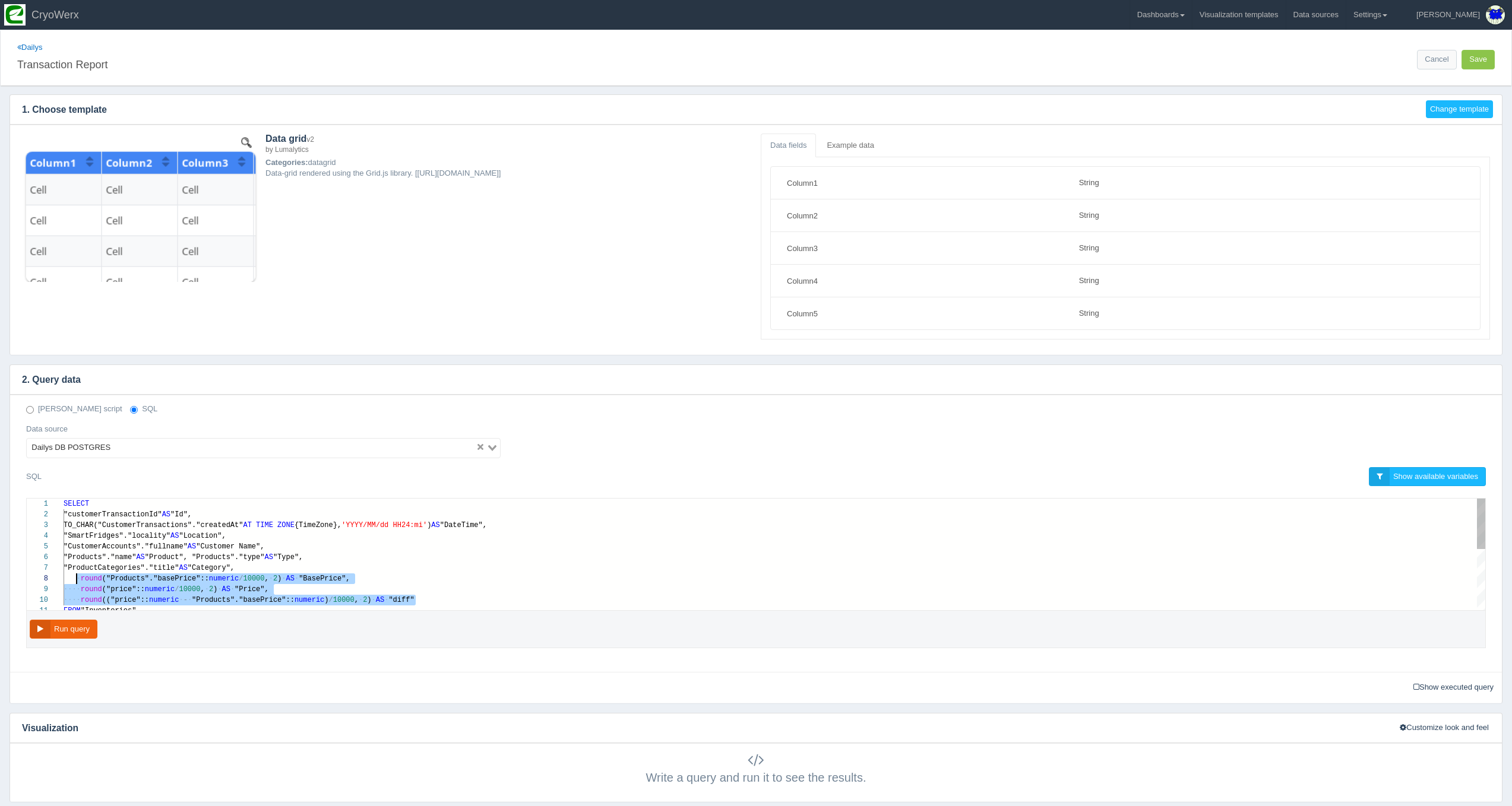
scroll to position [75, 17]
drag, startPoint x: 430, startPoint y: 600, endPoint x: 228, endPoint y: 590, distance: 202.2
paste textarea "MM/dd HH24:mi') AS "DateTime", "SmartFridges"."locality" AS "Location", "Custom…"
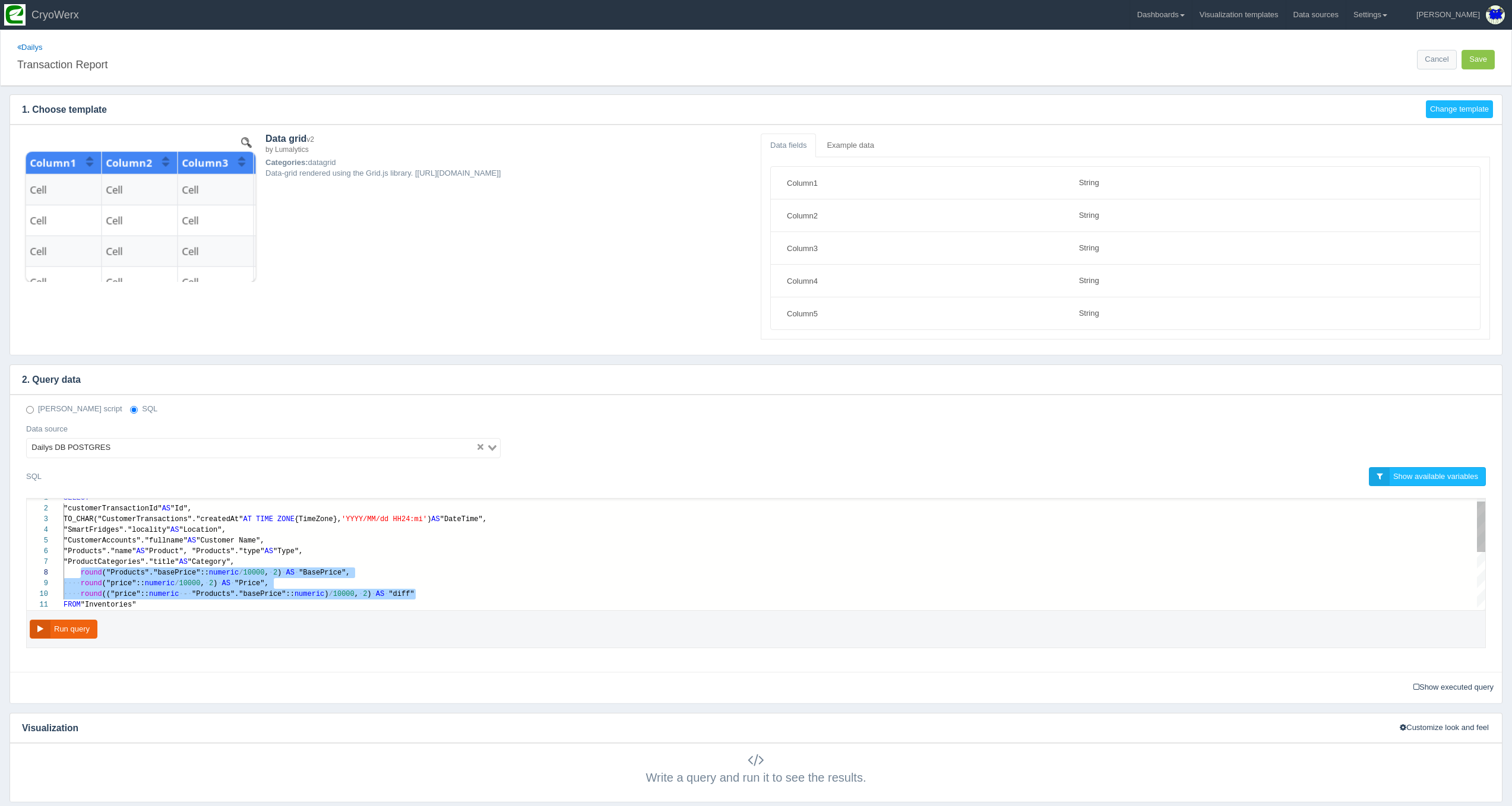
type textarea "MM/dd HH24:mi') AS "DateTime", "SmartFridges"."locality" AS "Location", "Custom…"
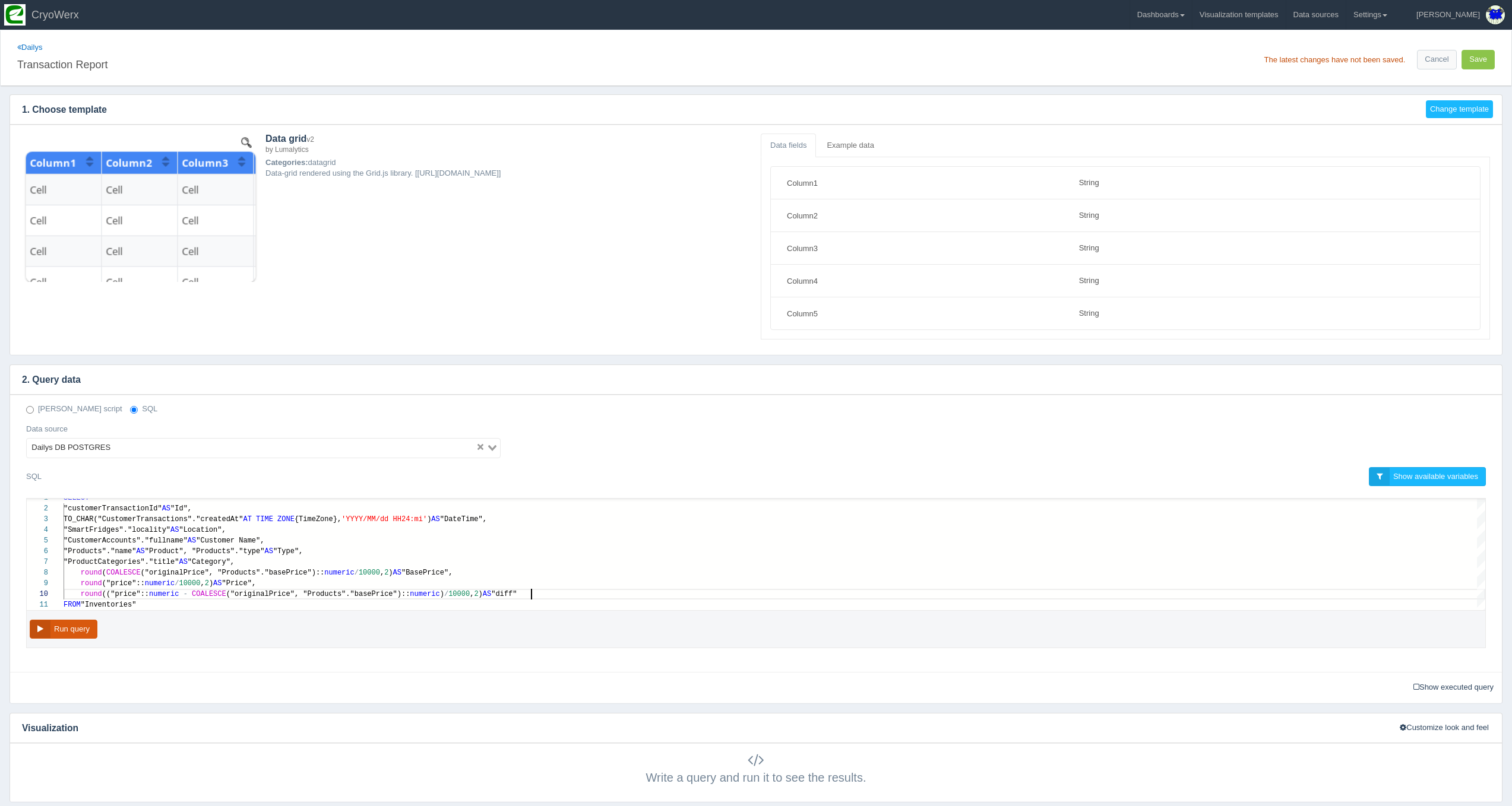
click at [66, 621] on button "Run query" at bounding box center [63, 629] width 68 height 20
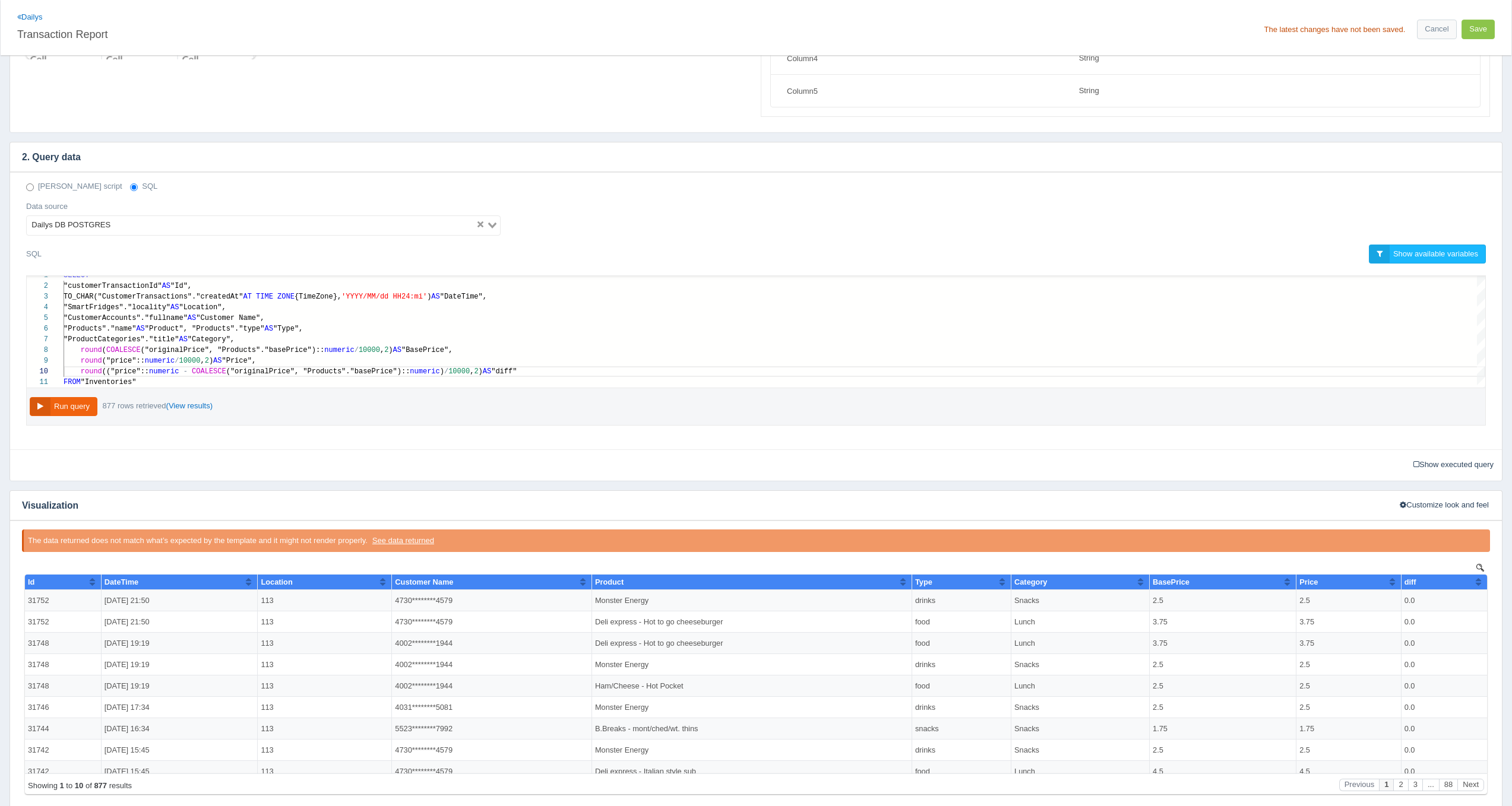
scroll to position [195, 0]
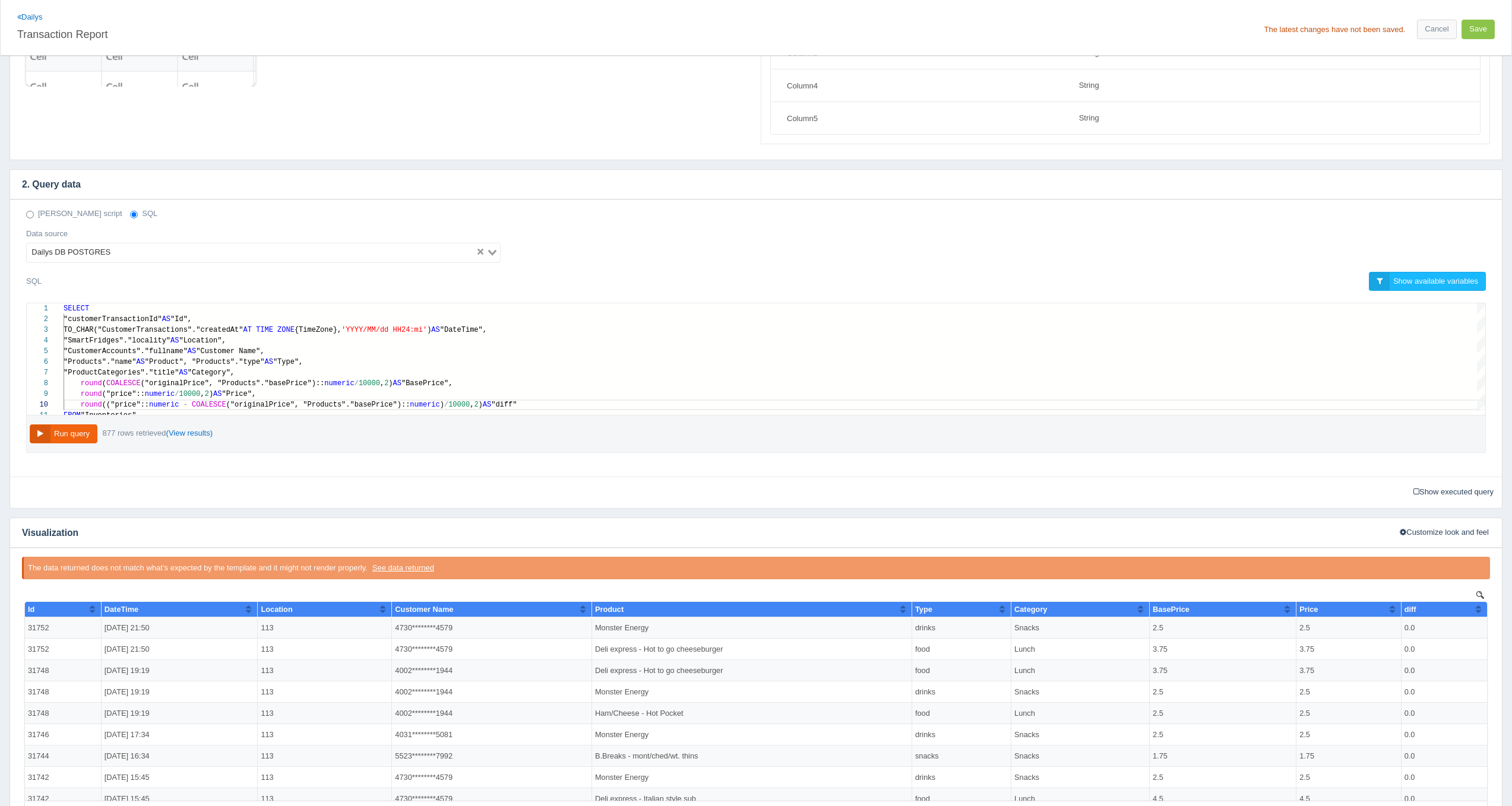
click at [823, 487] on div "Show executed query Executed query:" at bounding box center [761, 492] width 1492 height 19
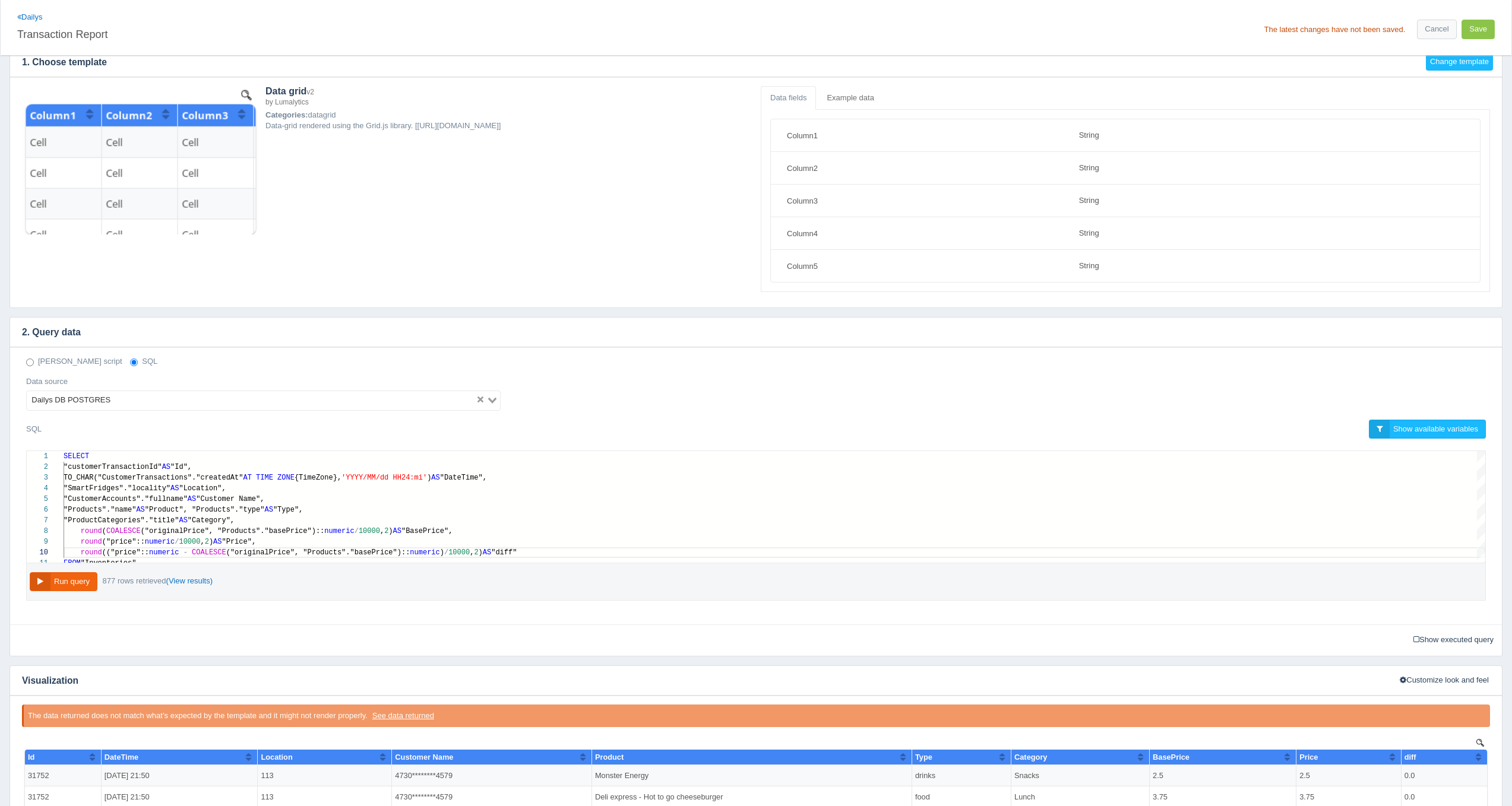
scroll to position [0, 0]
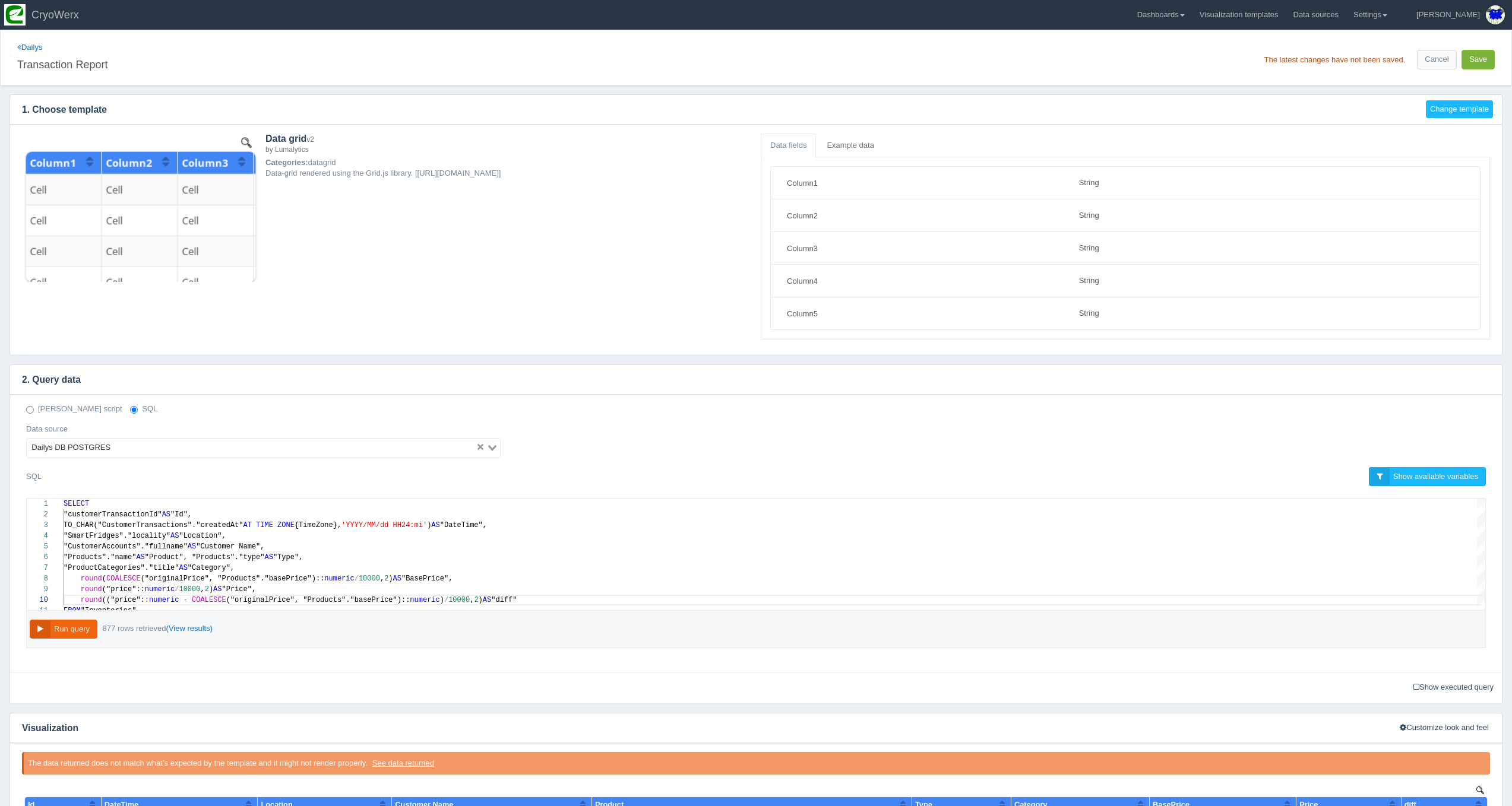
click at [1485, 66] on button "Save" at bounding box center [1478, 60] width 33 height 20
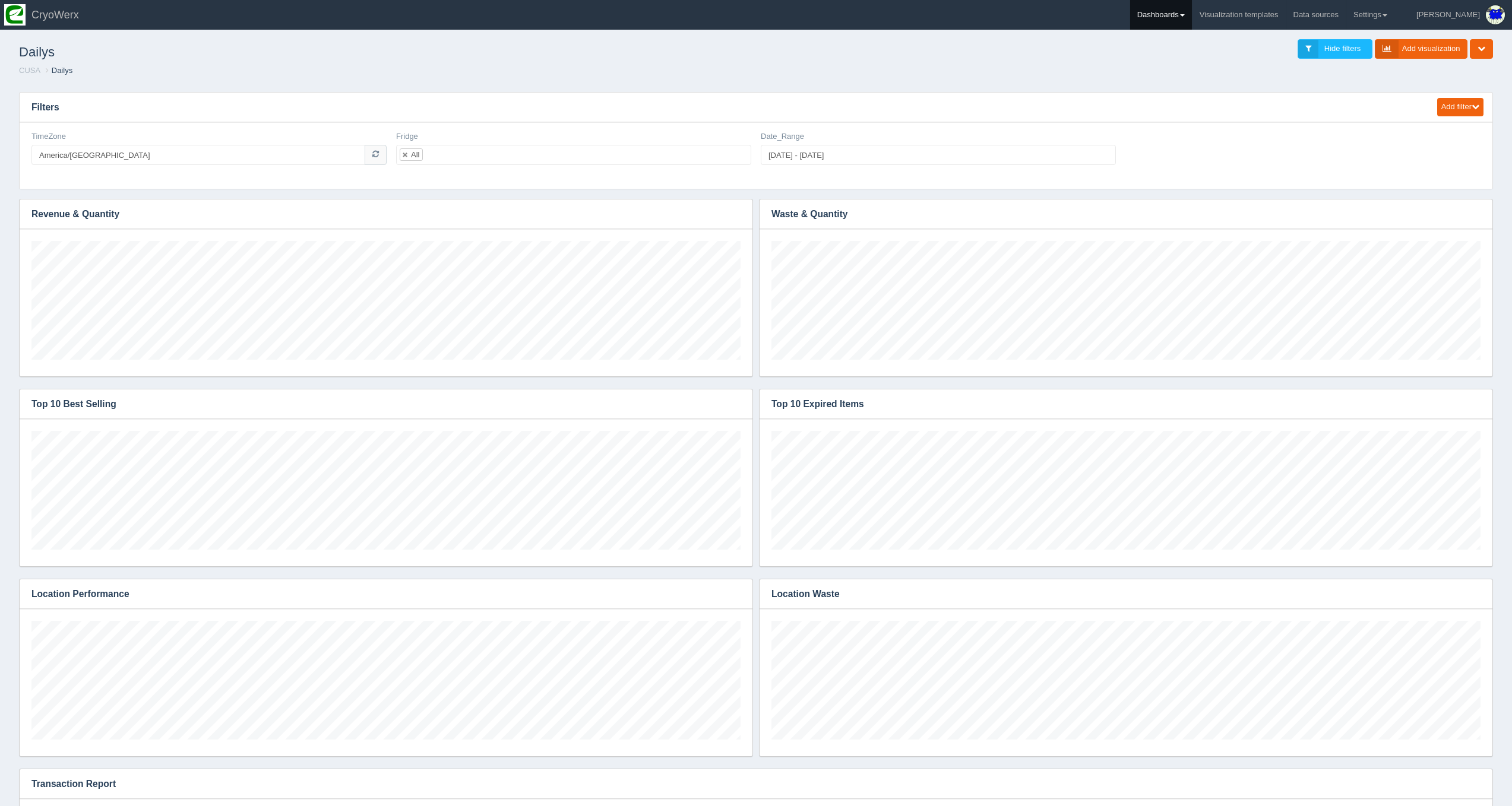
click at [1181, 17] on link "Dashboards" at bounding box center [1161, 14] width 62 height 29
click at [1183, 72] on link "CUSA" at bounding box center [1210, 79] width 161 height 23
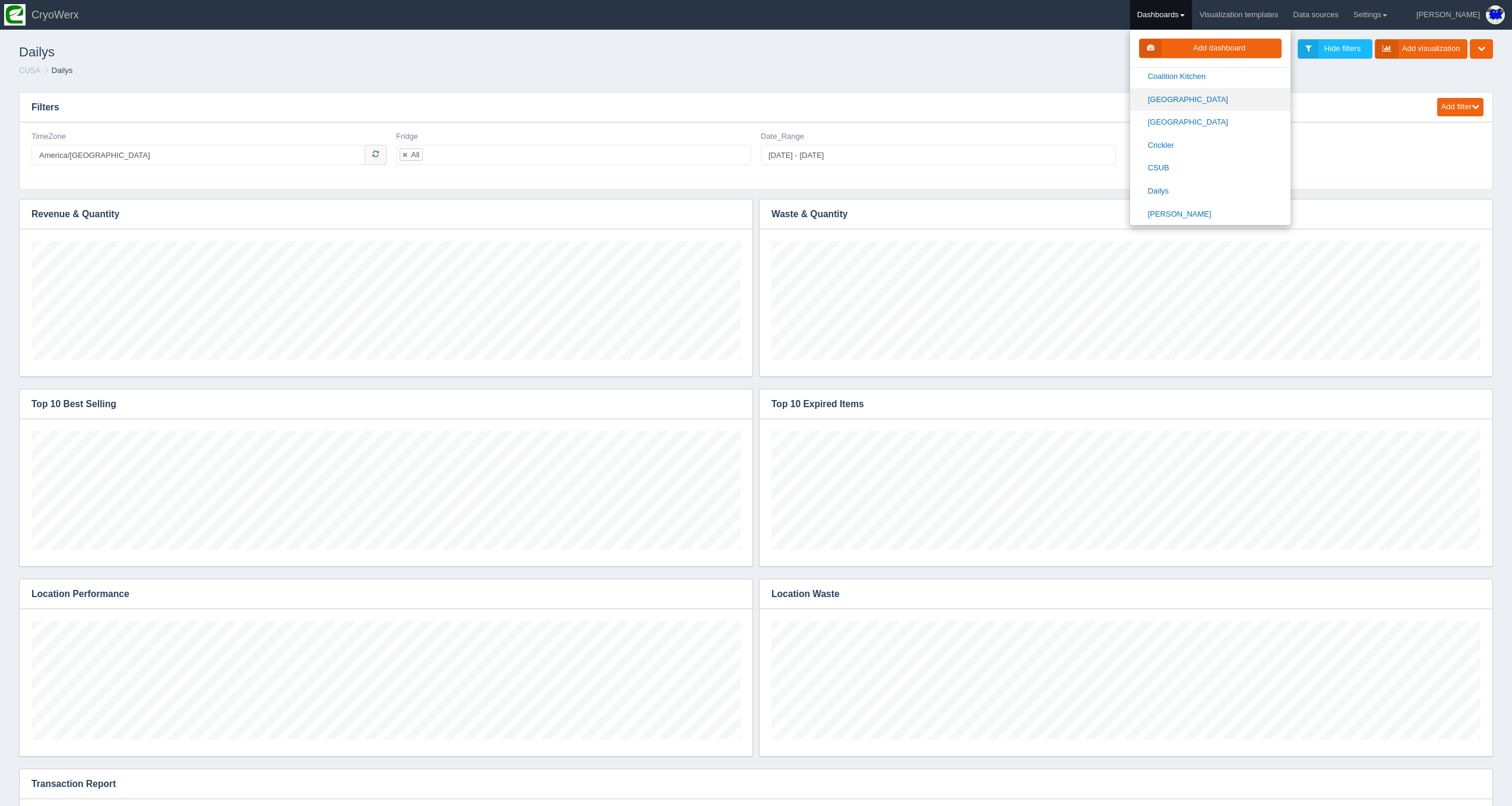
scroll to position [233, 0]
click at [1192, 204] on link "[PERSON_NAME]" at bounding box center [1210, 212] width 161 height 23
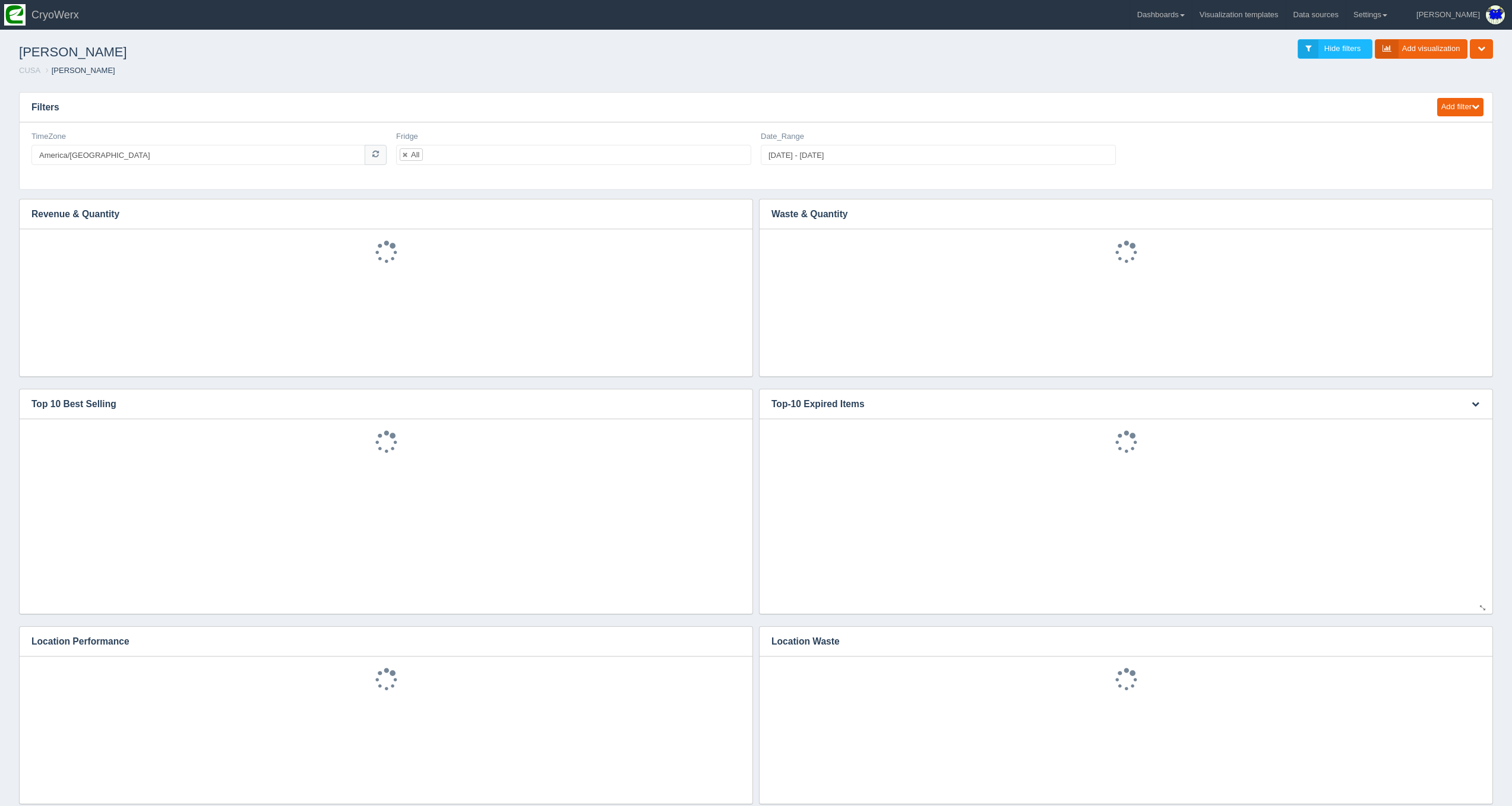
scroll to position [26, 0]
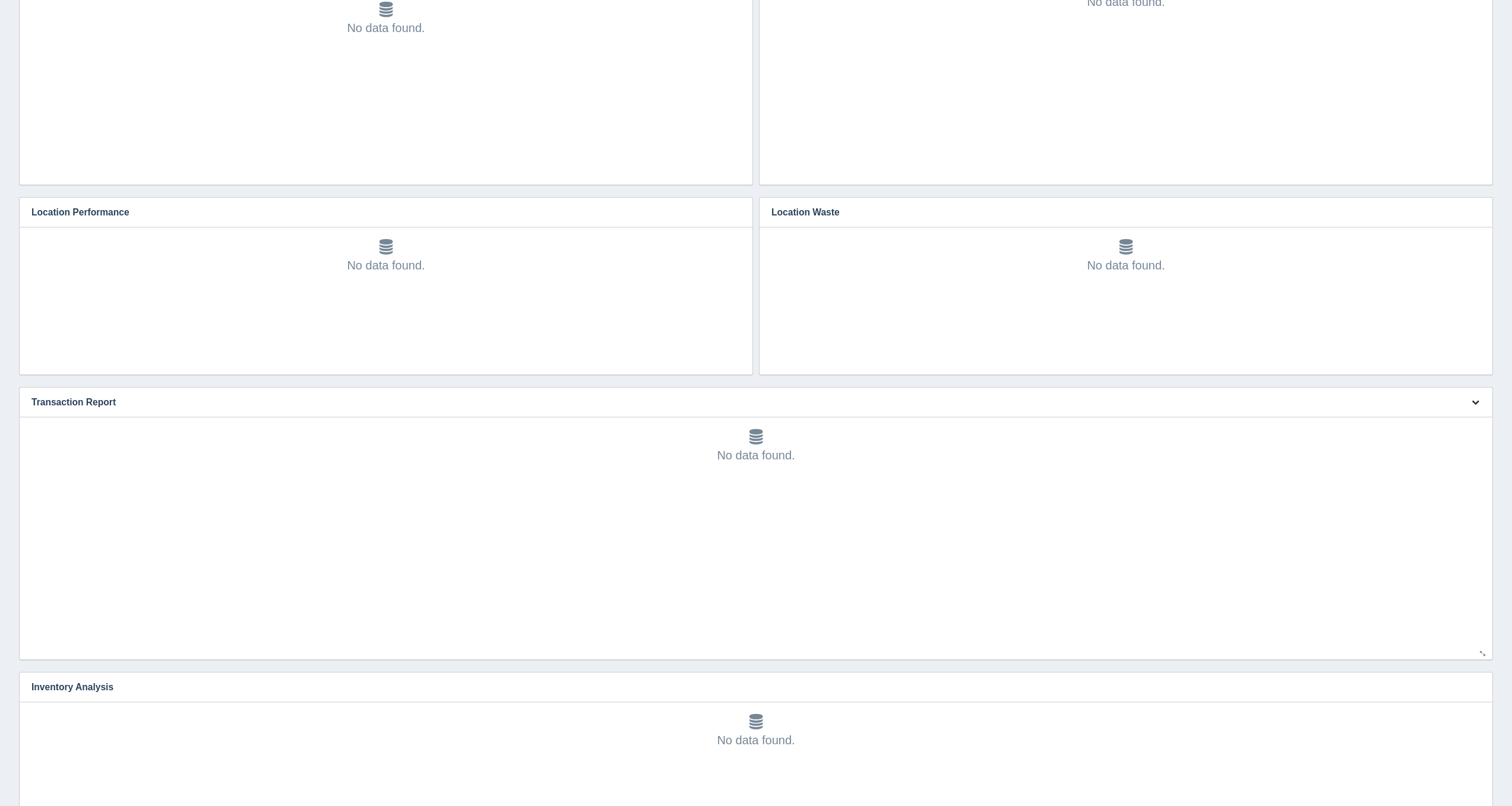
click at [1474, 401] on icon "button" at bounding box center [1475, 402] width 8 height 8
click at [1464, 419] on link "Edit chart" at bounding box center [1436, 420] width 95 height 17
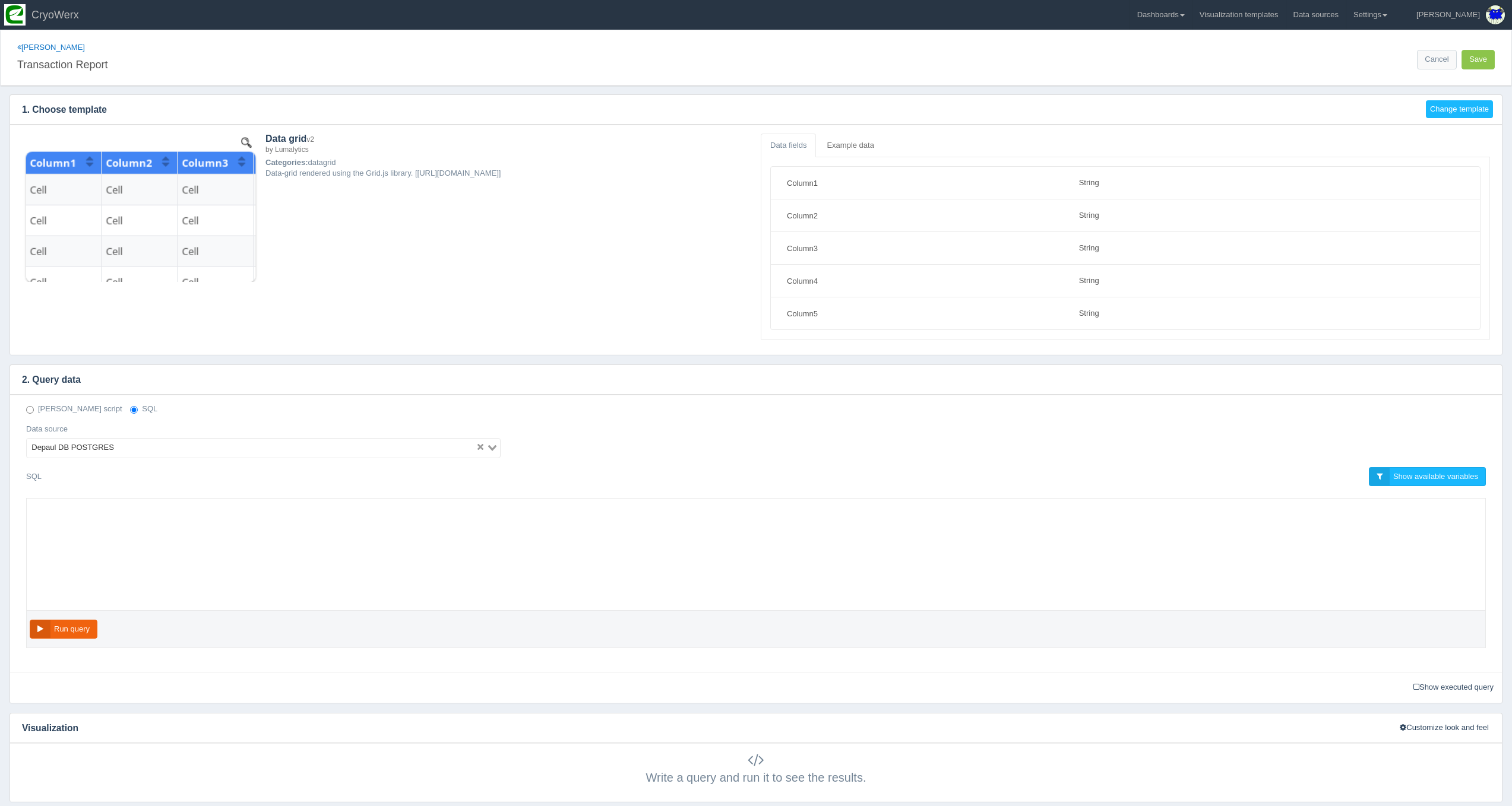
select select "string"
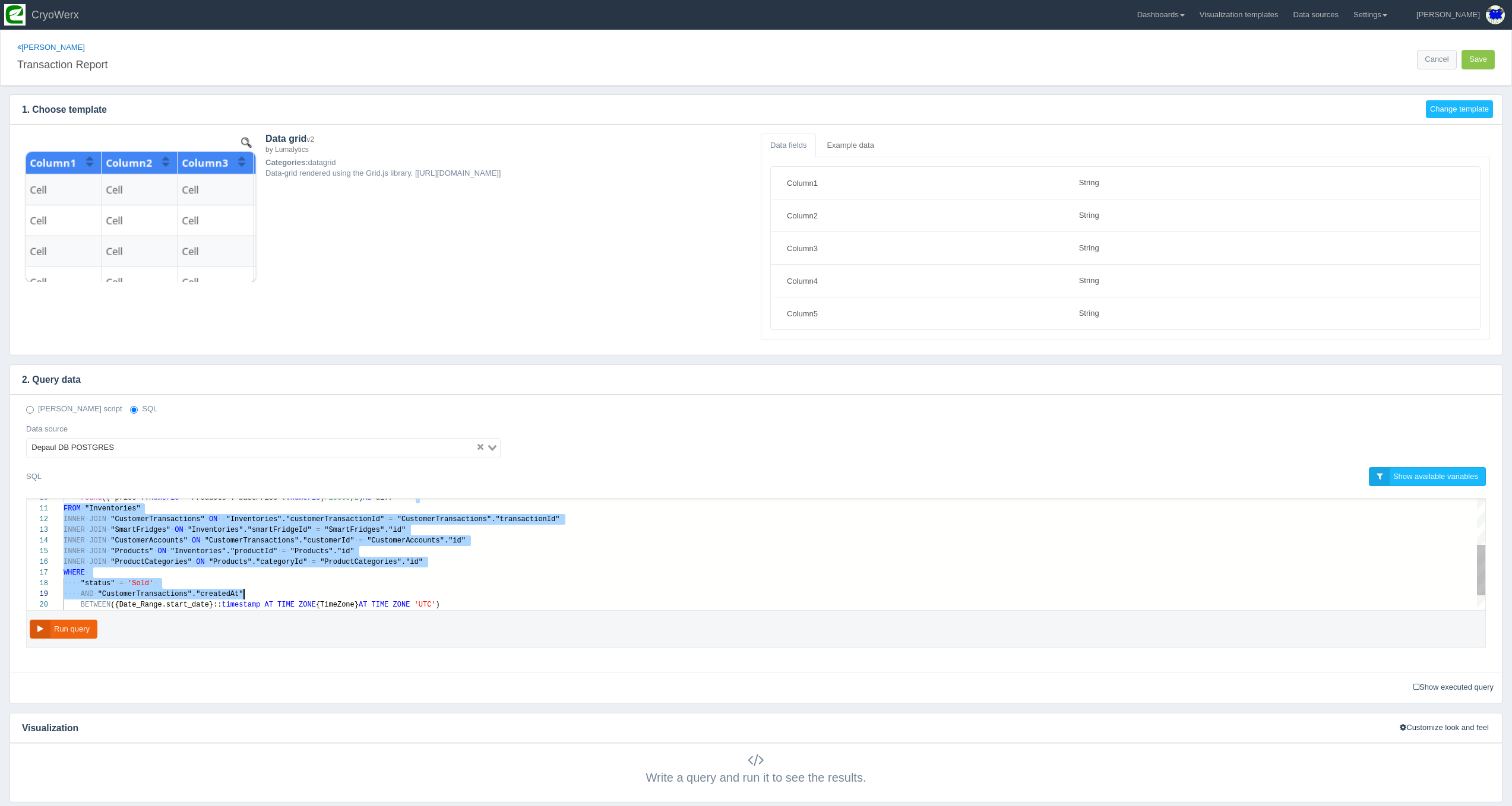
scroll to position [75, 180]
drag, startPoint x: 427, startPoint y: 602, endPoint x: 332, endPoint y: 590, distance: 95.8
click at [332, 590] on div "round (("price":: numeric - "Products"."basePrice":: numeric ) / 10000 , 2 ) AS…" at bounding box center [774, 519] width 1422 height 246
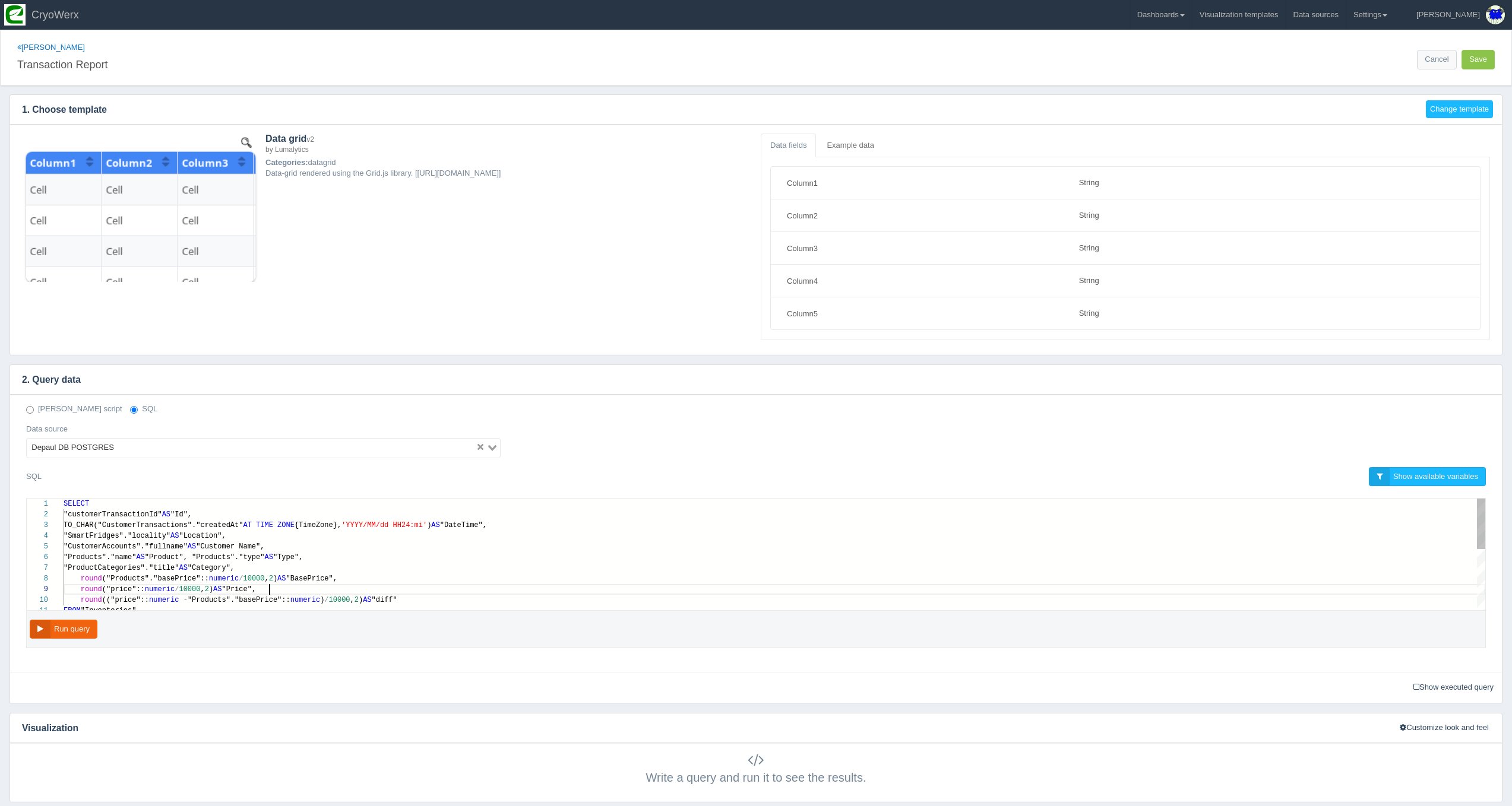
click at [377, 590] on div "round ("price":: numeric / 10000 , 2 ) AS "Price"," at bounding box center [774, 590] width 1422 height 11
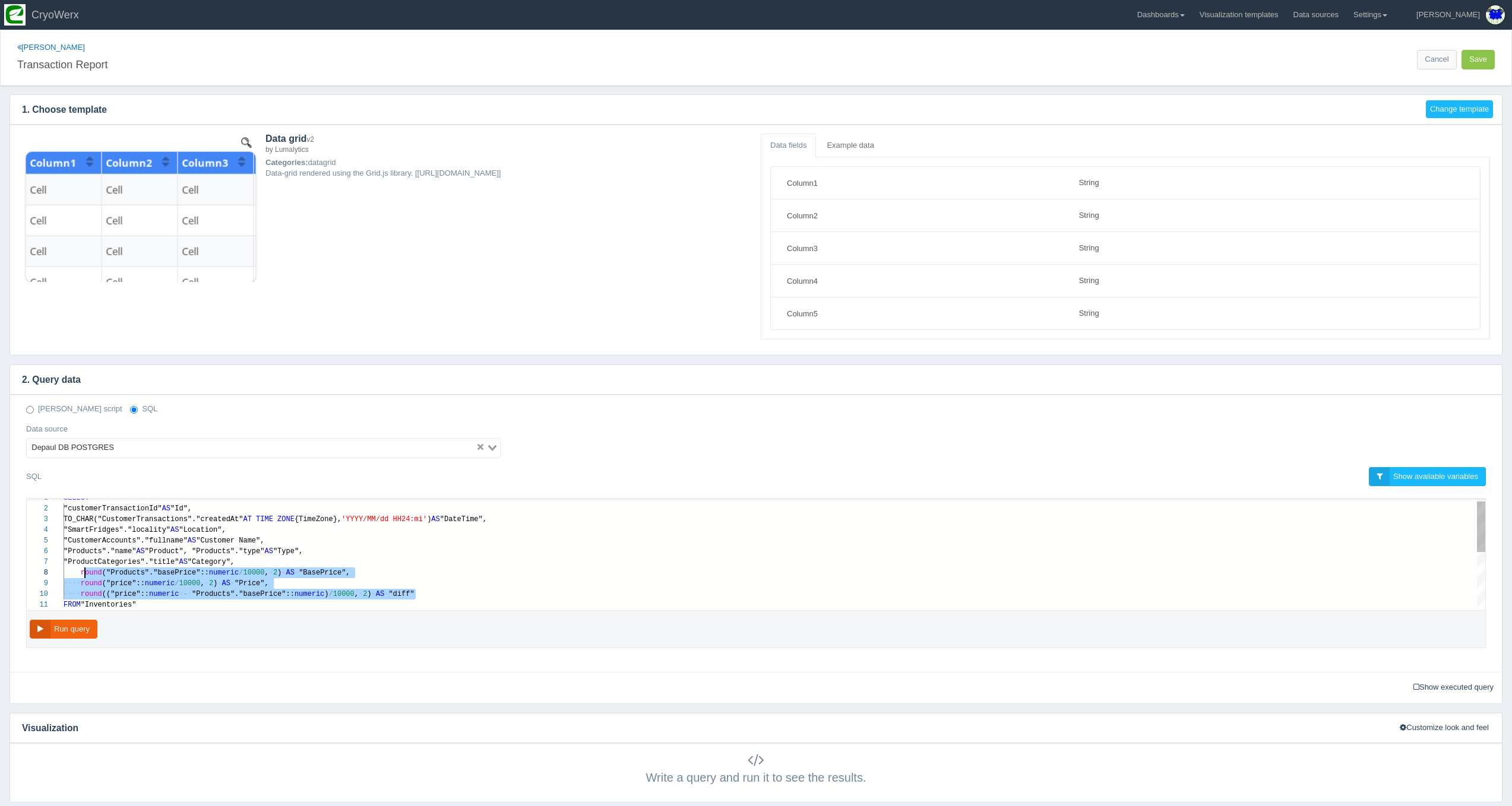
scroll to position [75, 17]
drag, startPoint x: 420, startPoint y: 596, endPoint x: 82, endPoint y: 573, distance: 338.8
paste textarea "MM/dd HH24:mi') AS "DateTime", "SmartFridges"."locality" AS "Location", "Custom…"
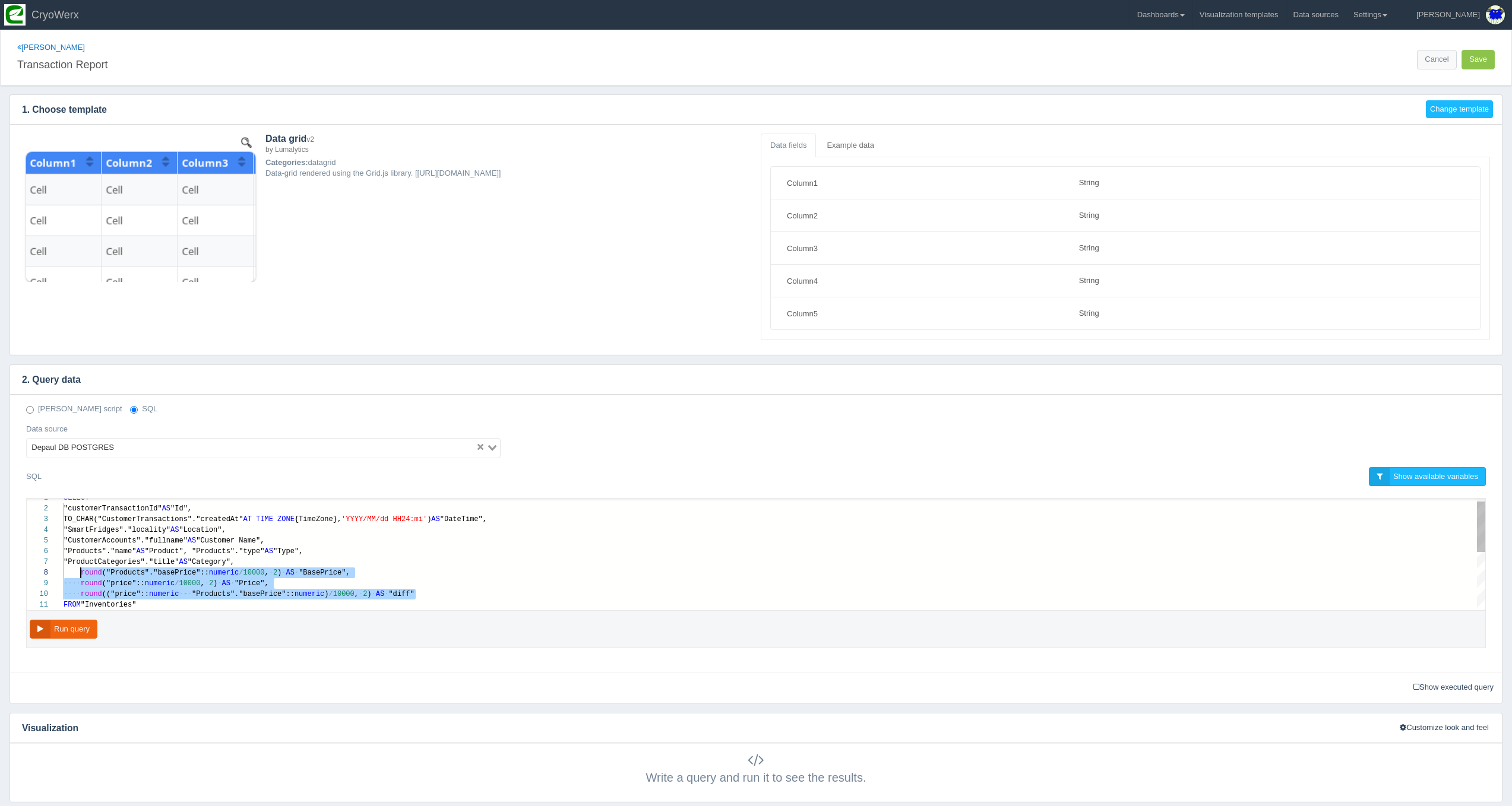
paste textarea "MM/dd HH24:mi') AS "DateTime", "SmartFridges"."locality" AS "Location", "Custom…"
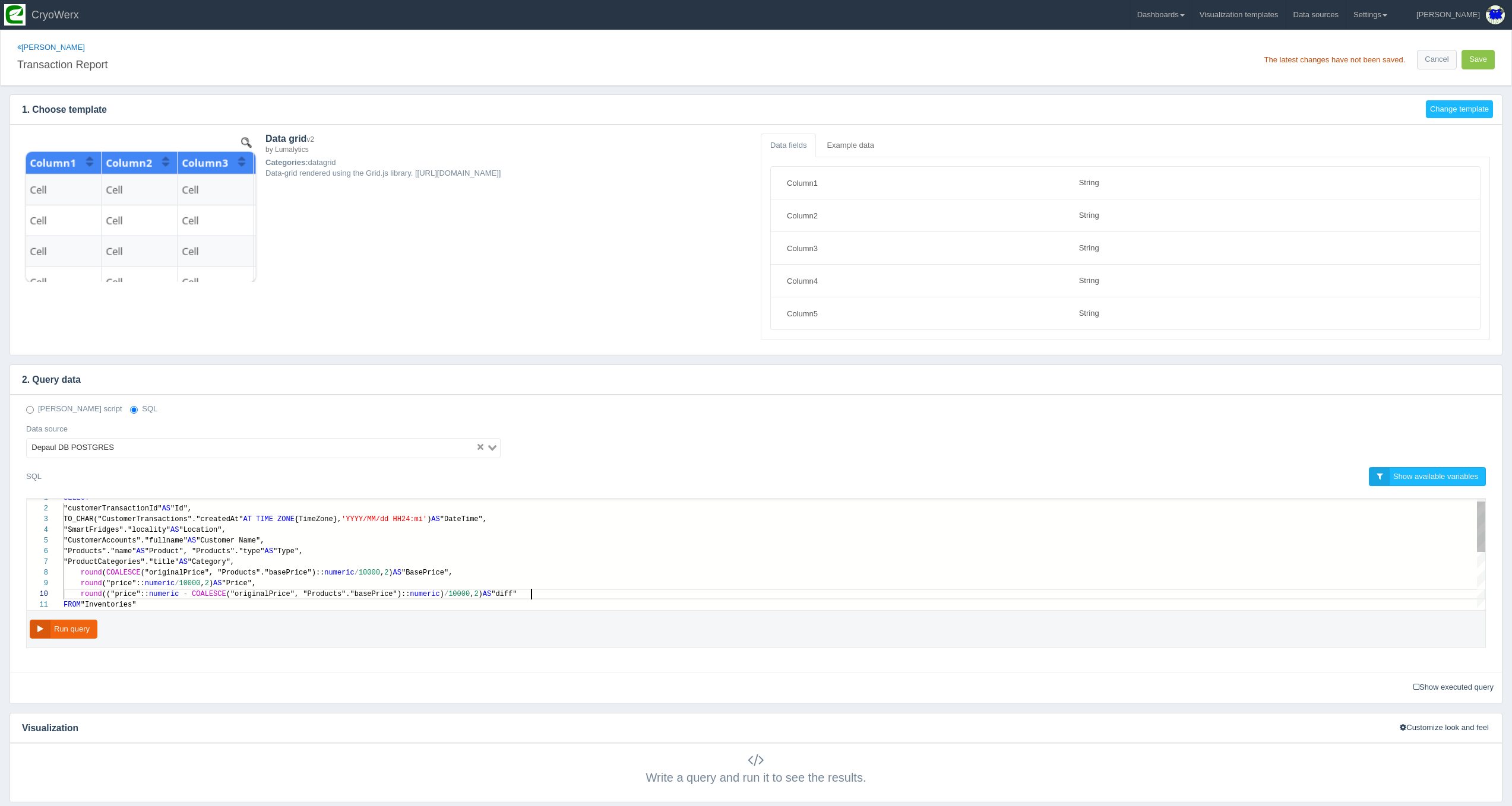
scroll to position [75, 467]
click at [60, 620] on button "Run query" at bounding box center [63, 629] width 68 height 20
click at [78, 632] on button "Run query" at bounding box center [63, 629] width 68 height 20
click at [164, 573] on span "("originalPrice", "Products"."basePrice")::" at bounding box center [233, 573] width 184 height 8
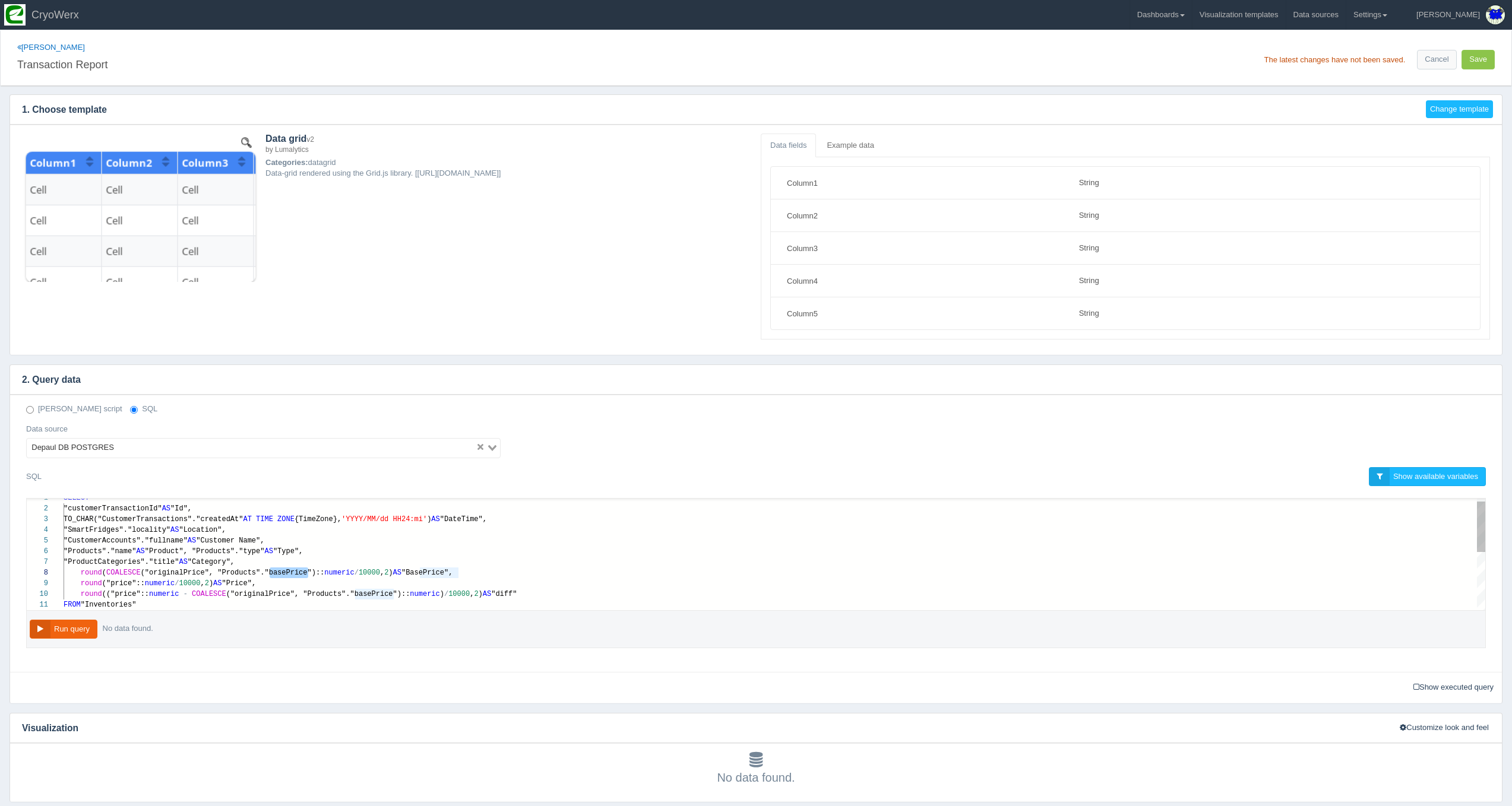
type textarea "IME ZONE {TimeZone}, 'YYYY/MM/dd HH24:mi') AS "DateTime", "SmartFridges"."local…"
click at [417, 593] on span "numeric" at bounding box center [424, 594] width 29 height 8
click at [60, 634] on button "Run query" at bounding box center [63, 629] width 68 height 20
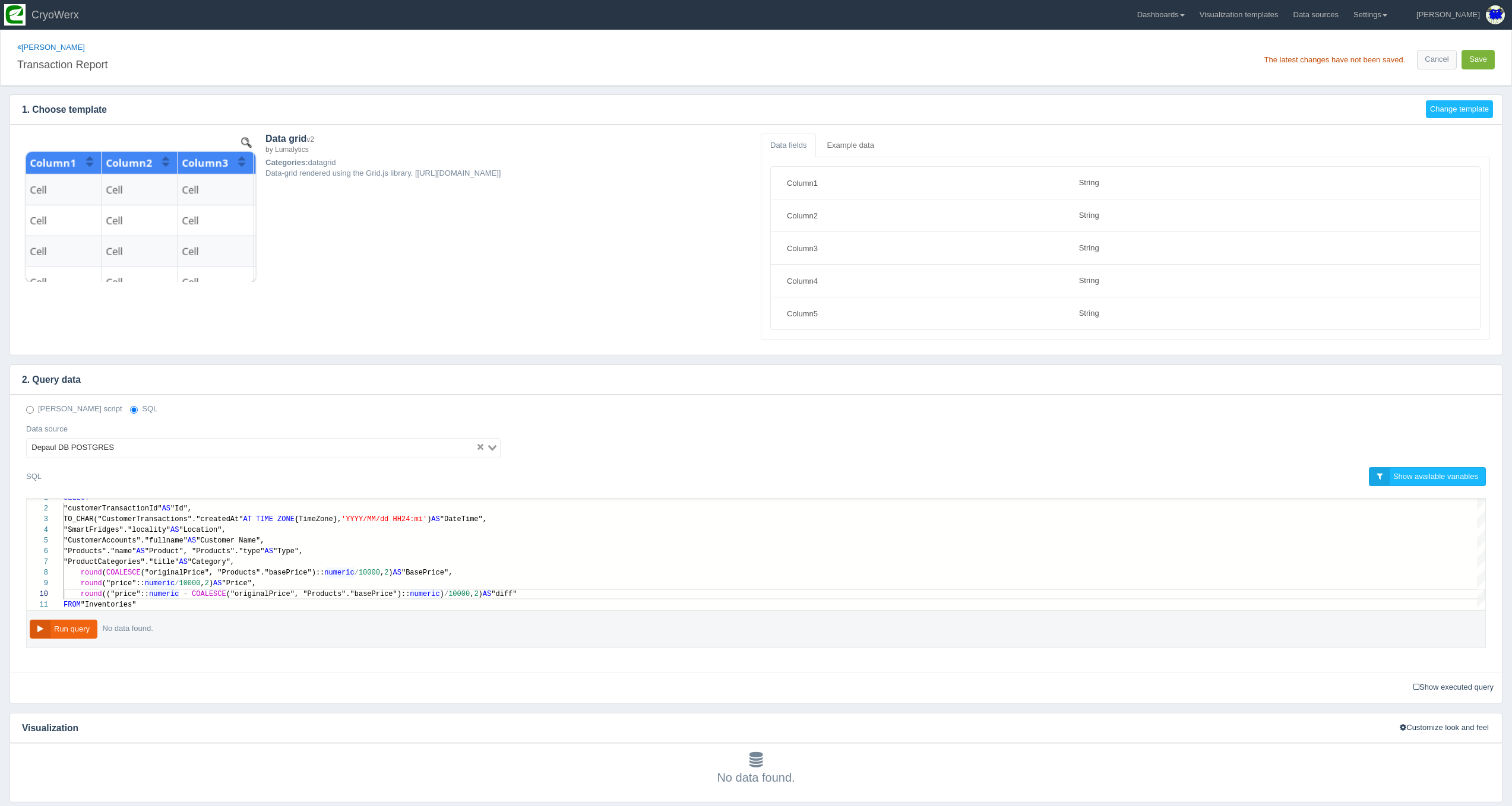
click at [1484, 59] on button "Save" at bounding box center [1478, 60] width 33 height 20
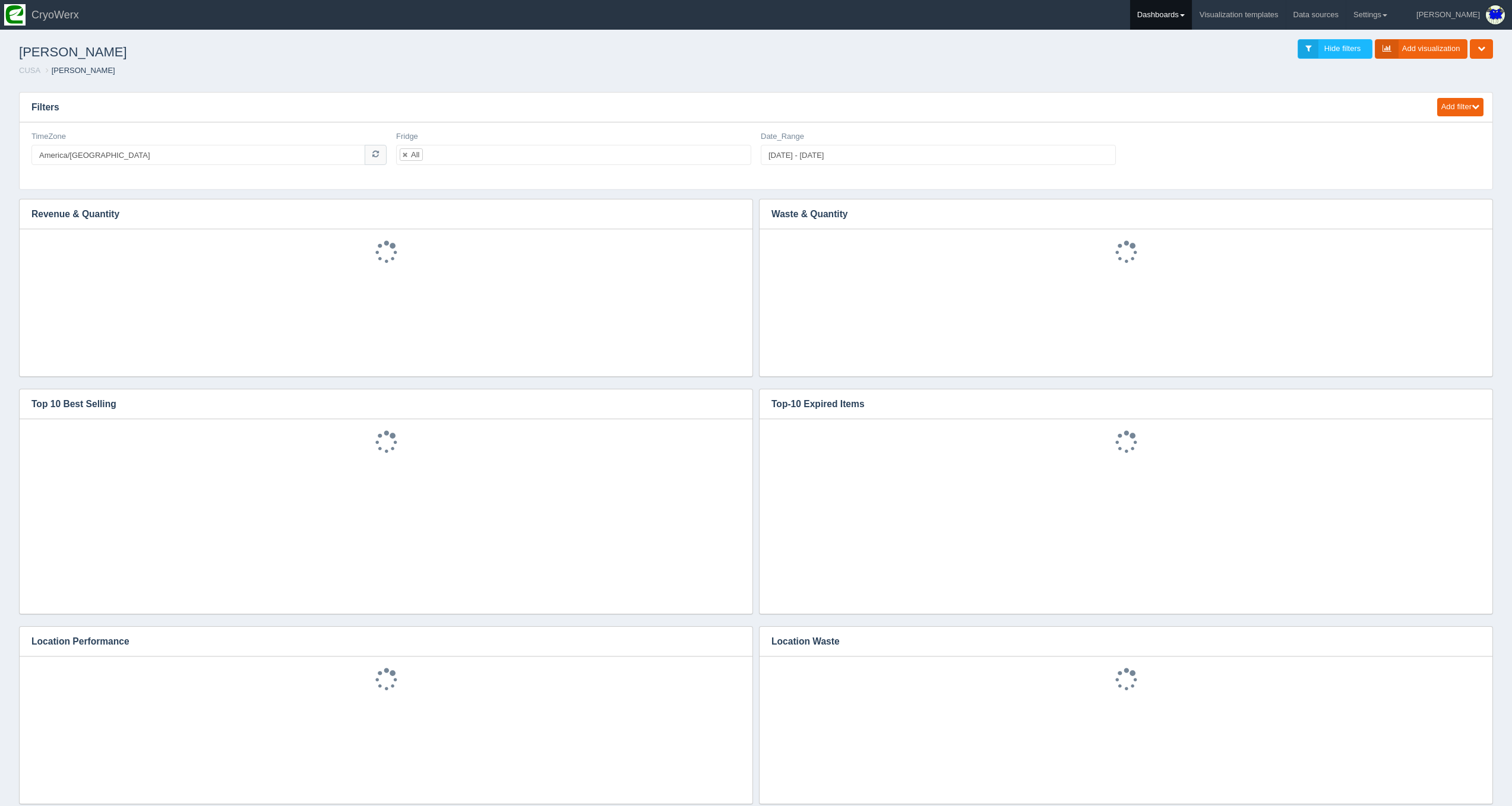
click at [1192, 9] on link "Dashboards" at bounding box center [1161, 14] width 62 height 29
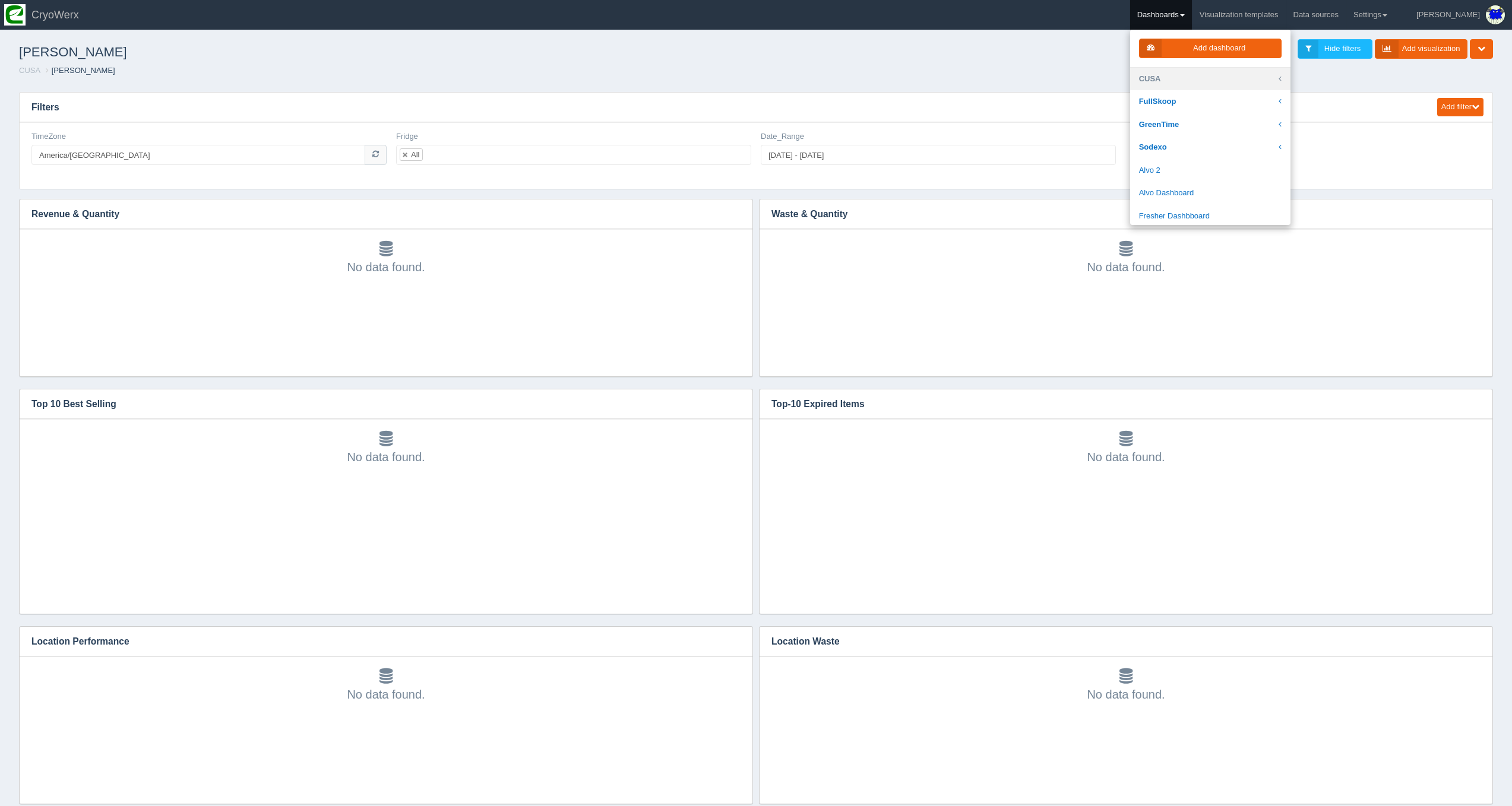
click at [1217, 78] on link "CUSA" at bounding box center [1210, 79] width 161 height 23
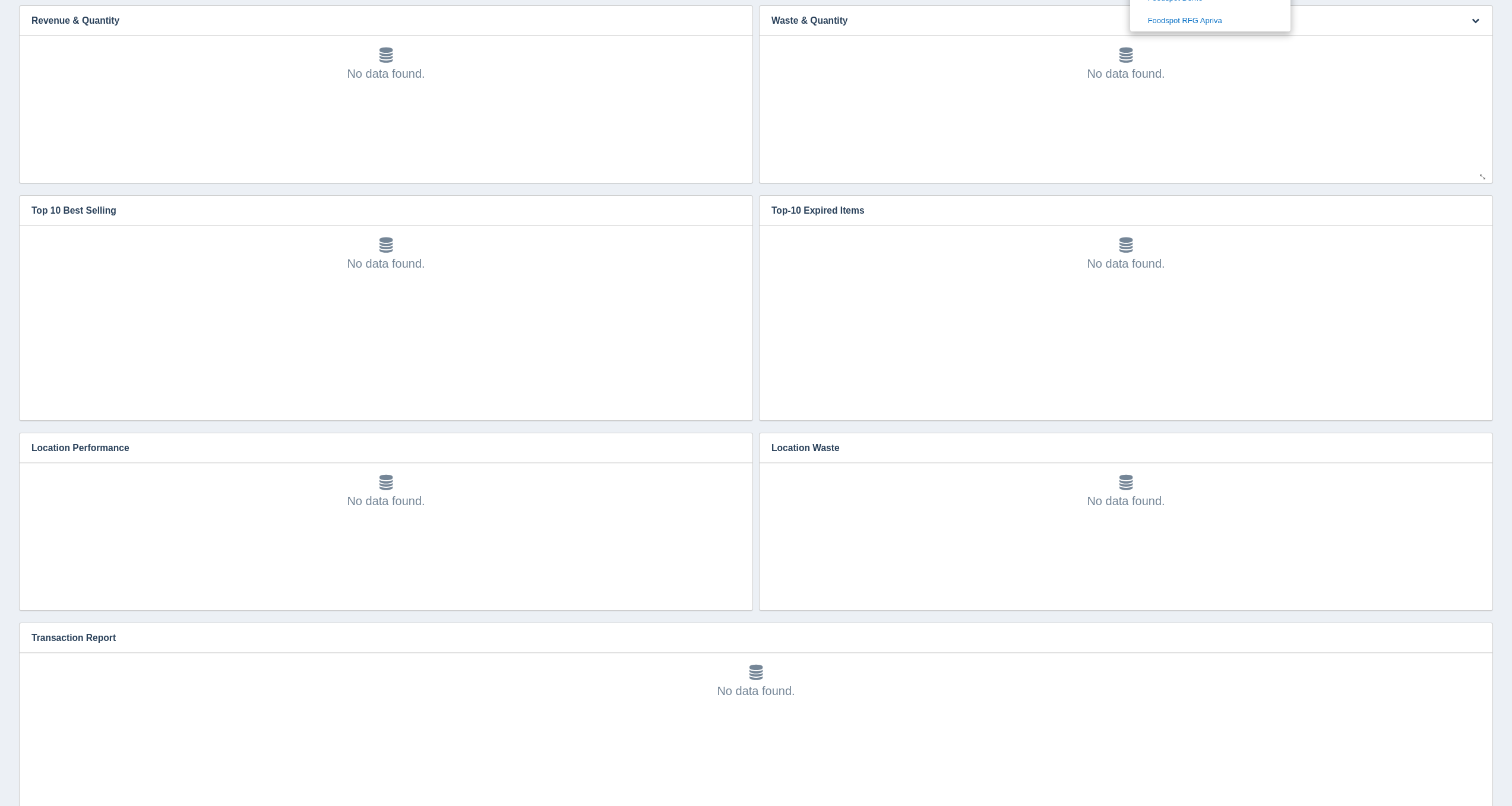
scroll to position [308, 0]
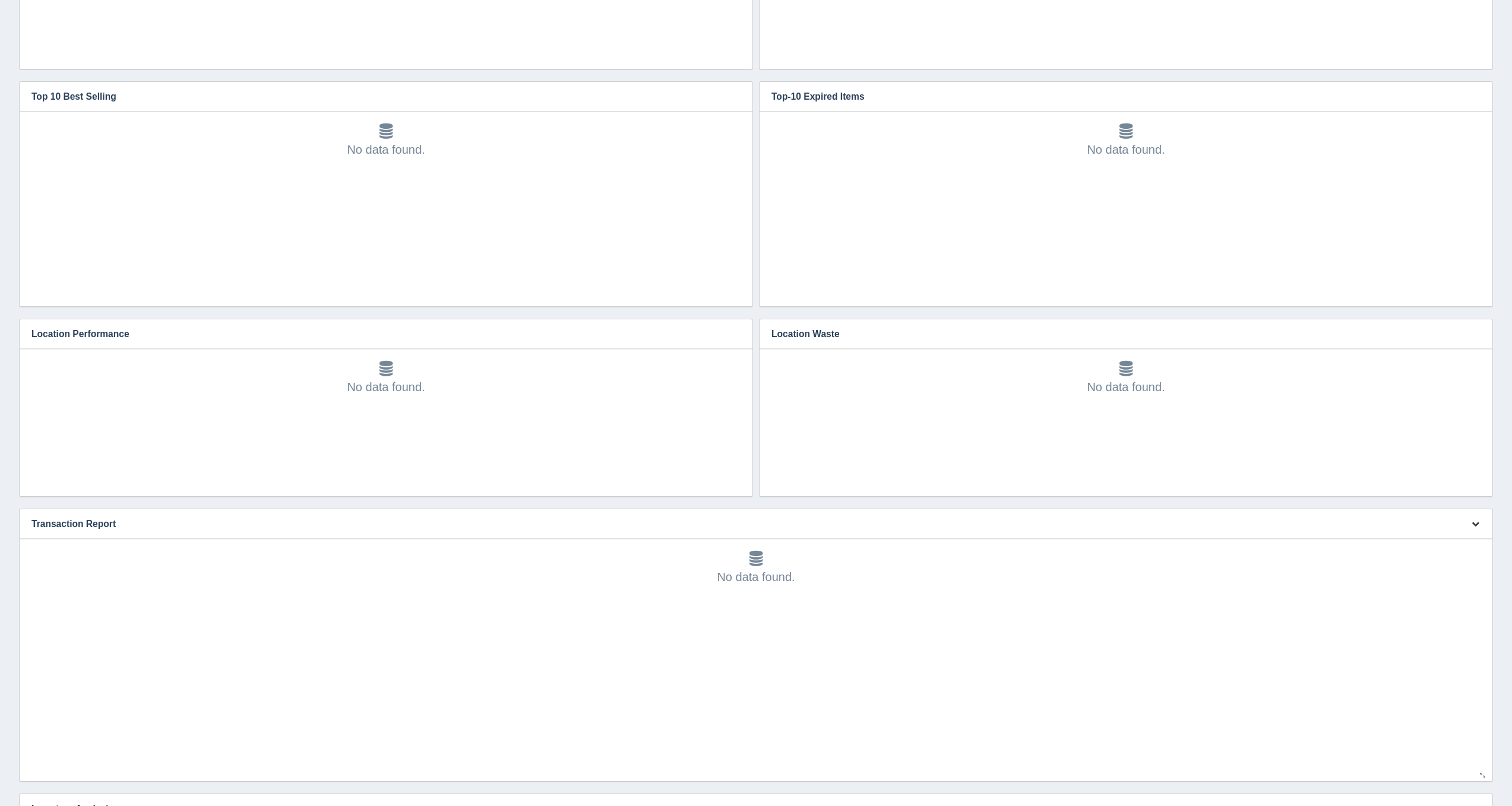
click at [1478, 527] on icon "button" at bounding box center [1475, 524] width 8 height 8
click at [1451, 540] on link "Edit chart" at bounding box center [1436, 542] width 95 height 17
click at [1451, 540] on link "Edit chart" at bounding box center [1436, 542] width 95 height 17
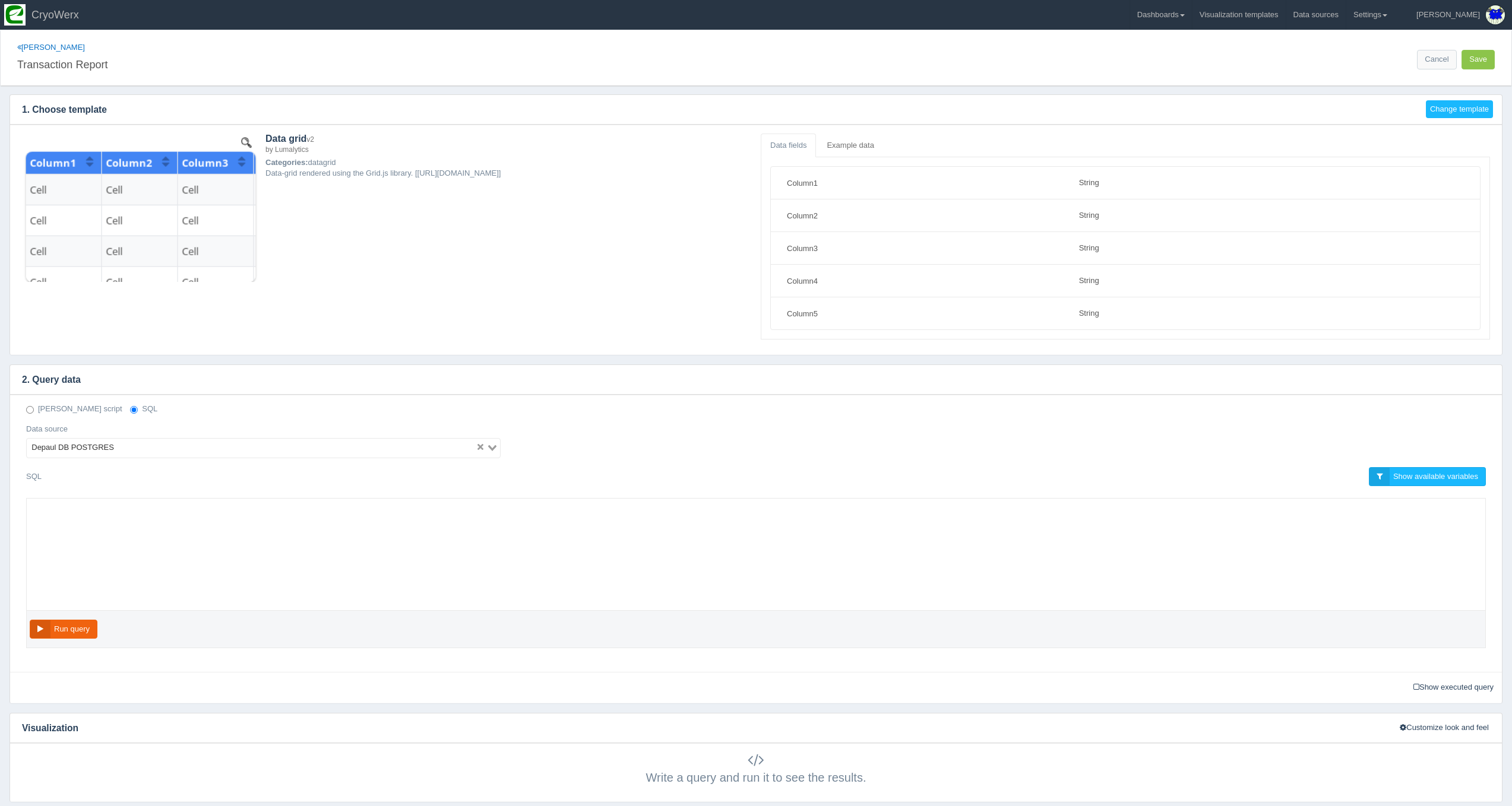
select select "string"
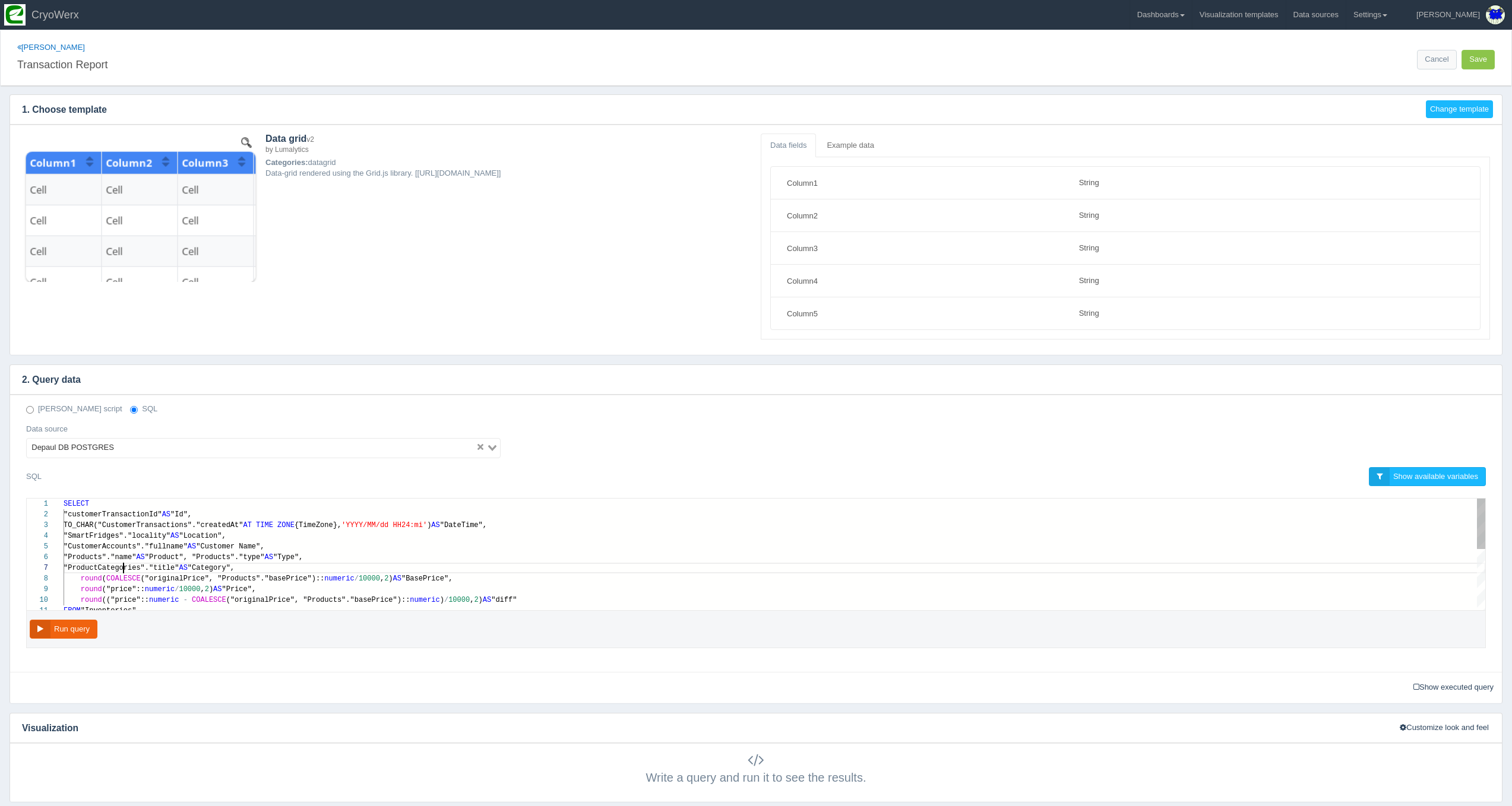
click at [121, 571] on div ""ProductCategories"."title" AS "Category"," at bounding box center [774, 568] width 1422 height 11
click at [269, 563] on div ""ProductCategories"."title" AS "Category"," at bounding box center [774, 568] width 1422 height 11
click at [169, 578] on span "("originalPrice", "Products"."basePrice")::" at bounding box center [233, 579] width 184 height 8
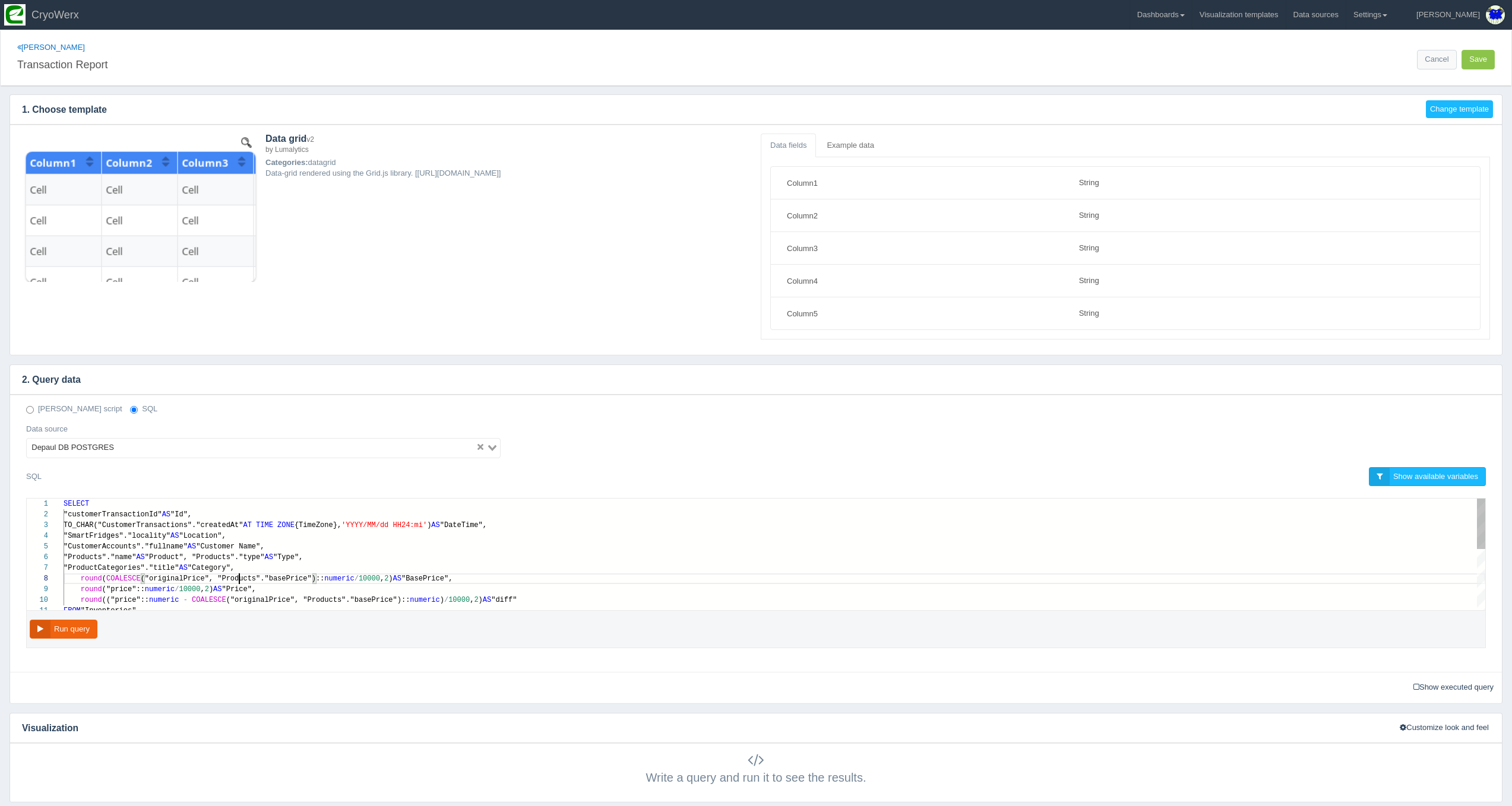
click at [239, 576] on div "1 2 3 4 5 6 7 8 9 10 11 SELECT "customerTransactionId" AS "Id", TO_CHAR("Custom…" at bounding box center [756, 555] width 1458 height 112
click at [482, 376] on h4 "2. Query data" at bounding box center [747, 379] width 1474 height 29
click at [122, 511] on span ""customerTransactionId"" at bounding box center [113, 514] width 99 height 8
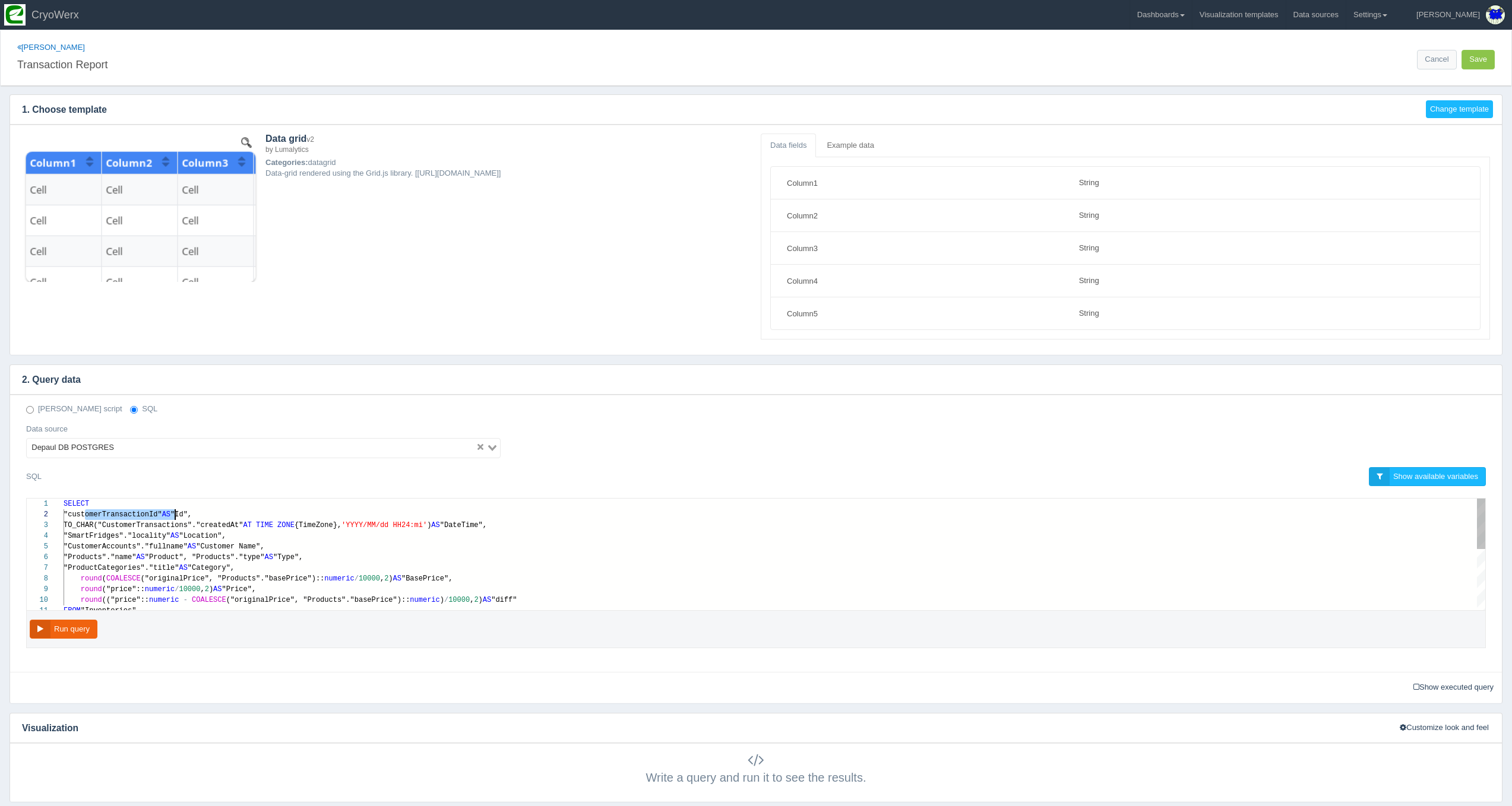
type textarea "SELECT "customerTransactionId" AS "Id", TO_CHAR("CustomerTransactions"."created…"
click at [116, 532] on span ""SmartFridges"."locality"" at bounding box center [117, 536] width 107 height 8
click at [116, 545] on span ""CustomerAccounts"."fullname"" at bounding box center [126, 547] width 124 height 8
click at [113, 555] on span ""Products"."name"" at bounding box center [100, 558] width 72 height 8
click at [113, 564] on span ""ProductCategories"."title"" at bounding box center [121, 568] width 115 height 8
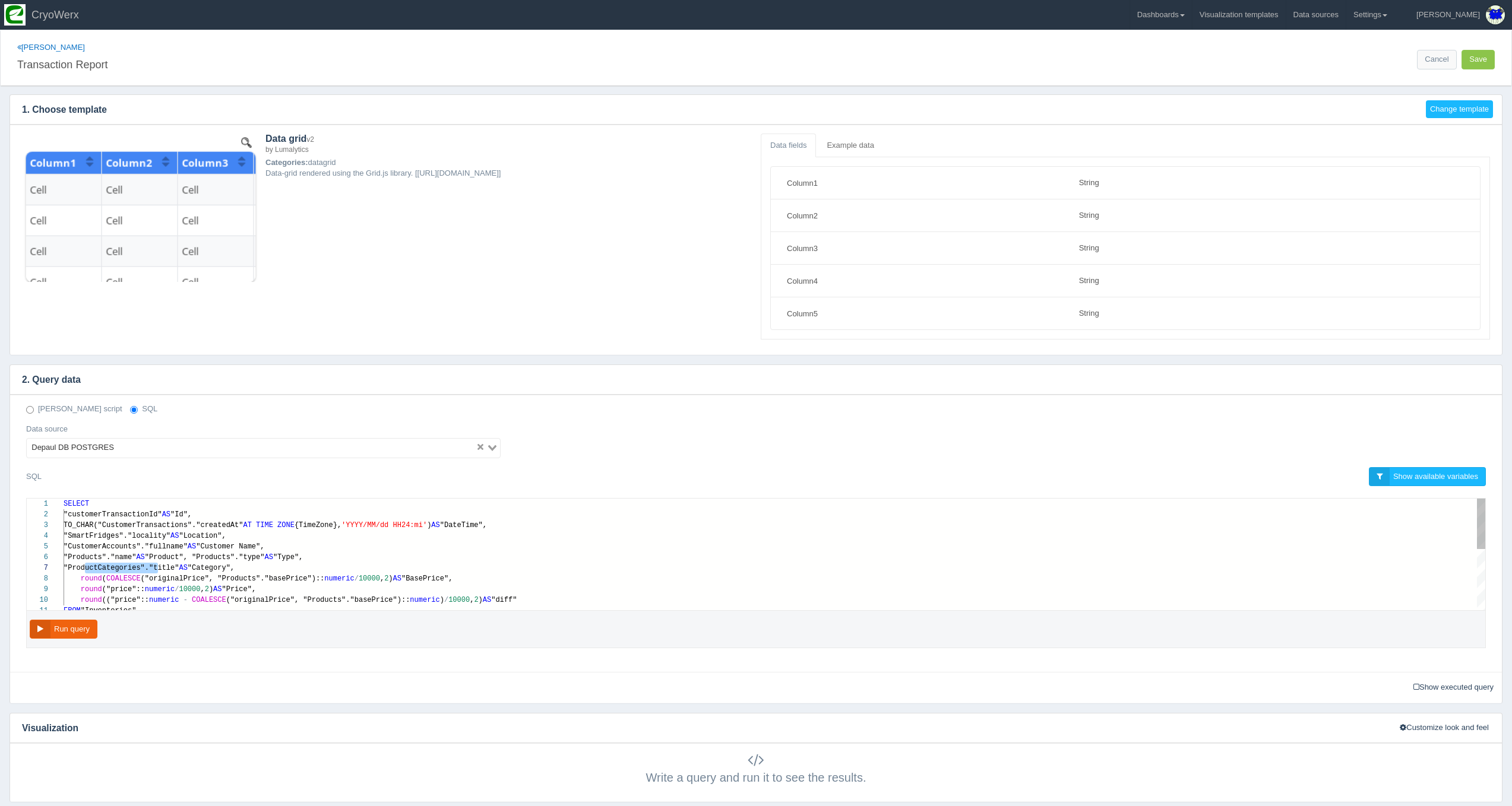
click at [195, 579] on span "("originalPrice", "Products"."basePrice")::" at bounding box center [233, 579] width 184 height 8
click at [87, 620] on button "Run query" at bounding box center [63, 629] width 68 height 20
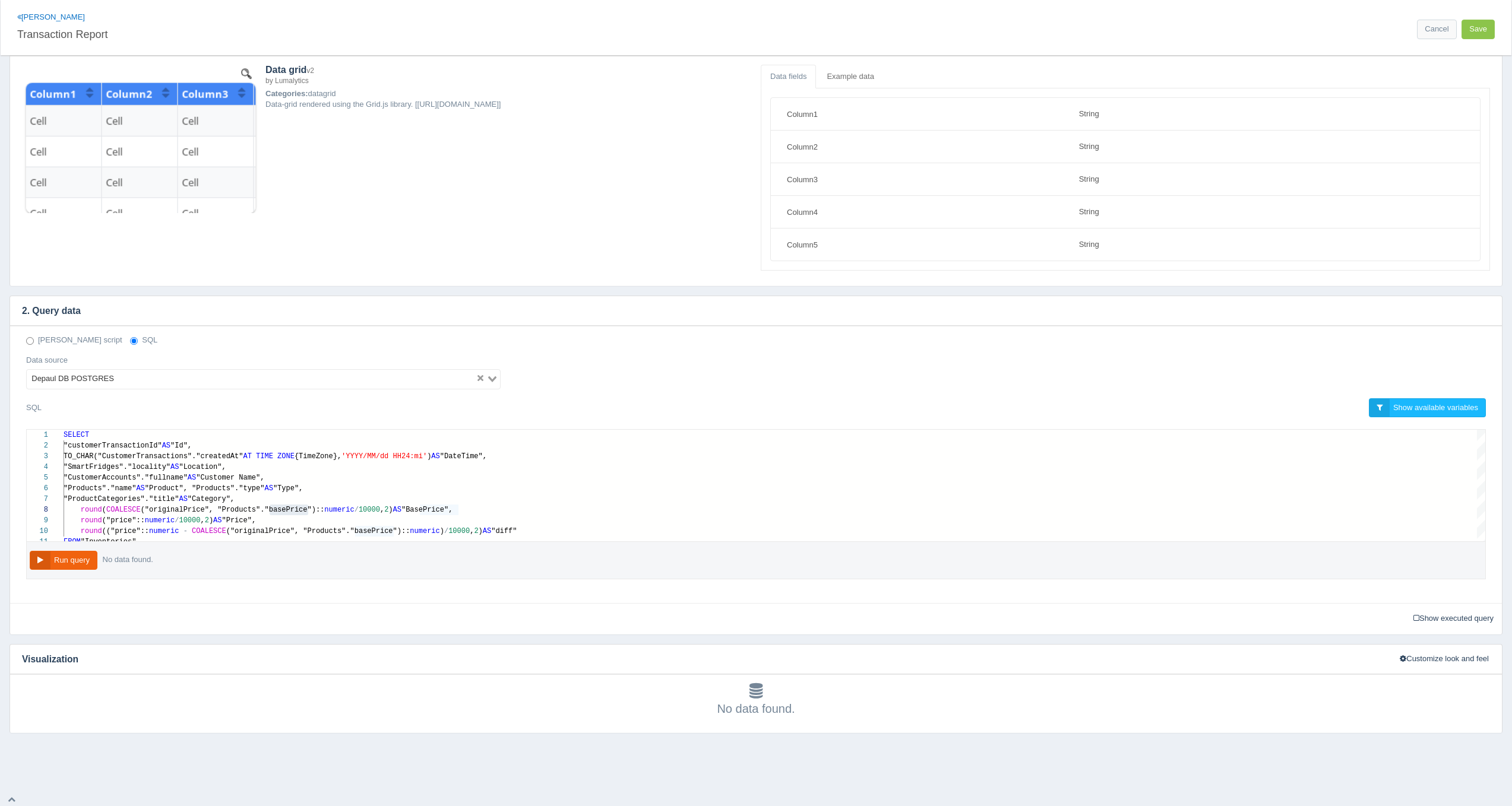
scroll to position [0, 0]
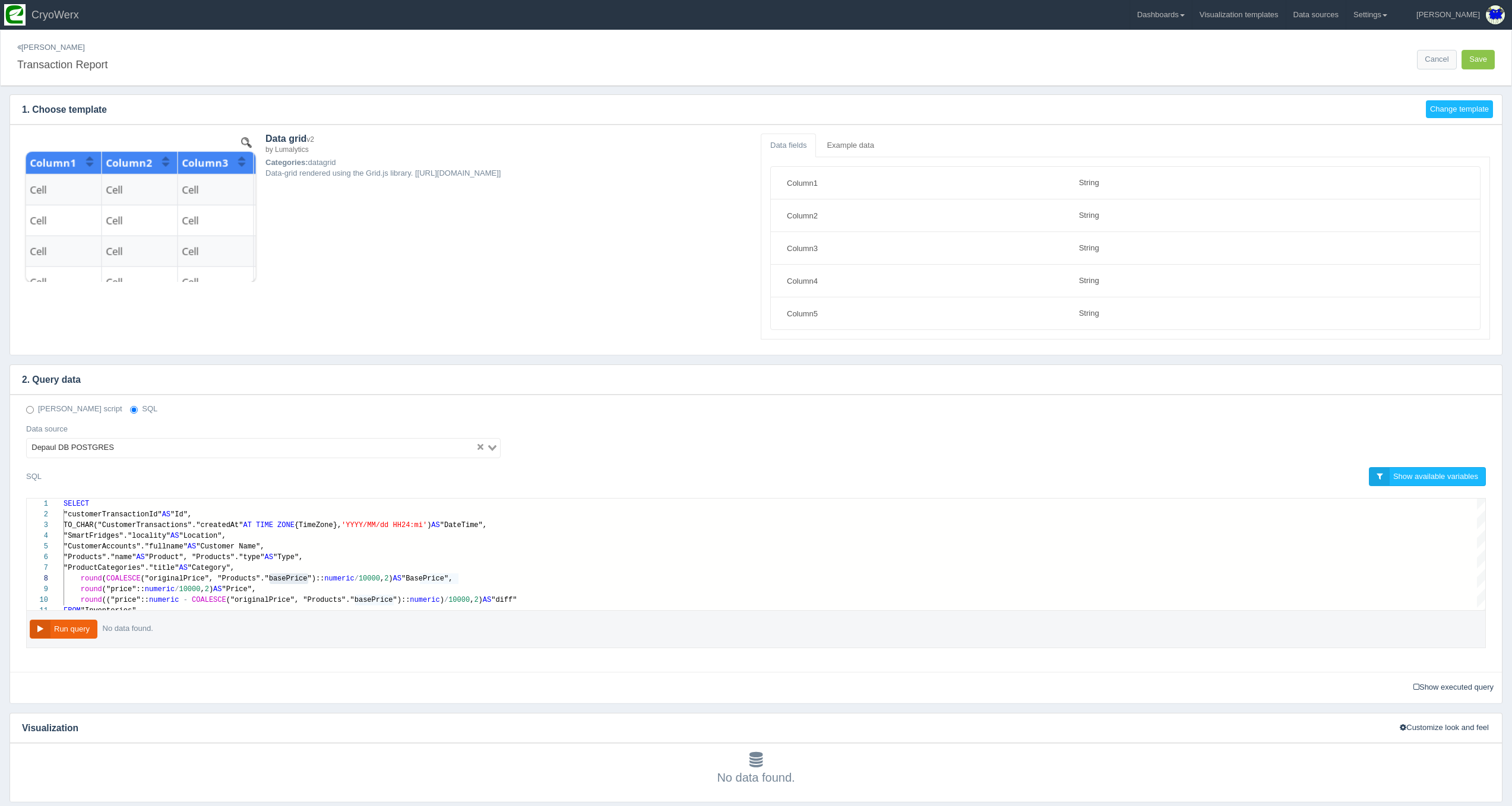
click at [26, 45] on link "[PERSON_NAME]" at bounding box center [51, 47] width 68 height 9
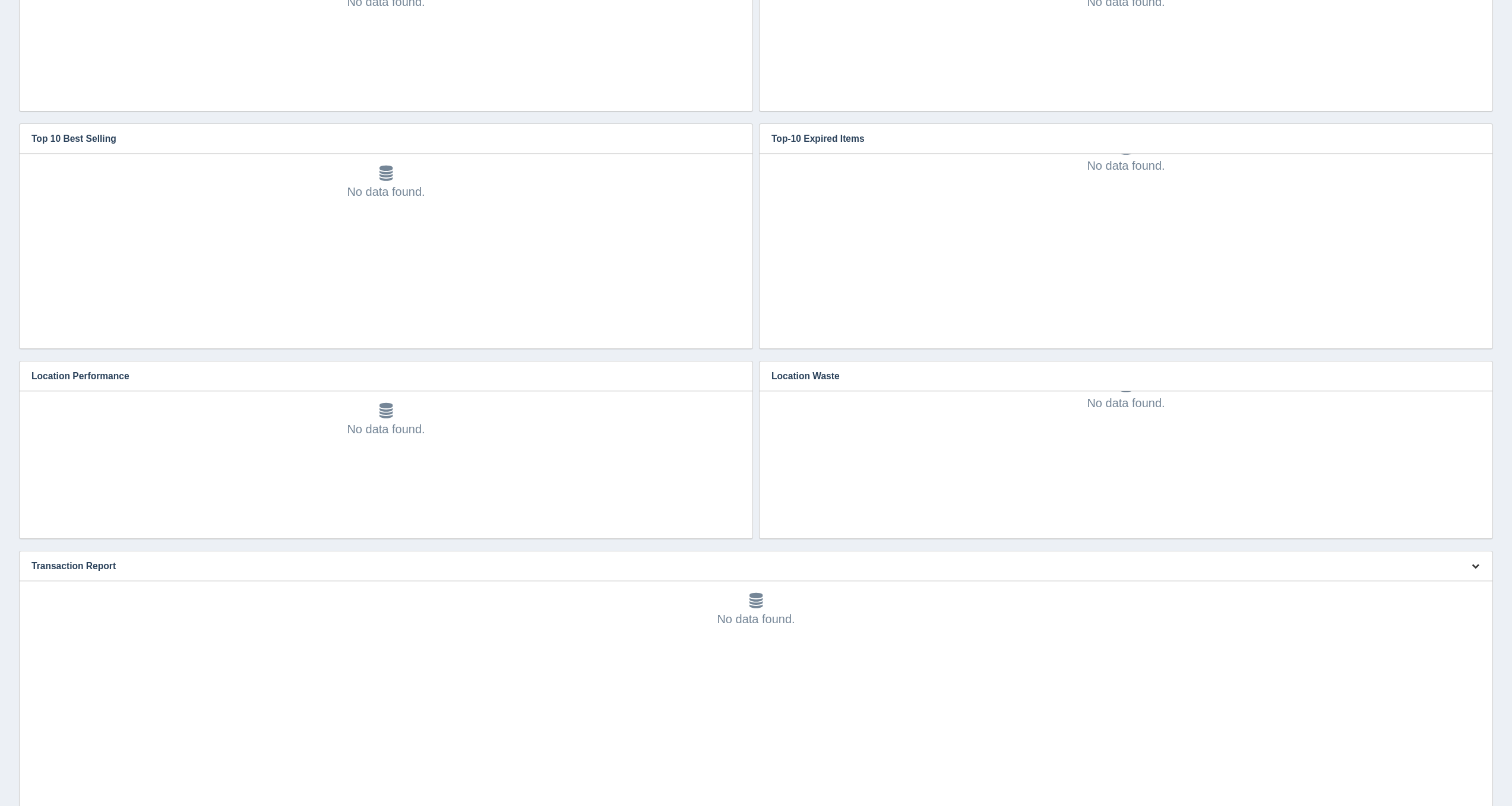
click at [1474, 568] on icon "button" at bounding box center [1475, 566] width 8 height 8
click at [1460, 578] on link "Edit chart" at bounding box center [1436, 584] width 95 height 17
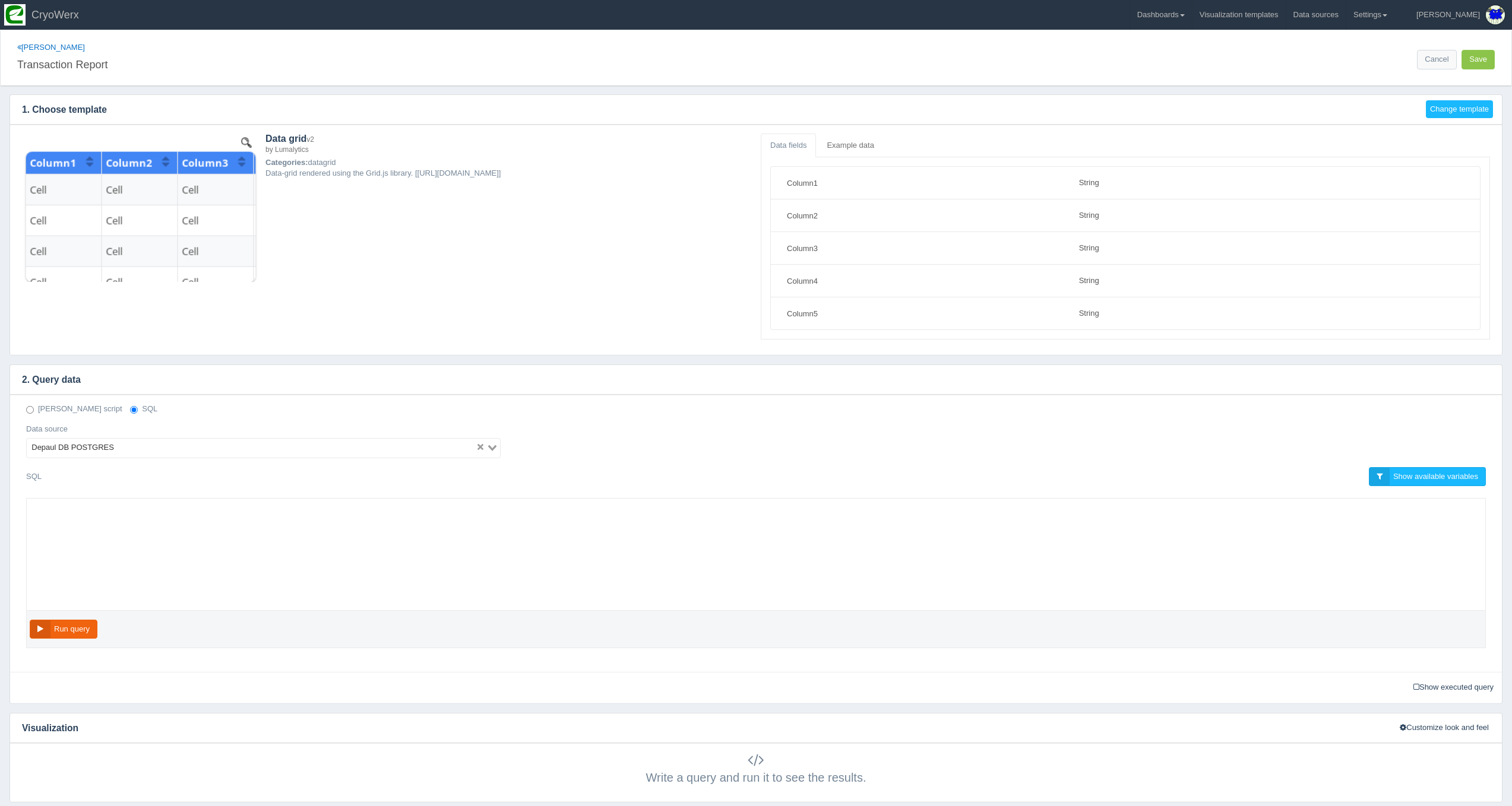
select select "string"
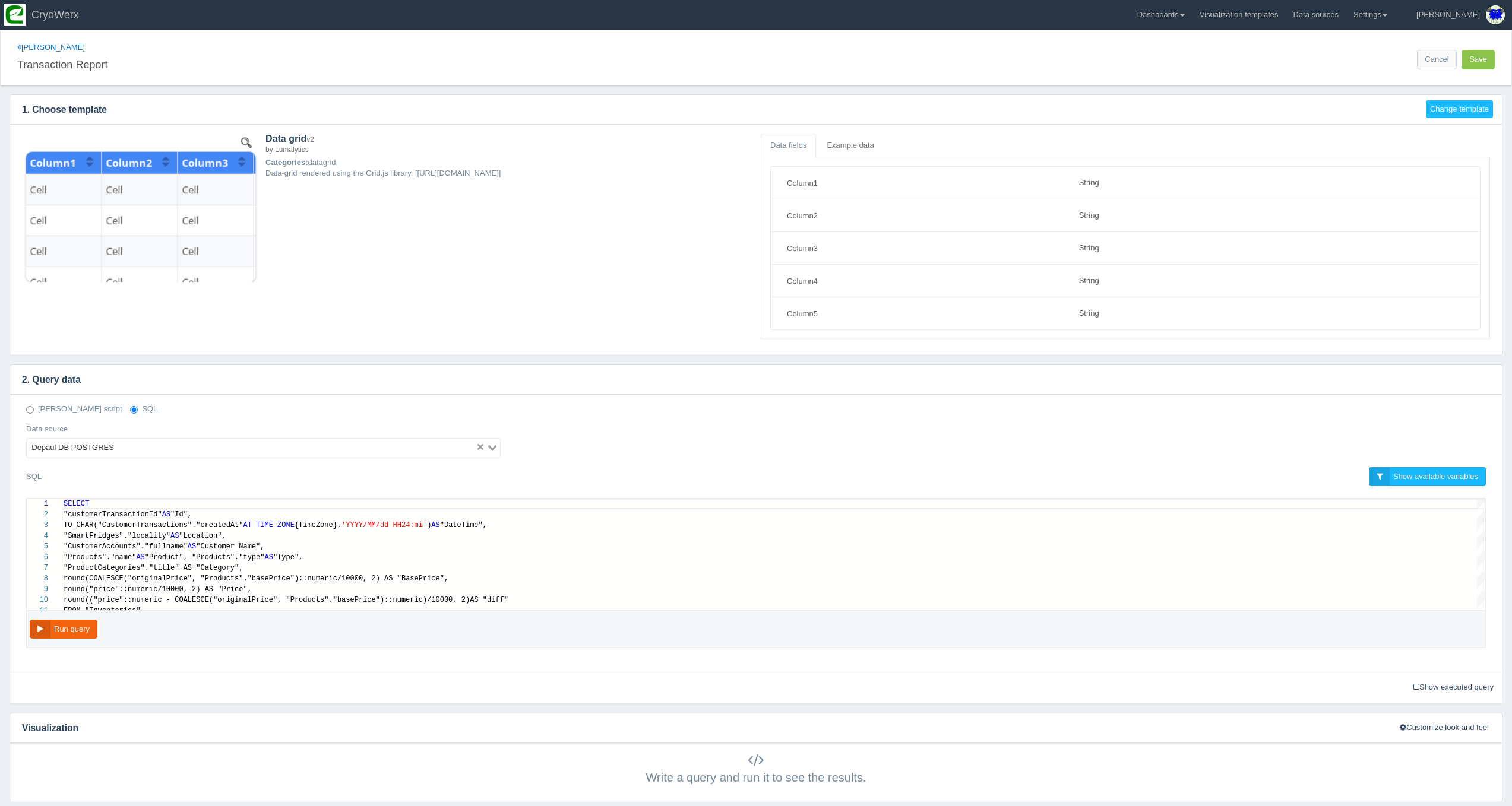
scroll to position [85, 0]
click at [112, 502] on div "SELECT" at bounding box center [774, 504] width 1422 height 11
click at [114, 522] on span "TO_CHAR("CustomerTransactions"."createdAt"" at bounding box center [153, 525] width 179 height 8
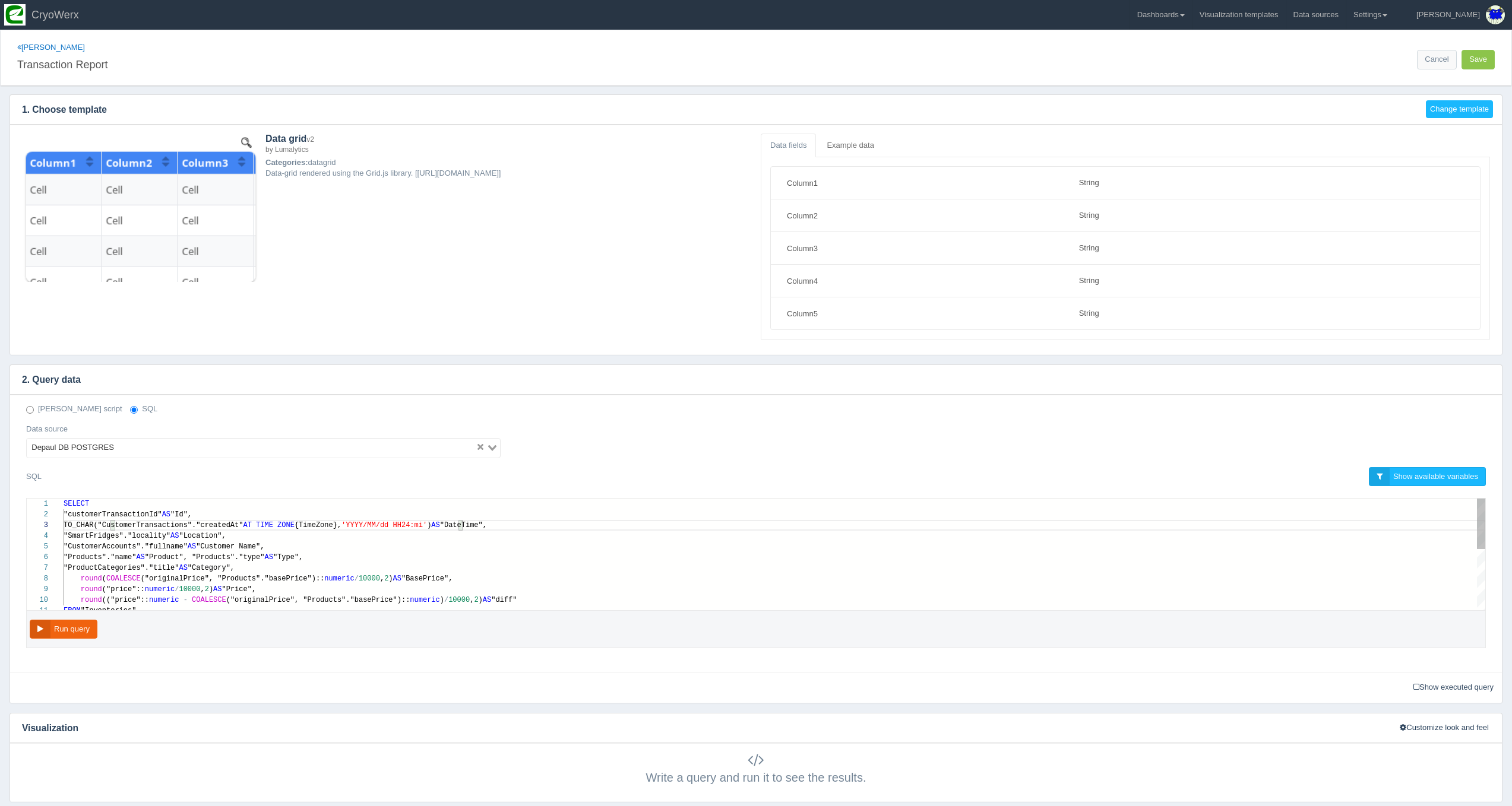
type textarea "SELECT "customerTransactionId" AS "Id", TO_CHAR("CustomerTransactions"."created…"
click at [103, 534] on span ""SmartFridges"."locality"" at bounding box center [117, 536] width 107 height 8
click at [99, 548] on span ""CustomerAccounts"."fullname"" at bounding box center [126, 547] width 124 height 8
click at [103, 560] on div ""Products"."name" AS "Product", "Products"."type" AS "Type"," at bounding box center [774, 558] width 1422 height 11
click at [106, 570] on div "1 2 3 4 5 6 7 8 9 10 11 SELECT "customerTransactionId" AS "Id", TO_CHAR("Custom…" at bounding box center [756, 555] width 1458 height 112
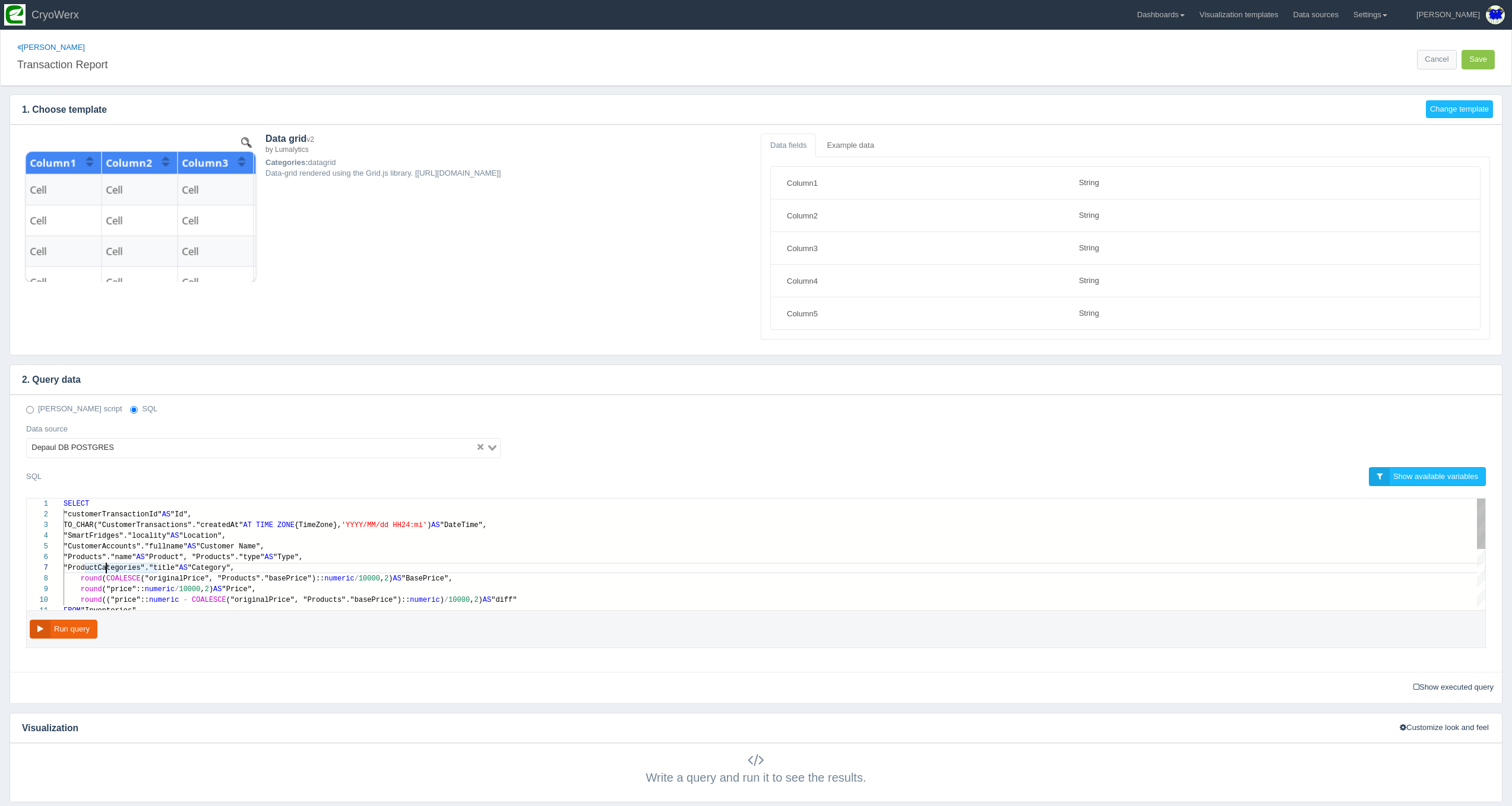
click at [111, 579] on div "1 2 3 4 5 6 7 8 9 10 11 SELECT "customerTransactionId" AS "Id", TO_CHAR("Custom…" at bounding box center [756, 555] width 1458 height 112
click at [233, 577] on span "("originalPrice", "Products"."basePrice")::" at bounding box center [233, 579] width 184 height 8
click at [160, 585] on span "numeric" at bounding box center [159, 590] width 29 height 8
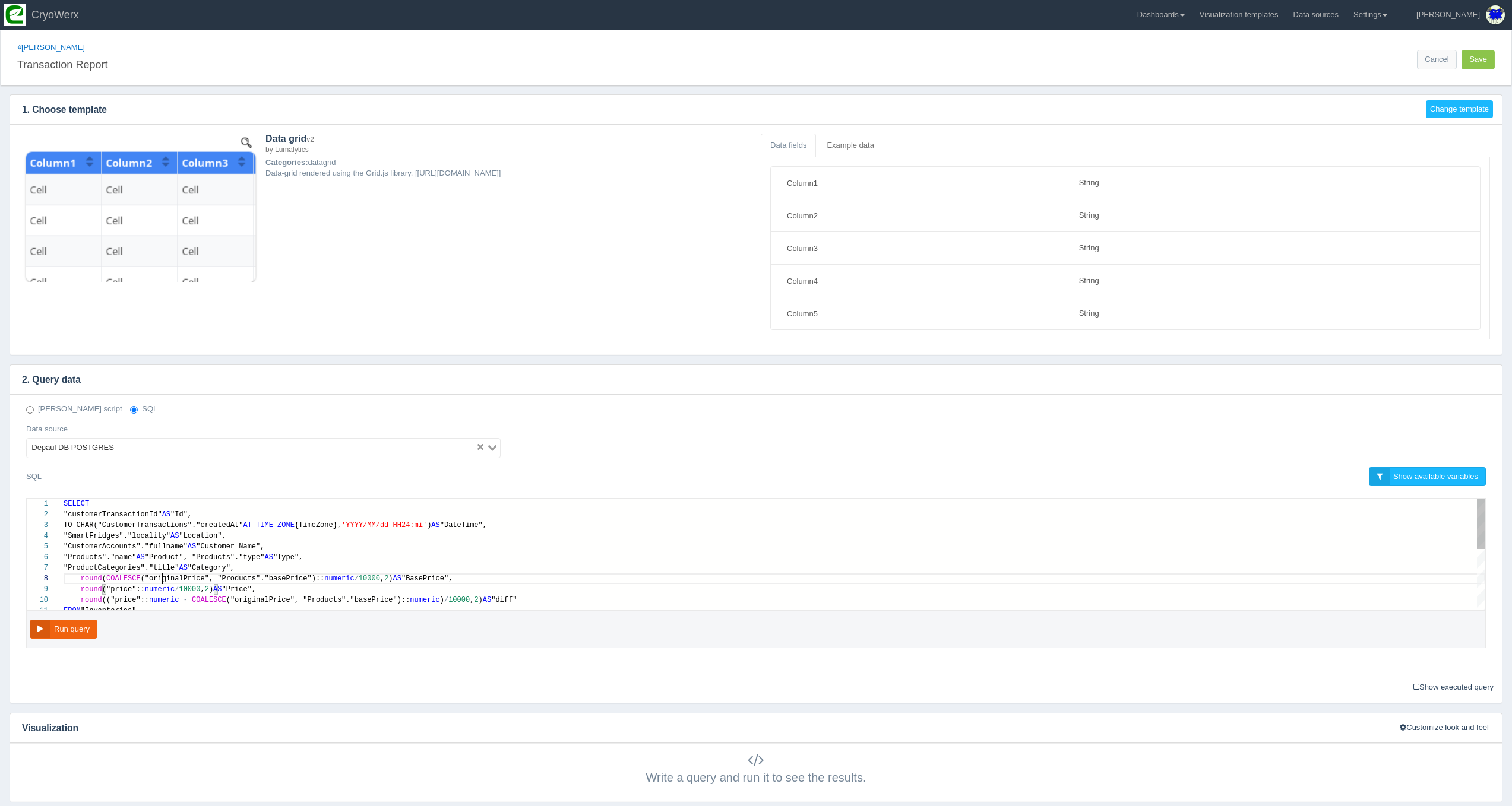
click at [161, 576] on span "("originalPrice", "Products"."basePrice")::" at bounding box center [233, 579] width 184 height 8
click at [399, 545] on div ""CustomerAccounts"."fullname" AS "Customer Name"," at bounding box center [774, 547] width 1422 height 11
click at [93, 624] on button "Run query" at bounding box center [63, 629] width 68 height 20
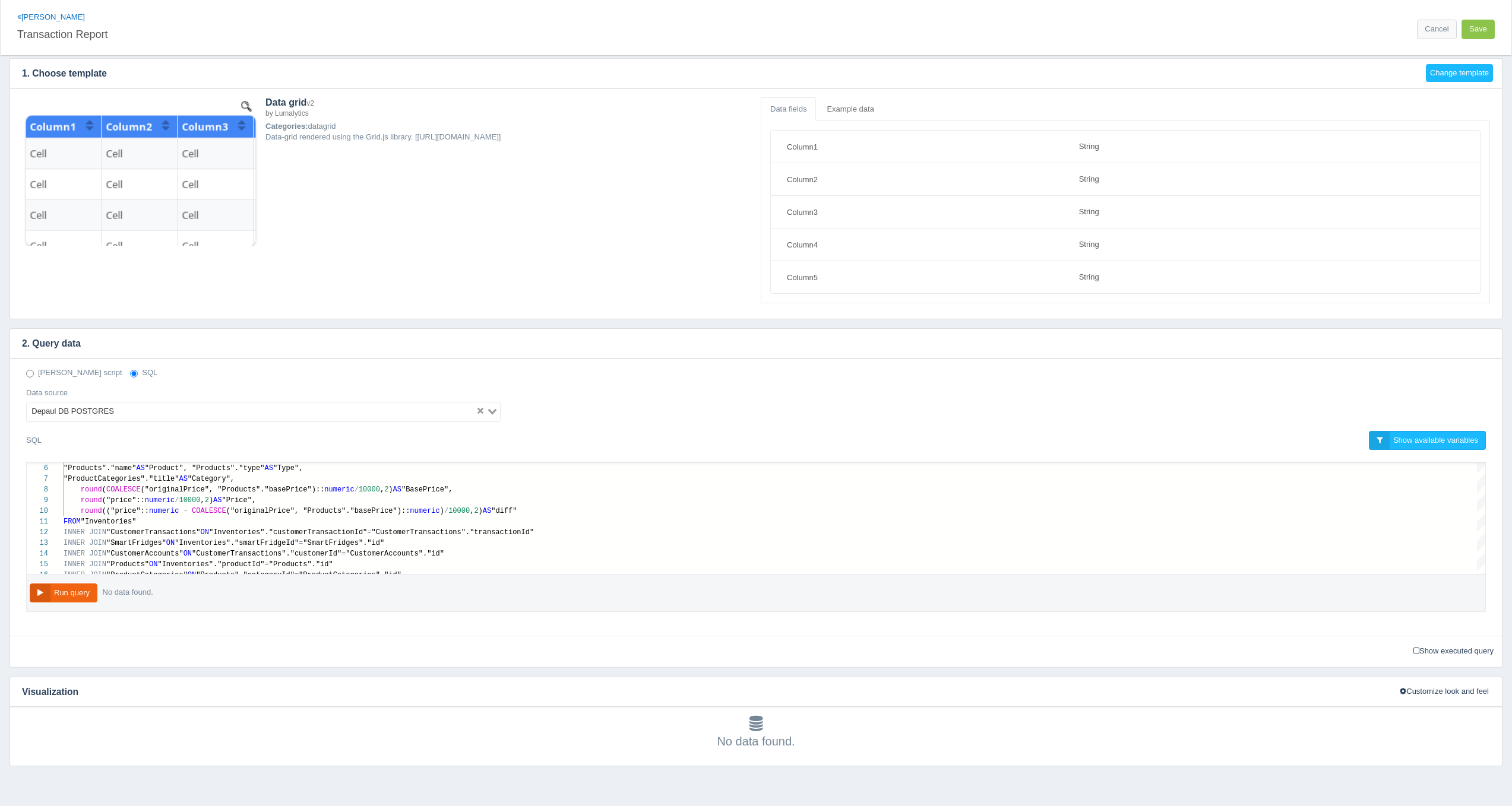
scroll to position [0, 0]
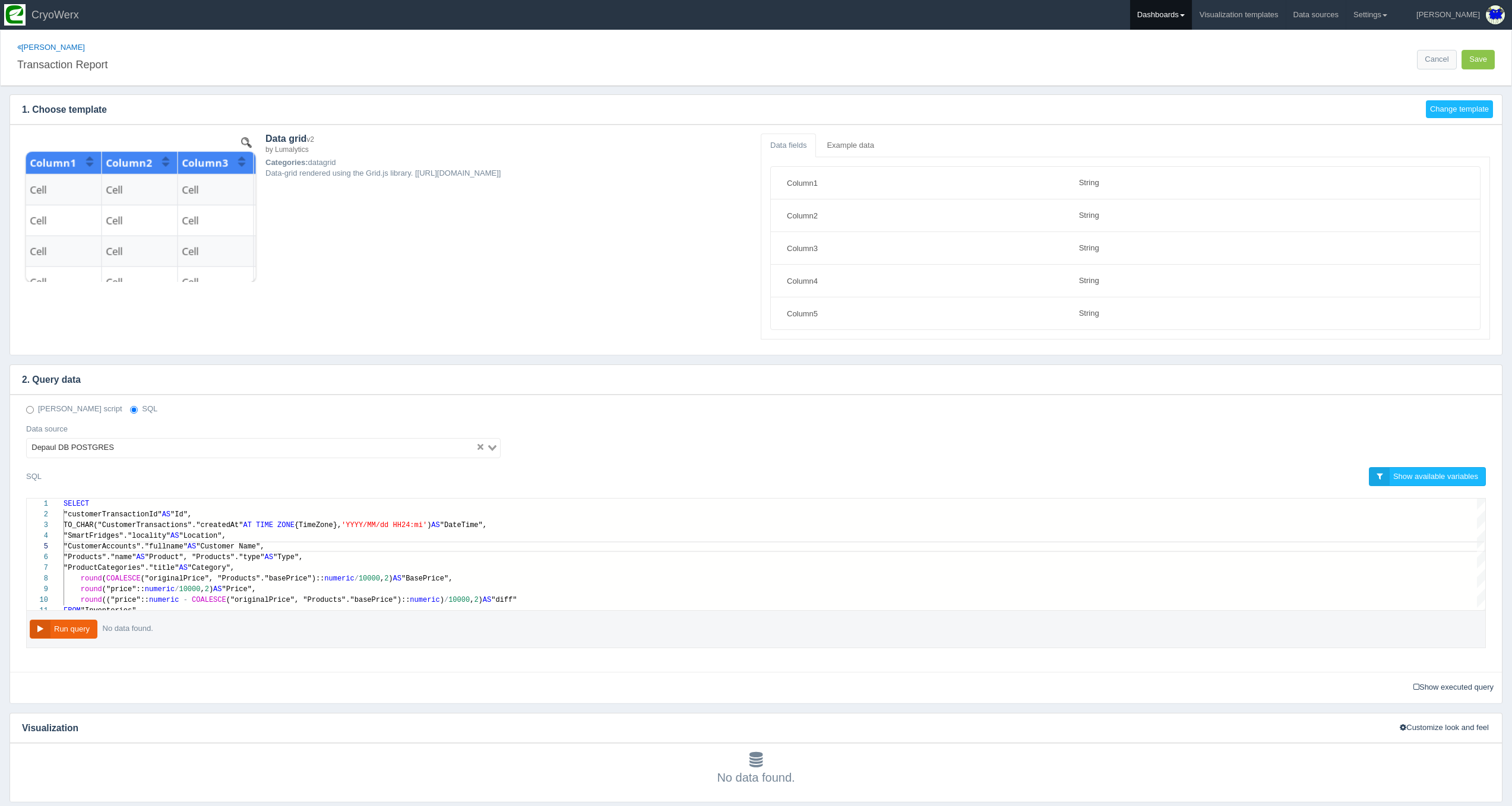
click at [1177, 11] on link "Dashboards" at bounding box center [1161, 14] width 62 height 29
click at [1187, 70] on link "CUSA" at bounding box center [1210, 79] width 161 height 23
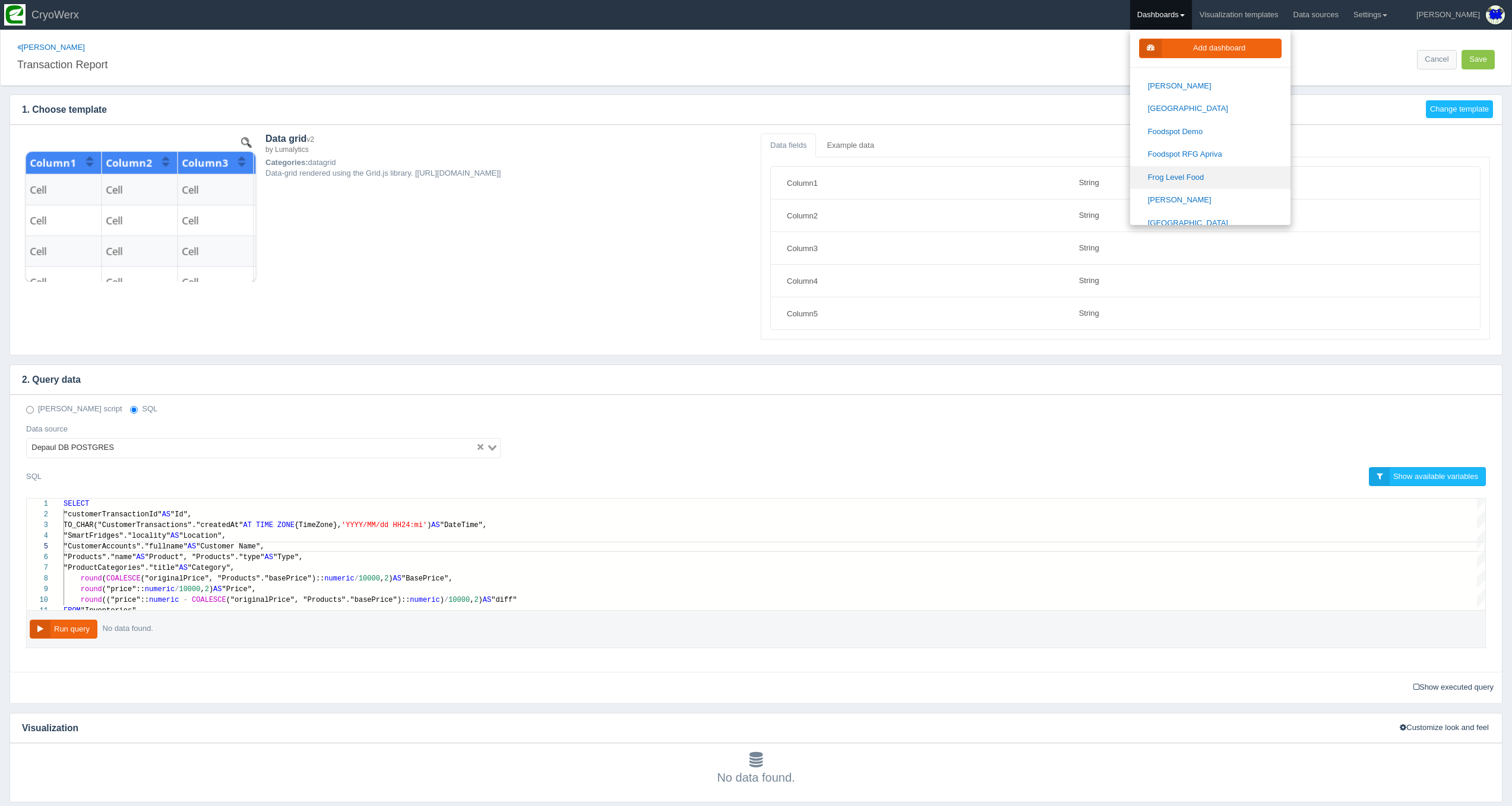
scroll to position [357, 0]
click at [1201, 109] on link "[GEOGRAPHIC_DATA]" at bounding box center [1210, 111] width 161 height 23
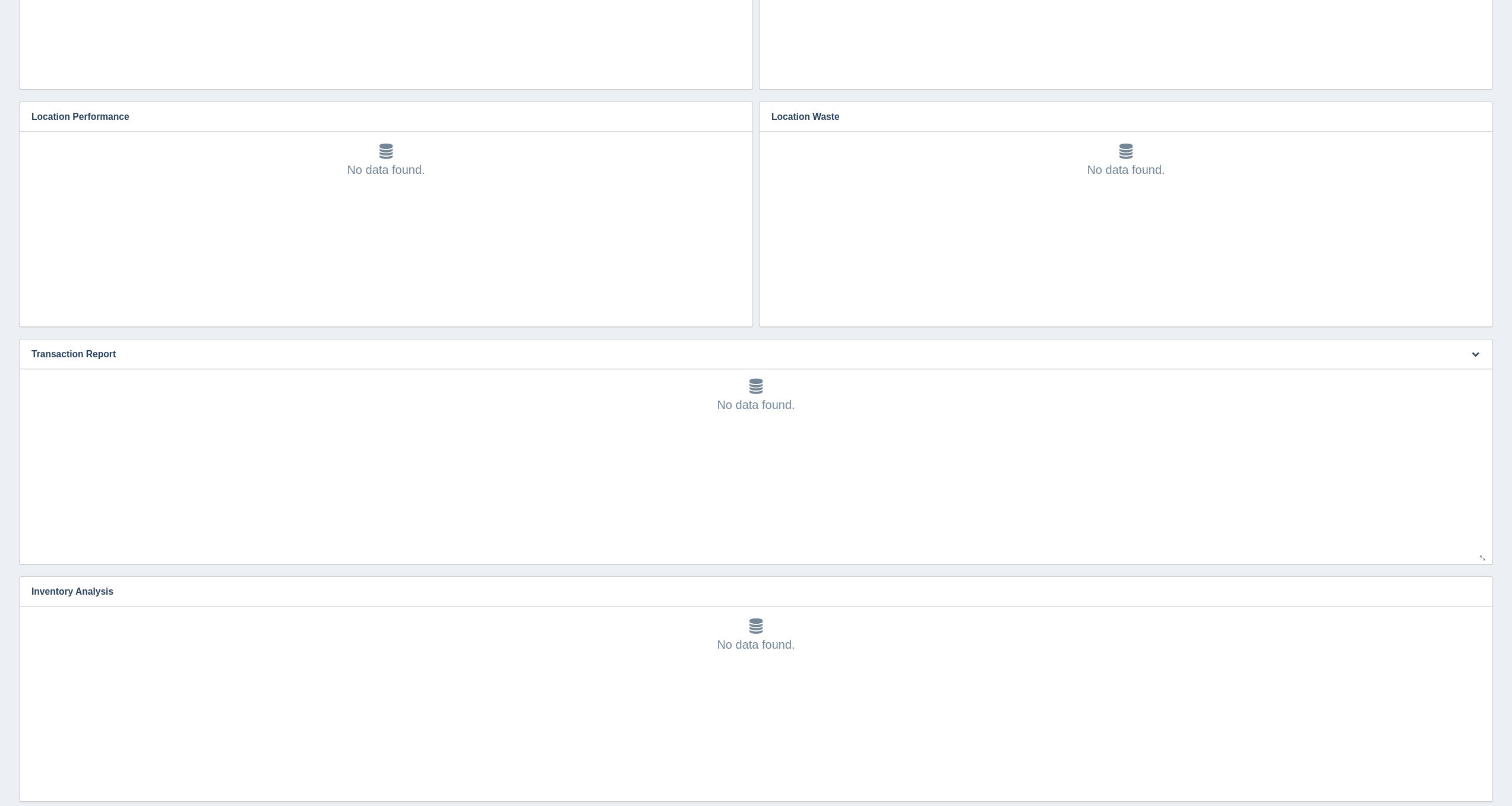
scroll to position [37, 0]
click at [1471, 357] on button "button" at bounding box center [1475, 355] width 16 height 19
click at [1457, 368] on link "Edit chart" at bounding box center [1436, 371] width 95 height 17
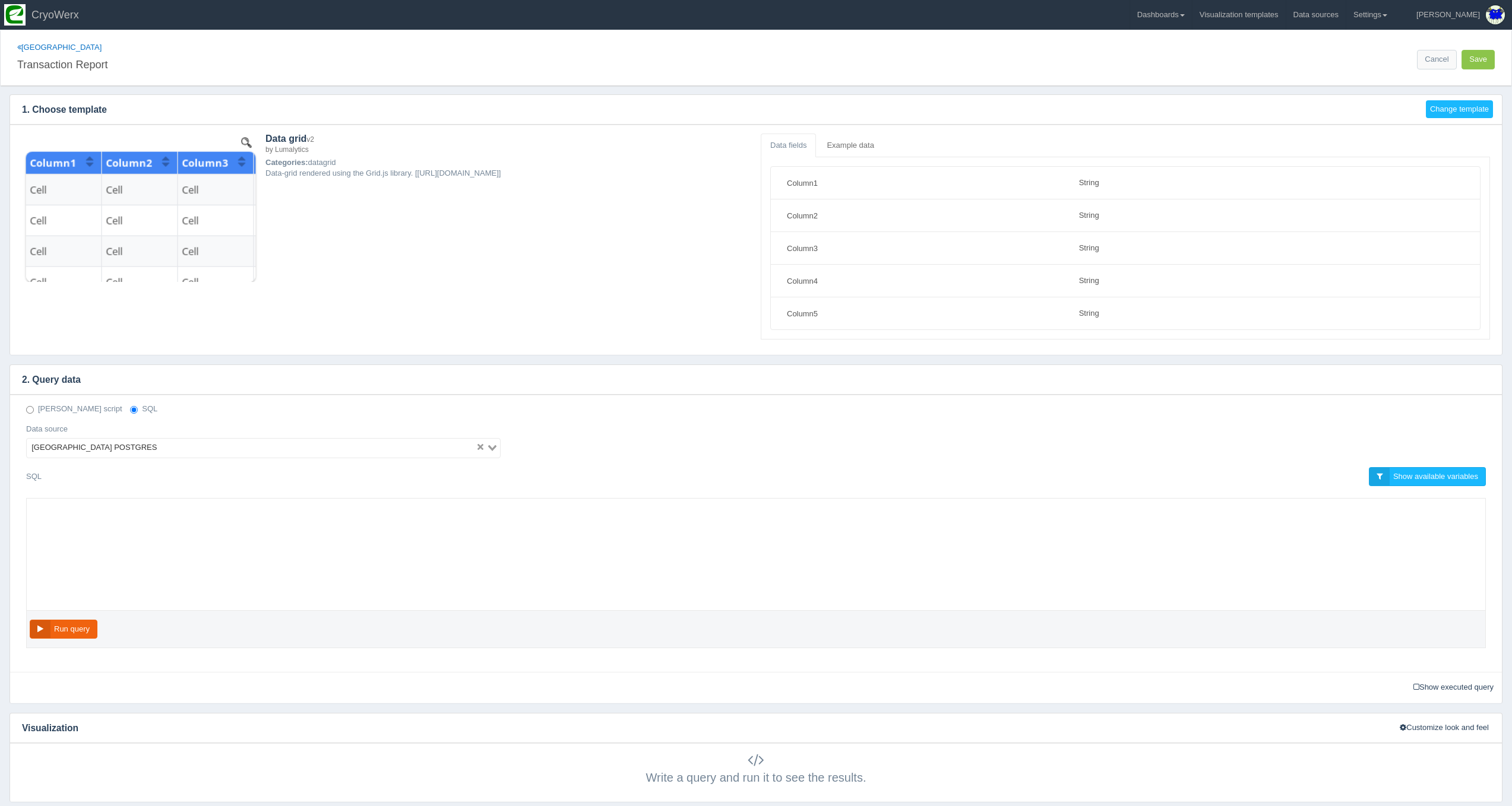
select select "string"
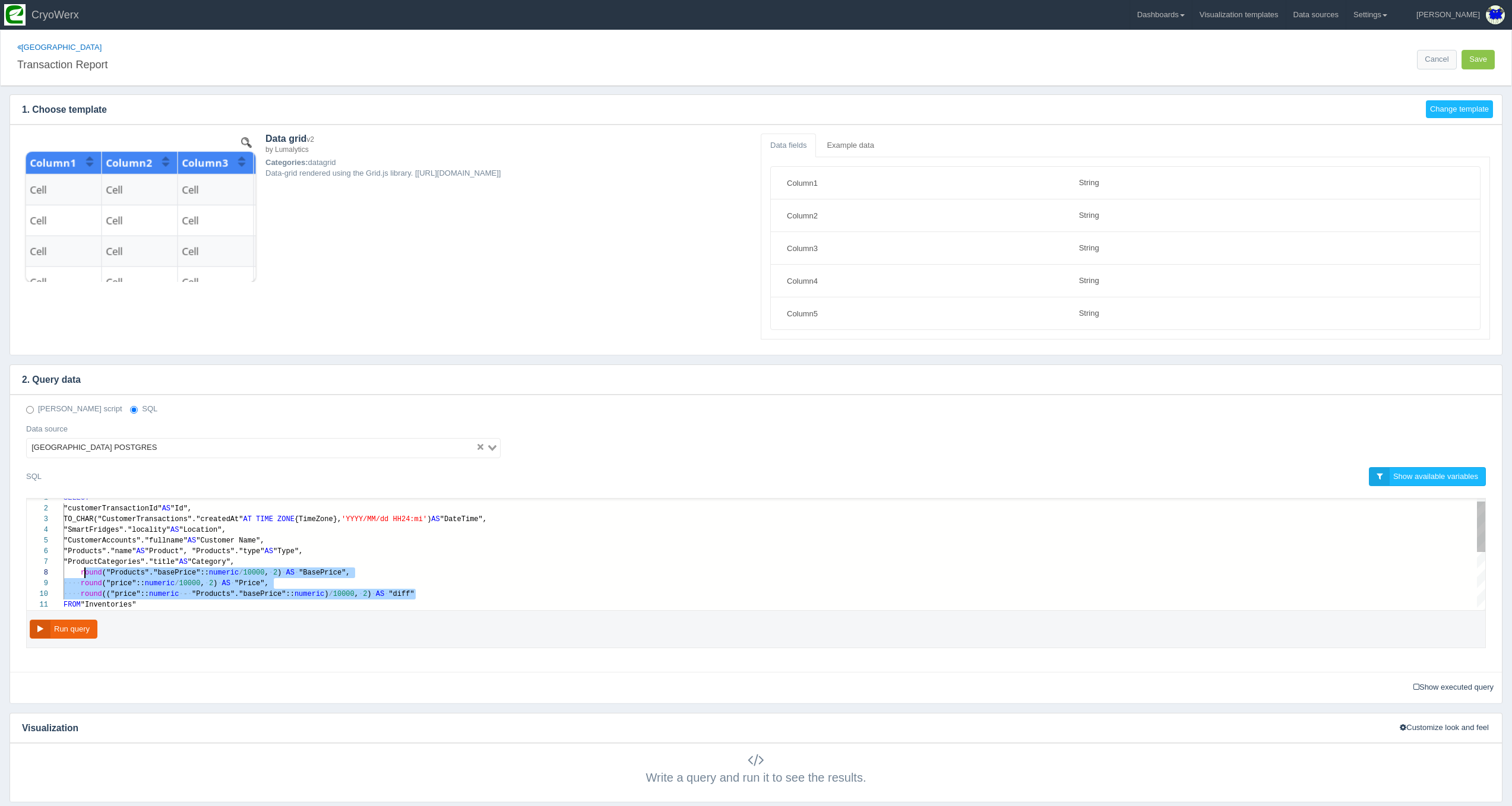
scroll to position [75, 17]
drag, startPoint x: 432, startPoint y: 595, endPoint x: 81, endPoint y: 572, distance: 351.8
click at [383, 590] on span "AS" at bounding box center [380, 594] width 8 height 8
drag, startPoint x: 382, startPoint y: 585, endPoint x: 80, endPoint y: 574, distance: 302.2
paste textarea "MM/dd HH24:mi') AS "DateTime", "SmartFridges"."locality" AS "Location", "Custom…"
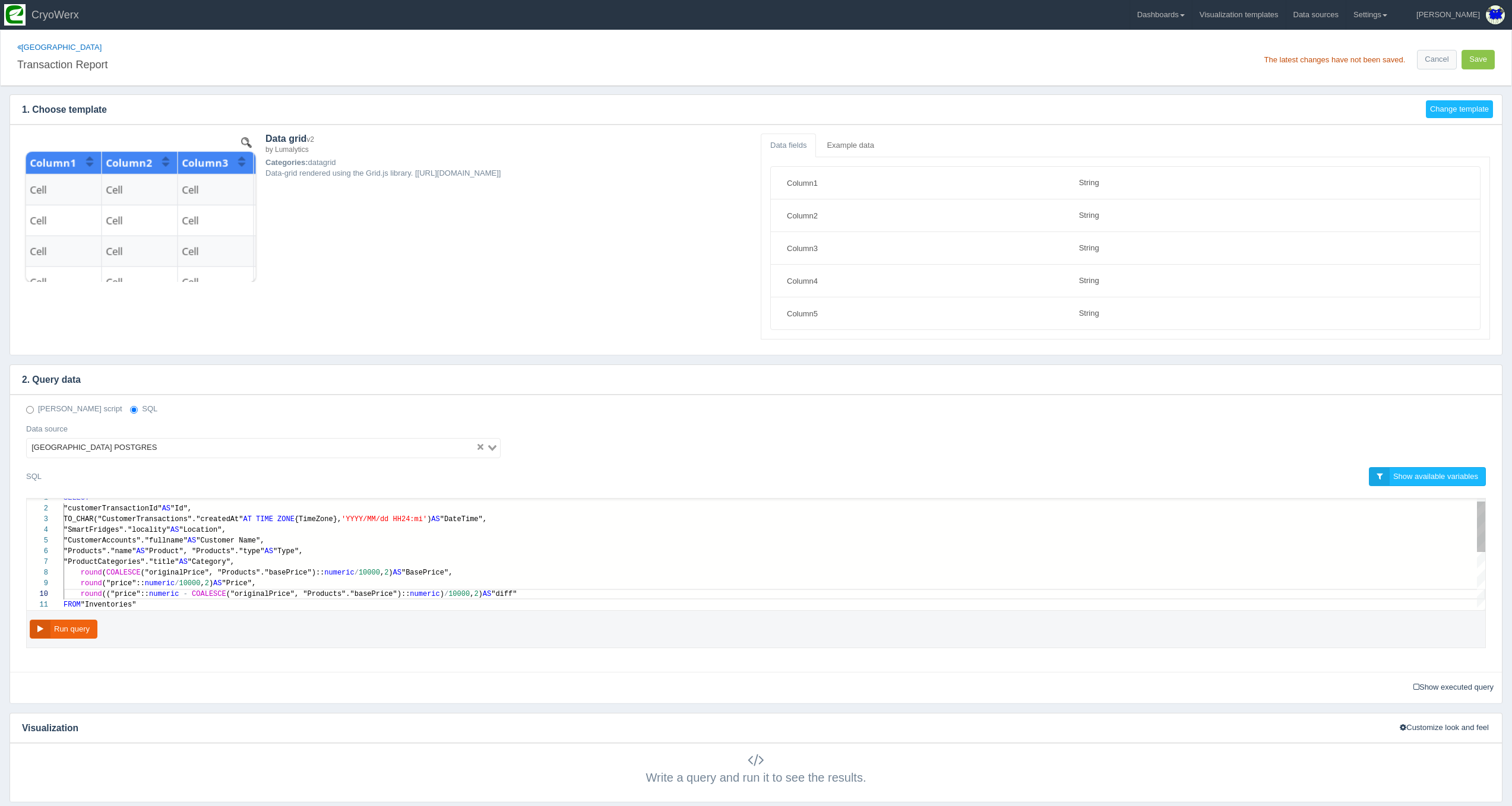
click at [115, 572] on div "1 2 3 4 5 6 7 8 9 10 11 SELECT "customerTransactionId" AS "Id", TO_CHAR("Custom…" at bounding box center [756, 555] width 1458 height 112
click at [29, 624] on button "Run query" at bounding box center [63, 629] width 68 height 20
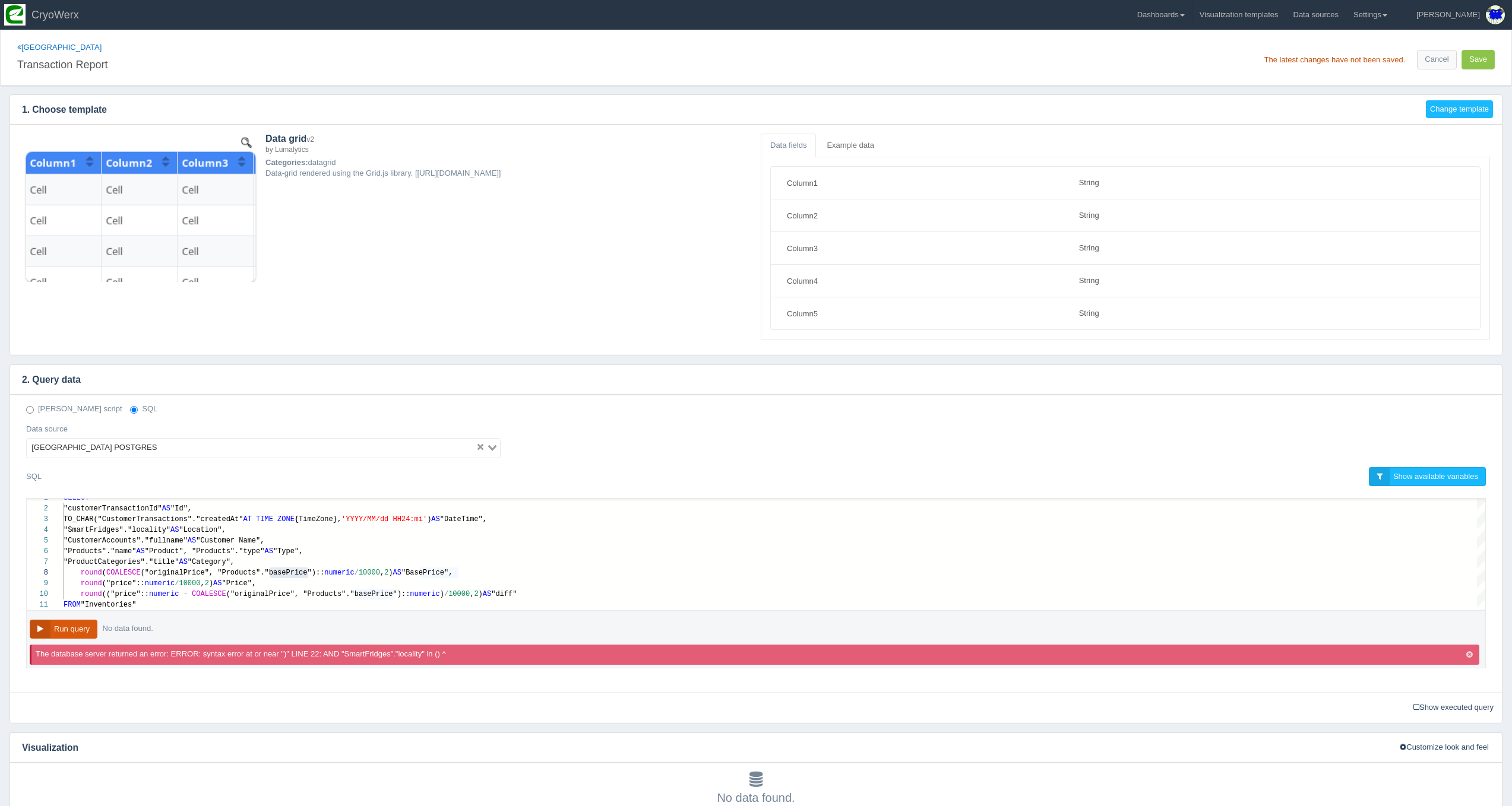
click at [41, 624] on button "Run query" at bounding box center [63, 629] width 68 height 20
click at [312, 587] on div "round ("price":: numeric / 10000 , 2 ) AS "Price"," at bounding box center [774, 584] width 1422 height 11
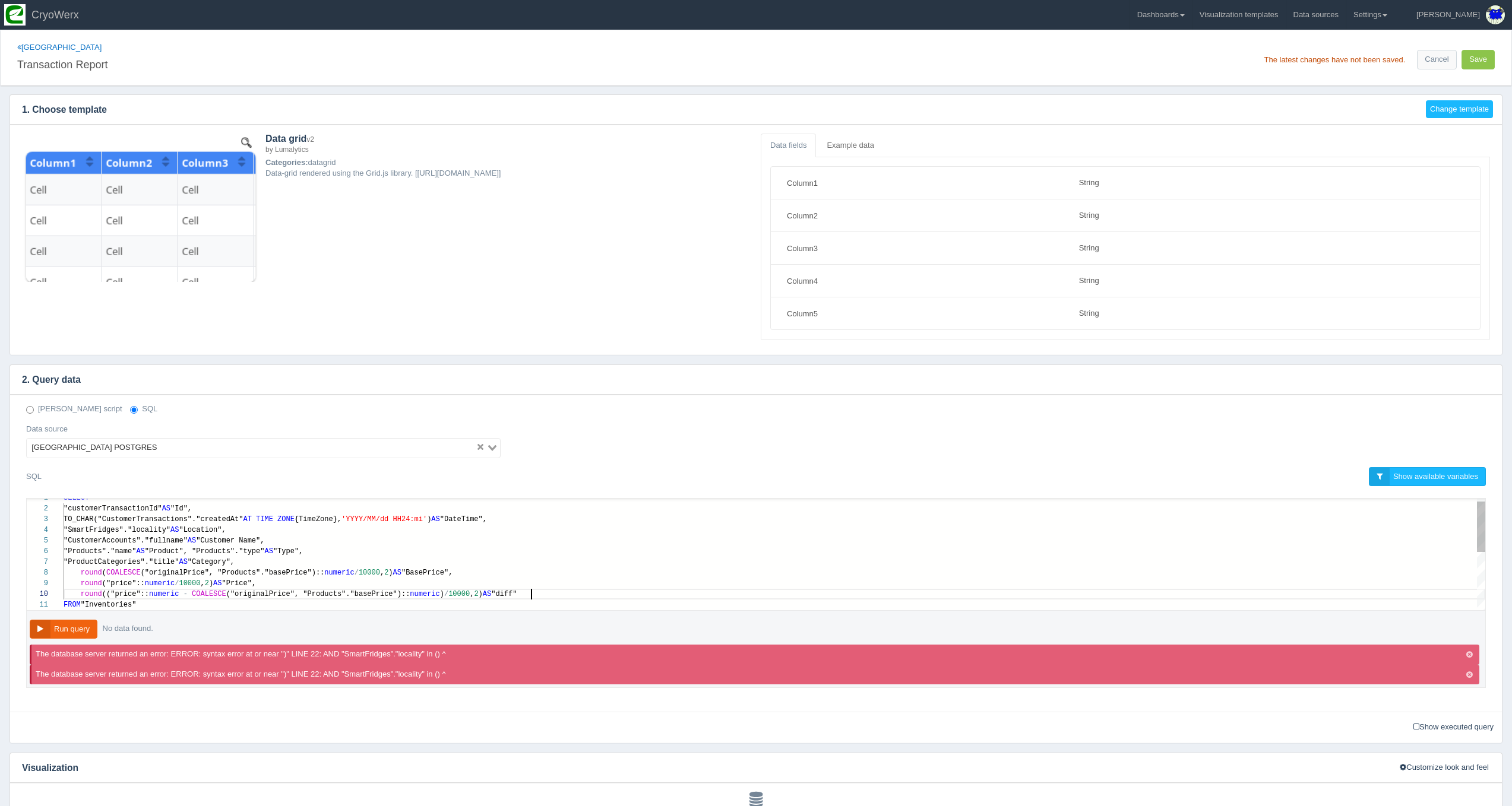
scroll to position [75, 17]
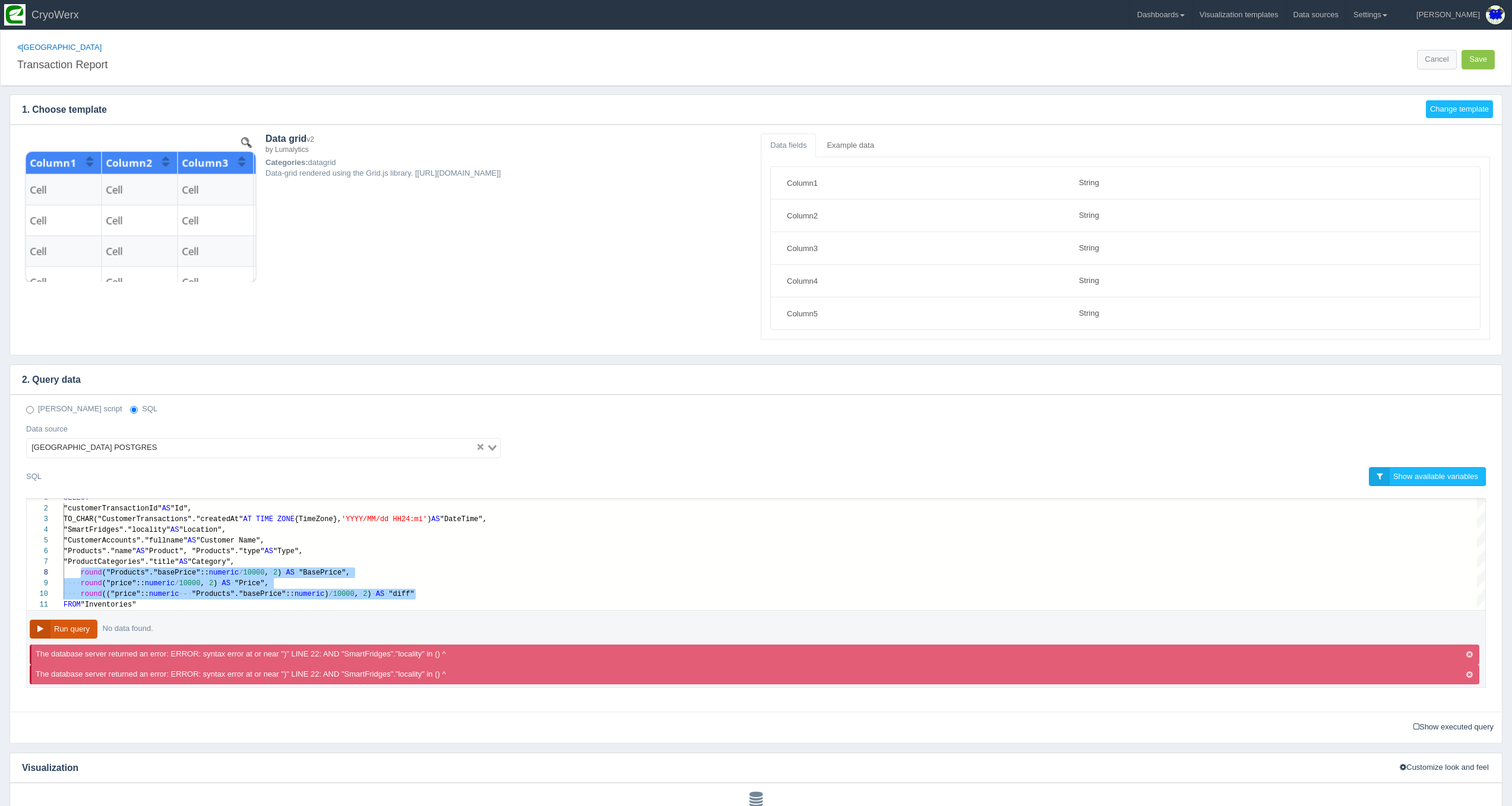
click at [79, 625] on button "Run query" at bounding box center [63, 629] width 68 height 20
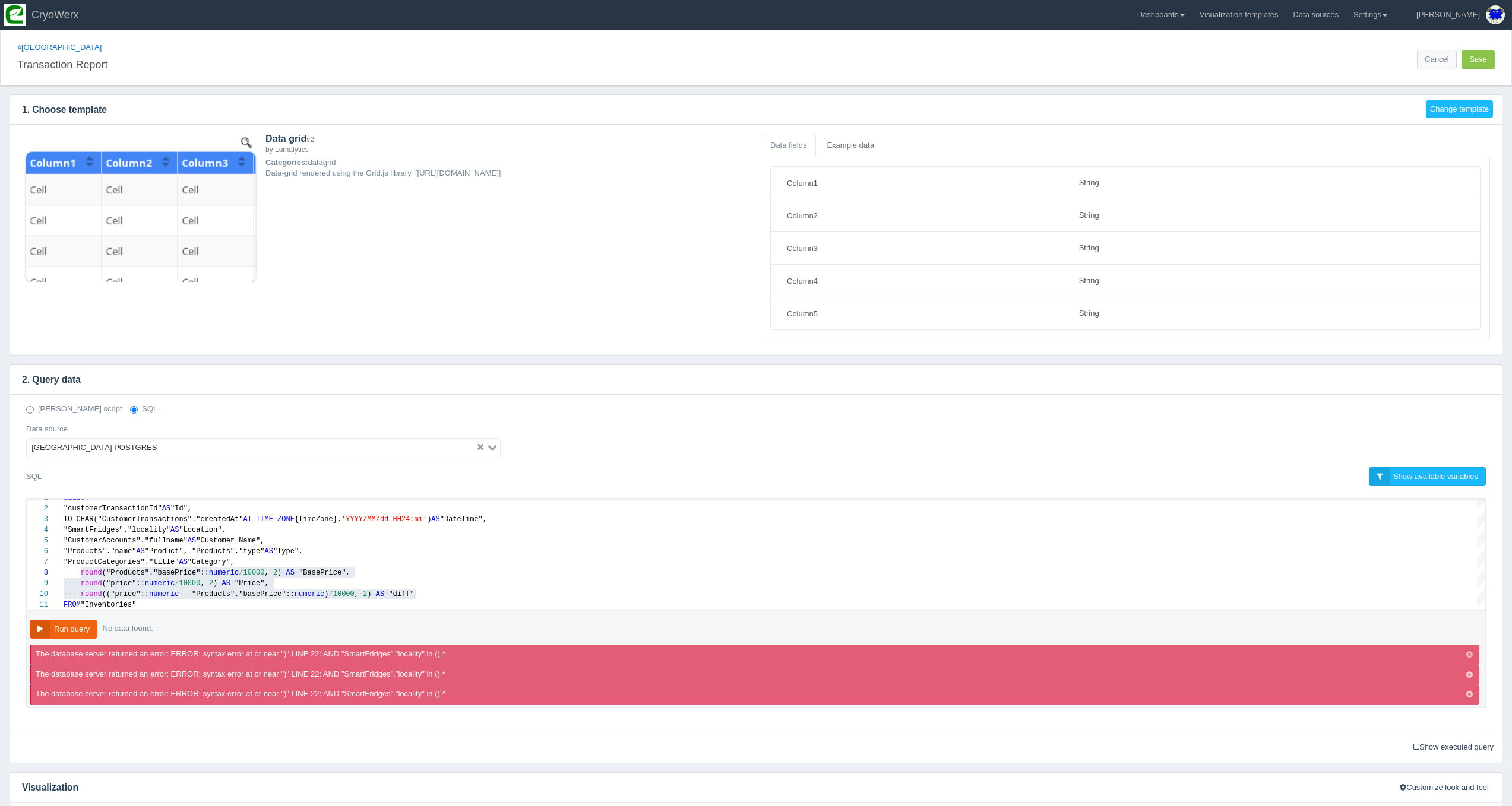
click at [1467, 651] on icon "button" at bounding box center [1469, 655] width 7 height 8
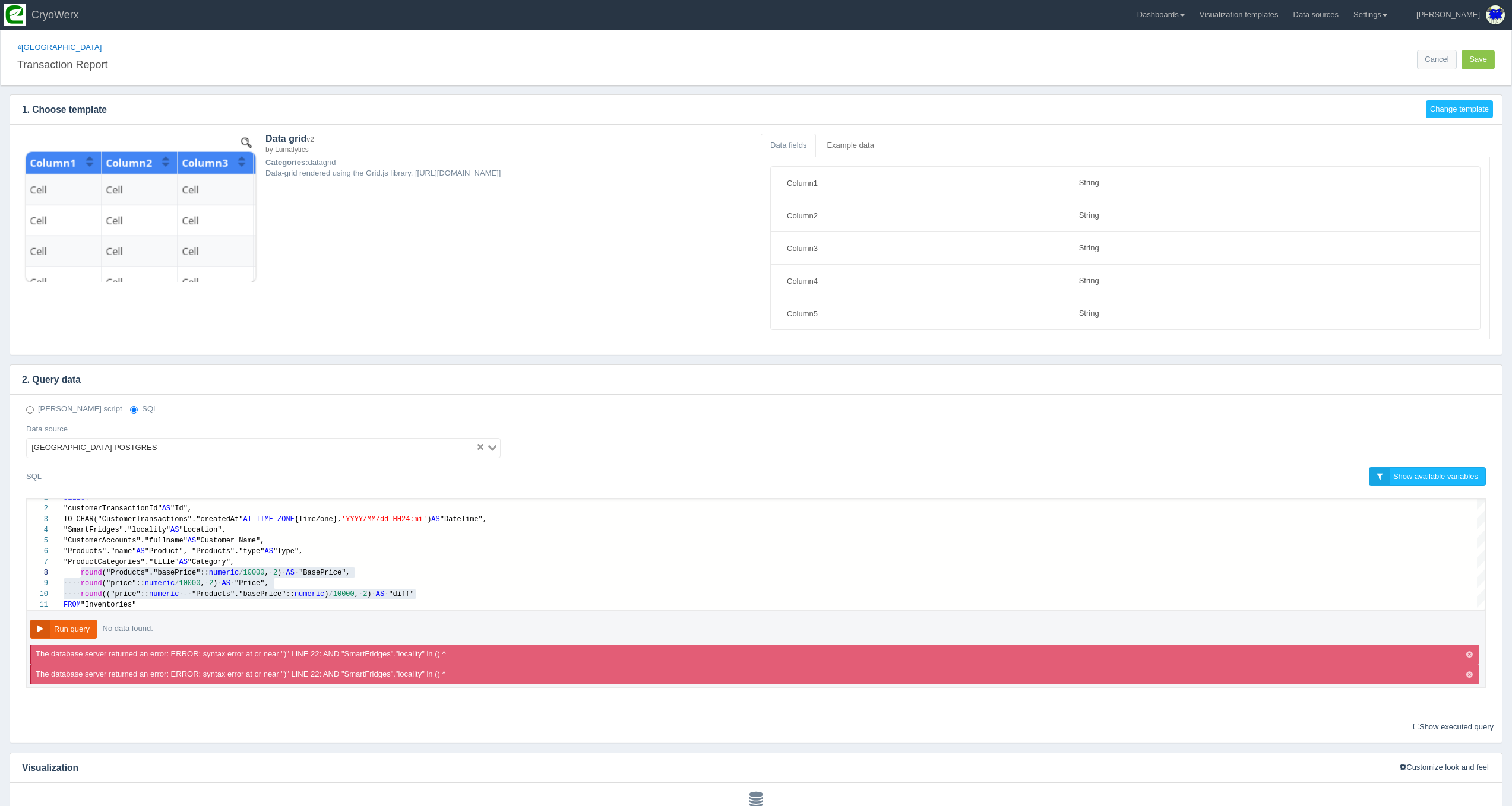
click at [1468, 653] on icon "button" at bounding box center [1469, 655] width 7 height 8
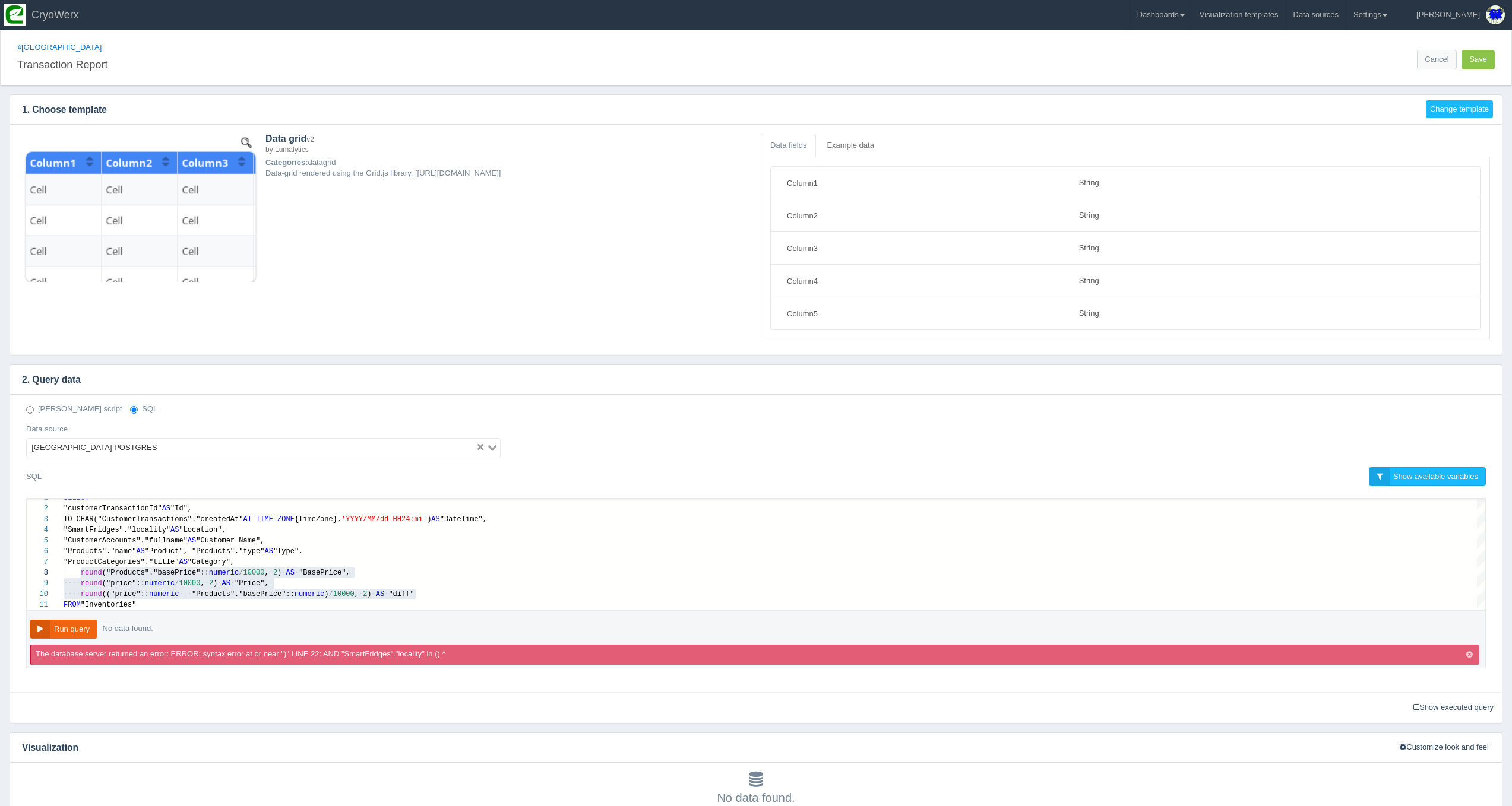
click at [1468, 653] on icon "button" at bounding box center [1469, 655] width 7 height 8
click at [1468, 653] on div "The database server returned an error: ERROR: syntax error at or near ")" LINE …" at bounding box center [754, 655] width 1449 height 20
click at [1468, 653] on icon "button" at bounding box center [1469, 655] width 7 height 8
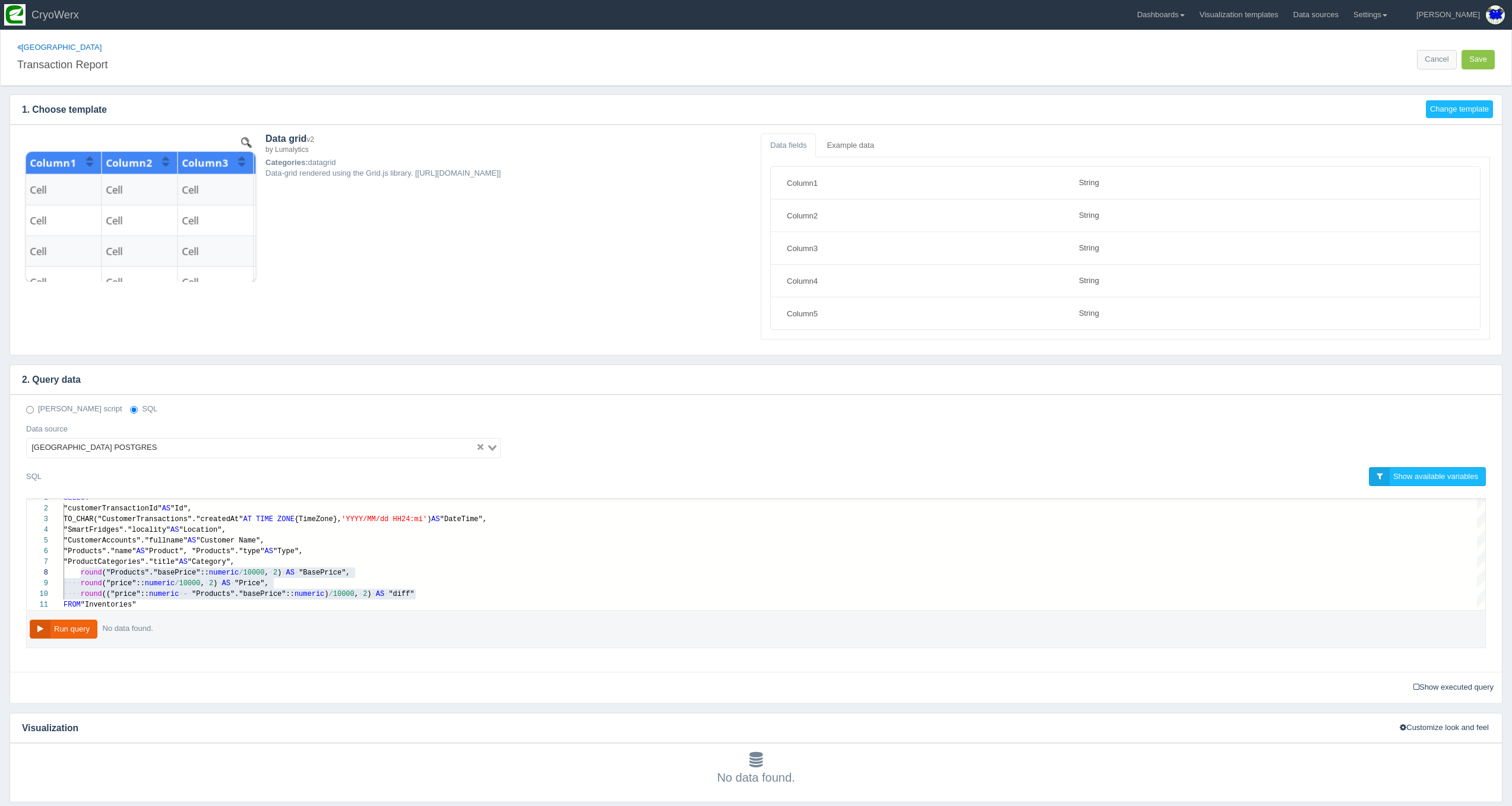
click at [1468, 653] on icon "button" at bounding box center [1469, 655] width 7 height 8
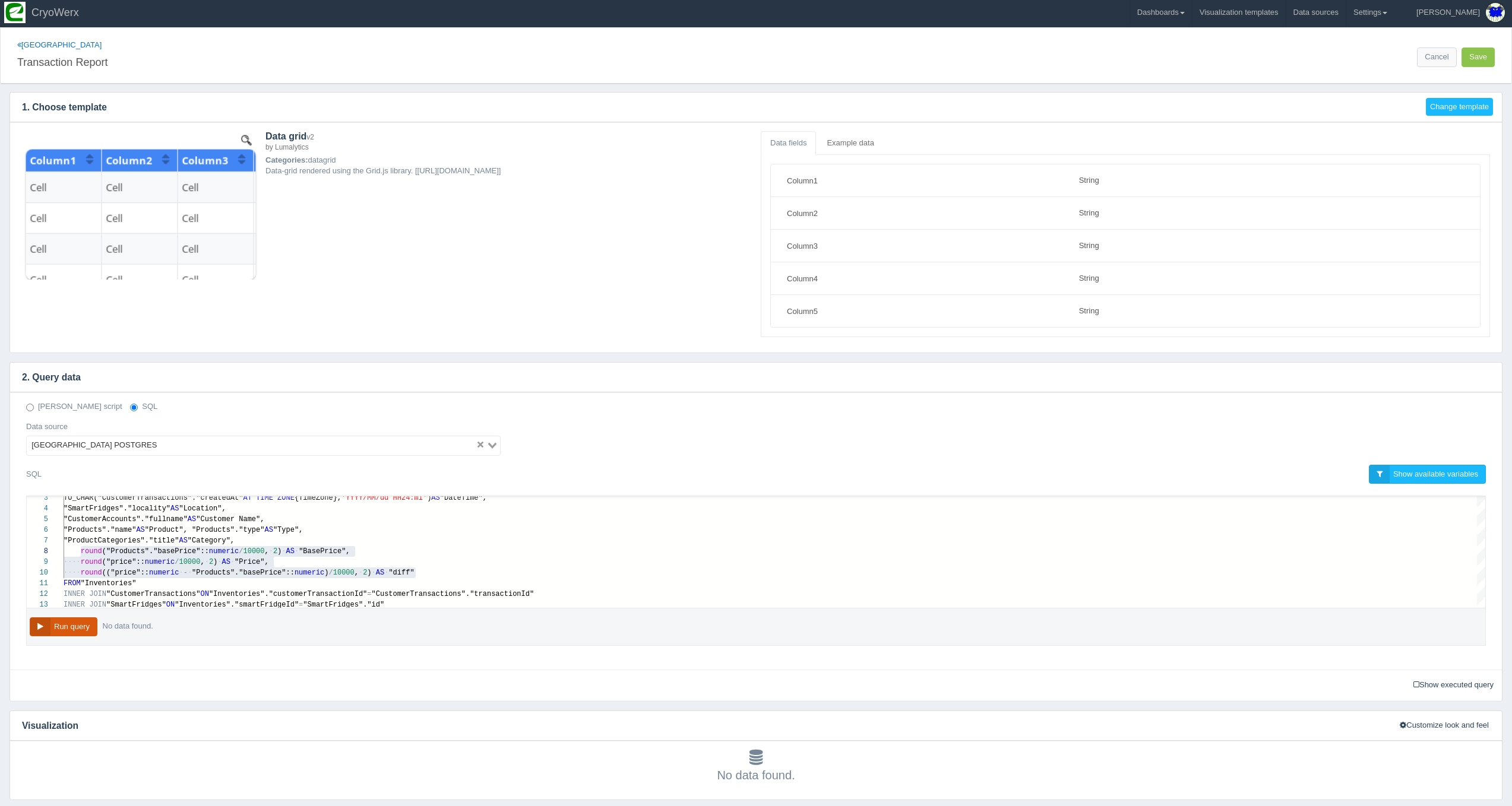
click at [40, 618] on button "Run query" at bounding box center [63, 627] width 68 height 20
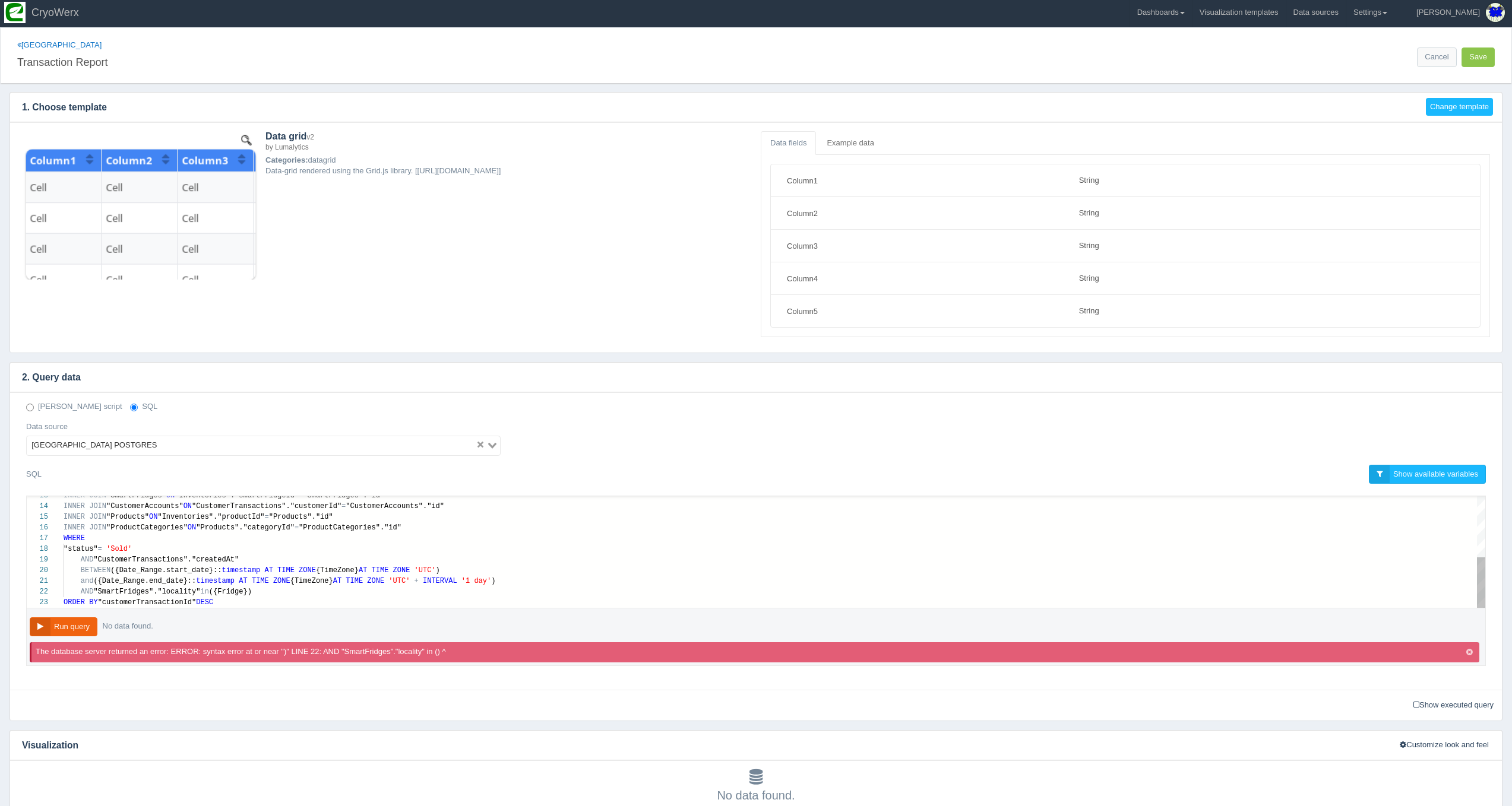
type textarea "and ({Date_Range.end_date}::timestamp AT TIME ZONE {TimeZone} AT TIME ZONE 'UTC…"
click at [304, 588] on div "AND "SmartFridges"."locality" in ({Fridge})" at bounding box center [774, 592] width 1422 height 11
click at [286, 590] on div "AND "SmartFridges"."locality" in ({Fridge})" at bounding box center [774, 592] width 1422 height 11
click at [94, 626] on button "Run query" at bounding box center [63, 627] width 68 height 20
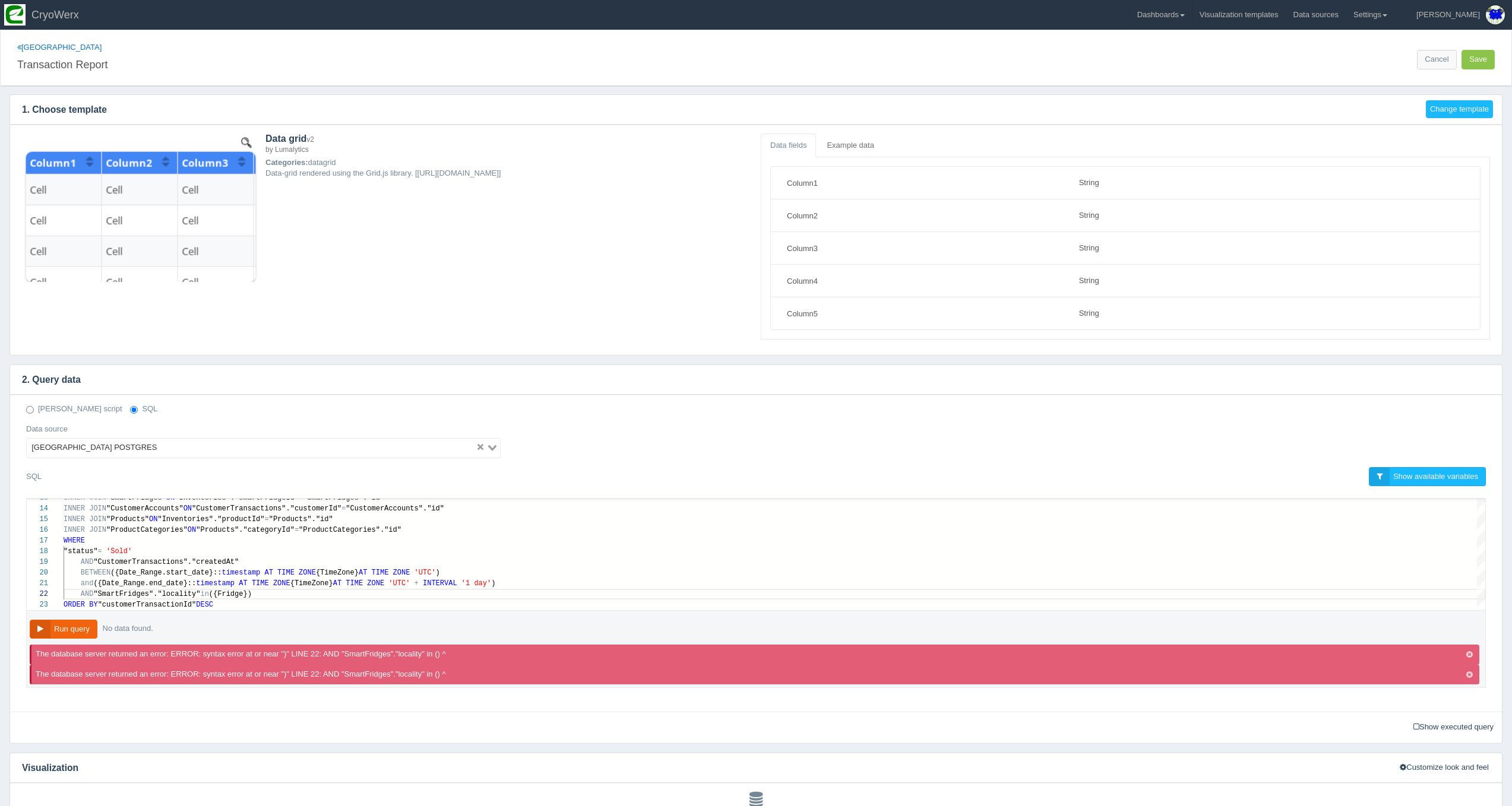
scroll to position [0, 0]
click at [31, 45] on link "[GEOGRAPHIC_DATA]" at bounding box center [60, 47] width 84 height 9
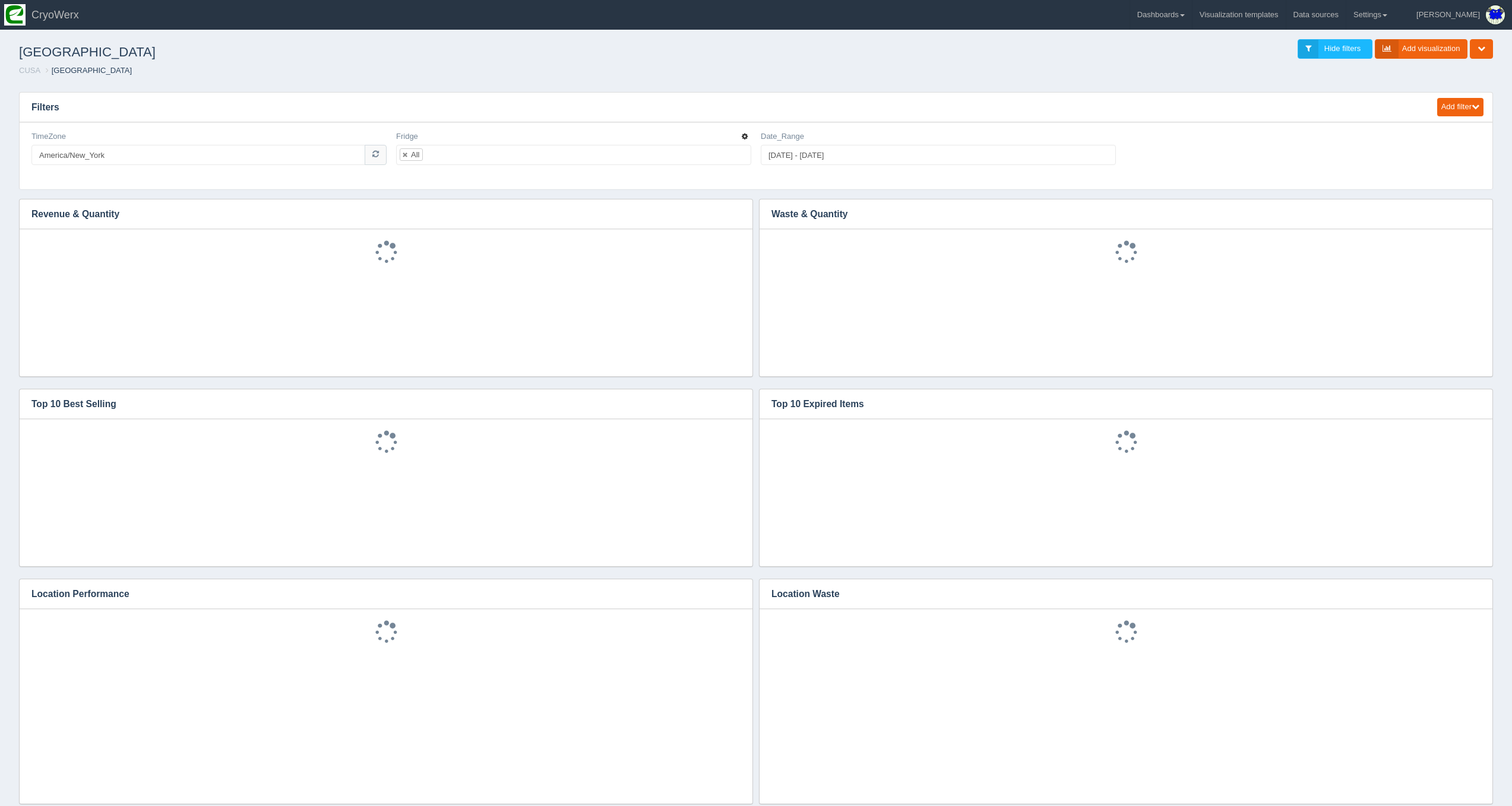
click at [748, 139] on button "button" at bounding box center [745, 136] width 11 height 11
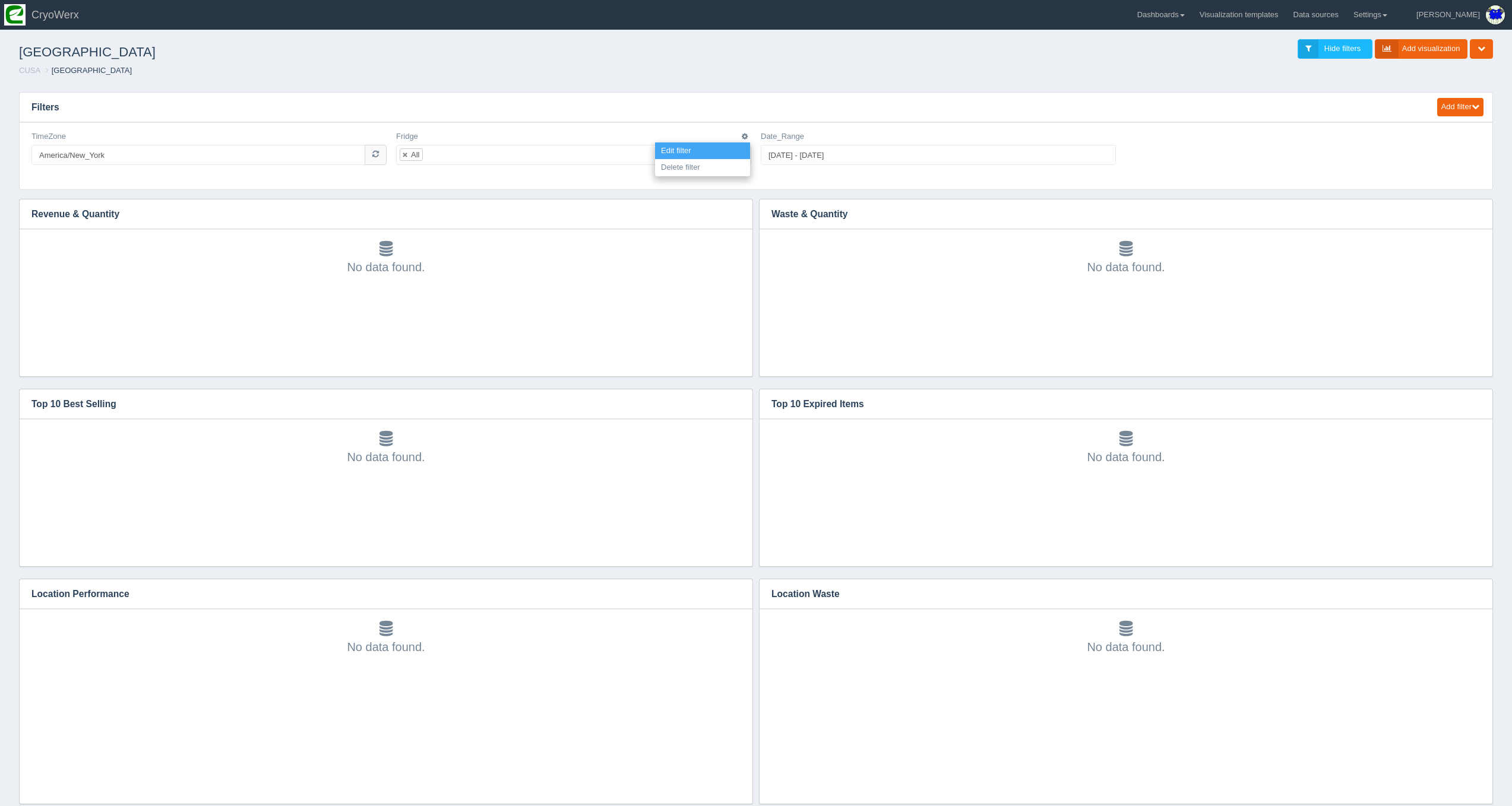
click at [740, 154] on link "Edit filter" at bounding box center [702, 151] width 95 height 17
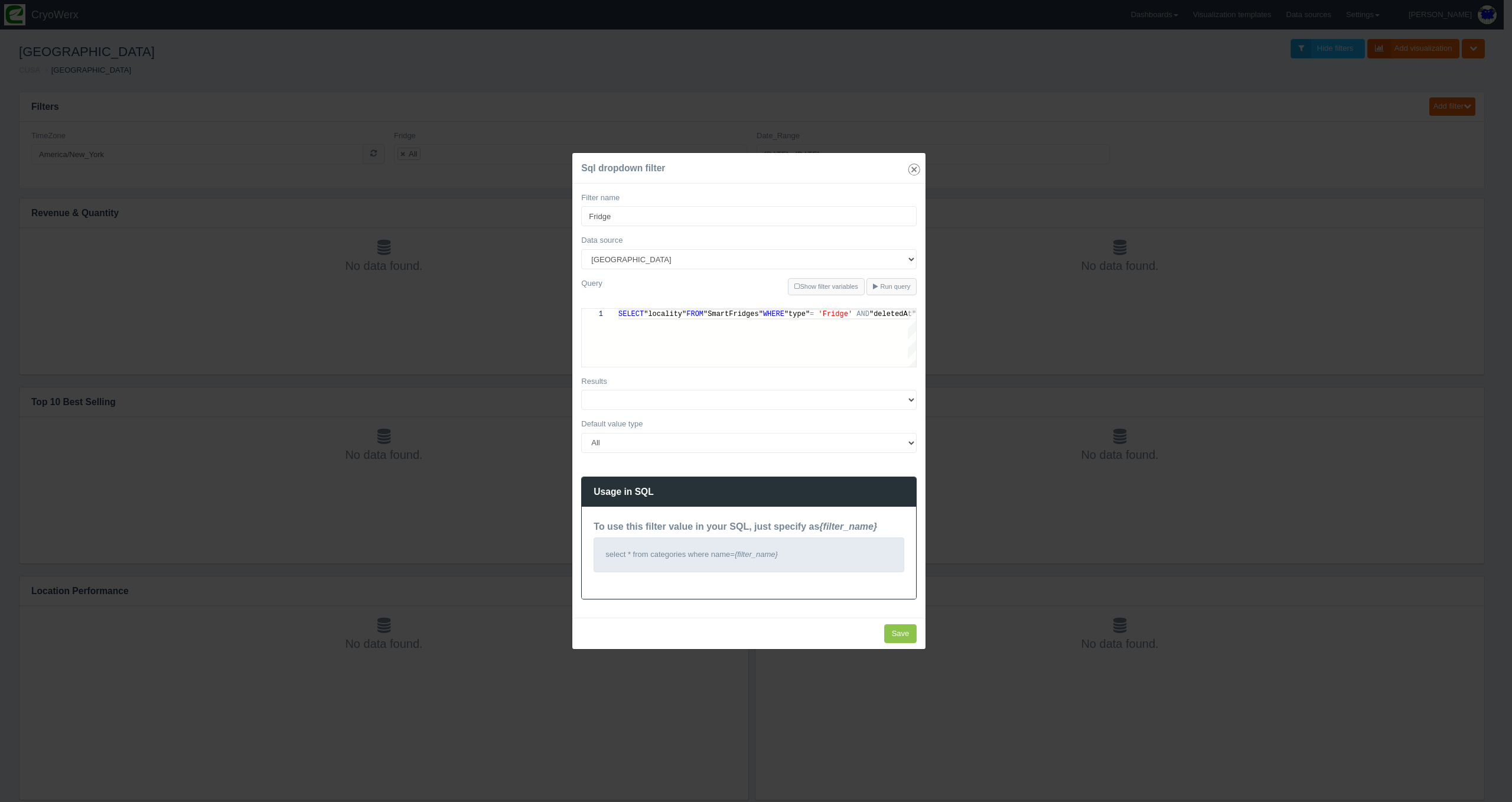
click at [914, 172] on icon "Close" at bounding box center [914, 170] width 17 height 17
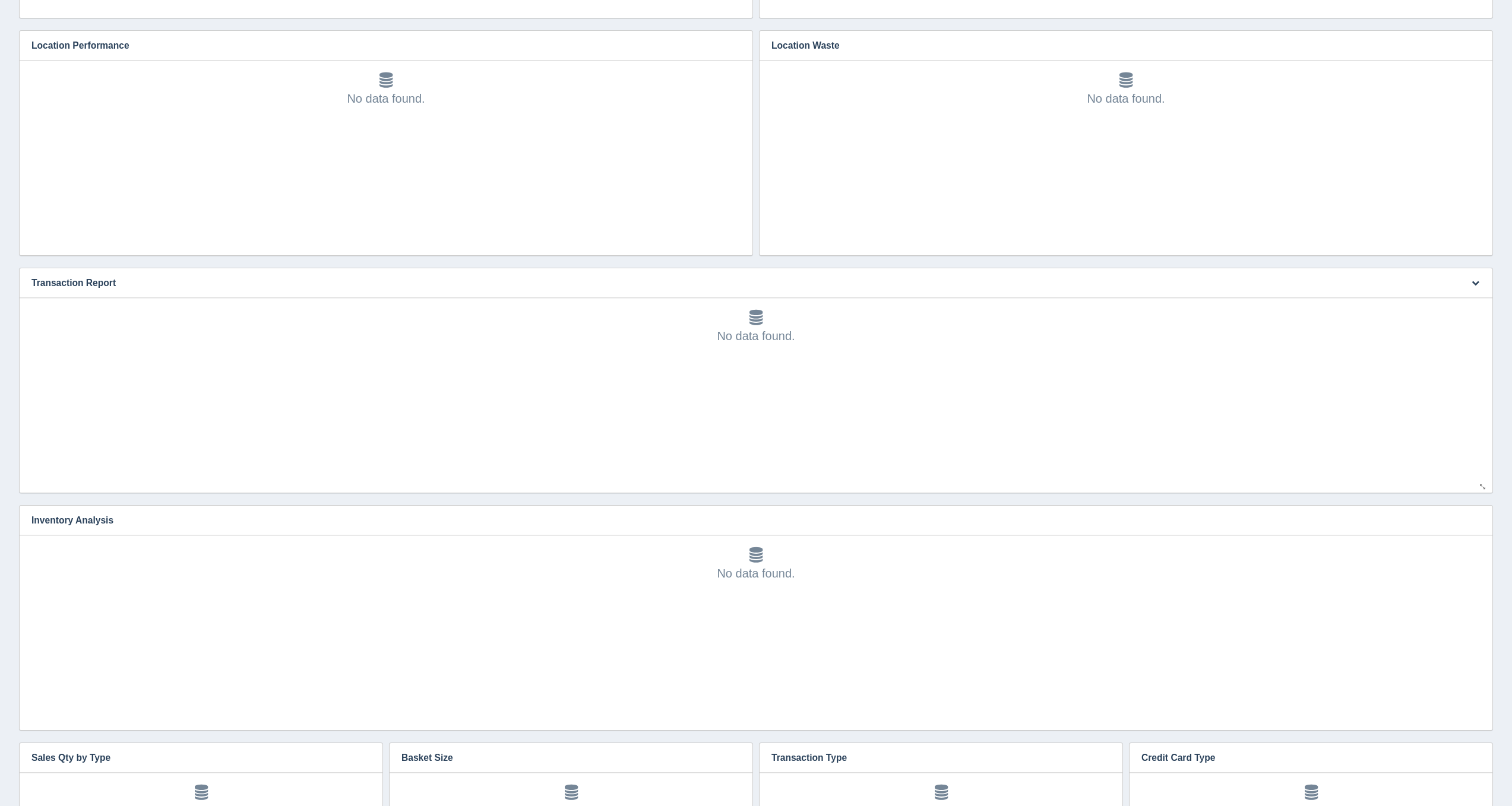
scroll to position [550, 0]
click at [1471, 282] on button "button" at bounding box center [1475, 282] width 16 height 19
click at [1470, 292] on link "Edit chart" at bounding box center [1436, 299] width 95 height 17
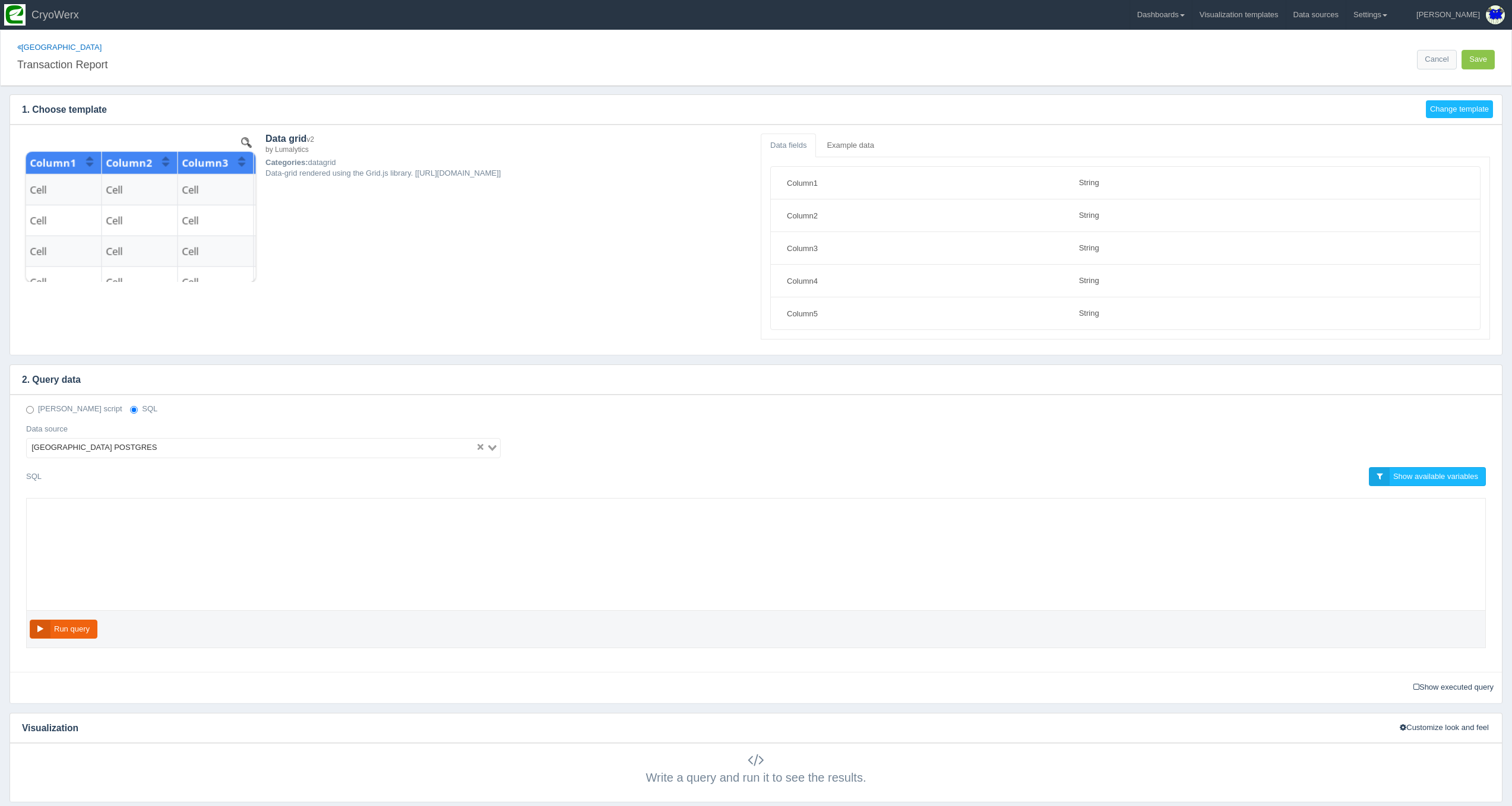
select select "string"
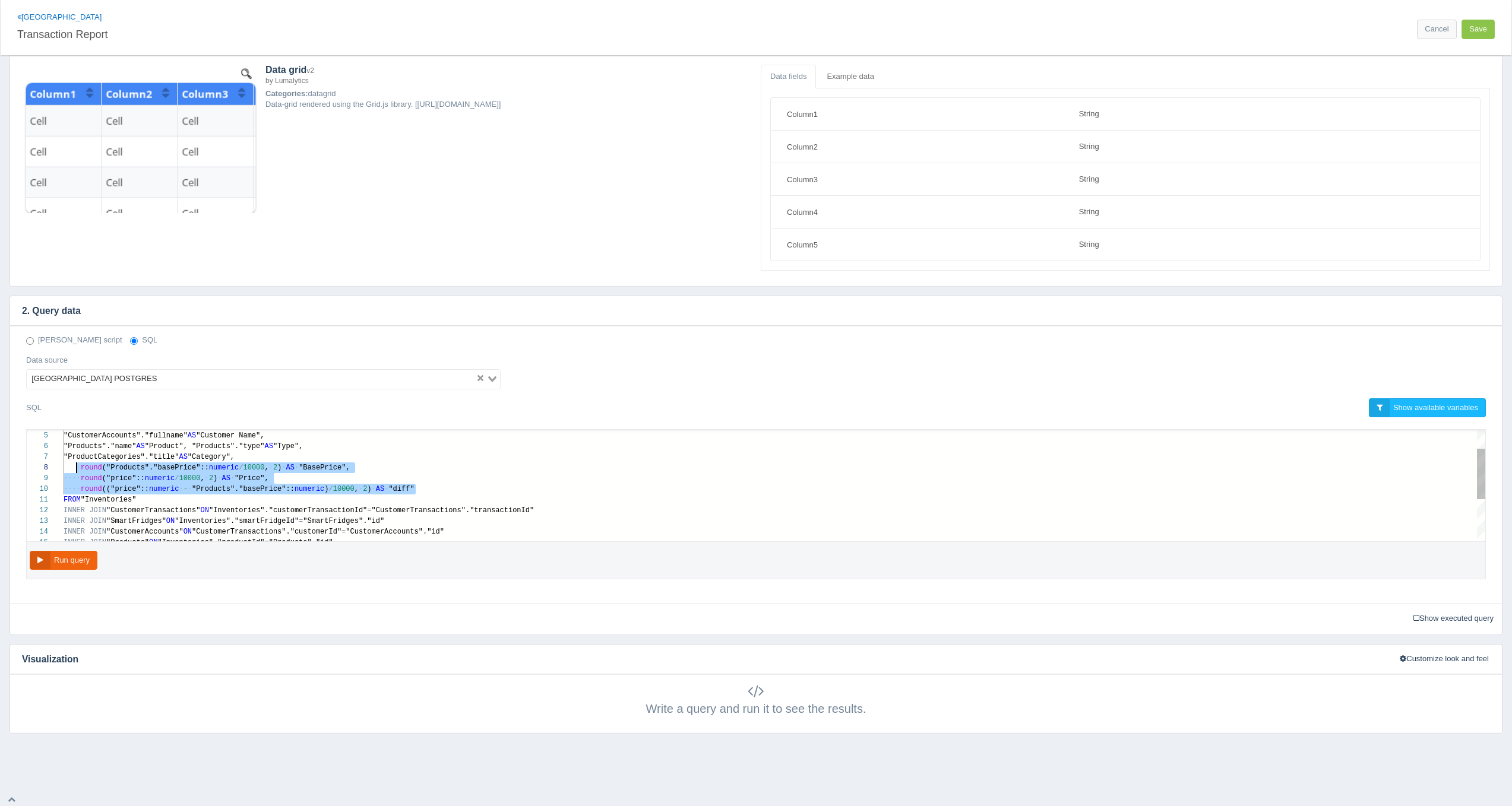
scroll to position [75, 17]
drag, startPoint x: 423, startPoint y: 488, endPoint x: 81, endPoint y: 471, distance: 342.4
paste textarea "MM/dd HH24:mi') AS "DateTime", "SmartFridges"."locality" AS "Location", "Custom…"
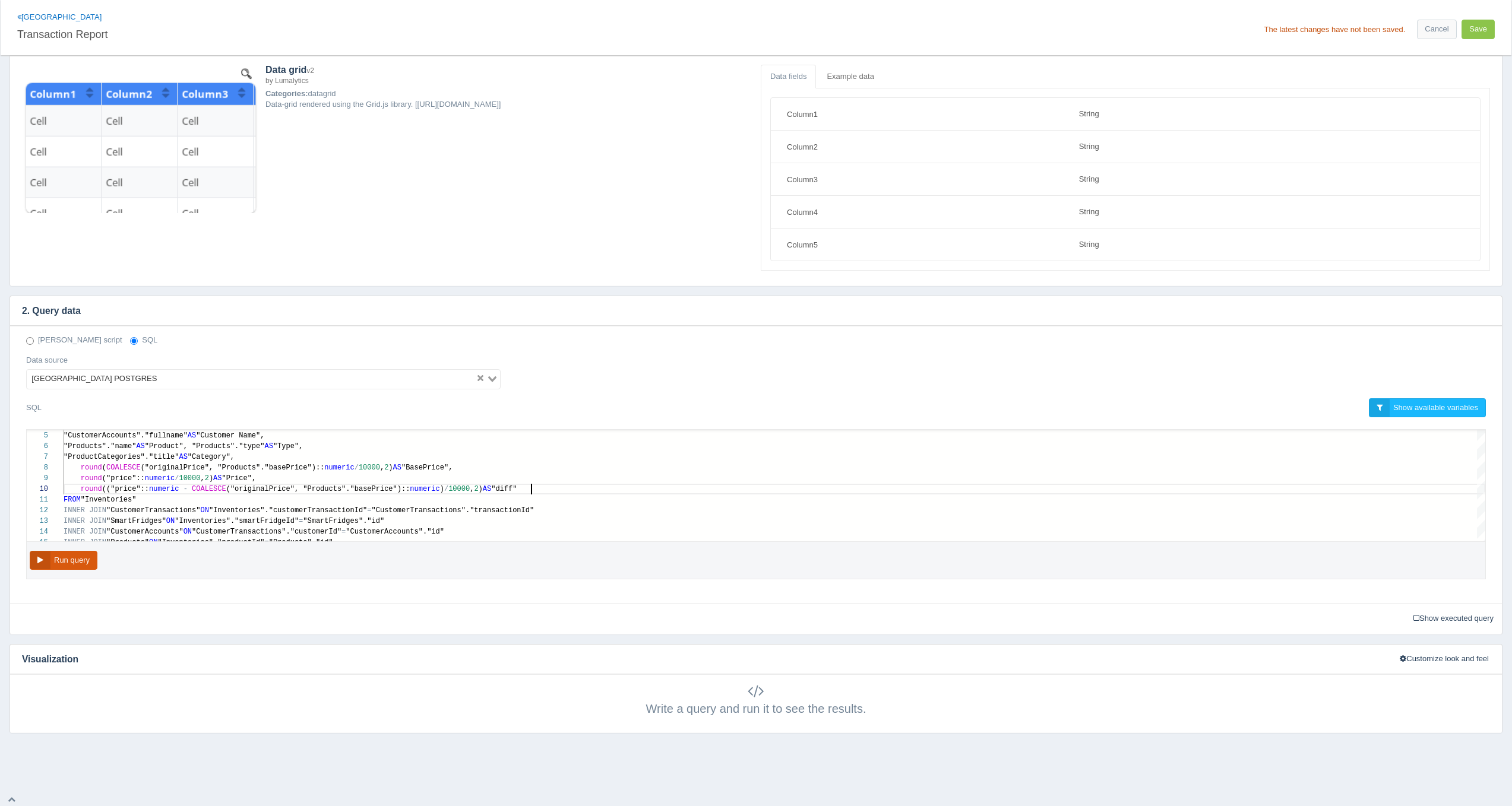
click at [79, 554] on button "Run query" at bounding box center [63, 561] width 68 height 20
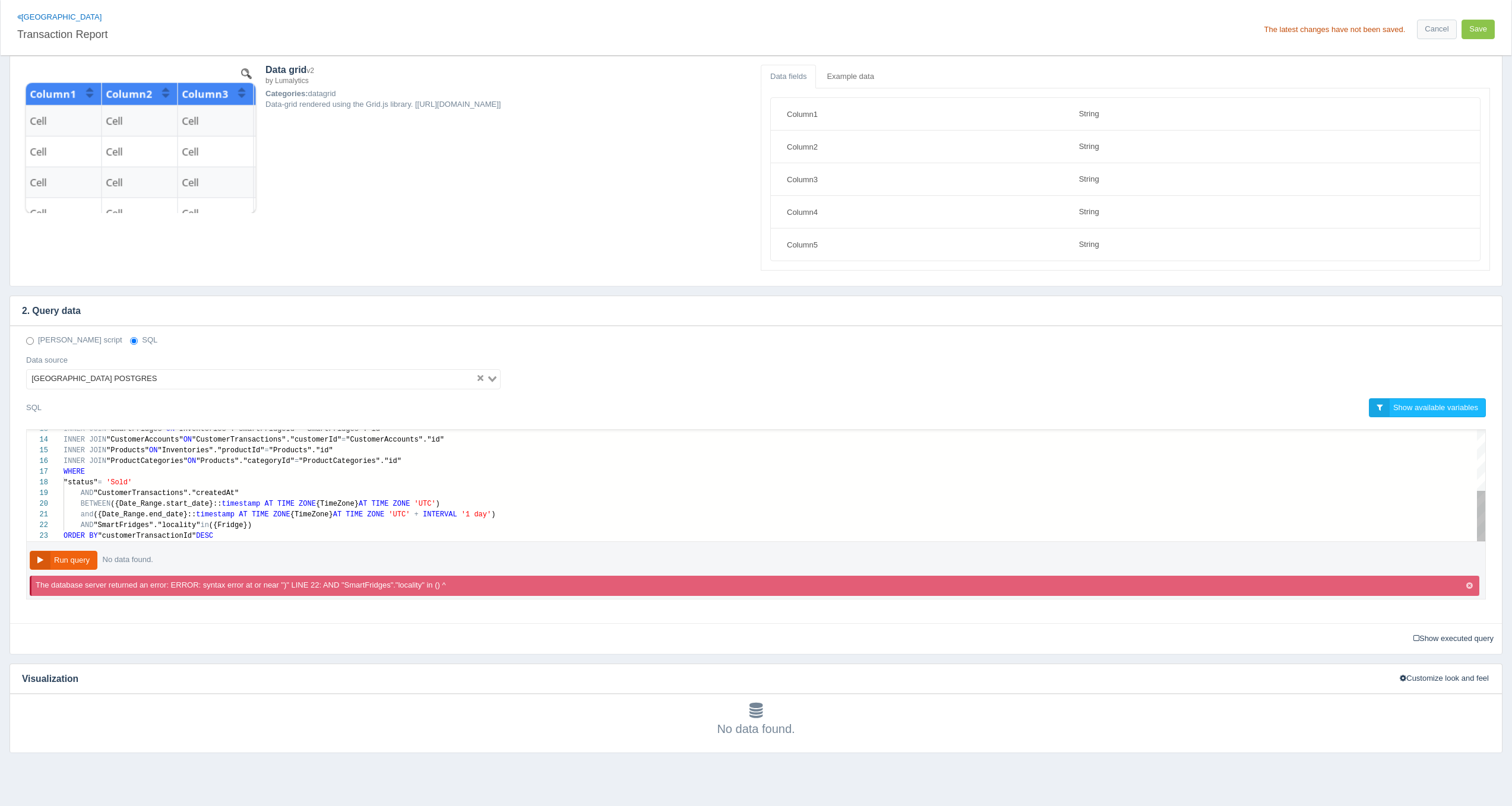
click at [99, 516] on span "({Date_Range.end_date}::" at bounding box center [144, 514] width 103 height 8
click at [69, 564] on button "Run query" at bounding box center [63, 561] width 68 height 20
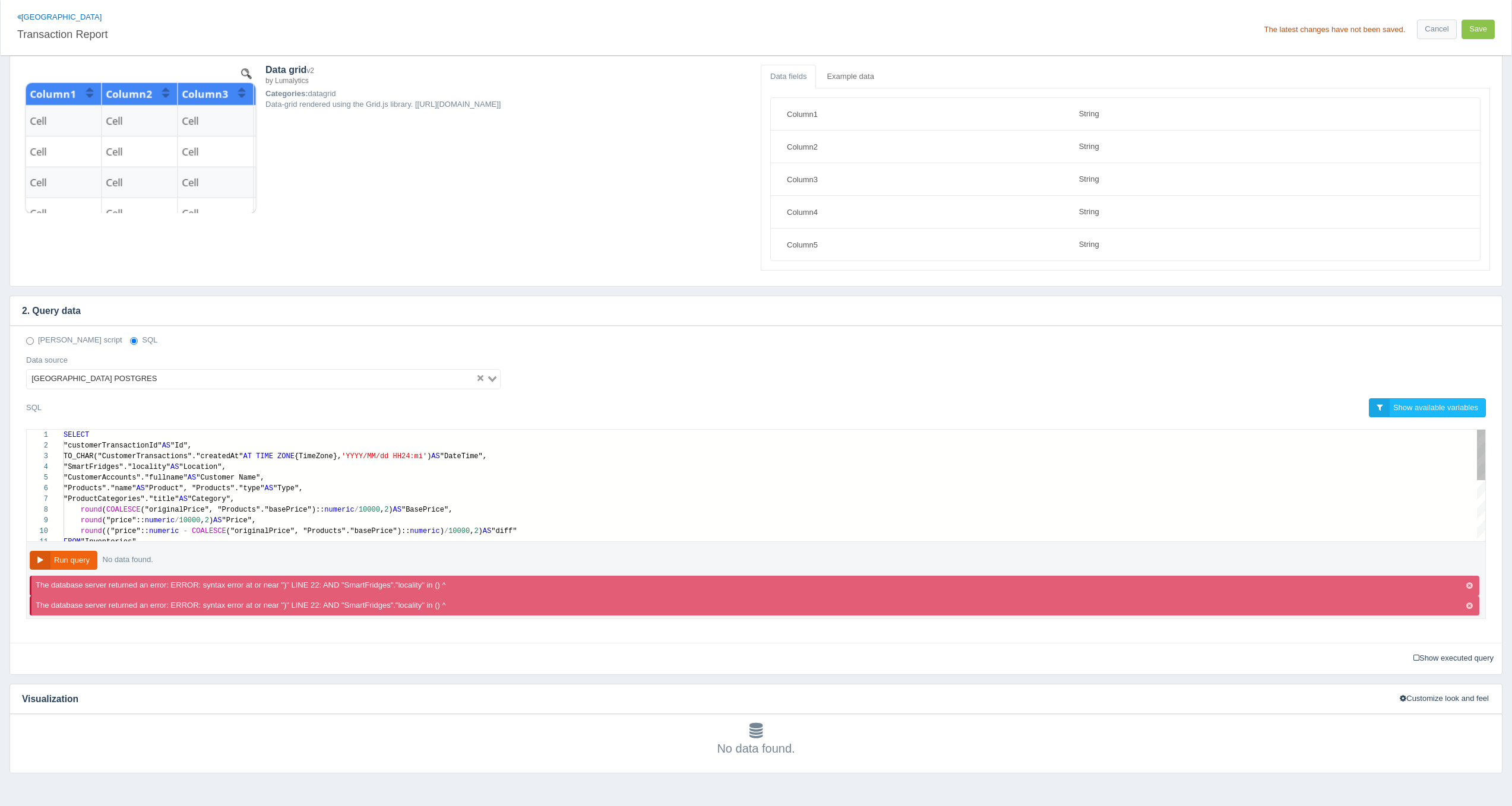
click at [373, 531] on div "round (("price":: numeric - COALESCE ("originalPrice", "Products"."basePrice"):…" at bounding box center [774, 531] width 1422 height 11
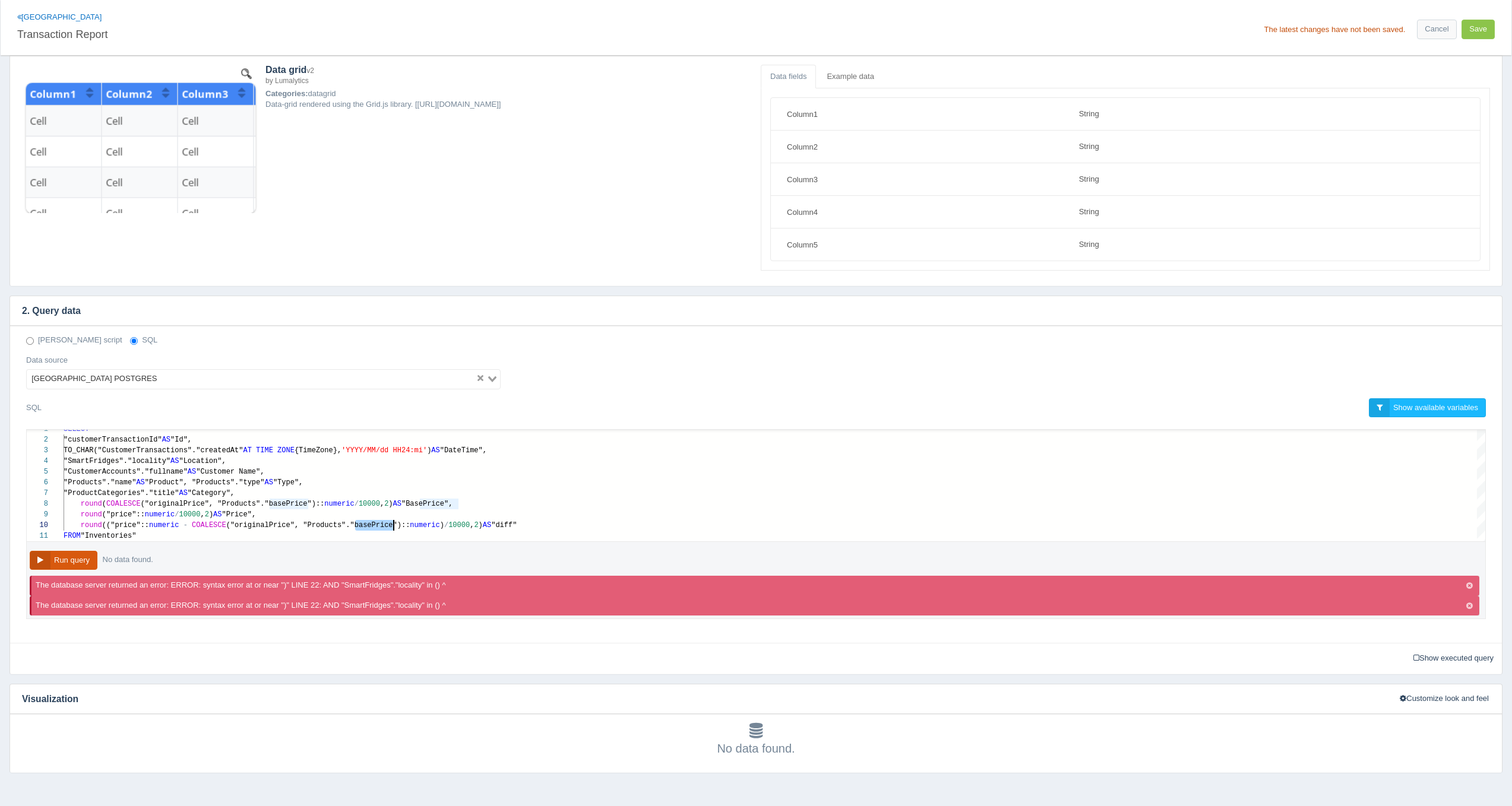
click at [93, 557] on button "Run query" at bounding box center [63, 561] width 68 height 20
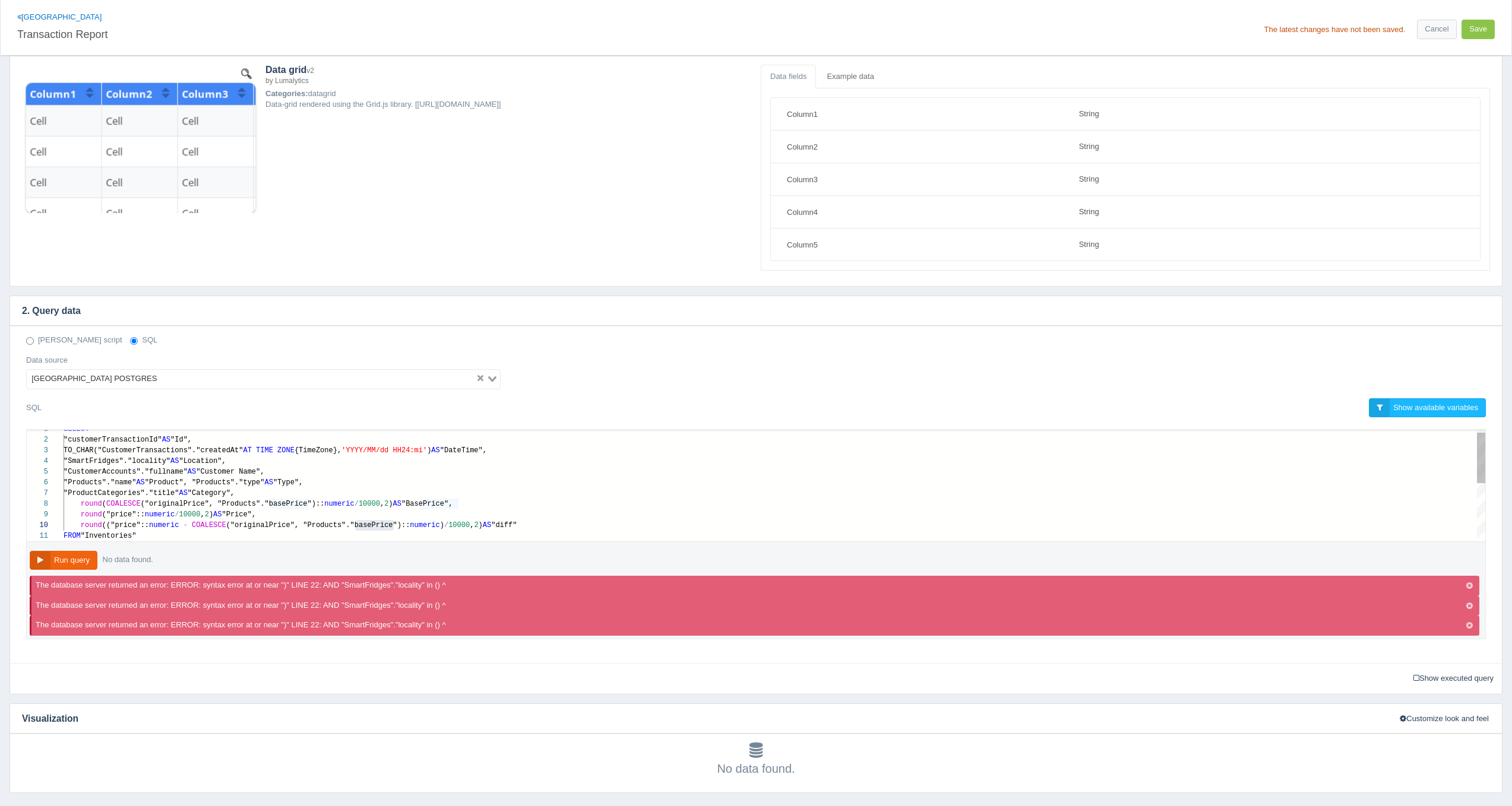
click at [111, 504] on div "11 9 10 7 8 6 3 4 5 1 2 FROM "Inventories" round ("price":: numeric / 10000 , 2…" at bounding box center [756, 486] width 1458 height 112
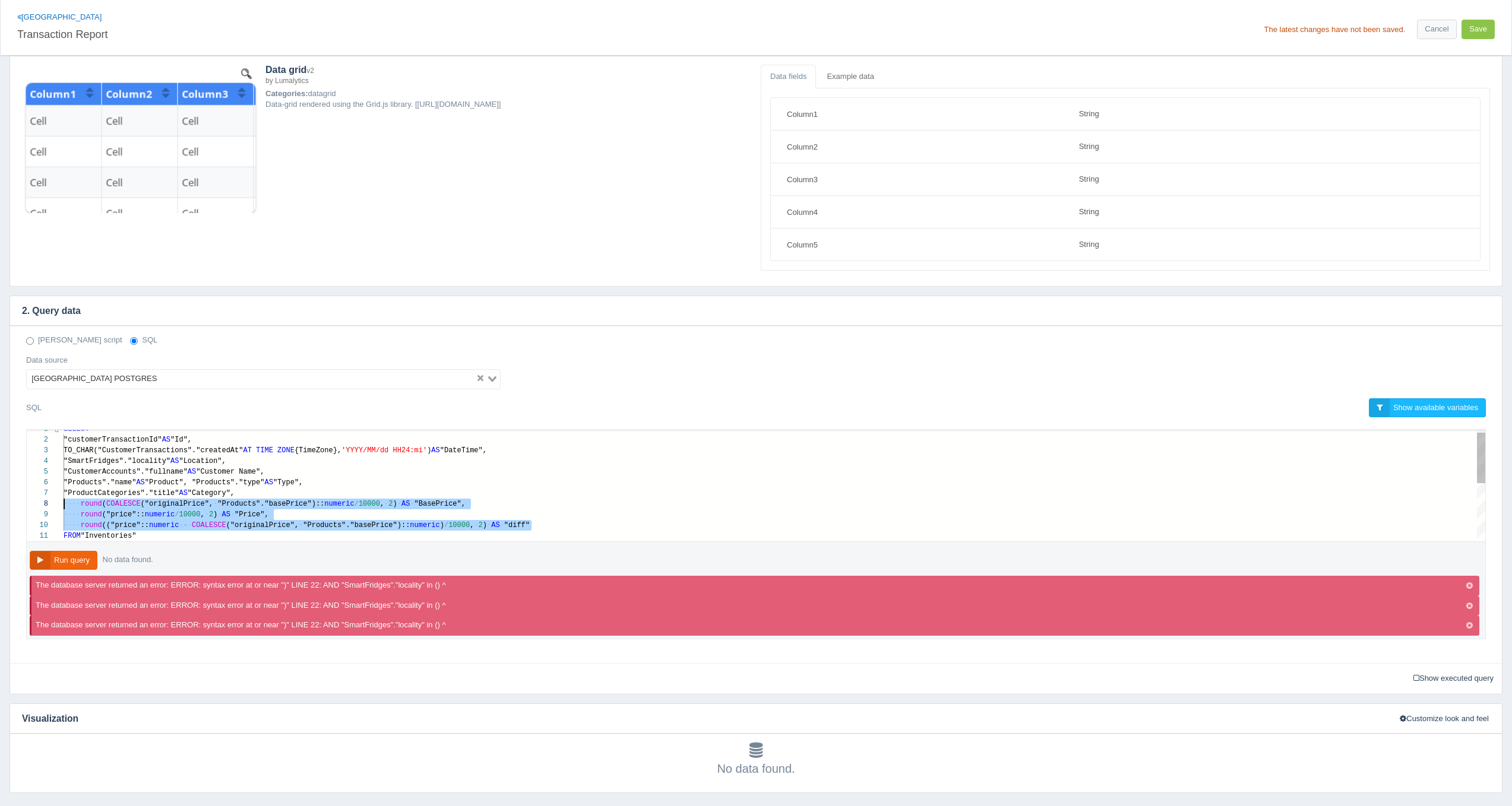
drag, startPoint x: 537, startPoint y: 524, endPoint x: 35, endPoint y: 506, distance: 502.3
click at [88, 504] on span "round" at bounding box center [91, 504] width 22 height 8
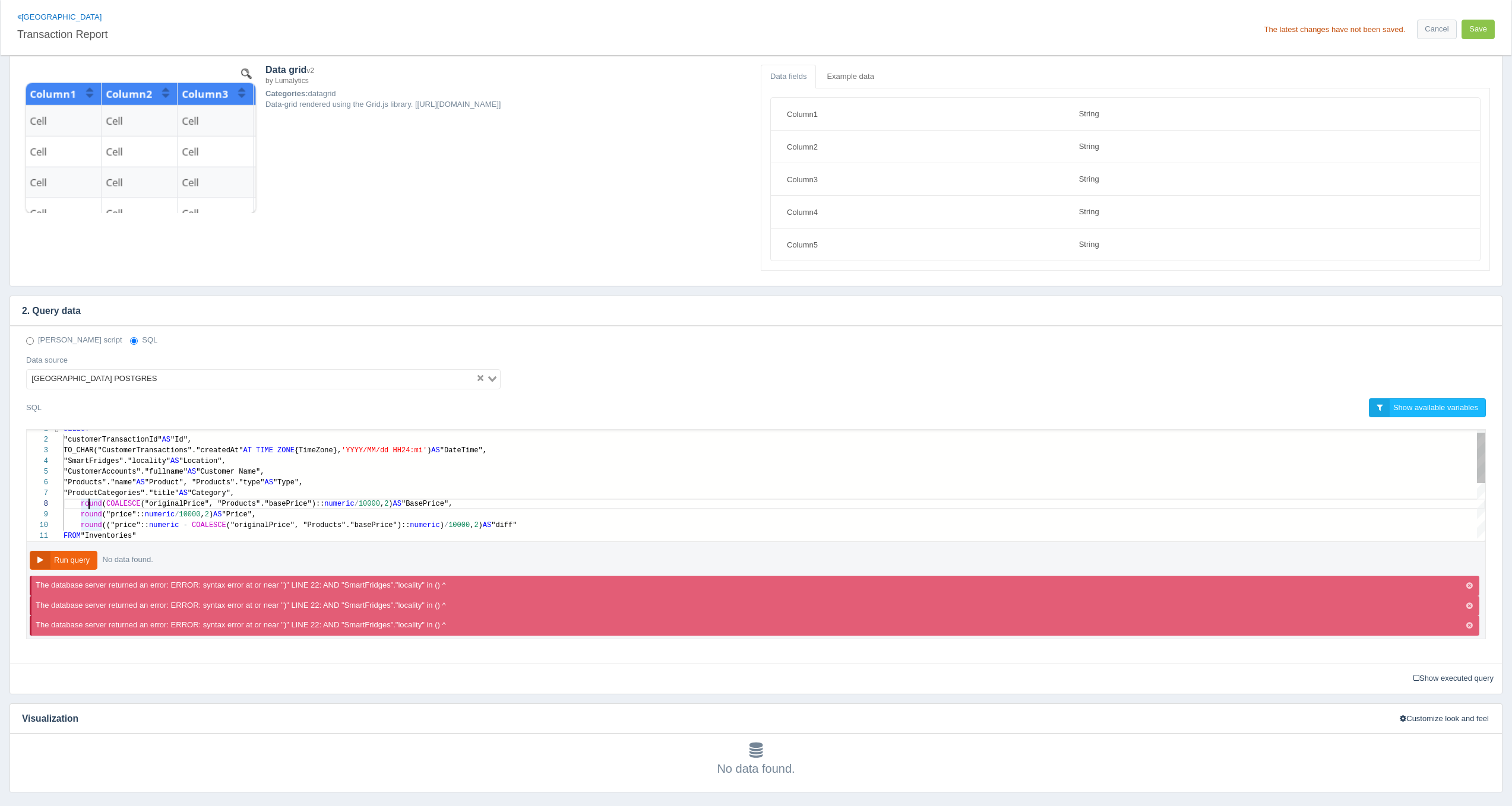
click at [93, 521] on span "round" at bounding box center [91, 525] width 22 height 8
click at [133, 523] on span "(("price"::" at bounding box center [126, 525] width 47 height 8
click at [120, 509] on div "round ("price":: numeric / 10000 , 2 ) AS "Price"," at bounding box center [774, 514] width 1422 height 11
click at [121, 504] on span "COALESCE" at bounding box center [123, 504] width 34 height 8
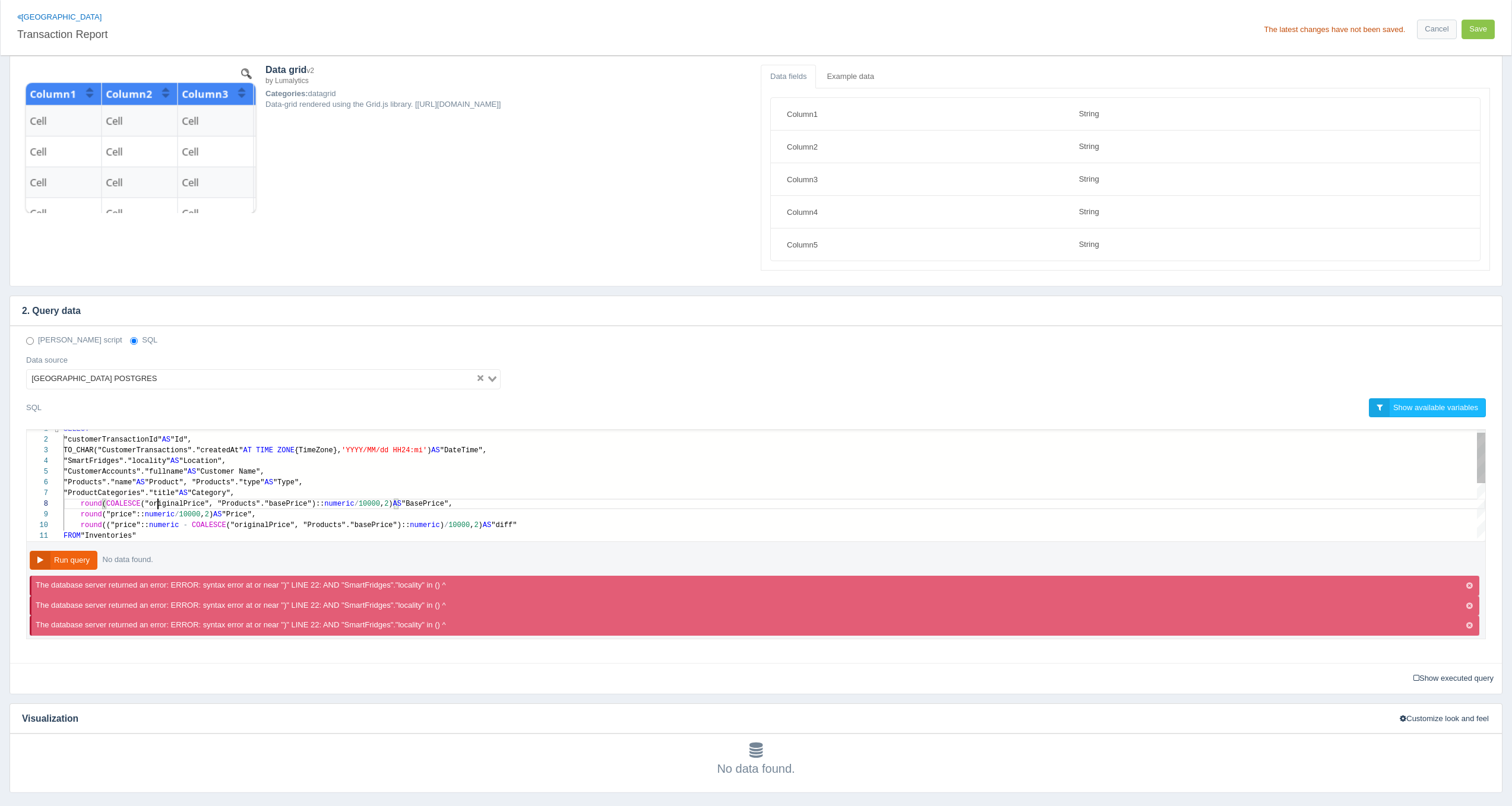
click at [160, 504] on span "("originalPrice", "Products"."basePrice")::" at bounding box center [233, 504] width 184 height 8
click at [160, 513] on span "numeric" at bounding box center [159, 514] width 29 height 8
click at [161, 524] on span "numeric" at bounding box center [164, 525] width 29 height 8
click at [189, 512] on span "10000" at bounding box center [189, 514] width 22 height 8
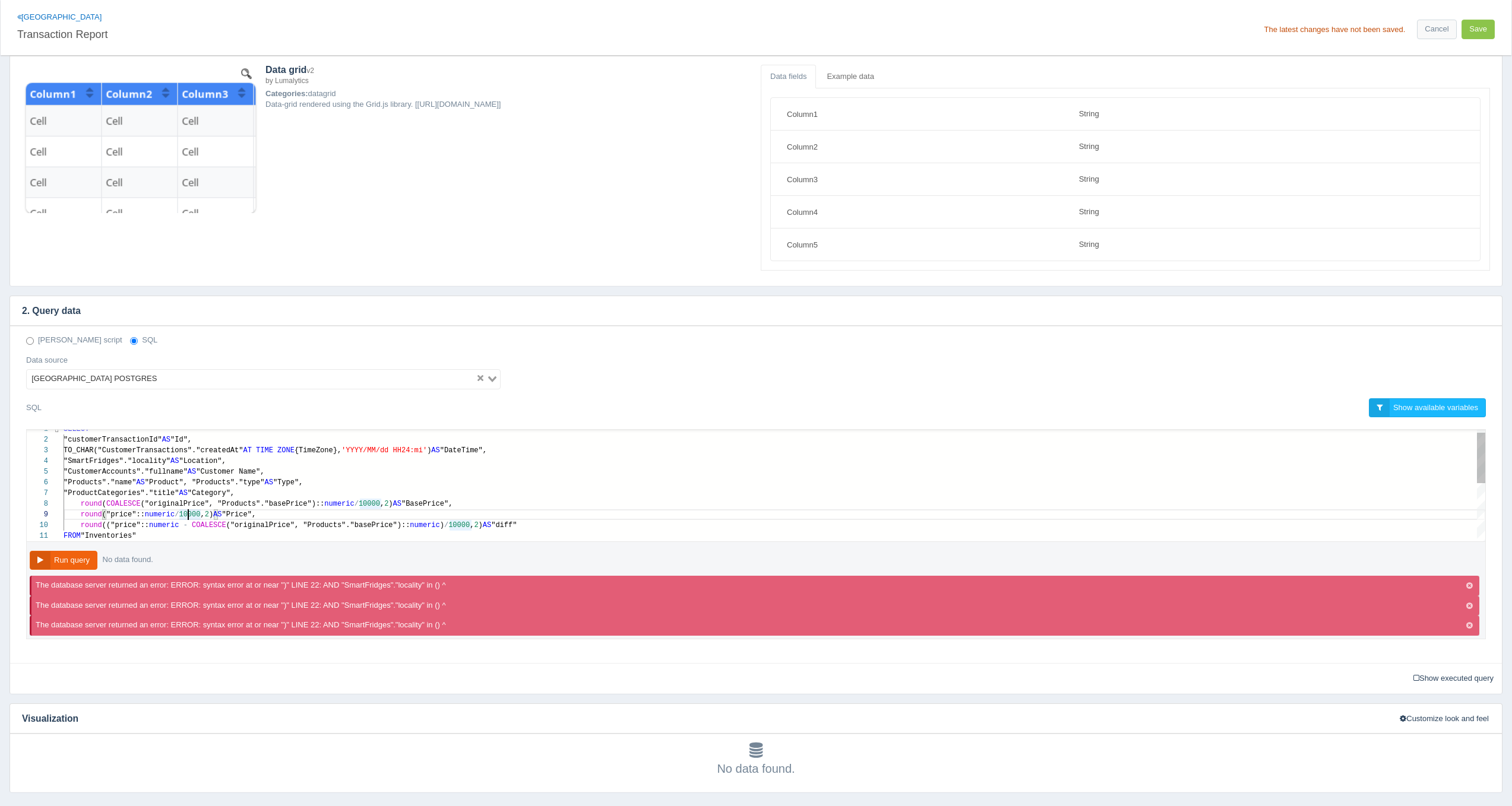
click at [264, 501] on span "("originalPrice", "Products"."basePrice")::" at bounding box center [233, 504] width 184 height 8
click at [160, 503] on span "("originalPrice", "Products"."basePrice")::" at bounding box center [233, 504] width 184 height 8
click at [272, 524] on span "("originalPrice", "Products"."basePrice")::" at bounding box center [318, 525] width 184 height 8
click at [248, 505] on div "11 9 10 7 8 6 3 4 5 1 2 FROM "Inventories" round ("price":: numeric / 10000 , 2…" at bounding box center [756, 486] width 1458 height 112
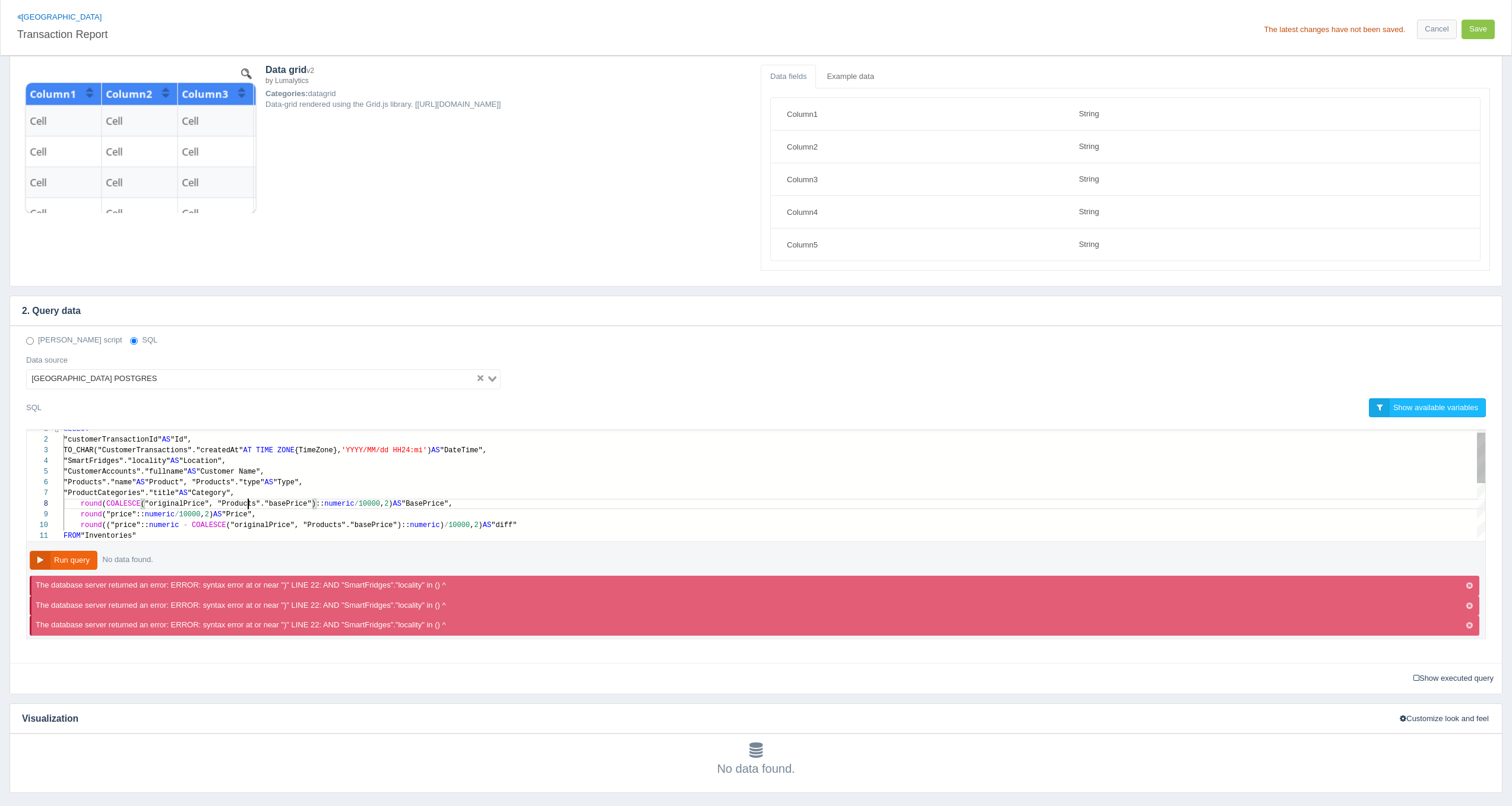
click at [248, 505] on div "11 9 10 7 8 6 3 4 5 1 2 FROM "Inventories" round ("price":: numeric / 10000 , 2…" at bounding box center [756, 486] width 1458 height 112
click at [314, 524] on span "("originalPrice", "Products"."basePrice")::" at bounding box center [318, 525] width 184 height 8
type textarea "actions"."createdAt" AT TIME ZONE {TimeZone}, 'YYYY/MM/dd HH24:mi') AS "DateTim…"
click at [1477, 31] on button "Save" at bounding box center [1478, 29] width 33 height 20
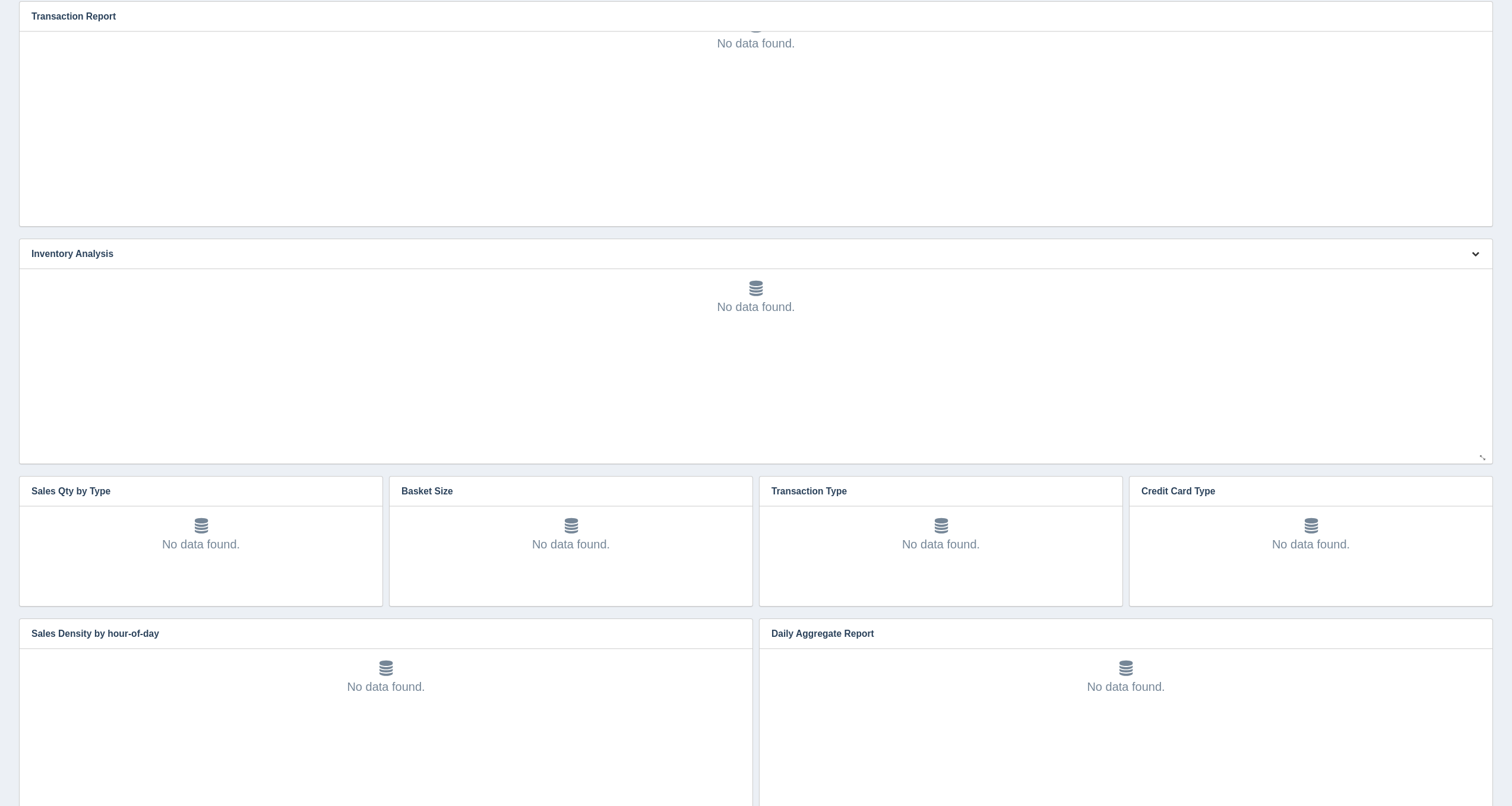
scroll to position [782, 0]
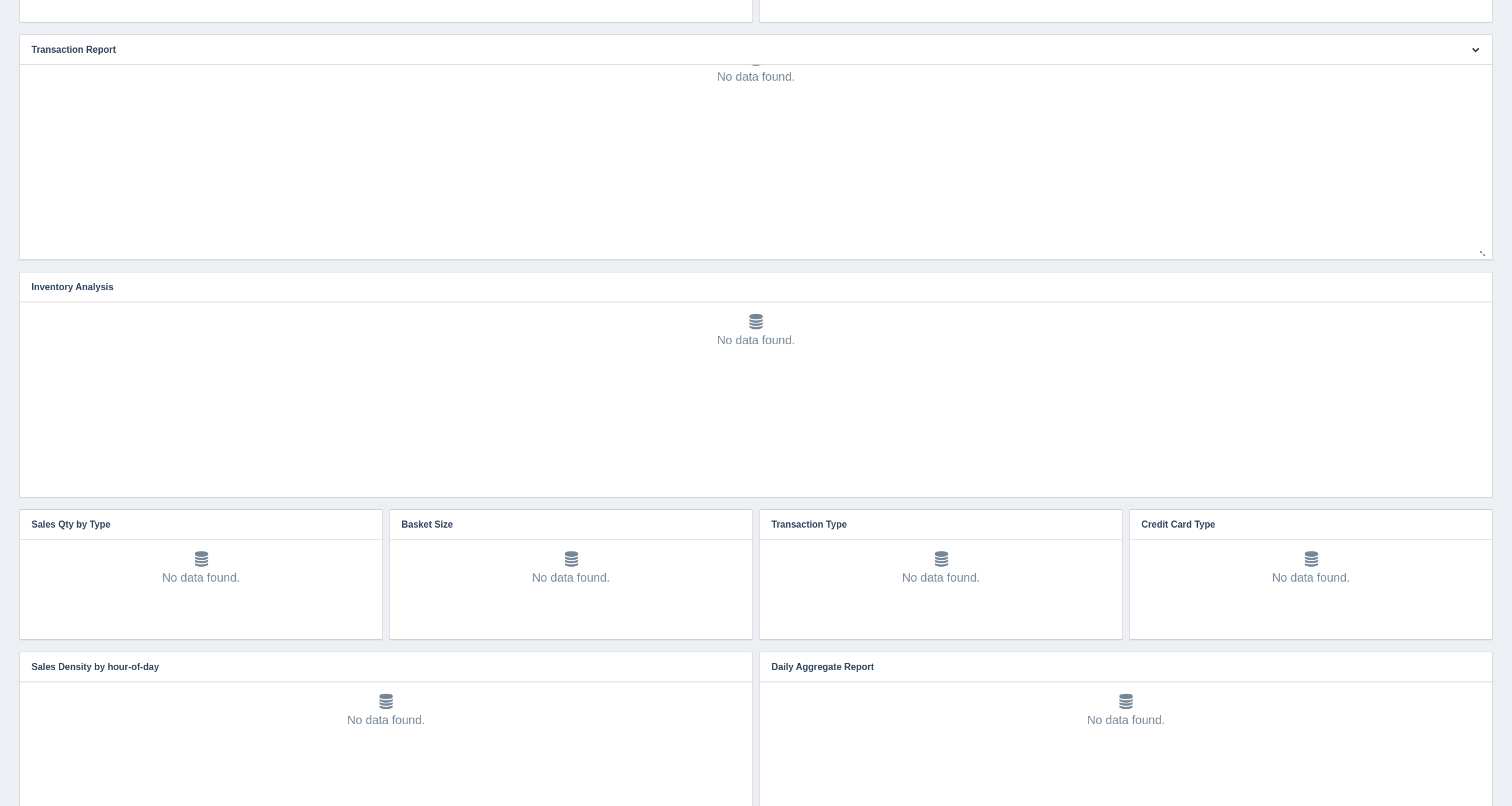
click at [1469, 49] on button "button" at bounding box center [1475, 50] width 16 height 19
click at [1464, 66] on link "Edit chart" at bounding box center [1436, 67] width 95 height 17
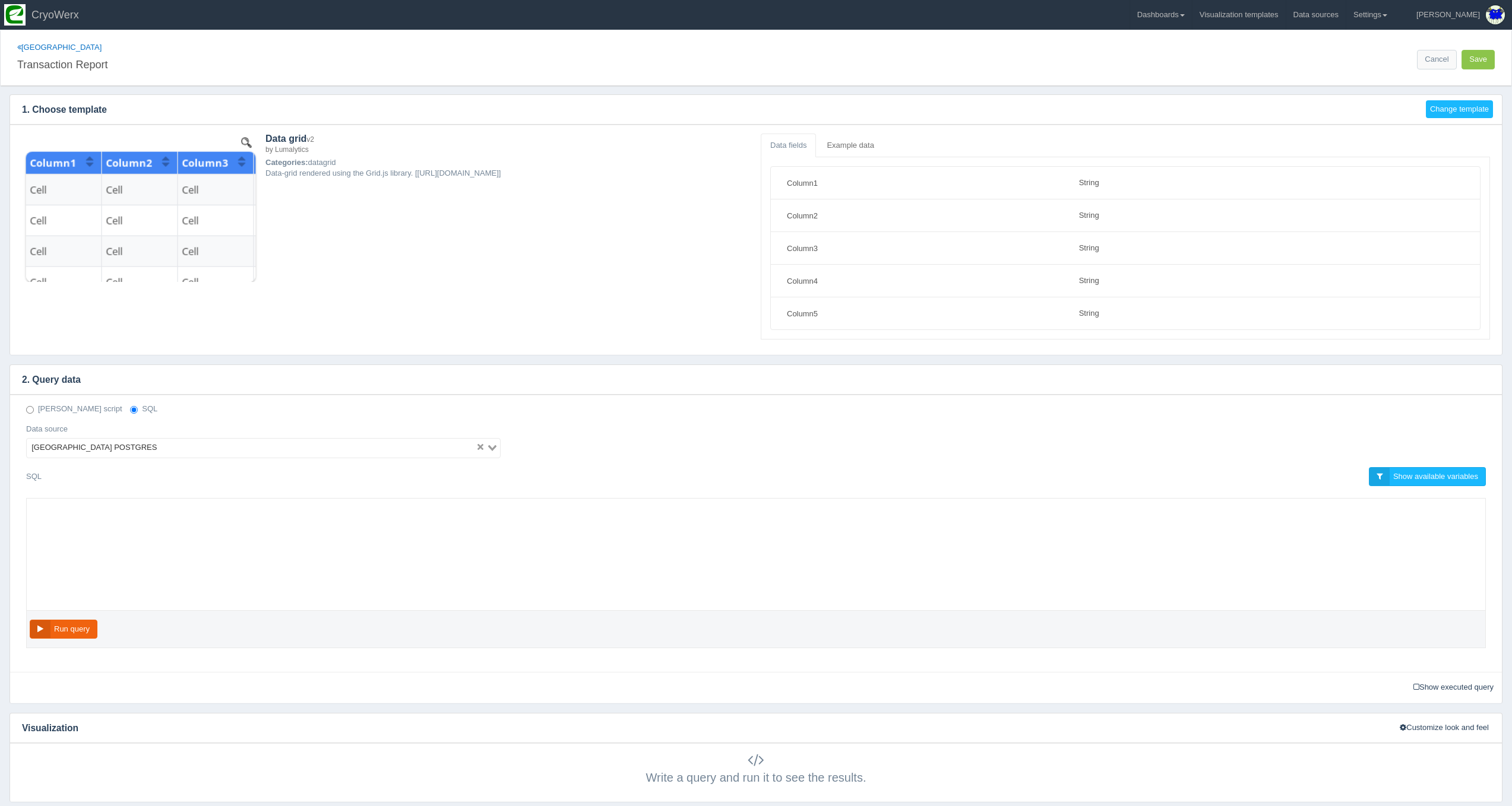
select select "string"
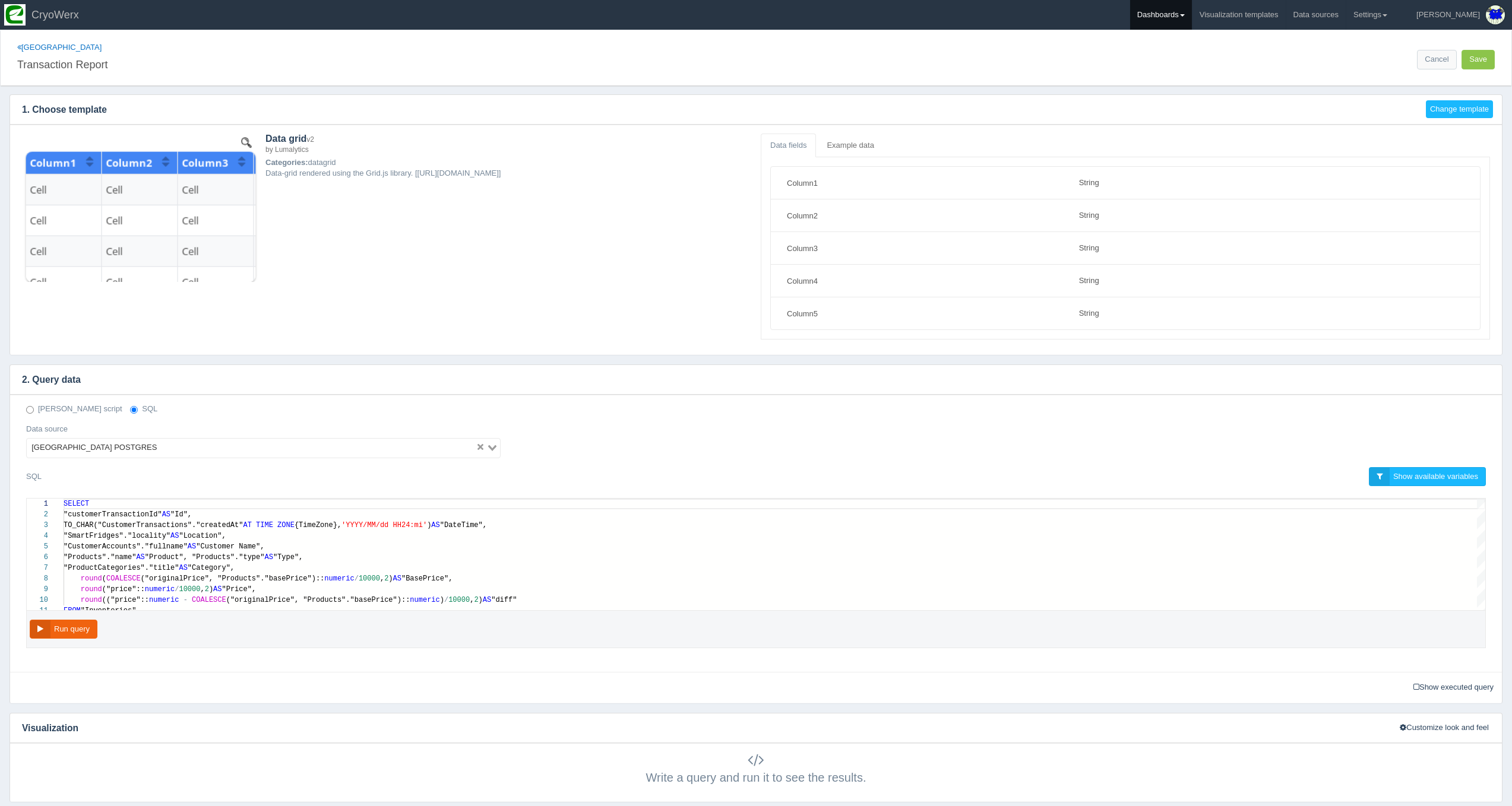
click at [1184, 15] on span at bounding box center [1183, 16] width 5 height 2
click at [1227, 77] on link "CUSA" at bounding box center [1210, 79] width 161 height 23
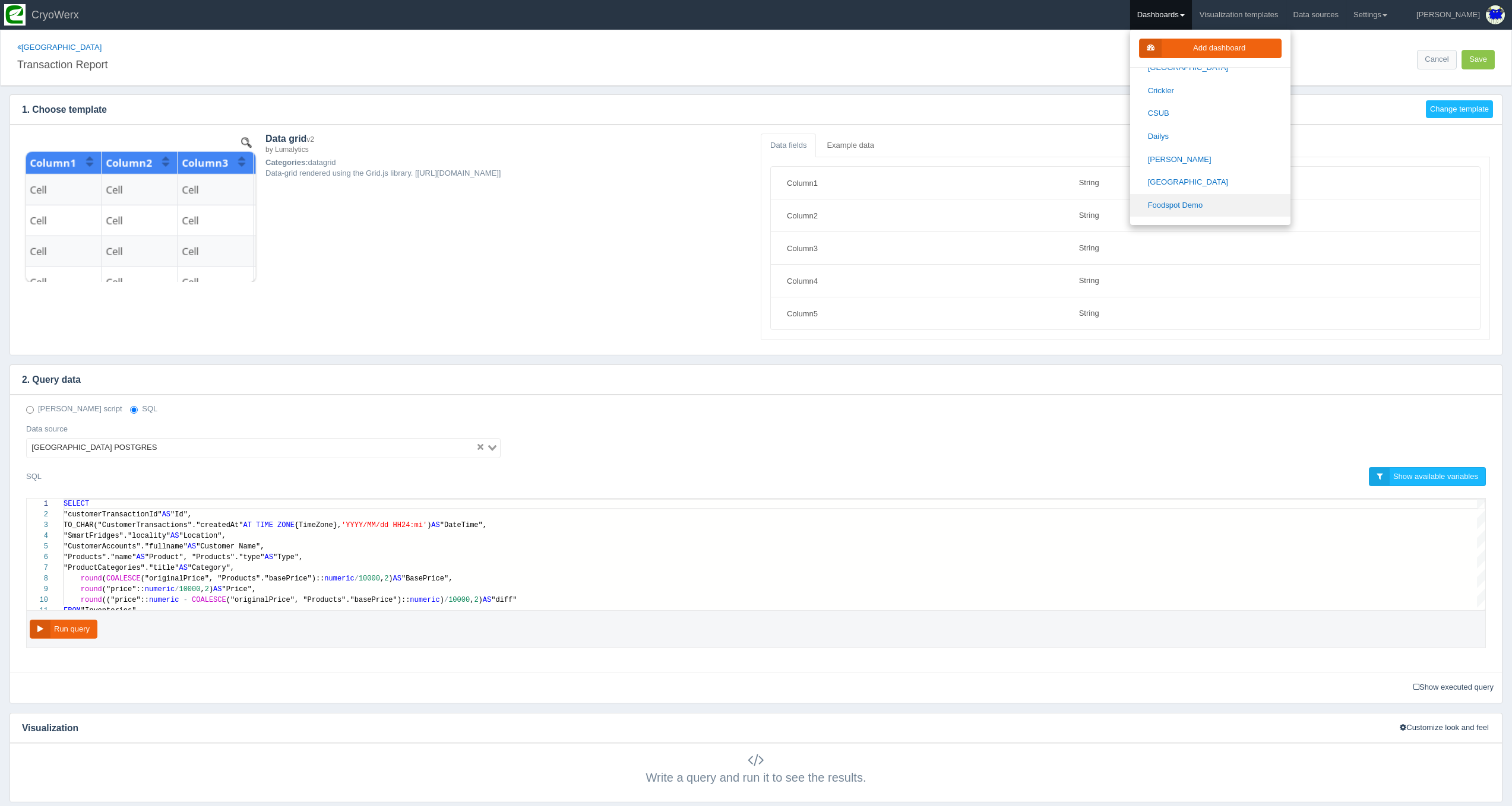
click at [1265, 194] on link "Foodspot Demo" at bounding box center [1210, 206] width 161 height 23
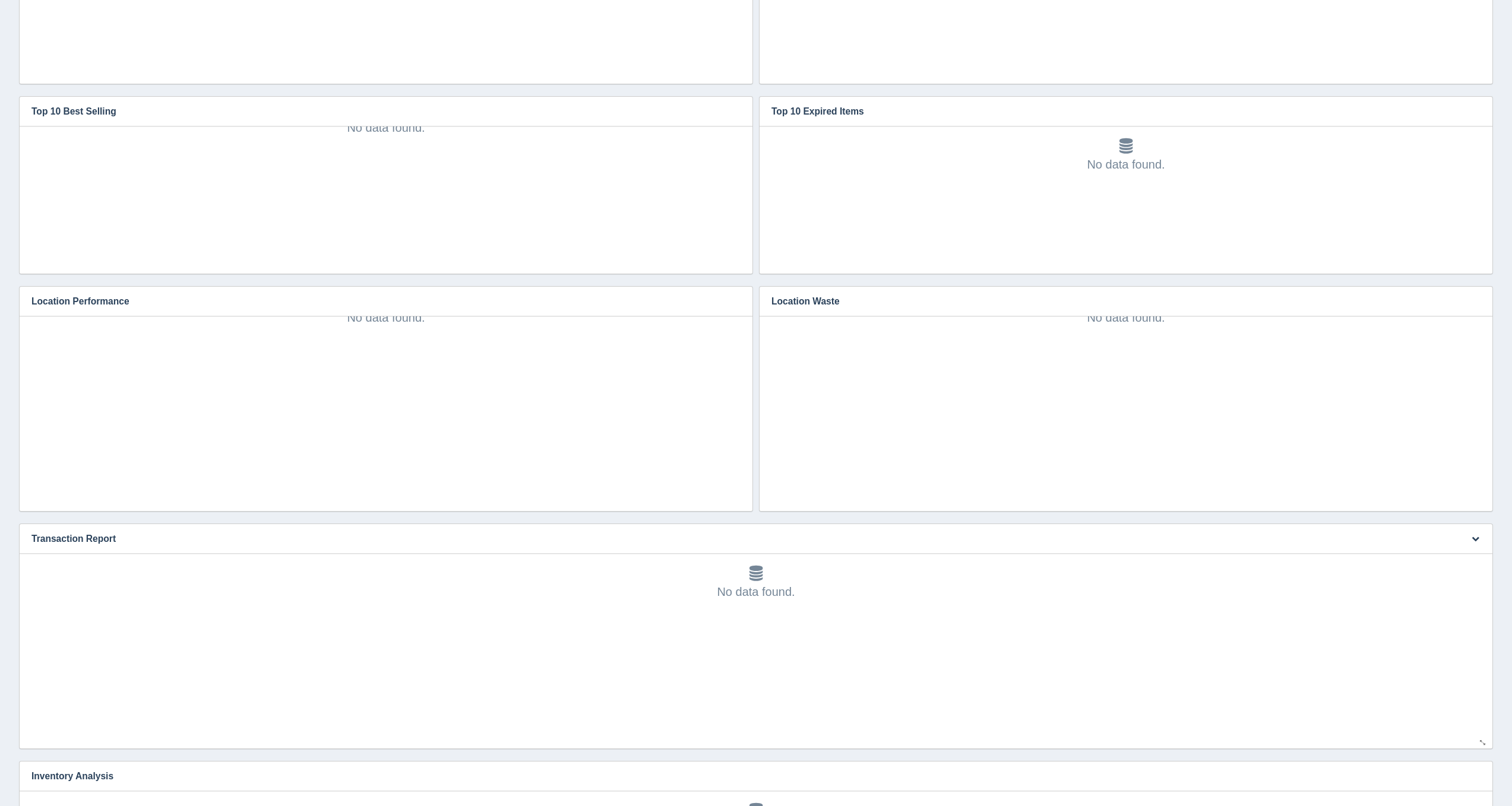
scroll to position [37, 0]
click at [1471, 537] on icon "button" at bounding box center [1475, 539] width 8 height 8
click at [1459, 552] on link "Edit chart" at bounding box center [1436, 557] width 95 height 17
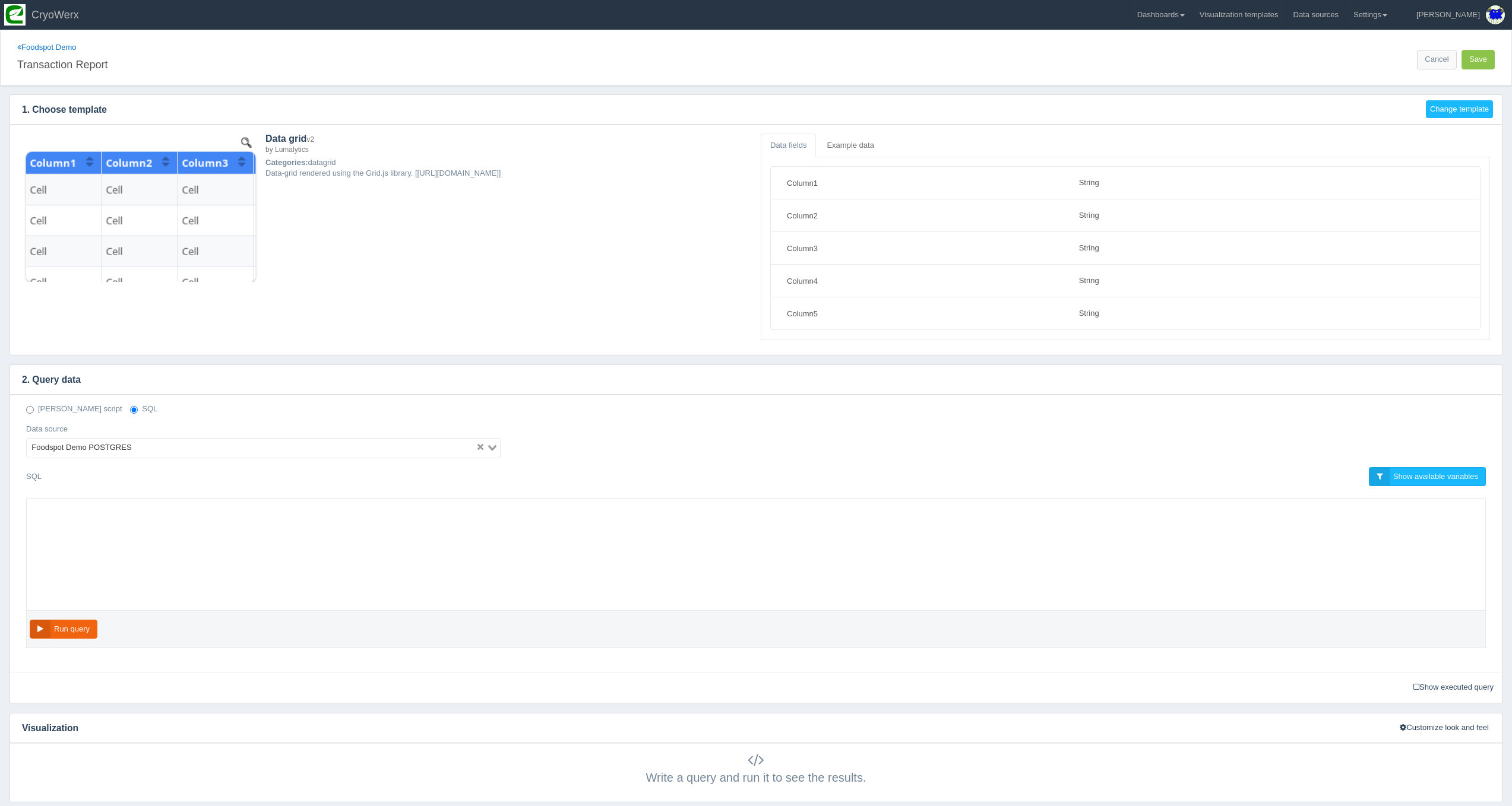
select select "string"
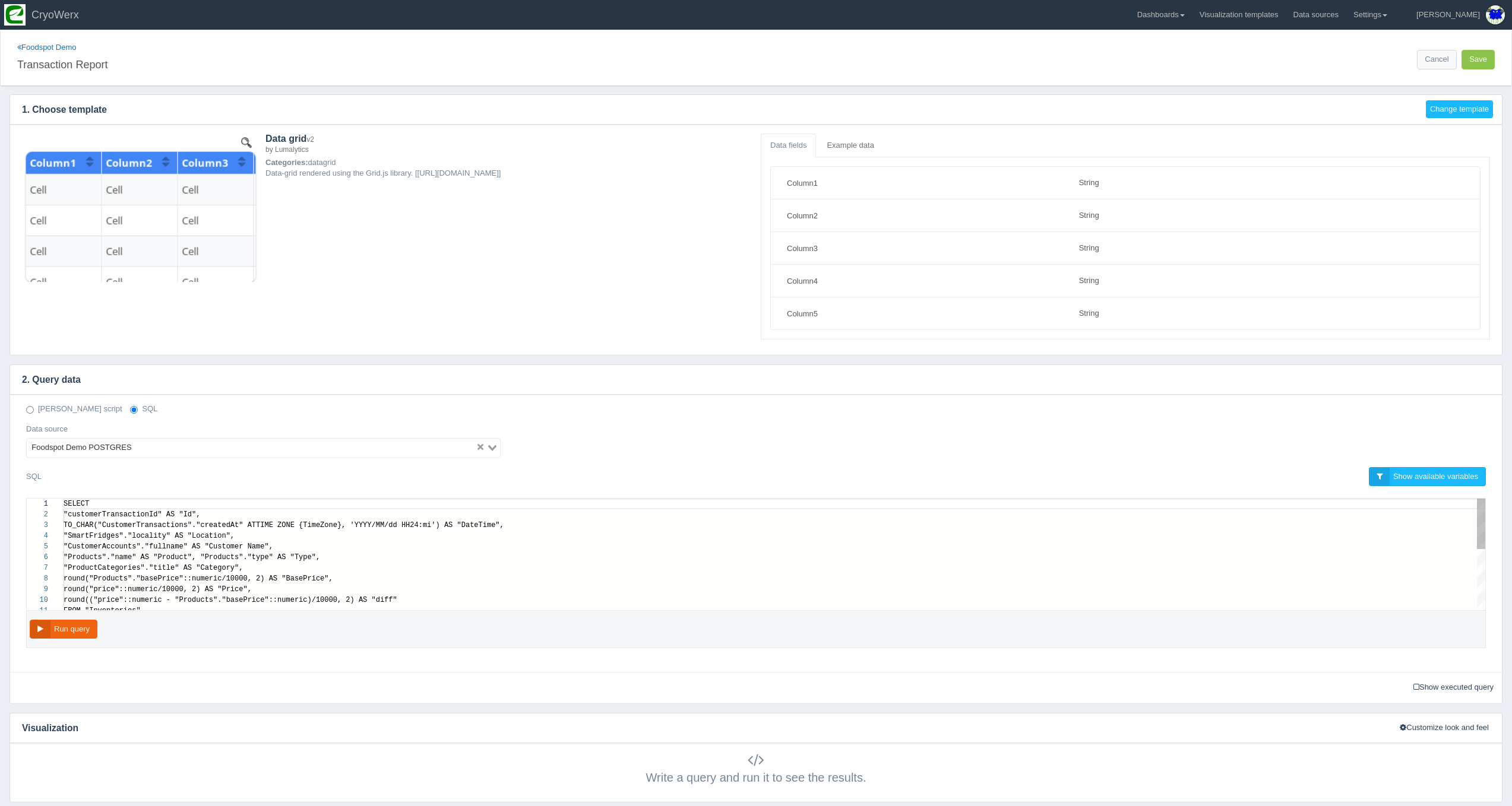
scroll to position [96, 0]
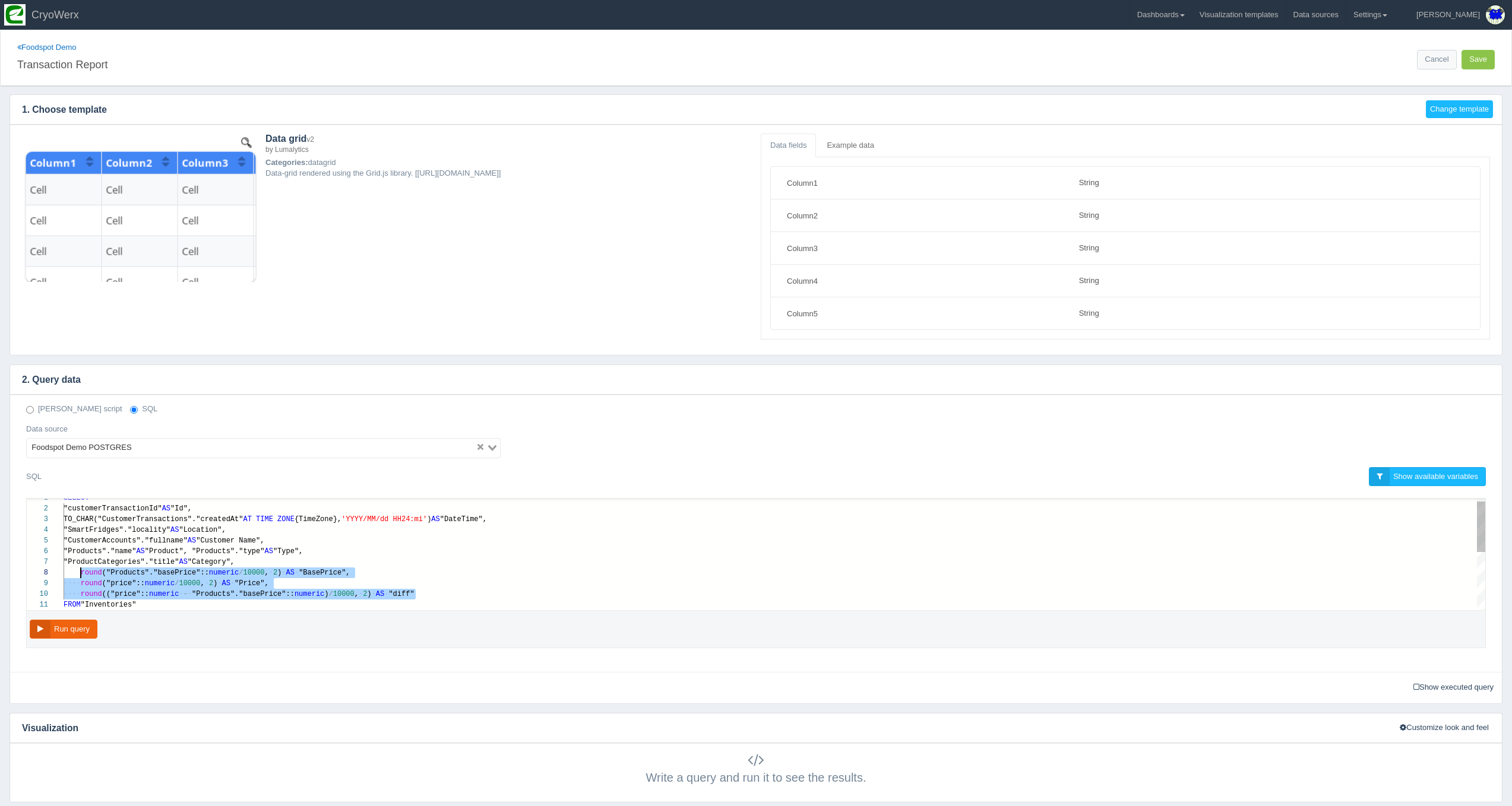
drag, startPoint x: 434, startPoint y: 593, endPoint x: 84, endPoint y: 570, distance: 350.8
paste textarea "MM/dd HH24:mi') AS "DateTime", "SmartFridges"."locality" AS "Location", "Custom…"
type textarea "MM/dd HH24:mi') AS "DateTime", "SmartFridges"."locality" AS "Location", "Custom…"
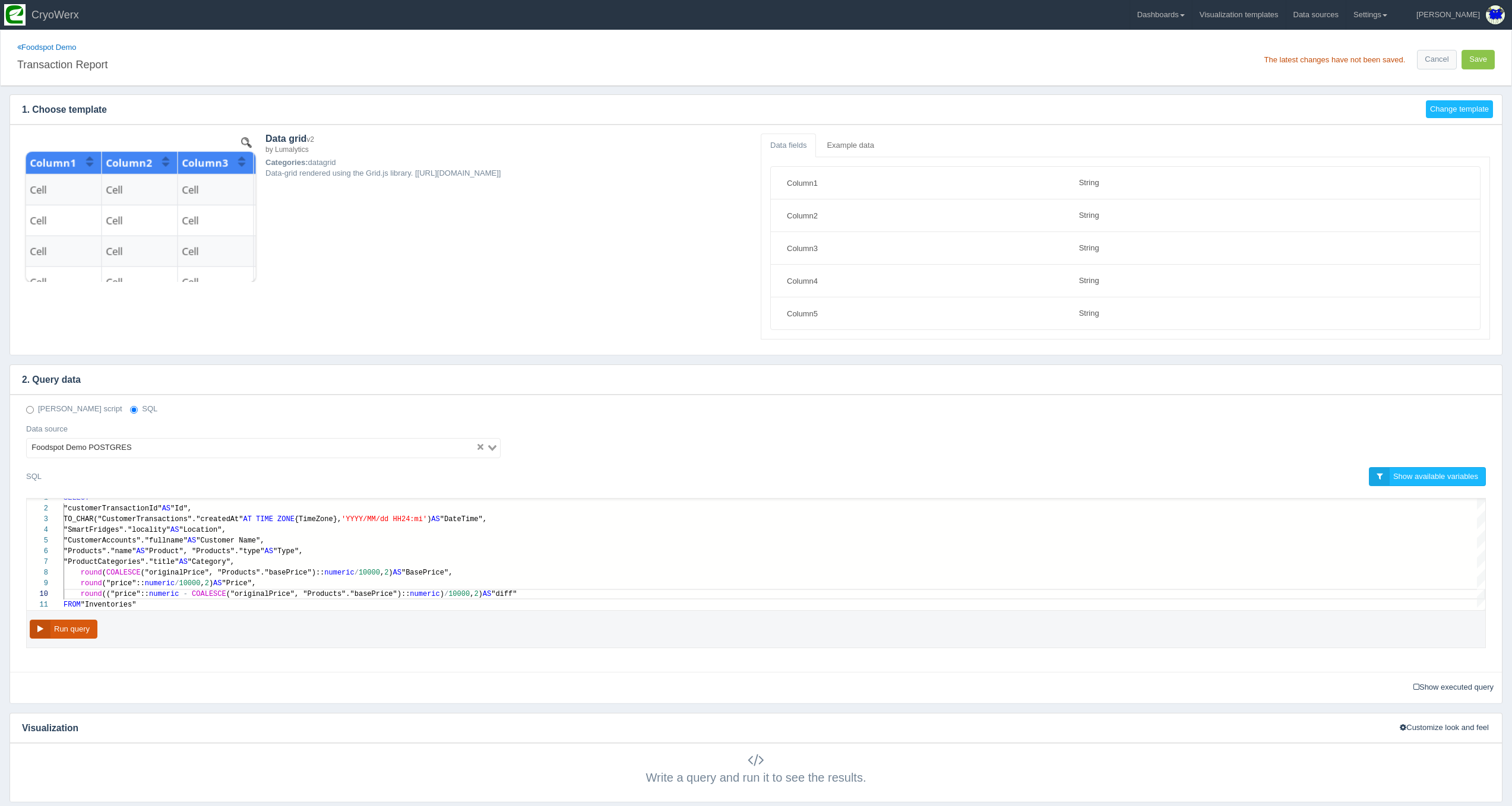
click at [91, 626] on button "Run query" at bounding box center [63, 629] width 68 height 20
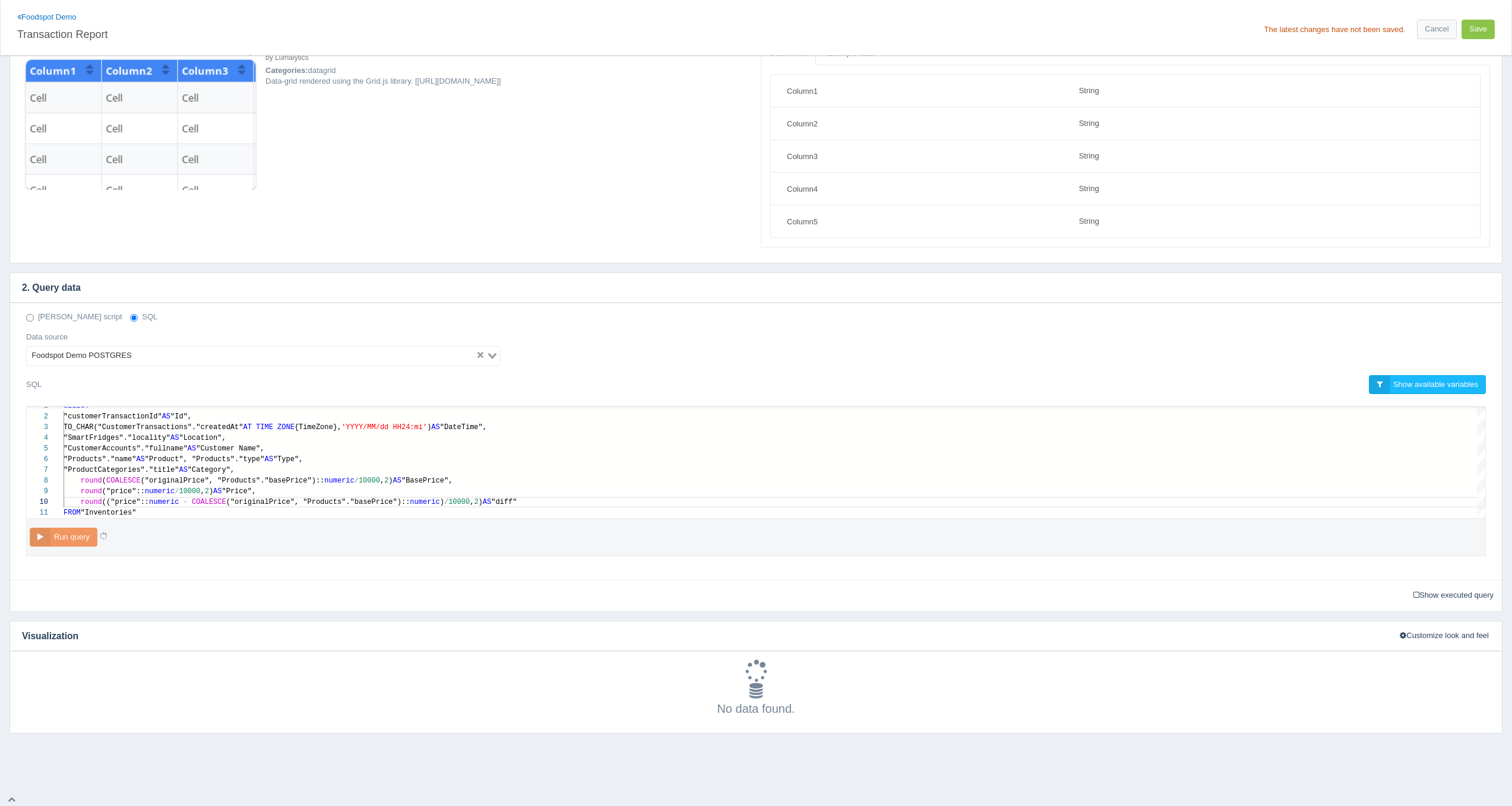
scroll to position [69, 0]
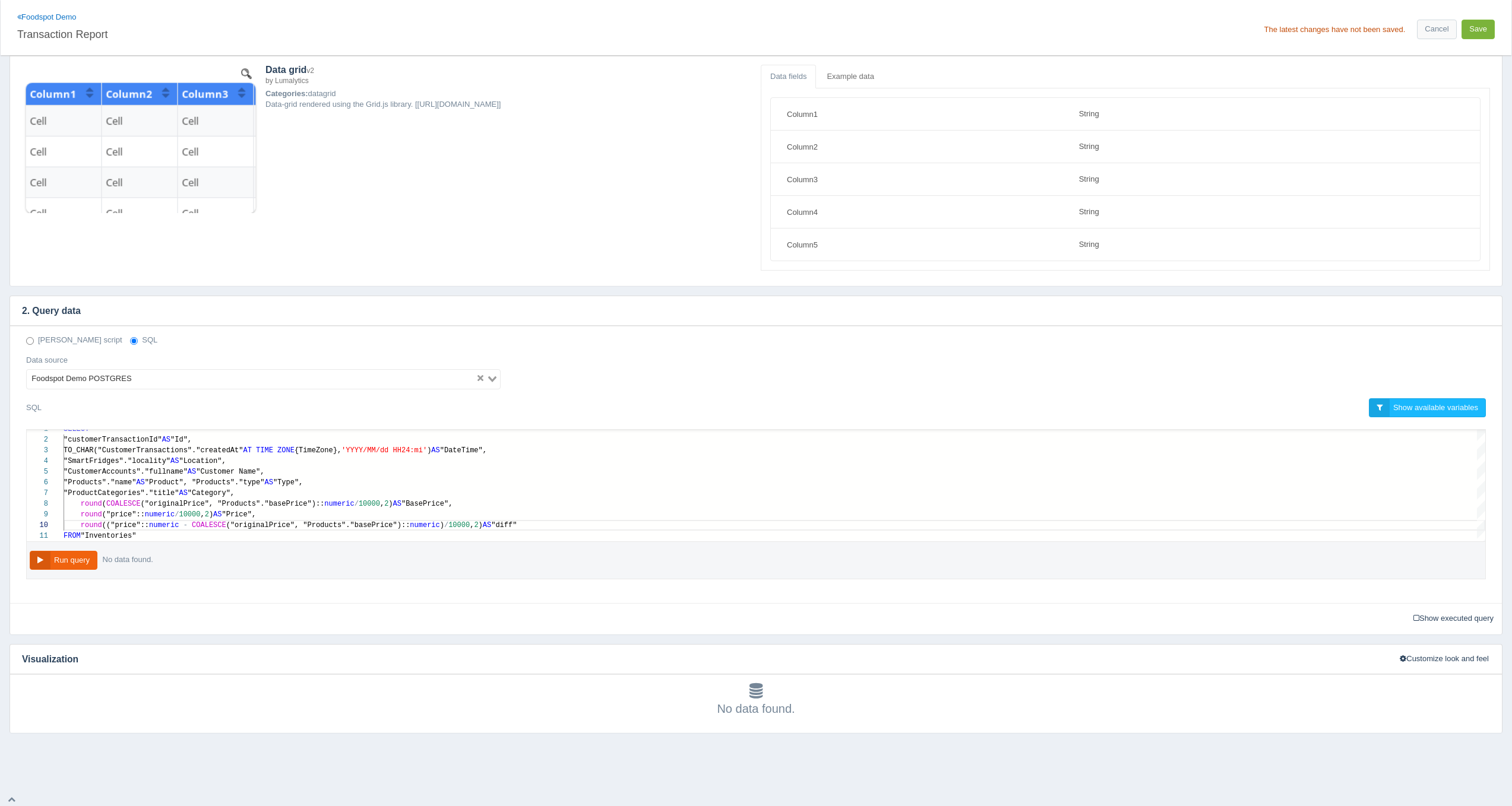
click at [1474, 32] on button "Save" at bounding box center [1478, 29] width 33 height 20
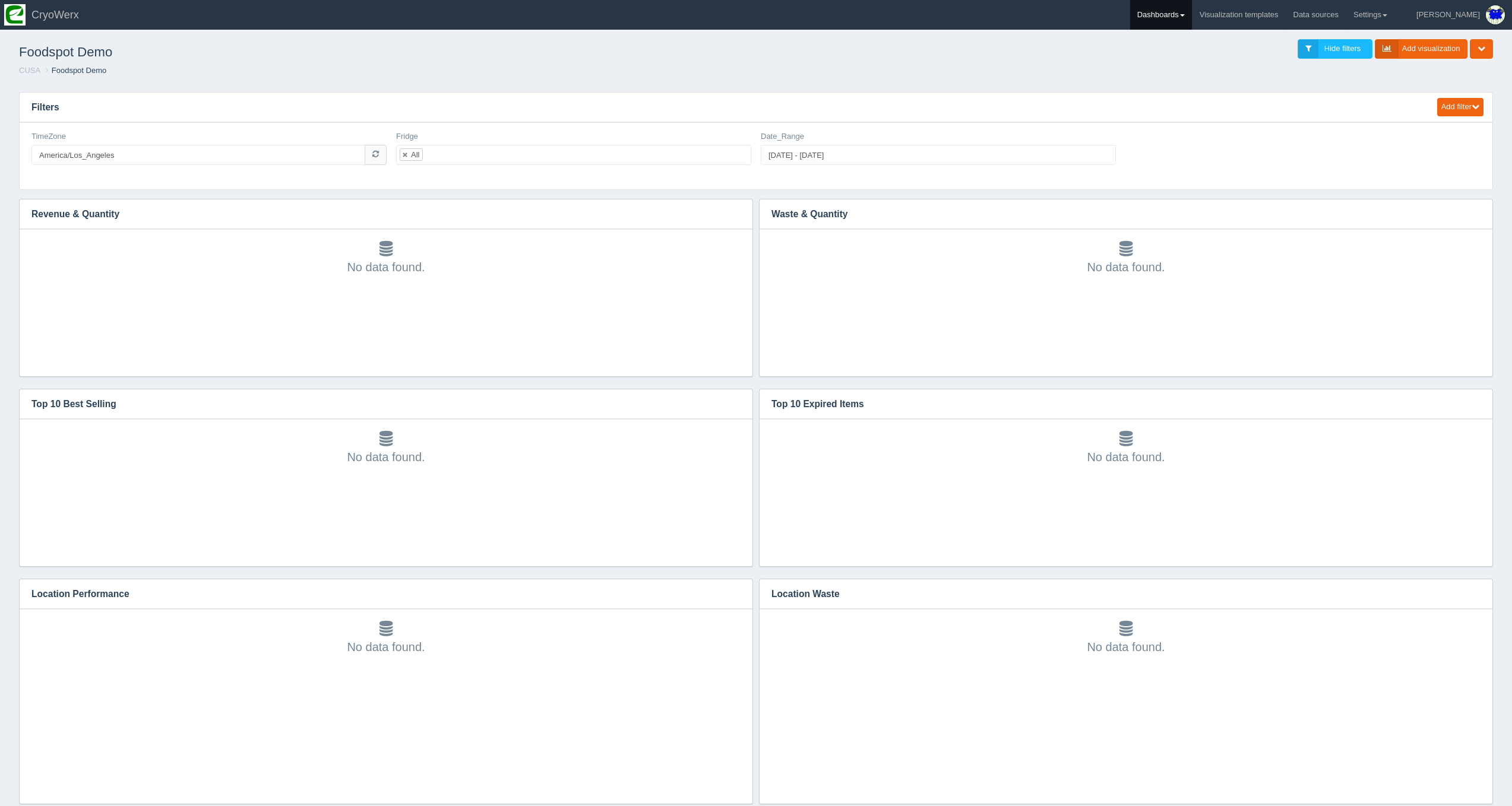
click at [1192, 25] on link "Dashboards" at bounding box center [1161, 14] width 62 height 29
click at [1200, 70] on link "CUSA" at bounding box center [1210, 79] width 161 height 23
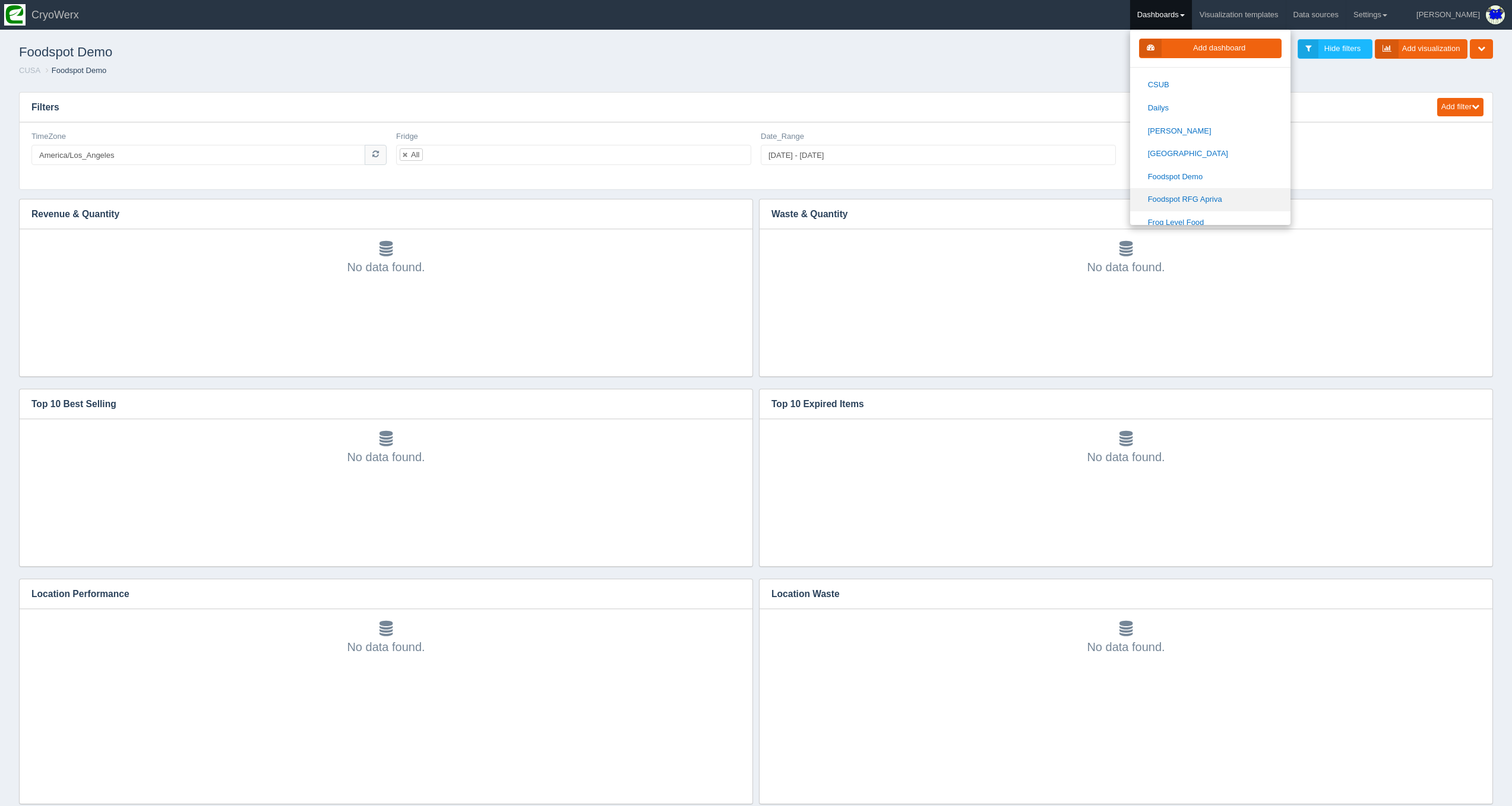
scroll to position [316, 0]
click at [1204, 191] on link "Foodspot RFG Apriva" at bounding box center [1210, 197] width 161 height 23
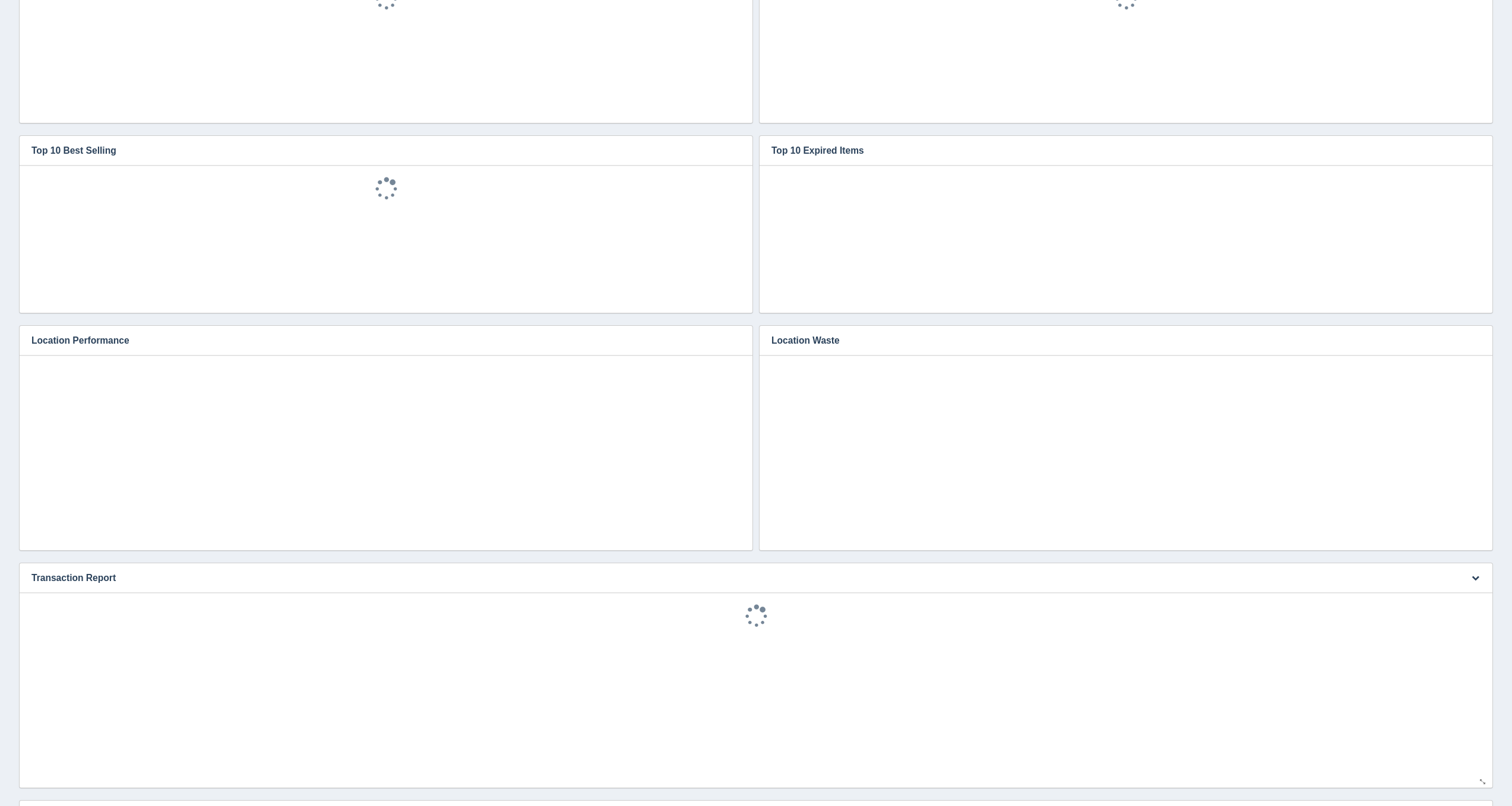
click at [1484, 576] on div "Edit chart Delete chart Download CSV" at bounding box center [1474, 578] width 36 height 29
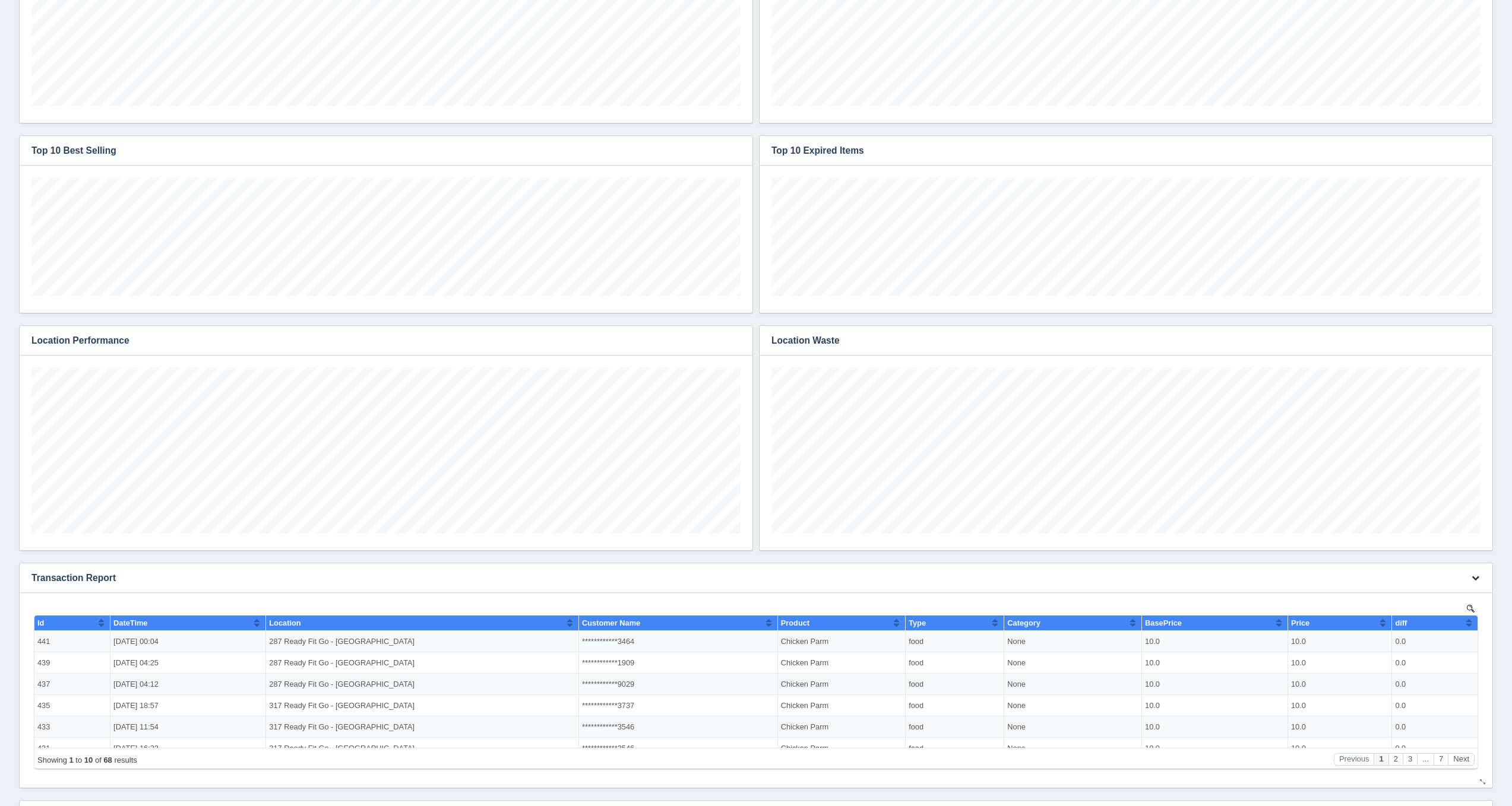
click at [1476, 578] on icon "button" at bounding box center [1475, 578] width 8 height 8
click at [1460, 591] on link "Edit chart" at bounding box center [1436, 596] width 95 height 17
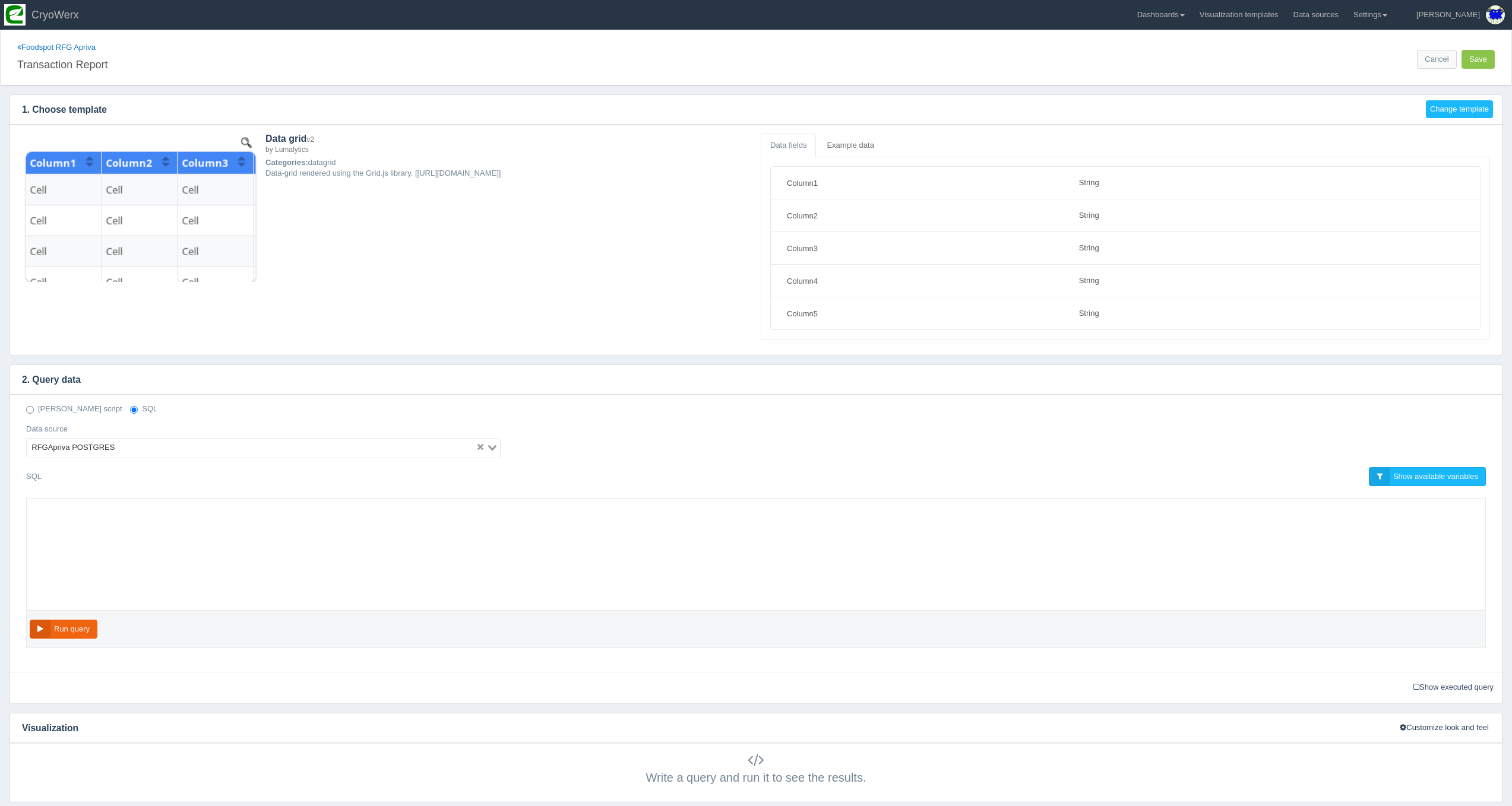
select select "string"
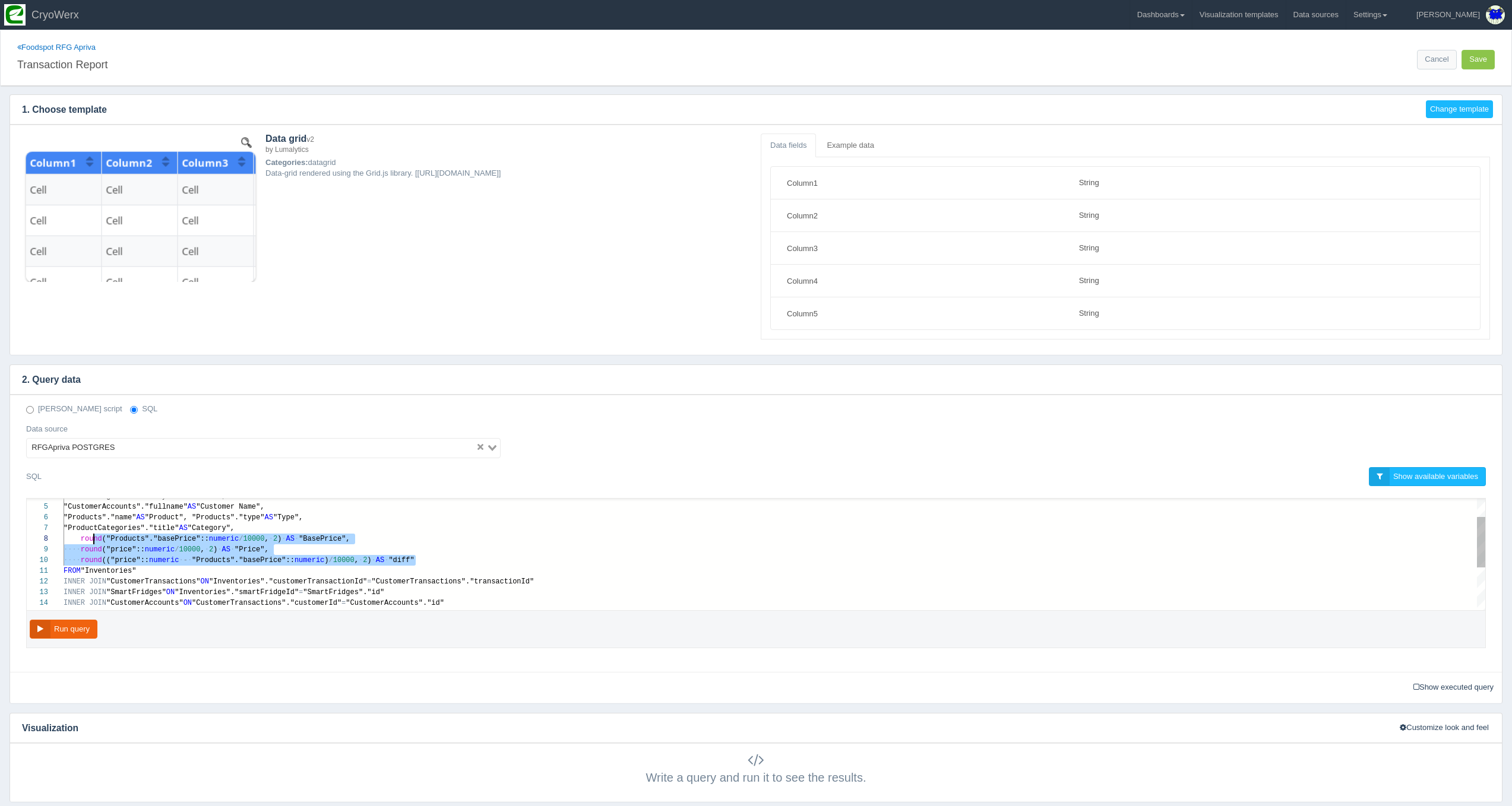
scroll to position [75, 17]
drag, startPoint x: 428, startPoint y: 558, endPoint x: 80, endPoint y: 533, distance: 348.9
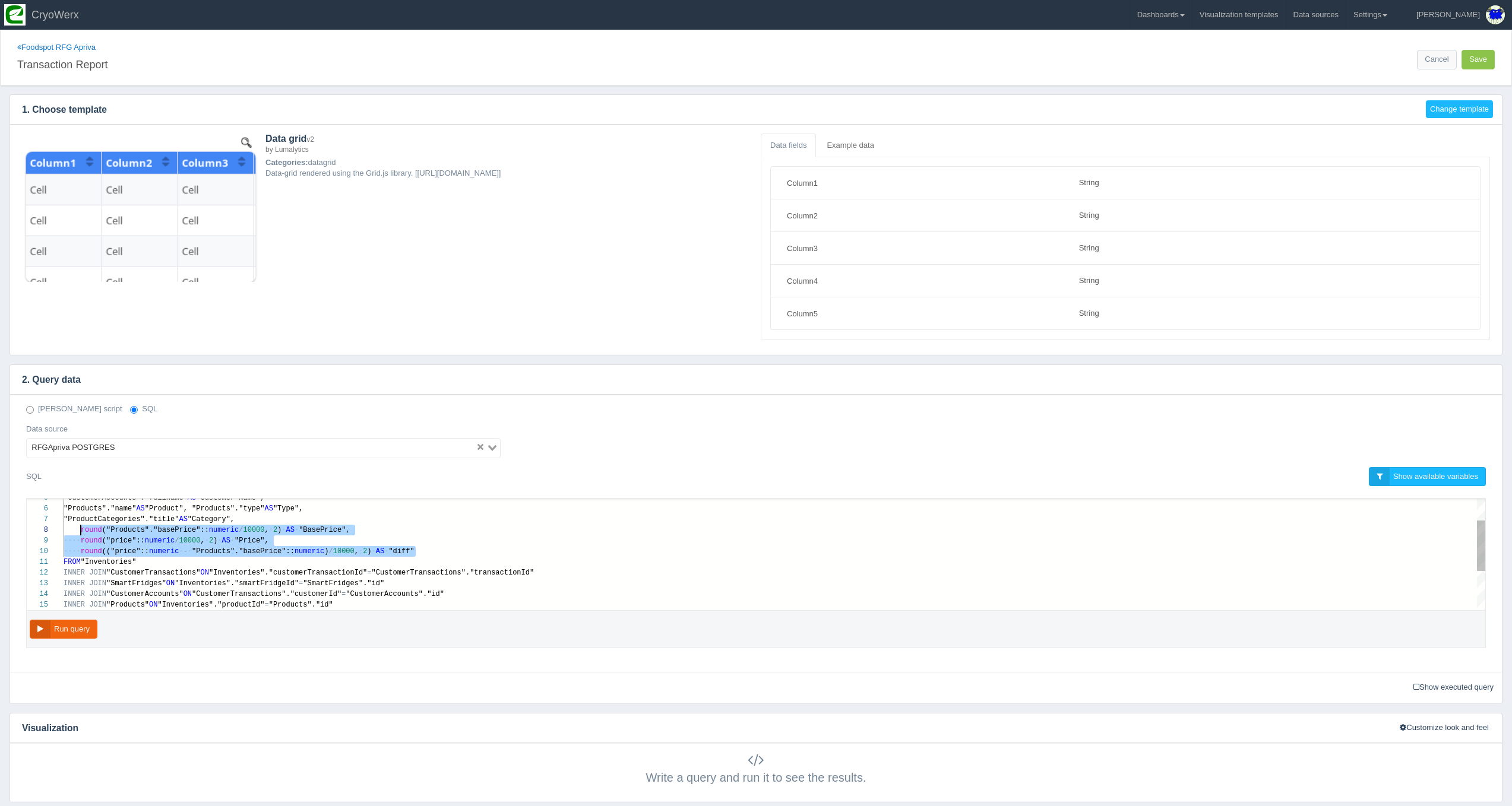
paste textarea "MM/dd HH24:mi') AS "DateTime", "SmartFridges"."locality" AS "Location", "Custom…"
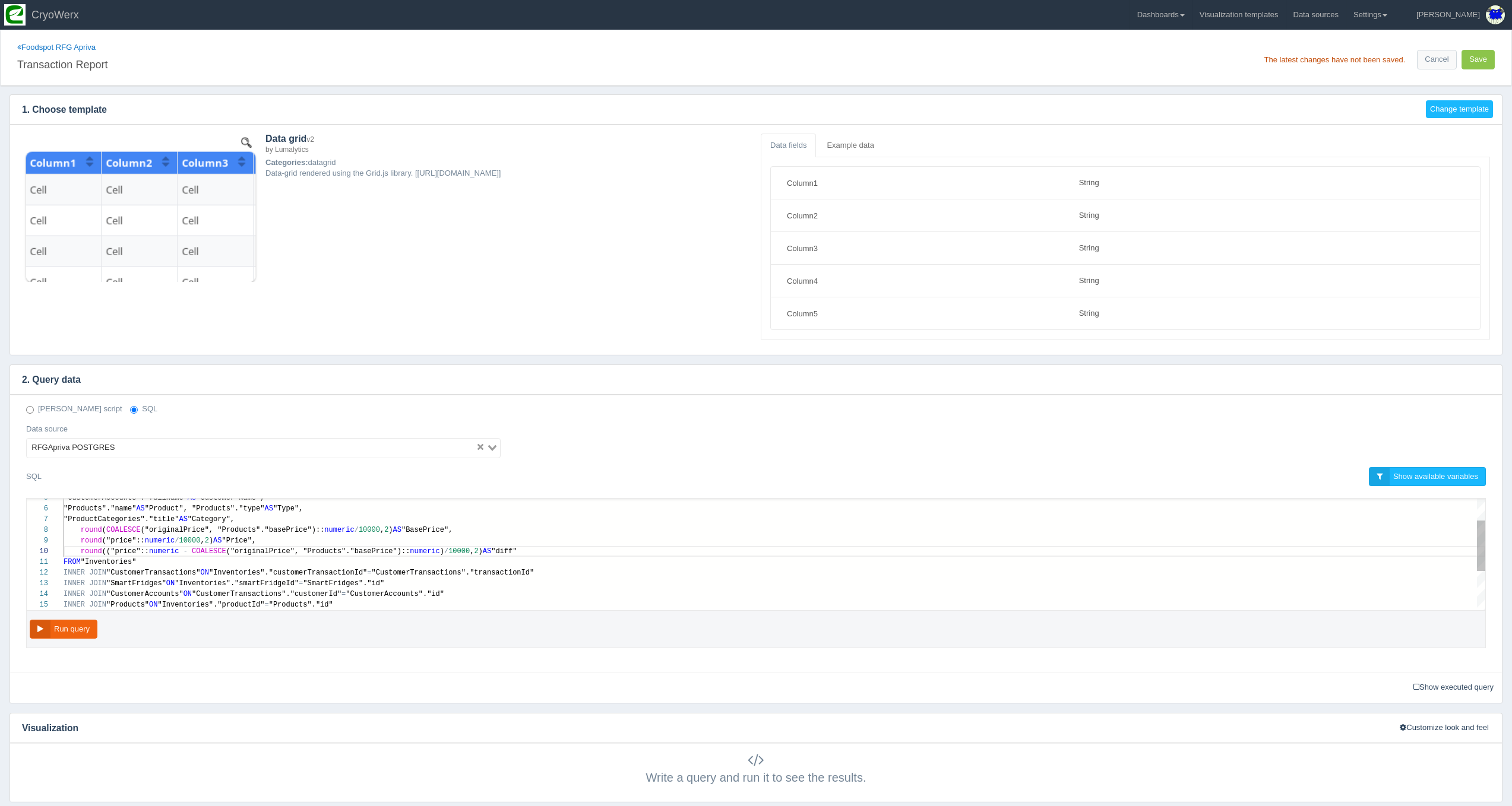
type textarea "FROM "Inventories" INNER JOIN "CustomerTransactions" ON "Inventories"."customer…"
click at [298, 561] on div "FROM "Inventories"" at bounding box center [774, 562] width 1422 height 11
click at [82, 629] on button "Run query" at bounding box center [63, 629] width 68 height 20
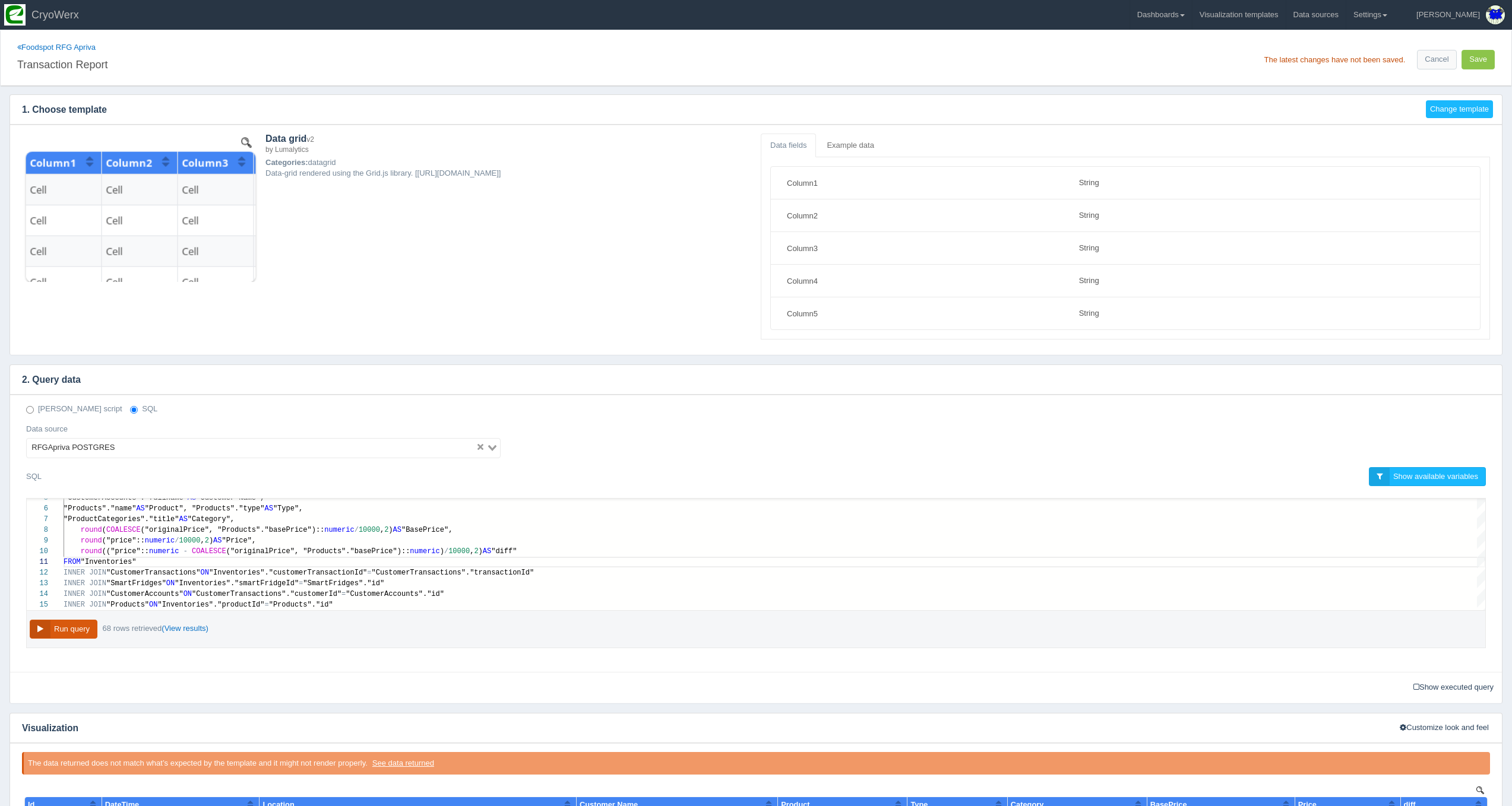
scroll to position [0, 0]
click at [86, 628] on button "Run query" at bounding box center [63, 629] width 68 height 20
click at [1481, 51] on button "Save" at bounding box center [1478, 60] width 33 height 20
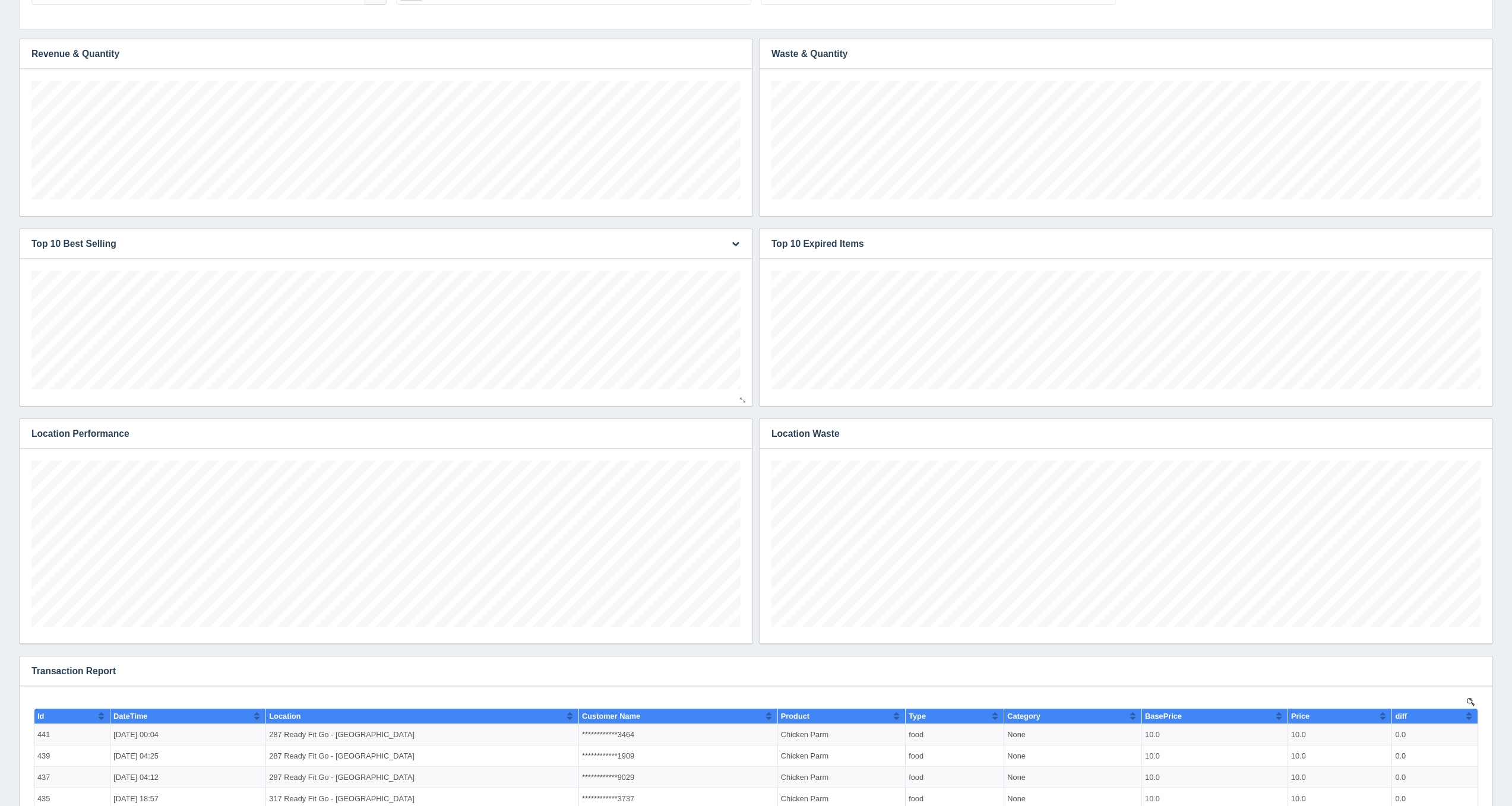
scroll to position [505, 0]
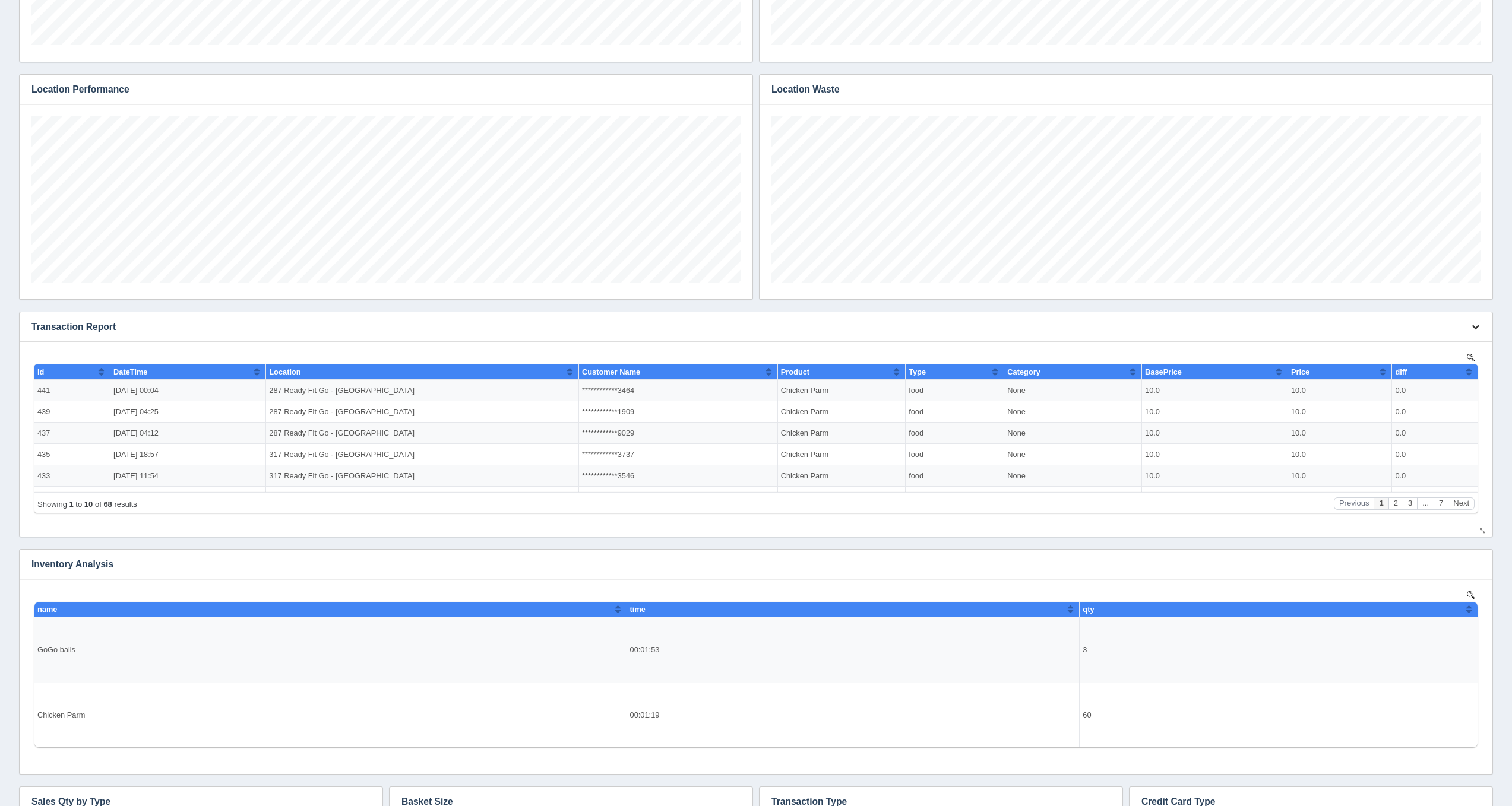
click at [1474, 334] on button "button" at bounding box center [1475, 327] width 16 height 19
click at [1468, 345] on link "Edit chart" at bounding box center [1436, 344] width 95 height 17
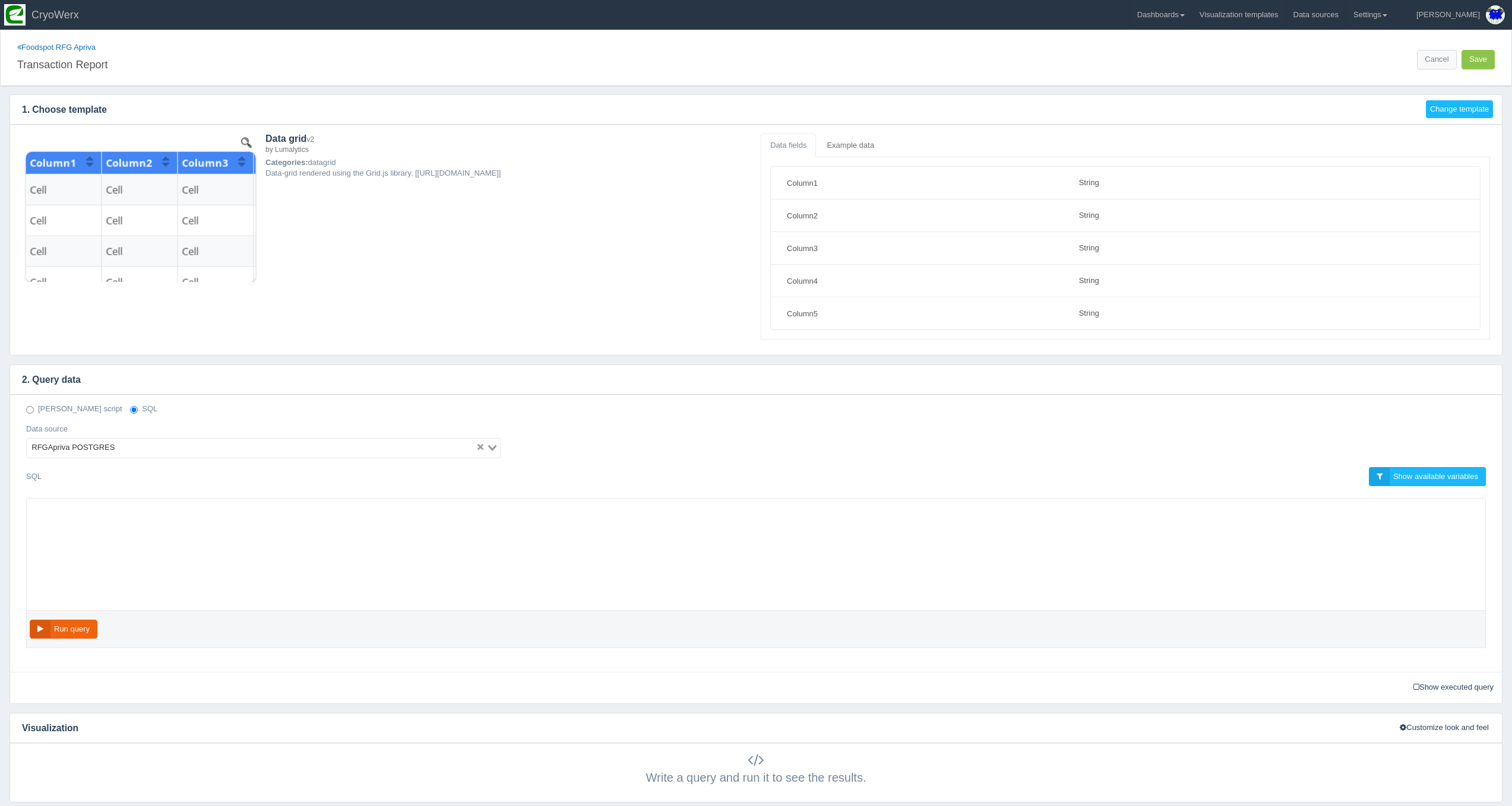
select select "string"
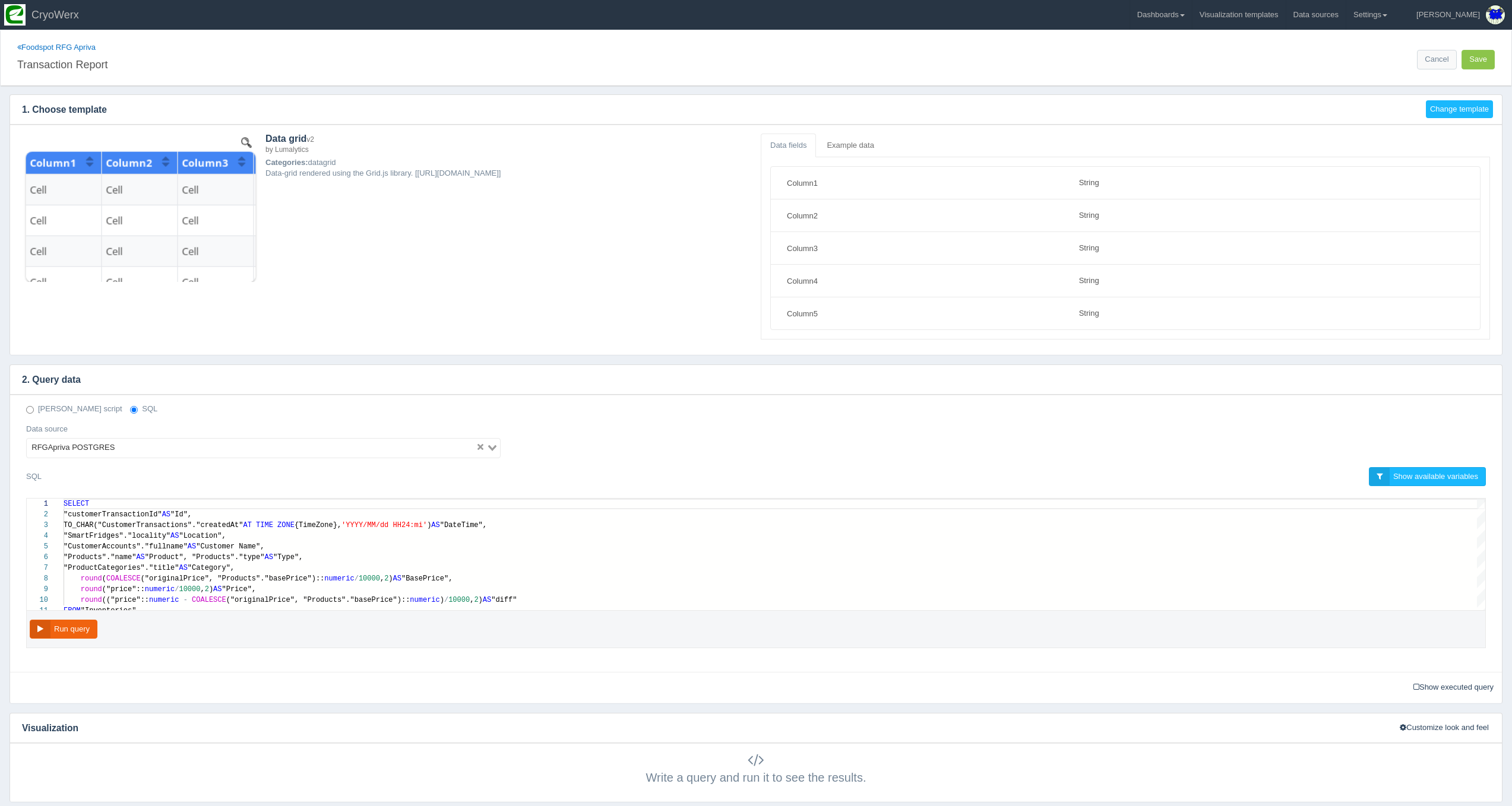
scroll to position [85, 0]
drag, startPoint x: 1195, startPoint y: 23, endPoint x: 1204, endPoint y: 41, distance: 20.1
click at [1192, 23] on link "Dashboards" at bounding box center [1161, 14] width 62 height 29
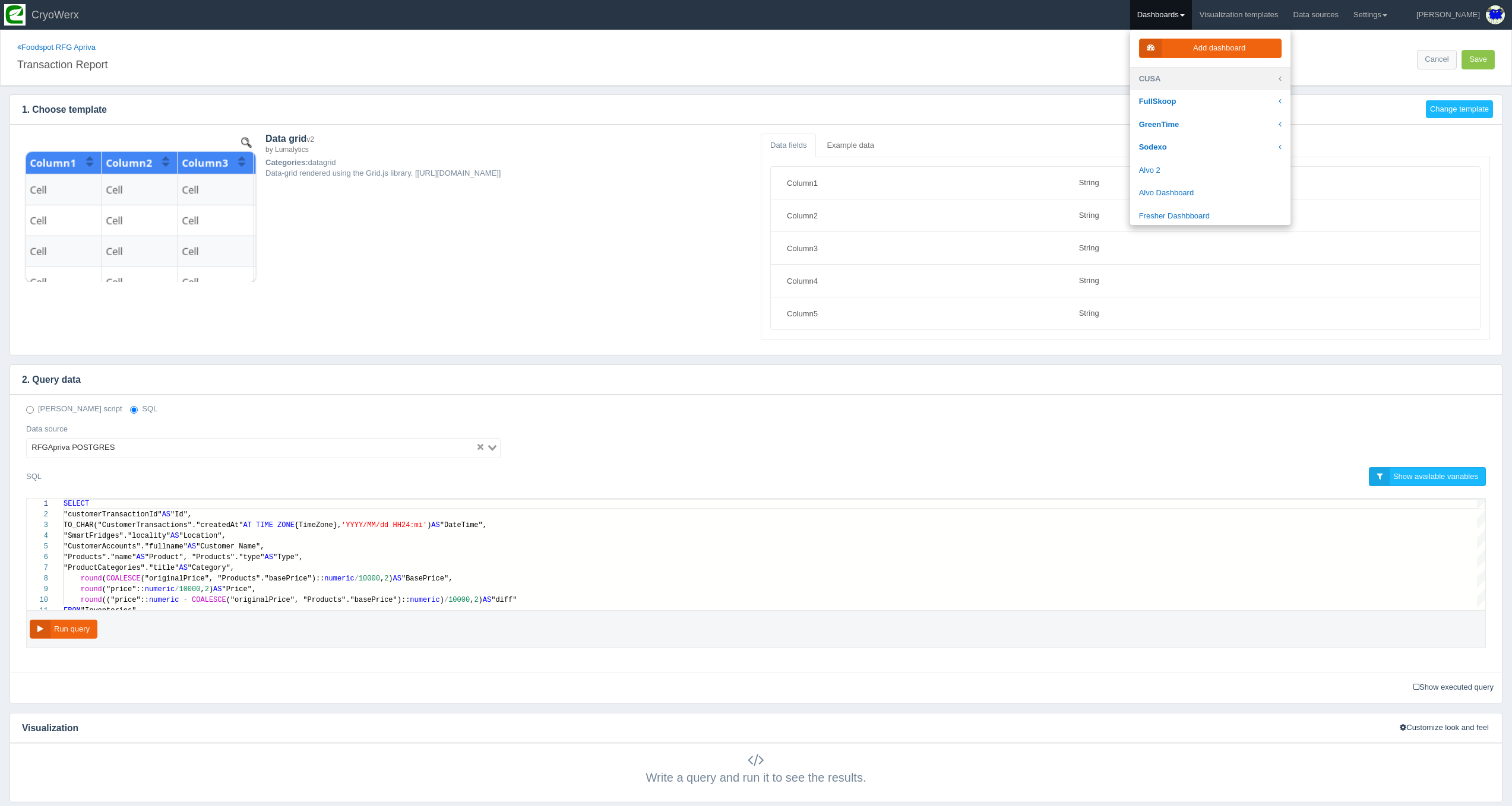
click at [1213, 77] on link "CUSA" at bounding box center [1210, 79] width 161 height 23
click at [1252, 168] on link "Frog Level Food" at bounding box center [1210, 174] width 161 height 23
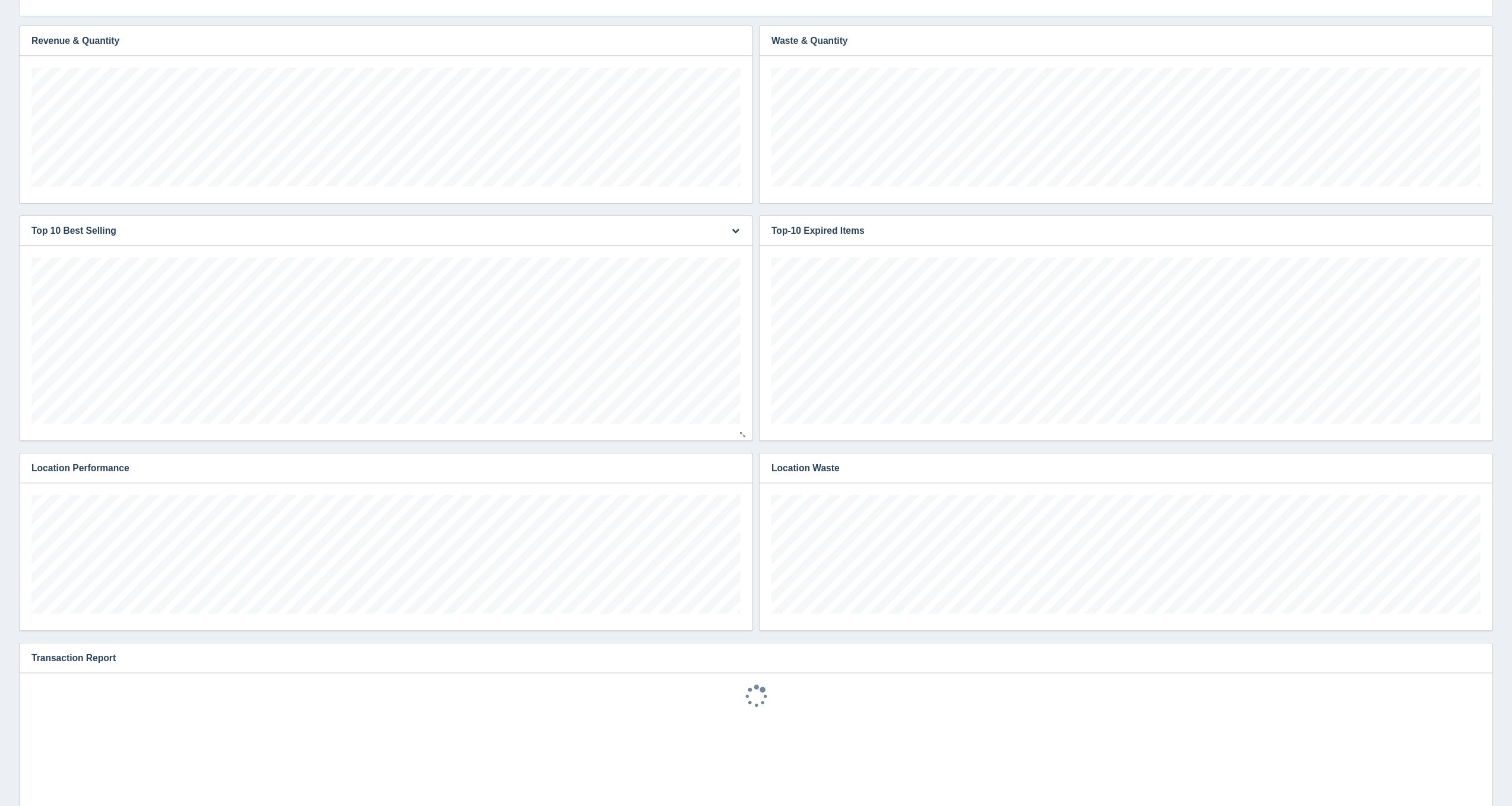
scroll to position [166, 709]
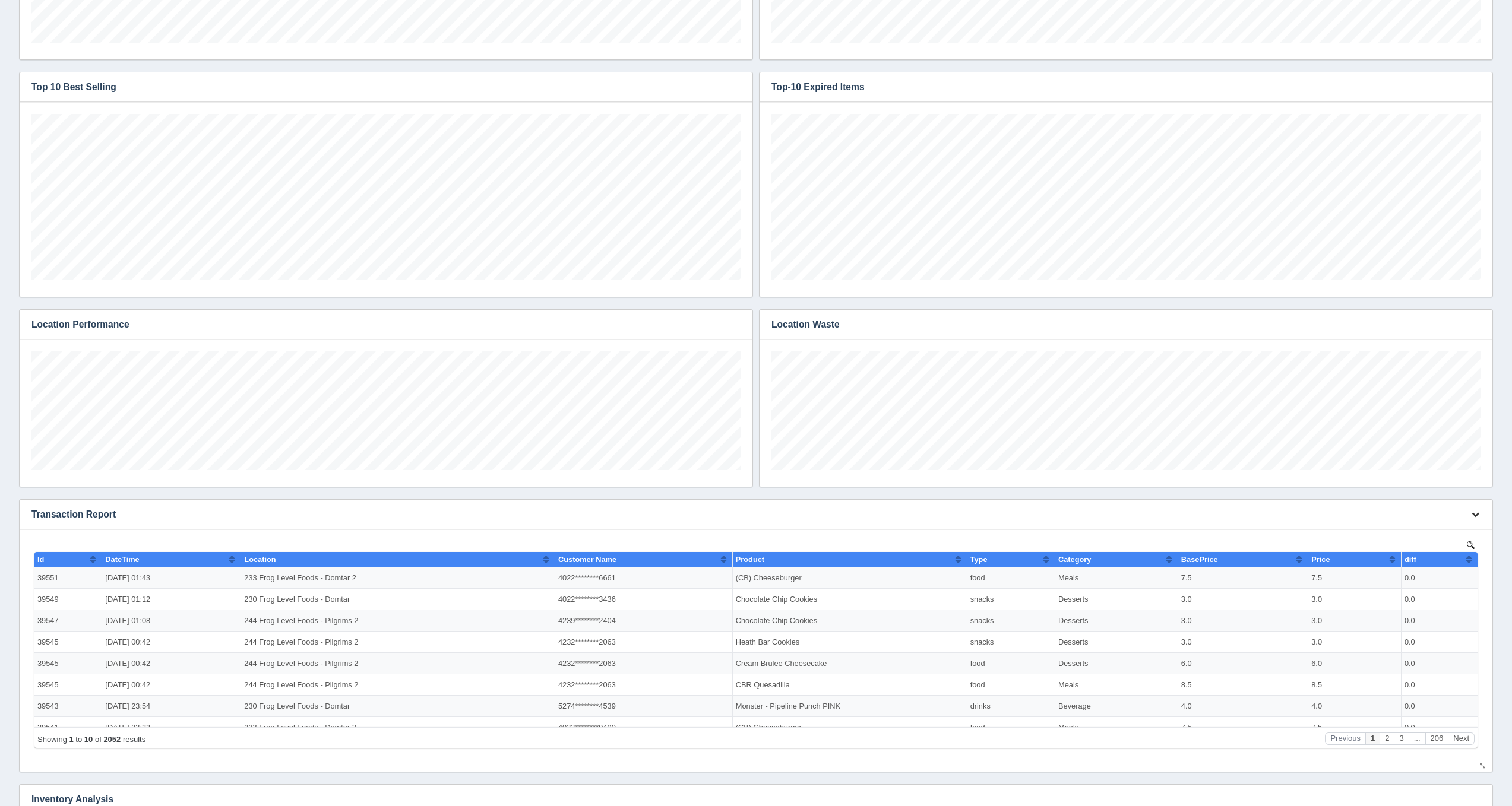
click at [1474, 517] on icon "button" at bounding box center [1475, 514] width 8 height 8
click at [1457, 527] on link "Edit chart" at bounding box center [1436, 532] width 95 height 17
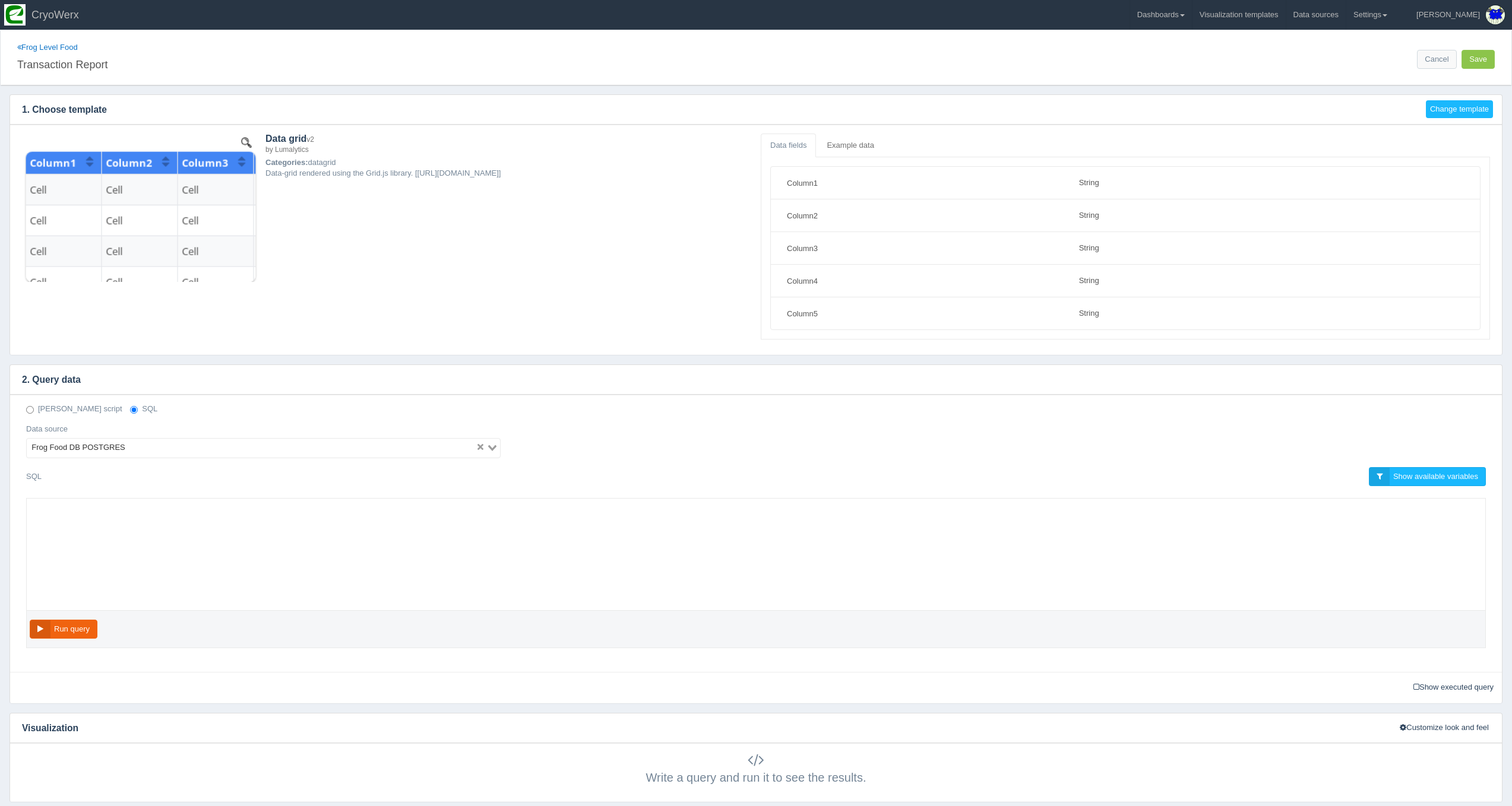
select select "string"
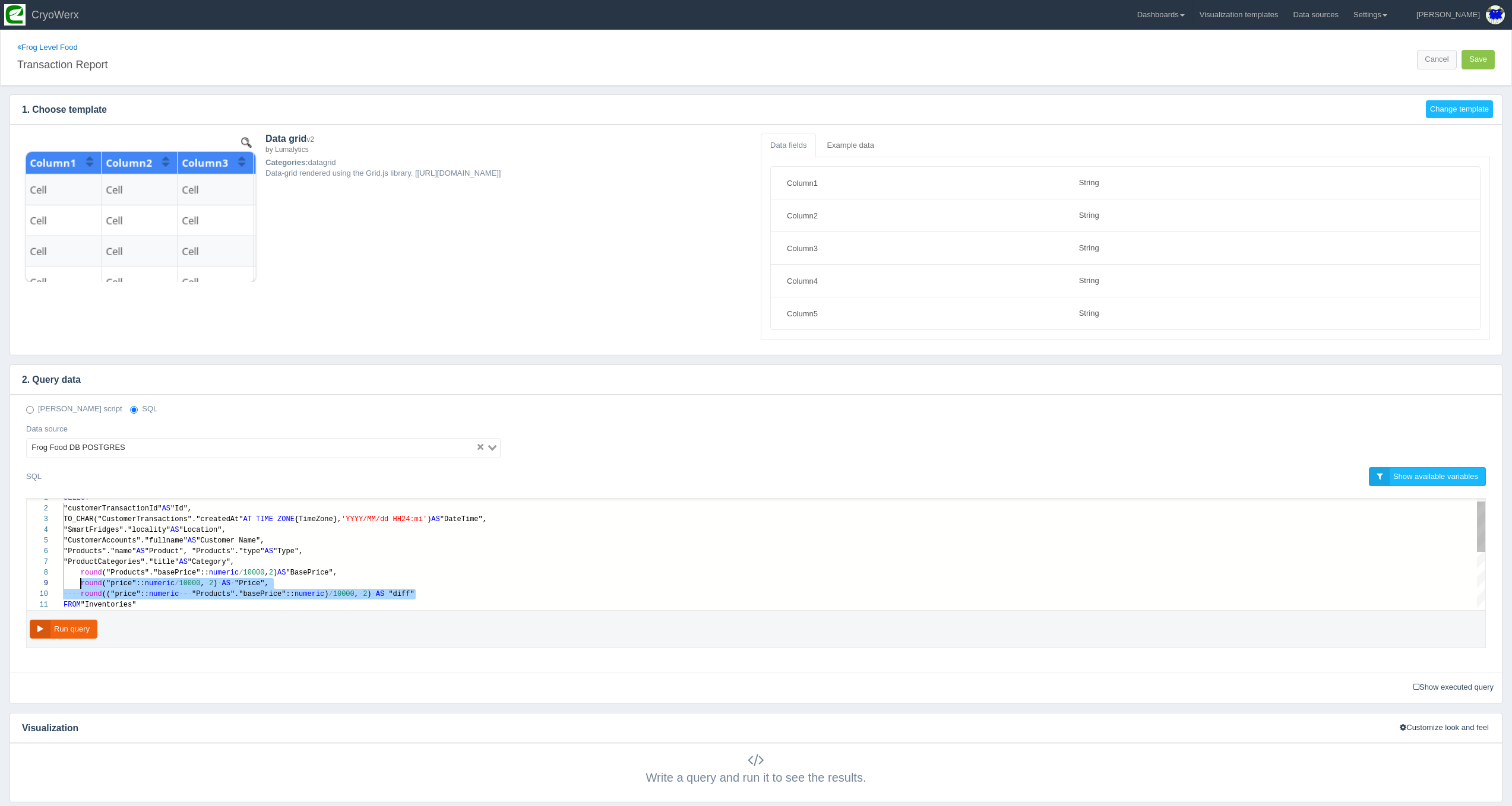
scroll to position [75, 17]
drag, startPoint x: 429, startPoint y: 593, endPoint x: 80, endPoint y: 575, distance: 349.5
paste textarea "MM/dd HH24:mi') AS "DateTime", "SmartFridges"."locality" AS "Location", "Custom…"
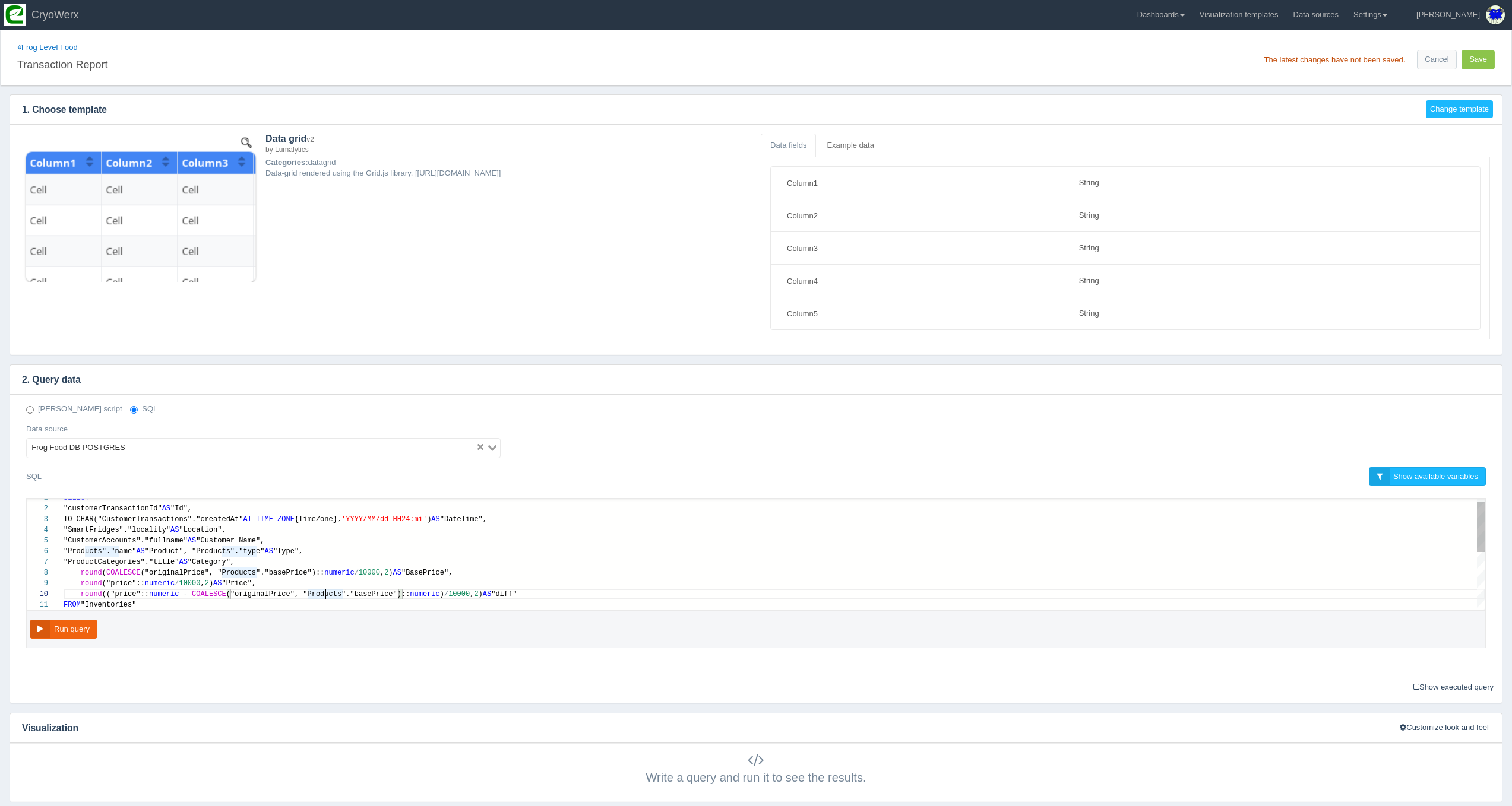
type textarea "SELECT "customerTransactionId" AS "Id", TO_CHAR("CustomerTransactions"."created…"
drag, startPoint x: 174, startPoint y: 569, endPoint x: 196, endPoint y: 570, distance: 22.0
click at [175, 569] on div "1 2 3 4 5 6 7 8 9 10 11 SELECT "customerTransactionId" AS "Id", TO_CHAR("Custom…" at bounding box center [756, 555] width 1458 height 112
click at [234, 572] on span "("originalPrice", "Products"."basePrice")::" at bounding box center [233, 573] width 184 height 8
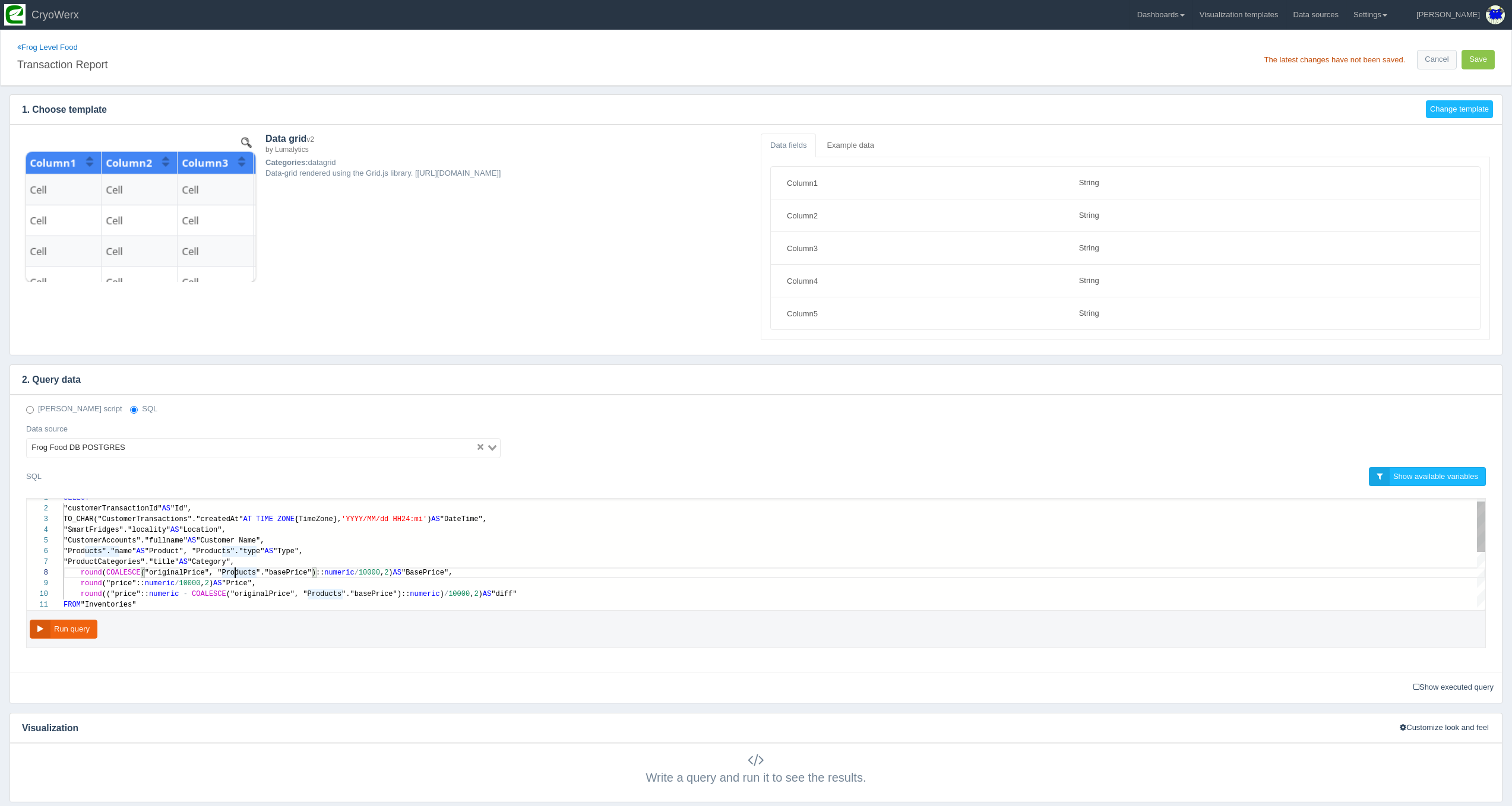
click at [287, 573] on span "("originalPrice", "Products"."basePrice")::" at bounding box center [233, 573] width 184 height 8
click at [84, 626] on button "Run query" at bounding box center [63, 629] width 68 height 20
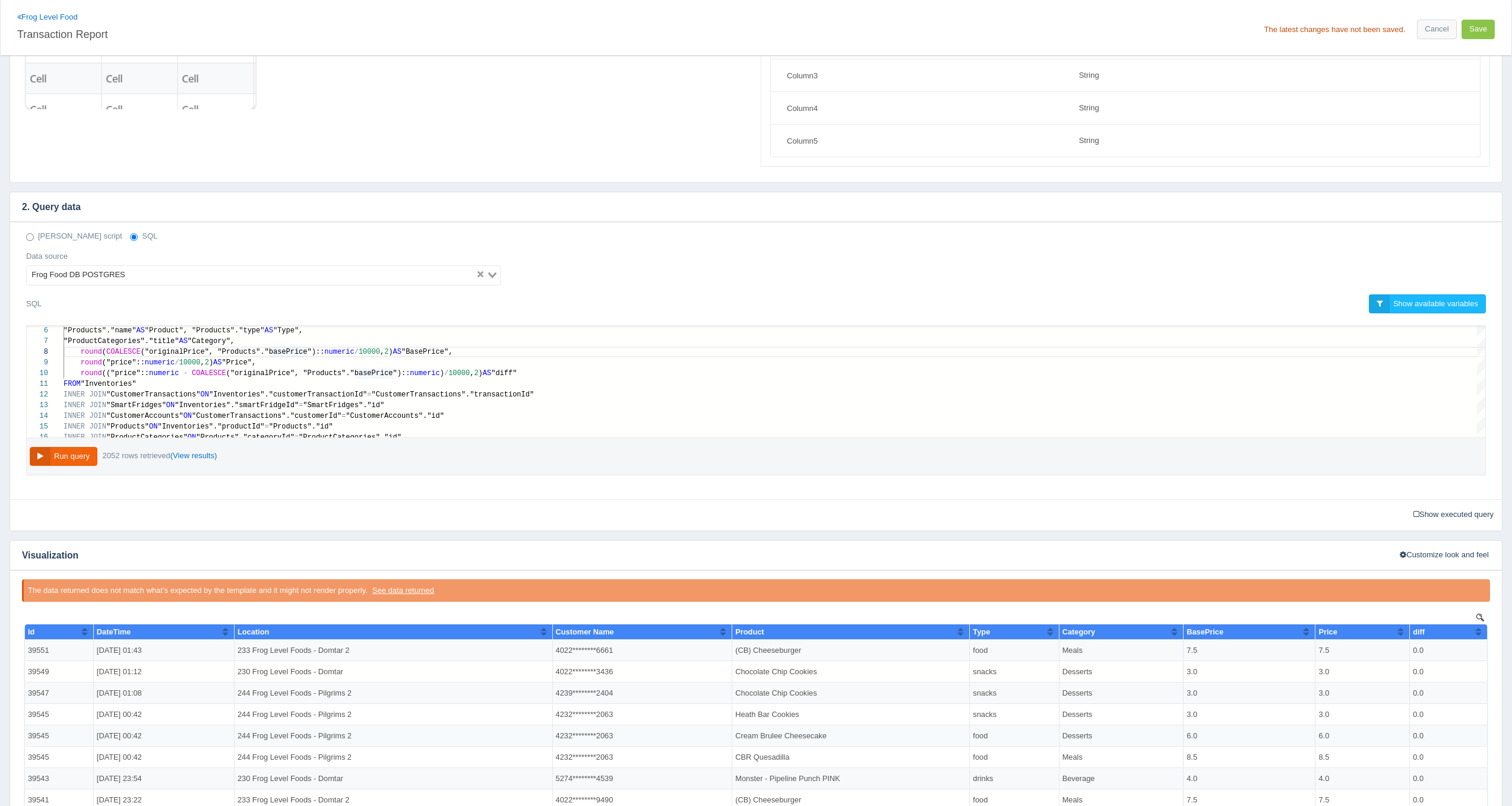
scroll to position [0, 0]
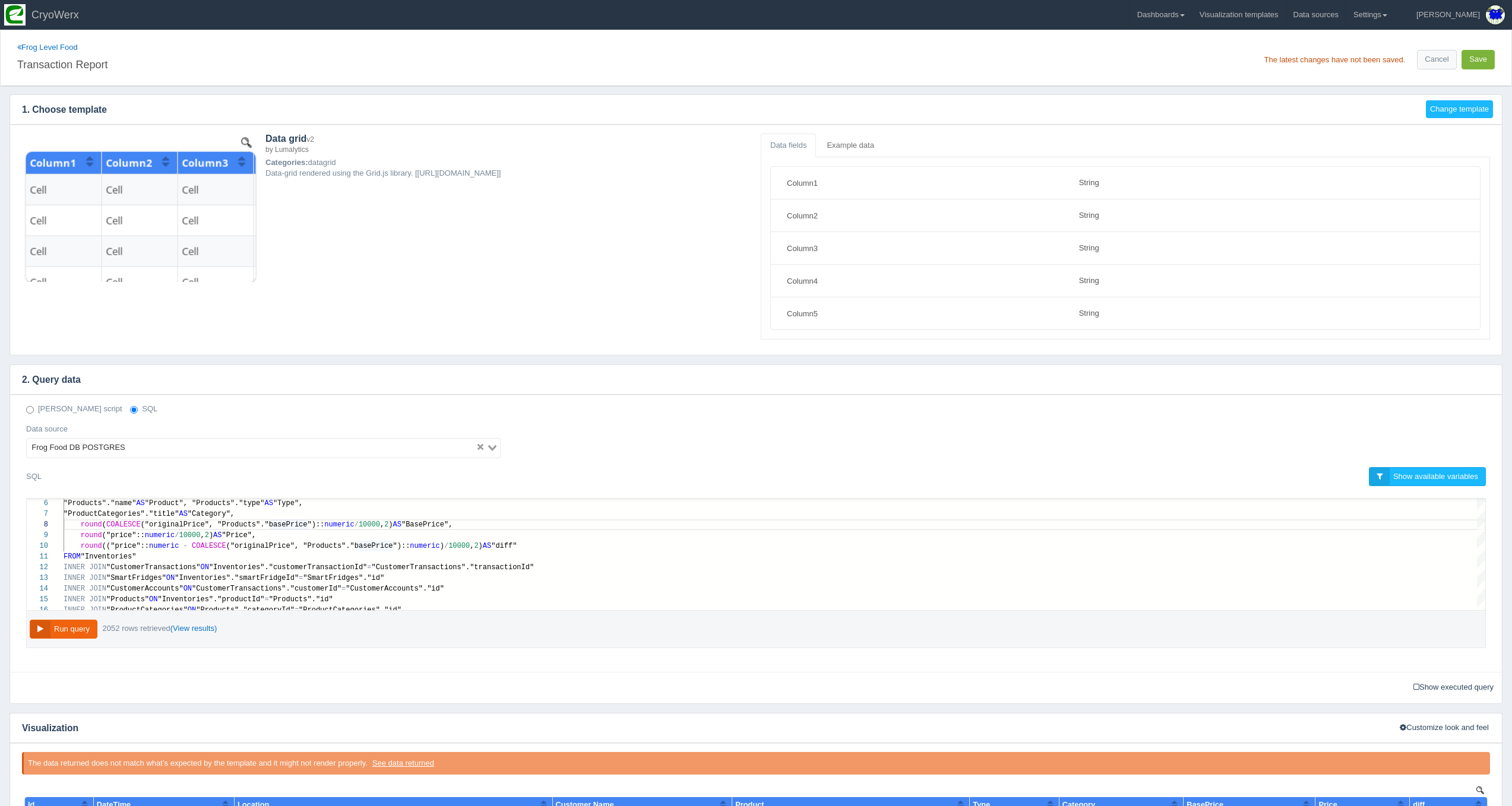
click at [1485, 58] on button "Save" at bounding box center [1478, 60] width 33 height 20
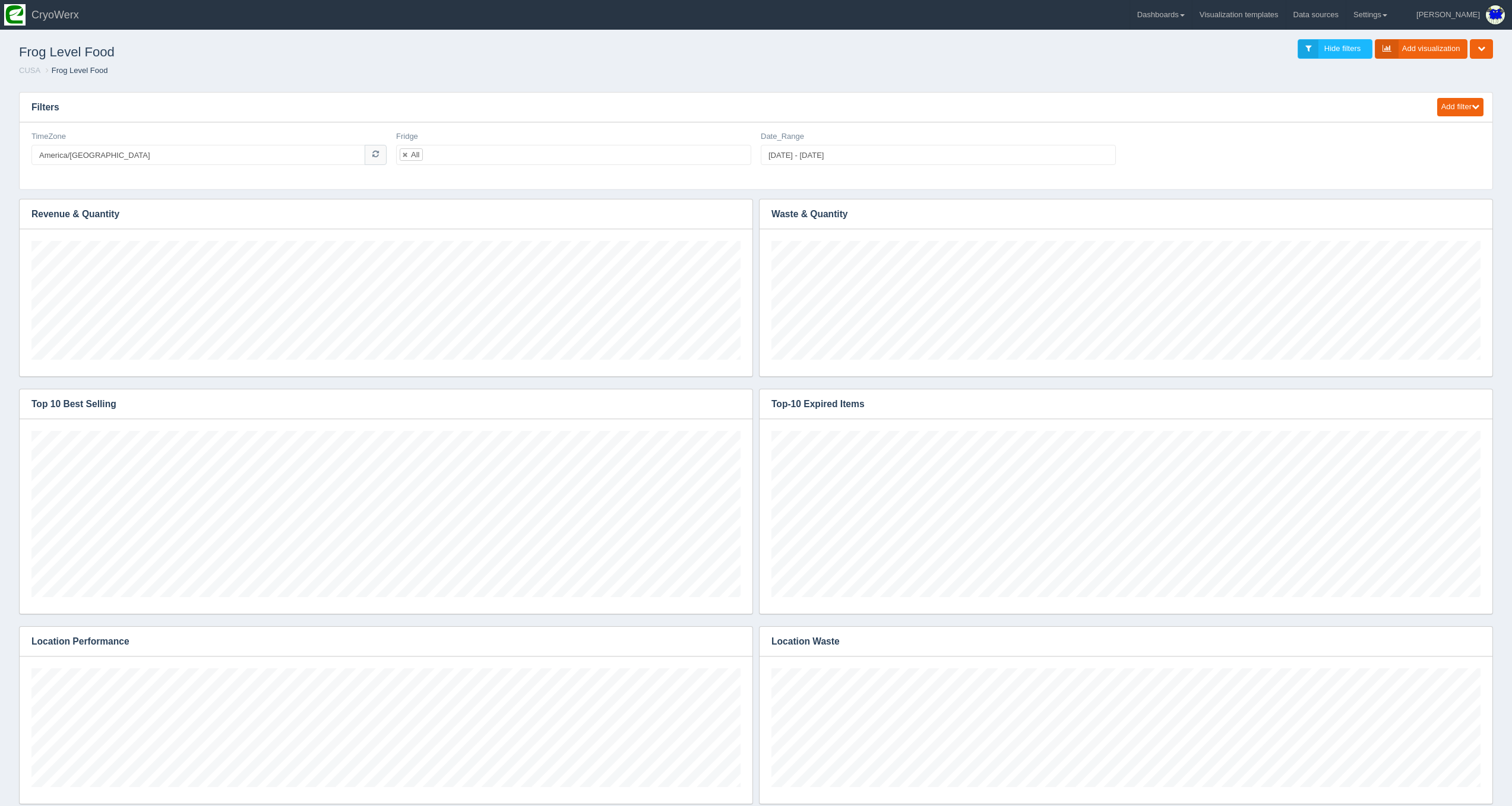
scroll to position [119, 709]
click at [1172, 6] on link "Dashboards" at bounding box center [1161, 14] width 62 height 29
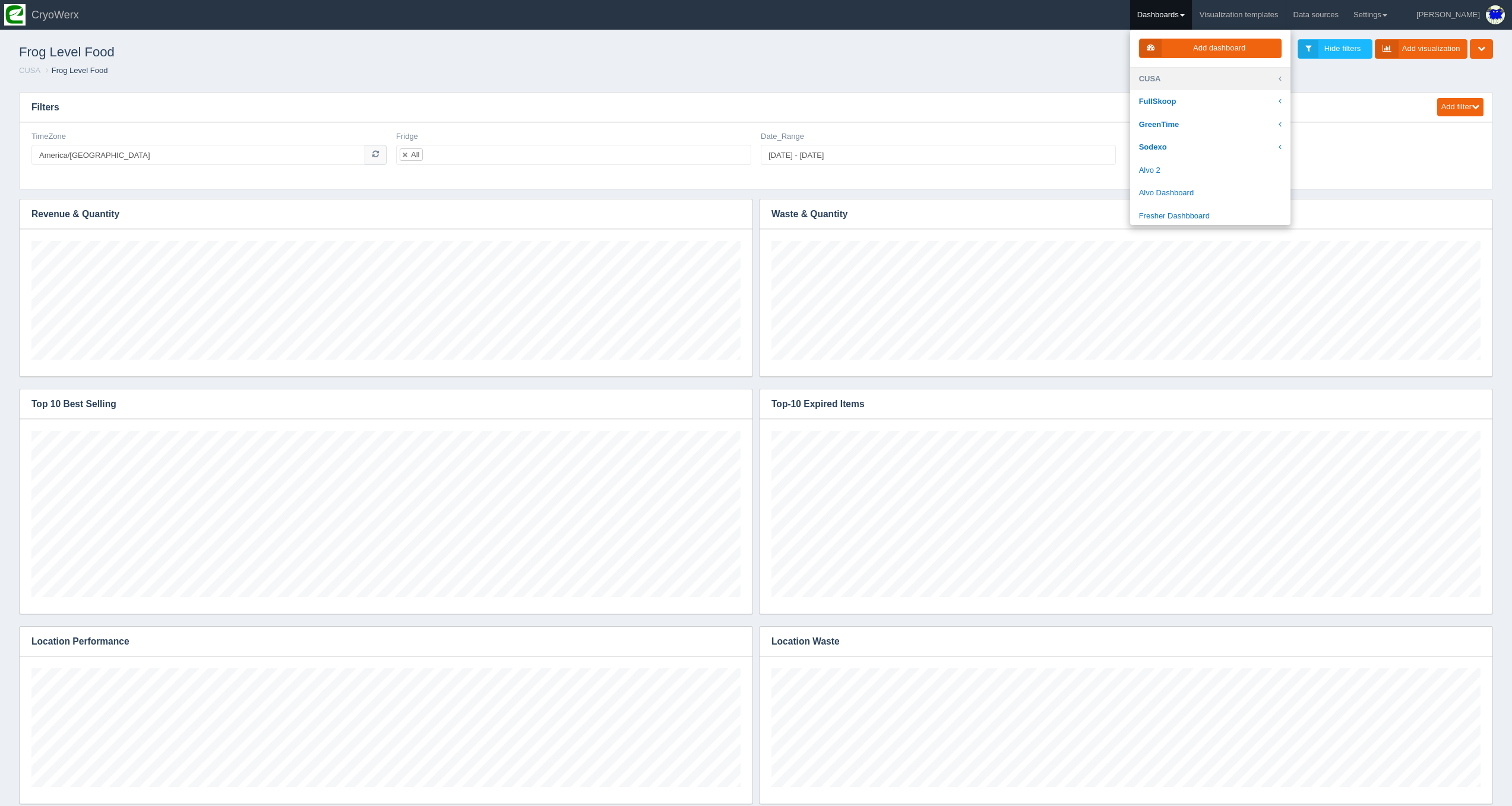
drag, startPoint x: 1202, startPoint y: 76, endPoint x: 1207, endPoint y: 88, distance: 13.0
click at [1202, 75] on link "CUSA" at bounding box center [1210, 79] width 161 height 23
click at [1213, 118] on link "[PERSON_NAME]" at bounding box center [1210, 118] width 161 height 23
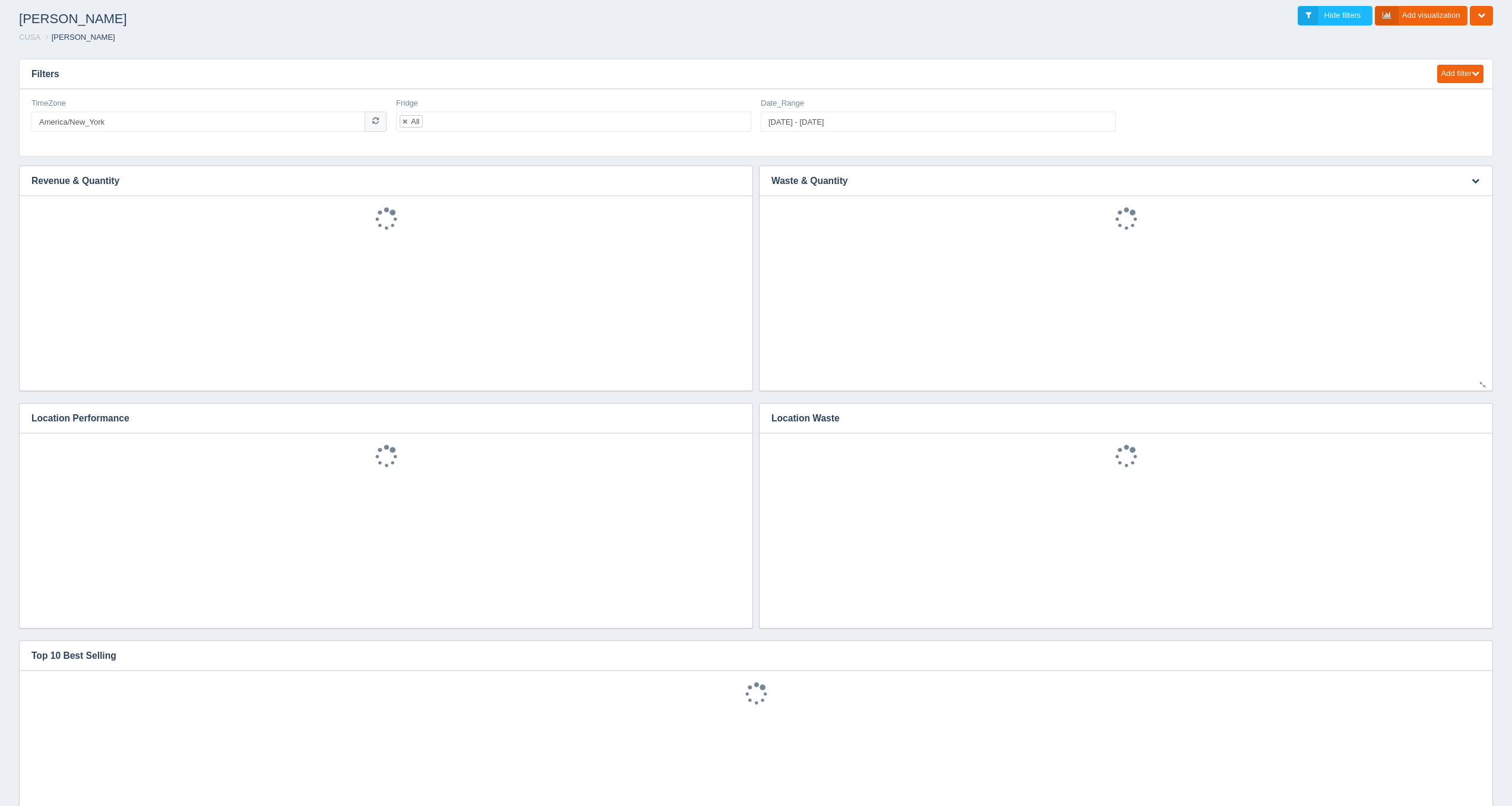
scroll to position [26, 0]
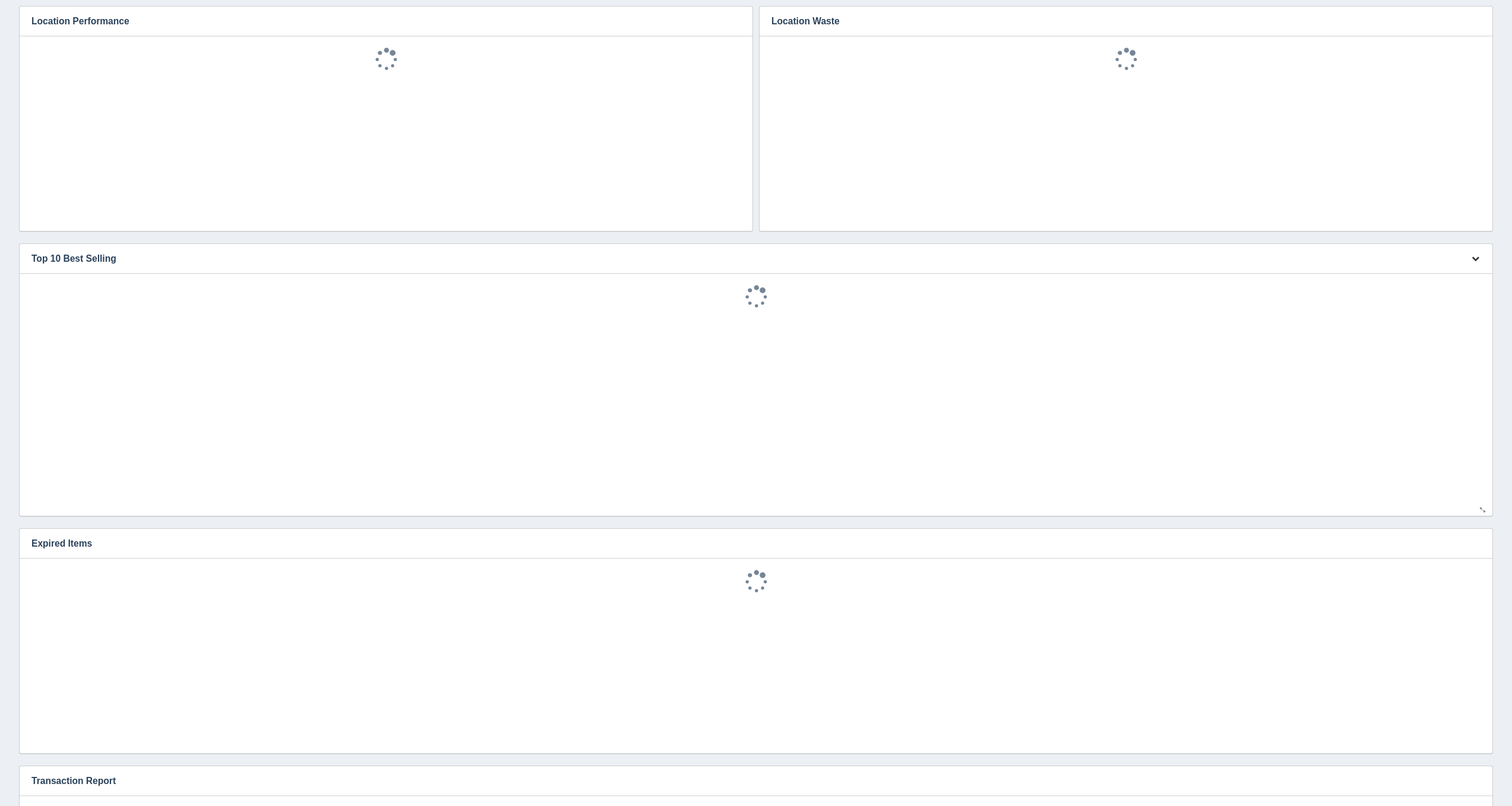
click at [1469, 257] on button "button" at bounding box center [1475, 259] width 16 height 19
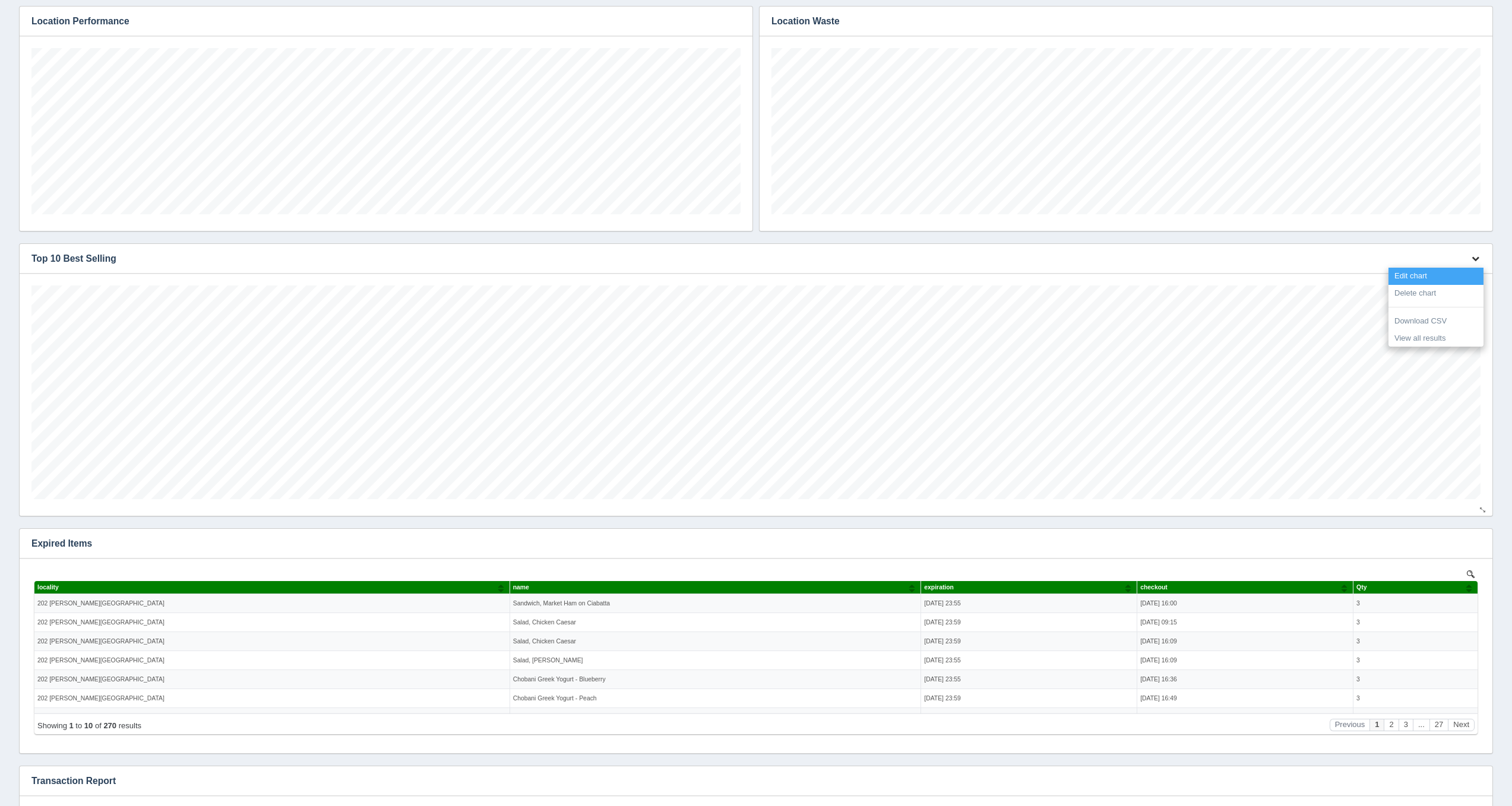
scroll to position [0, 0]
click at [1466, 273] on link "Edit chart" at bounding box center [1436, 276] width 95 height 17
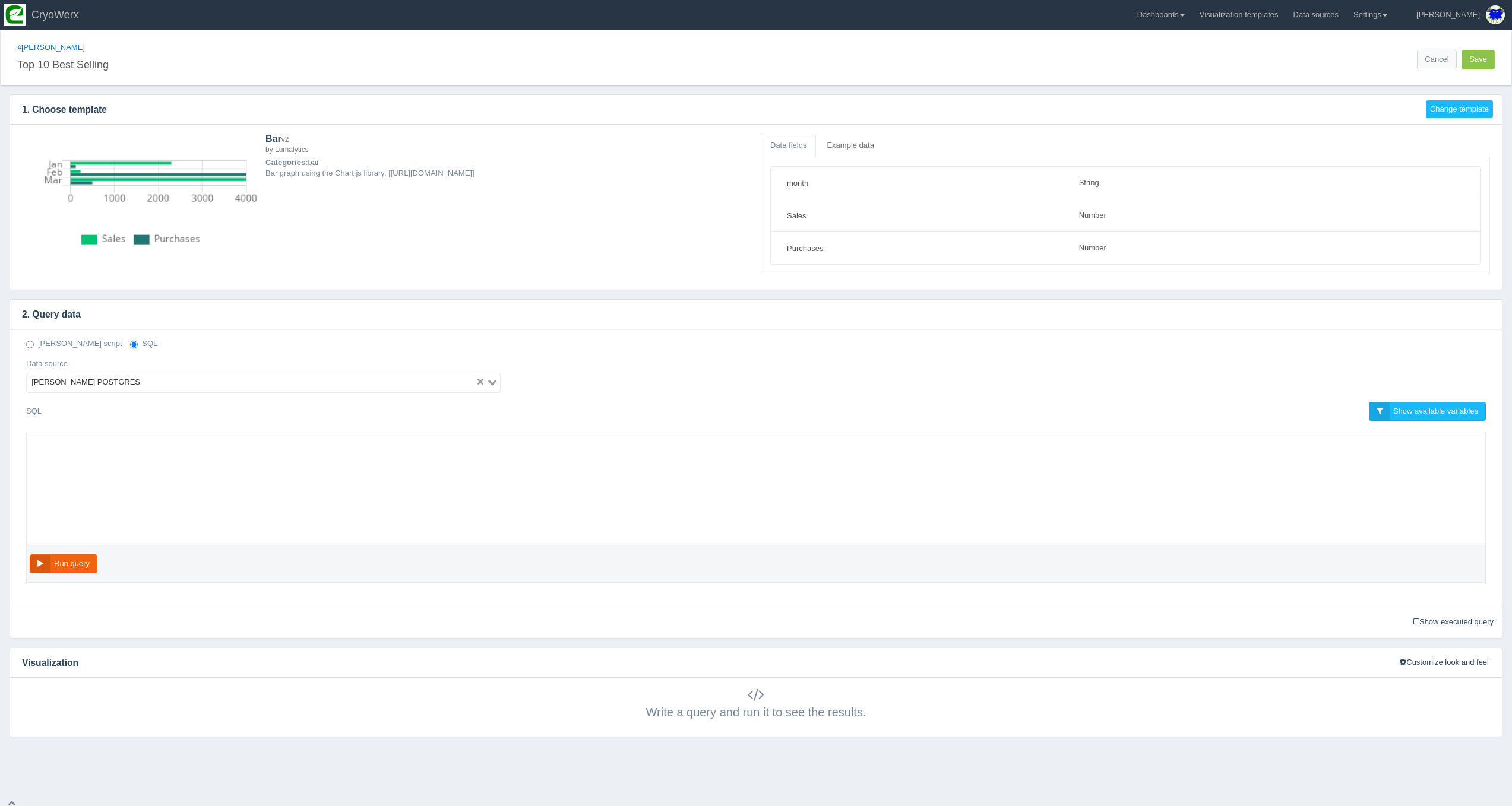
select select "string"
select select "number"
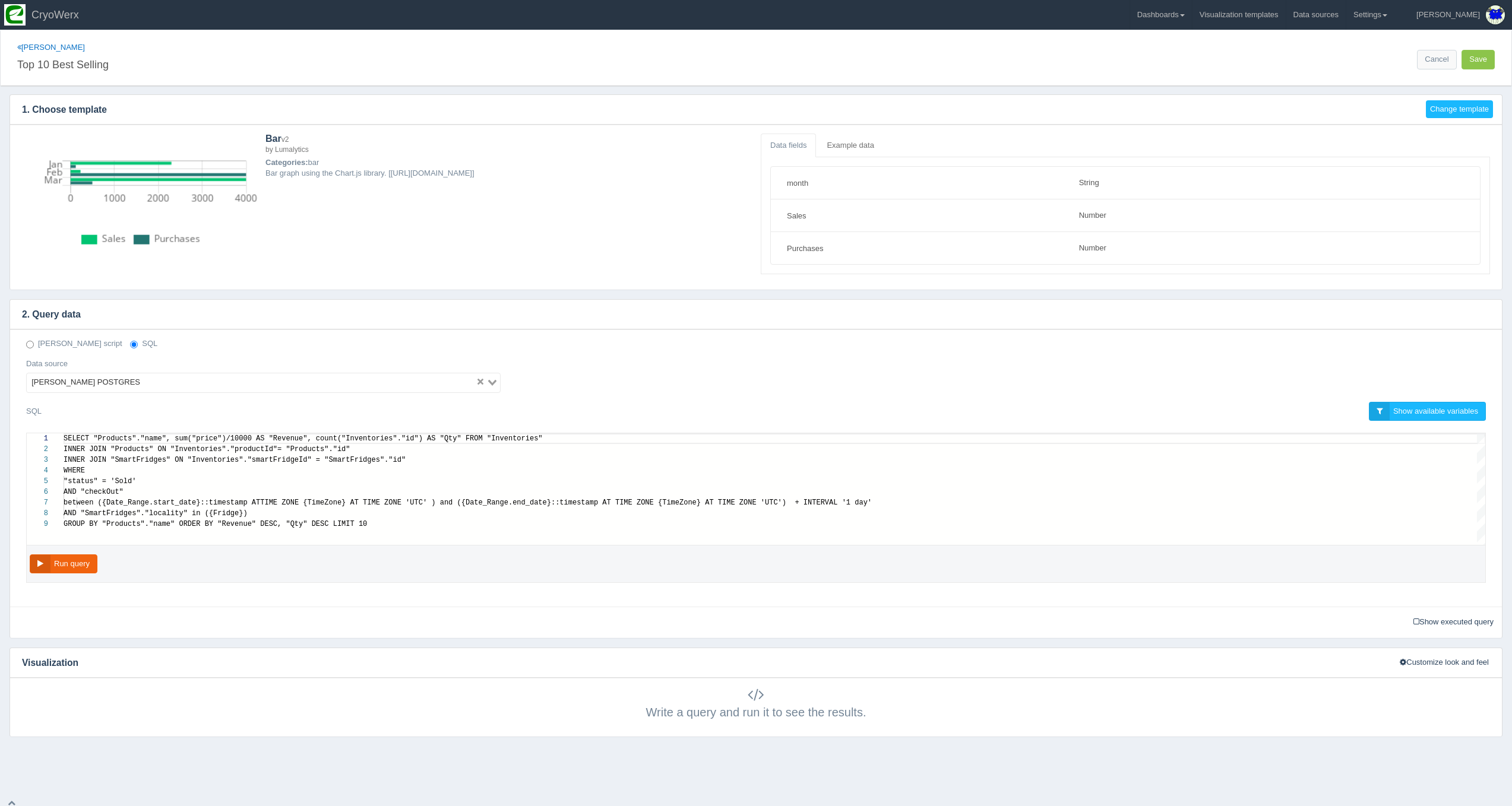
scroll to position [64, 0]
click at [32, 51] on link "[PERSON_NAME]" at bounding box center [51, 47] width 68 height 9
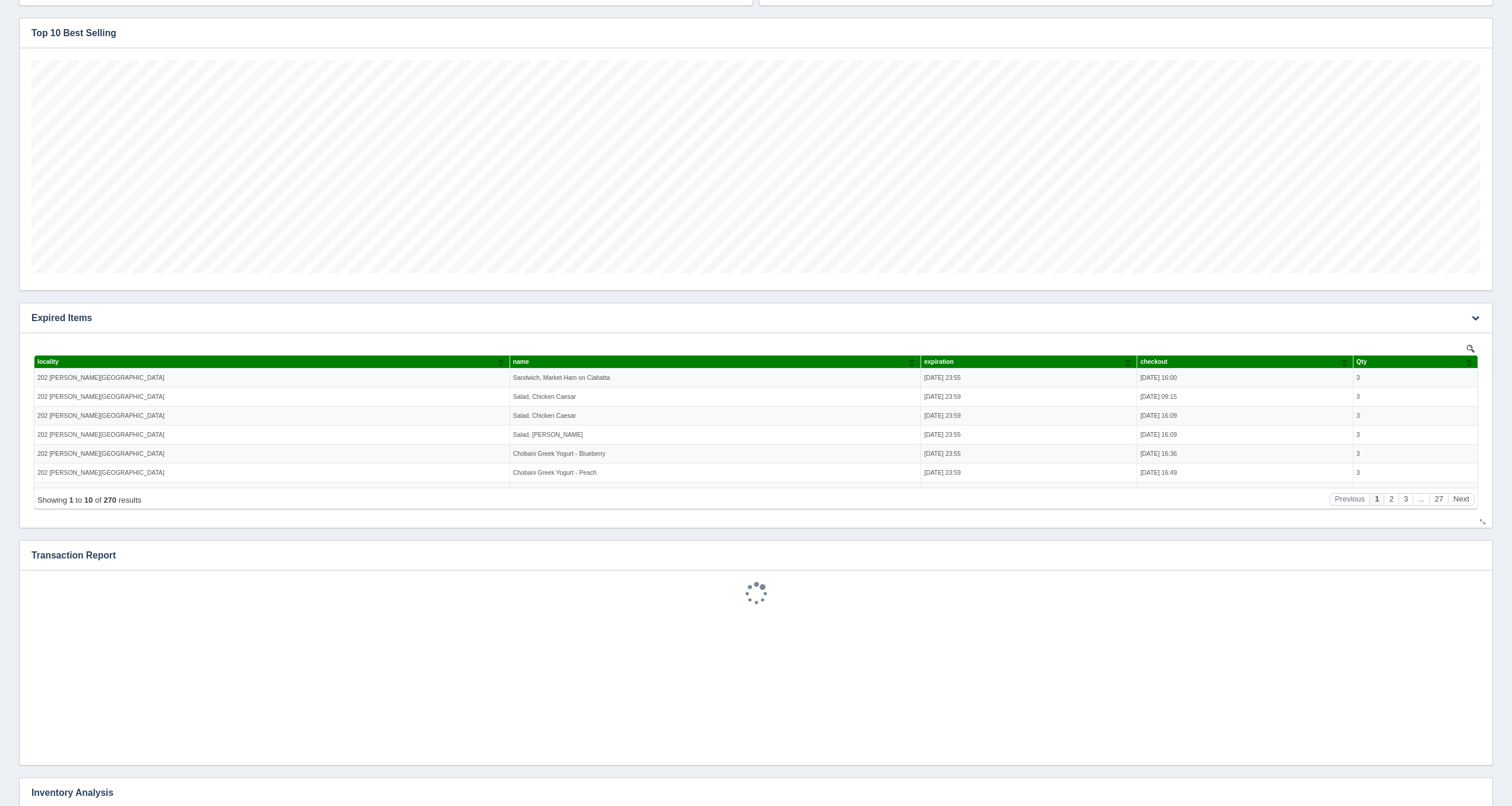
scroll to position [214, 1449]
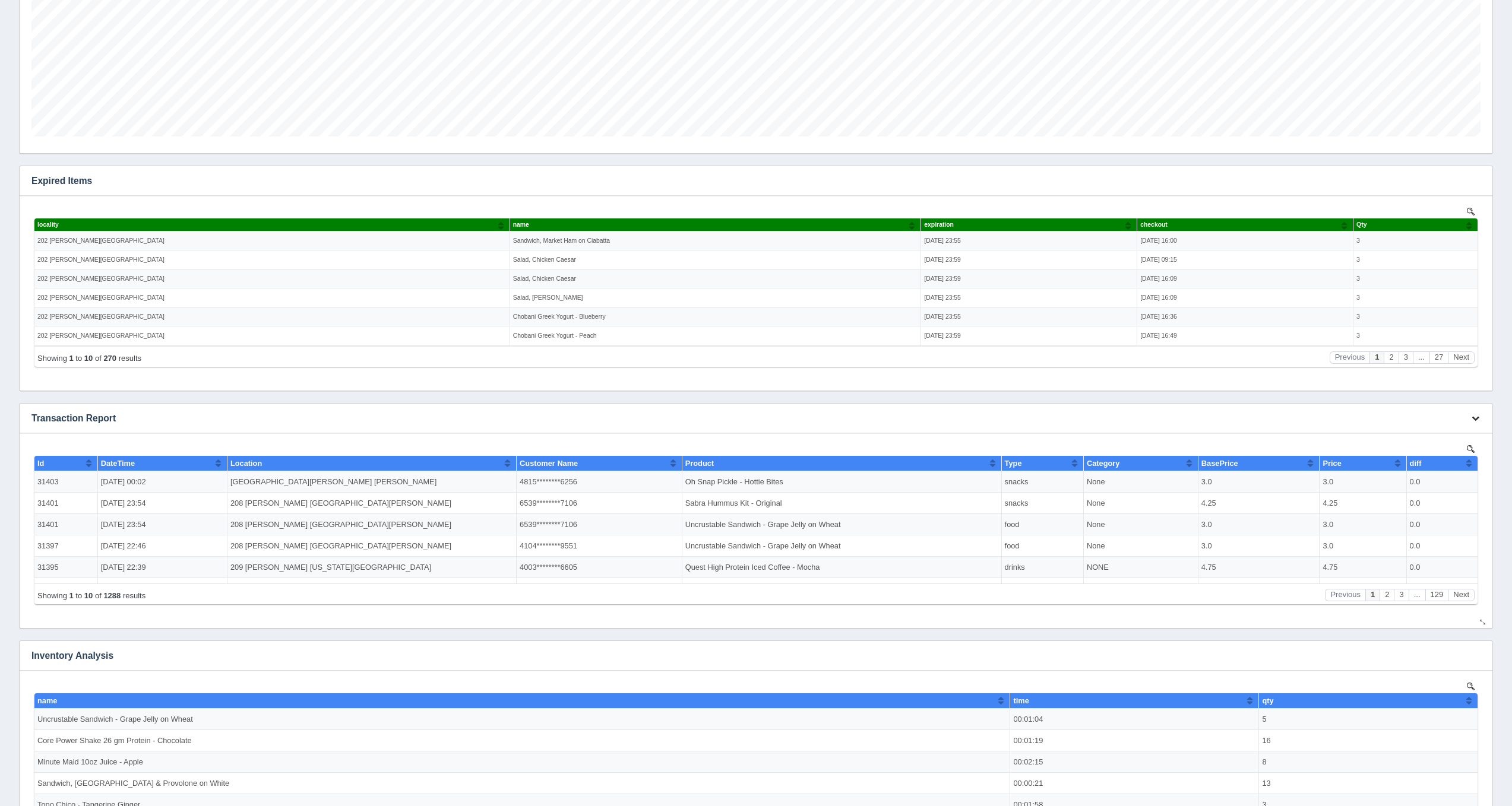
click at [1472, 419] on icon "button" at bounding box center [1475, 418] width 8 height 8
click at [1449, 435] on link "Edit chart" at bounding box center [1436, 436] width 95 height 17
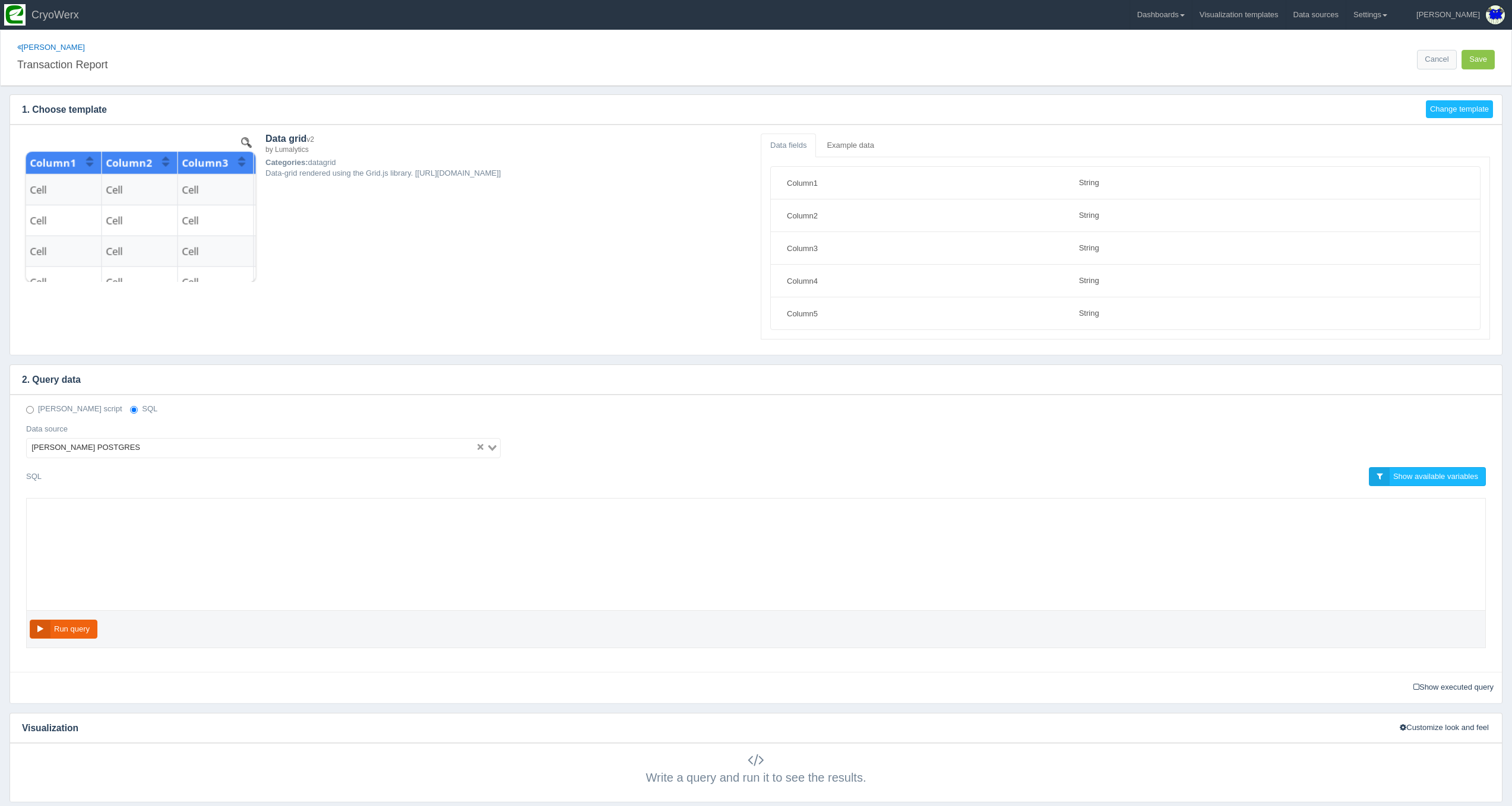
select select "string"
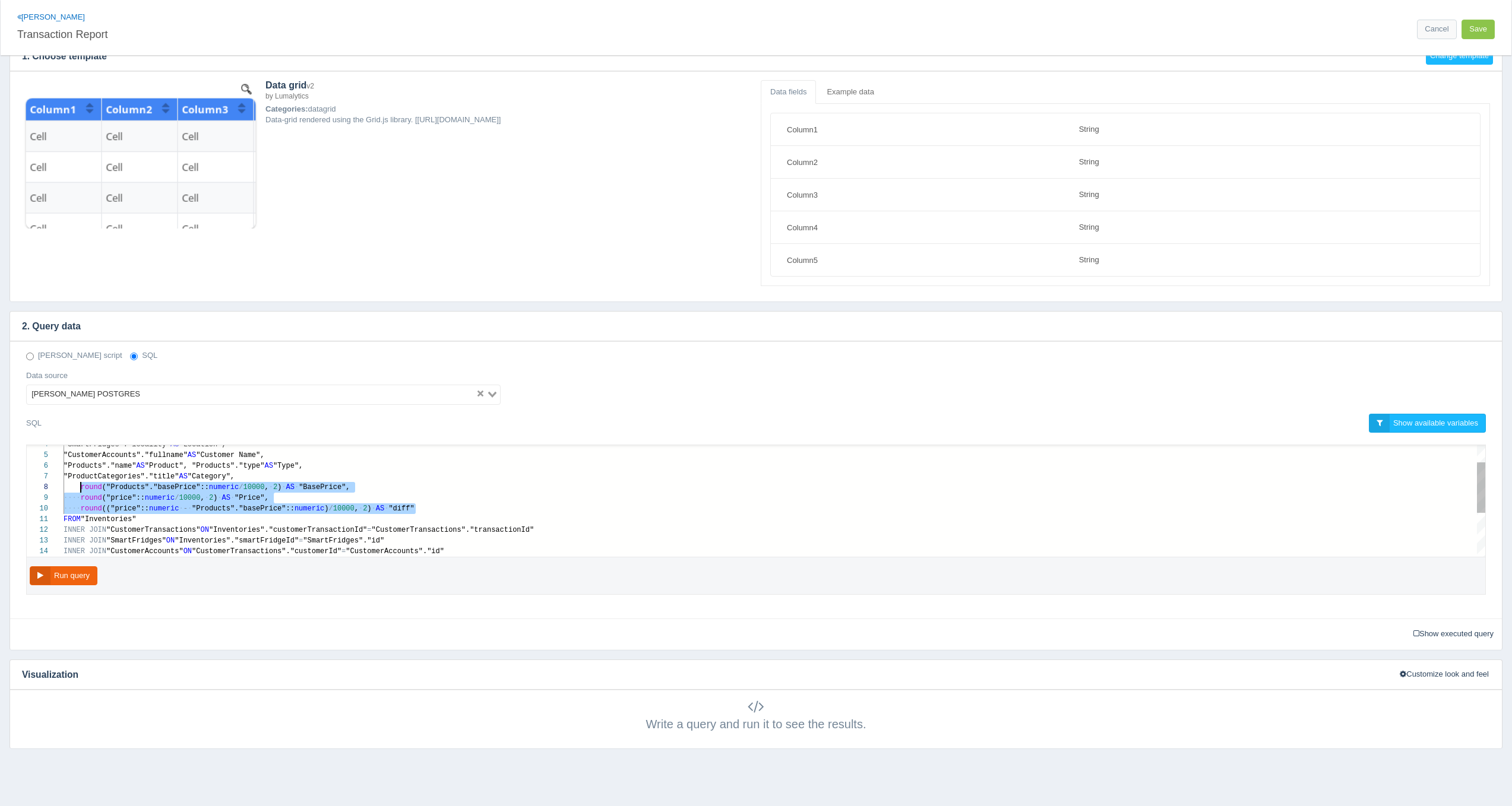
scroll to position [75, 17]
drag, startPoint x: 423, startPoint y: 545, endPoint x: 84, endPoint y: 486, distance: 344.1
paste textarea "MM/dd HH24:mi') AS "DateTime", "SmartFridges"."locality" AS "Location", "Custom…"
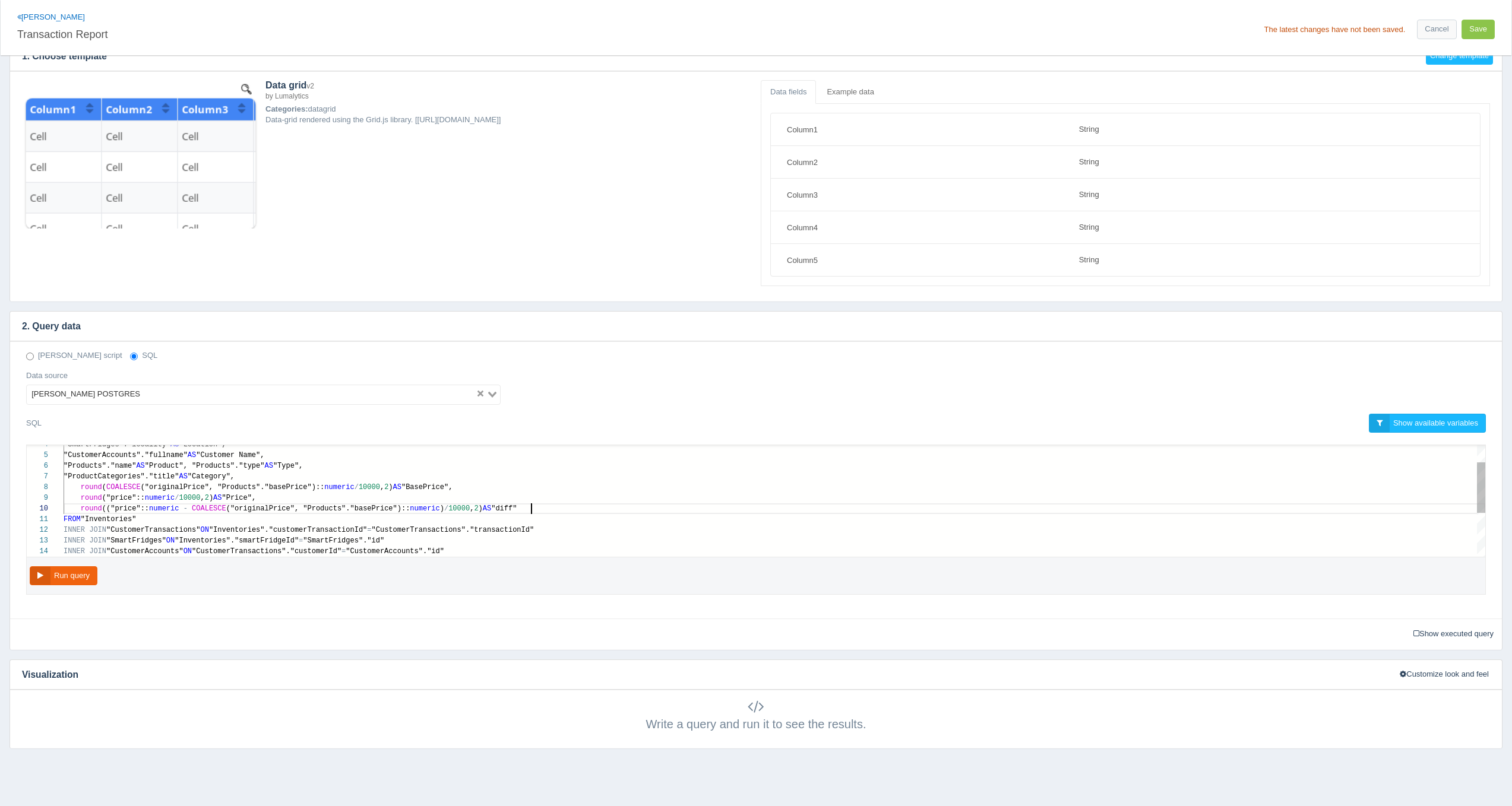
scroll to position [75, 467]
click at [72, 579] on button "Run query" at bounding box center [63, 576] width 68 height 20
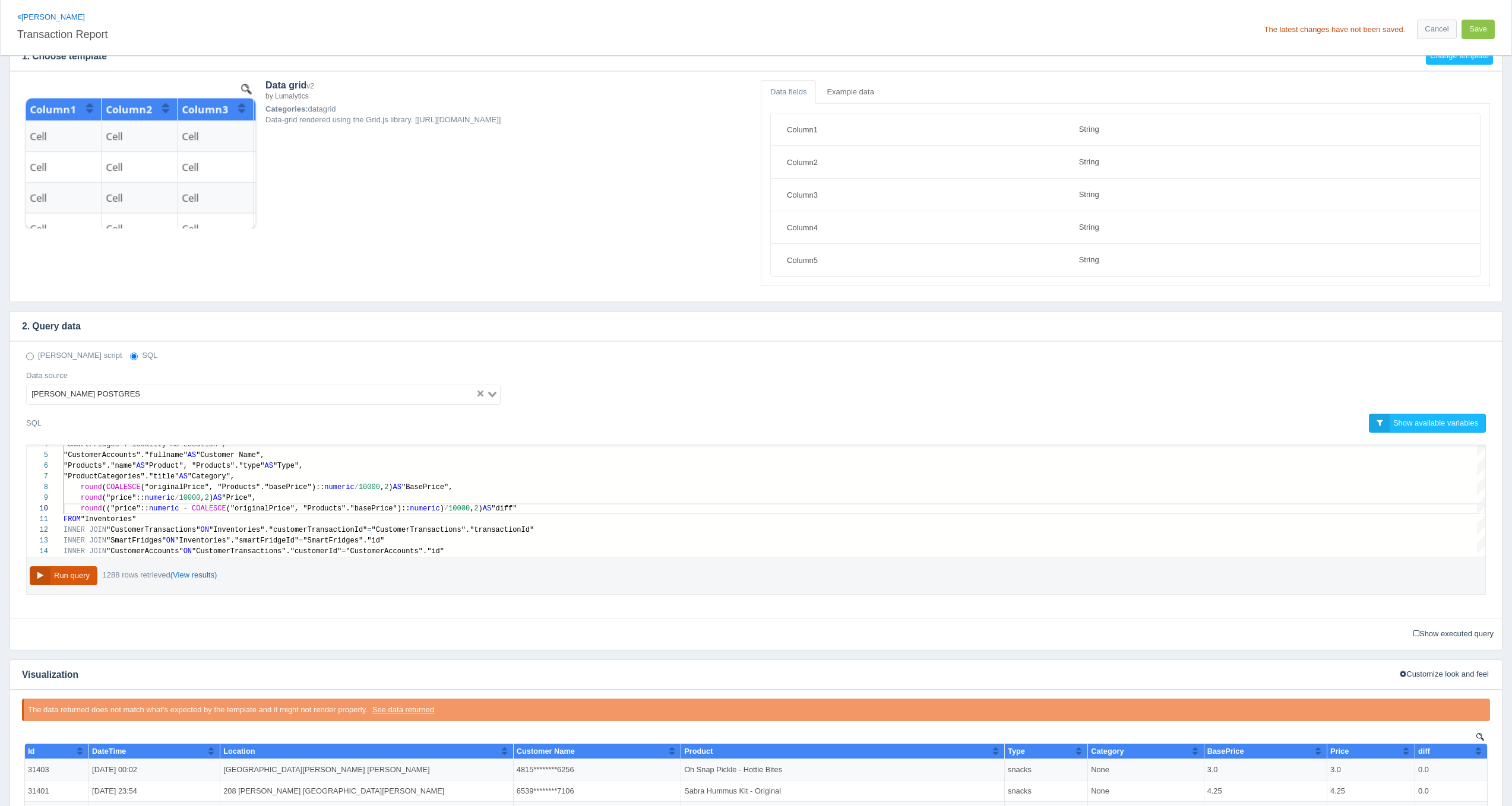
scroll to position [0, 0]
type textarea "SELECT "customerTransactionId" AS "Id", TO_CHAR("CustomerTransactions"."created…"
click at [117, 486] on span "COALESCE" at bounding box center [123, 487] width 34 height 8
click at [287, 486] on div "4 5 6 7 8 9 10 11 12 13 14 "SmartFridges"."locality" AS "Location", "CustomerAc…" at bounding box center [756, 501] width 1458 height 112
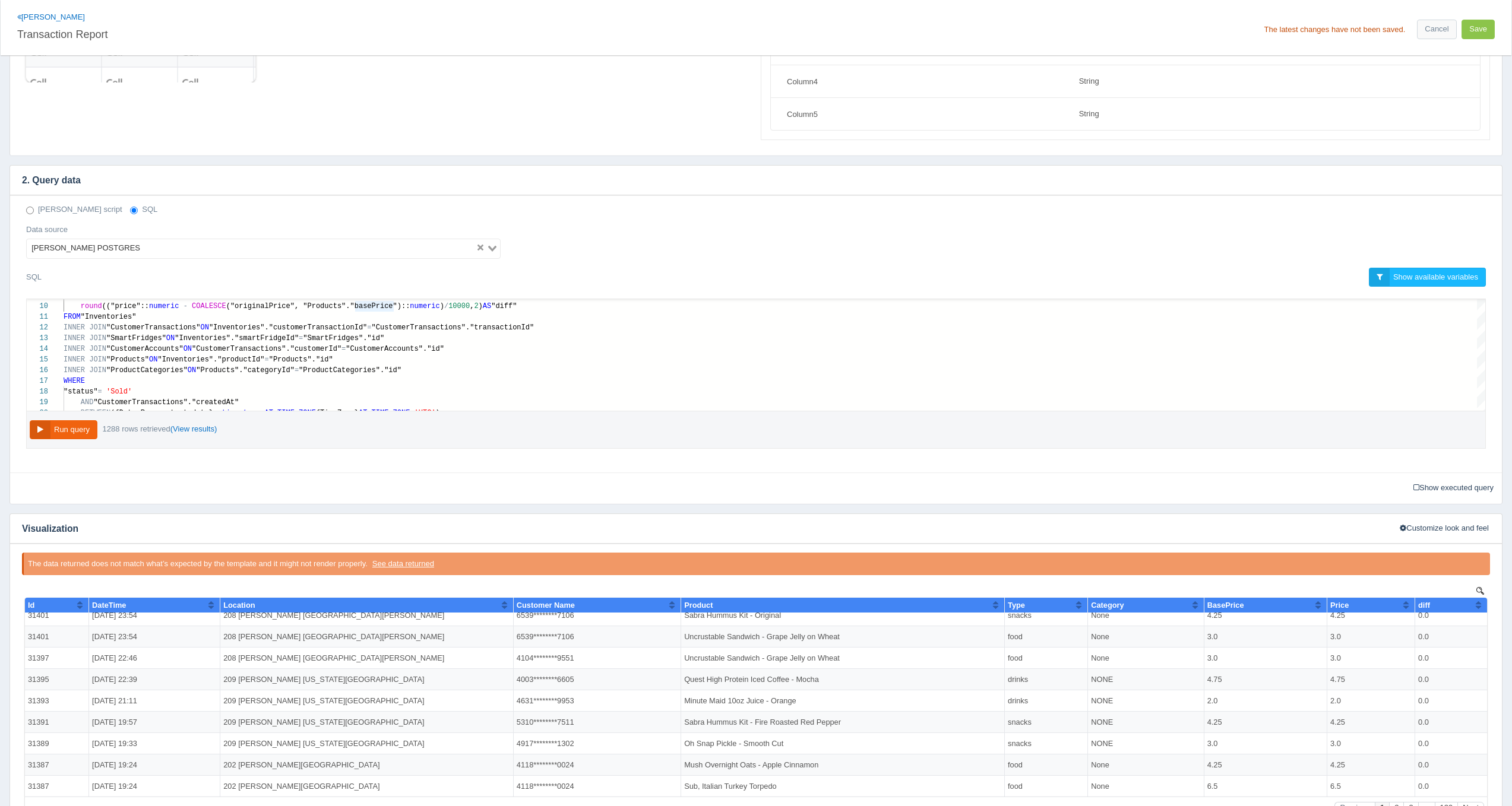
scroll to position [309, 0]
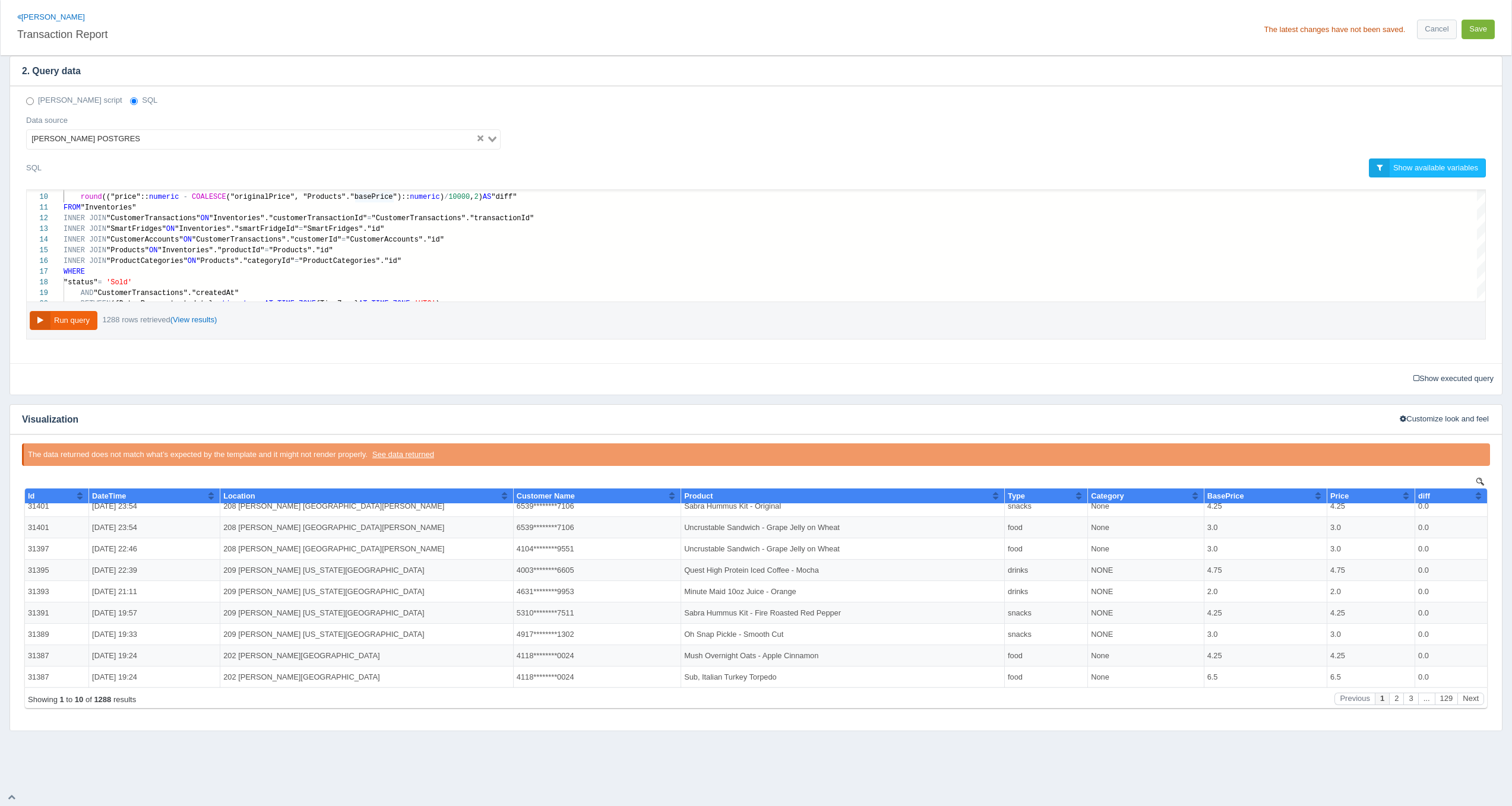
click at [1486, 29] on button "Save" at bounding box center [1478, 29] width 33 height 20
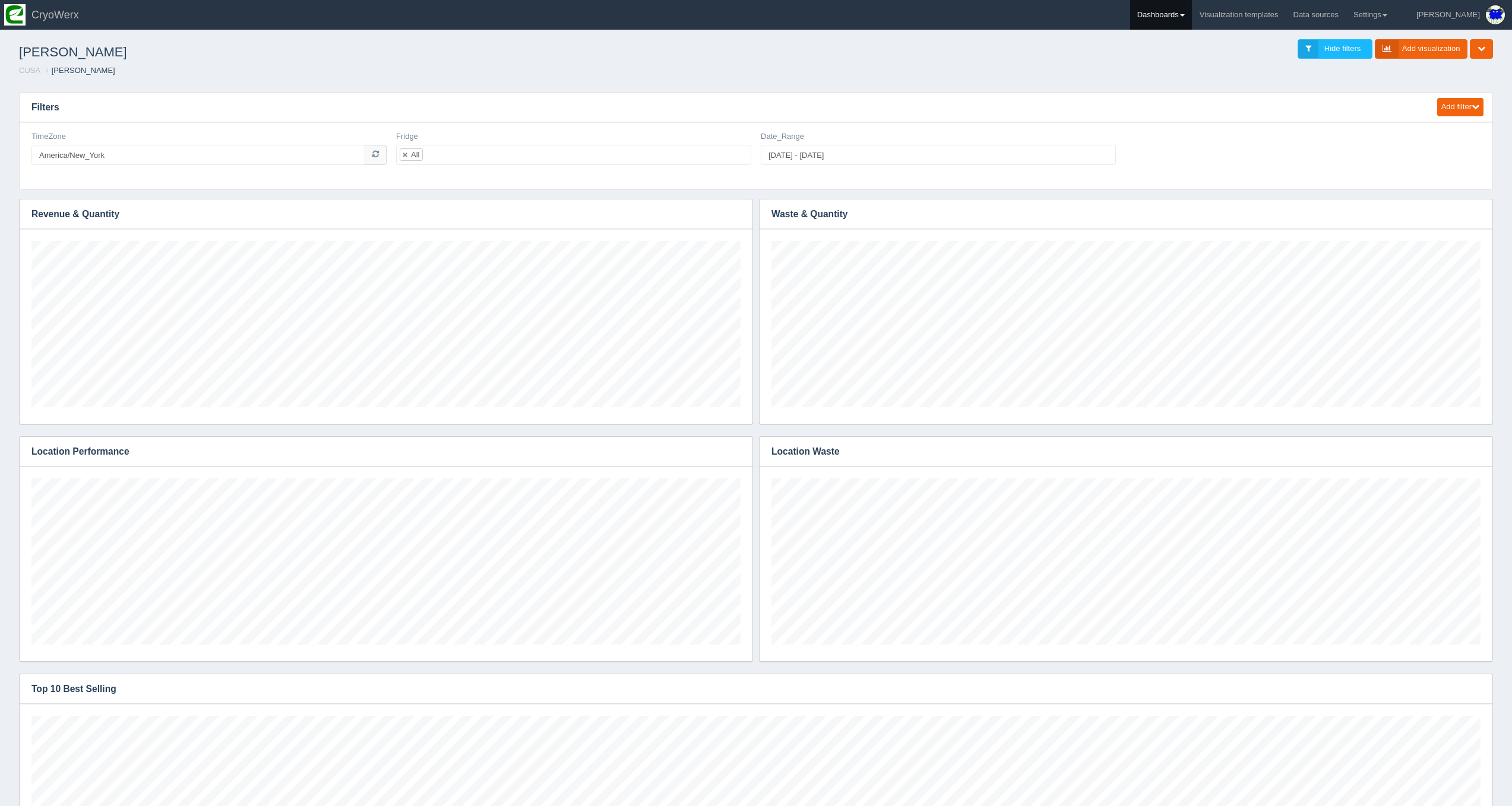
click at [1192, 13] on link "Dashboards" at bounding box center [1161, 14] width 62 height 29
click at [1195, 83] on link "CUSA" at bounding box center [1210, 79] width 161 height 23
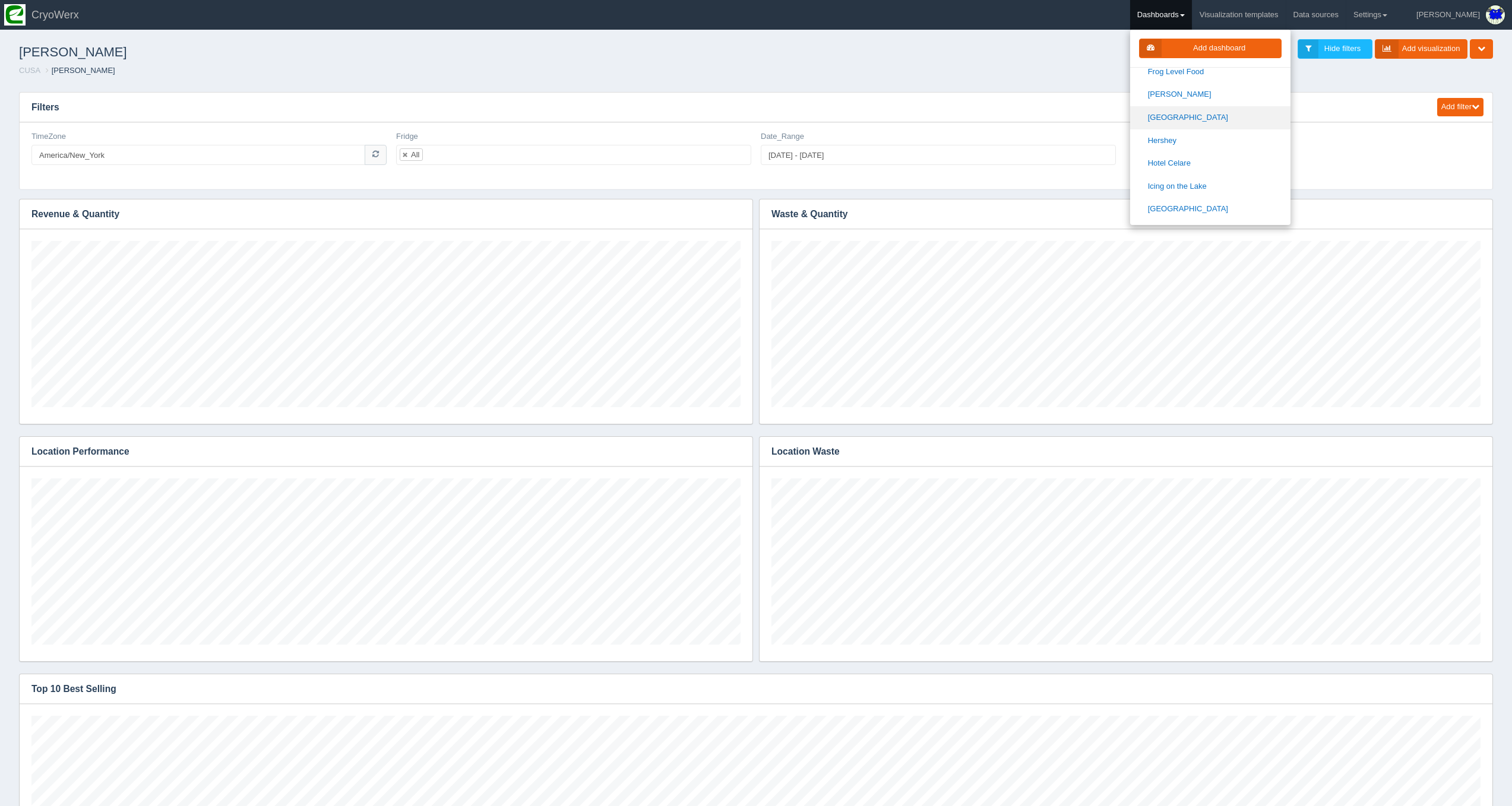
scroll to position [444, 0]
click at [1213, 132] on link "[GEOGRAPHIC_DATA]" at bounding box center [1210, 139] width 161 height 23
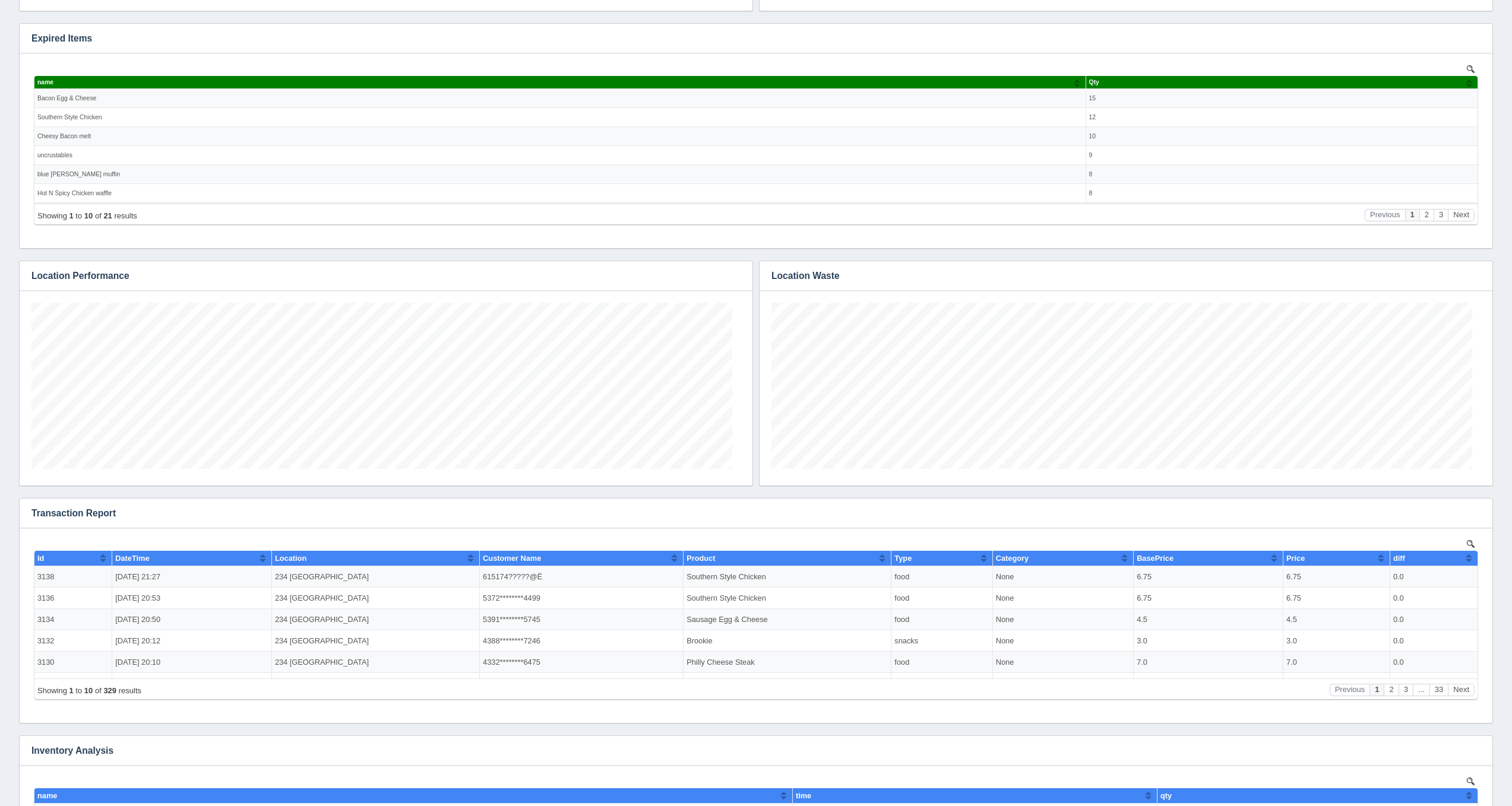
scroll to position [166, 709]
click at [1475, 509] on icon "button" at bounding box center [1475, 513] width 8 height 8
click at [1466, 528] on link "Edit chart" at bounding box center [1436, 531] width 95 height 17
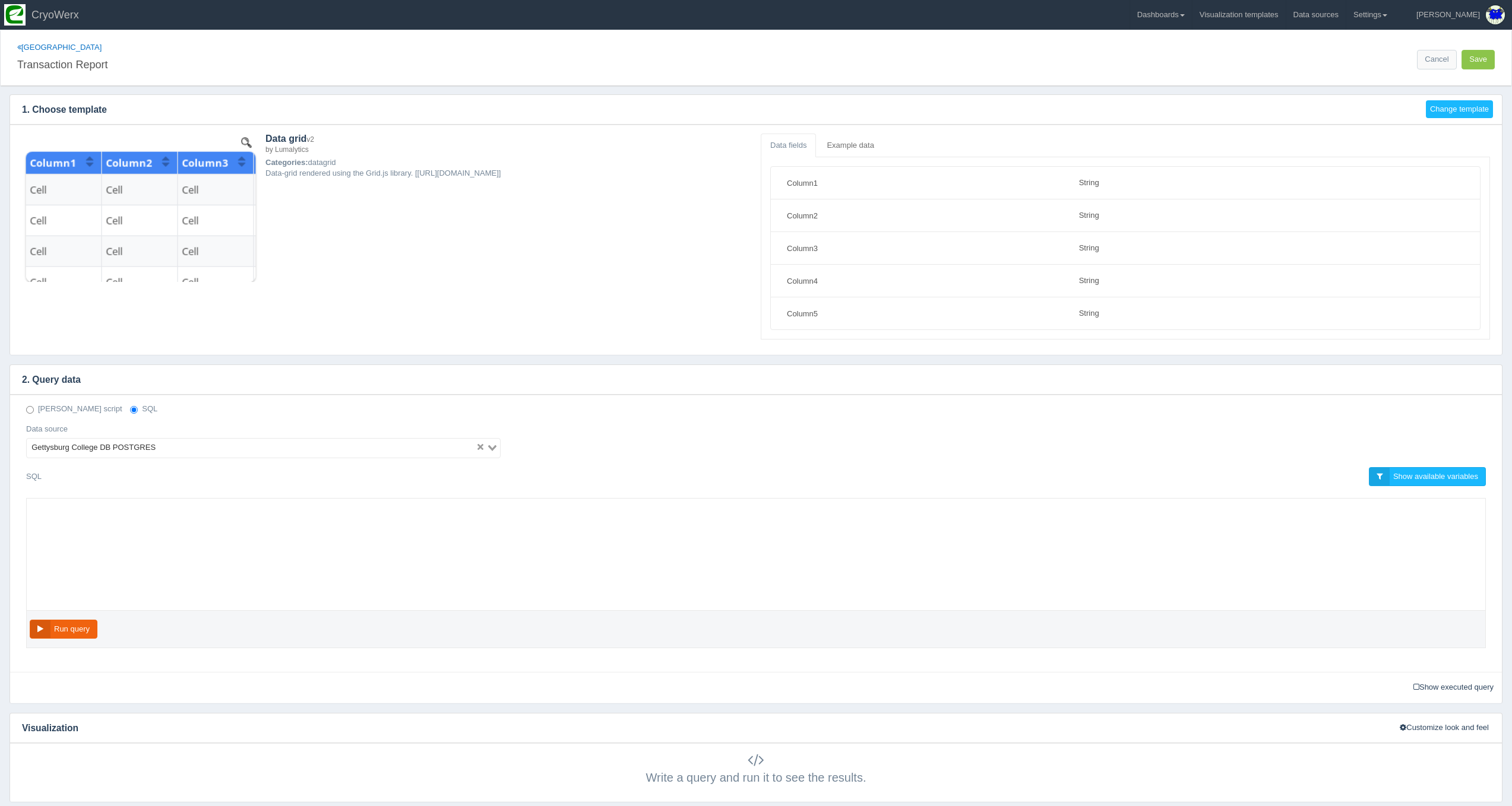
select select "string"
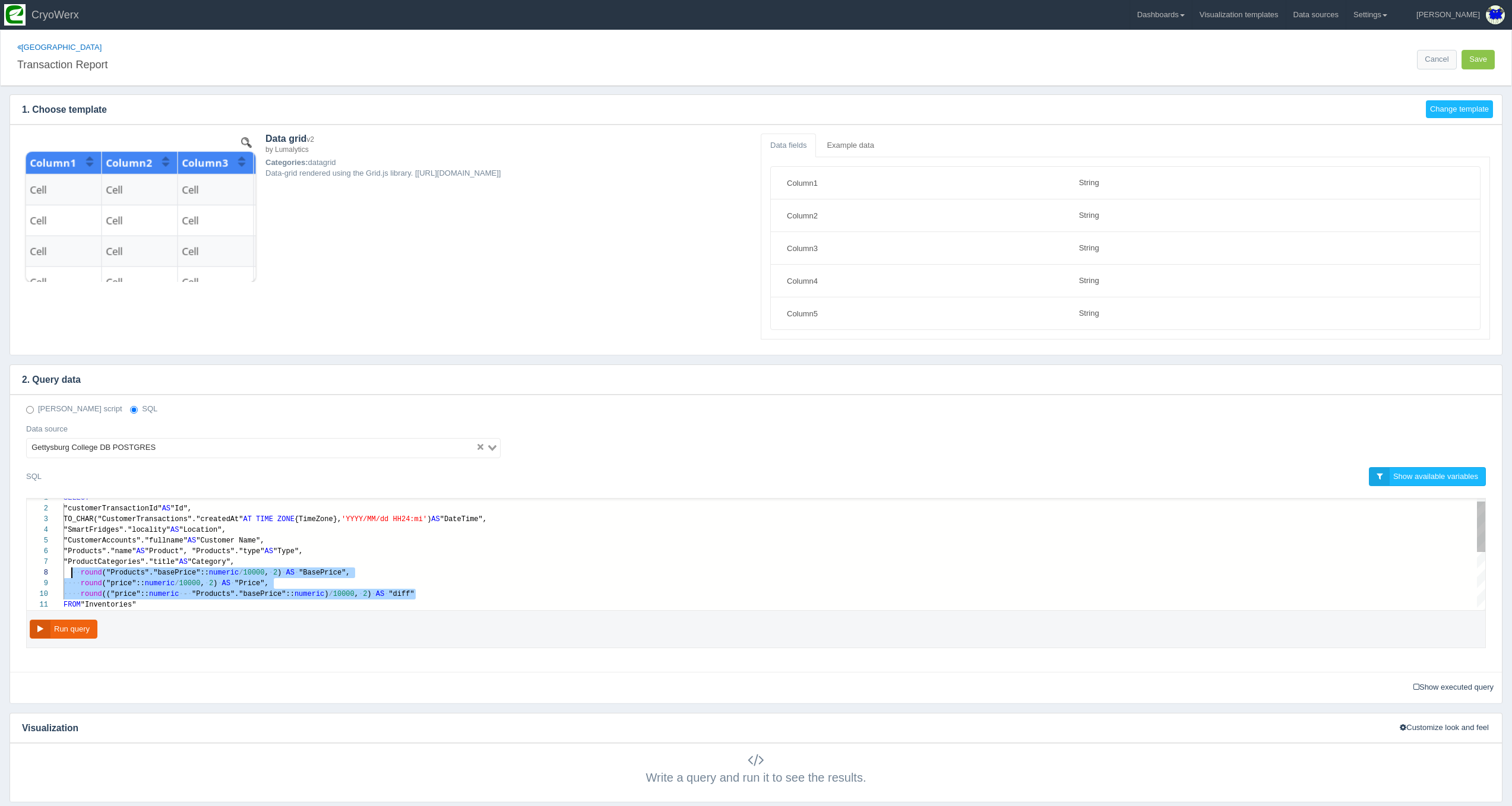
scroll to position [75, 17]
drag, startPoint x: 434, startPoint y: 599, endPoint x: 76, endPoint y: 569, distance: 359.3
paste textarea "MM/dd HH24:mi') AS "DateTime", "SmartFridges"."locality" AS "Location", "Custom…"
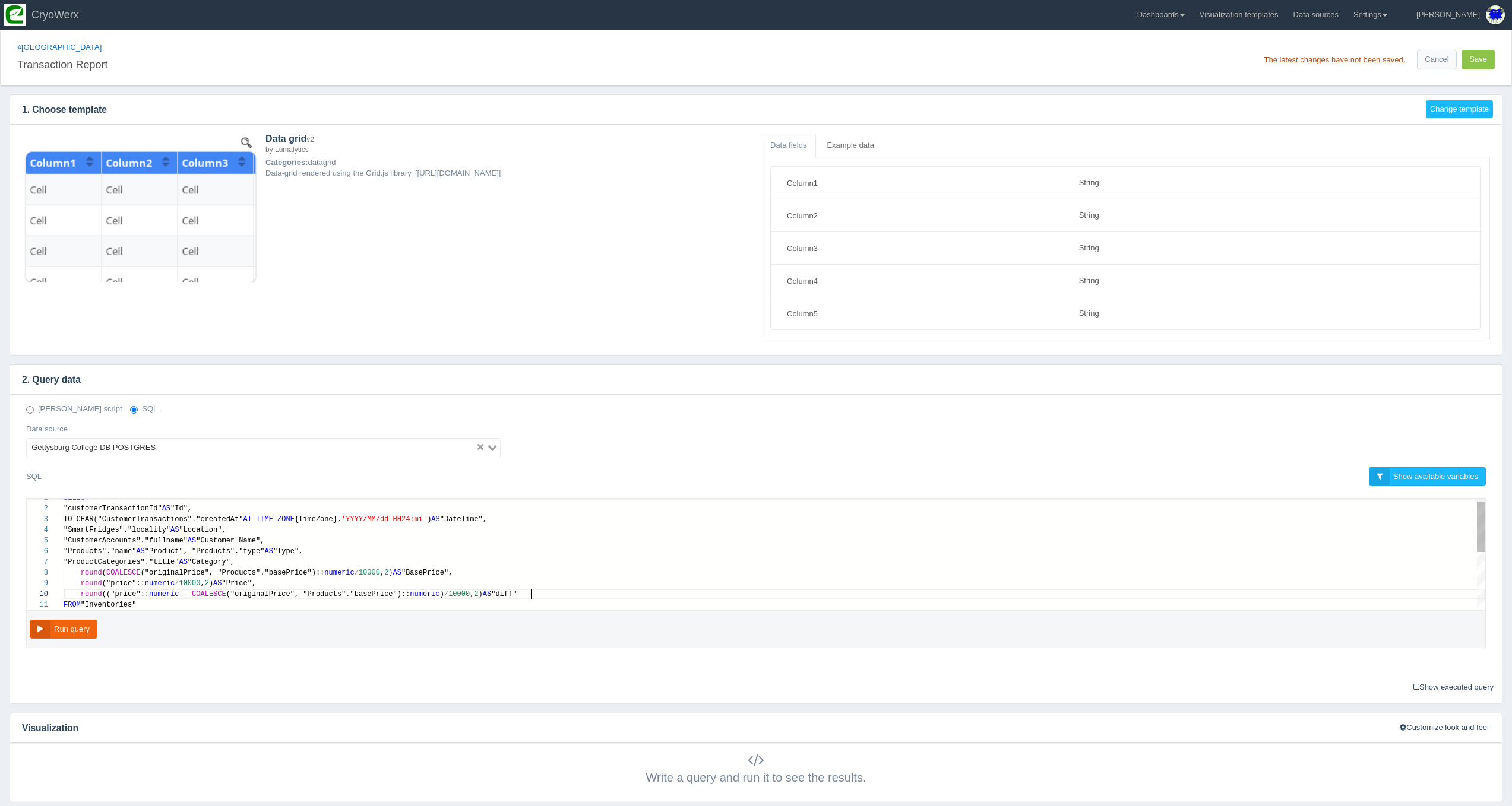
click at [240, 594] on span "("originalPrice", "Products"."basePrice")::" at bounding box center [318, 594] width 184 height 8
type textarea "reatedAt" AT TIME ZONE {TimeZone}, 'YYYY/MM/dd HH24:mi') AS "DateTime", "SmartF…"
click at [39, 638] on div "Run query" at bounding box center [756, 629] width 1460 height 38
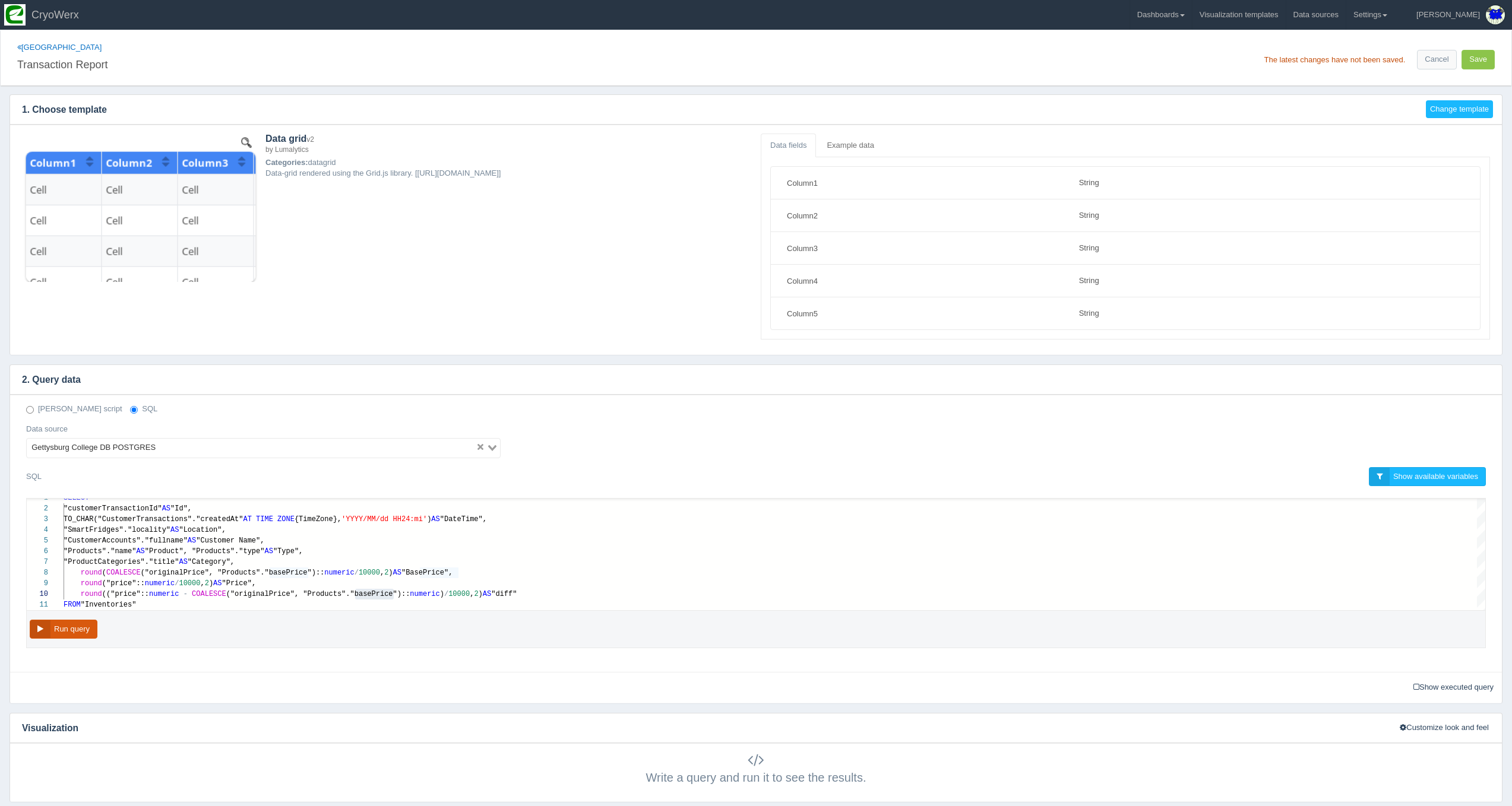
click at [39, 632] on button "Run query" at bounding box center [63, 629] width 68 height 20
click at [180, 675] on div "Show executed query Executed query:" at bounding box center [756, 687] width 1492 height 31
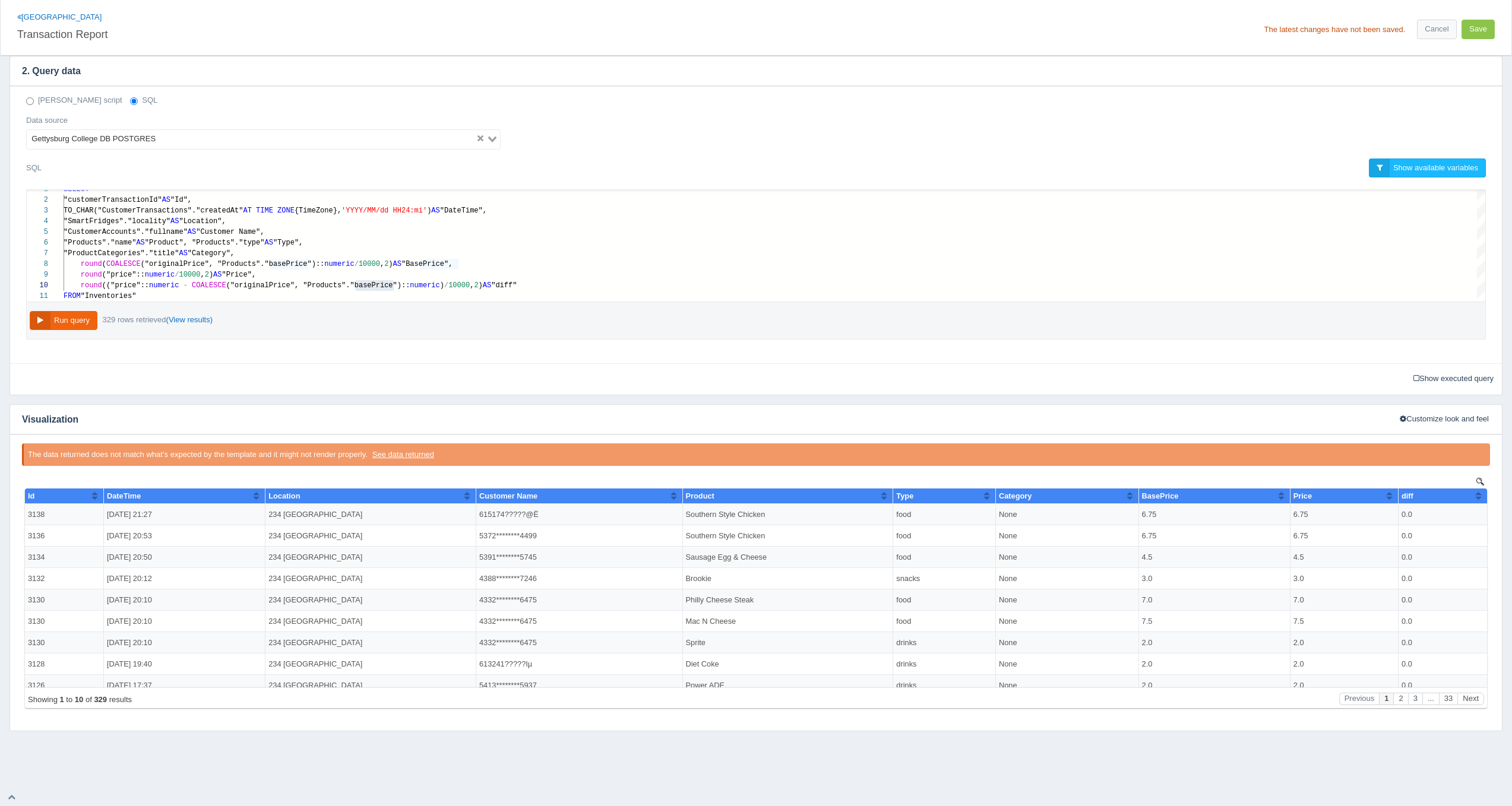
scroll to position [0, 0]
click at [1162, 516] on td "6.75" at bounding box center [1214, 515] width 152 height 22
click at [1151, 536] on td "6.75" at bounding box center [1214, 536] width 152 height 22
click at [1488, 28] on button "Save" at bounding box center [1478, 29] width 33 height 20
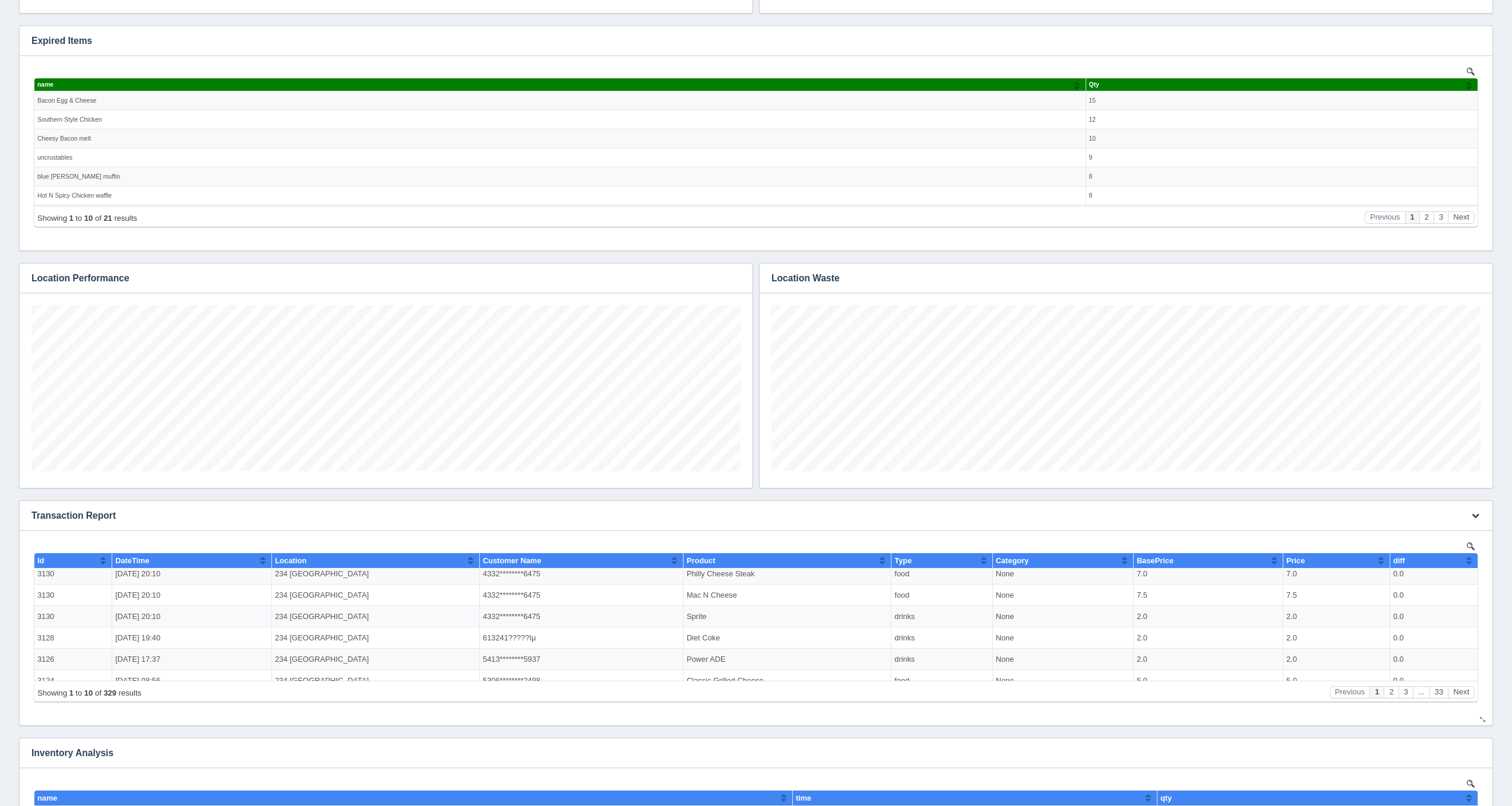
scroll to position [96, 0]
click at [1471, 519] on button "button" at bounding box center [1475, 516] width 16 height 19
click at [1460, 527] on link "Edit chart" at bounding box center [1436, 533] width 95 height 17
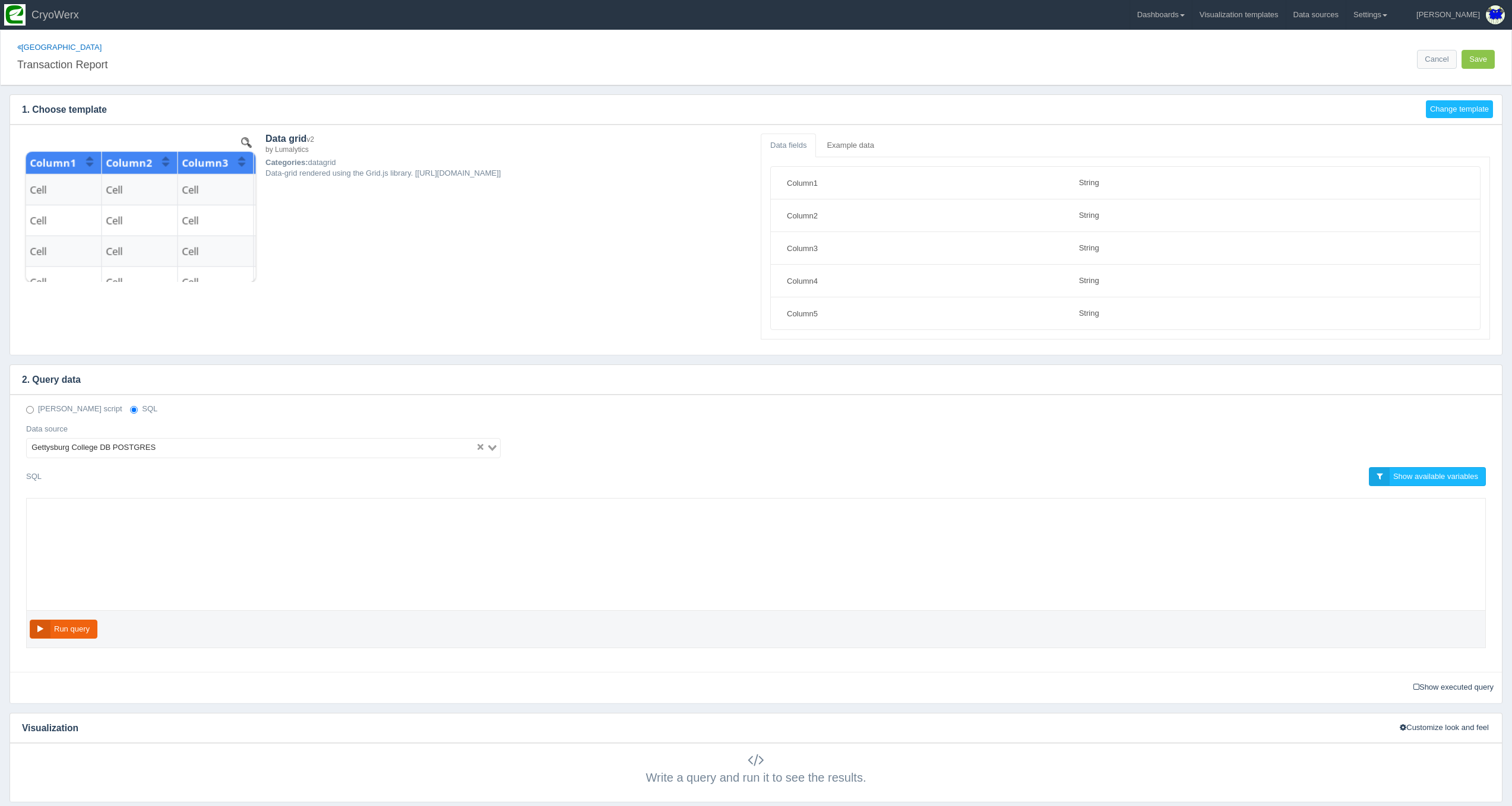
select select "string"
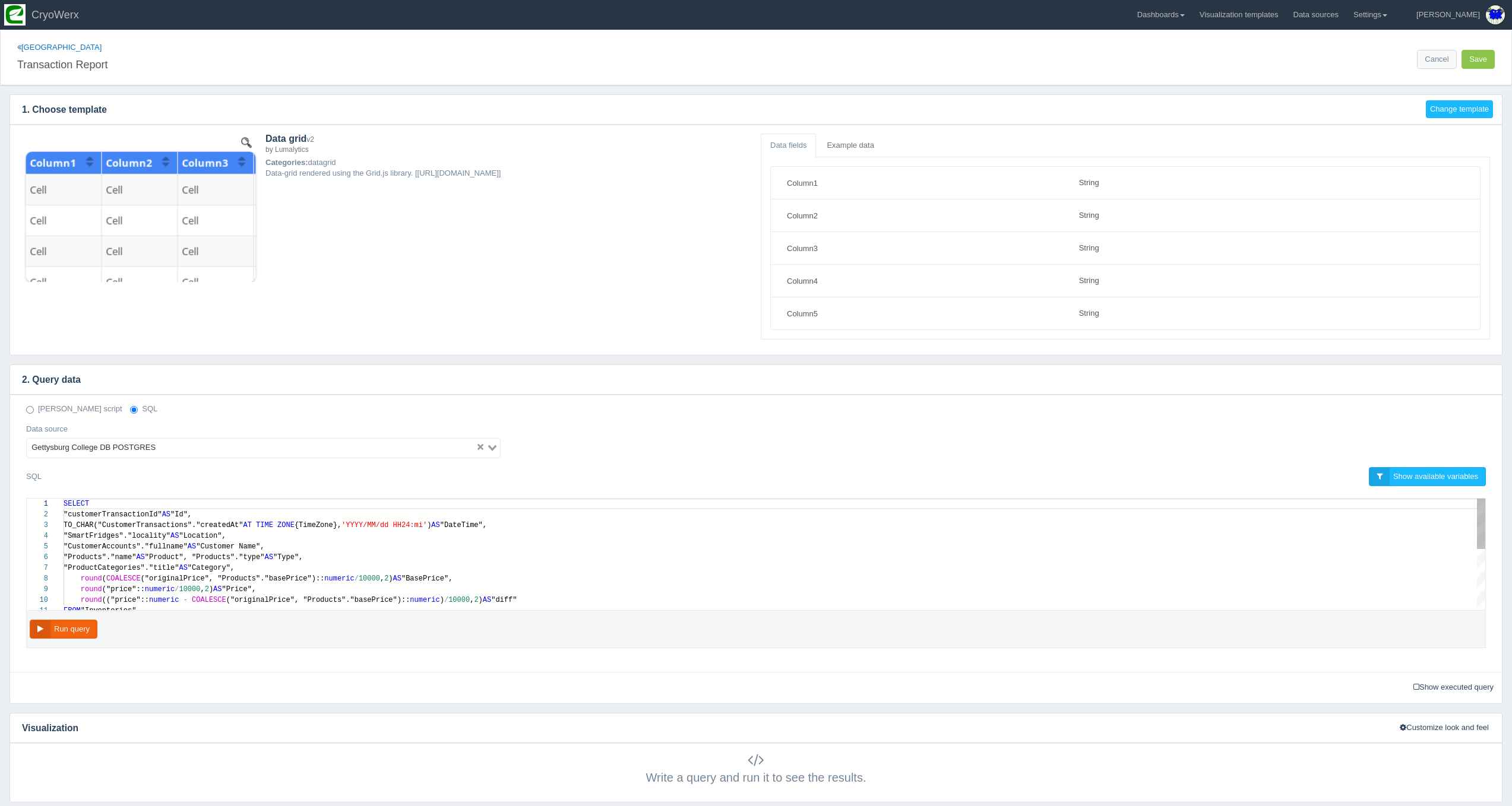
scroll to position [85, 0]
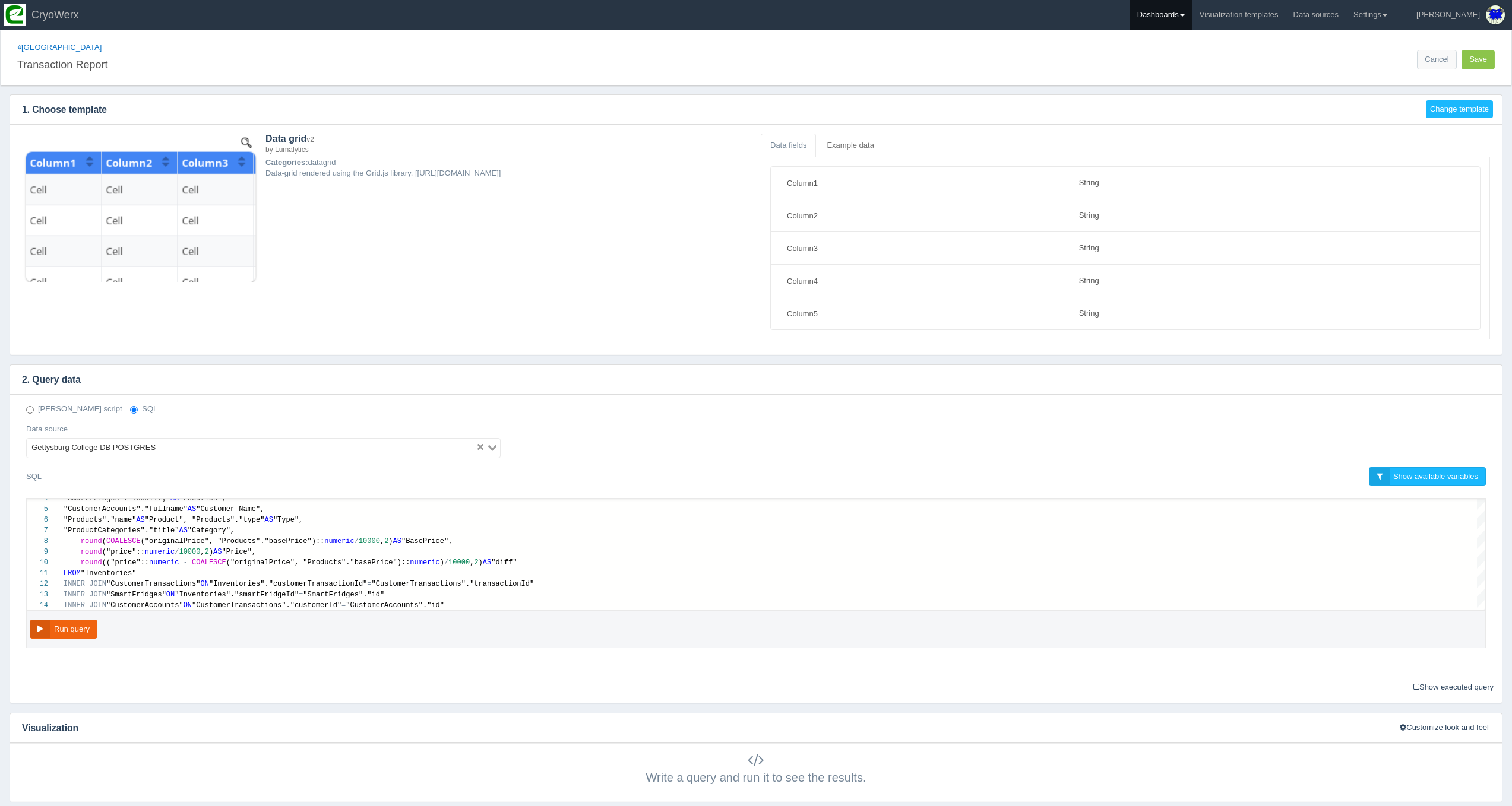
click at [1192, 14] on link "Dashboards" at bounding box center [1161, 14] width 62 height 29
click at [1216, 83] on link "CUSA" at bounding box center [1210, 79] width 161 height 23
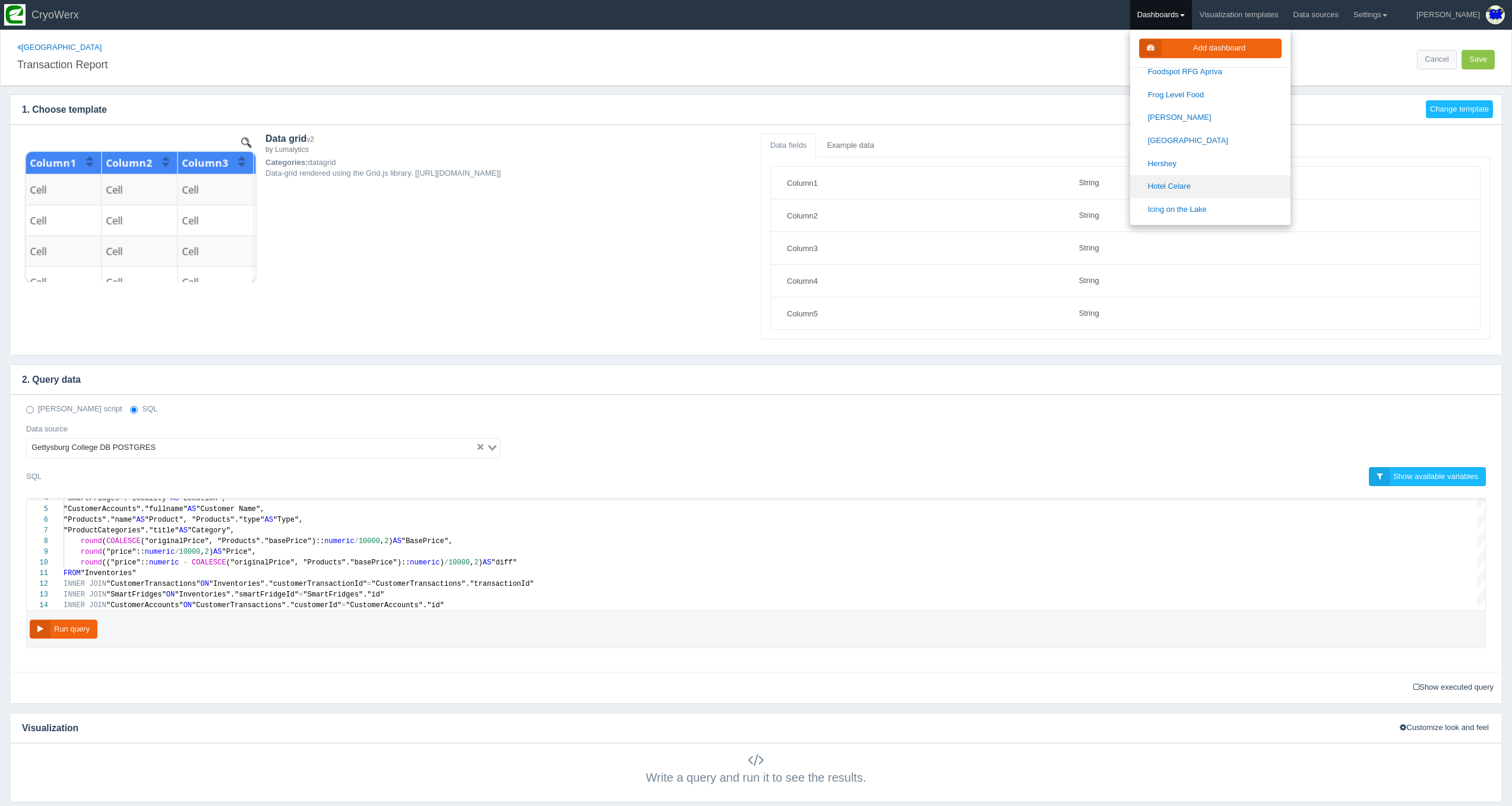
scroll to position [452, 0]
click at [1204, 148] on link "Hershey" at bounding box center [1210, 154] width 161 height 23
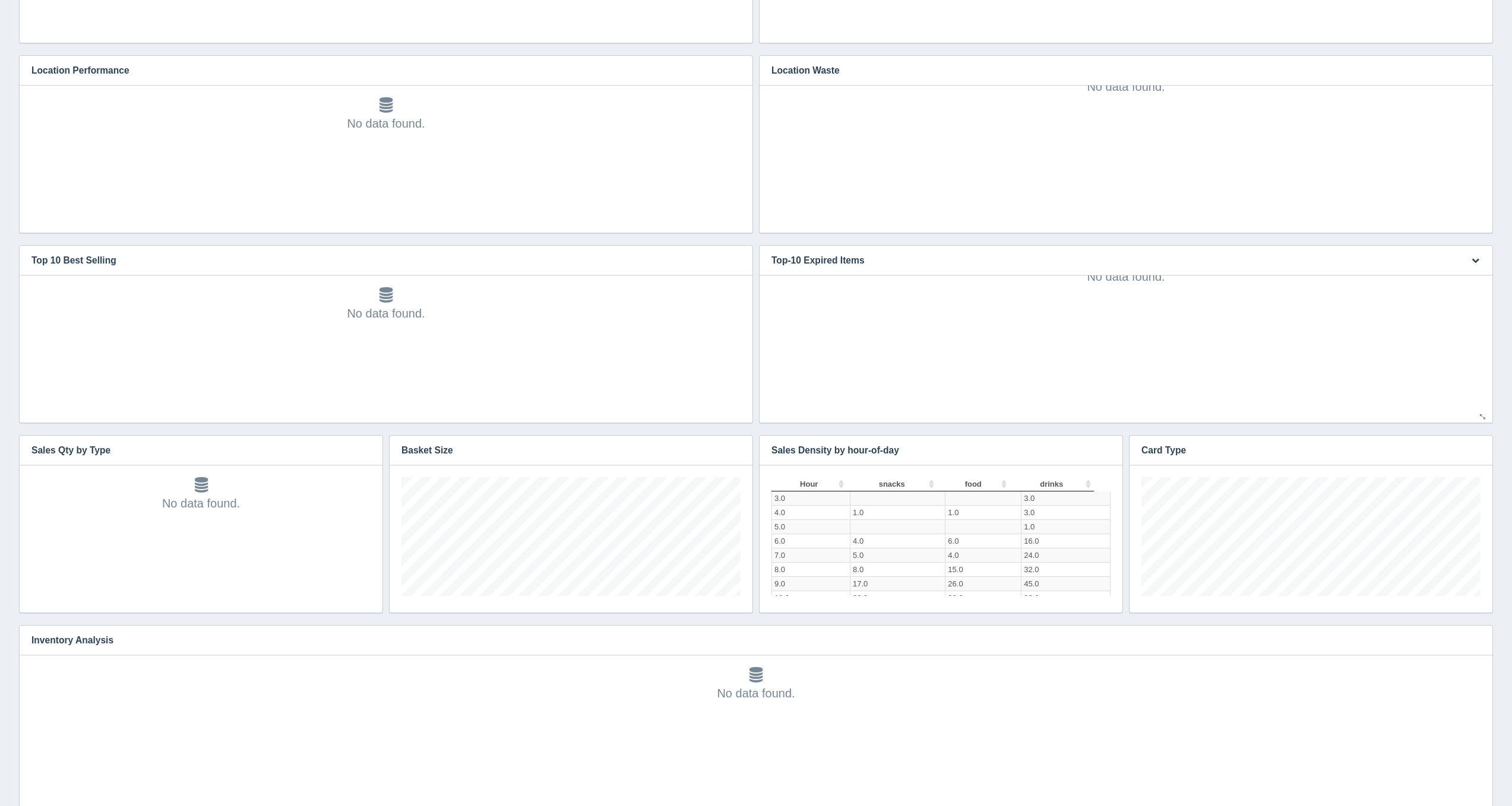
scroll to position [444, 0]
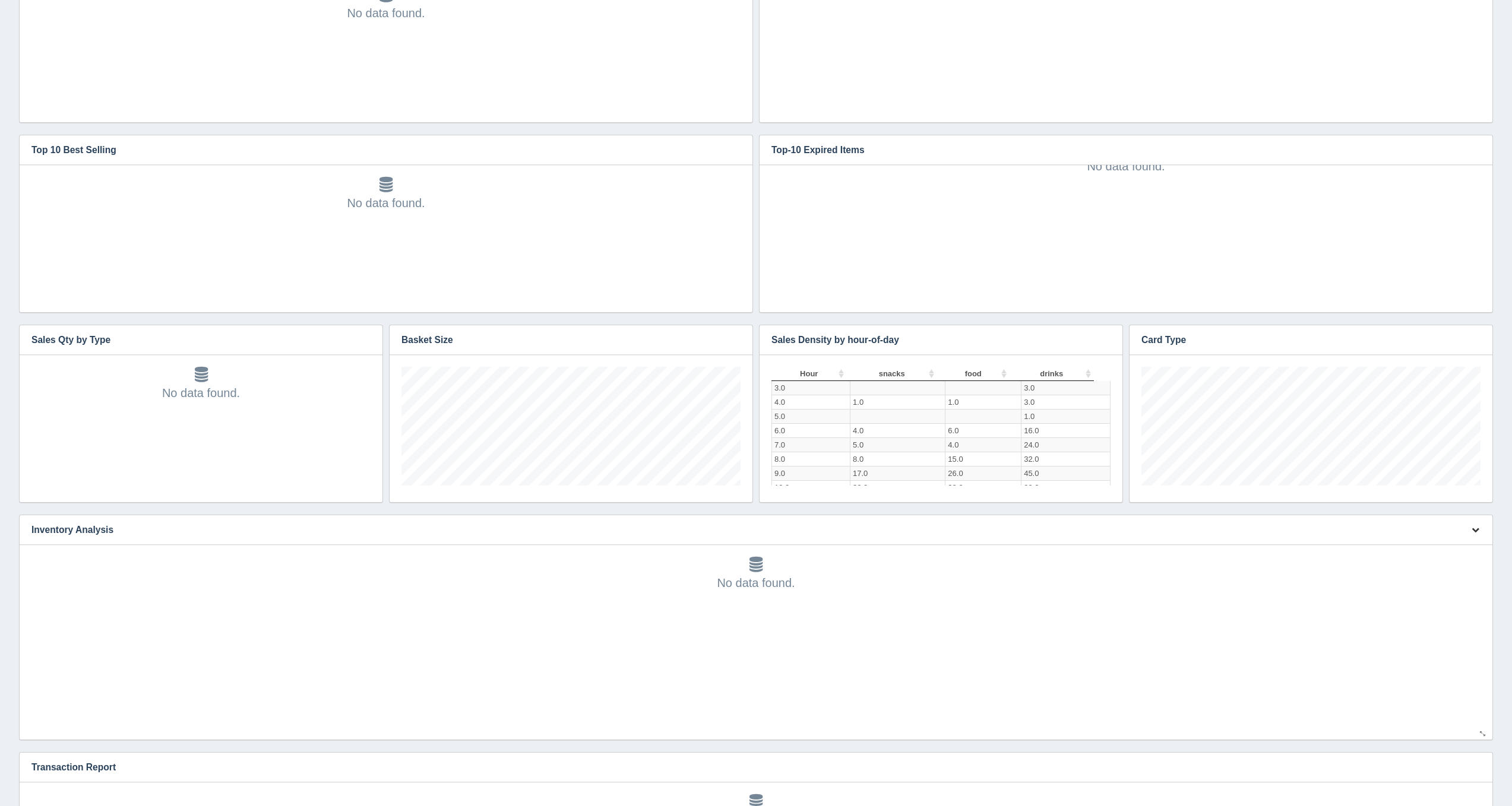
click at [1476, 528] on icon "button" at bounding box center [1475, 530] width 8 height 8
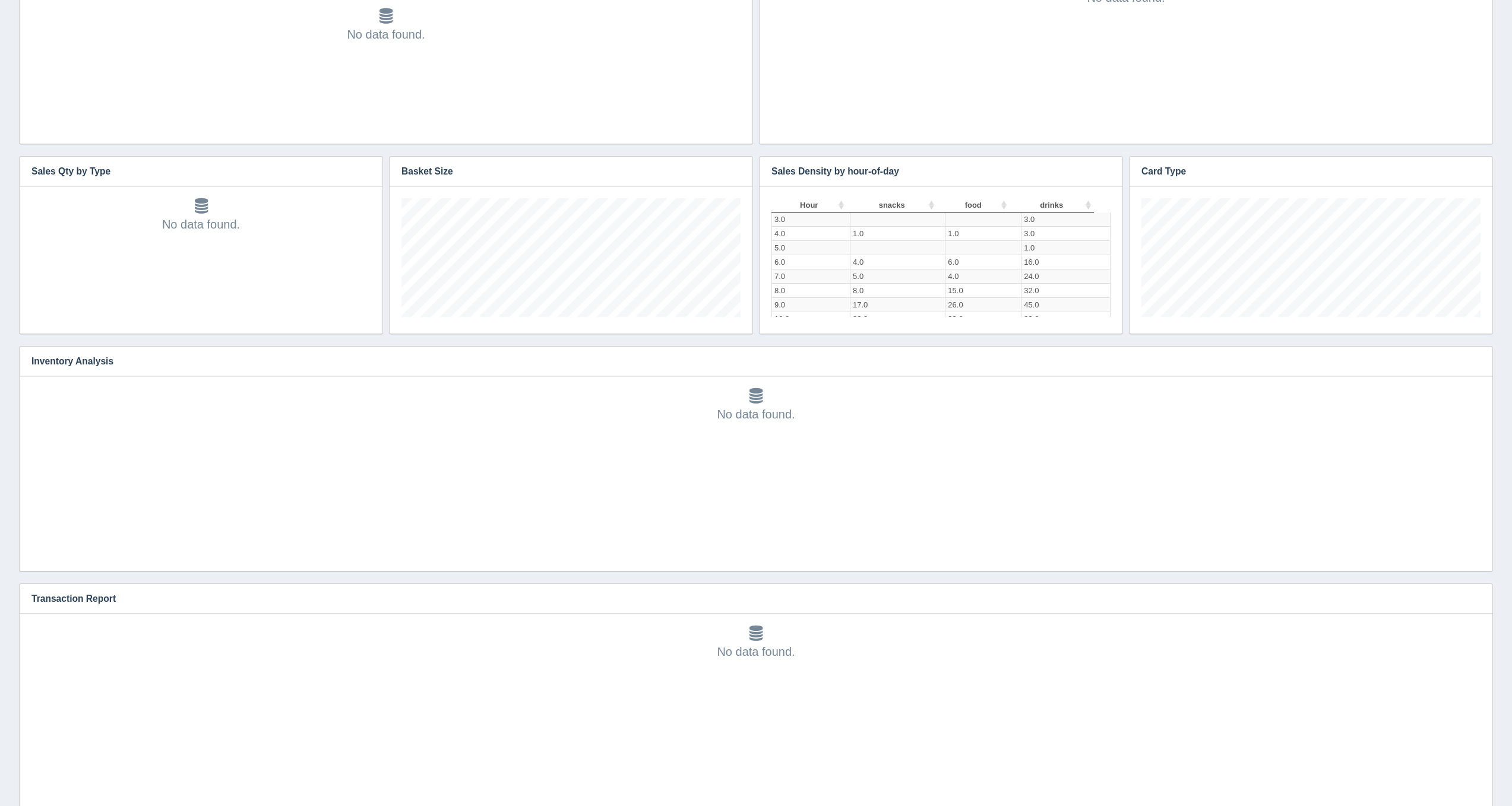
scroll to position [626, 0]
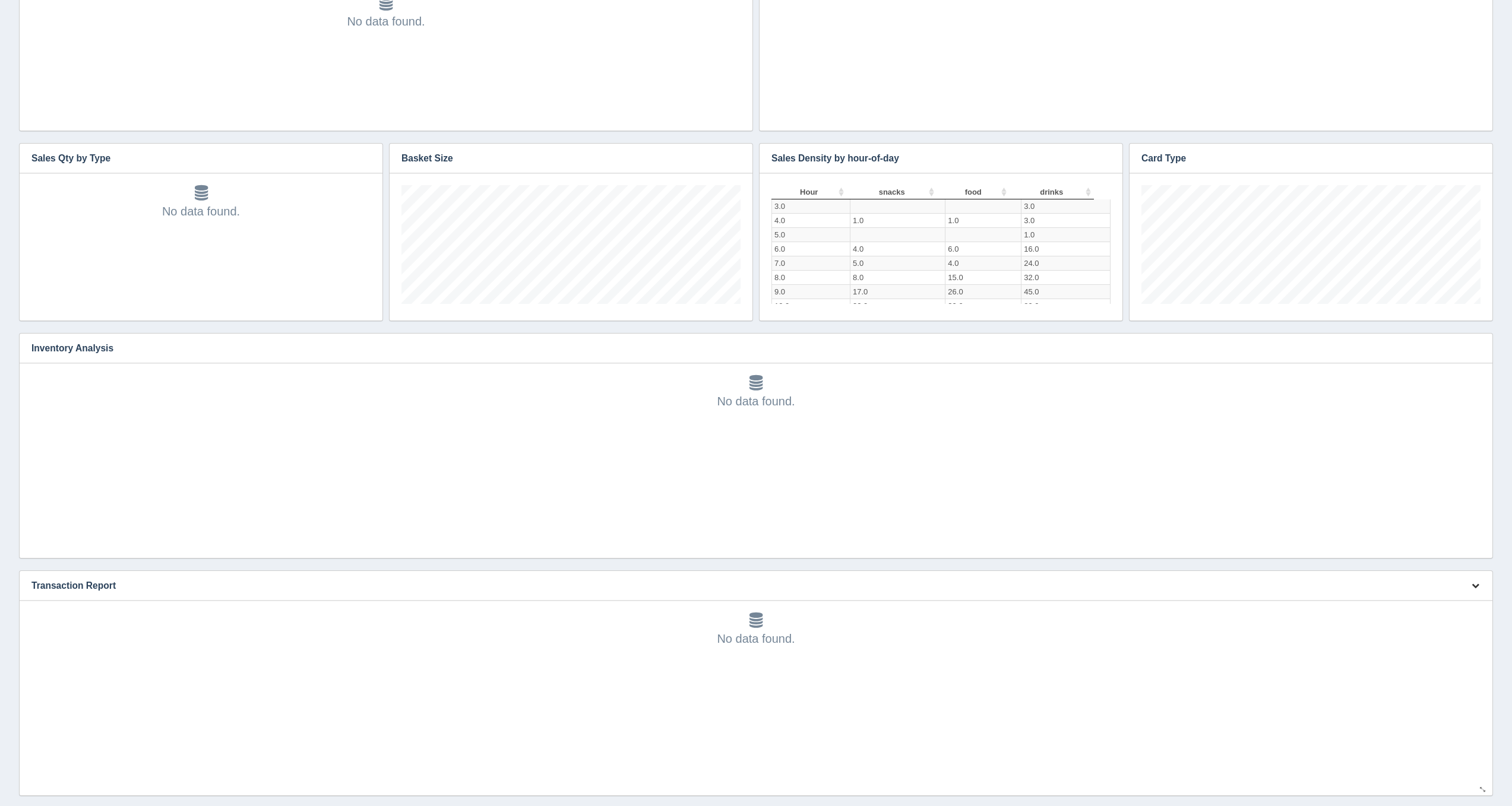
click at [1471, 589] on button "button" at bounding box center [1475, 586] width 16 height 19
click at [1454, 596] on link "Edit chart" at bounding box center [1436, 603] width 95 height 17
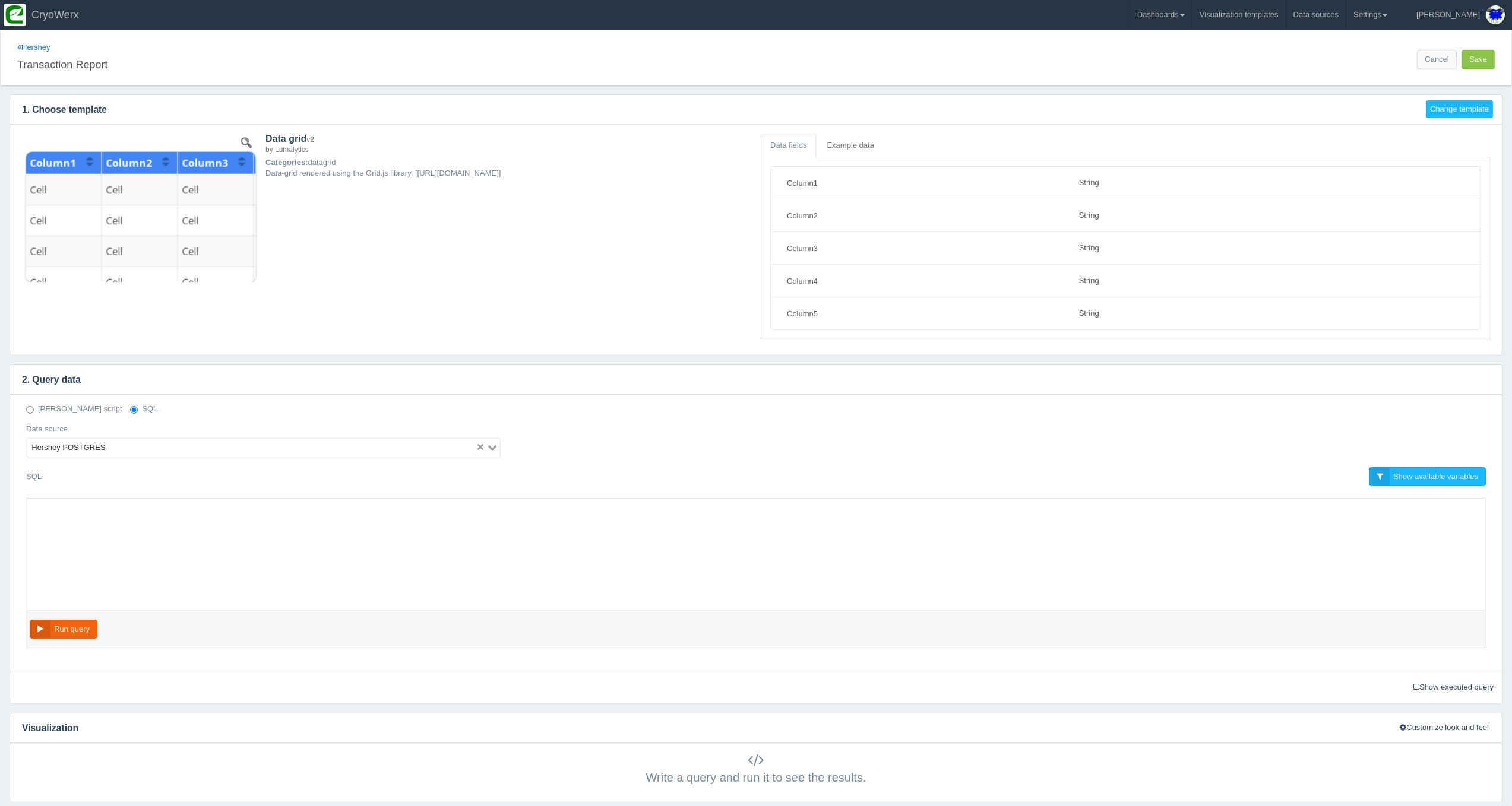
select select "string"
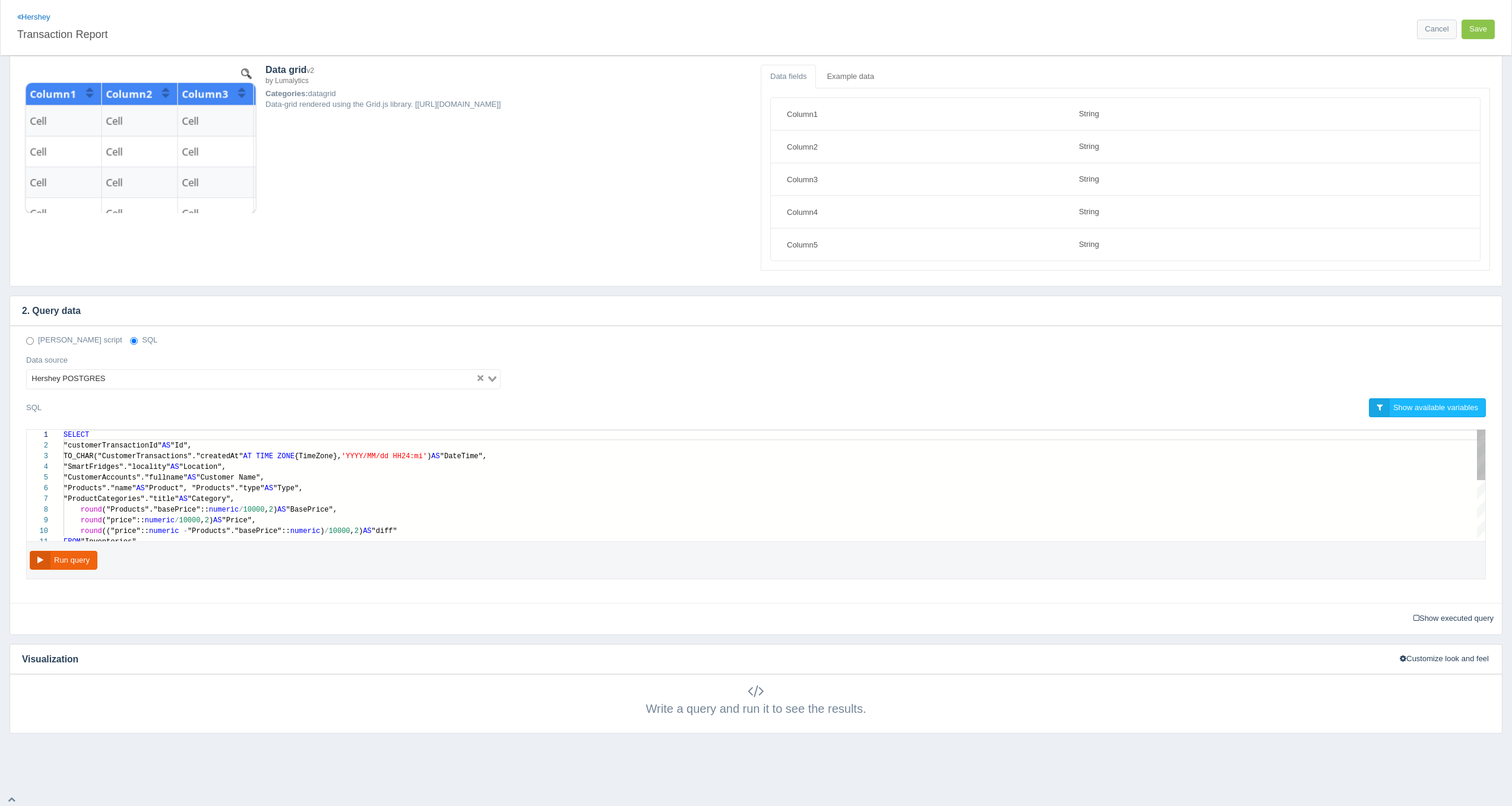
scroll to position [85, 206]
click at [546, 515] on div "round ("price":: numeric / 10000 , 2 ) AS "Price"," at bounding box center [774, 521] width 1422 height 11
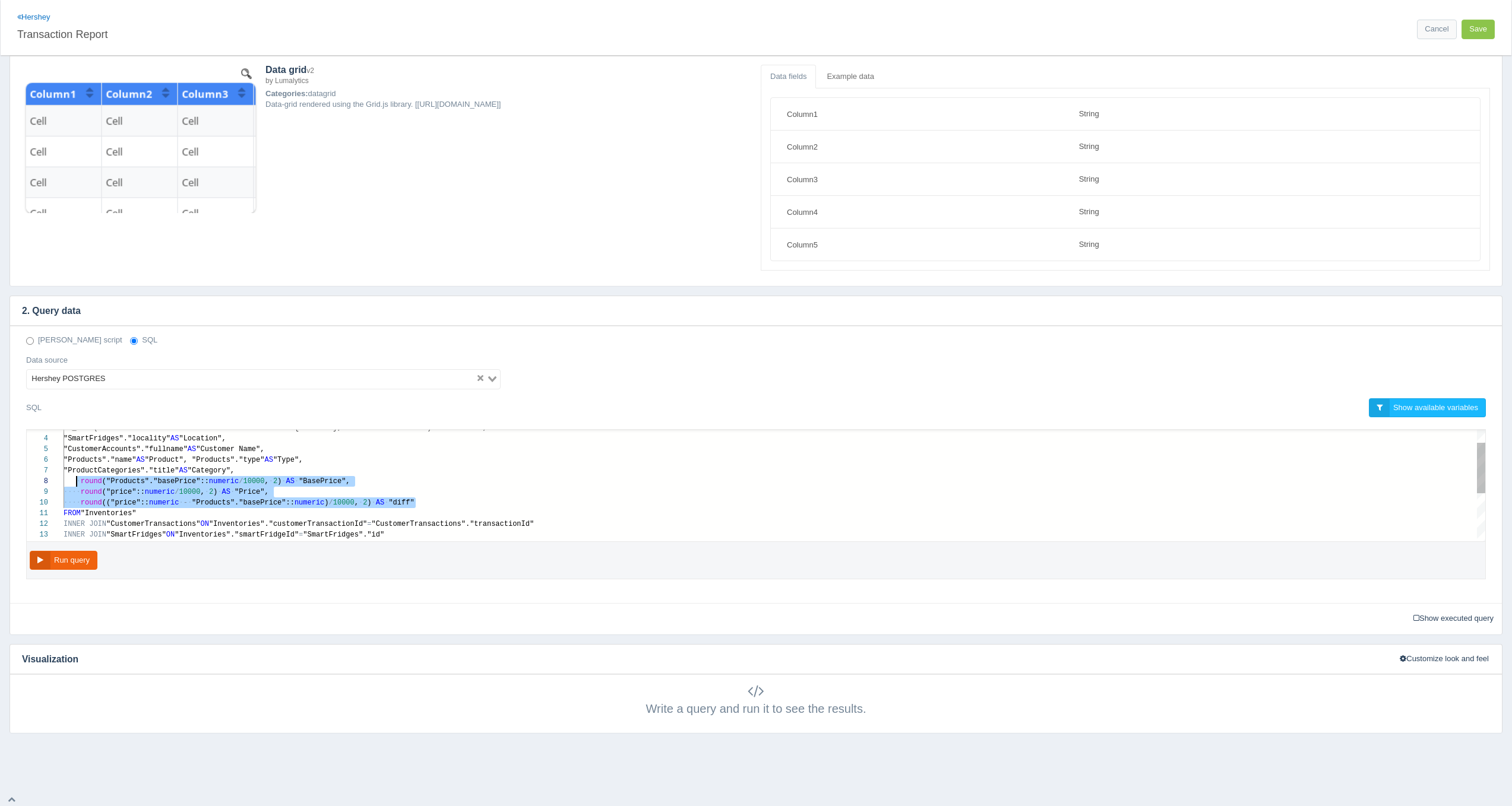
scroll to position [75, 17]
drag, startPoint x: 419, startPoint y: 501, endPoint x: 81, endPoint y: 485, distance: 338.4
paste textarea "MM/dd HH24:mi') AS "DateTime", "SmartFridges"."locality" AS "Location", "Custom…"
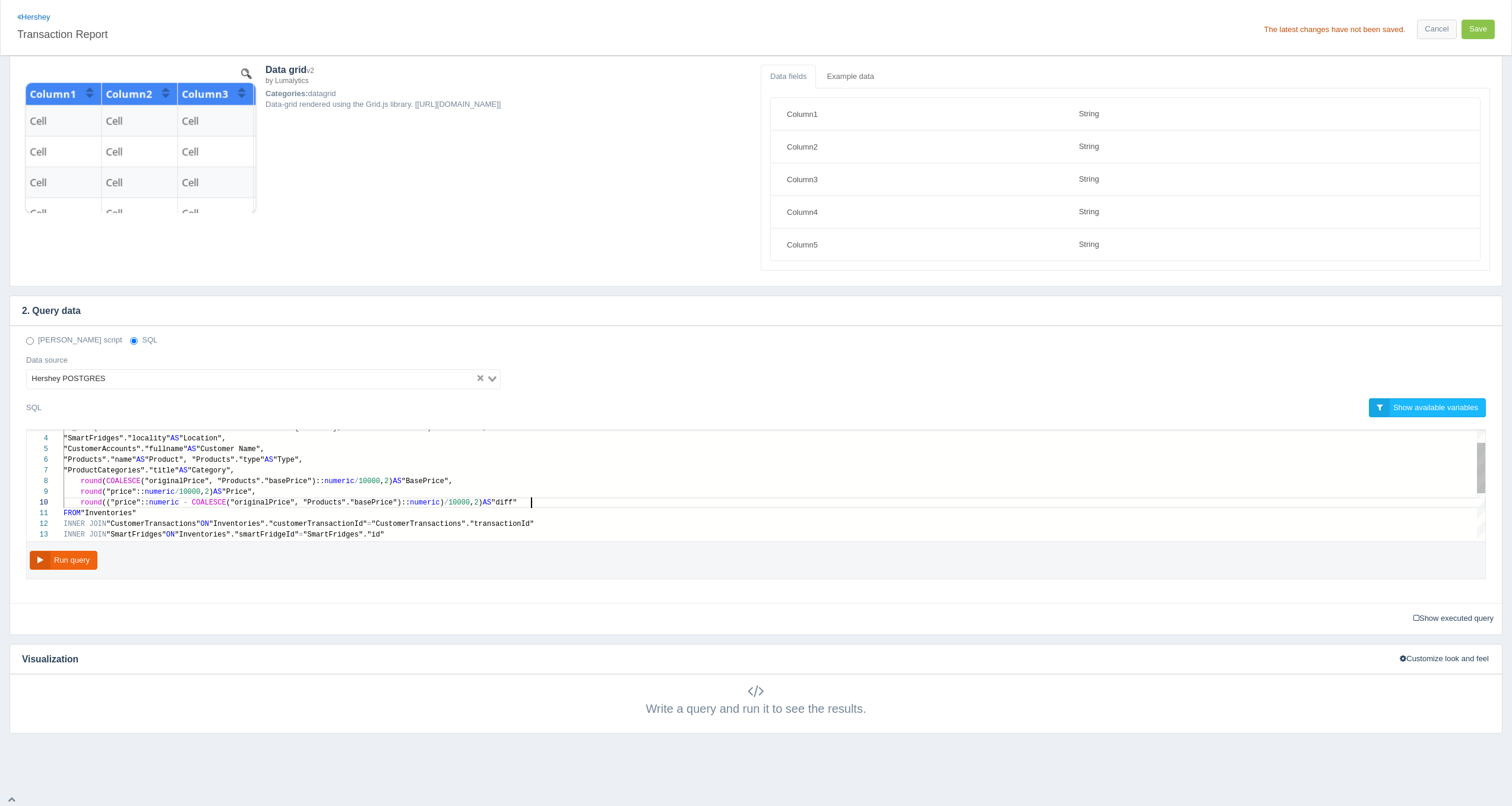
type textarea "SELECT "customerTransactionId" AS "Id", TO_CHAR("CustomerTransactions"."created…"
click at [99, 480] on span "round" at bounding box center [91, 481] width 22 height 8
click at [167, 480] on div "3 4 5 6 7 8 9 10 11 12 13 14 TO_CHAR("CustomerTransactions"."createdAt" AT TIME…" at bounding box center [756, 486] width 1458 height 112
click at [57, 569] on div "Run query" at bounding box center [756, 561] width 1460 height 38
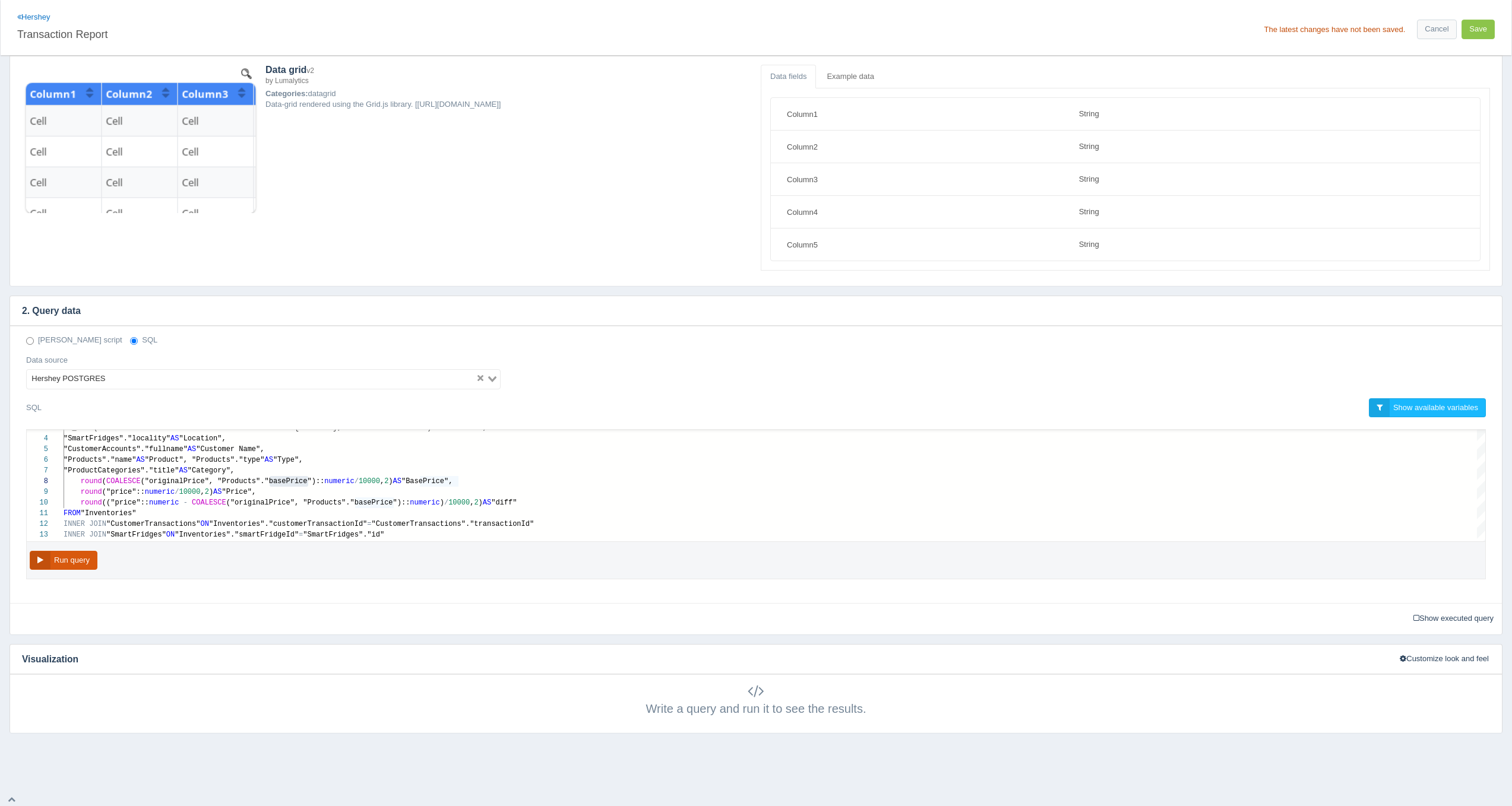
click at [72, 558] on button "Run query" at bounding box center [63, 561] width 68 height 20
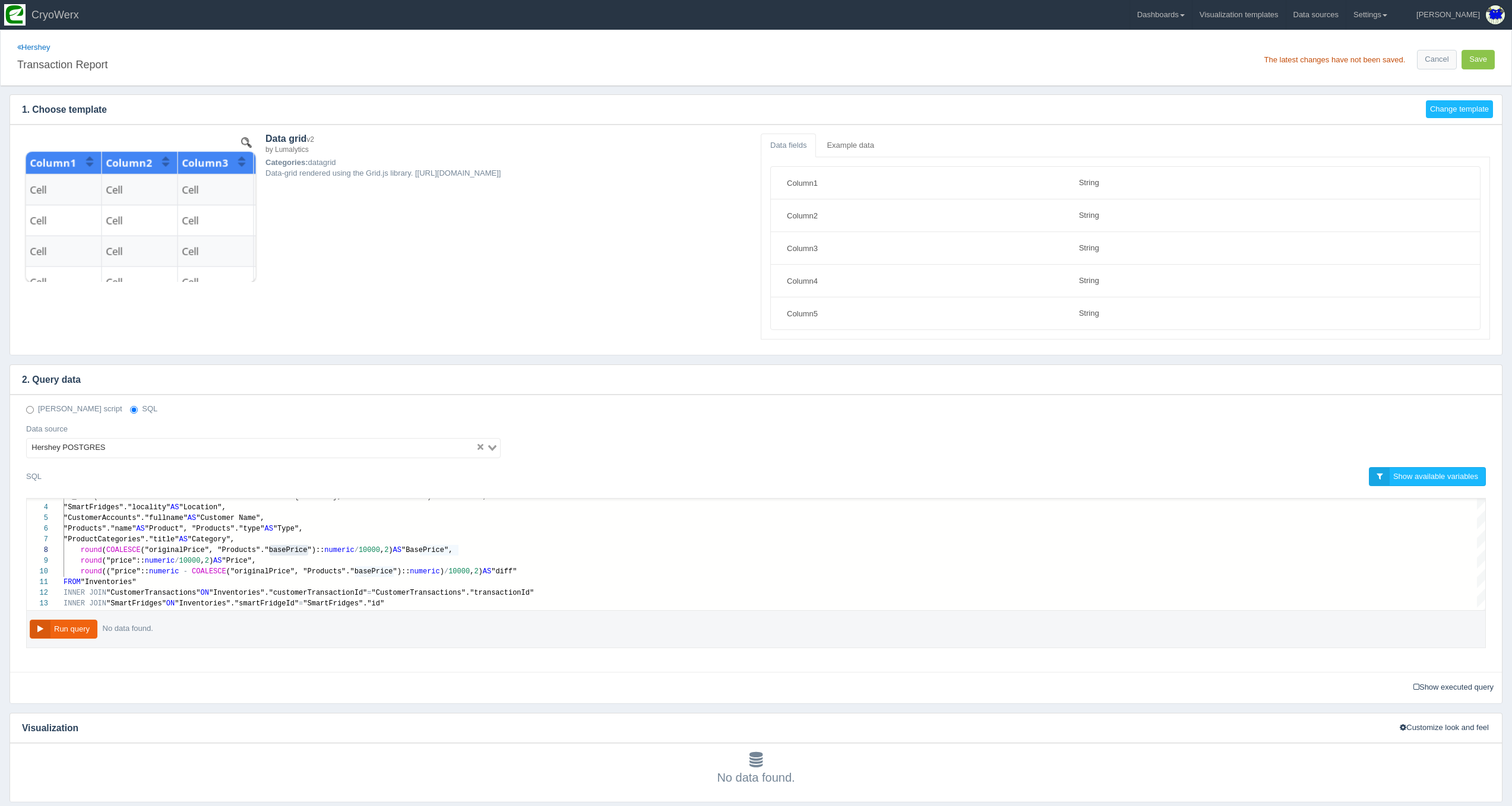
scroll to position [0, 0]
click at [1486, 66] on button "Save" at bounding box center [1478, 60] width 33 height 20
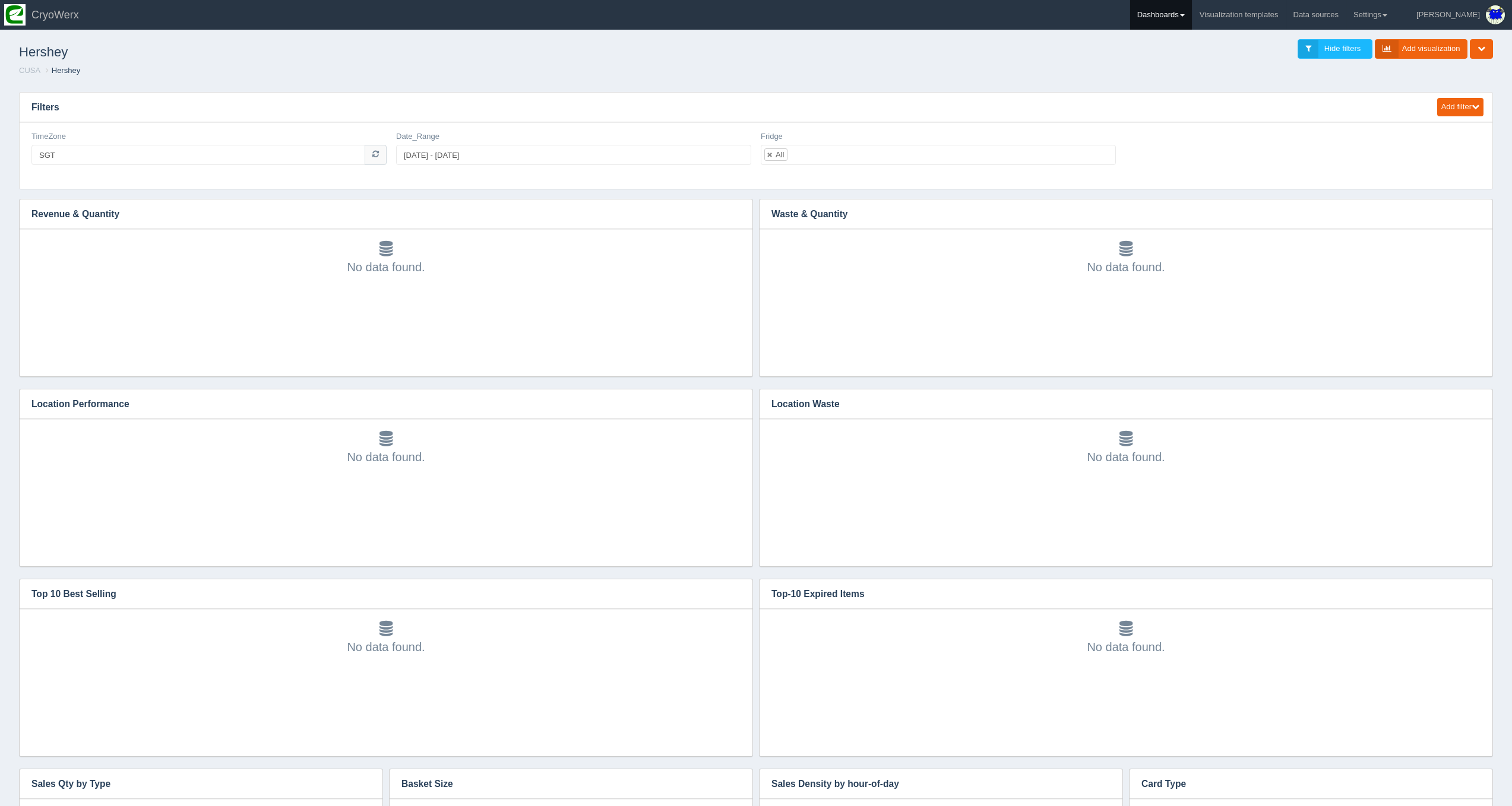
click at [1177, 12] on link "Dashboards" at bounding box center [1161, 14] width 62 height 29
click at [1198, 79] on link "CUSA" at bounding box center [1210, 79] width 161 height 23
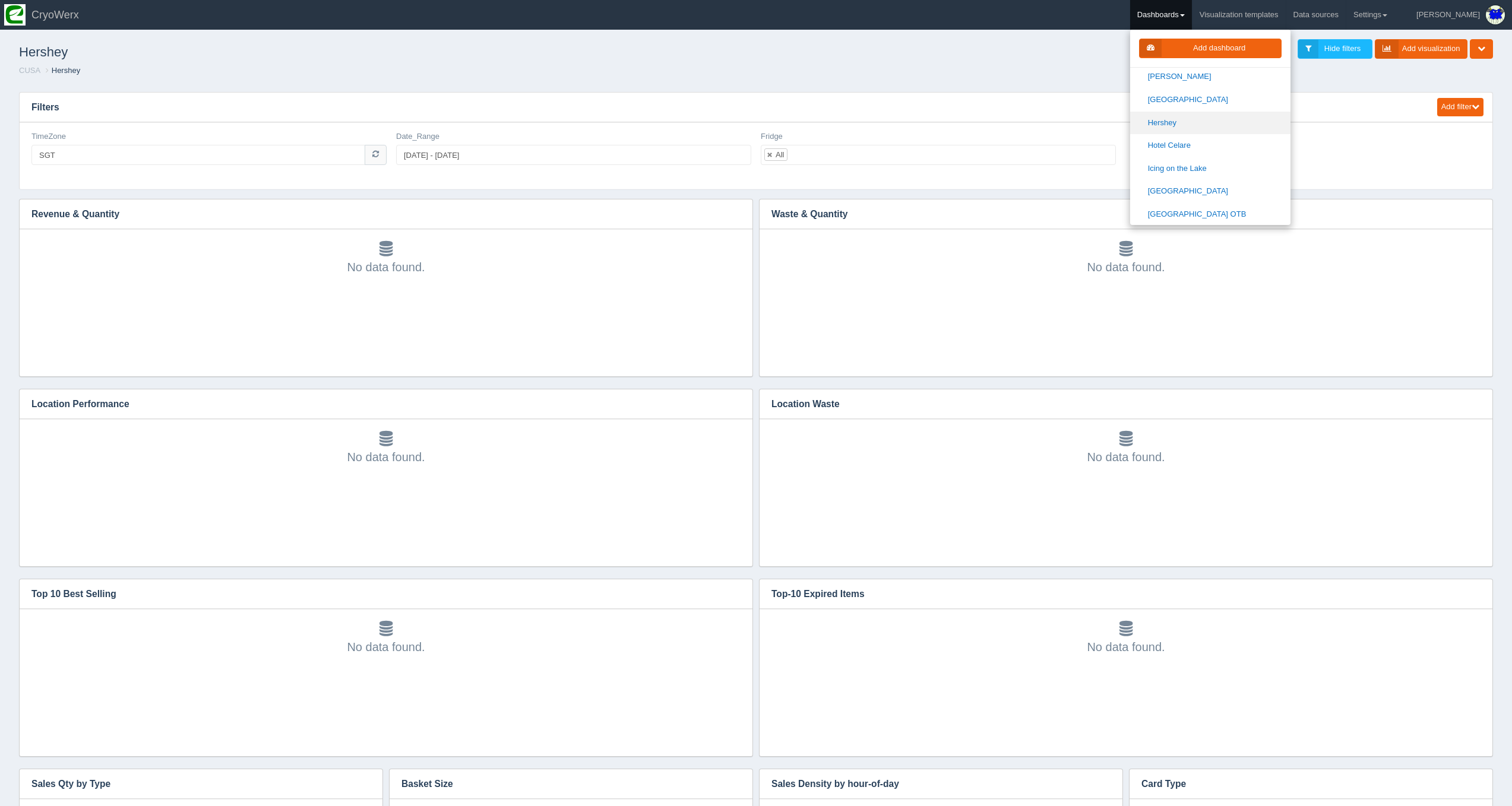
scroll to position [484, 0]
click at [1210, 141] on link "Hotel Celare" at bounding box center [1210, 144] width 161 height 23
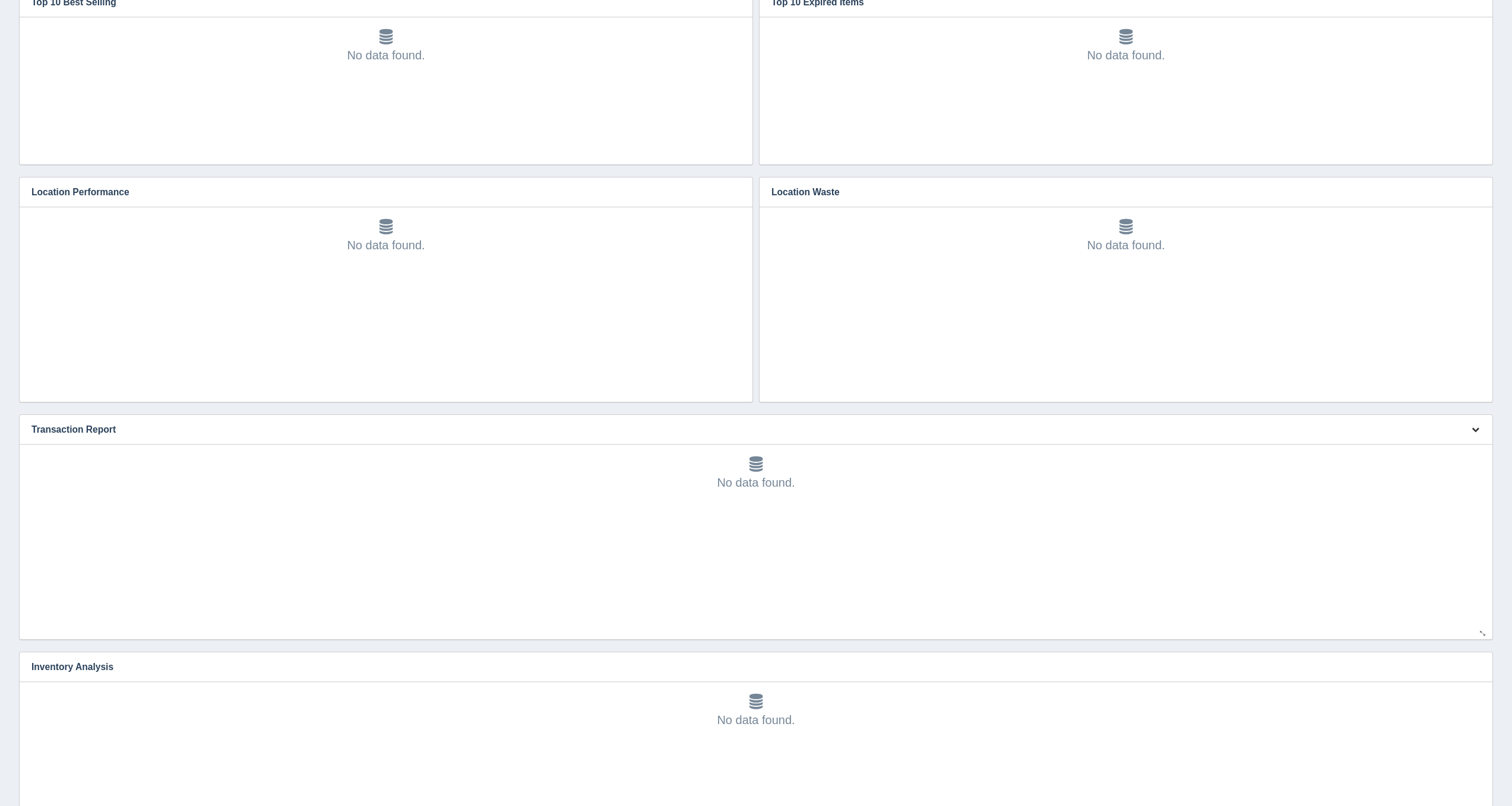
click at [1471, 436] on button "button" at bounding box center [1475, 430] width 16 height 19
click at [1457, 442] on link "Edit chart" at bounding box center [1436, 447] width 95 height 17
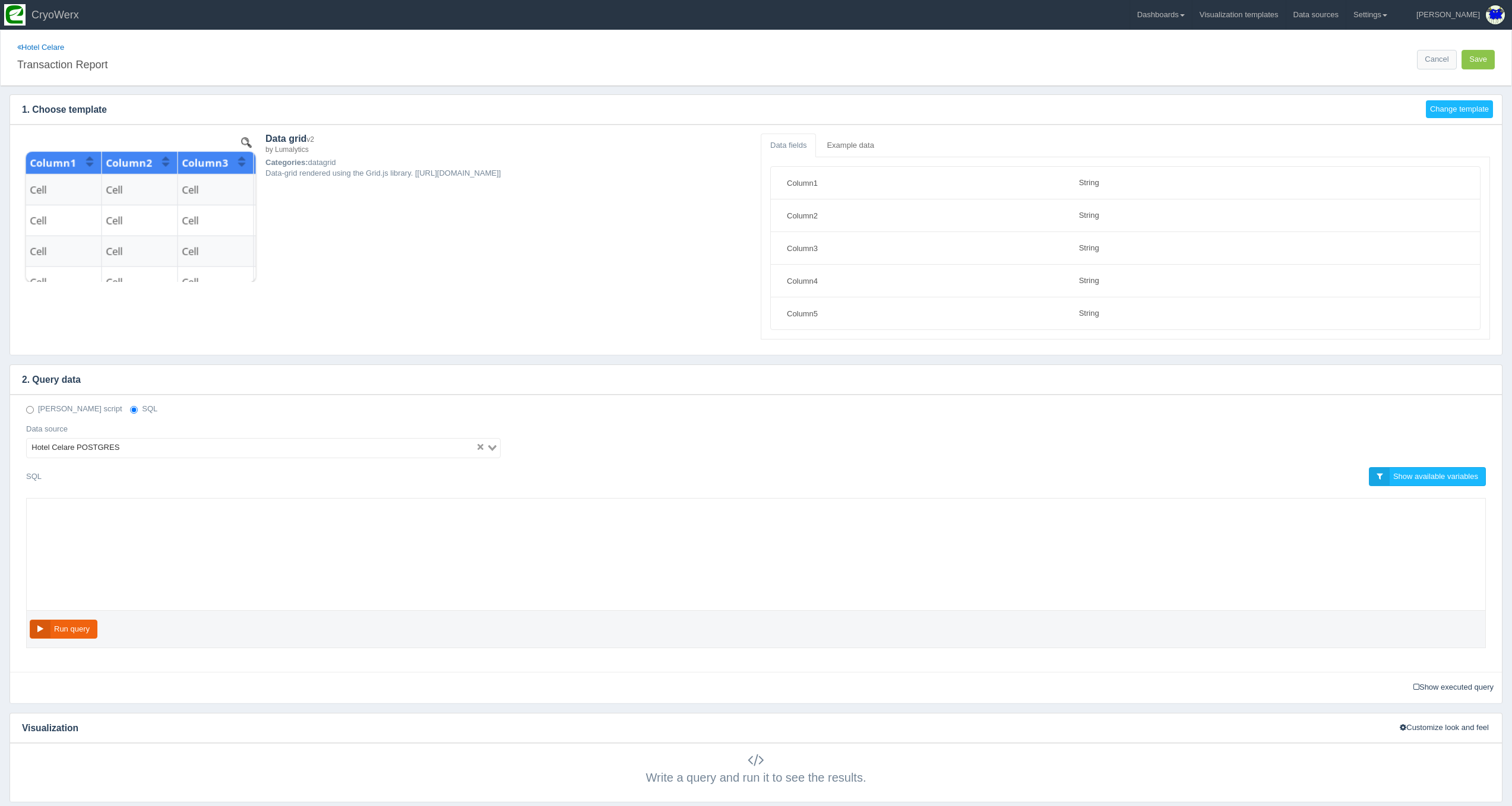
select select "string"
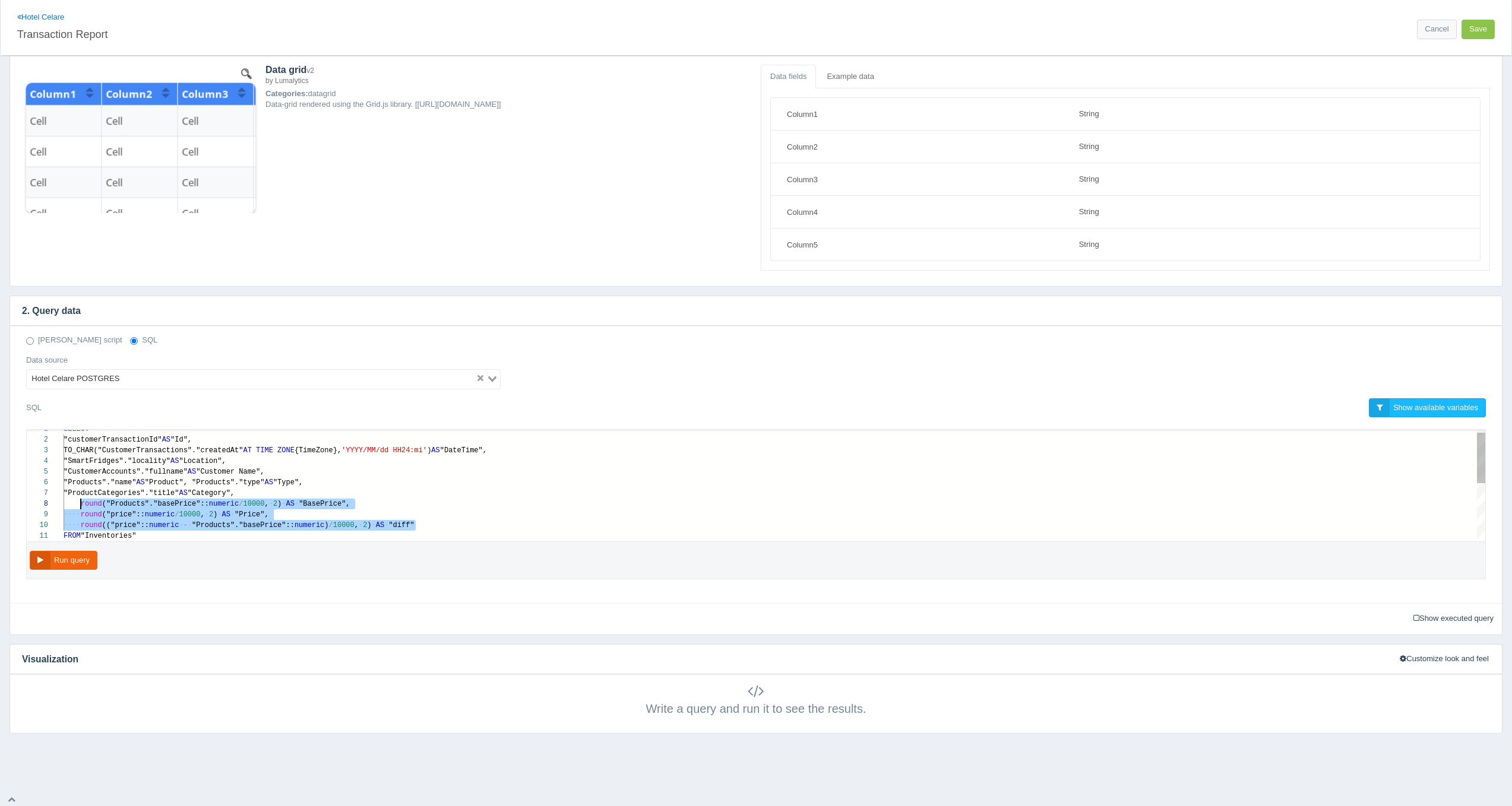
scroll to position [75, 17]
drag, startPoint x: 433, startPoint y: 527, endPoint x: 81, endPoint y: 498, distance: 353.2
paste textarea "MM/dd HH24:mi') AS "DateTime", "SmartFridges"."locality" AS "Location", "Custom…"
type textarea "MM/dd HH24:mi') AS "DateTime", "SmartFridges"."locality" AS "Location", "Custom…"
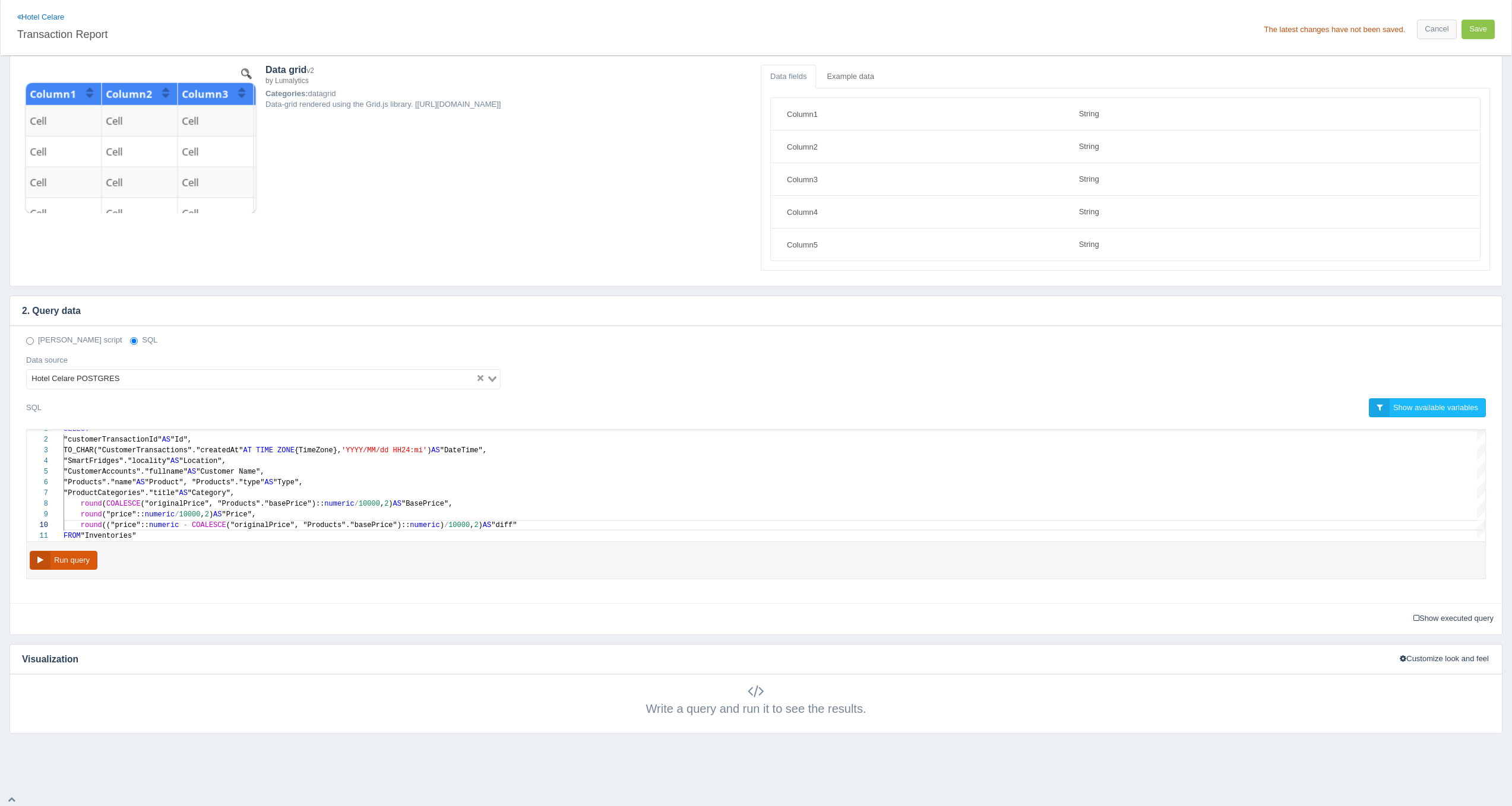
click at [75, 563] on button "Run query" at bounding box center [63, 561] width 68 height 20
click at [1487, 23] on button "Save" at bounding box center [1478, 29] width 33 height 20
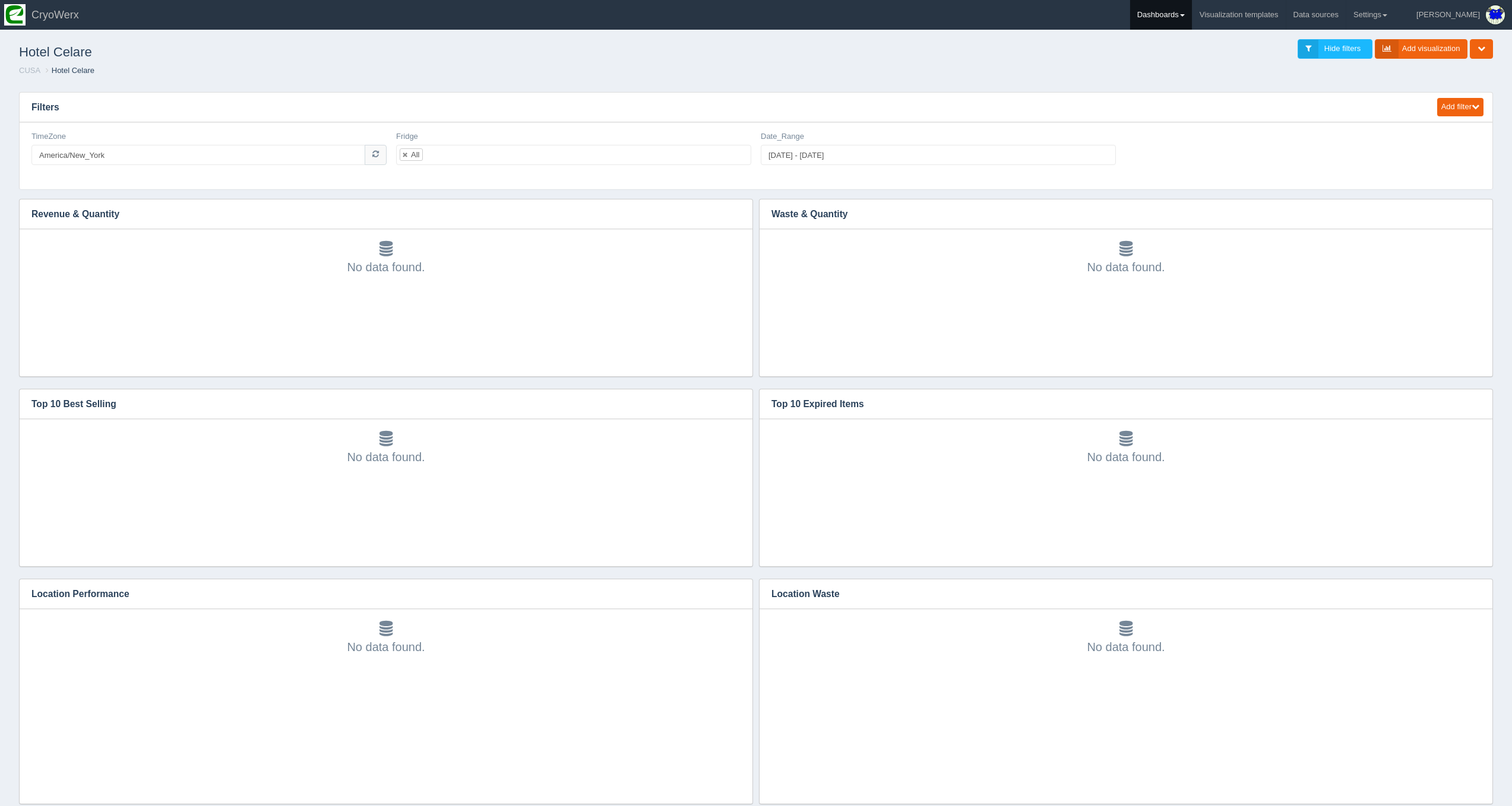
click at [1192, 13] on link "Dashboards" at bounding box center [1161, 14] width 62 height 29
click at [1195, 84] on link "CUSA" at bounding box center [1210, 79] width 161 height 23
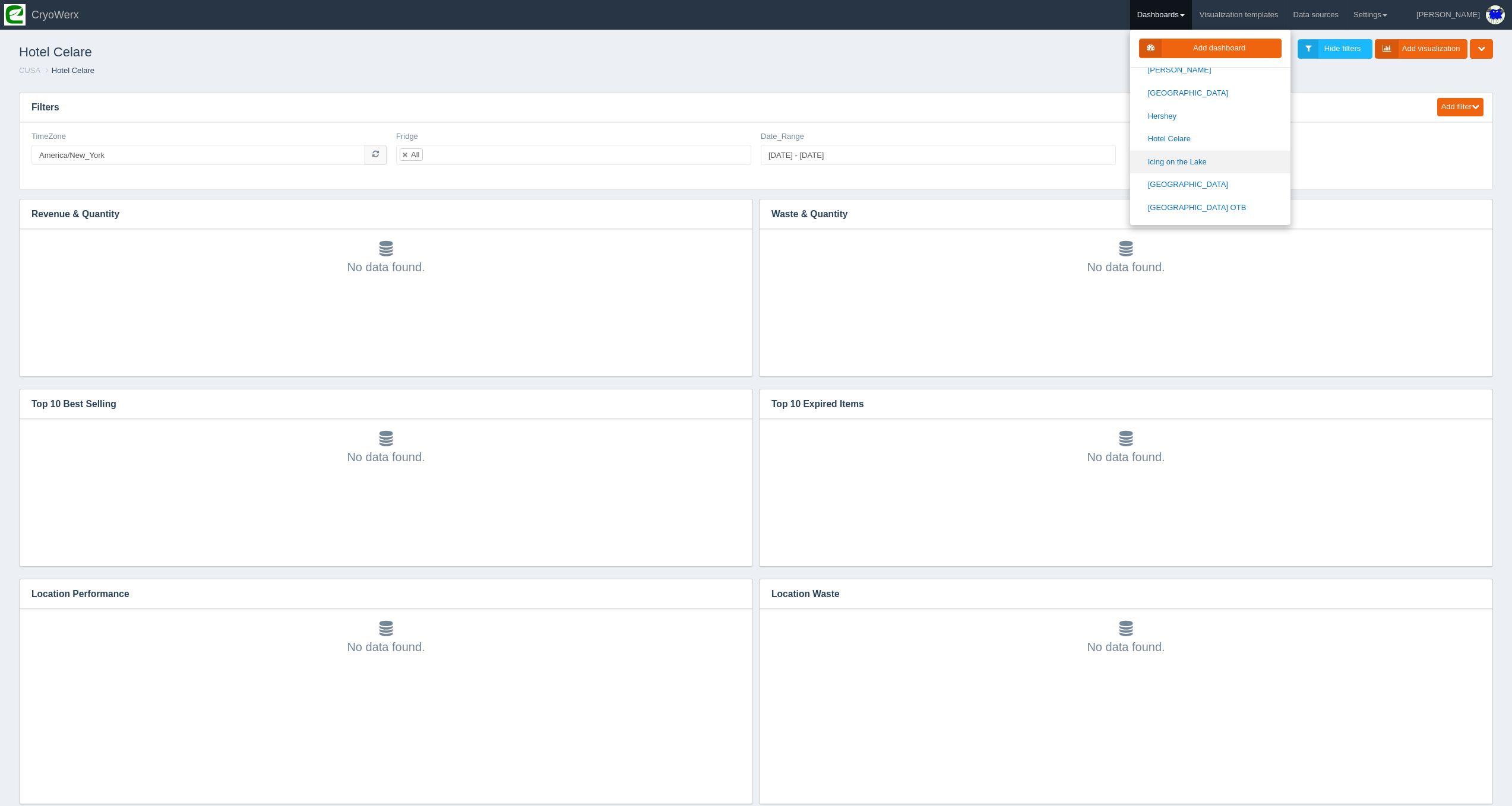
click at [1213, 151] on link "Icing on the Lake" at bounding box center [1210, 162] width 161 height 23
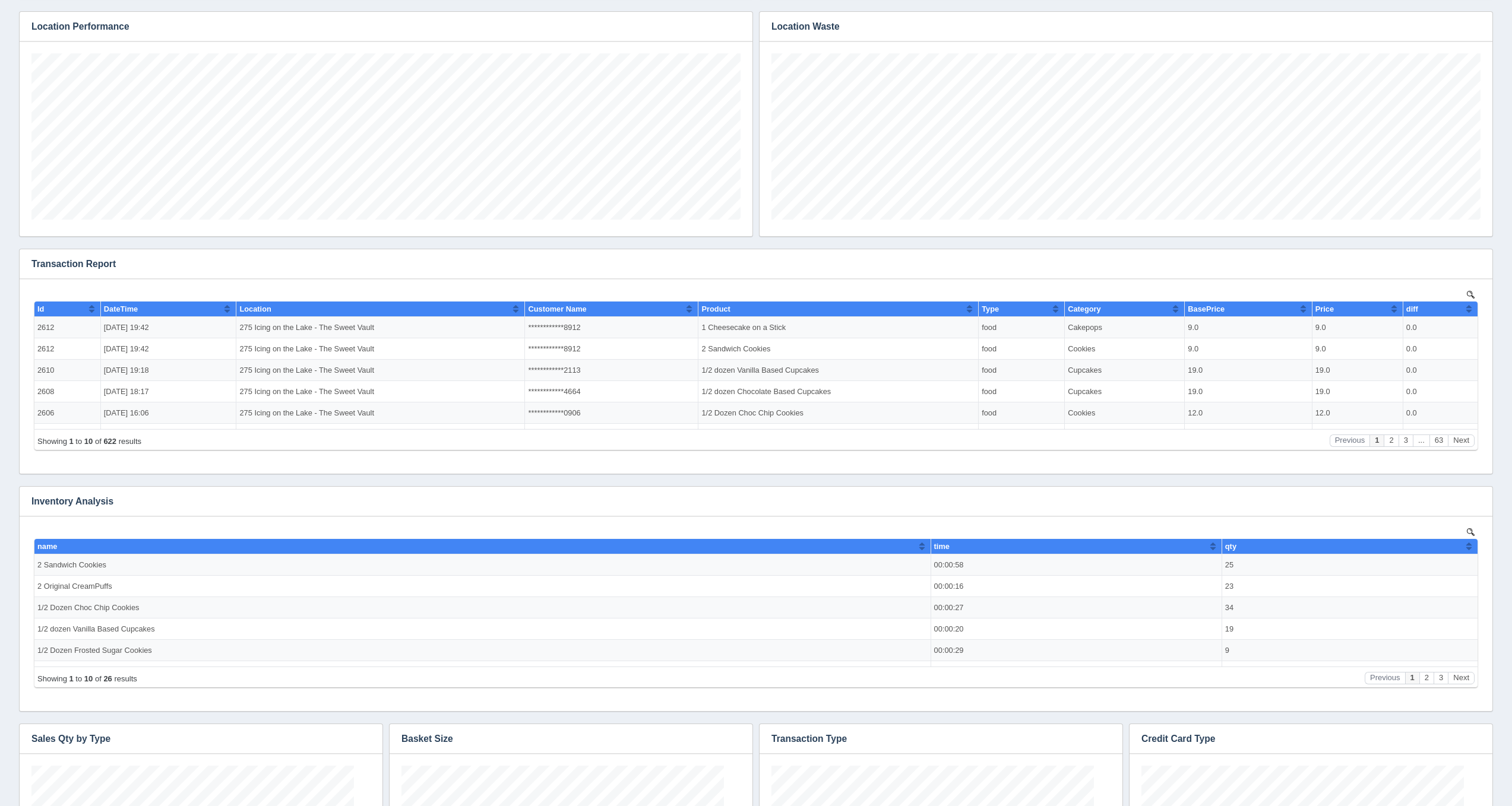
scroll to position [72, 339]
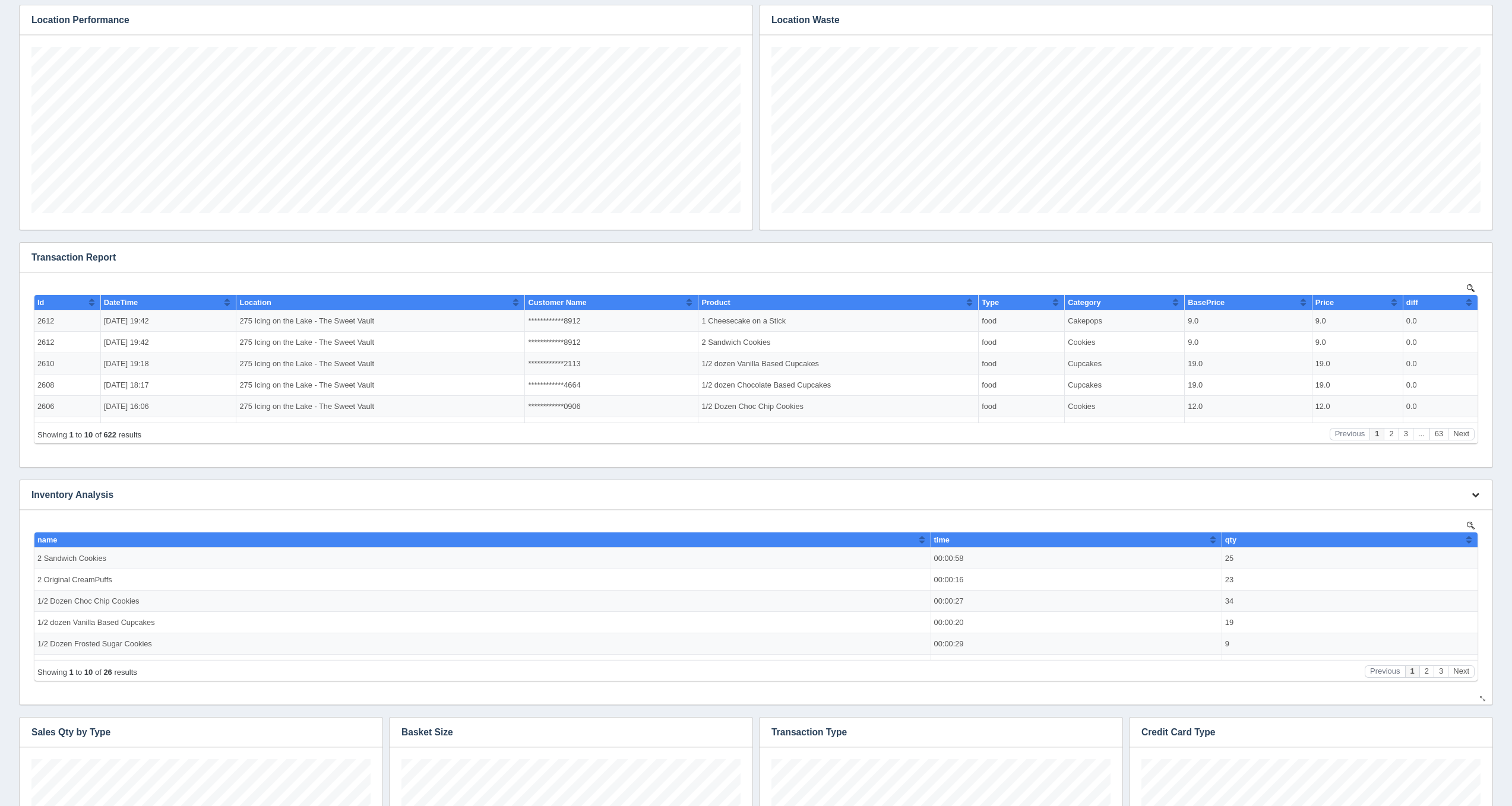
click at [1473, 495] on icon "button" at bounding box center [1475, 495] width 8 height 8
click at [1473, 251] on button "button" at bounding box center [1475, 258] width 16 height 19
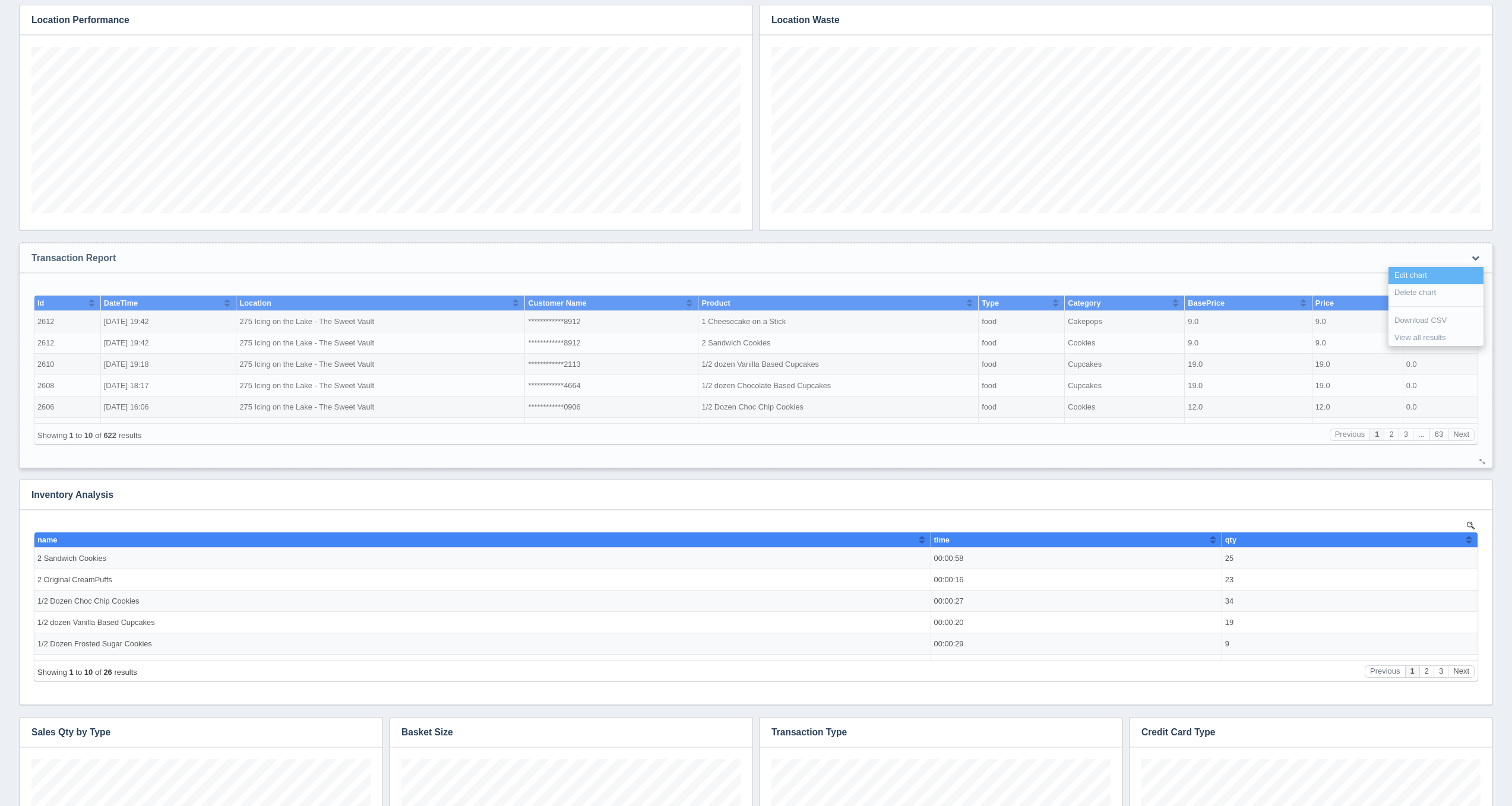
click at [1465, 267] on link "Edit chart" at bounding box center [1436, 275] width 95 height 17
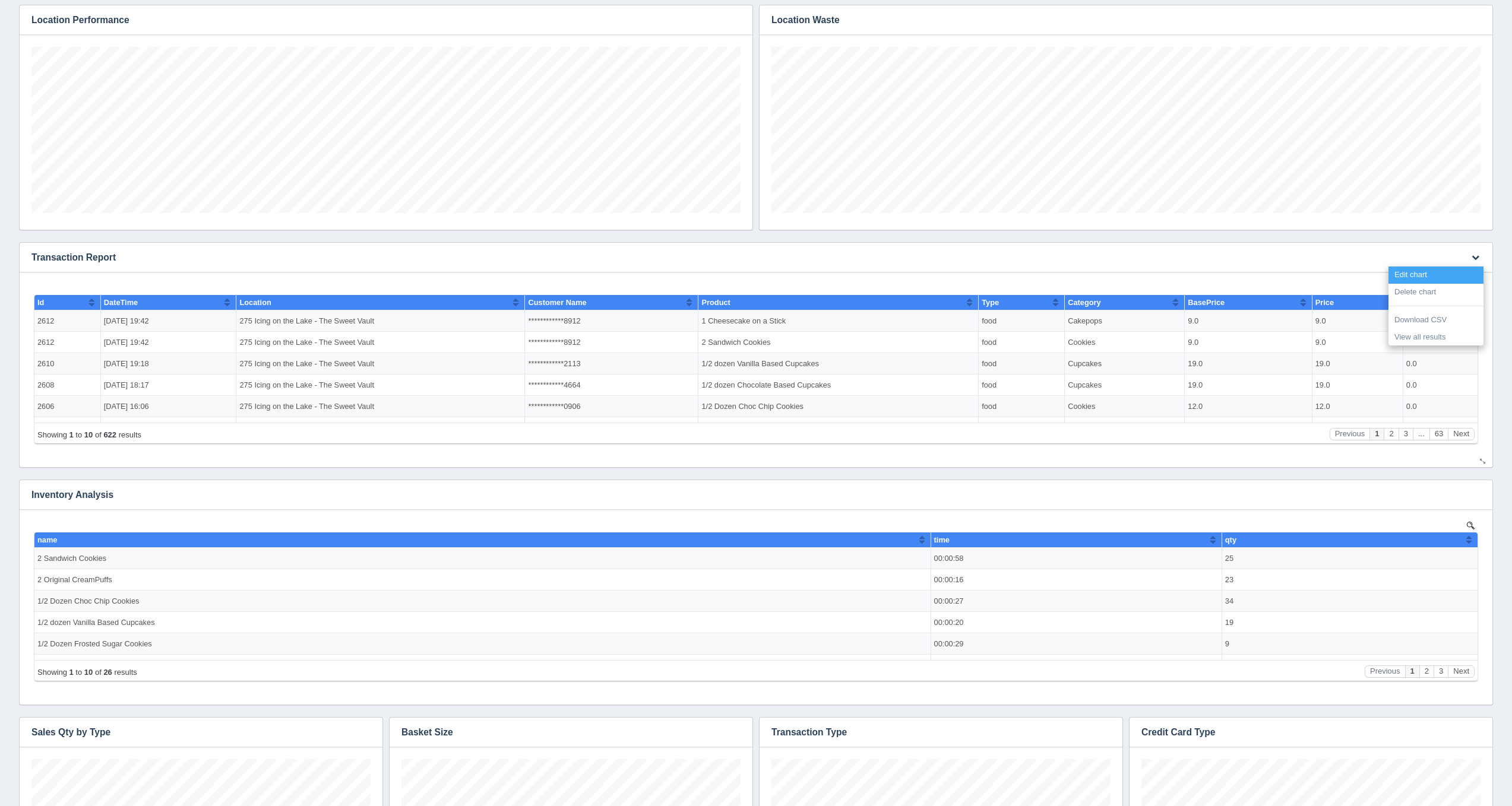
click at [1465, 269] on link "Edit chart" at bounding box center [1436, 275] width 95 height 17
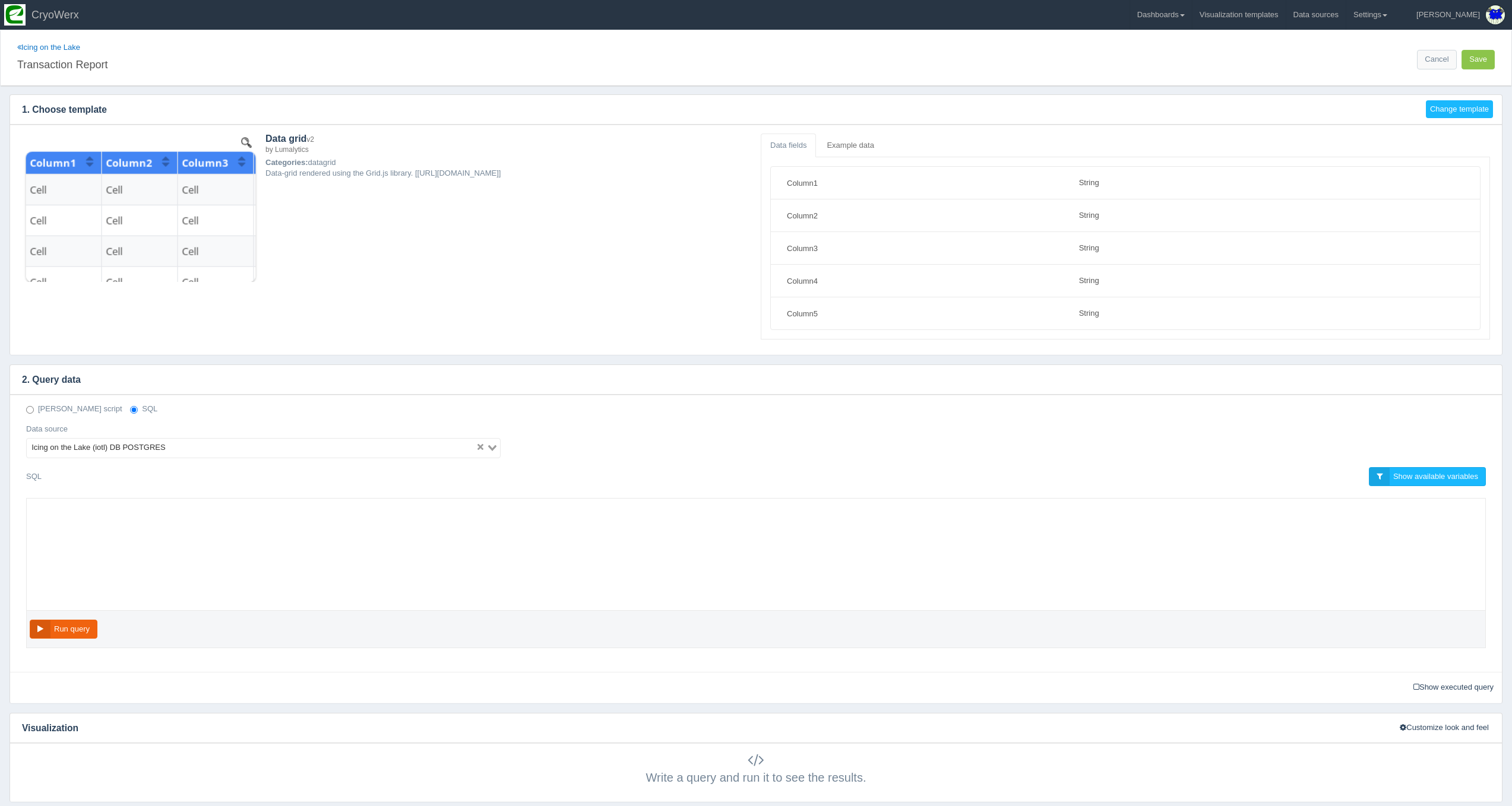
select select "string"
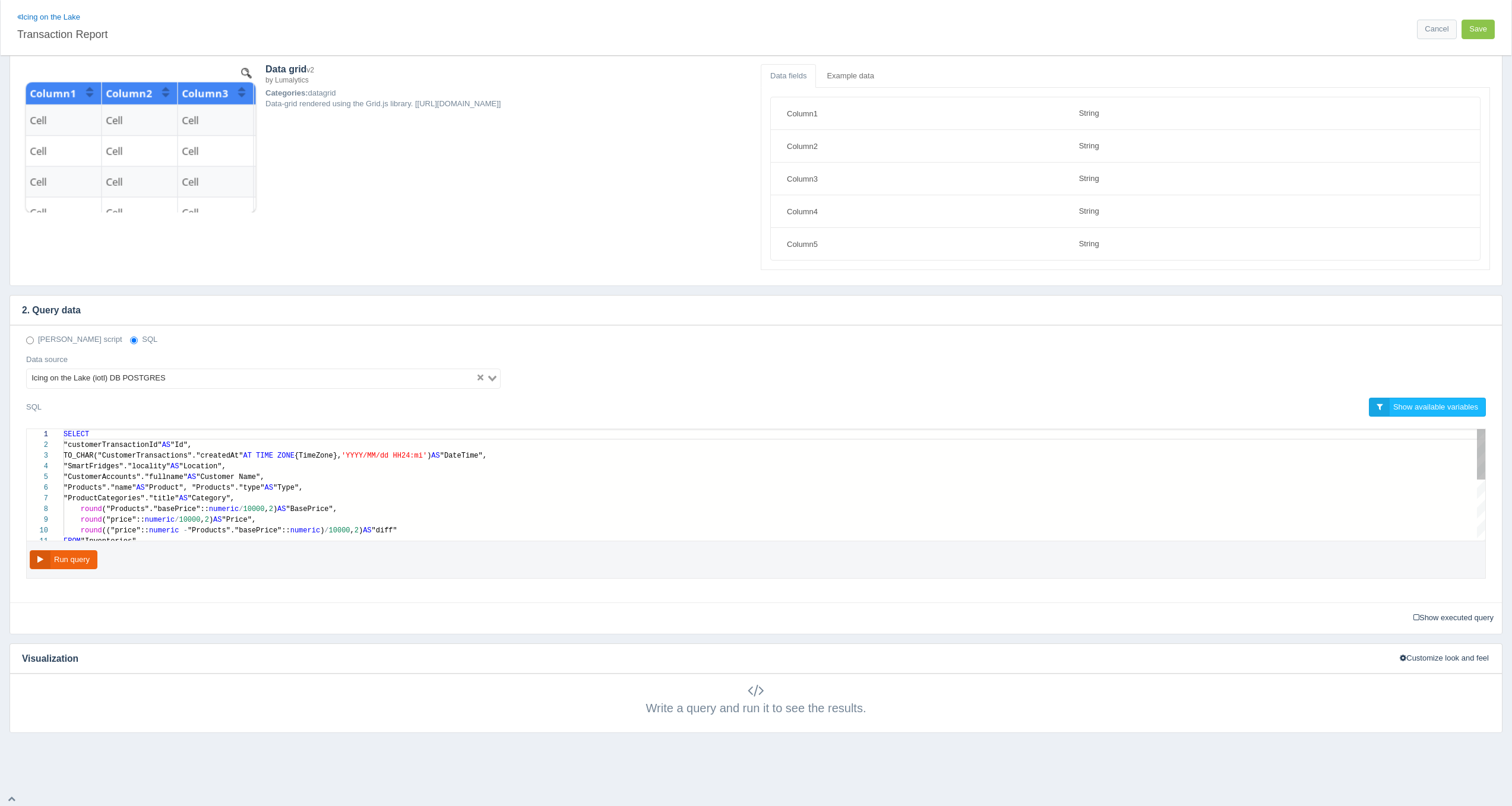
scroll to position [69, 0]
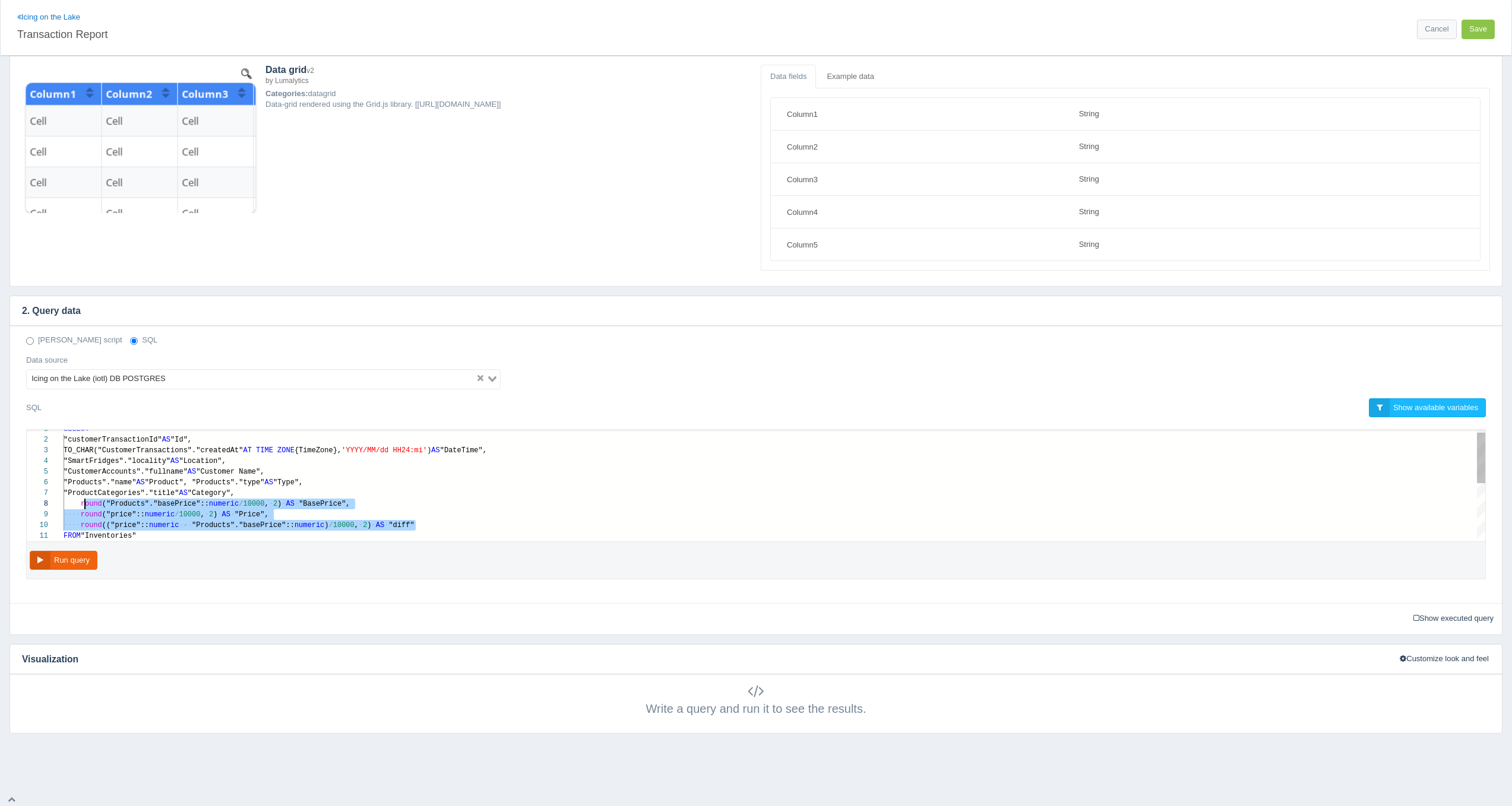
scroll to position [75, 17]
drag, startPoint x: 426, startPoint y: 525, endPoint x: 82, endPoint y: 505, distance: 344.6
paste textarea "MM/dd HH24:mi') AS "DateTime", "SmartFridges"."locality" AS "Location", "Custom…"
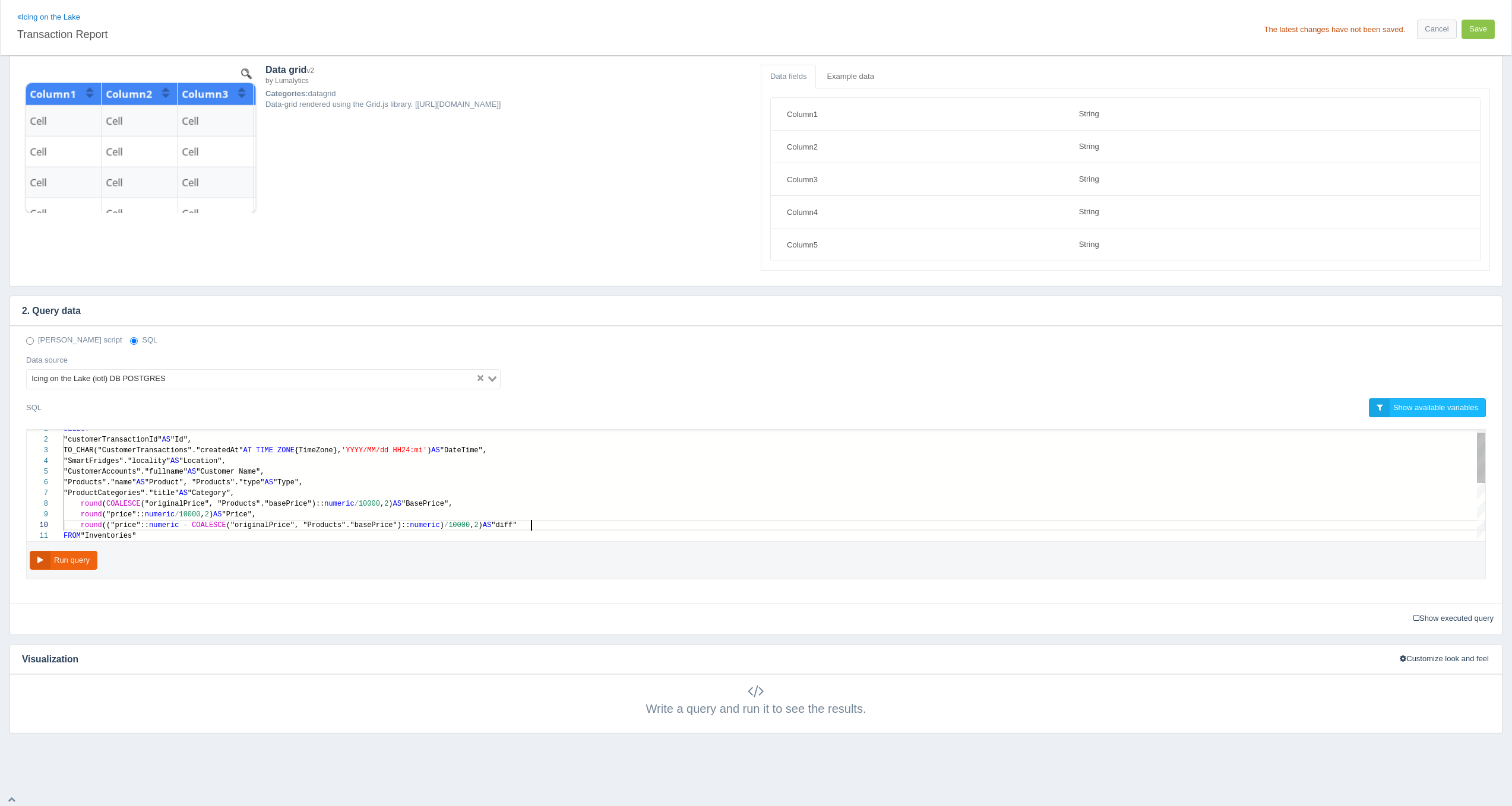
scroll to position [75, 467]
click at [80, 557] on button "Run query" at bounding box center [63, 561] width 68 height 20
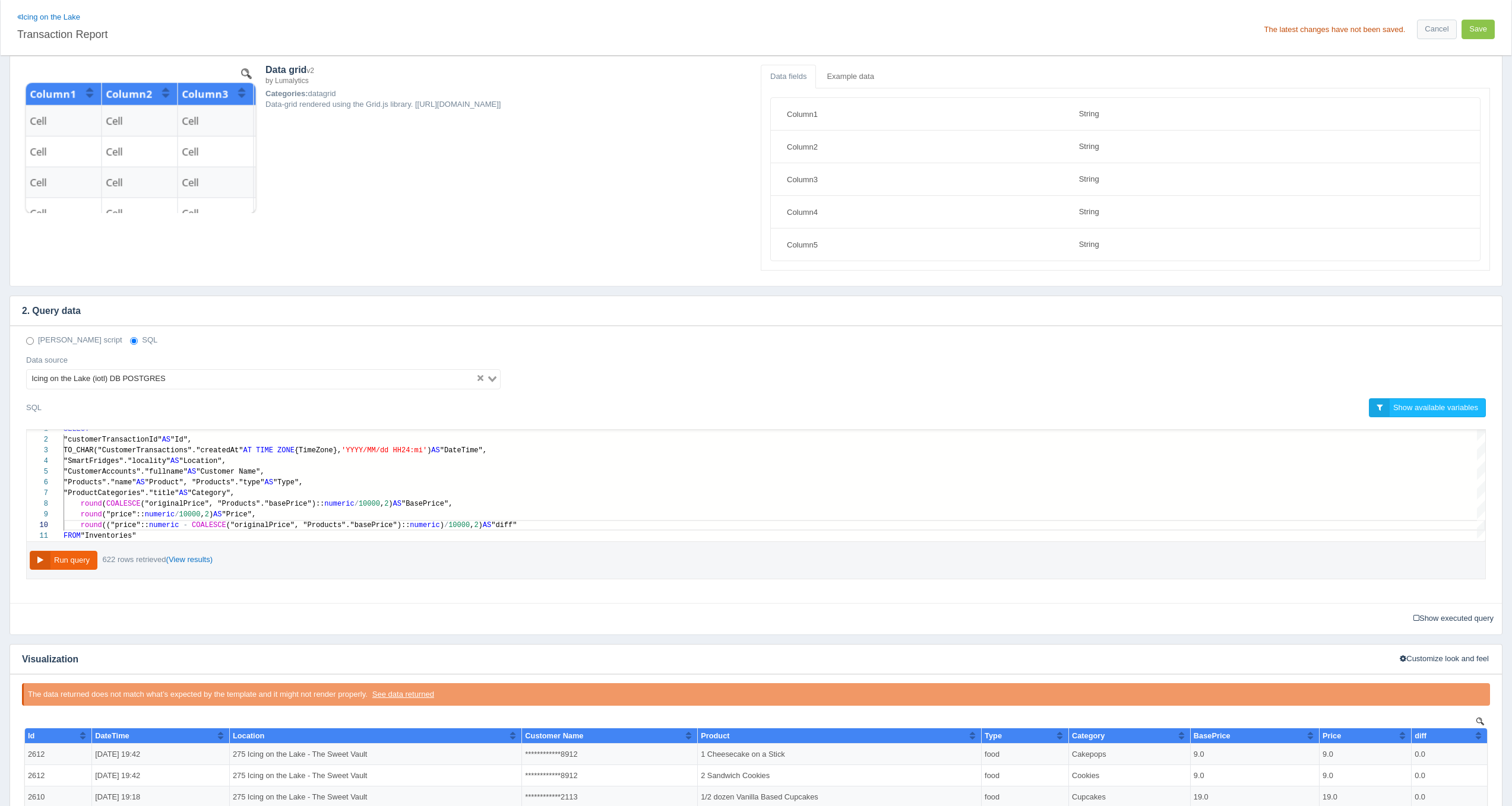
scroll to position [0, 0]
type textarea "SELECT "customerTransactionId" AS "Id", TO_CHAR("CustomerTransactions"."created…"
click at [194, 502] on span "("originalPrice", "Products"."basePrice")::" at bounding box center [233, 504] width 184 height 8
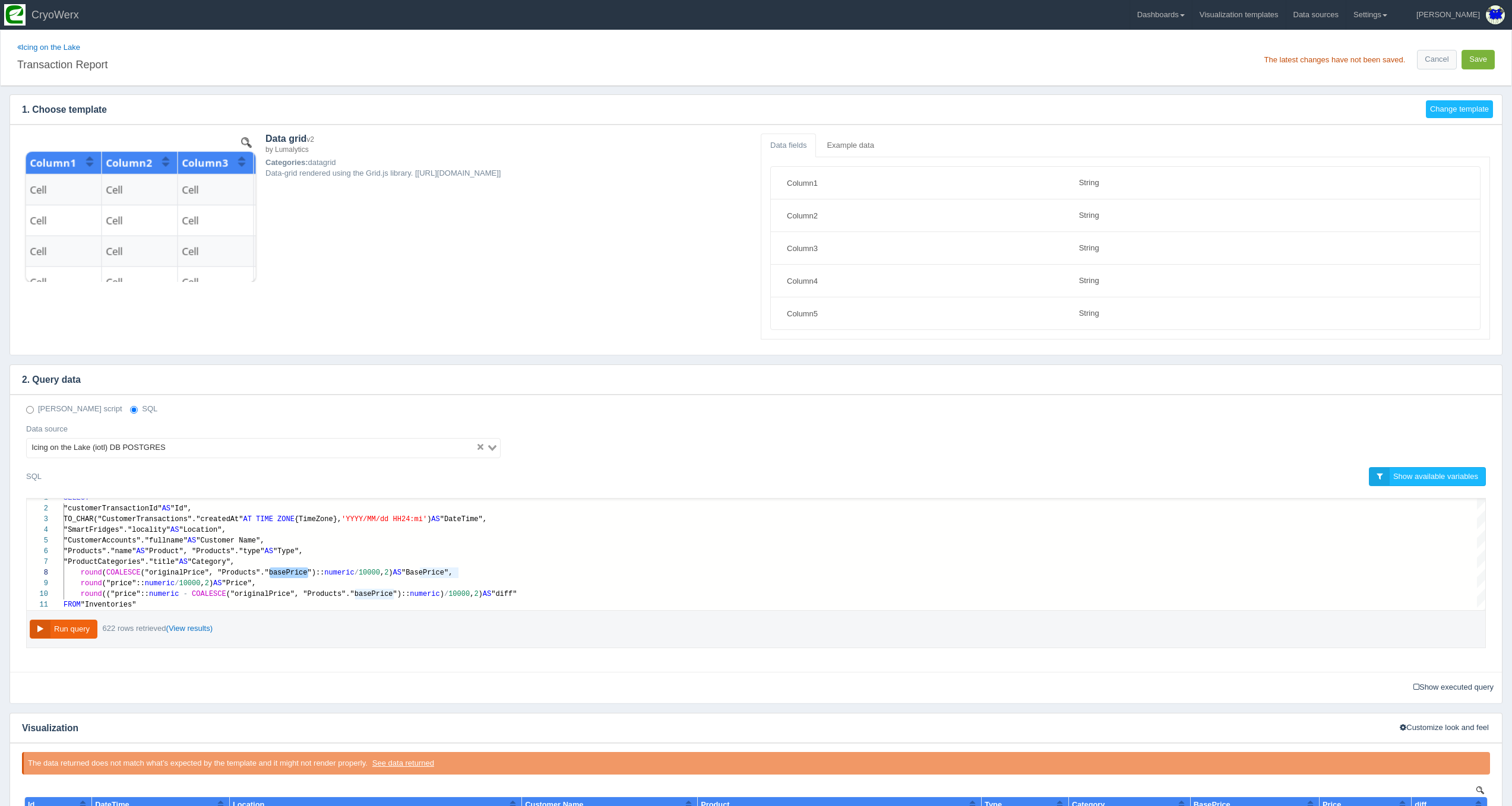
click at [1487, 62] on button "Save" at bounding box center [1478, 60] width 33 height 20
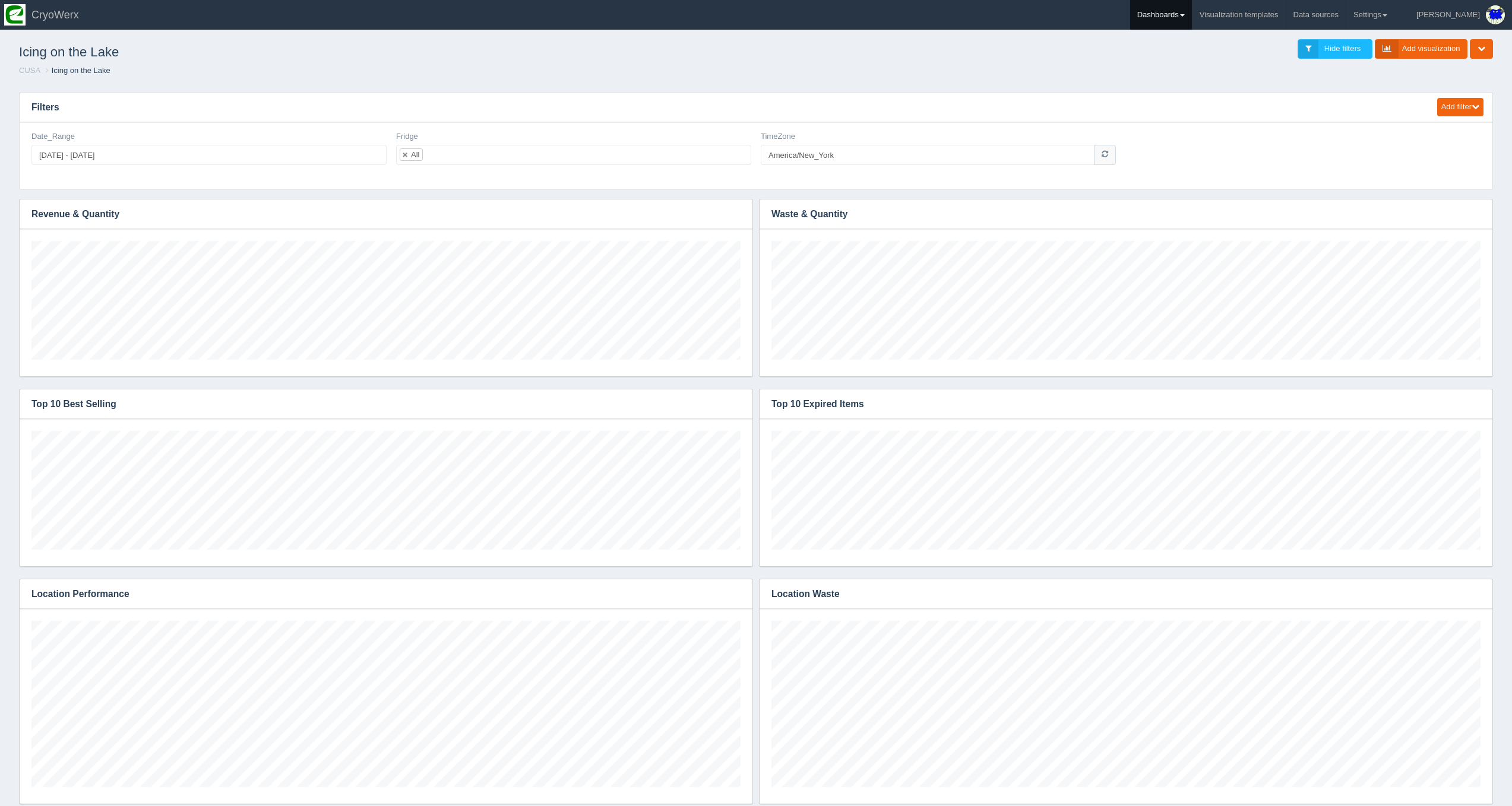
click at [1170, 22] on link "Dashboards" at bounding box center [1161, 14] width 62 height 29
click at [1198, 77] on link "CUSA" at bounding box center [1210, 79] width 161 height 23
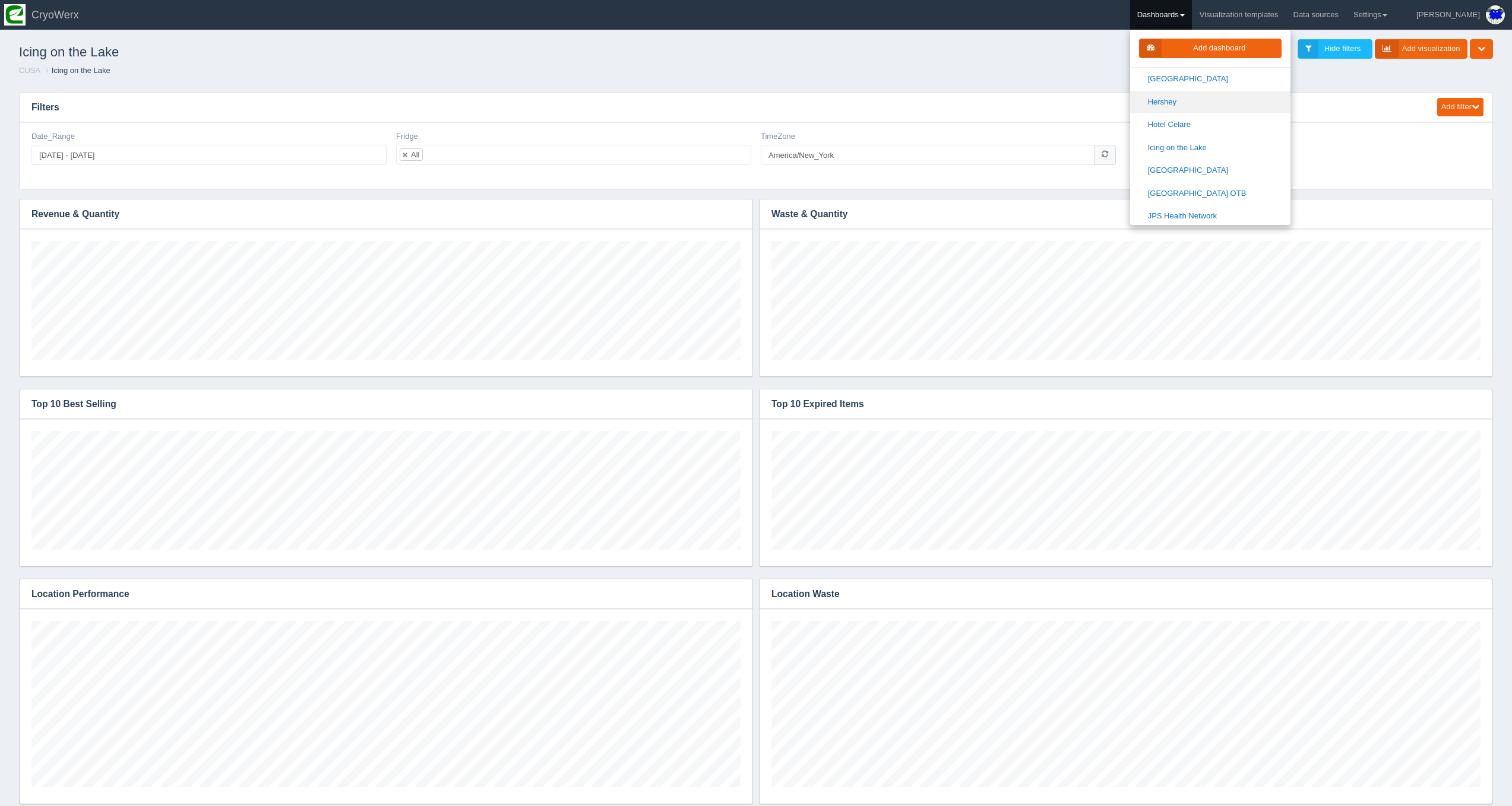
scroll to position [504, 0]
click at [1228, 159] on link "[GEOGRAPHIC_DATA]" at bounding box center [1210, 170] width 161 height 23
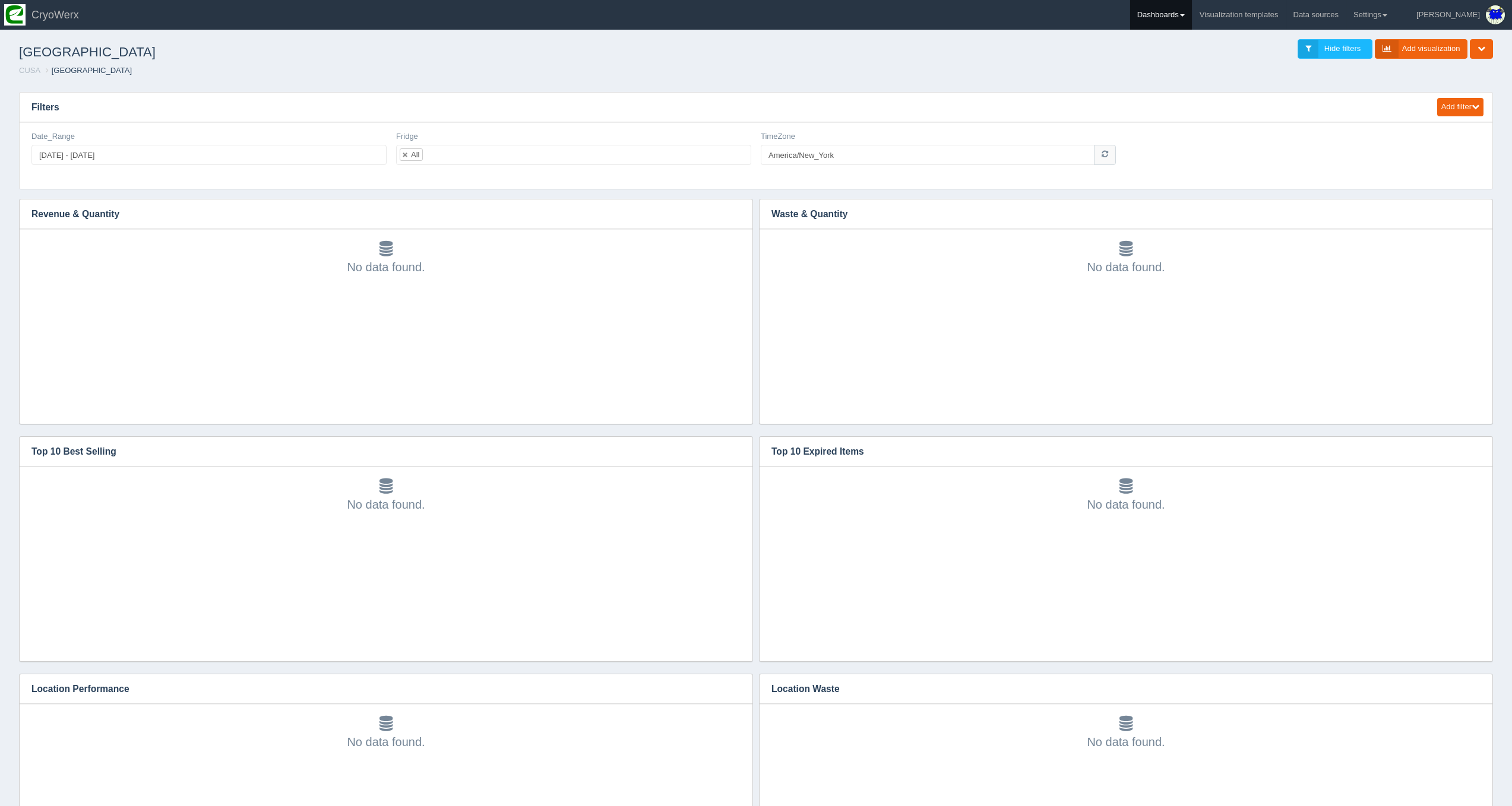
click at [1192, 23] on link "Dashboards" at bounding box center [1161, 14] width 62 height 29
click at [1214, 72] on link "CUSA" at bounding box center [1210, 79] width 161 height 23
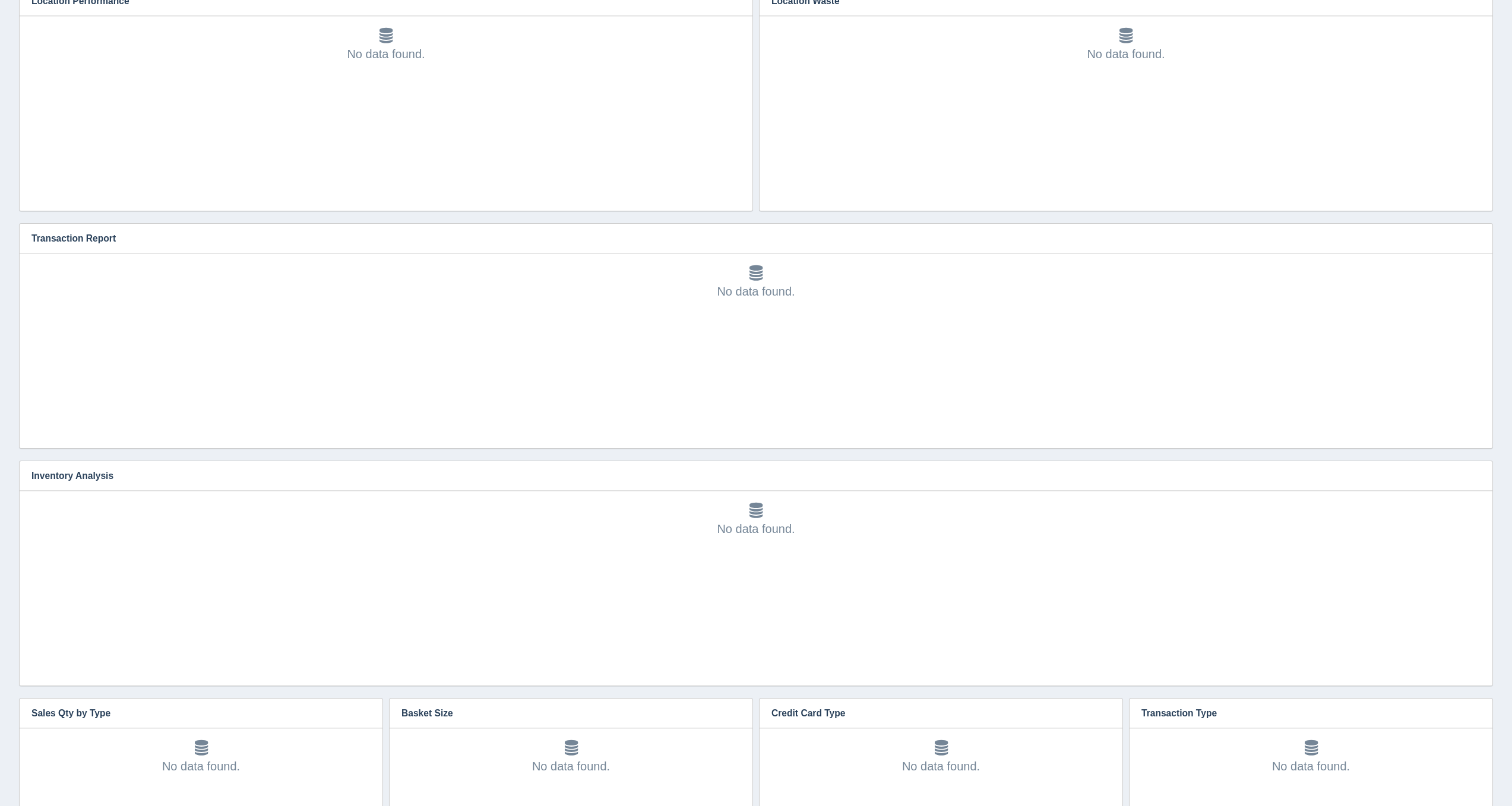
scroll to position [711, 0]
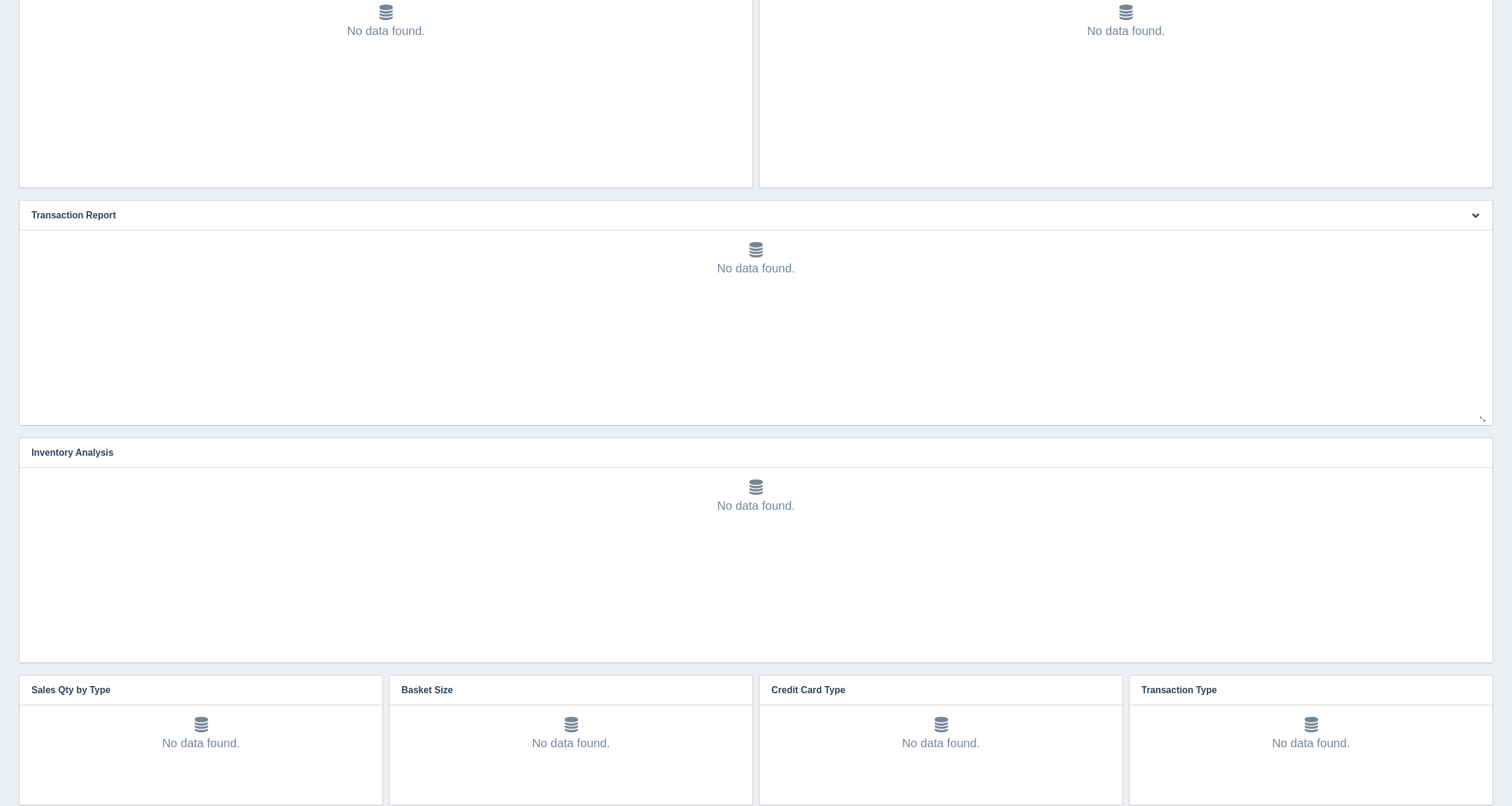
click at [1472, 220] on button "button" at bounding box center [1475, 216] width 16 height 19
click at [1472, 232] on link "Edit chart" at bounding box center [1436, 233] width 95 height 17
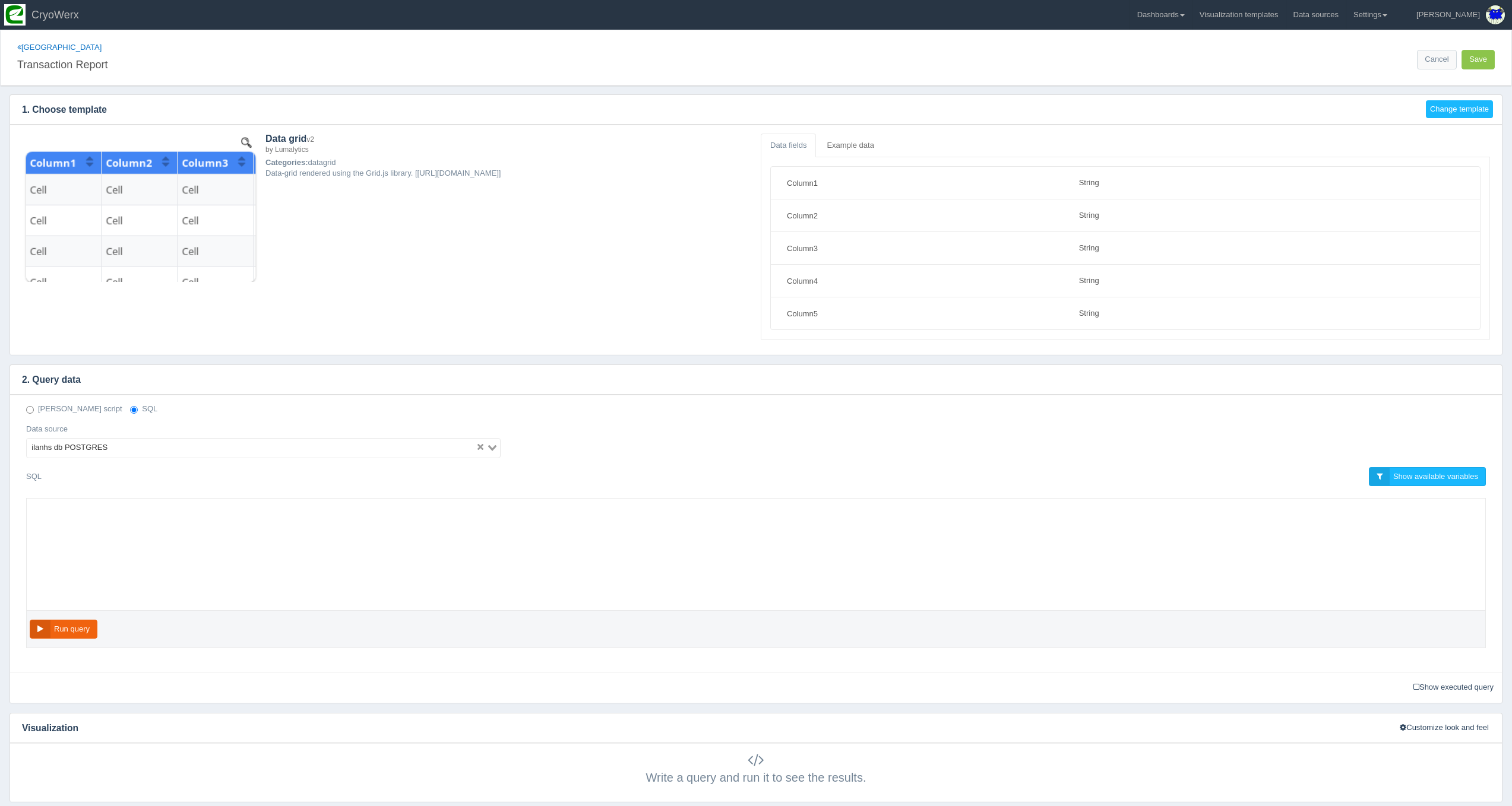
select select "string"
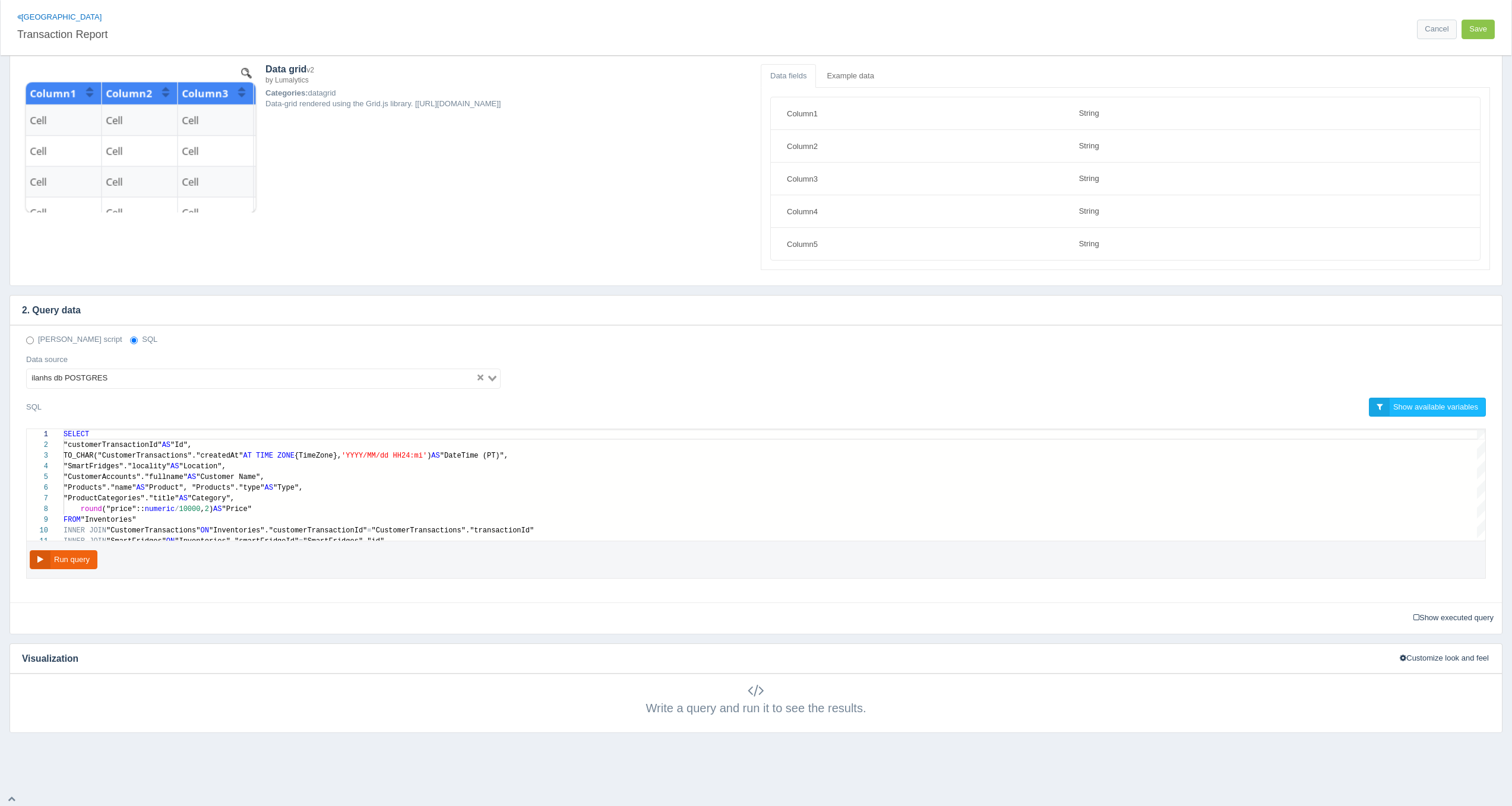
scroll to position [69, 0]
type textarea "SELECT "customerTransactionId" AS "Id", TO_CHAR("CustomerTransactions"."created…"
click at [95, 487] on span ""Products"."name"" at bounding box center [100, 489] width 72 height 8
click at [118, 496] on span ""ProductCategories"."title"" at bounding box center [121, 499] width 115 height 8
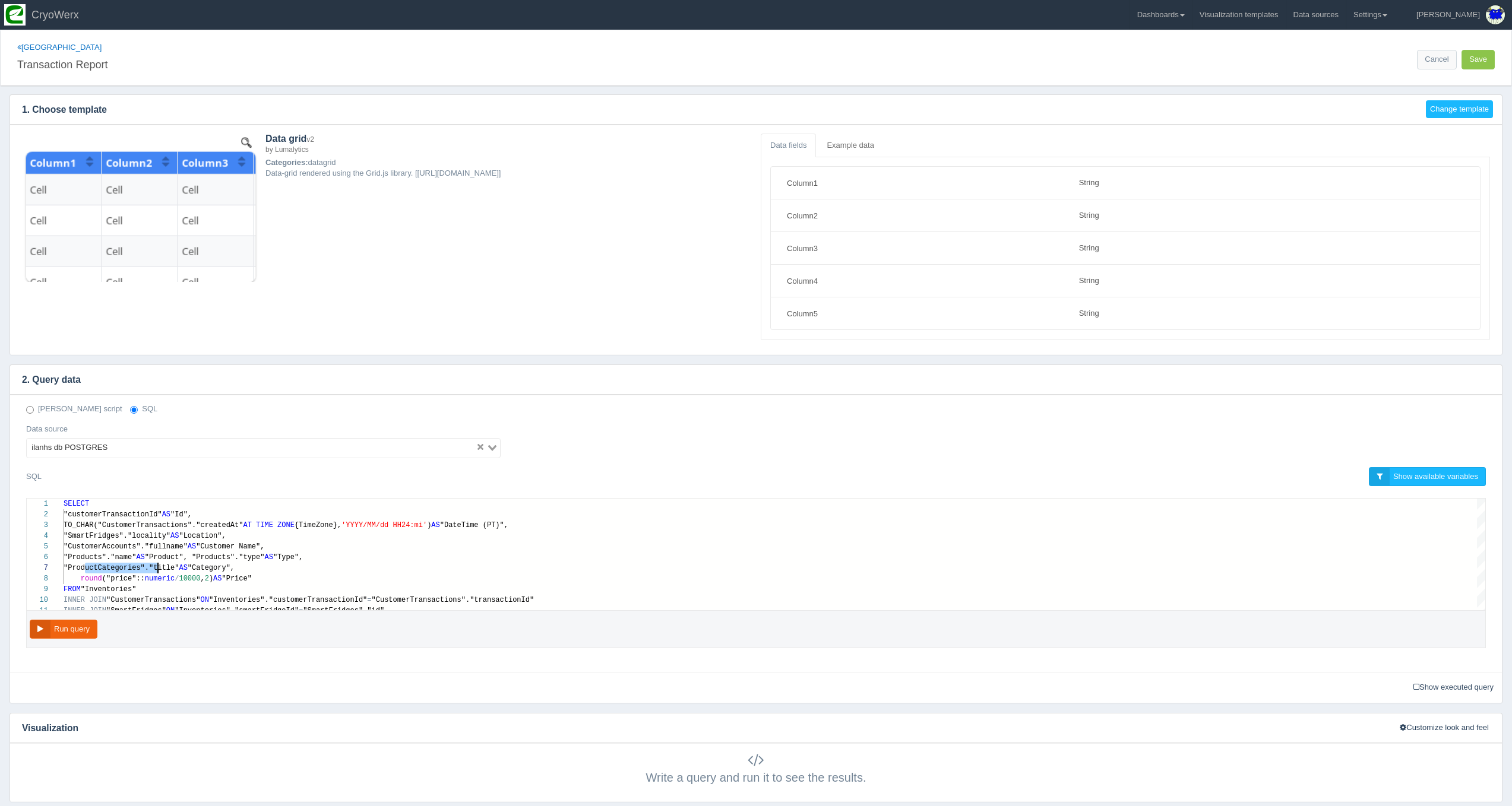
scroll to position [0, 0]
click at [1192, 16] on link "Dashboards" at bounding box center [1161, 14] width 62 height 29
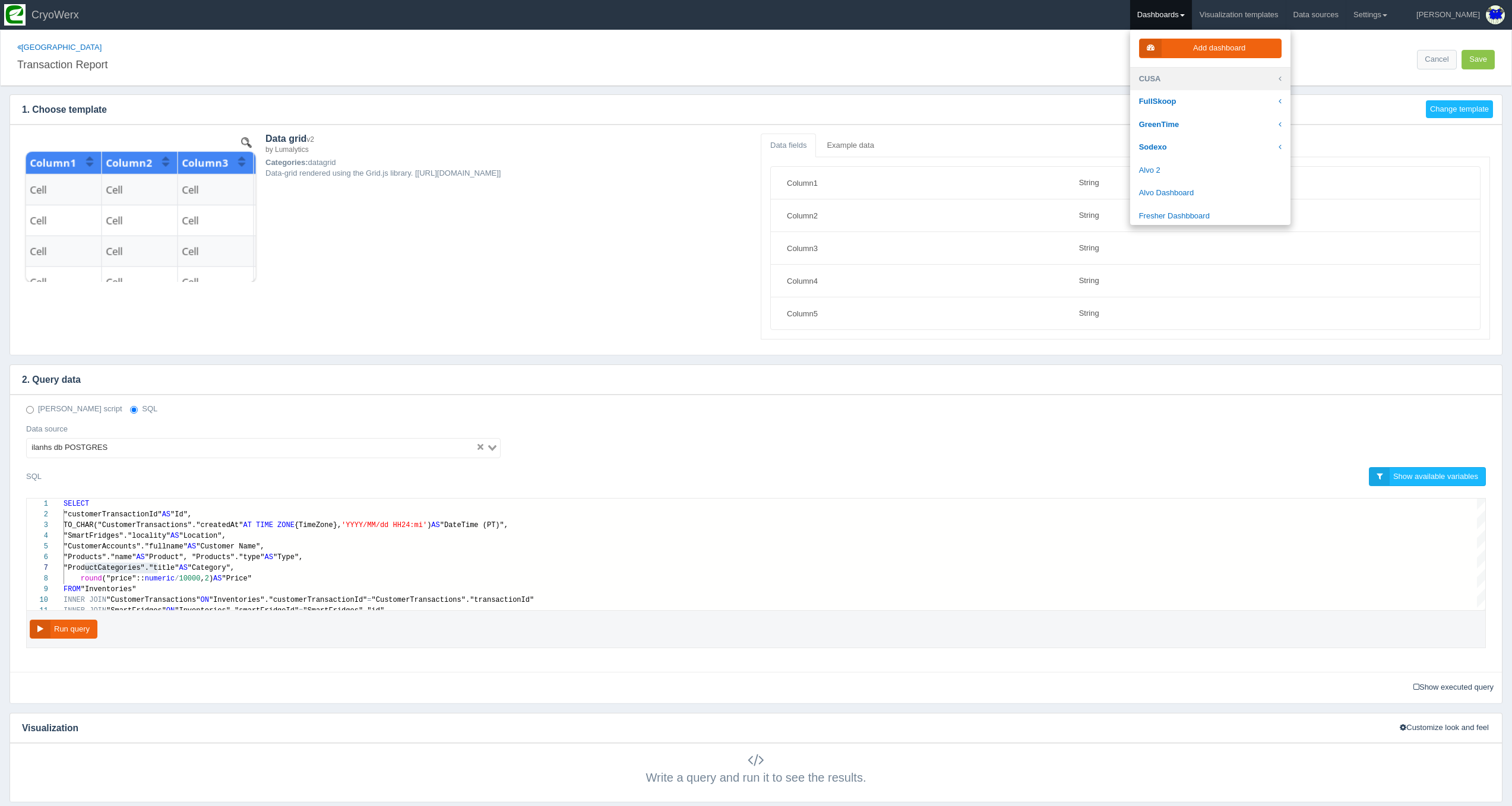
click at [1217, 78] on link "CUSA" at bounding box center [1210, 79] width 161 height 23
click at [1228, 186] on link "[GEOGRAPHIC_DATA] OTB" at bounding box center [1210, 197] width 161 height 23
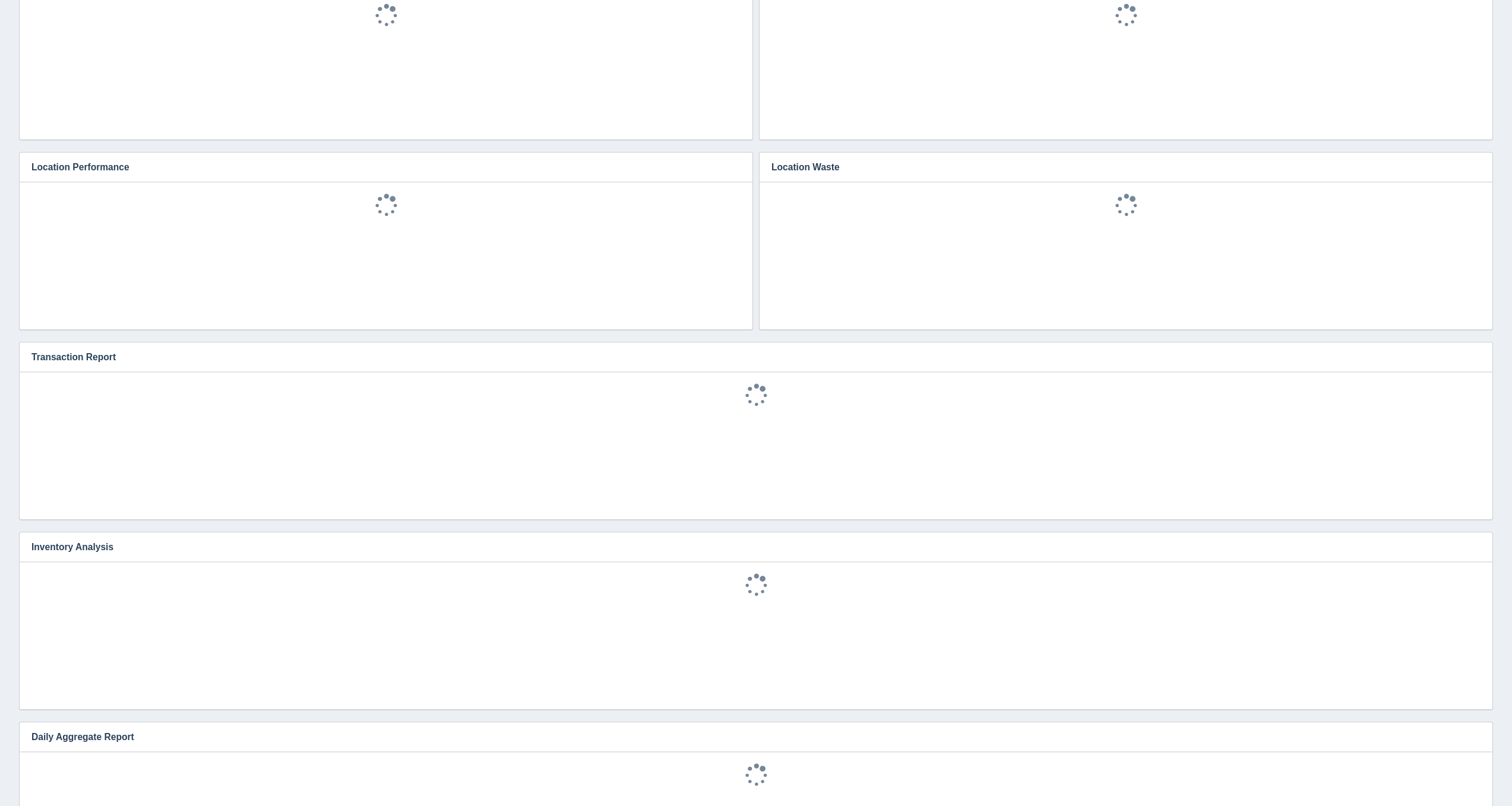
scroll to position [477, 0]
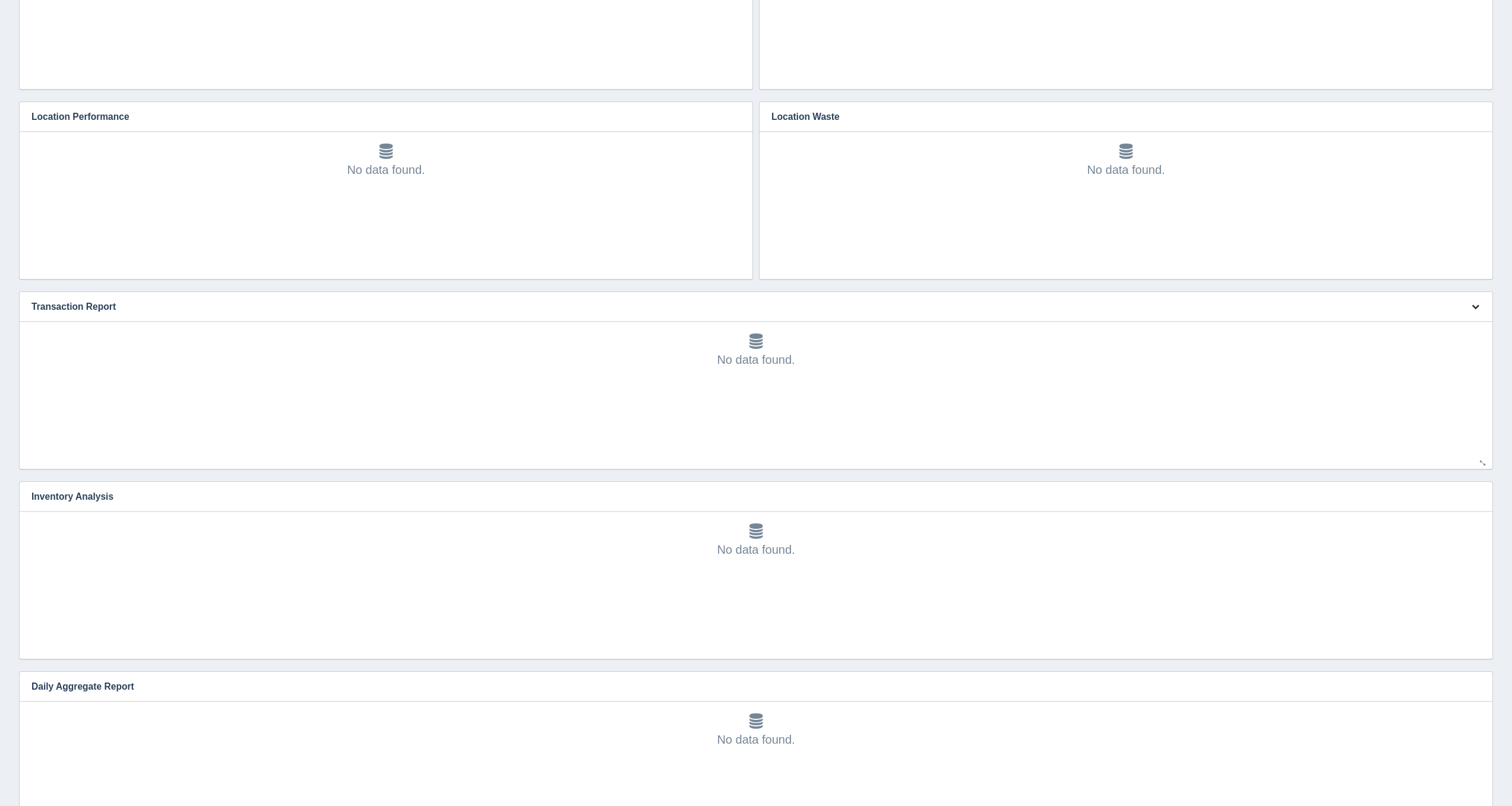
click at [1476, 304] on icon "button" at bounding box center [1475, 307] width 8 height 8
click at [1473, 322] on link "Edit chart" at bounding box center [1436, 324] width 95 height 17
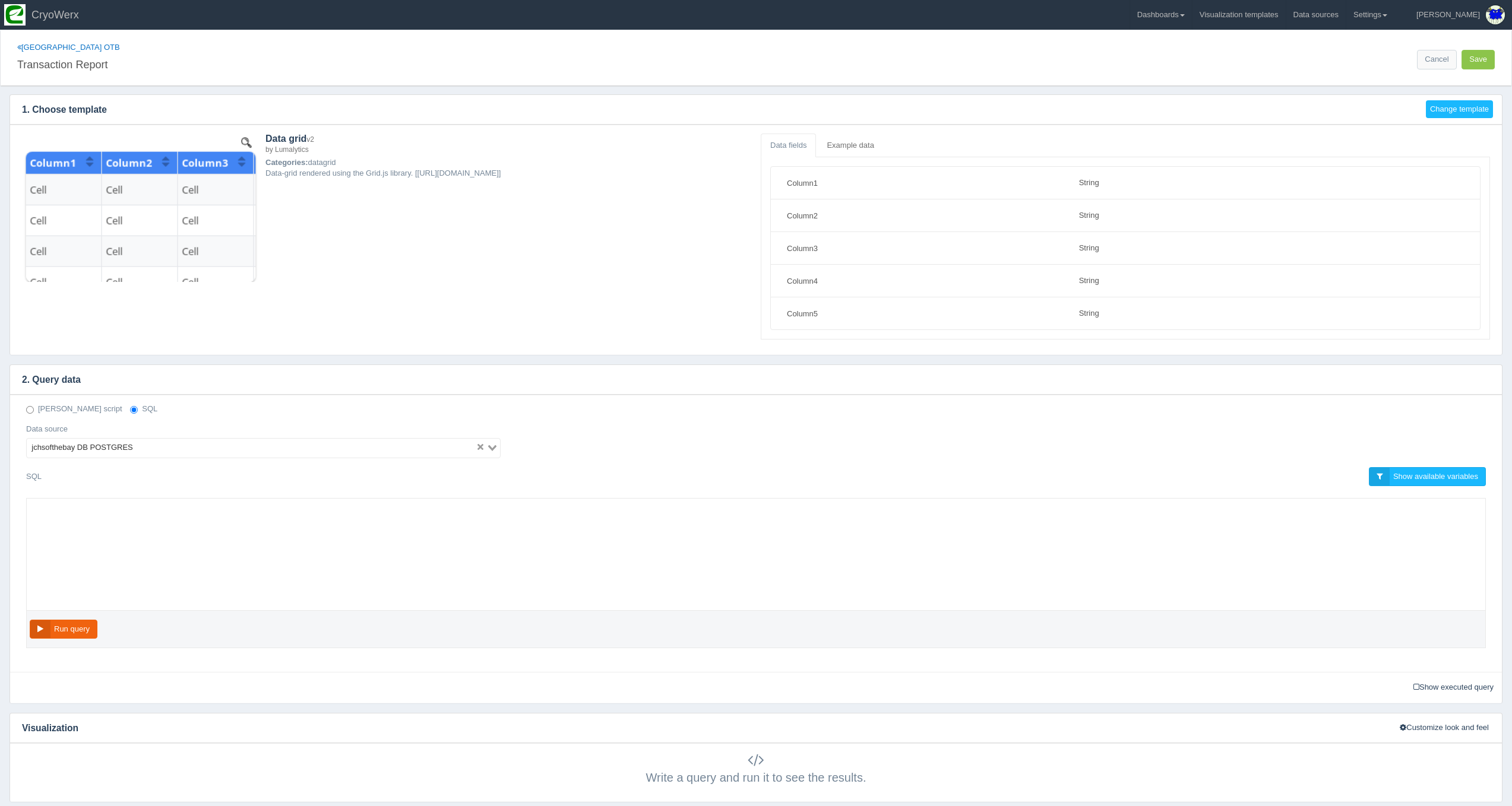
select select "string"
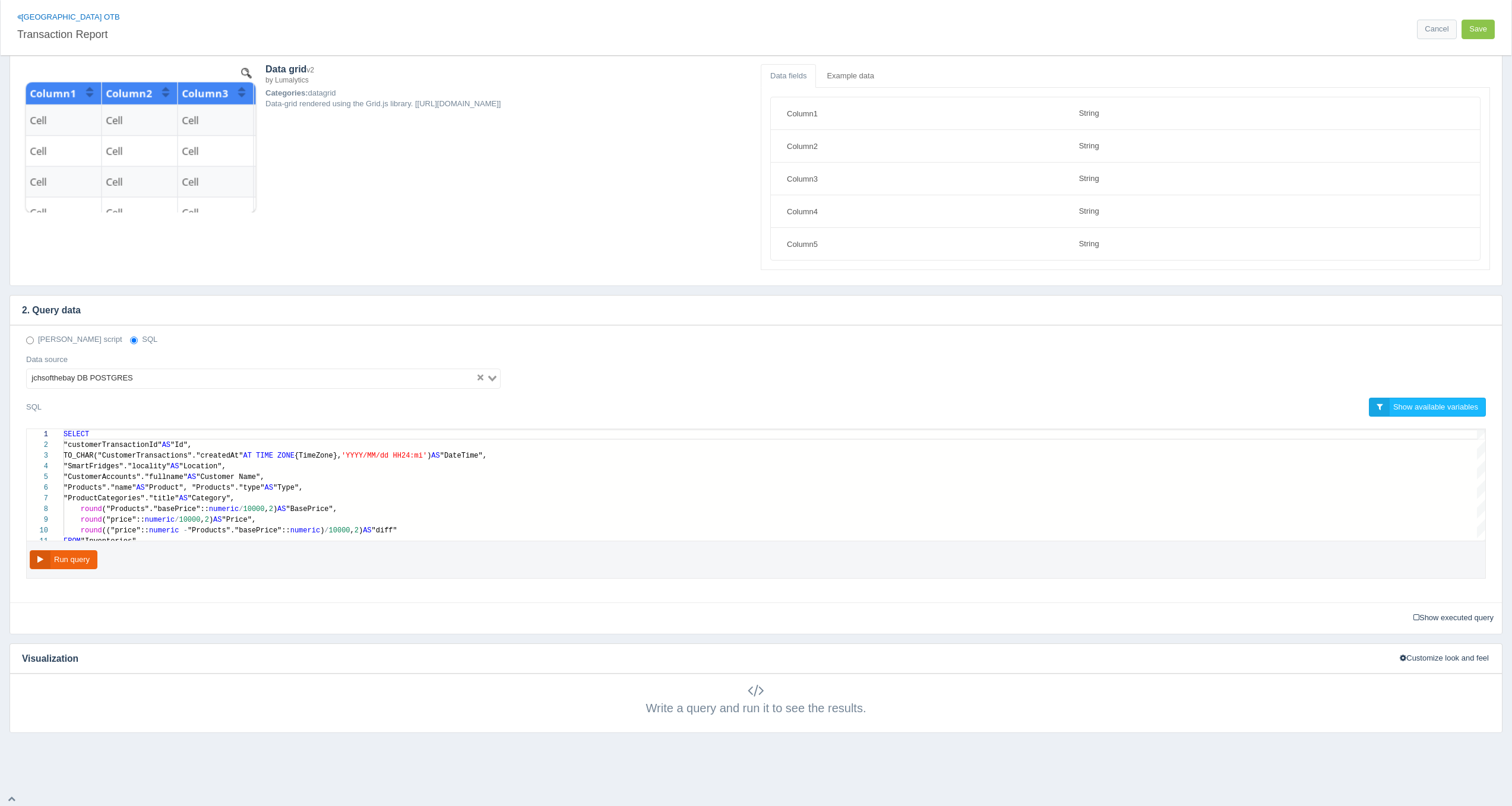
scroll to position [69, 0]
click at [436, 521] on div "round ("price":: numeric / 10000 , 2 ) AS "Price"," at bounding box center [774, 521] width 1422 height 11
click at [437, 528] on div "round (("price":: numeric - "Products"."basePrice":: numeric ) / 10000 , 2 ) AS…" at bounding box center [774, 531] width 1422 height 11
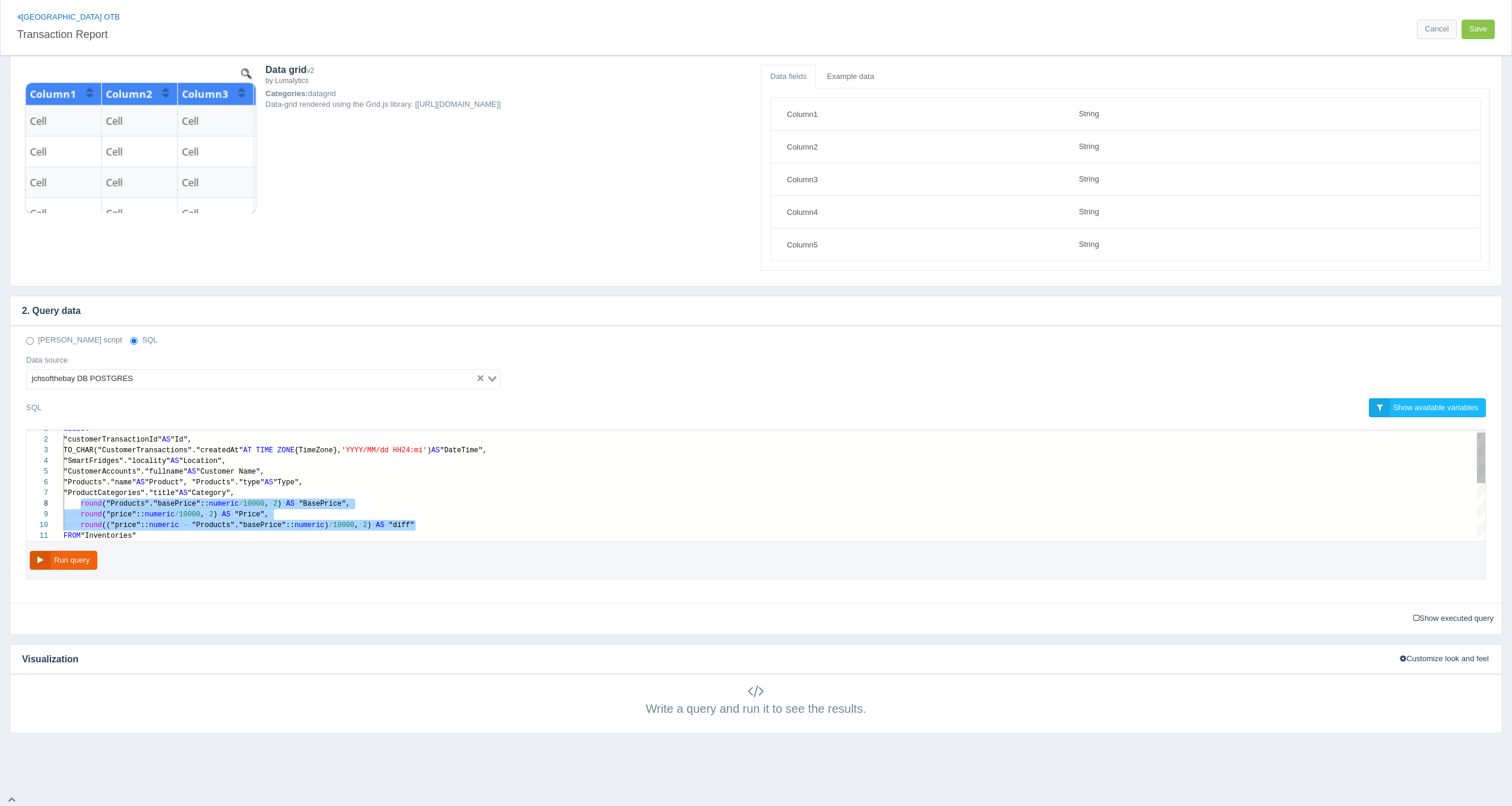
paste textarea "MM/dd HH24:mi') AS "DateTime", "SmartFridges"."locality" AS "Location", "Custom…"
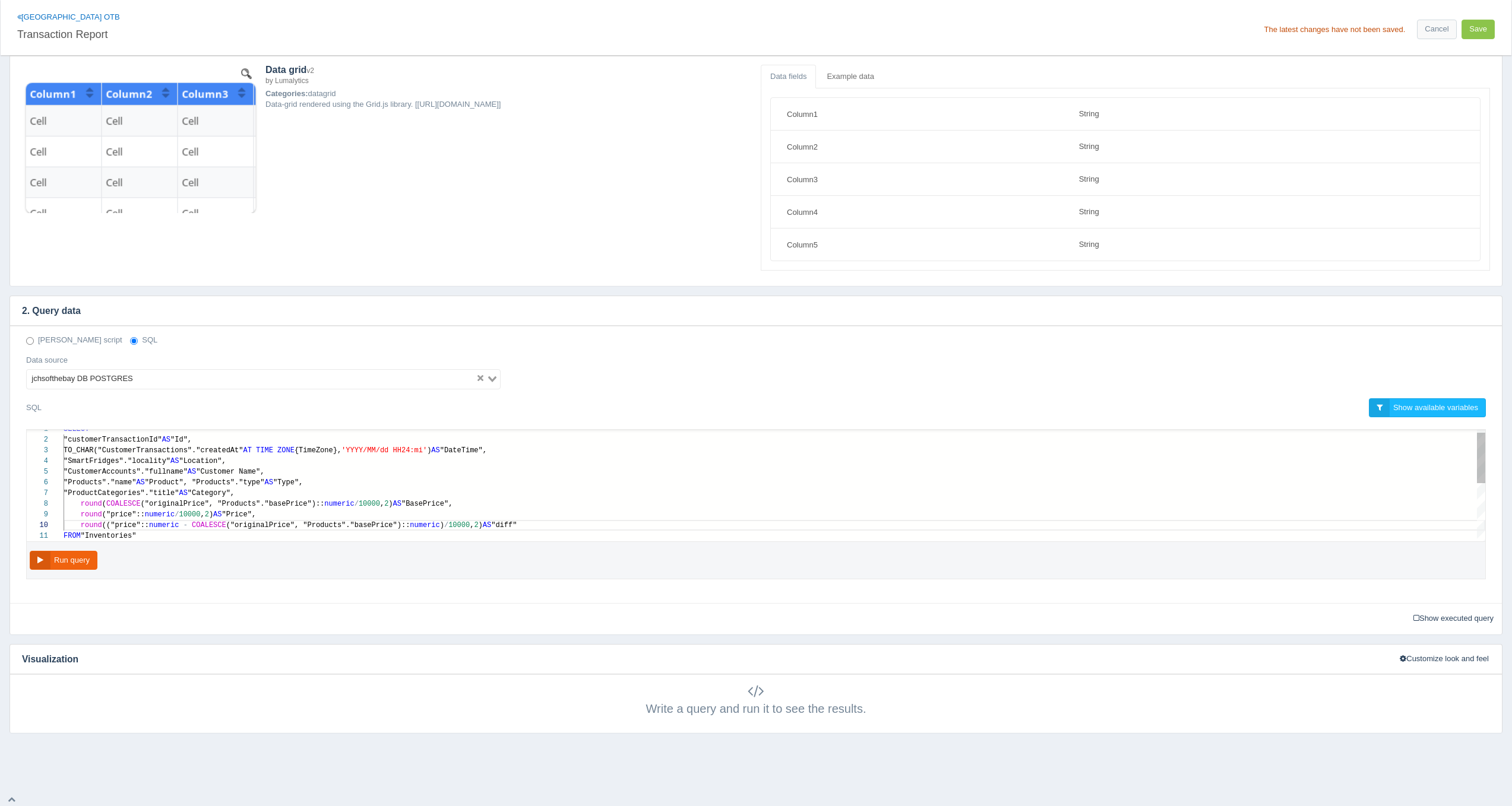
click at [152, 510] on span "numeric" at bounding box center [159, 514] width 29 height 8
click at [86, 554] on button "Run query" at bounding box center [63, 561] width 68 height 20
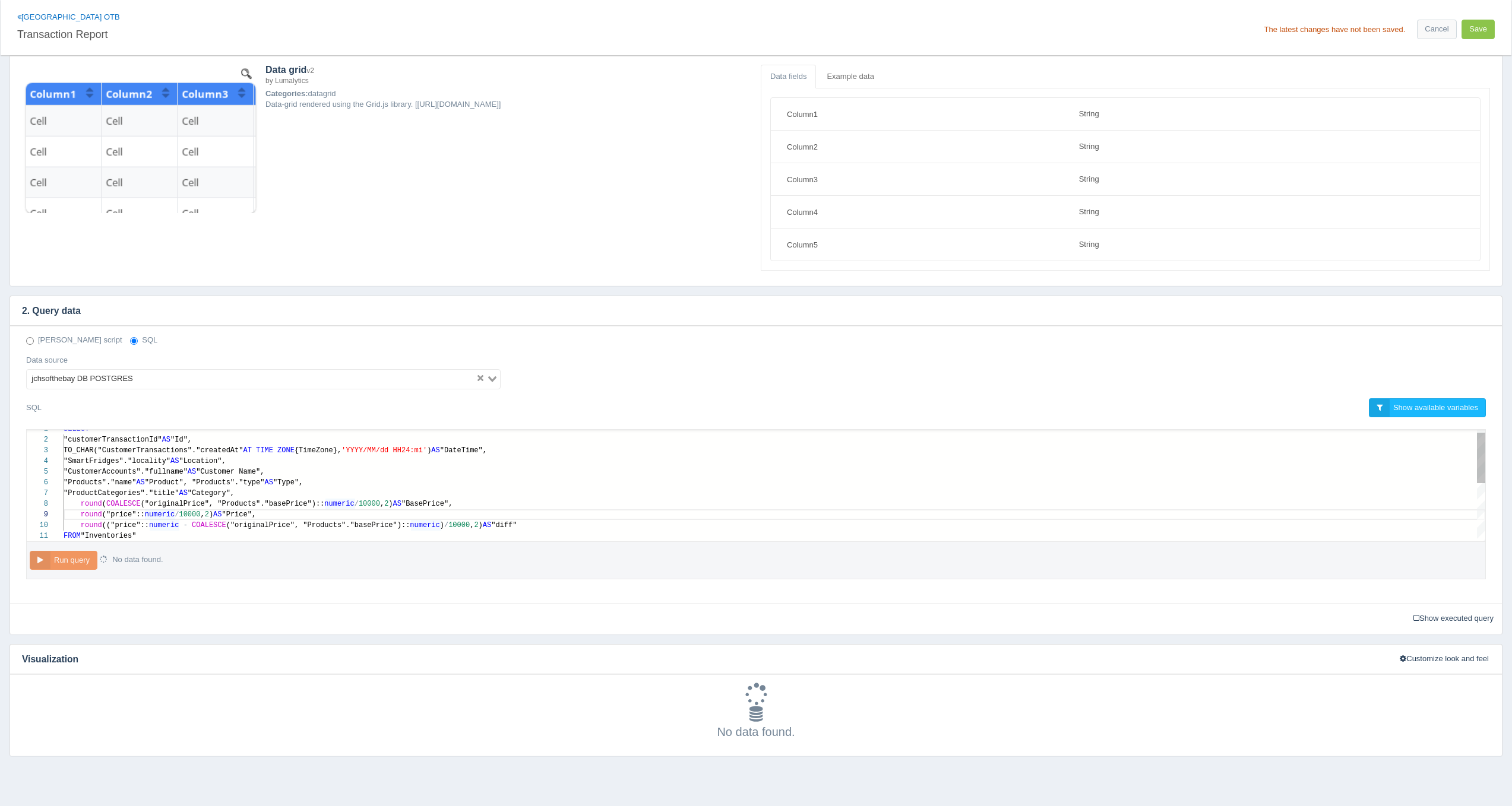
scroll to position [75, 467]
click at [575, 523] on div "round (("price":: numeric - COALESCE ("originalPrice", "Products"."basePrice"):…" at bounding box center [774, 525] width 1422 height 11
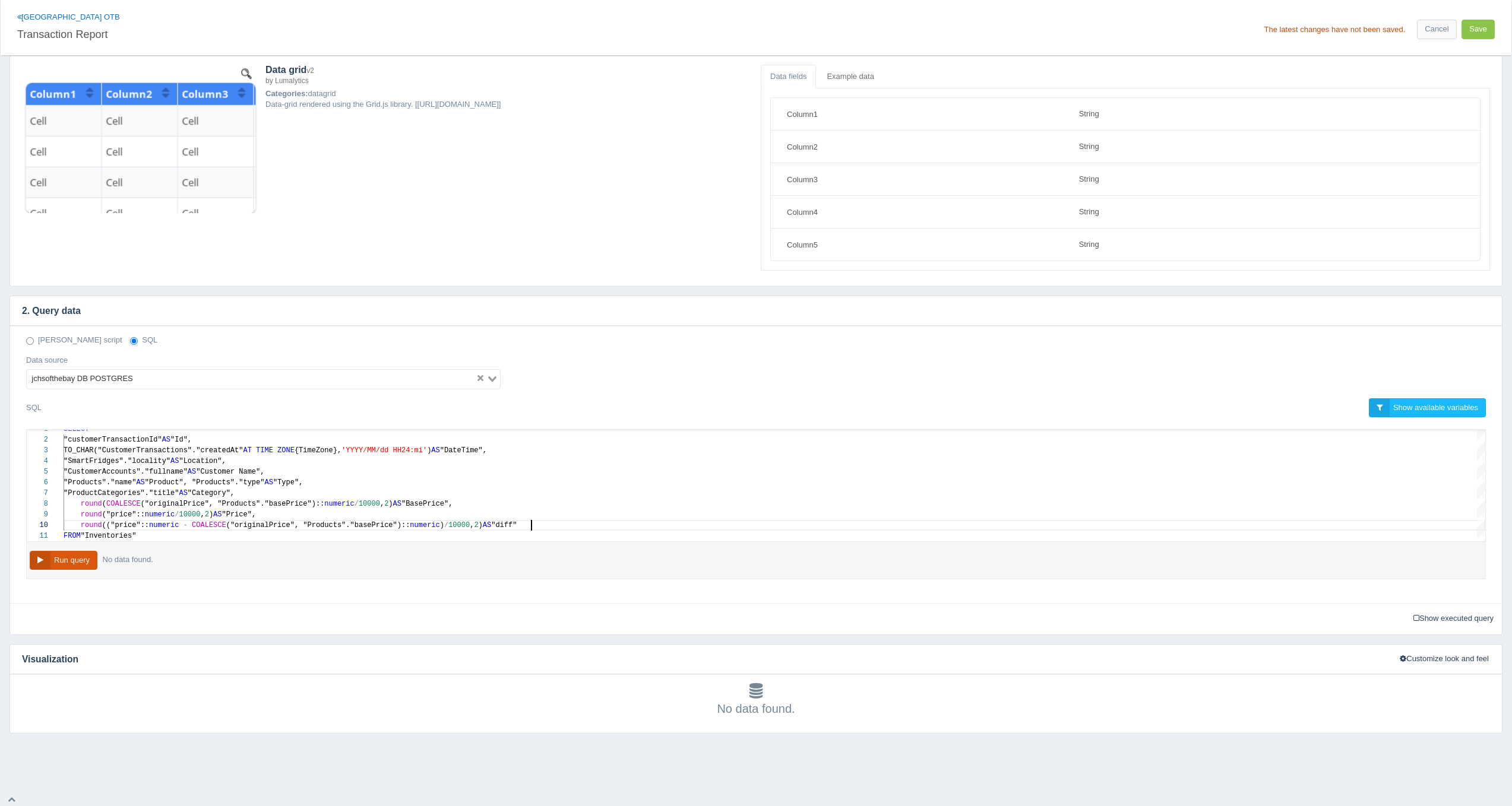
click at [49, 561] on button "Run query" at bounding box center [63, 561] width 68 height 20
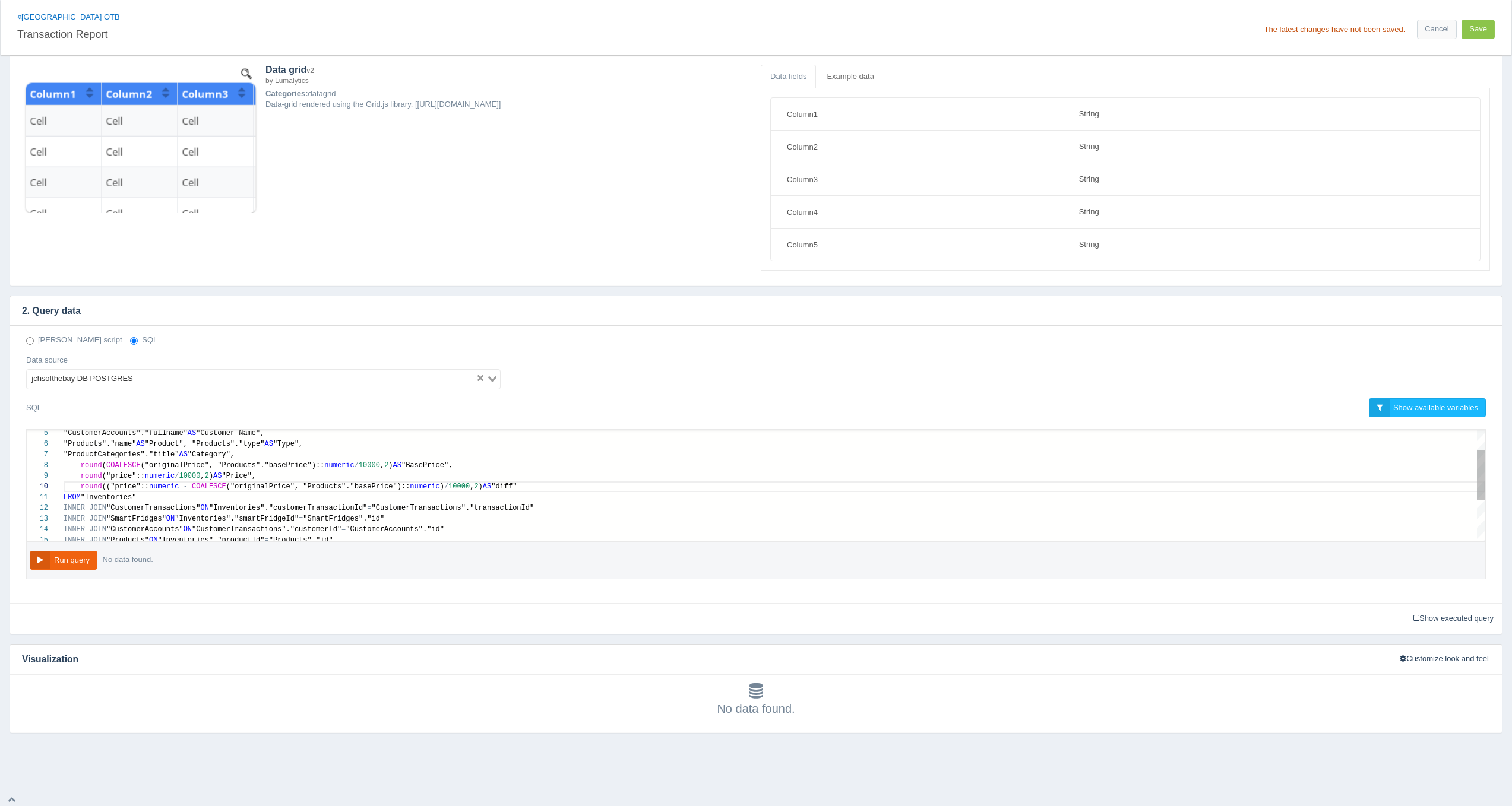
type textarea "SELECT "customerTransactionId" AS "Id", TO_CHAR("CustomerTransactions"."created…"
click at [165, 464] on span "("originalPrice", "Products"."basePrice")::" at bounding box center [233, 465] width 184 height 8
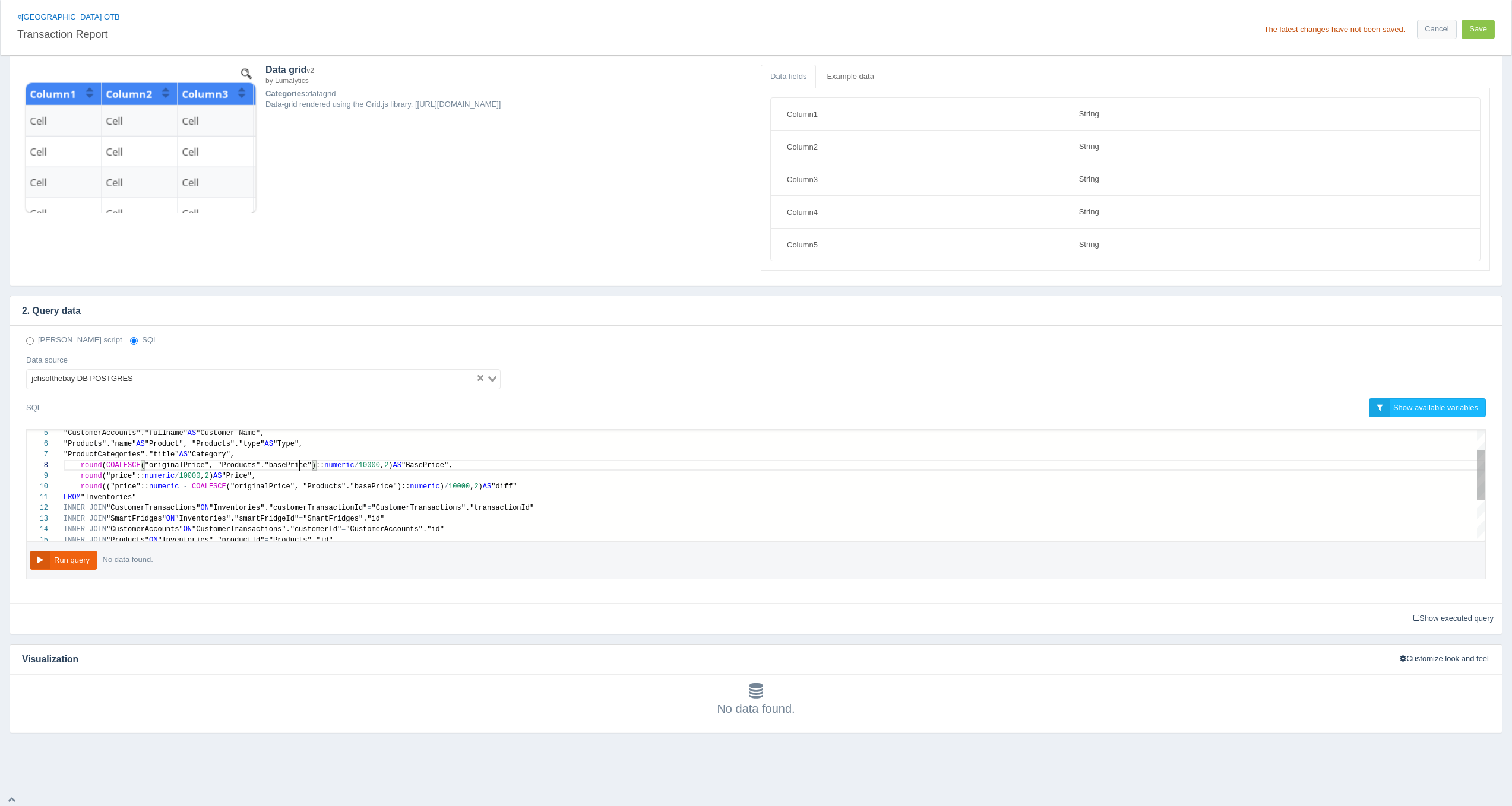
scroll to position [75, 245]
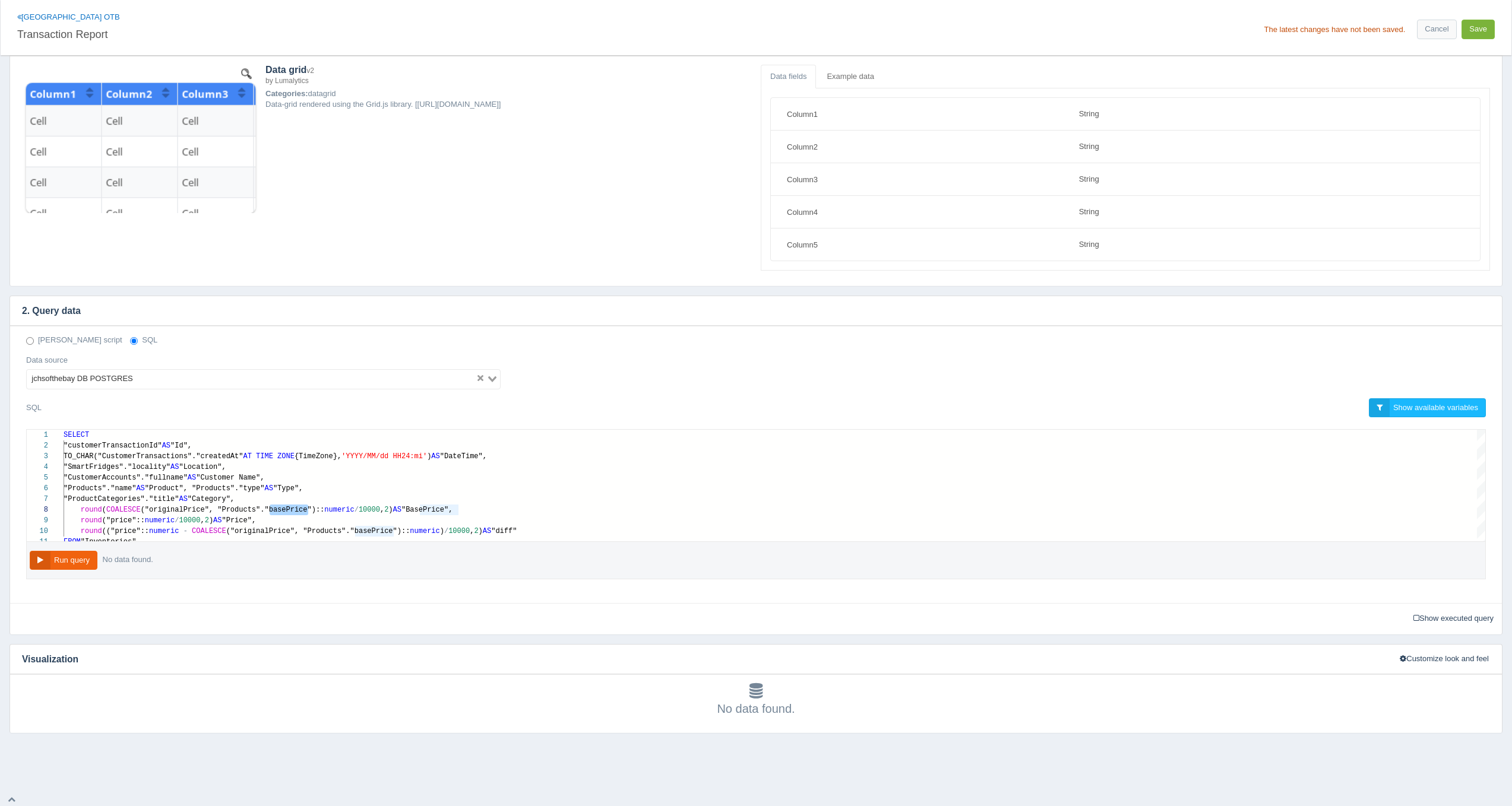
click at [1475, 36] on button "Save" at bounding box center [1478, 29] width 33 height 20
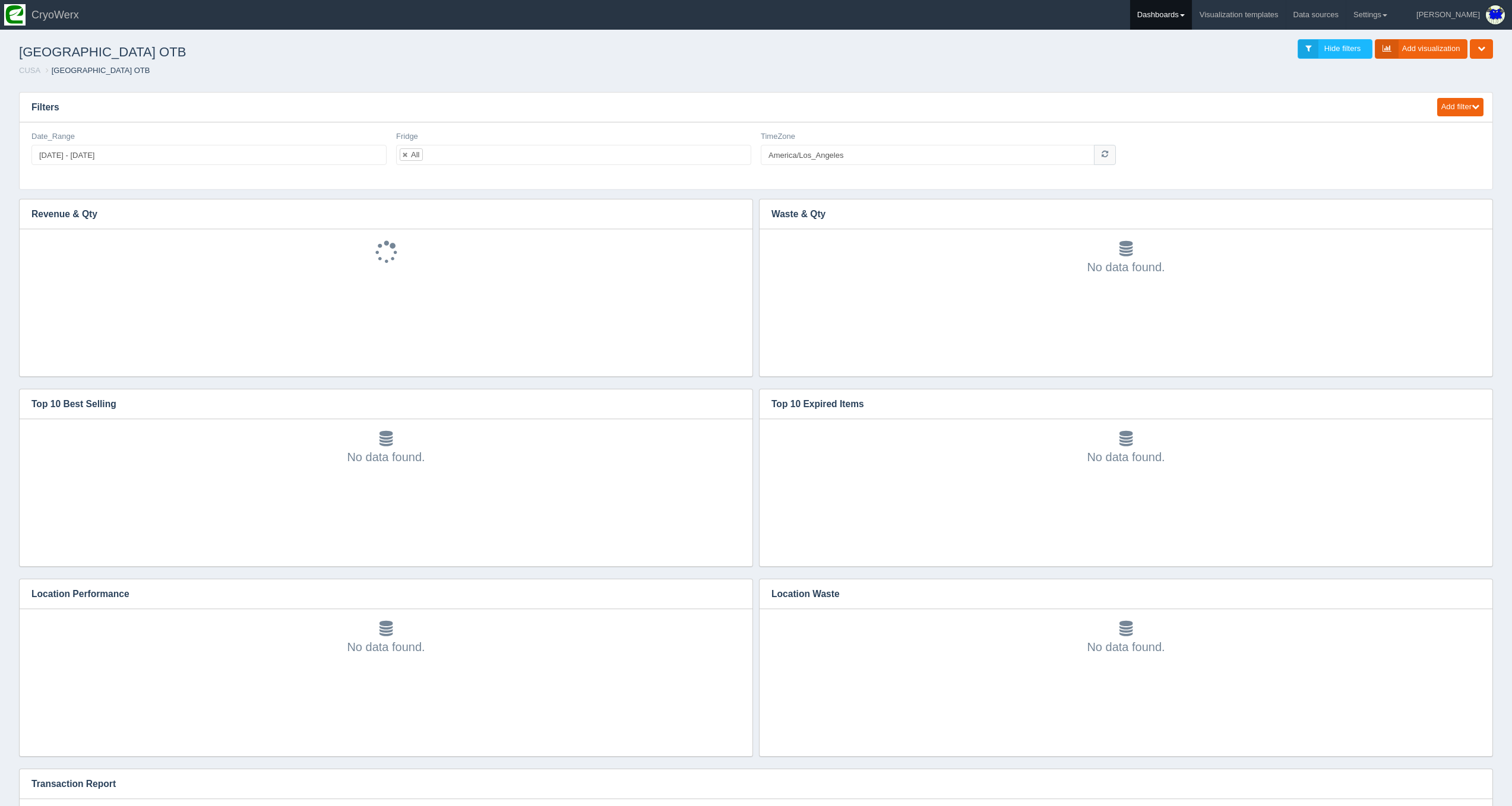
click at [1192, 8] on link "Dashboards" at bounding box center [1161, 14] width 62 height 29
click at [1196, 76] on link "CUSA" at bounding box center [1210, 79] width 161 height 23
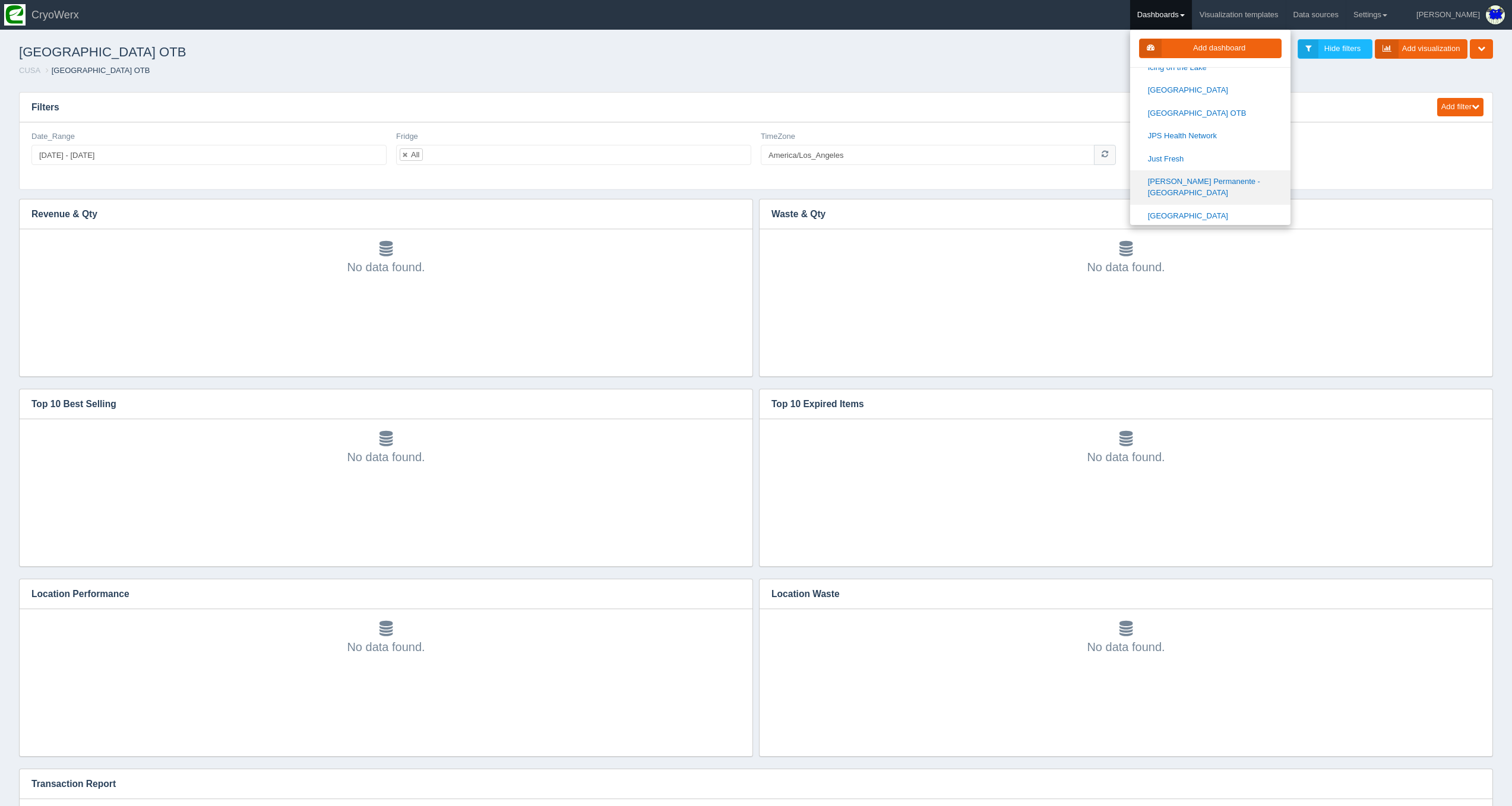
scroll to position [581, 0]
click at [1213, 134] on link "JPS Health Network" at bounding box center [1210, 138] width 161 height 23
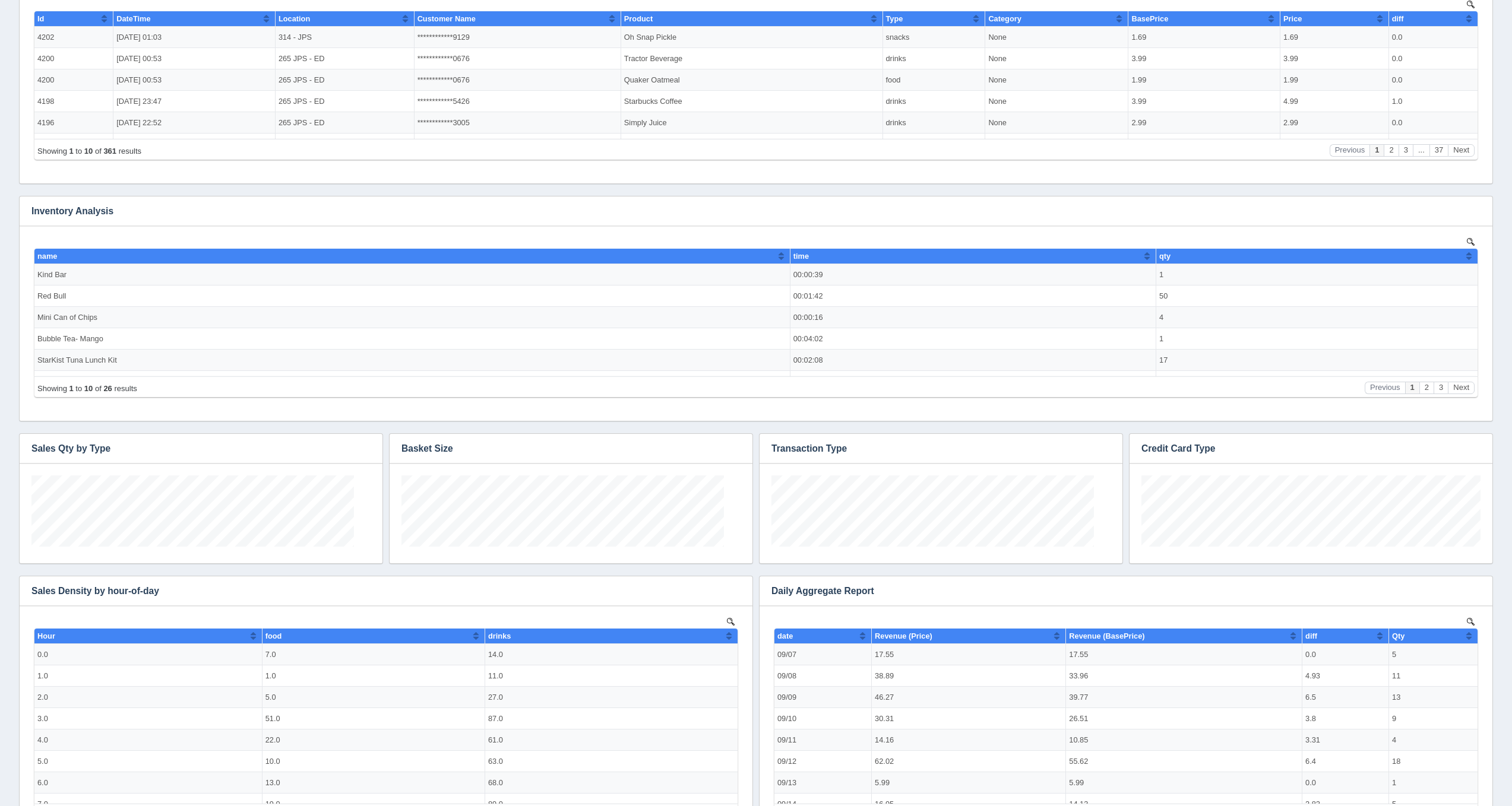
scroll to position [72, 339]
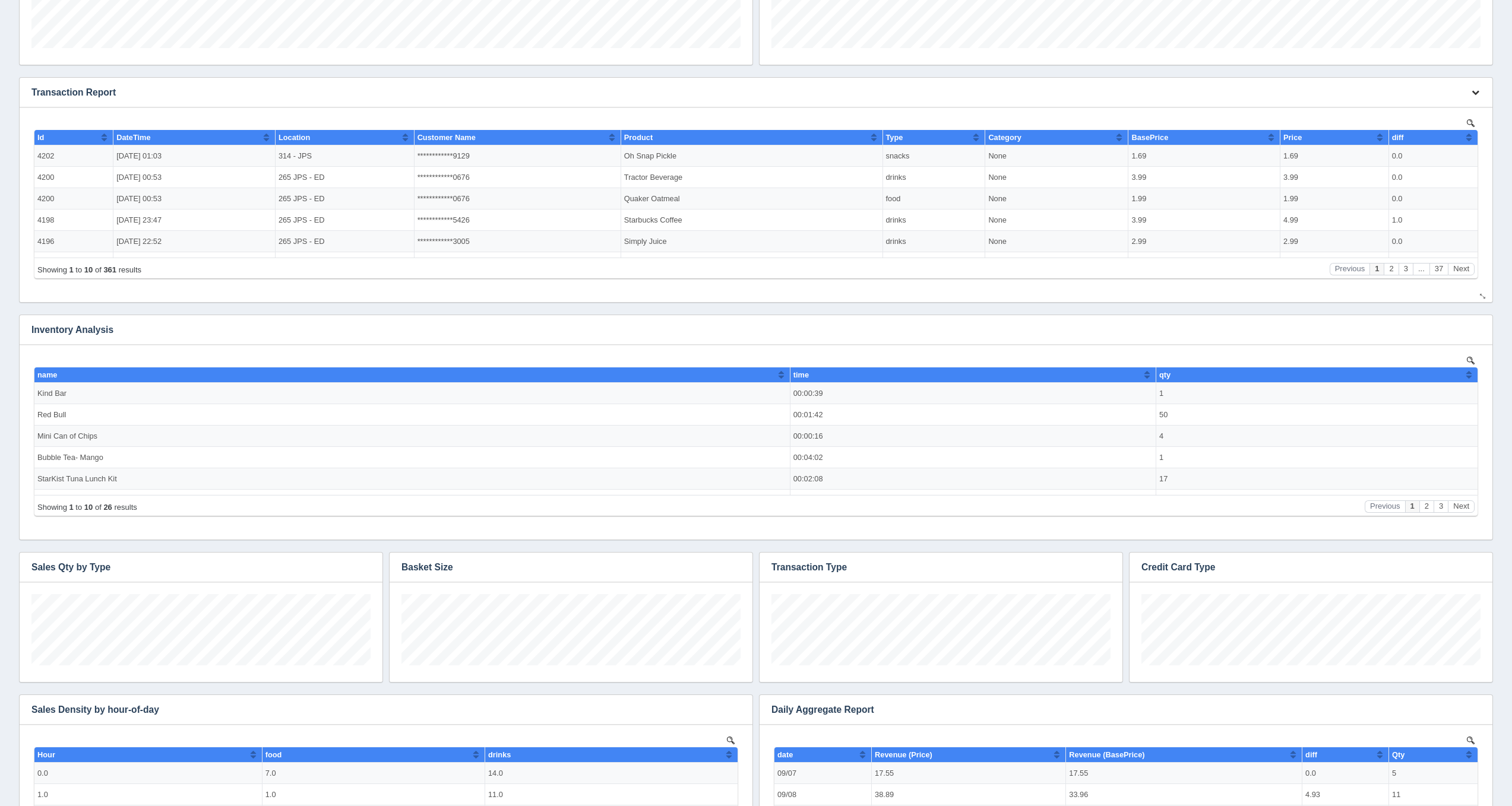
click at [1481, 88] on button "button" at bounding box center [1475, 93] width 16 height 19
click at [1465, 109] on link "Edit chart" at bounding box center [1436, 110] width 95 height 17
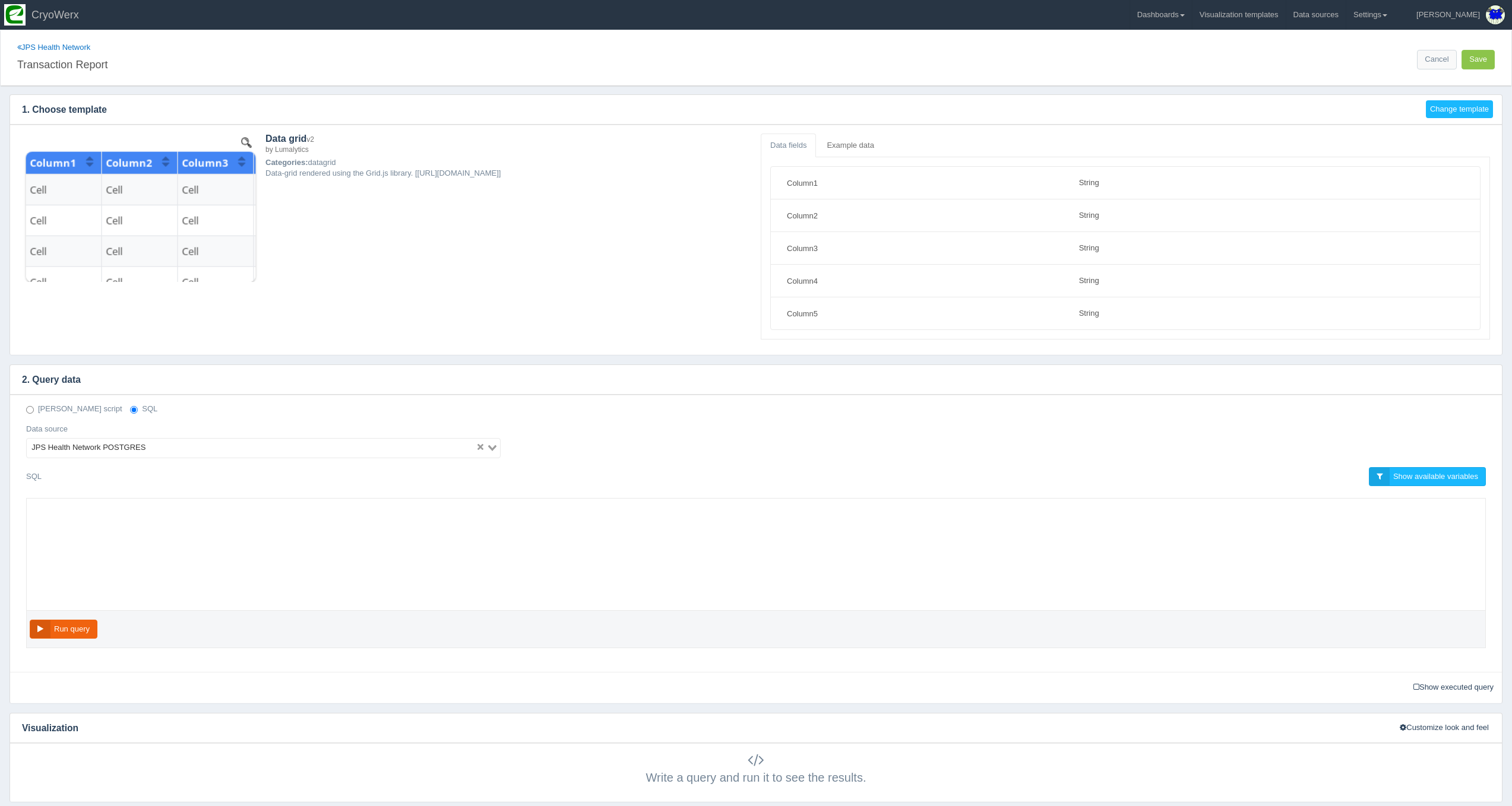
select select "string"
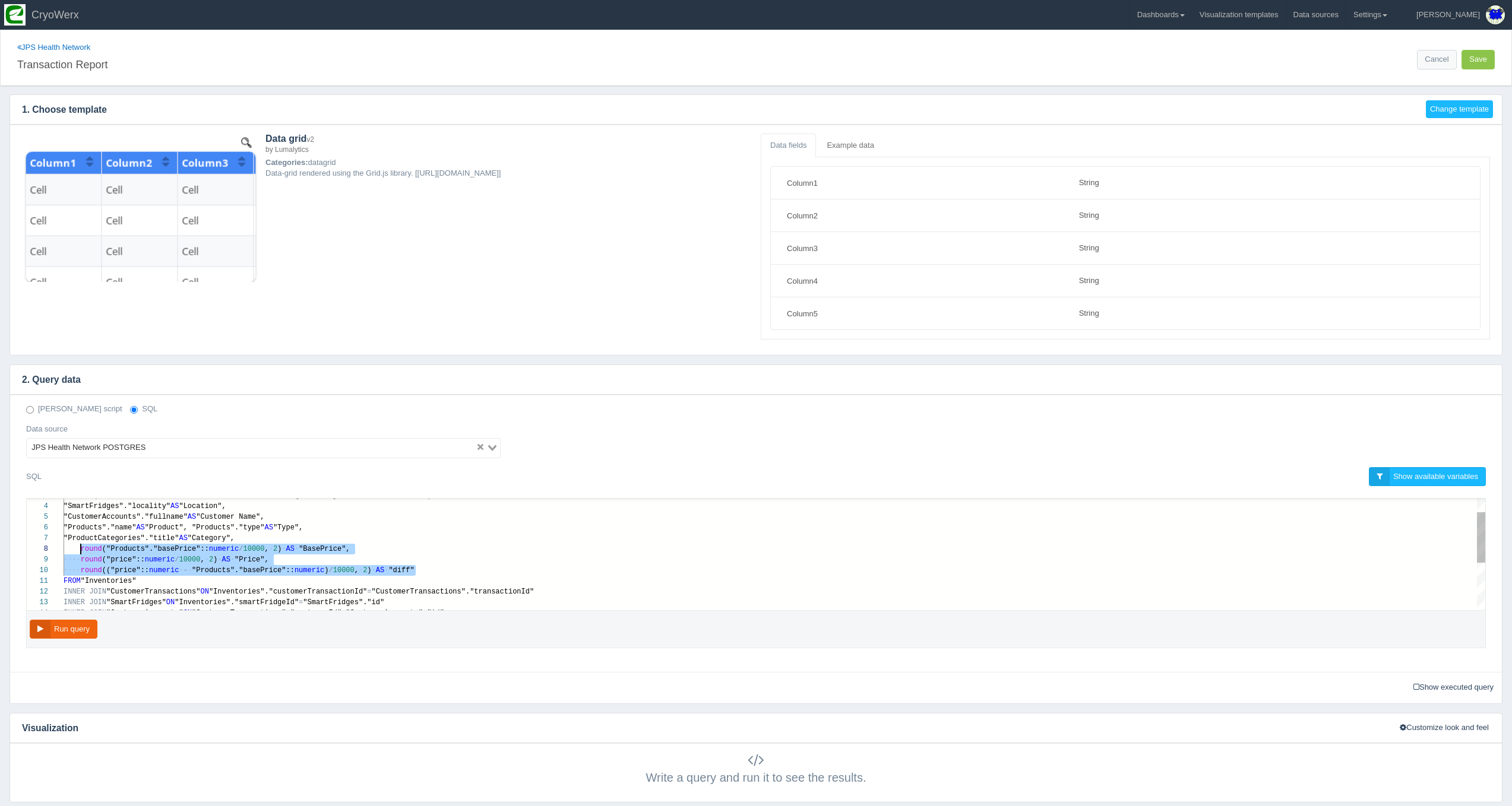
scroll to position [75, 17]
drag, startPoint x: 419, startPoint y: 568, endPoint x: 84, endPoint y: 545, distance: 335.8
paste textarea "MM/dd HH24:mi') AS "DateTime", "SmartFridges"."locality" AS "Location", "Custom…"
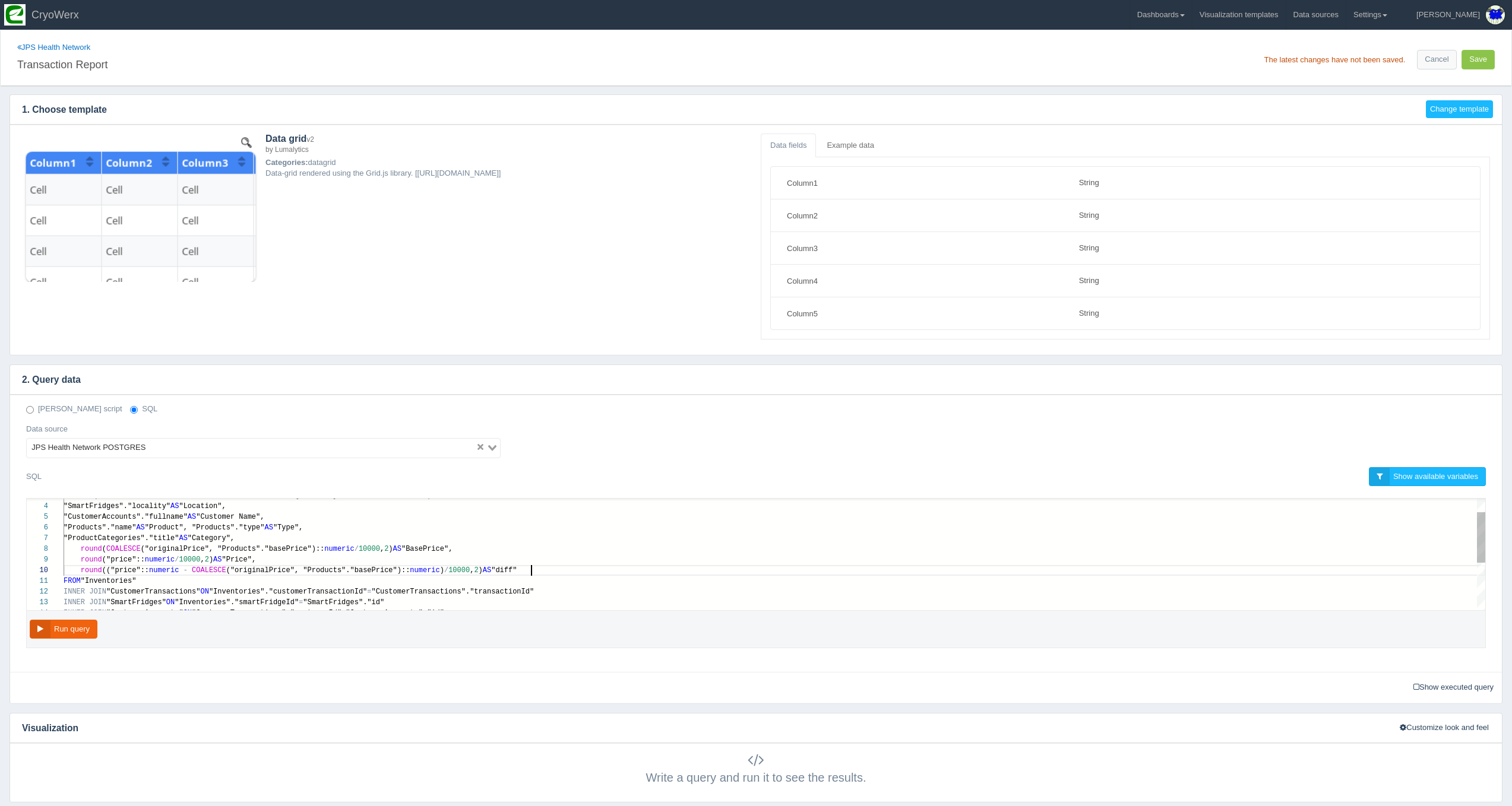
scroll to position [75, 467]
click at [82, 626] on button "Run query" at bounding box center [63, 629] width 68 height 20
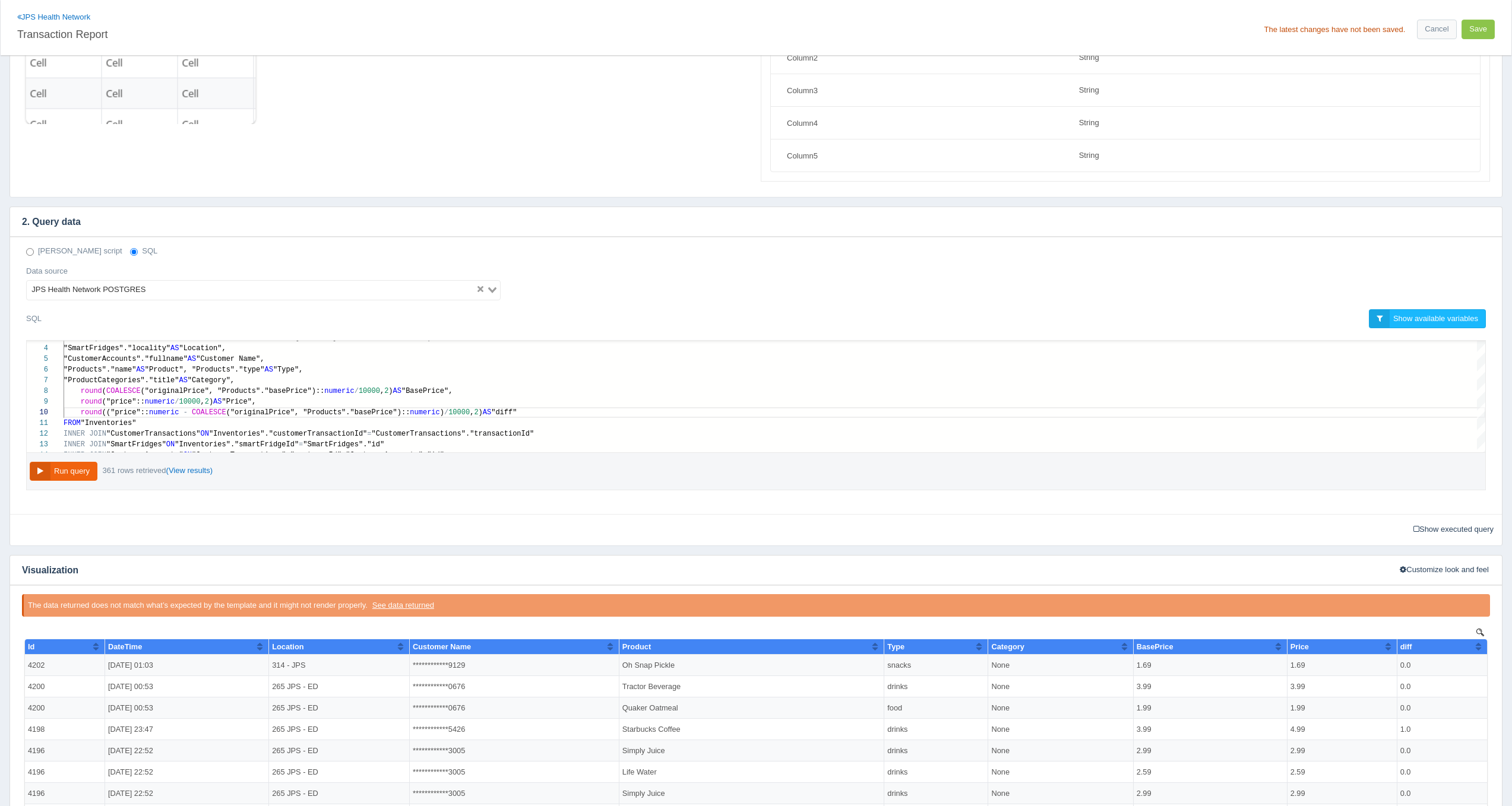
scroll to position [131, 0]
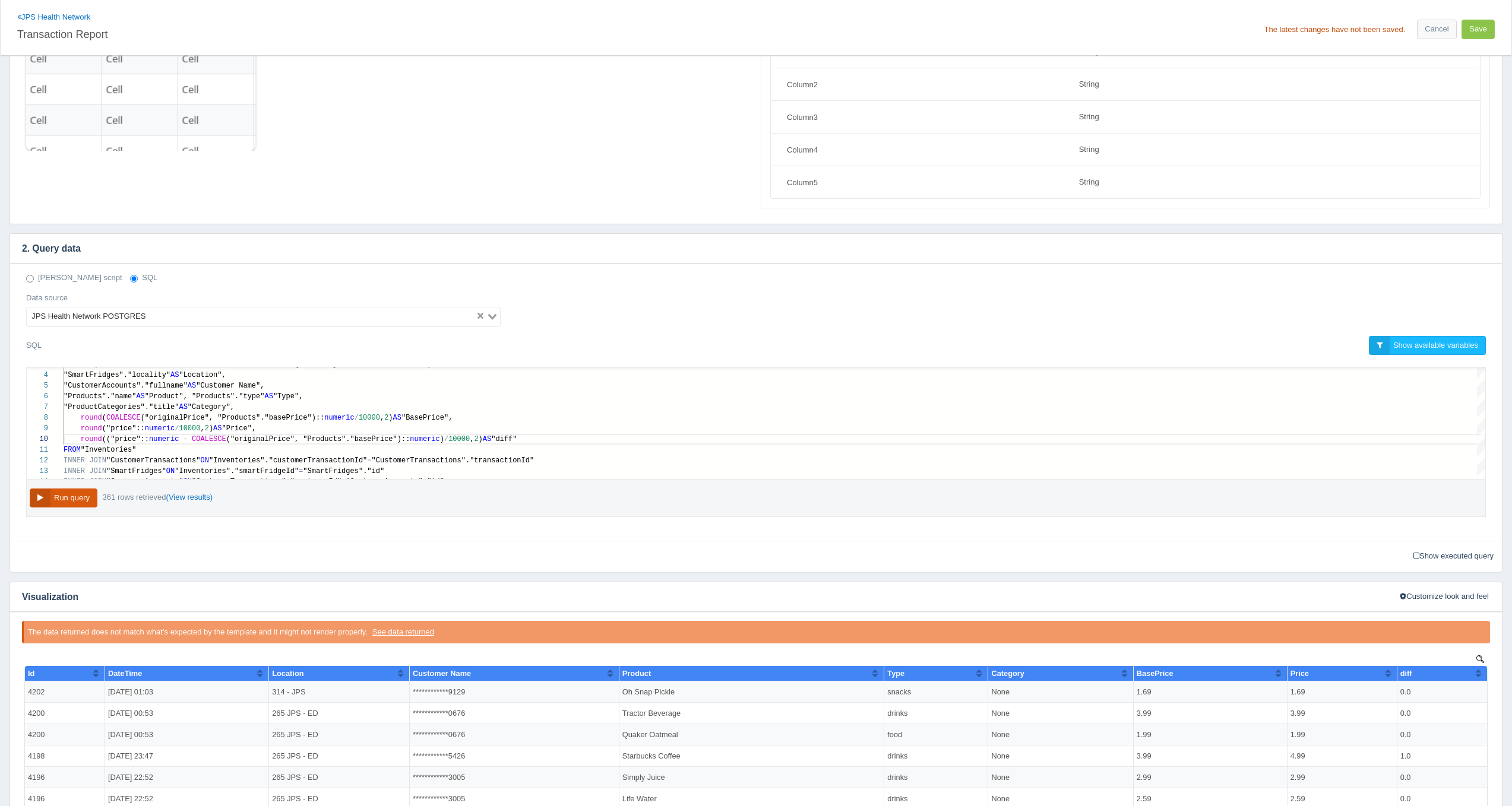
click at [43, 497] on button "Run query" at bounding box center [63, 498] width 68 height 20
click at [99, 421] on div "round ( COALESCE ("originalPrice", "Products"."basePrice"):: numeric / 10000 , …" at bounding box center [774, 418] width 1422 height 11
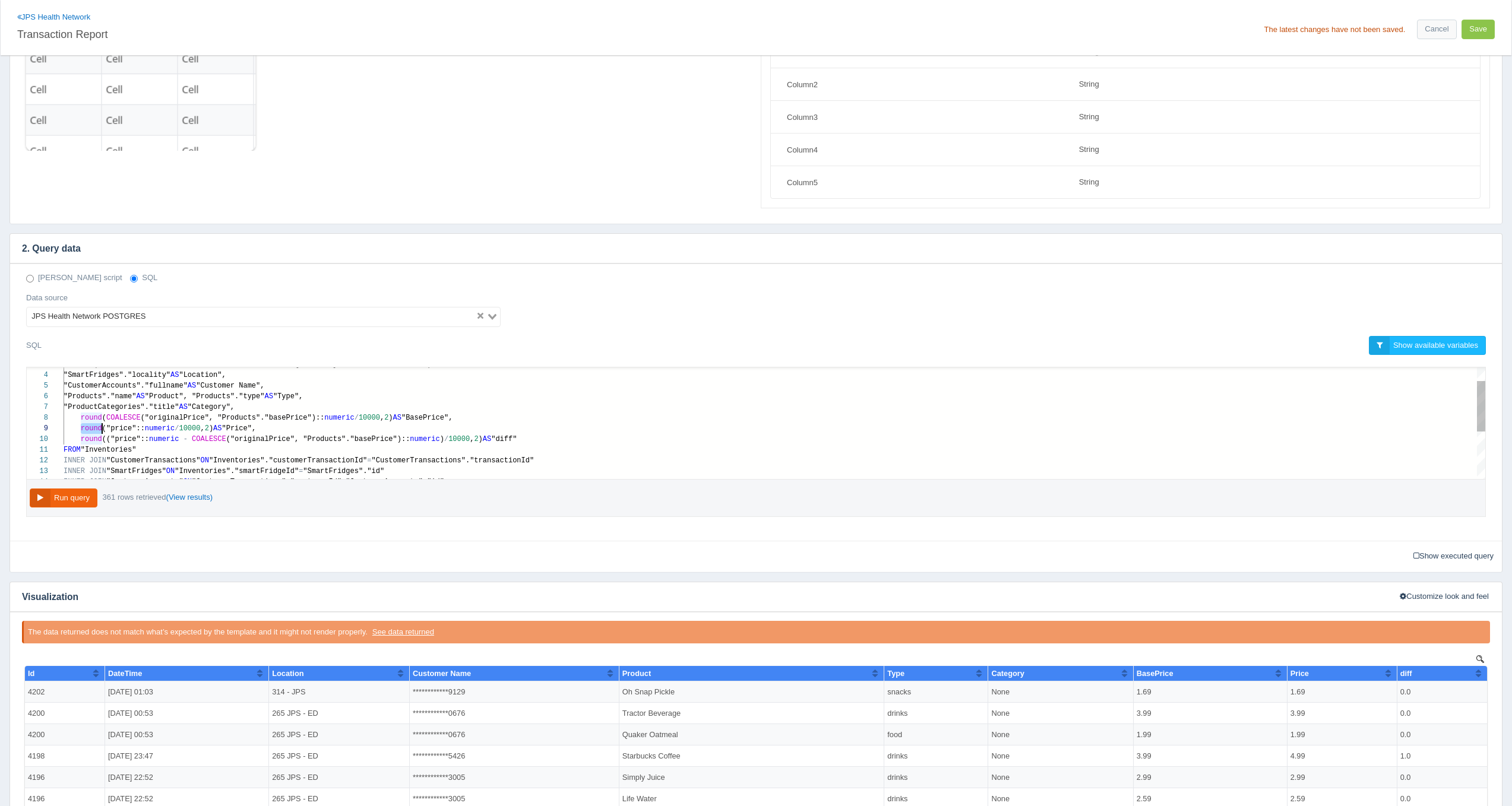
click at [95, 436] on span "round" at bounding box center [91, 439] width 22 height 8
type textarea "SELECT "customerTransactionId" AS "Id", TO_CHAR("CustomerTransactions"."created…"
click at [121, 417] on span "COALESCE" at bounding box center [123, 418] width 34 height 8
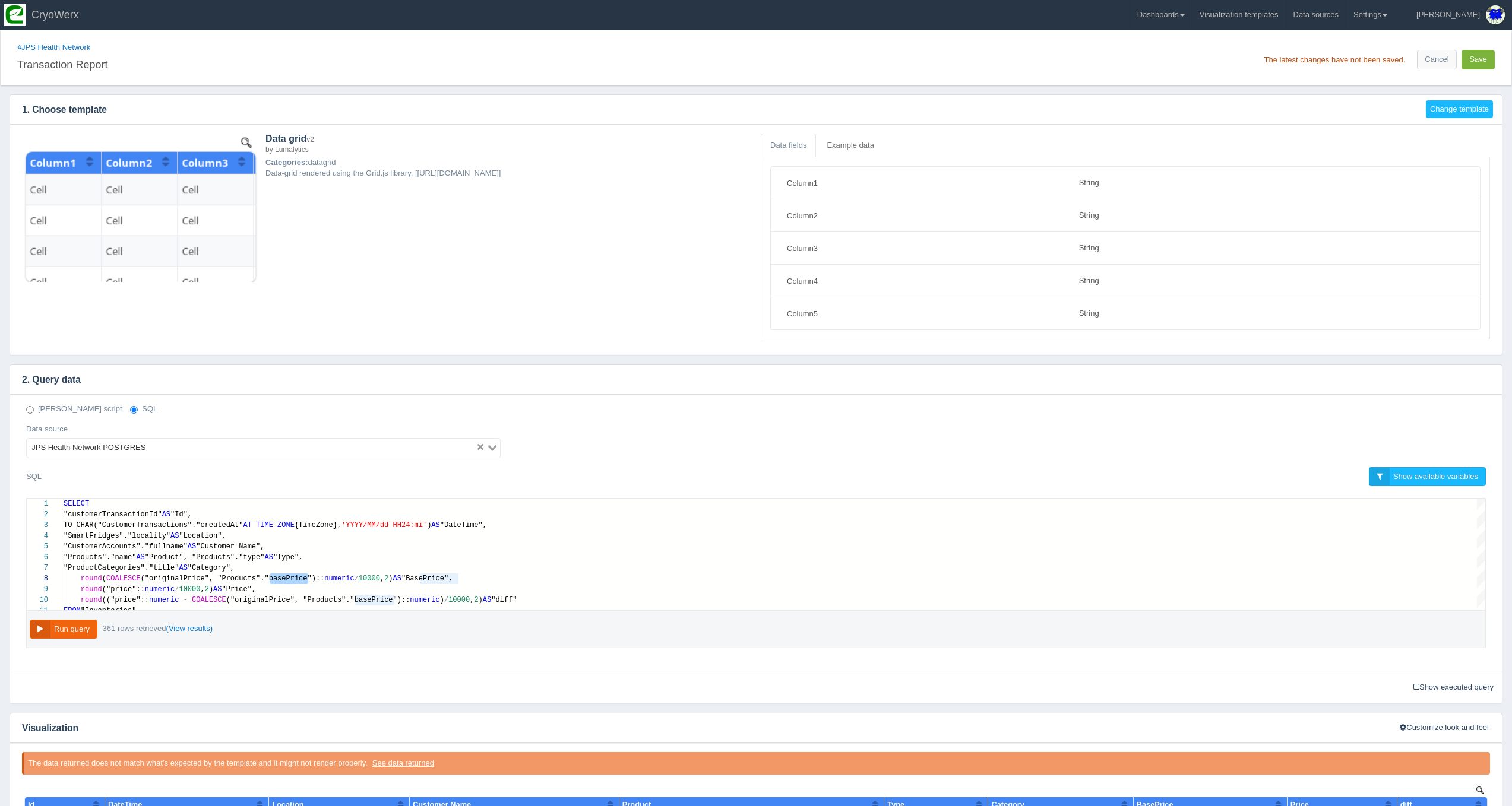
click at [1478, 63] on button "Save" at bounding box center [1478, 60] width 33 height 20
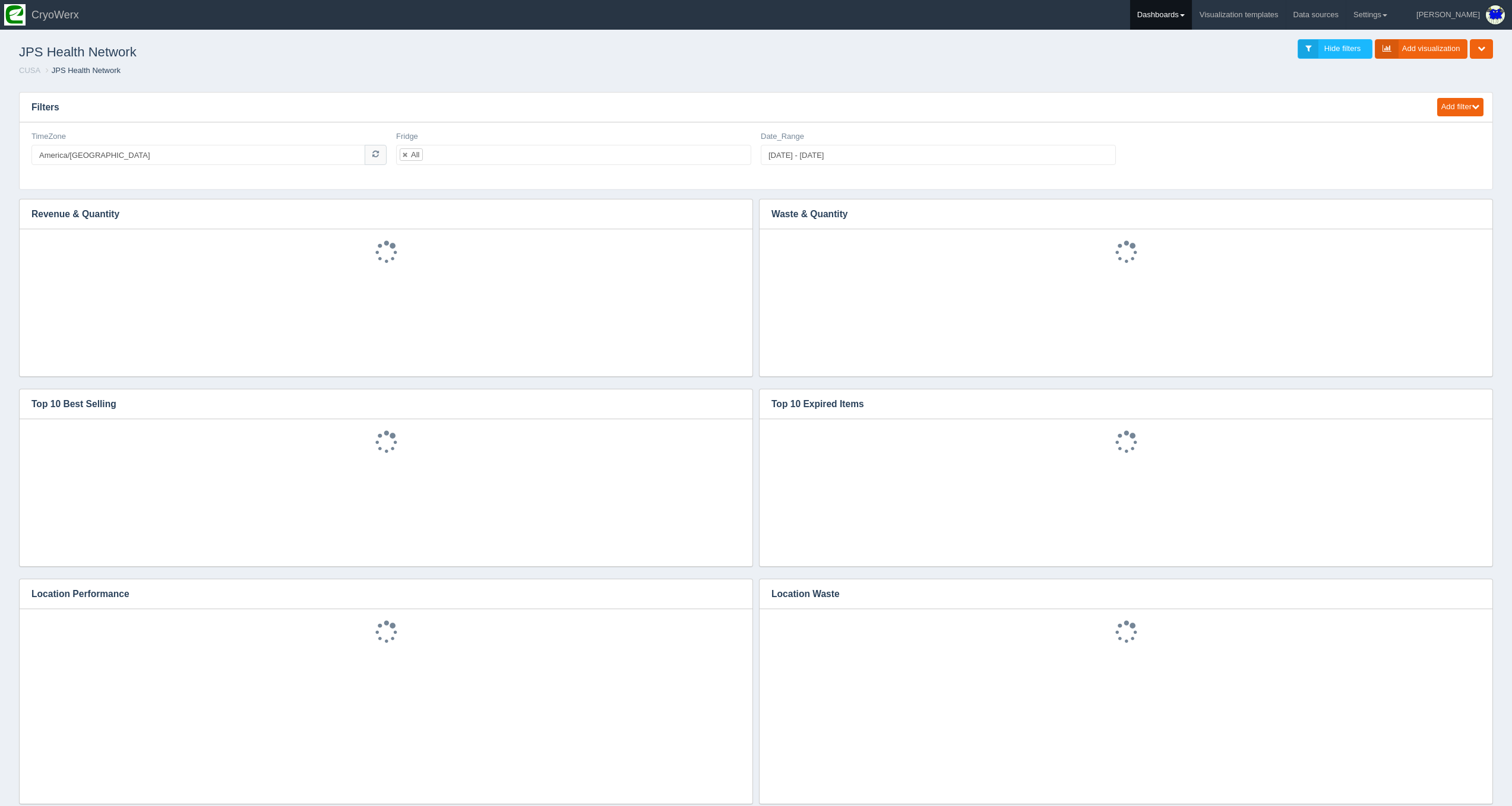
click at [1192, 23] on link "Dashboards" at bounding box center [1161, 14] width 62 height 29
click at [1195, 71] on link "CUSA" at bounding box center [1210, 79] width 161 height 23
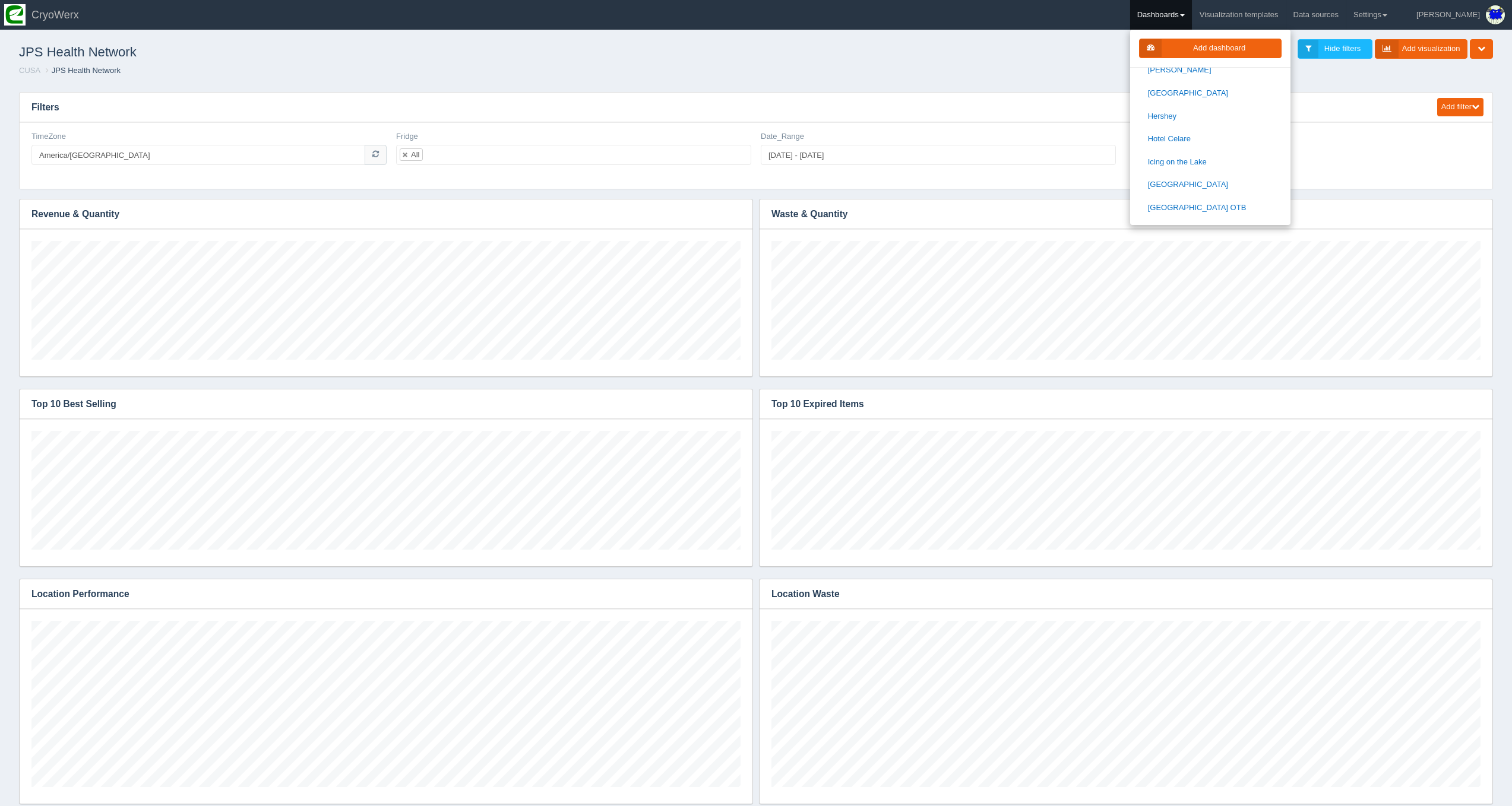
scroll to position [612, 0]
click at [1222, 121] on link "Just Fresh" at bounding box center [1210, 131] width 161 height 23
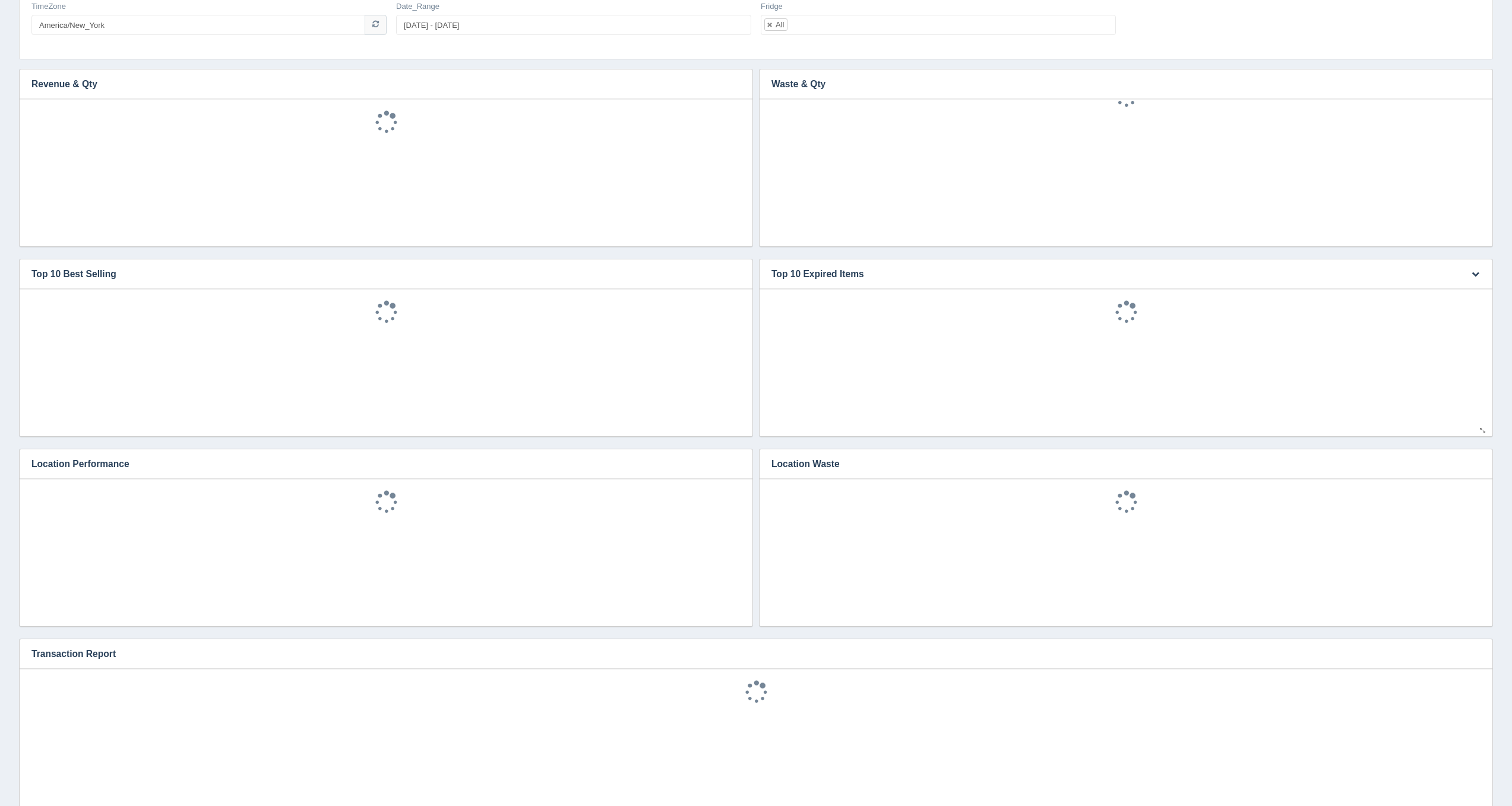
scroll to position [279, 0]
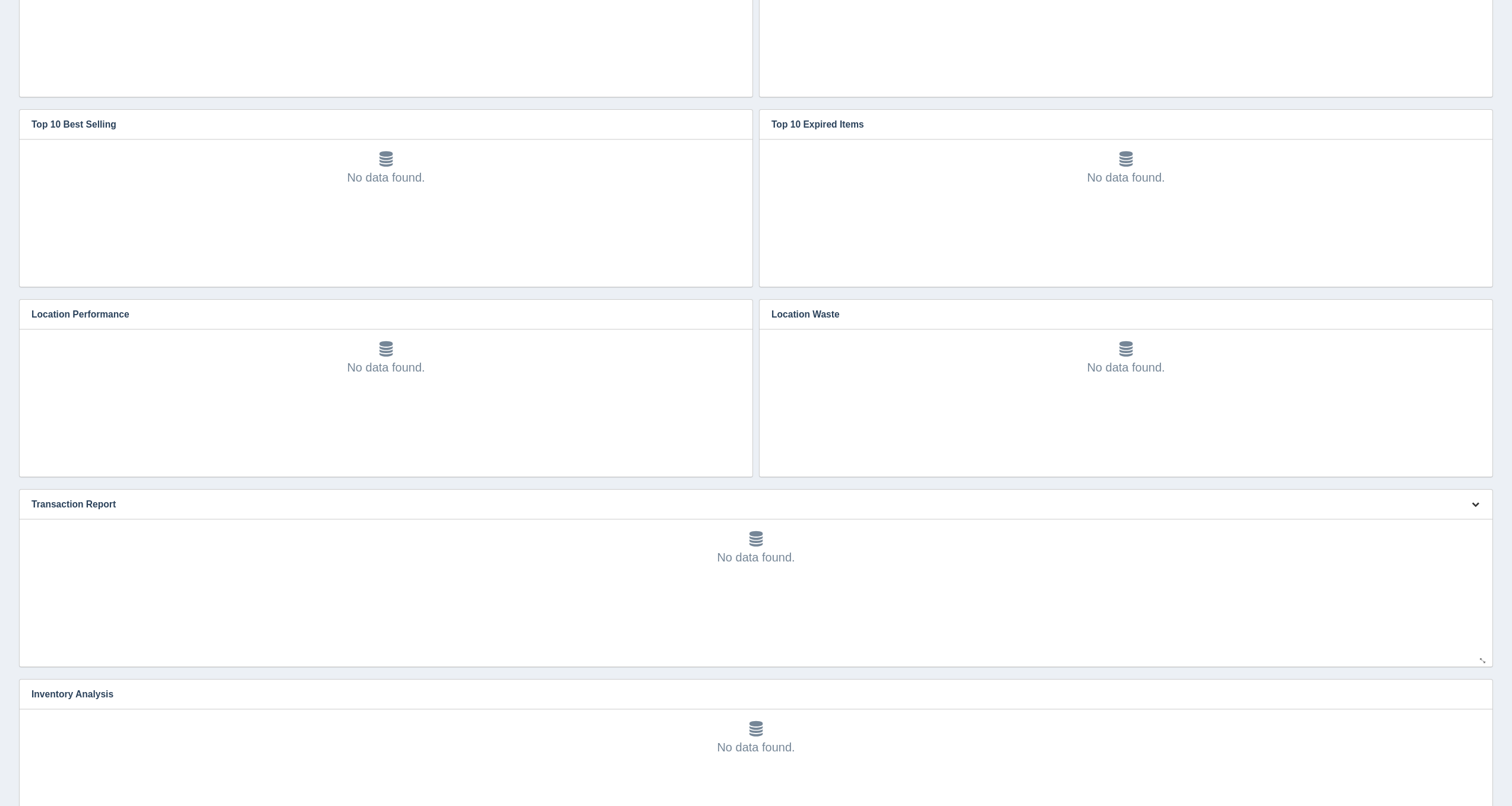
click at [1475, 507] on button "button" at bounding box center [1475, 505] width 16 height 19
click at [1461, 521] on link "Edit chart" at bounding box center [1436, 522] width 95 height 17
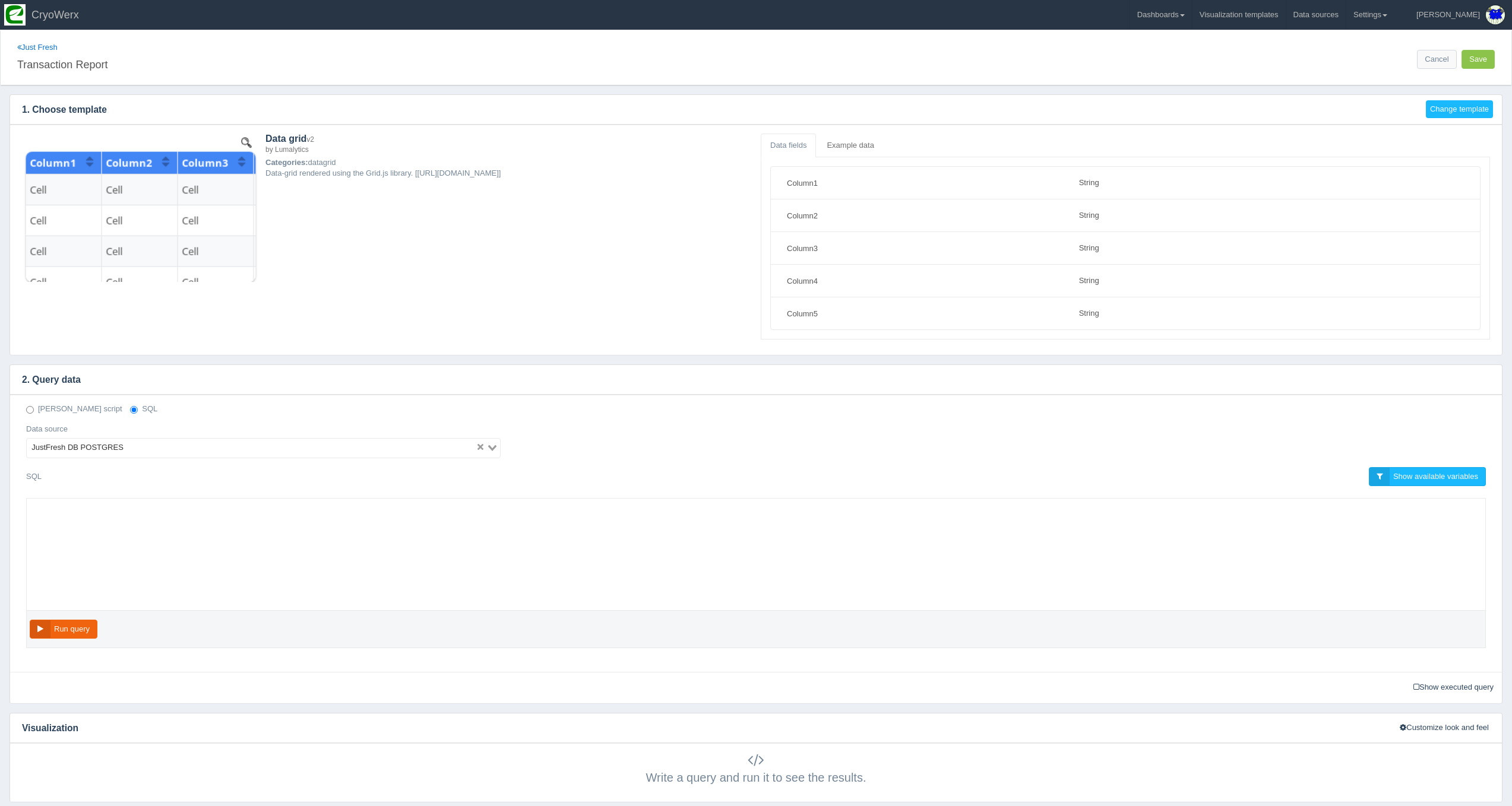
select select "string"
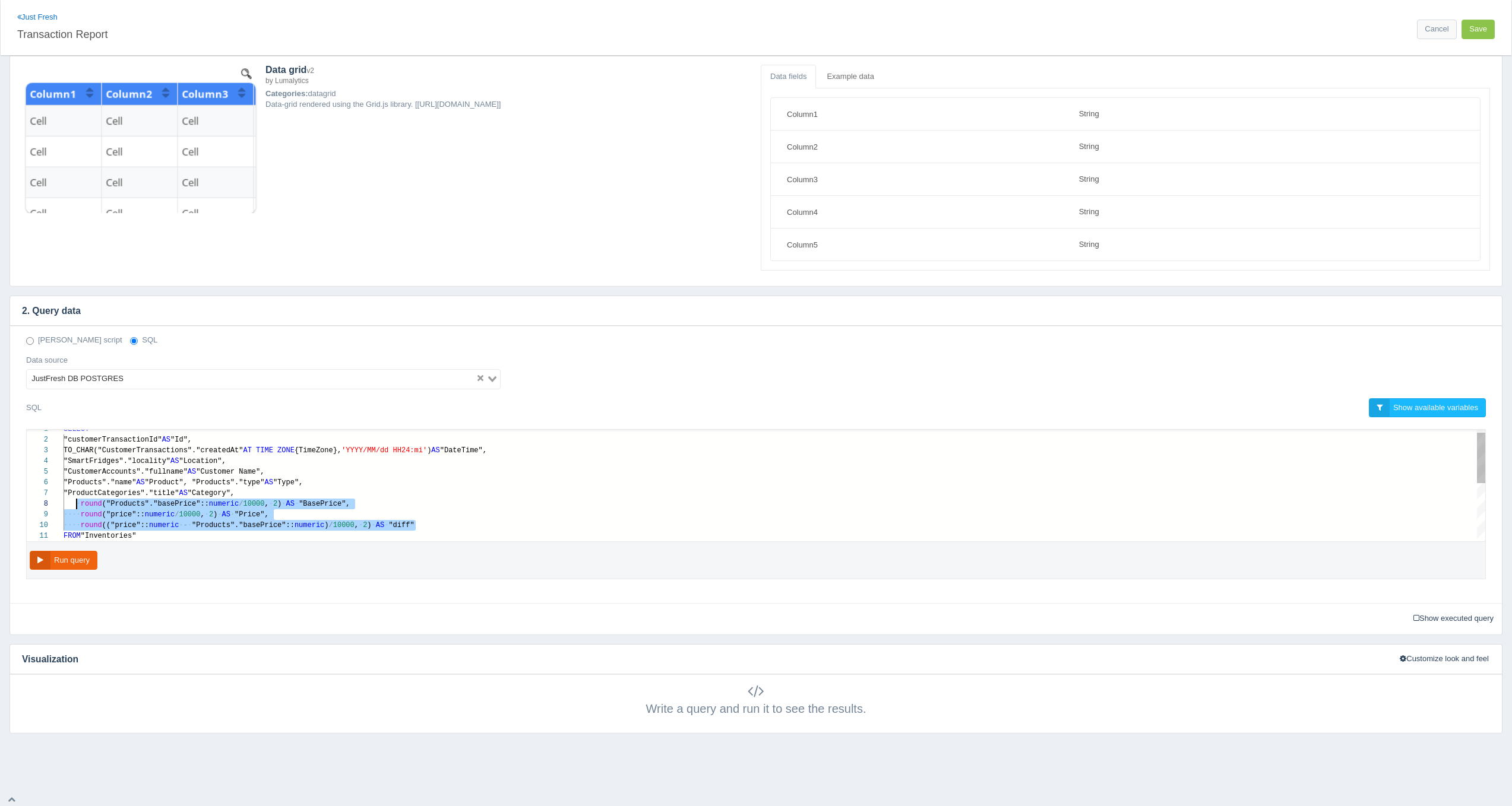
scroll to position [75, 17]
drag, startPoint x: 421, startPoint y: 531, endPoint x: 79, endPoint y: 501, distance: 343.3
paste textarea "MM/dd HH24:mi') AS "DateTime", "SmartFridges"."locality" AS "Location", "Custom…"
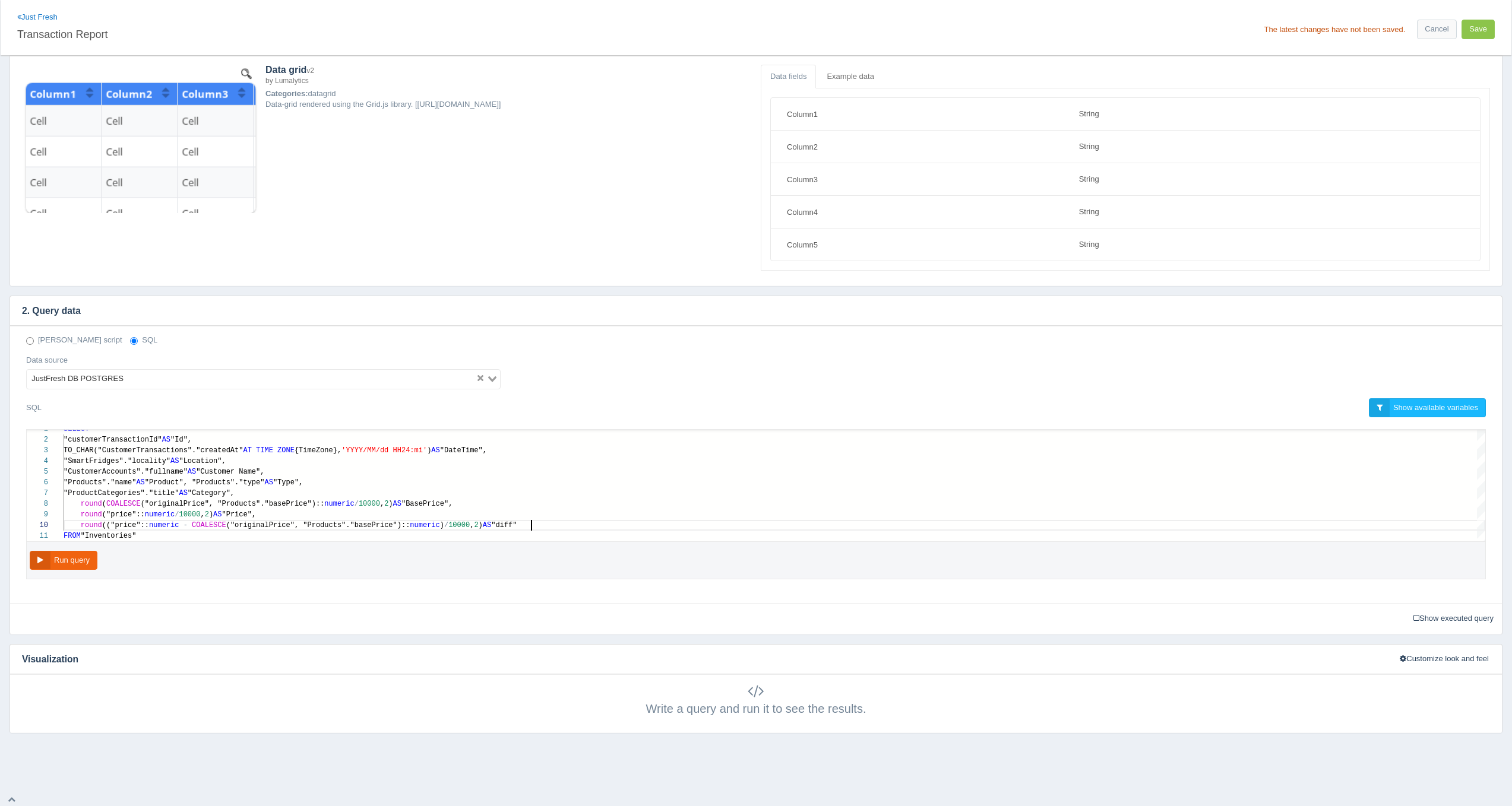
scroll to position [75, 467]
click at [63, 557] on button "Run query" at bounding box center [63, 561] width 68 height 20
click at [93, 564] on button "Run query" at bounding box center [63, 561] width 68 height 20
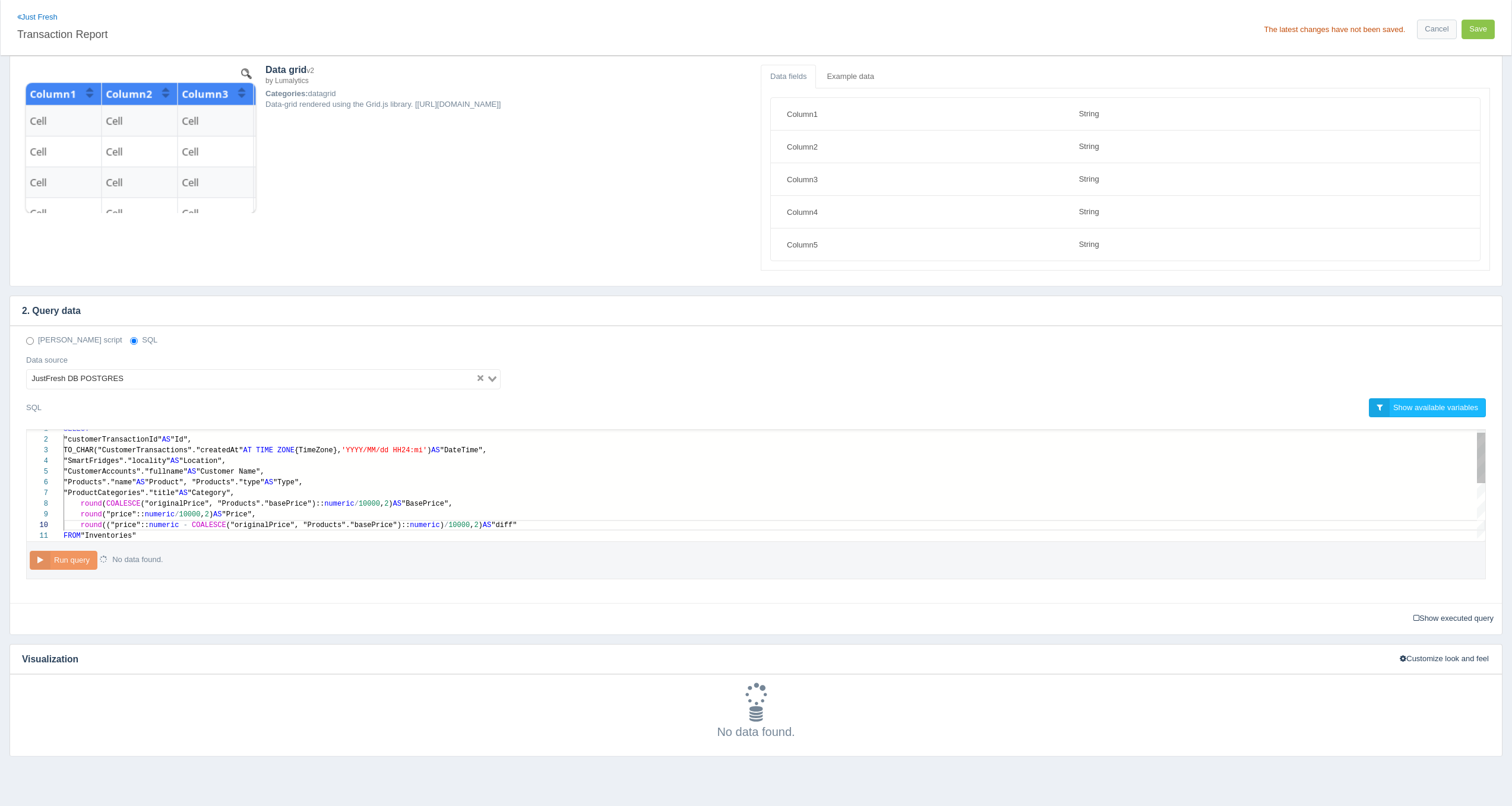
type textarea "SELECT "customerTransactionId" AS "Id", TO_CHAR("CustomerTransactions"."created…"
click at [100, 505] on span "round" at bounding box center [91, 504] width 22 height 8
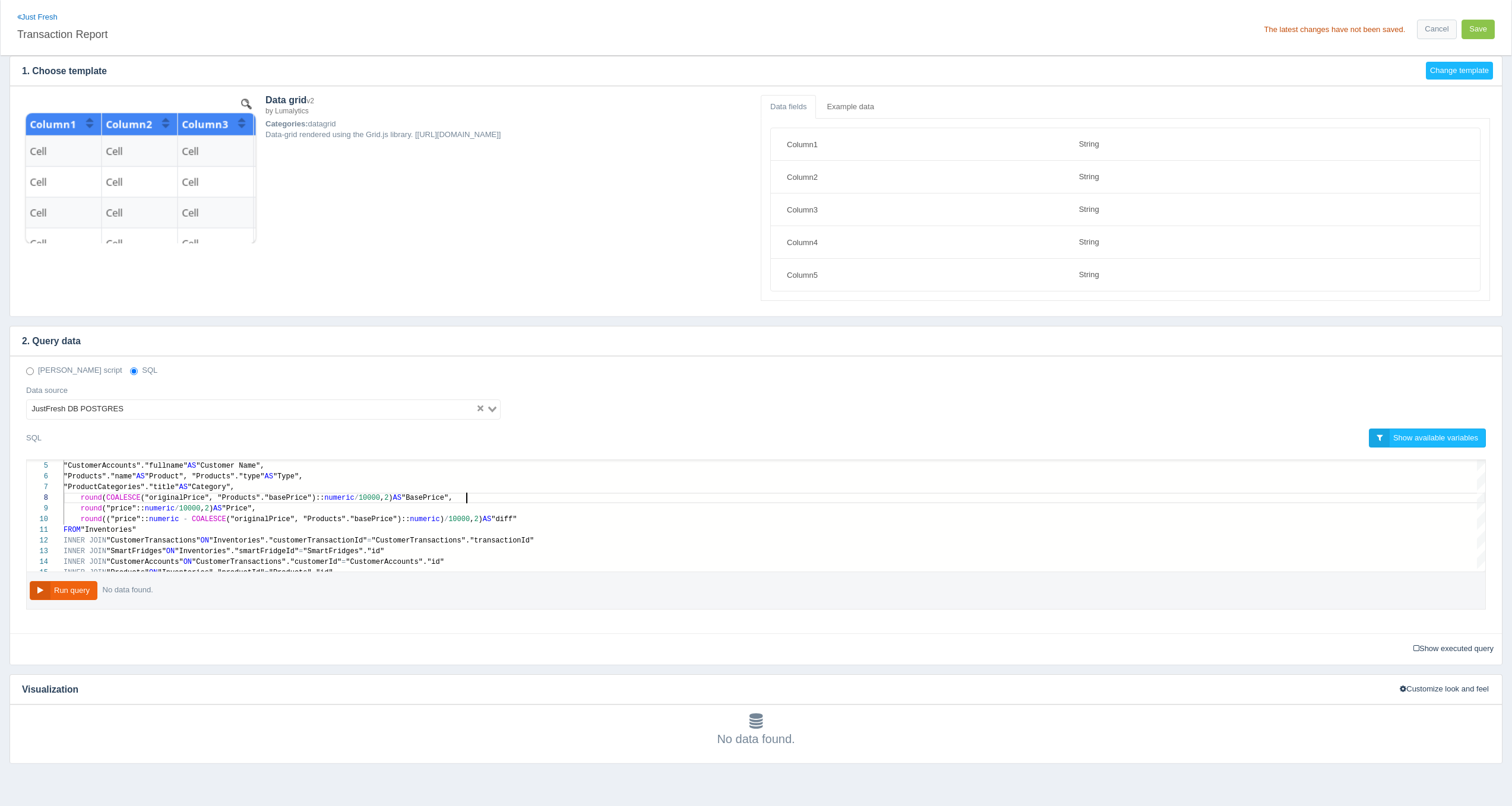
scroll to position [0, 0]
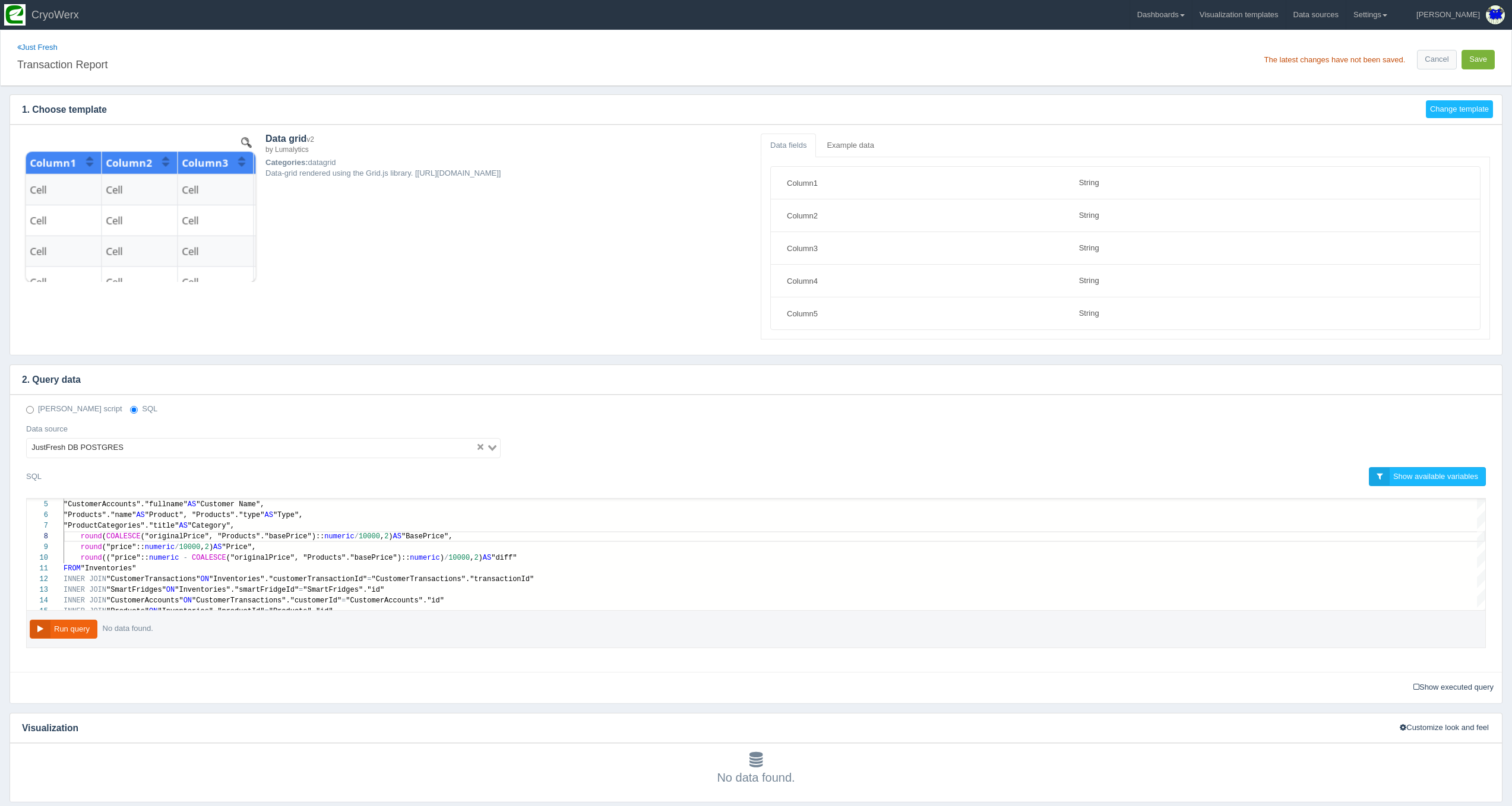
click at [1475, 60] on button "Save" at bounding box center [1478, 60] width 33 height 20
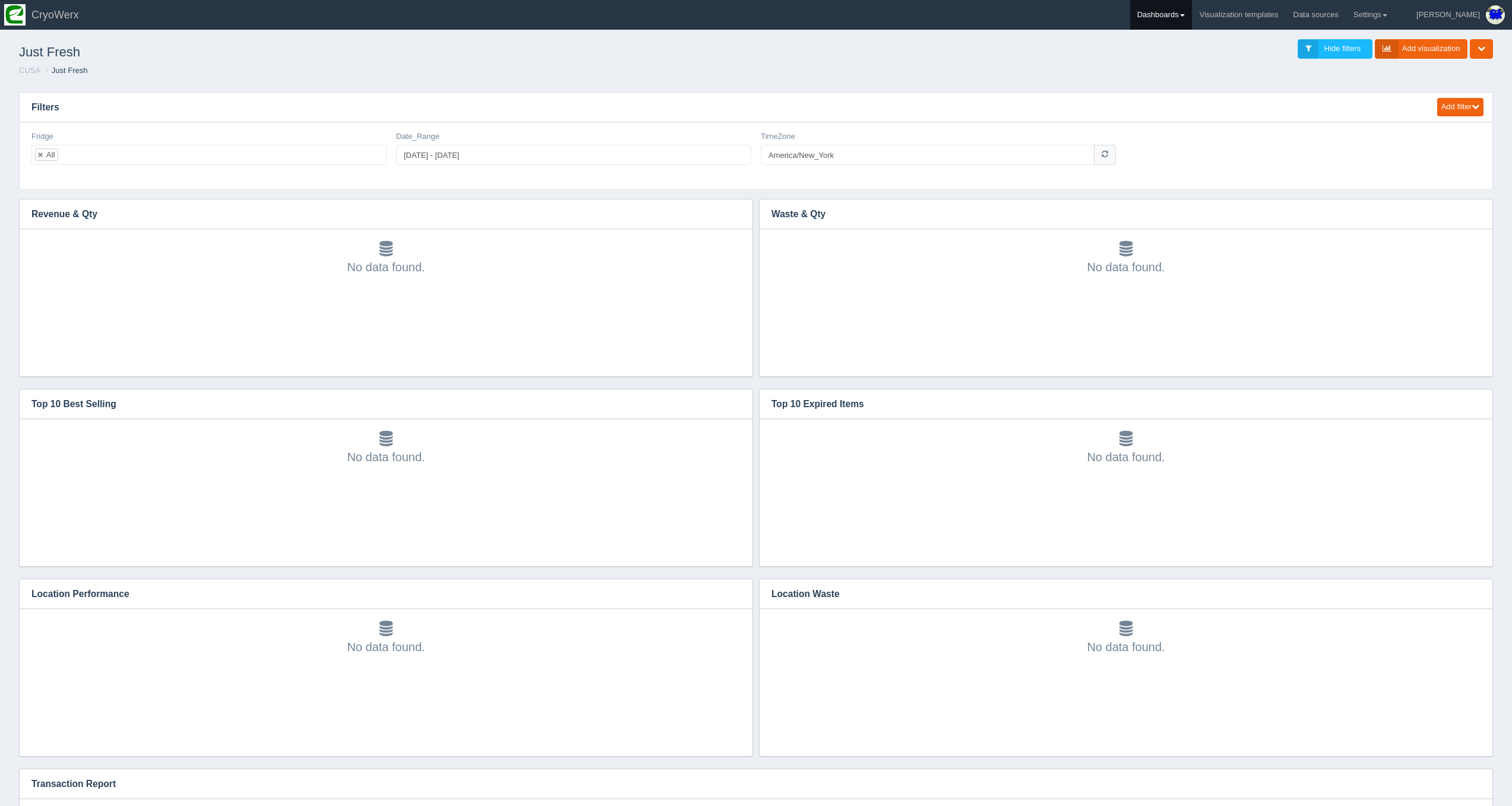
click at [1192, 19] on link "Dashboards" at bounding box center [1161, 14] width 62 height 29
click at [1222, 74] on link "CUSA" at bounding box center [1210, 79] width 161 height 23
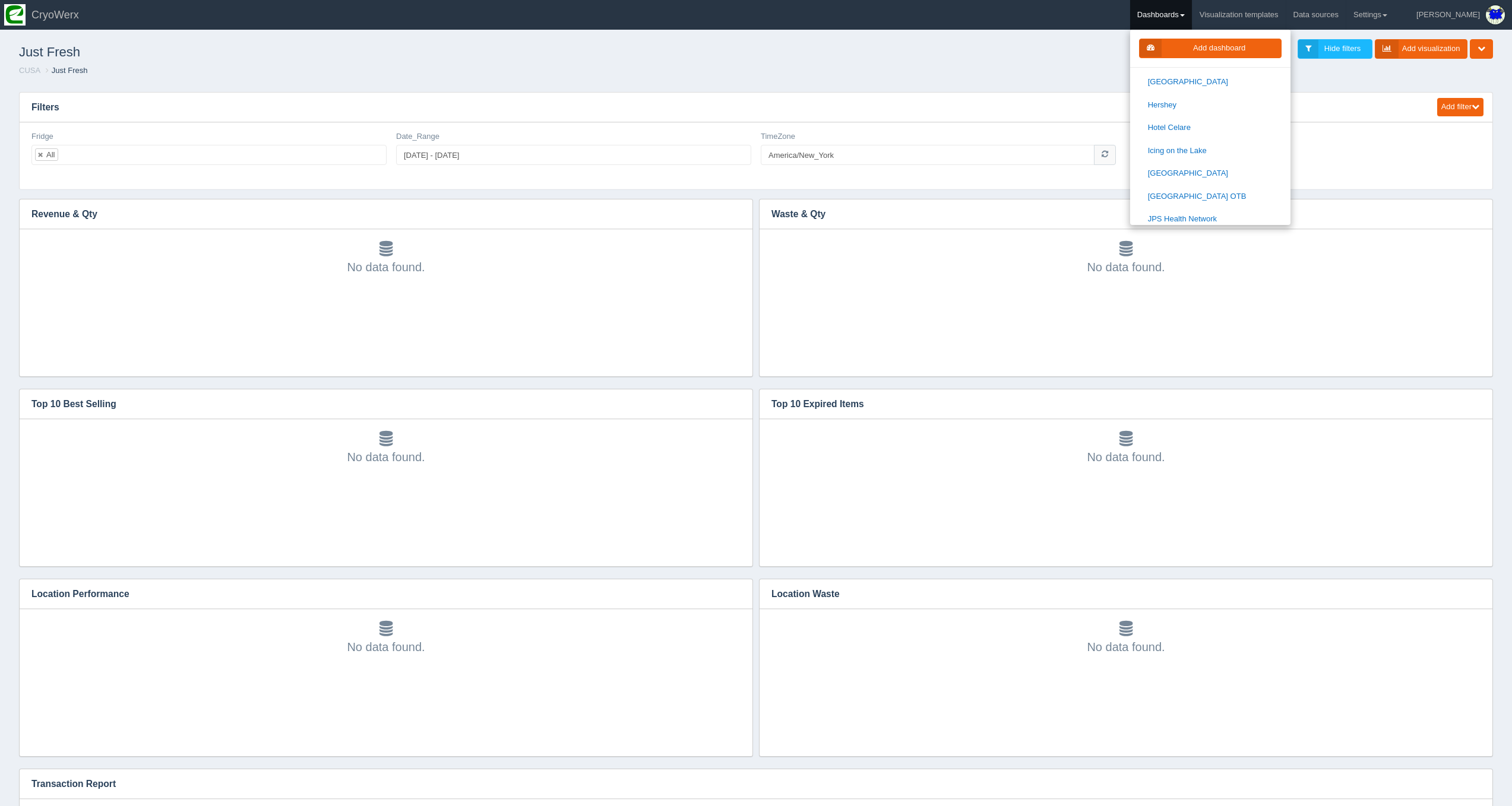
scroll to position [647, 0]
click at [1246, 110] on link "[PERSON_NAME] Permanente - [GEOGRAPHIC_DATA]" at bounding box center [1210, 124] width 161 height 34
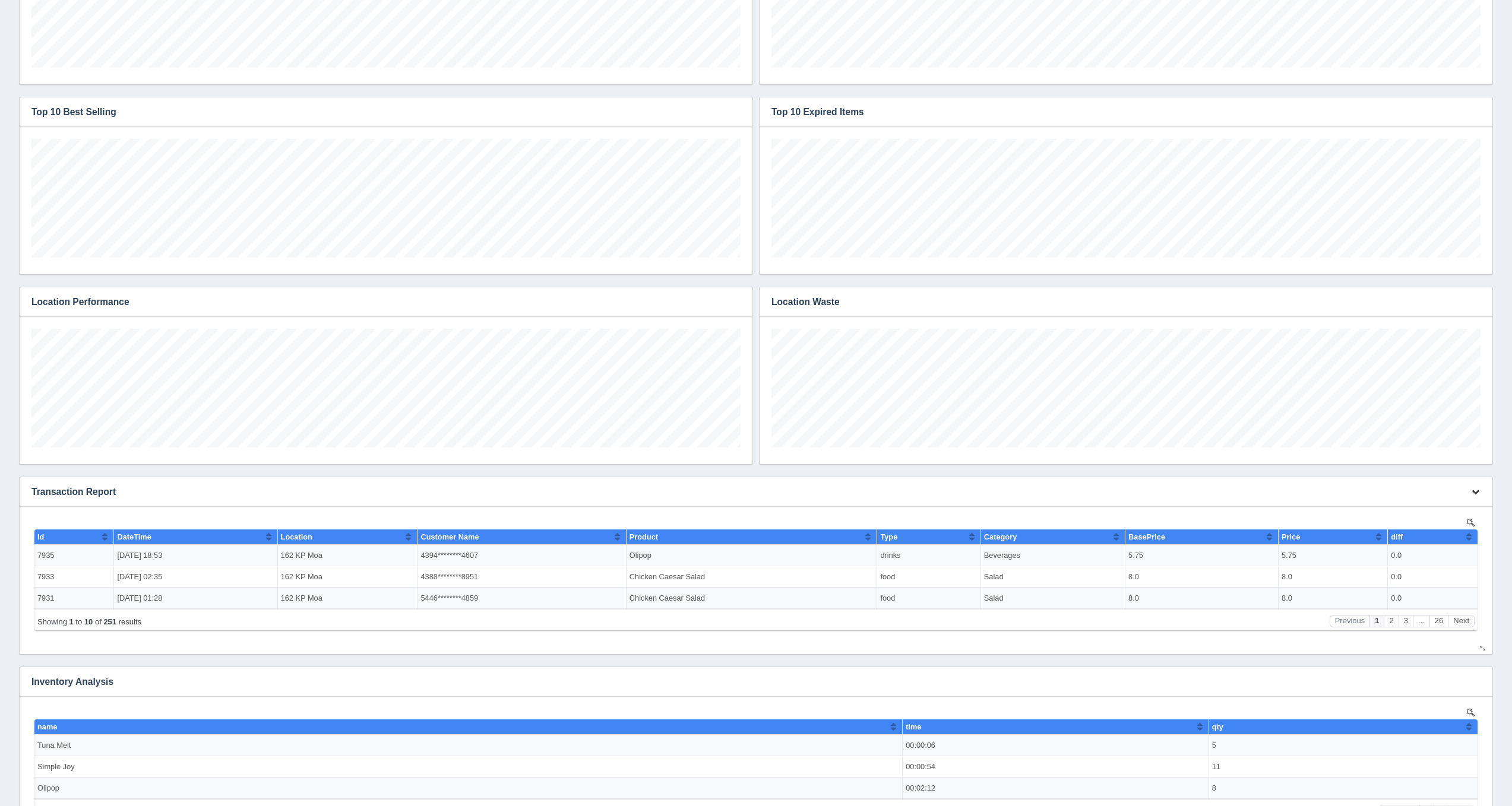
click at [1472, 491] on icon "button" at bounding box center [1475, 492] width 8 height 8
click at [1446, 507] on link "Edit chart" at bounding box center [1436, 510] width 95 height 17
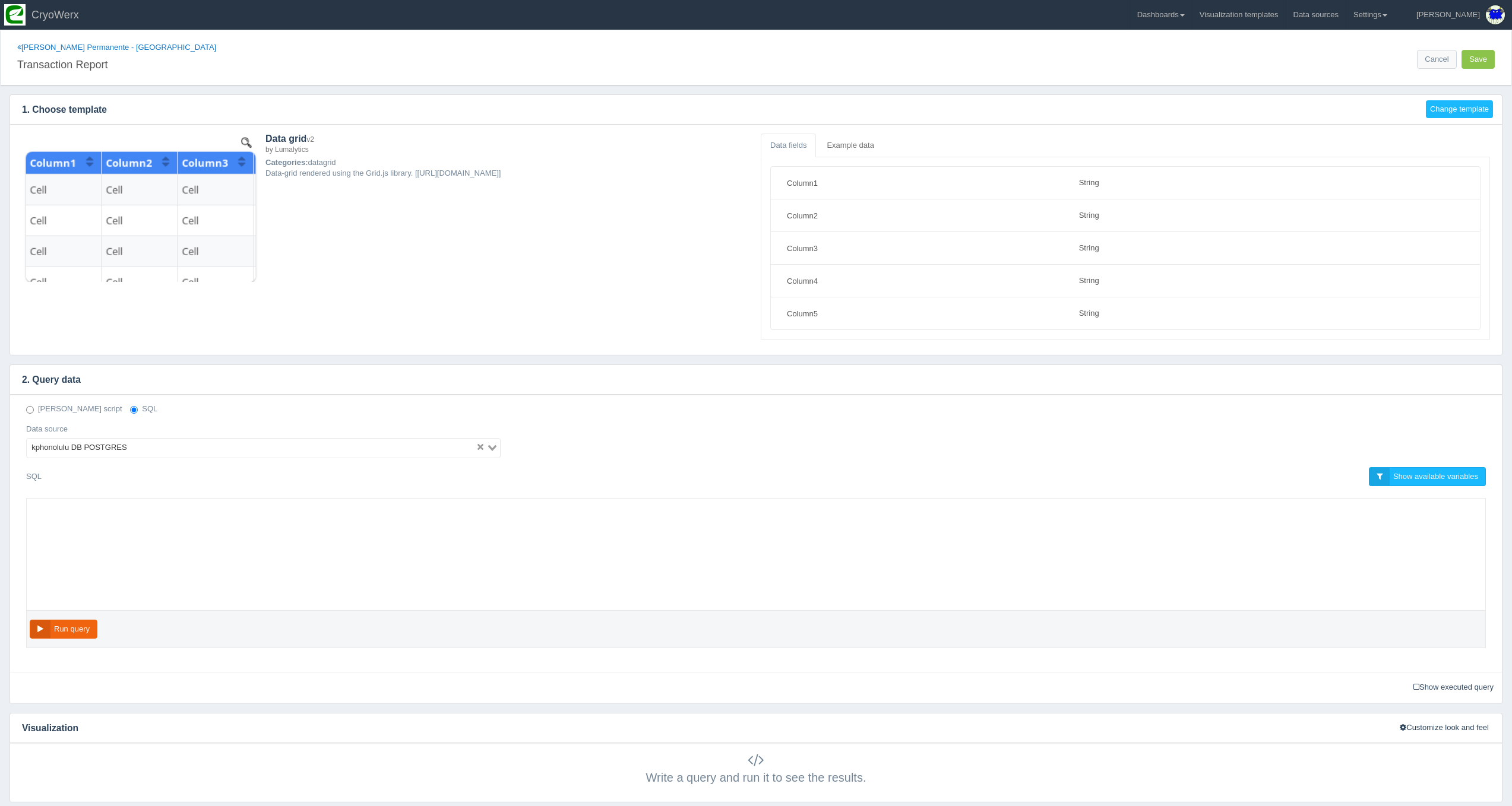
select select "string"
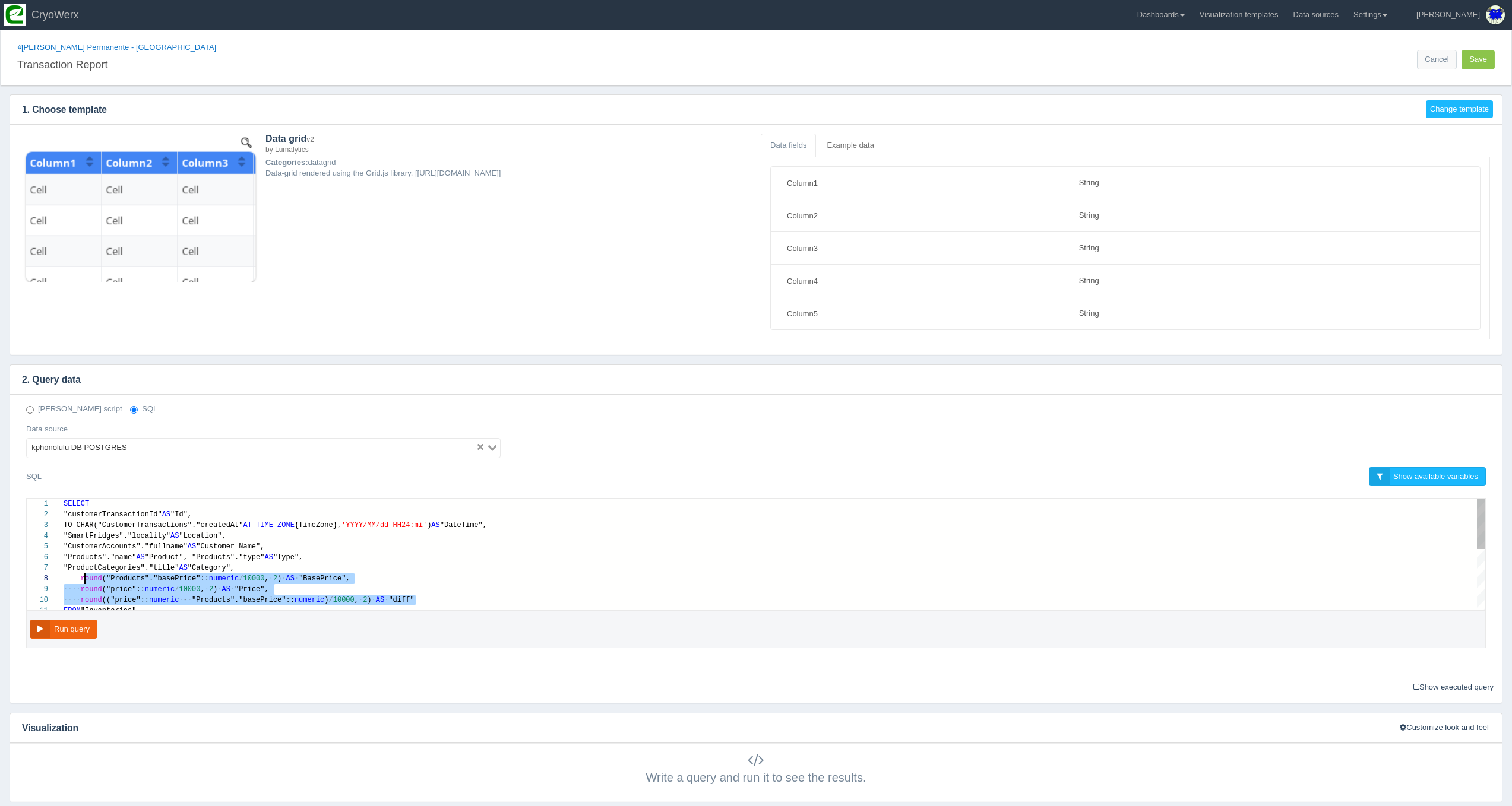
scroll to position [75, 17]
drag, startPoint x: 418, startPoint y: 599, endPoint x: 80, endPoint y: 575, distance: 338.9
paste textarea "MM/dd HH24:mi') AS "DateTime", "SmartFridges"."locality" AS "Location", "Custom…"
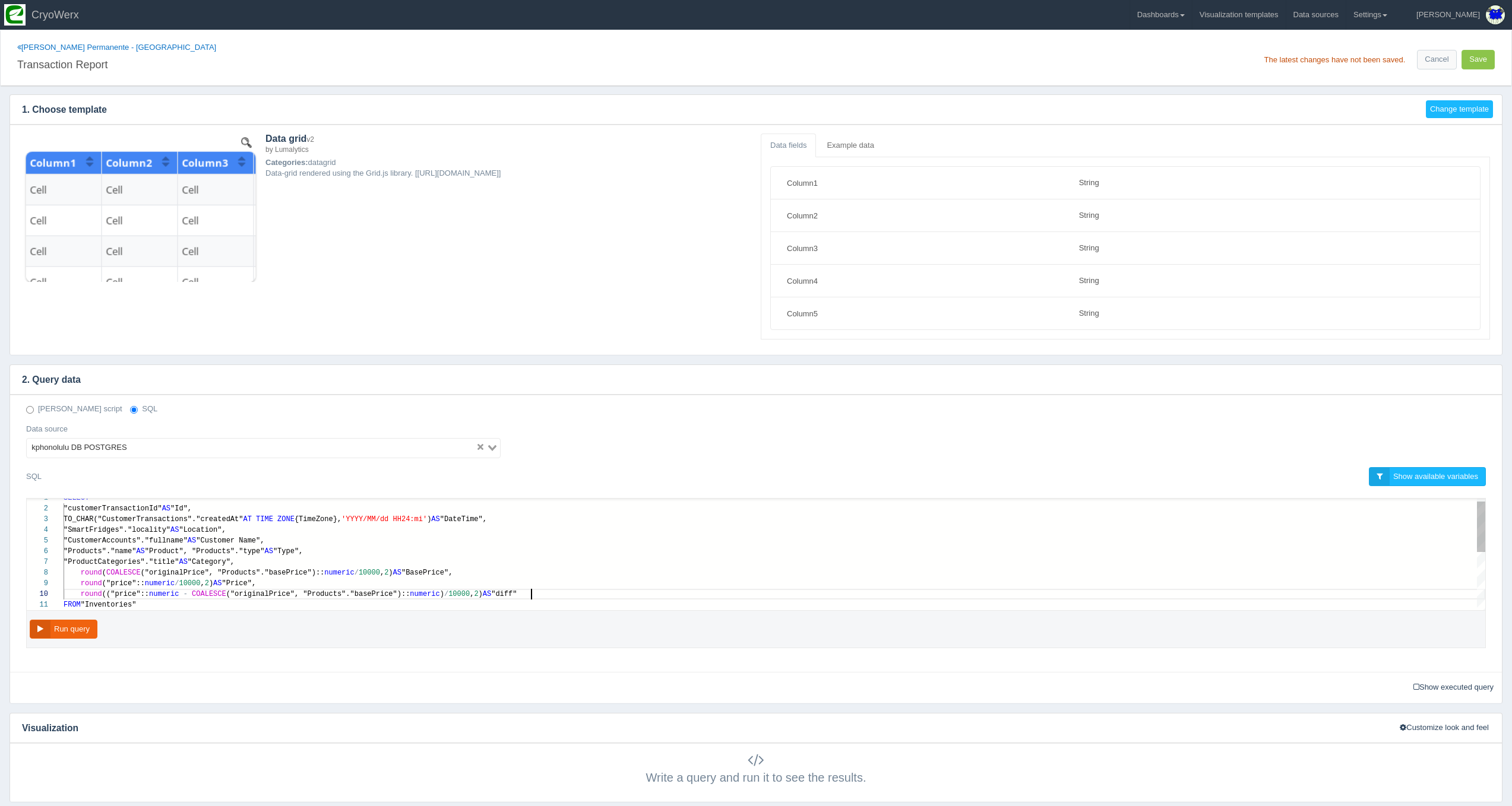
scroll to position [75, 467]
click at [387, 578] on div "round ("price":: numeric / 10000 , 2 ) AS "Price"," at bounding box center [774, 584] width 1422 height 11
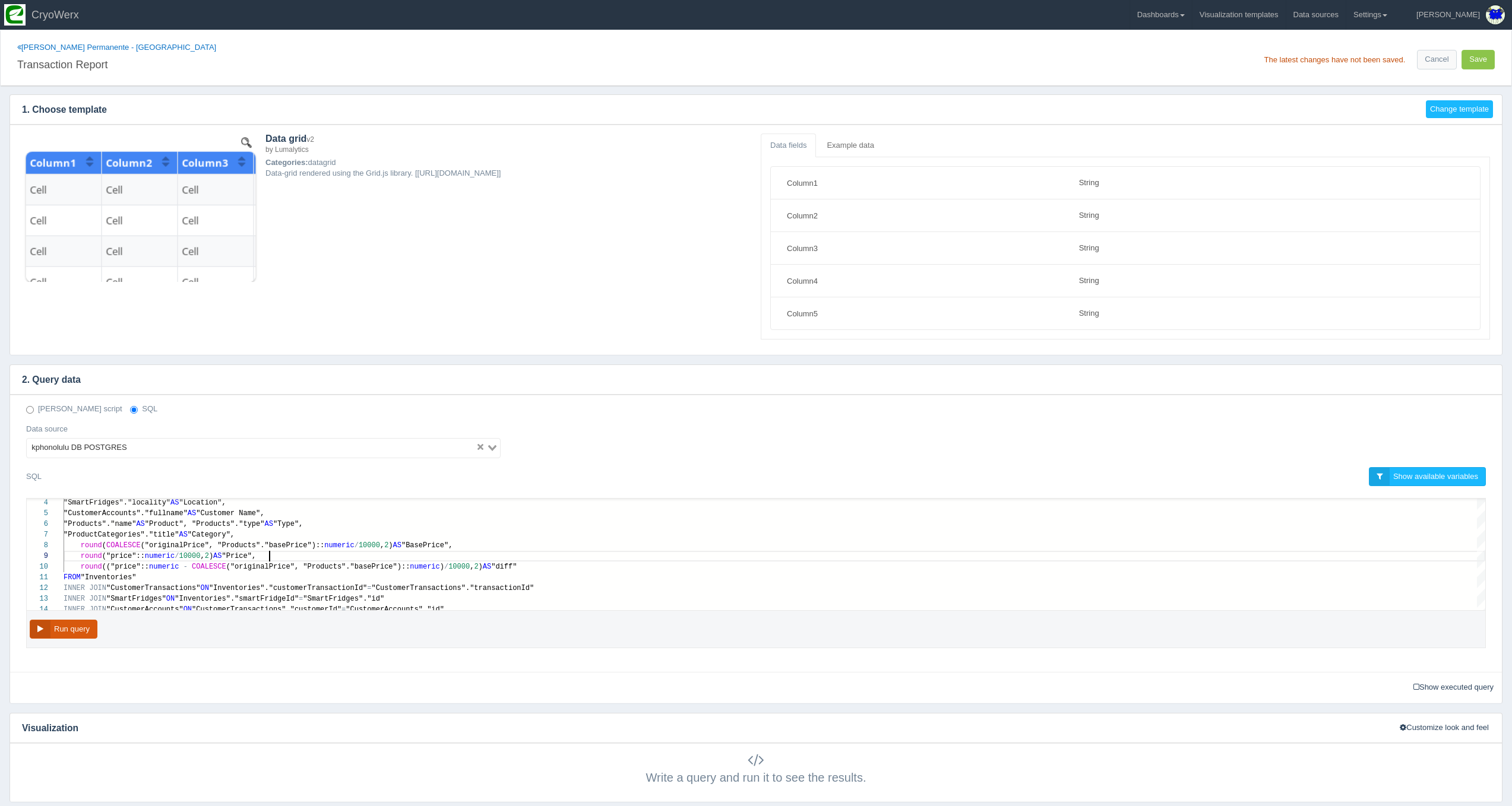
click at [61, 624] on button "Run query" at bounding box center [63, 629] width 68 height 20
type textarea "SELECT "customerTransactionId" AS "Id", TO_CHAR("CustomerTransactions"."created…"
click at [98, 545] on div "11 7 8 9 10 4 5 6 12 13 14 FROM "Inventories" "ProductCategories"."title" AS "C…" at bounding box center [756, 555] width 1458 height 112
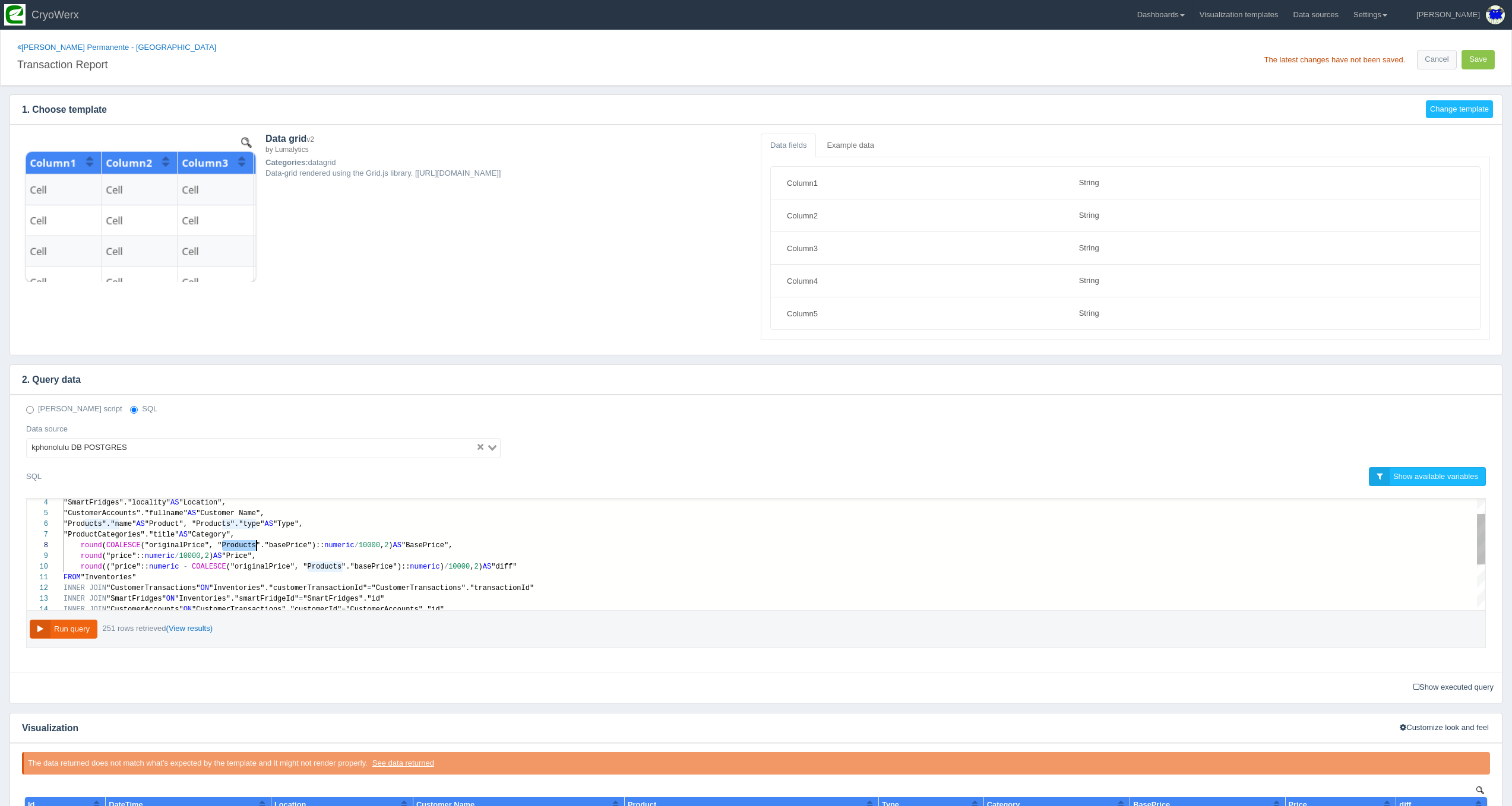
scroll to position [75, 193]
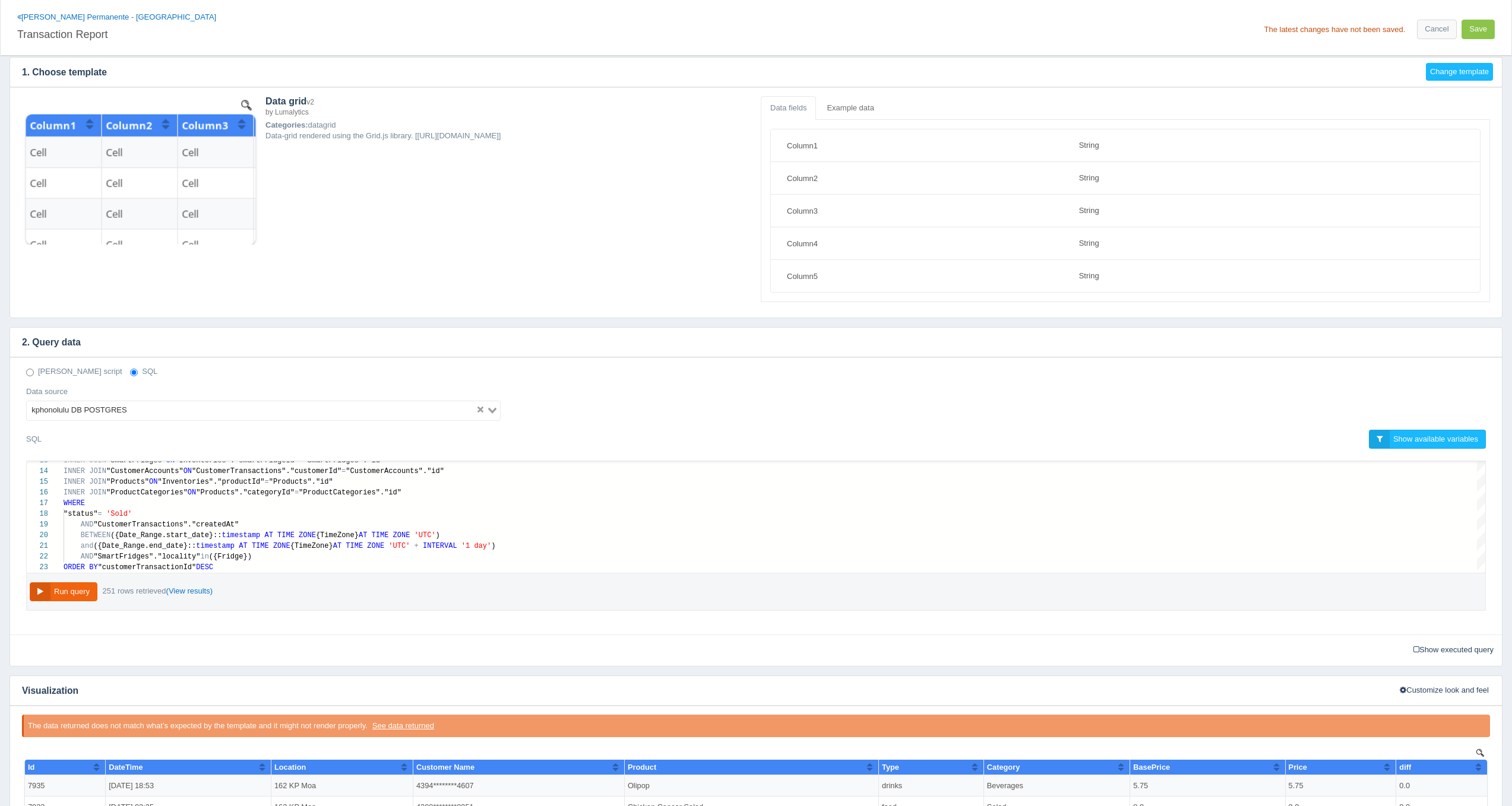
scroll to position [35, 0]
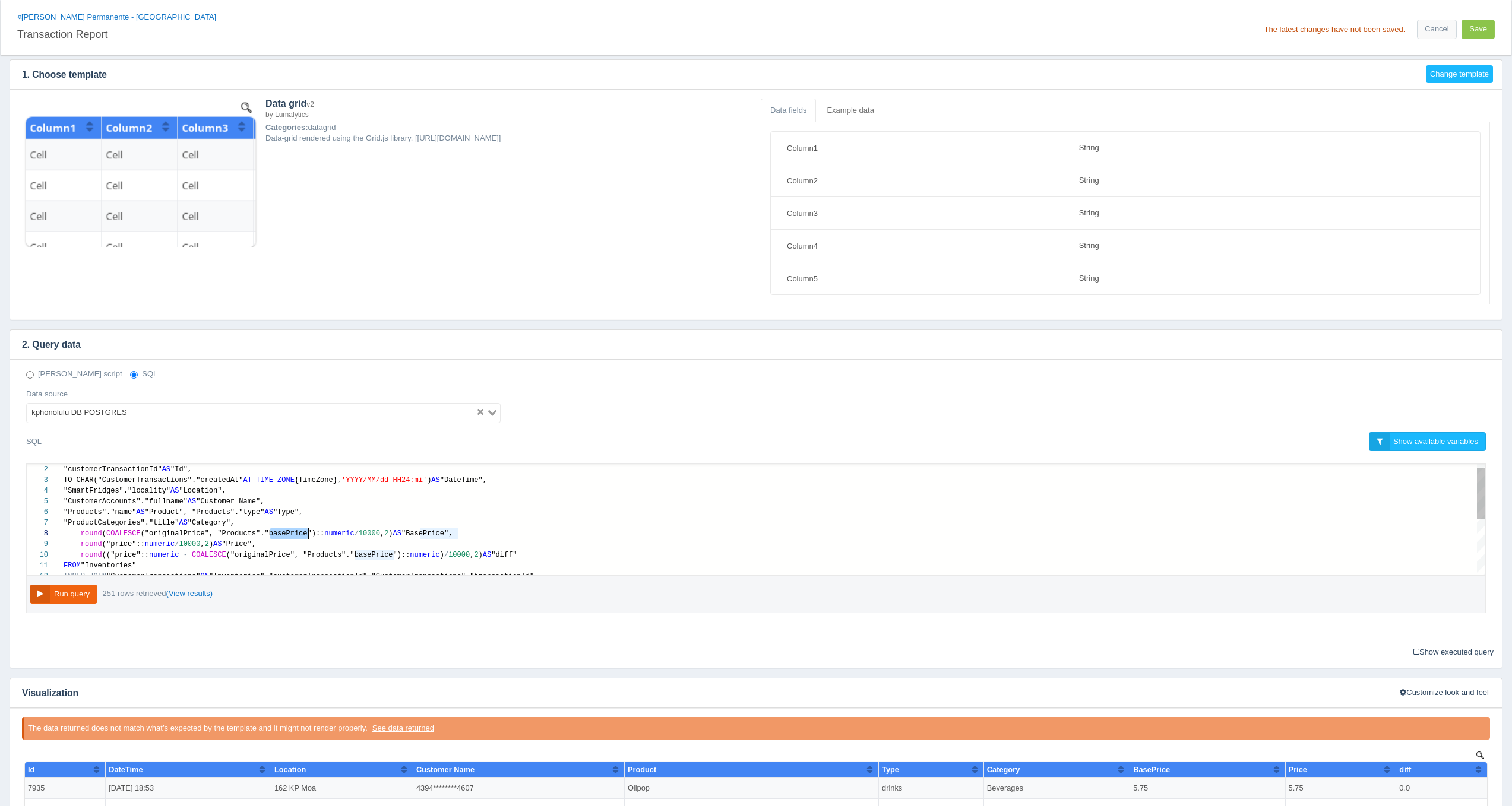
click at [939, 329] on div "2. Query data Deno script SQL Data source kphonolulu DB POSTGRES Loading... SQL…" at bounding box center [756, 499] width 1493 height 339
click at [1487, 26] on button "Save" at bounding box center [1478, 29] width 33 height 20
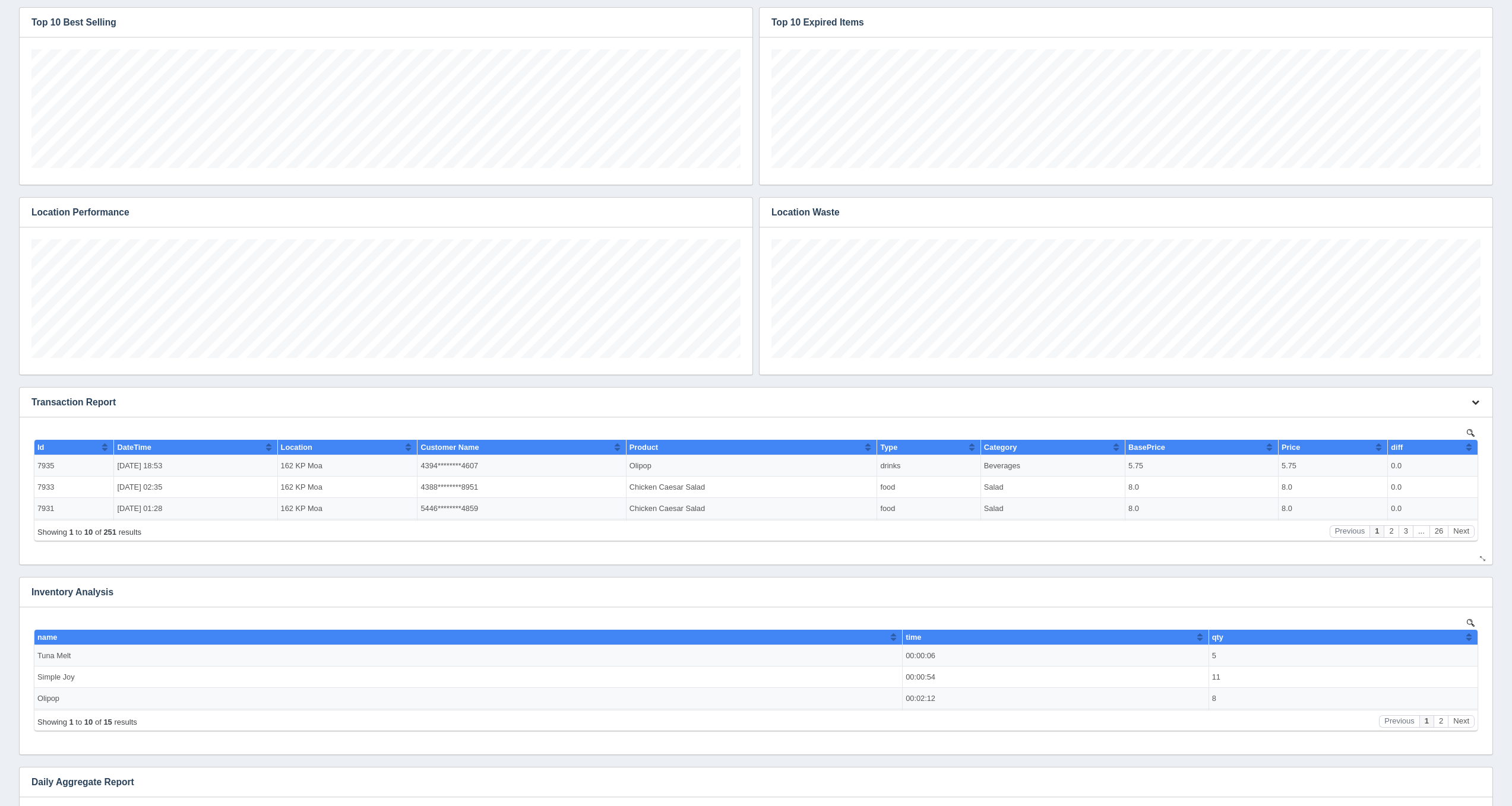
click at [1472, 396] on button "button" at bounding box center [1475, 403] width 16 height 19
click at [1456, 415] on link "Edit chart" at bounding box center [1436, 420] width 95 height 17
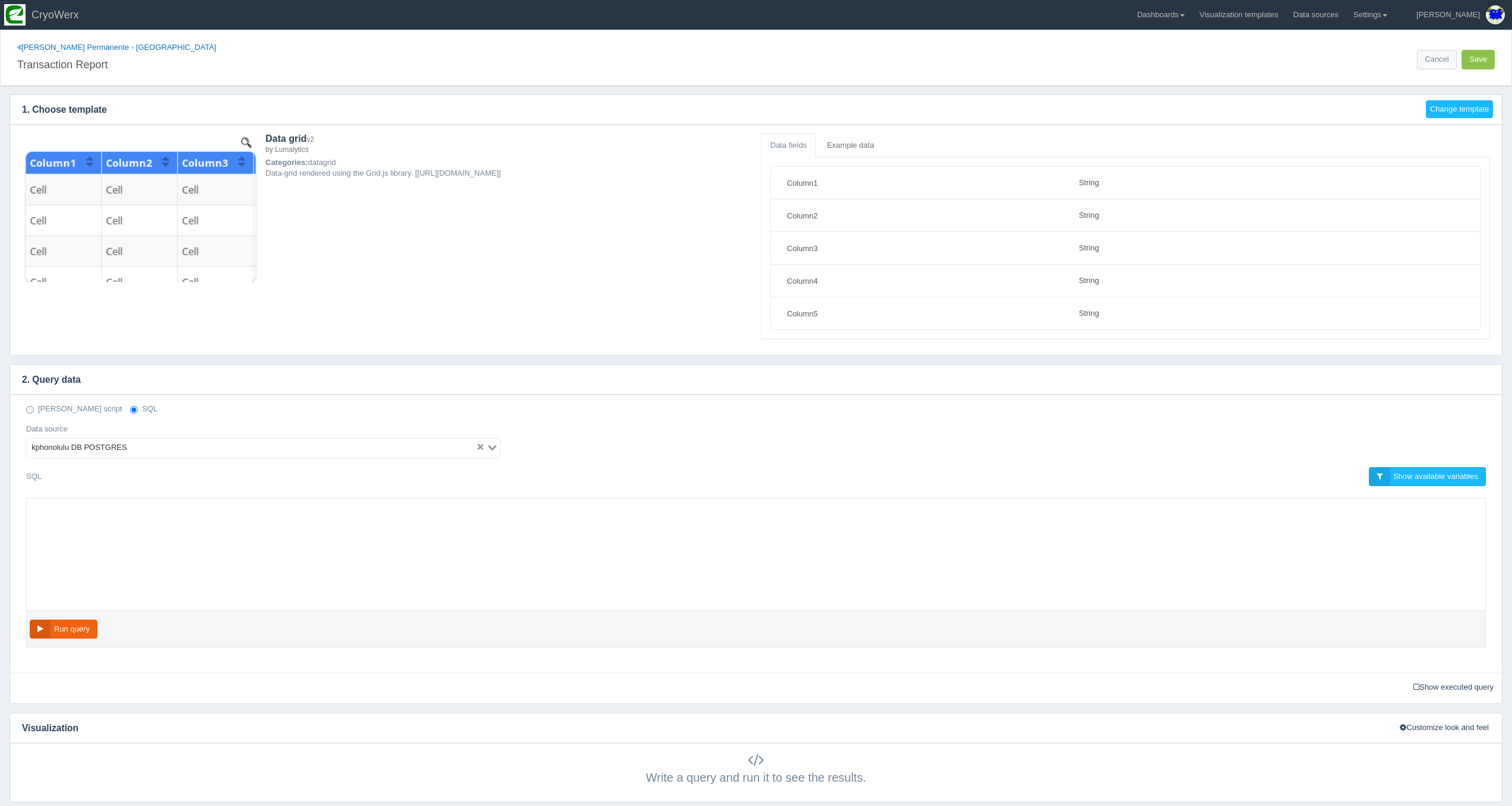
select select "string"
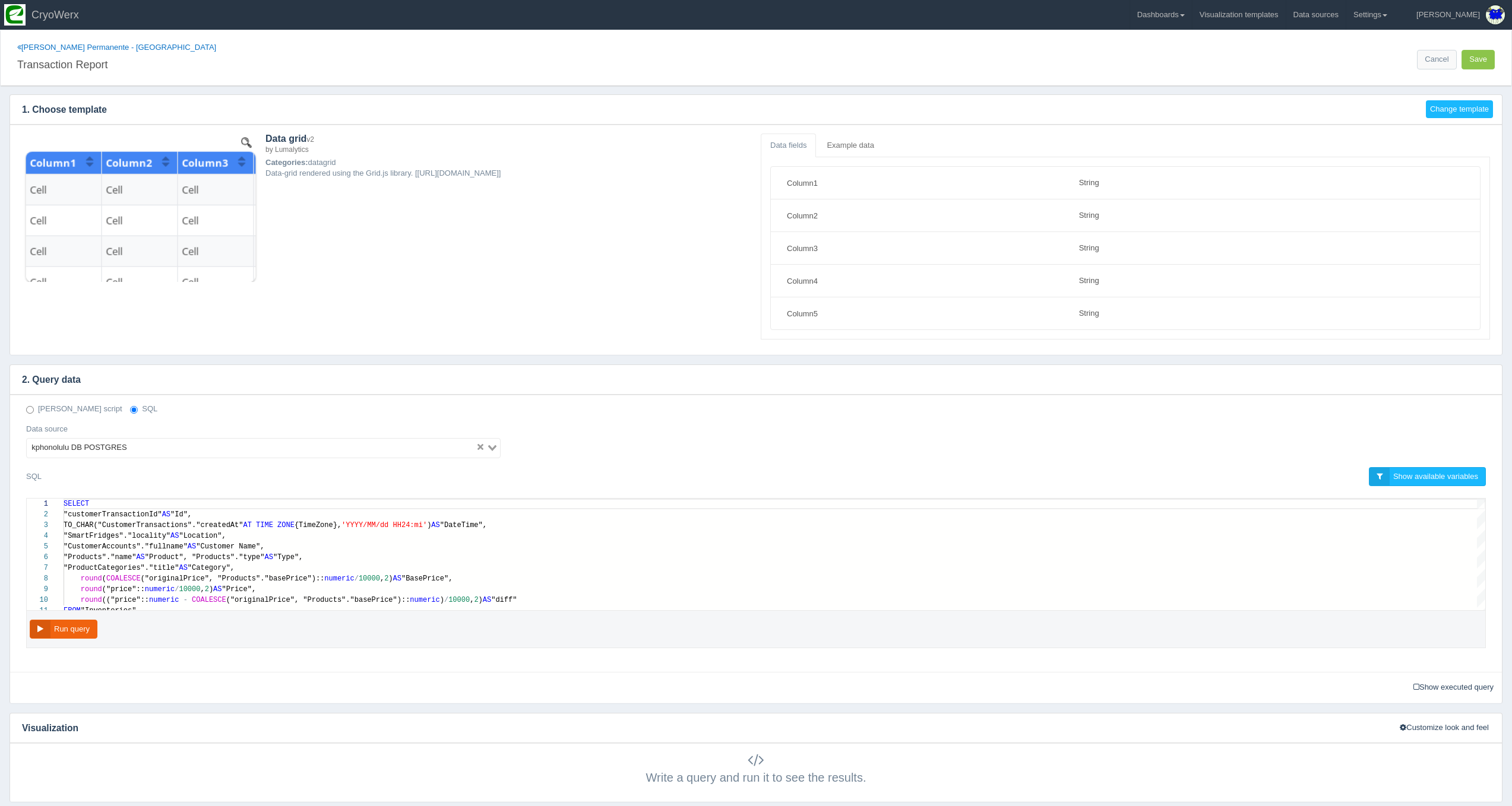
scroll to position [6, 0]
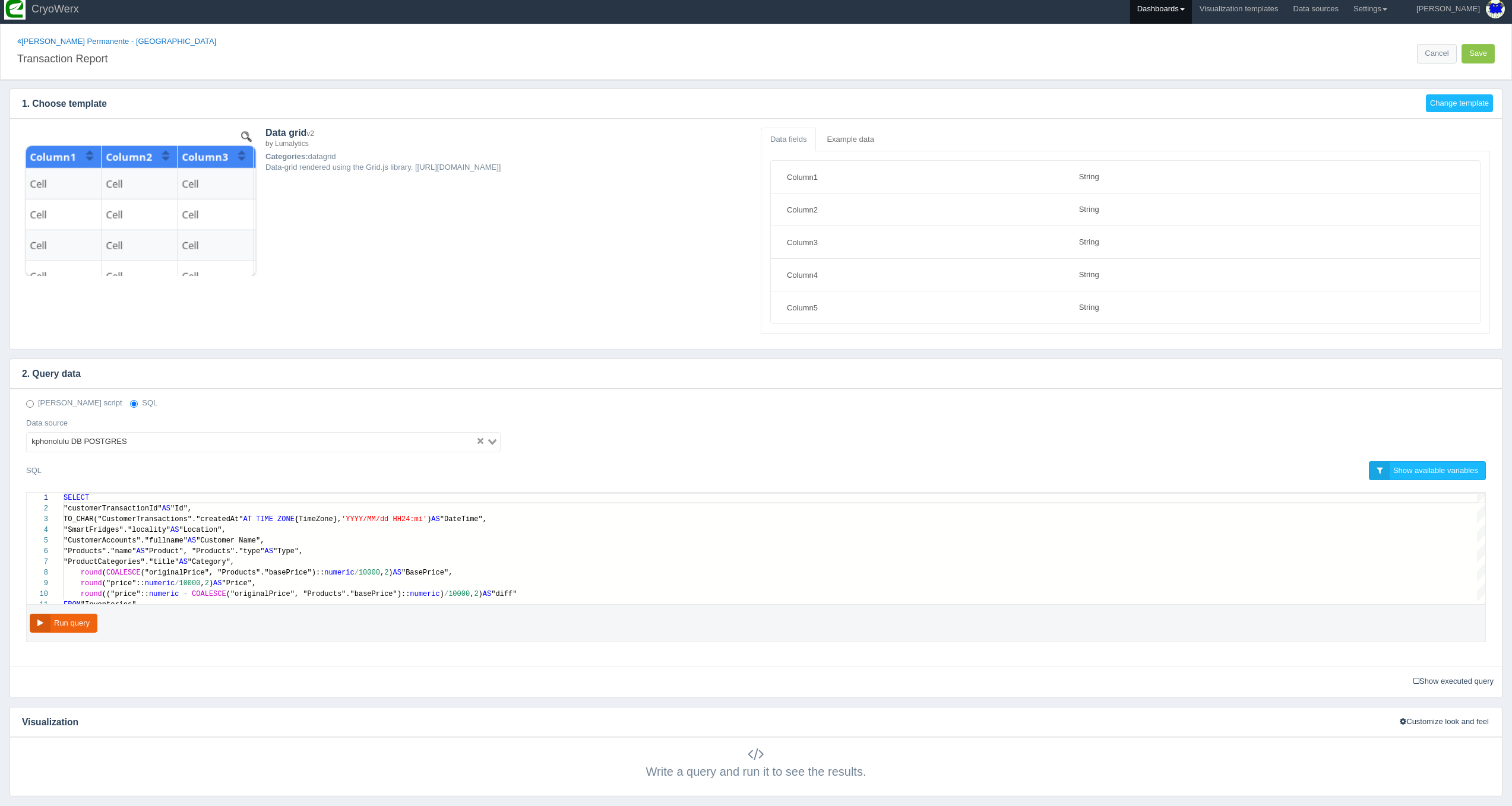
click at [1192, 13] on link "Dashboards" at bounding box center [1161, 8] width 62 height 29
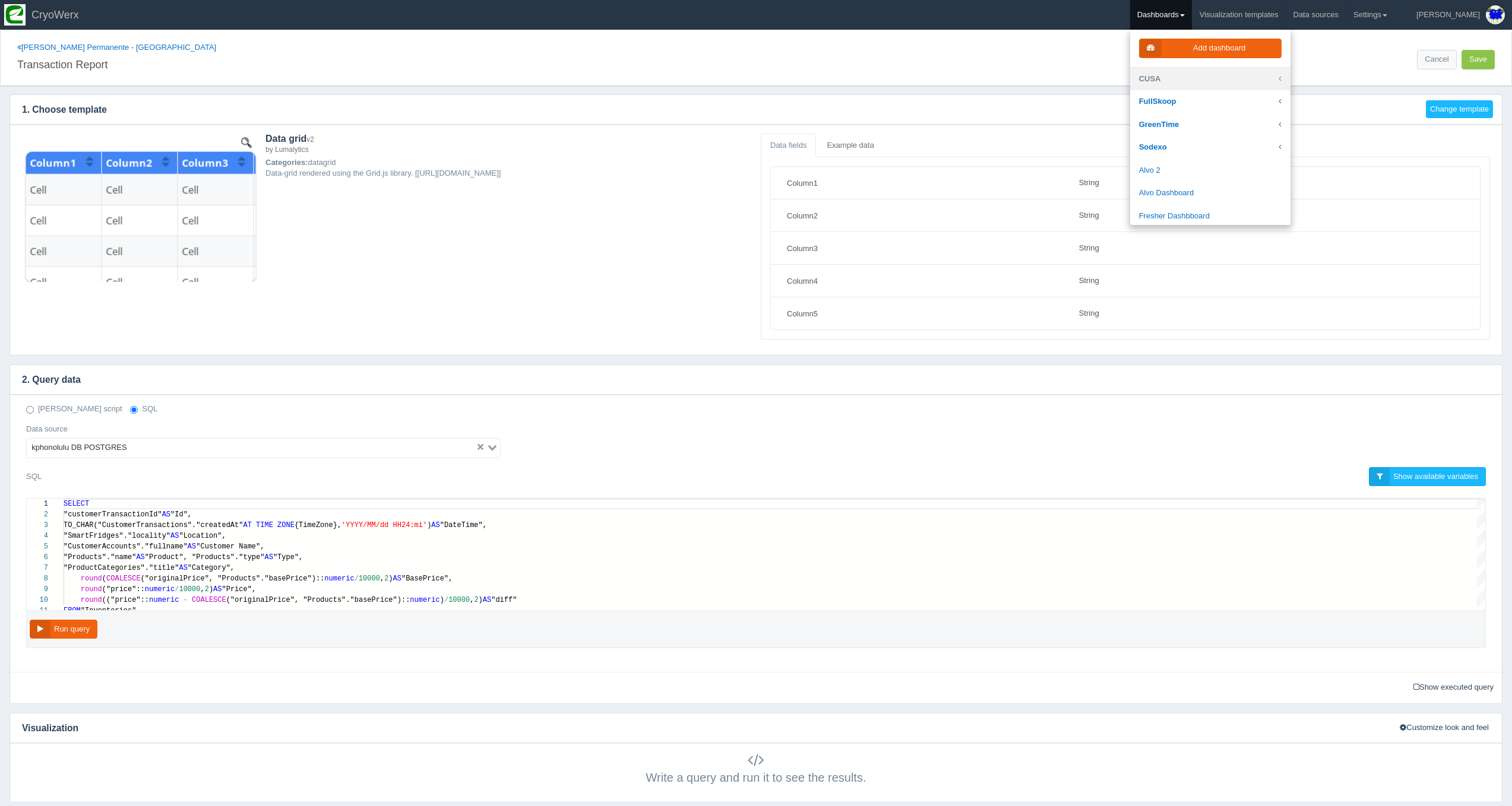
click at [1198, 78] on link "CUSA" at bounding box center [1210, 79] width 161 height 23
click at [1207, 147] on link "[GEOGRAPHIC_DATA]" at bounding box center [1210, 159] width 161 height 23
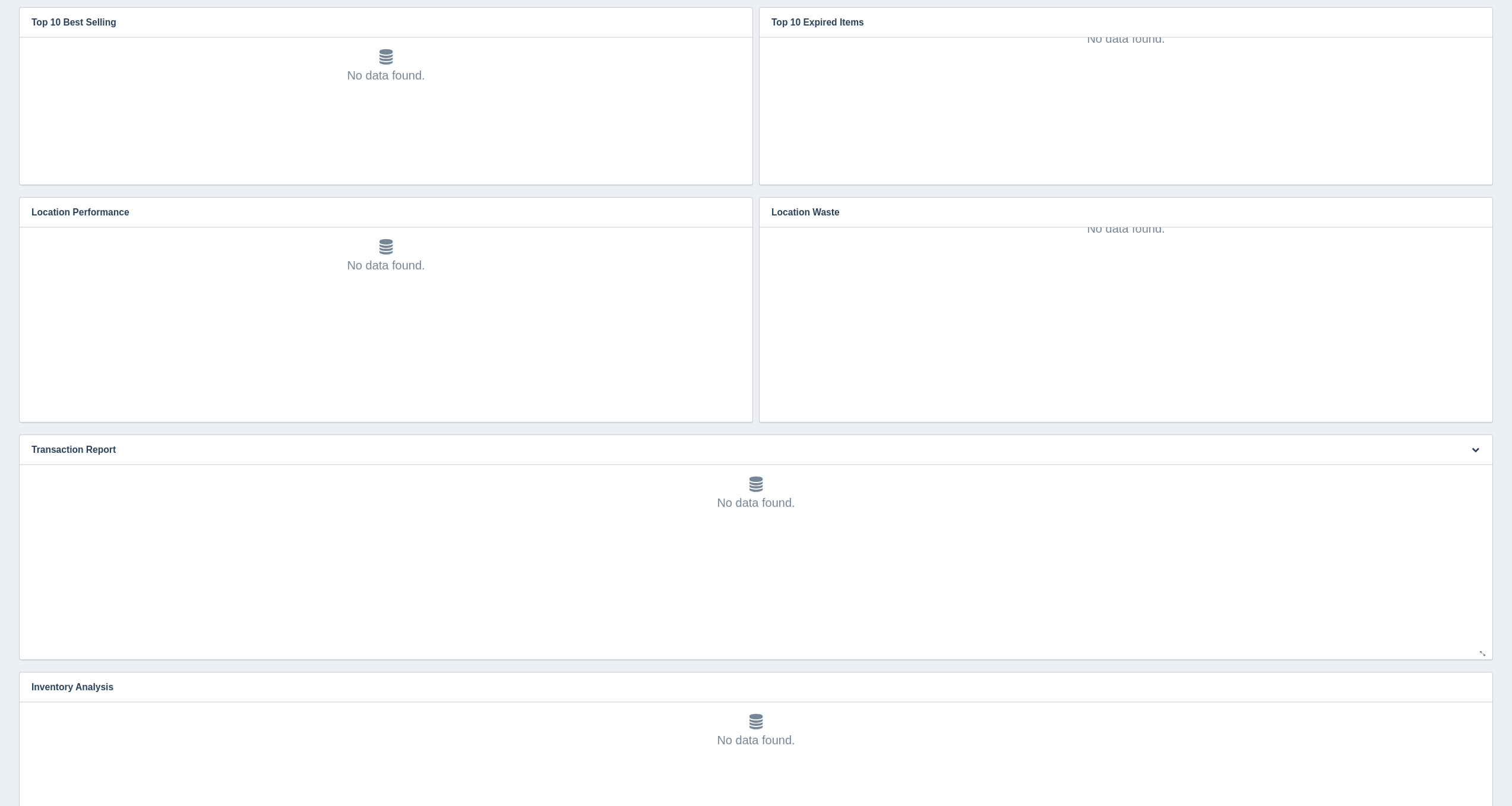
scroll to position [412, 0]
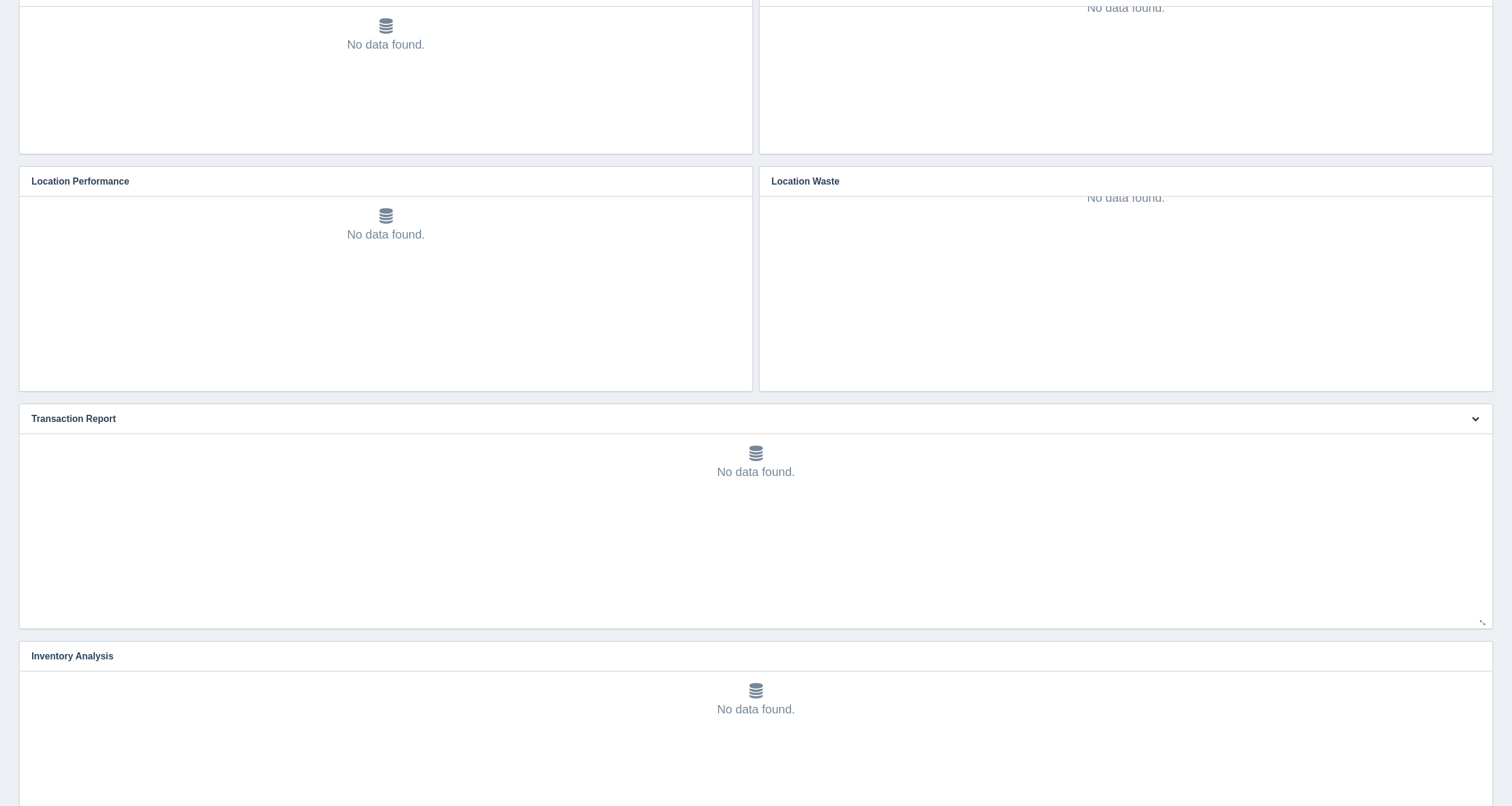
click at [1480, 417] on button "button" at bounding box center [1475, 419] width 16 height 19
click at [1455, 432] on link "Edit chart" at bounding box center [1436, 436] width 95 height 17
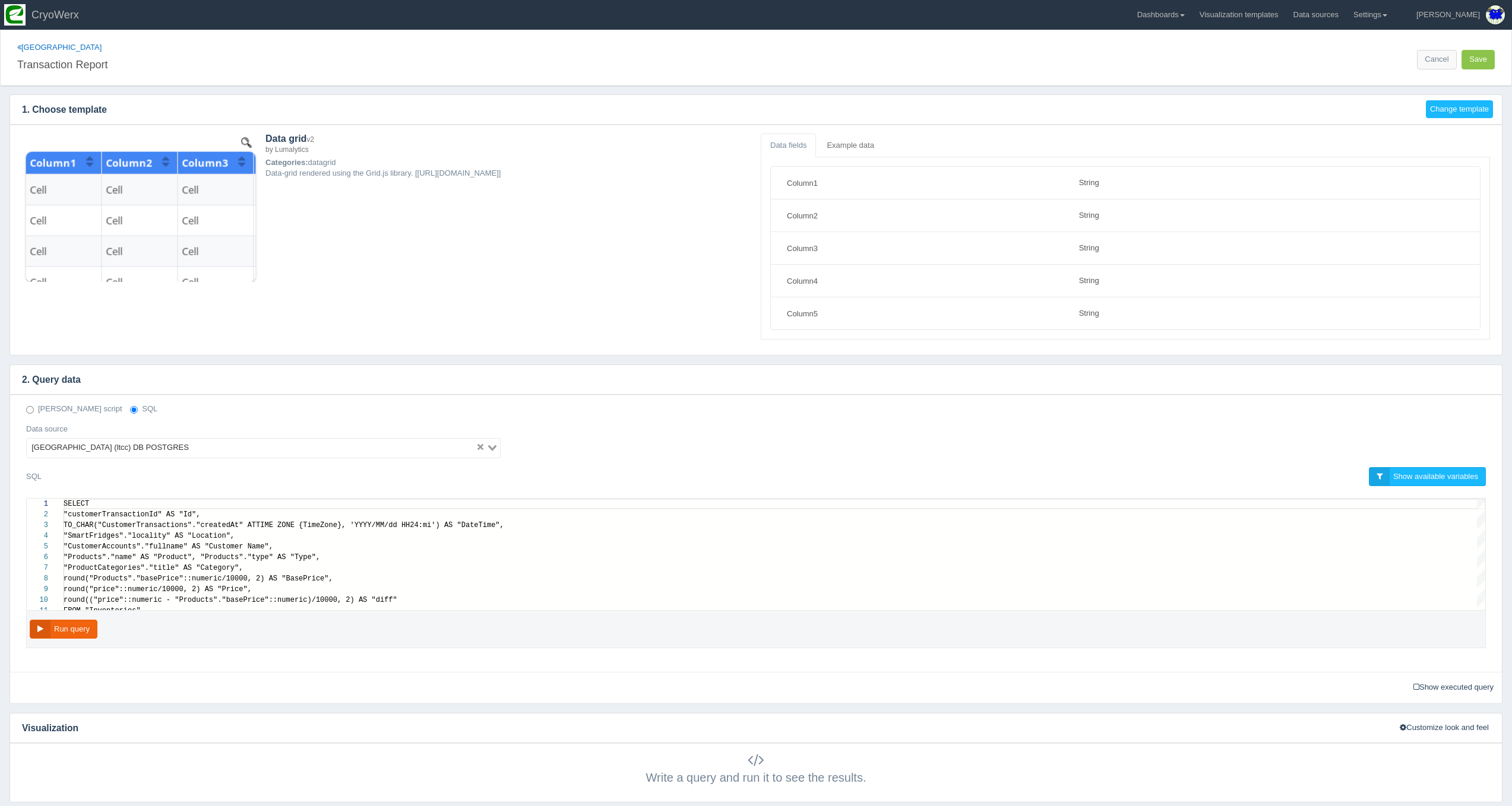
select select "string"
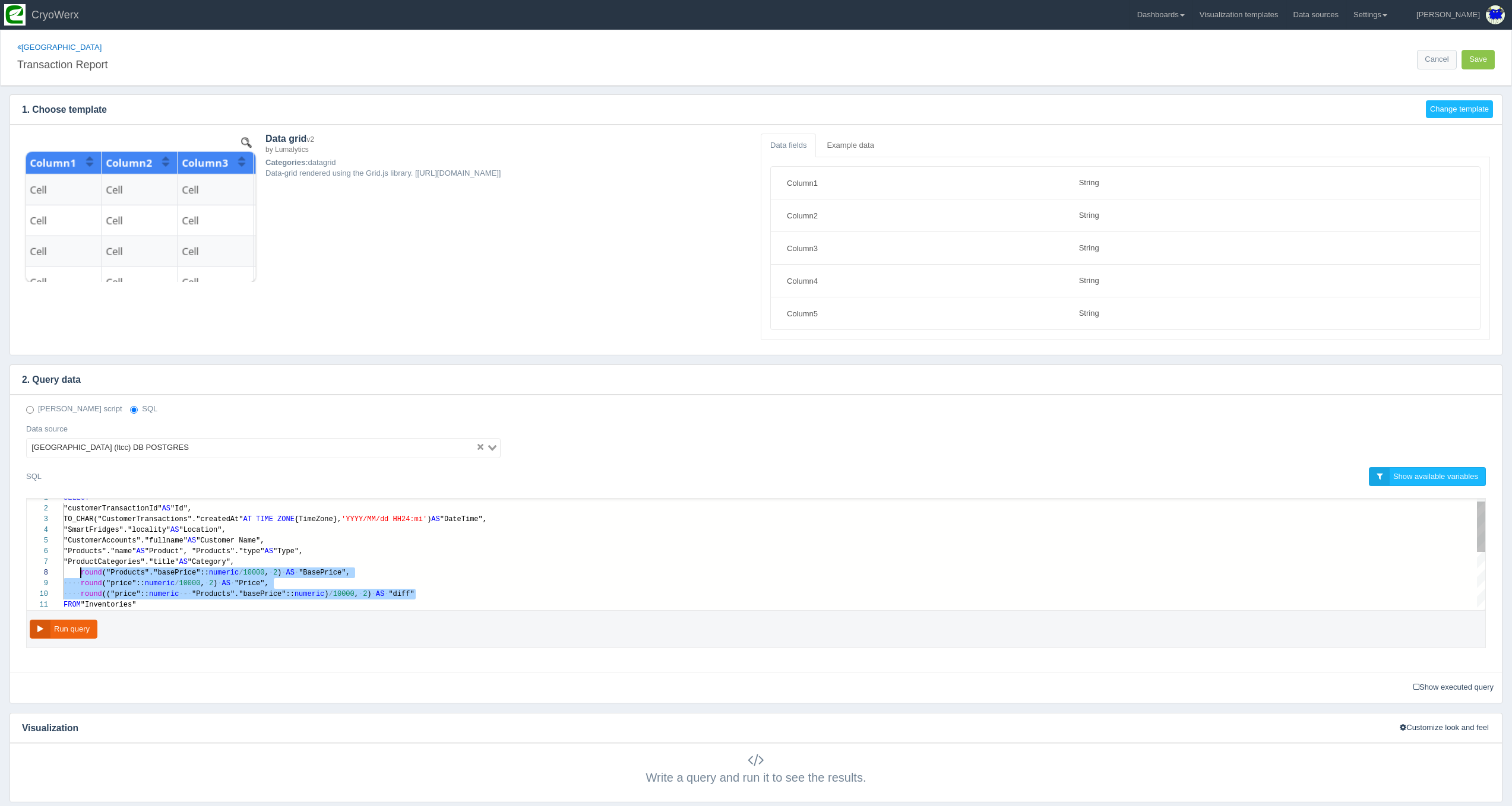
scroll to position [75, 17]
drag, startPoint x: 426, startPoint y: 599, endPoint x: 82, endPoint y: 573, distance: 345.0
paste textarea "MM/dd HH24:mi') AS "DateTime", "SmartFridges"."locality" AS "Location", "Custom…"
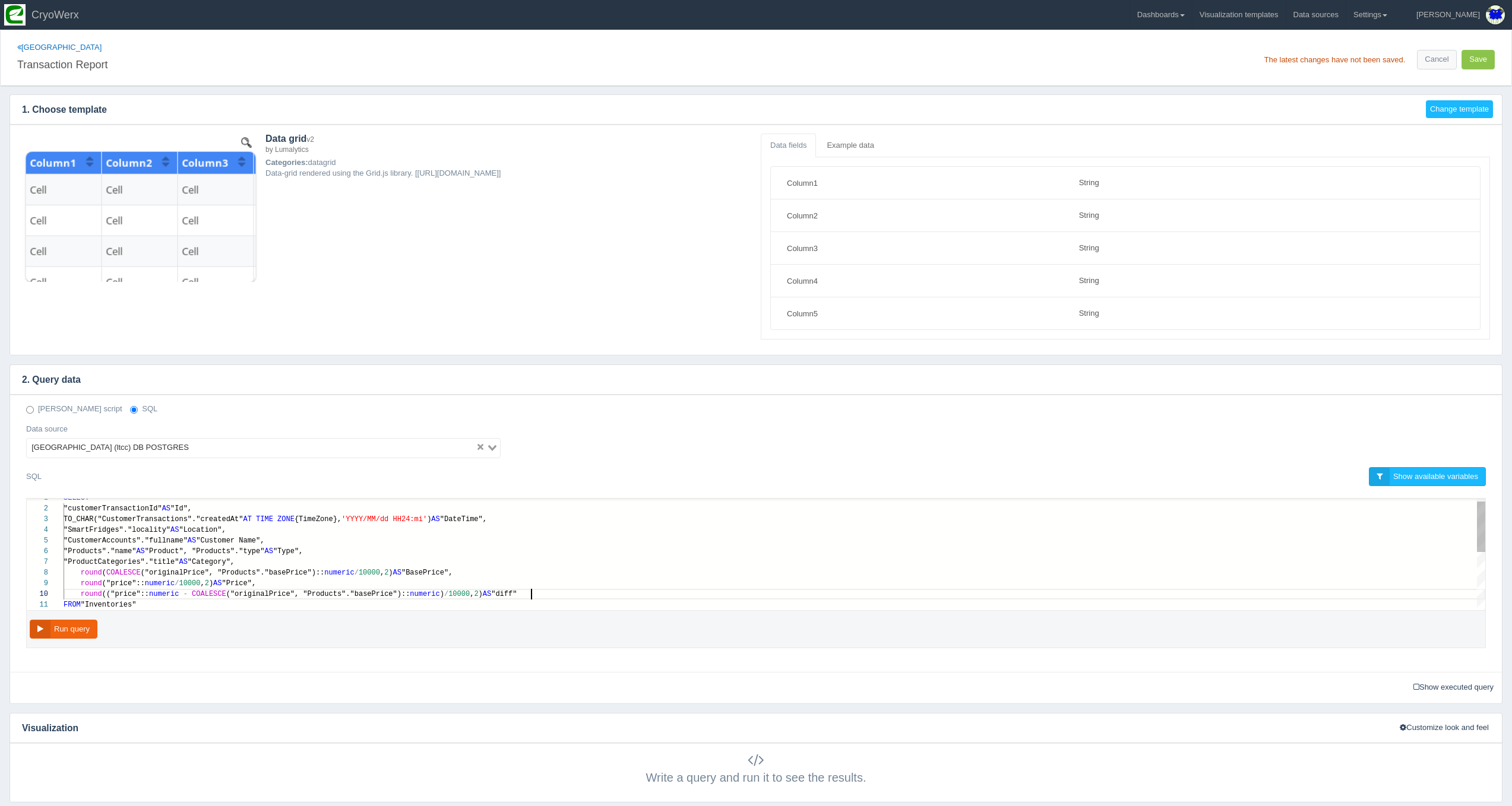
click at [152, 593] on span "numeric" at bounding box center [164, 594] width 29 height 8
click at [85, 626] on button "Run query" at bounding box center [63, 629] width 68 height 20
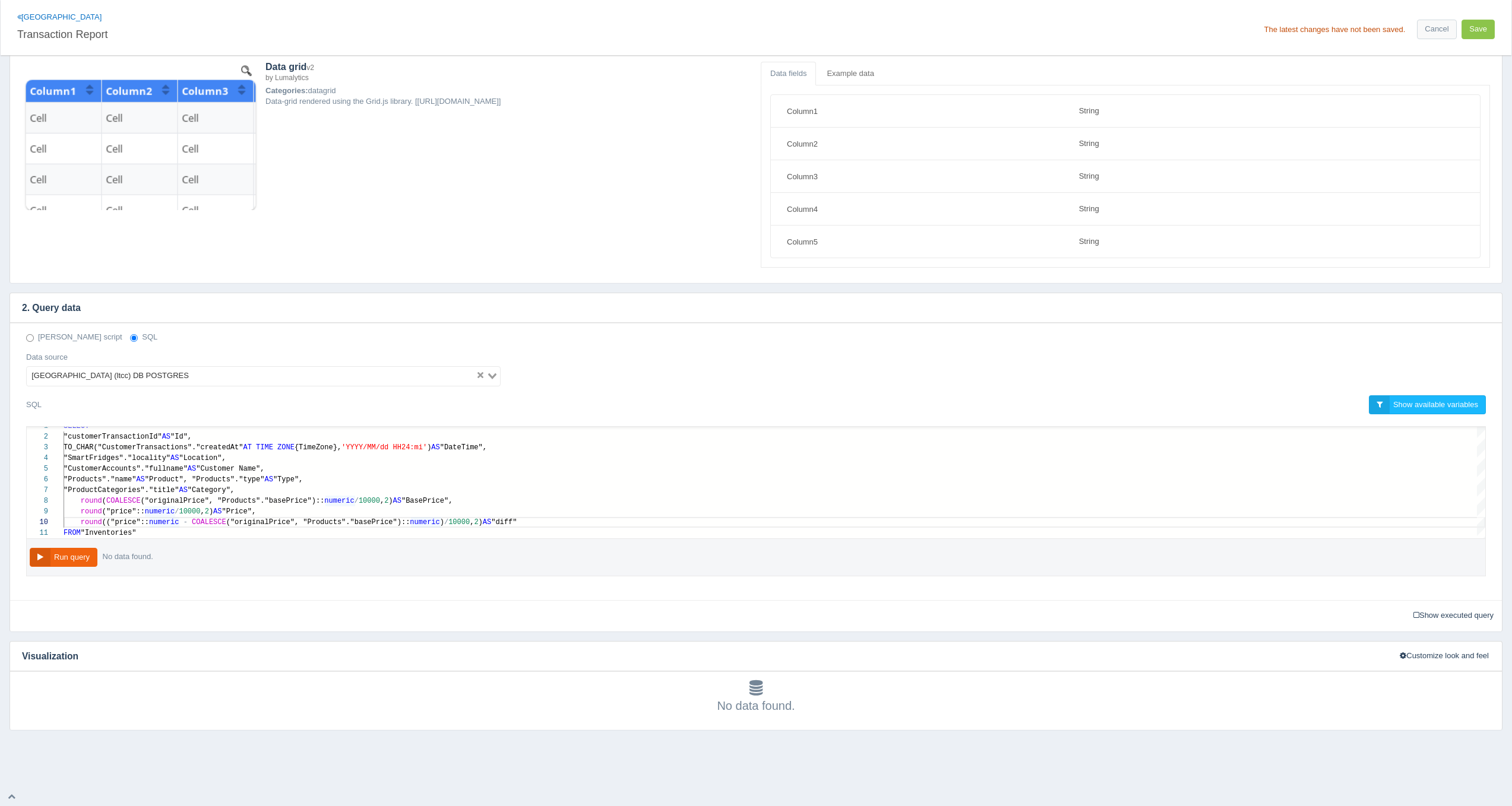
scroll to position [69, 0]
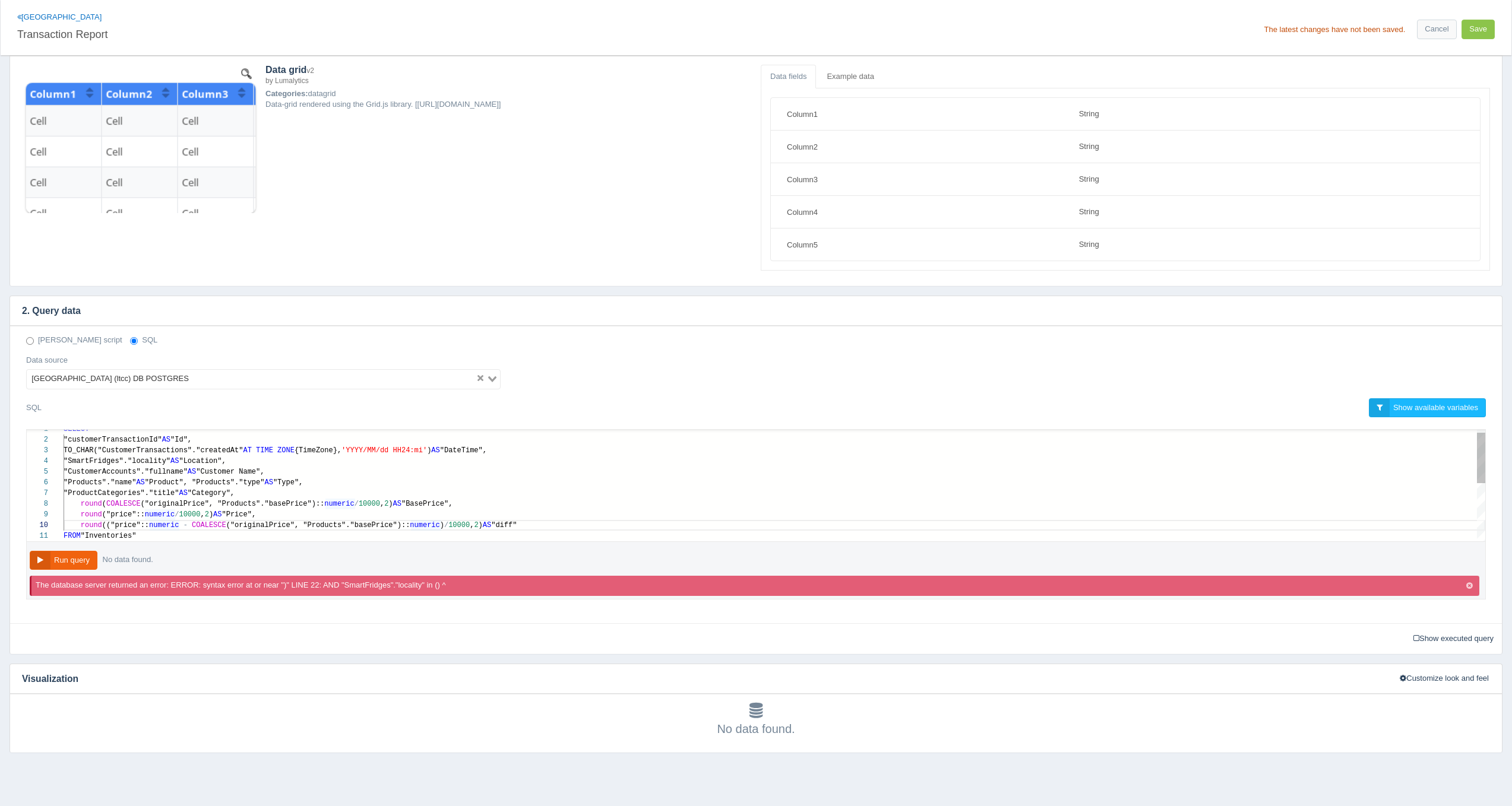
type textarea "SELECT "customerTransactionId" AS "Id", TO_CHAR("CustomerTransactions"."created…"
click at [113, 500] on span "COALESCE" at bounding box center [123, 504] width 34 height 8
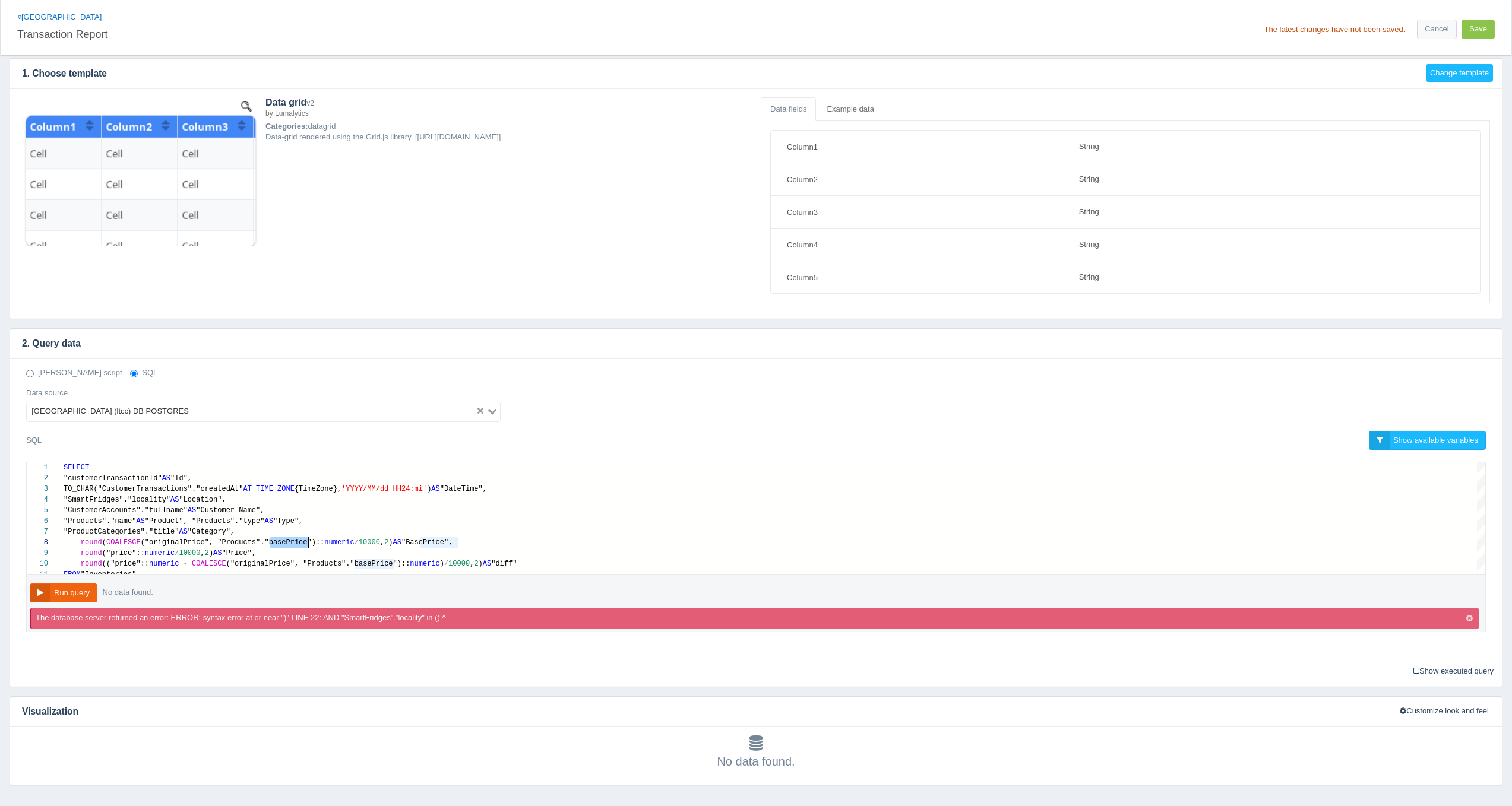
scroll to position [0, 0]
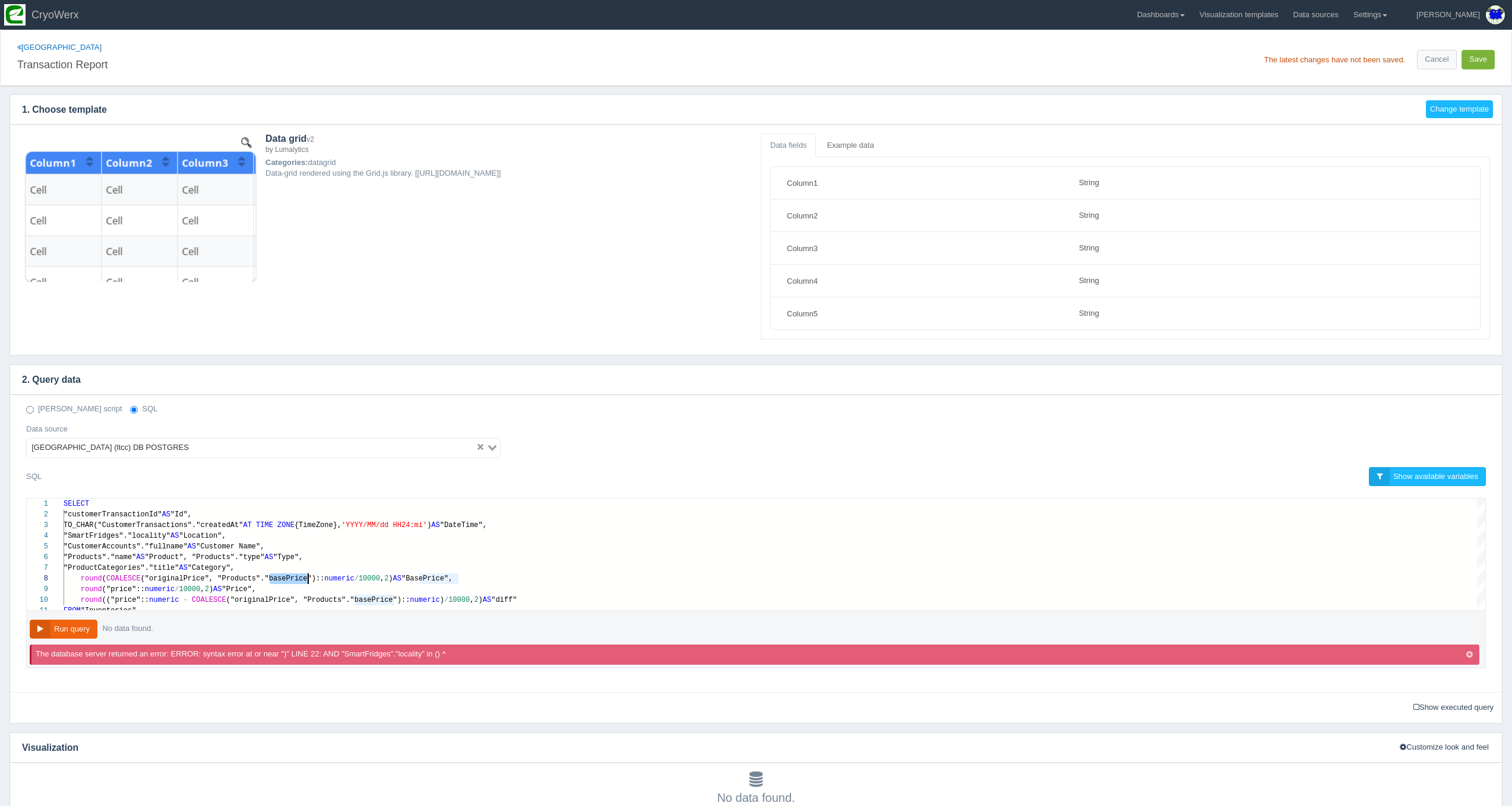
click at [1484, 61] on button "Save" at bounding box center [1478, 60] width 33 height 20
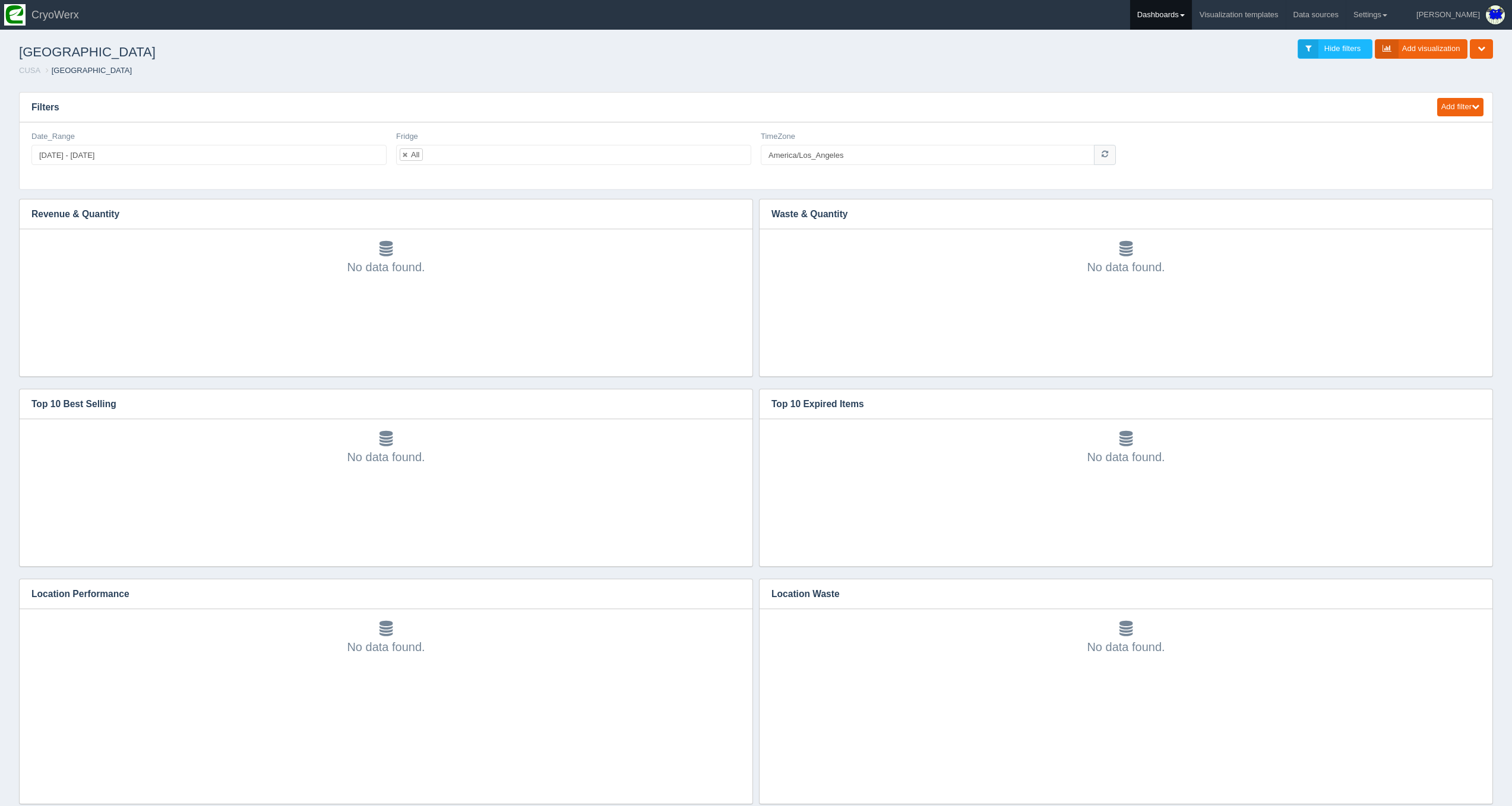
click at [1174, 16] on link "Dashboards" at bounding box center [1161, 14] width 62 height 29
click at [1213, 81] on link "CUSA" at bounding box center [1210, 79] width 161 height 23
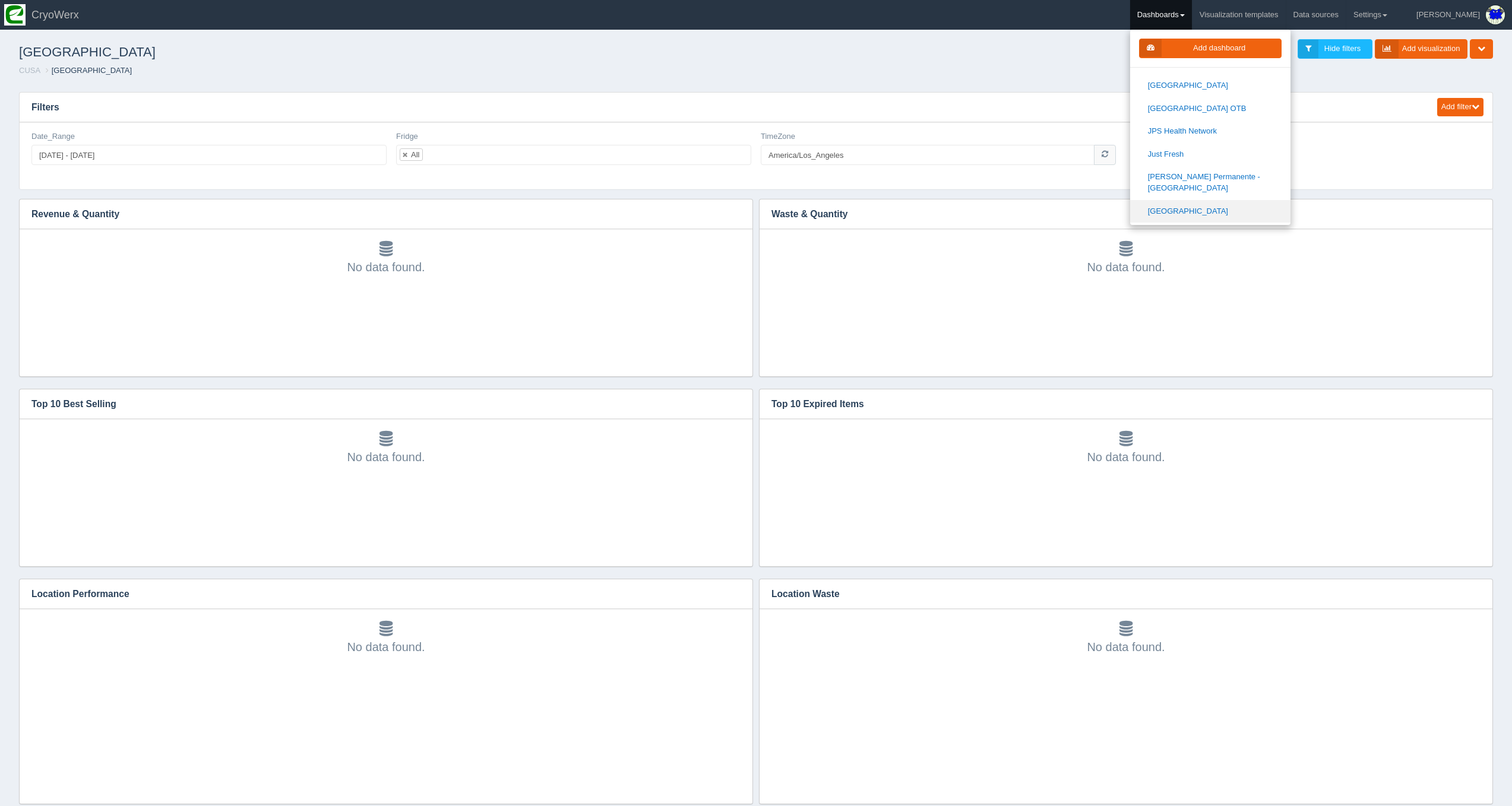
scroll to position [660, 0]
click at [1224, 151] on link "[PERSON_NAME] Health" at bounding box center [1210, 162] width 161 height 23
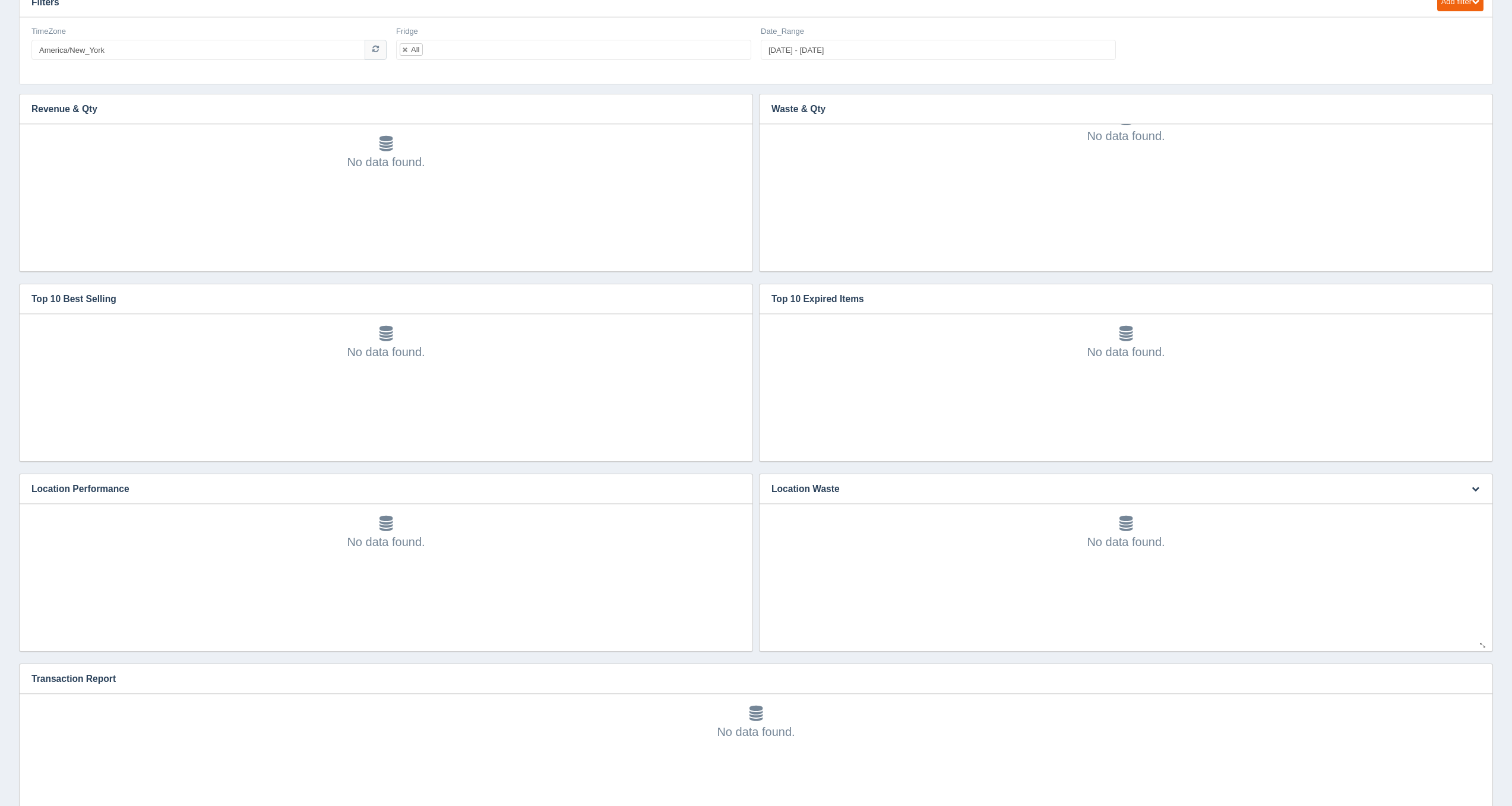
scroll to position [37, 0]
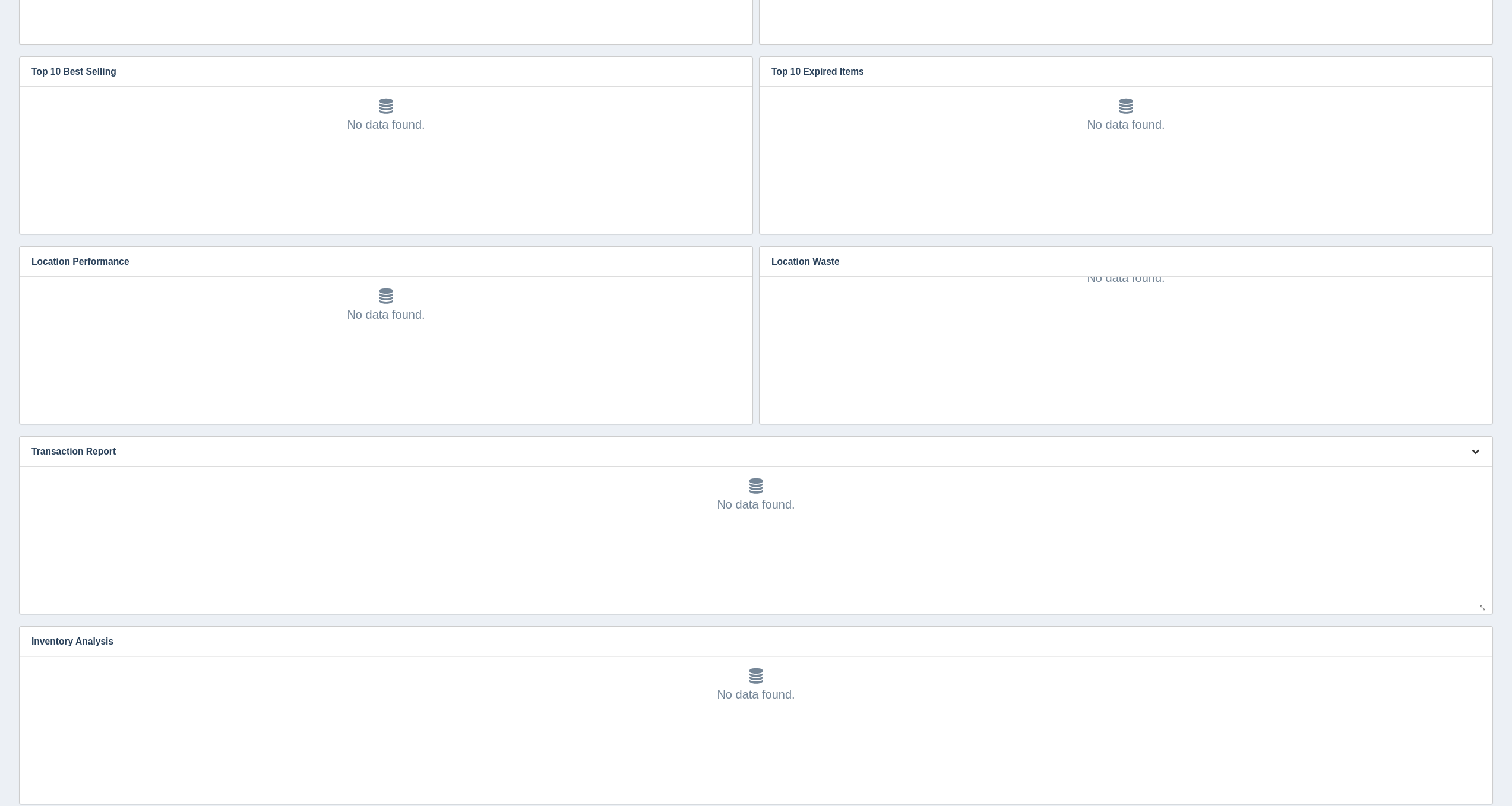
click at [1475, 453] on icon "button" at bounding box center [1475, 451] width 8 height 8
click at [1458, 469] on link "Edit chart" at bounding box center [1436, 469] width 95 height 17
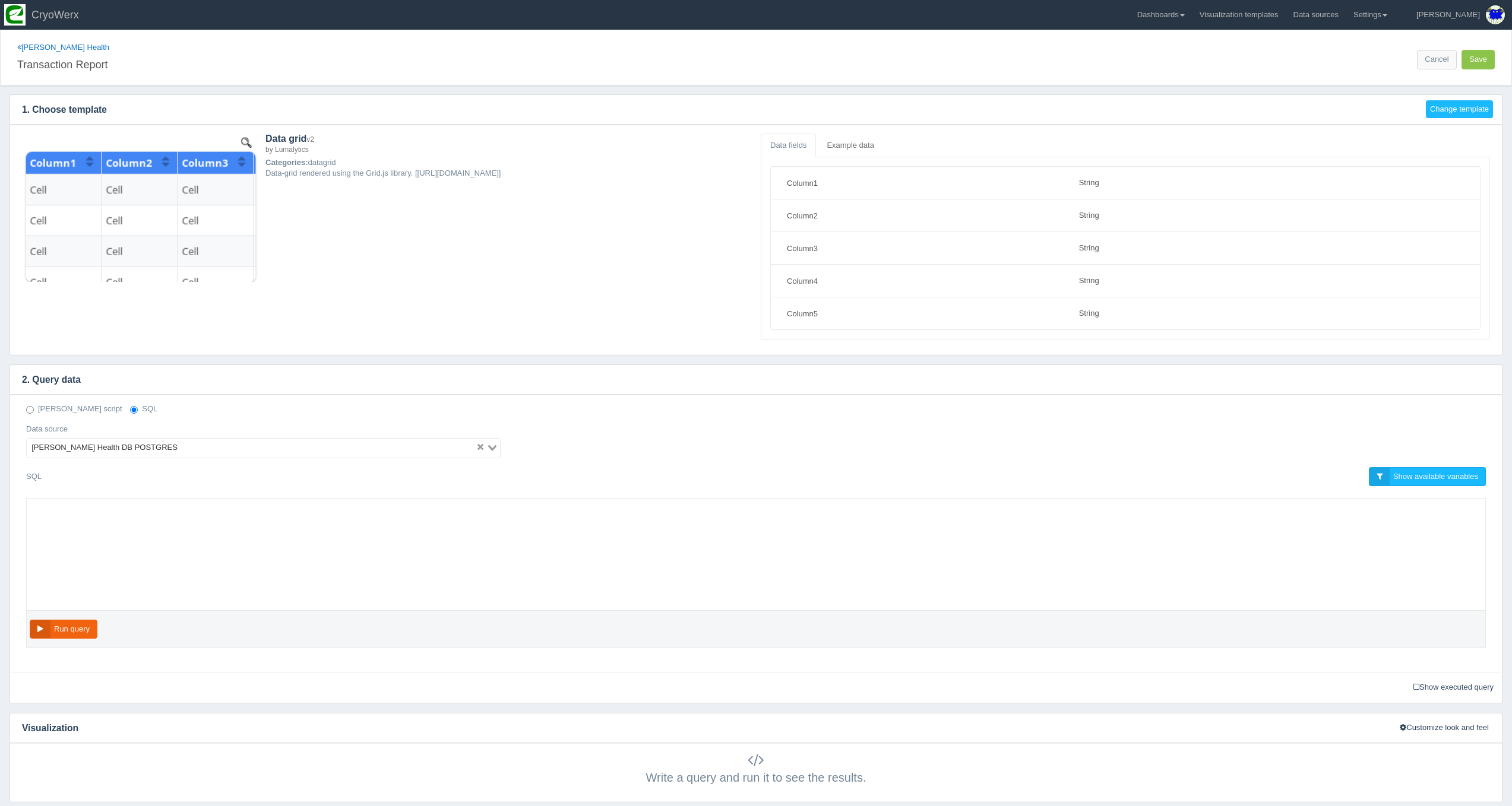
select select "string"
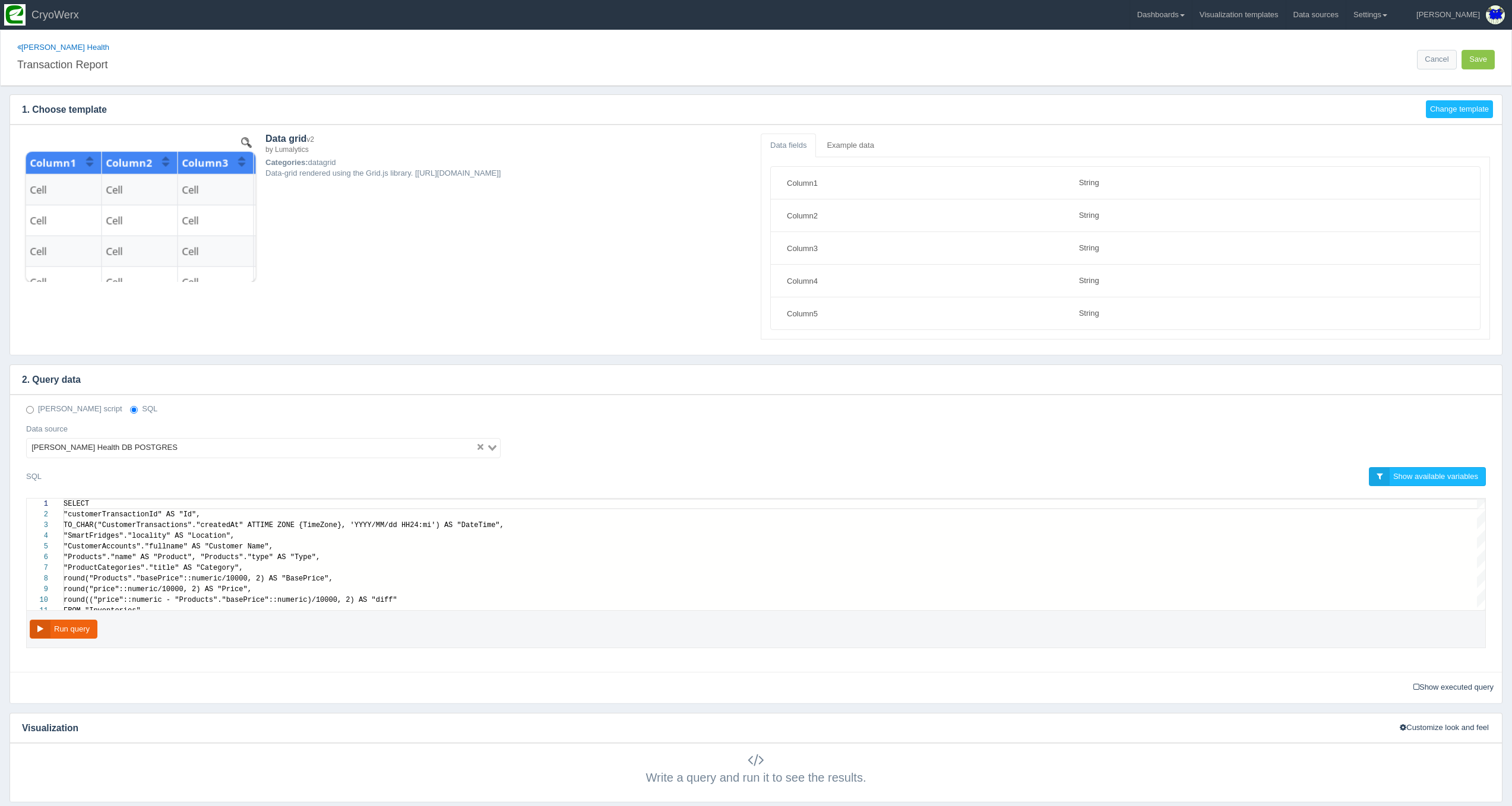
scroll to position [96, 0]
